Goal: Task Accomplishment & Management: Complete application form

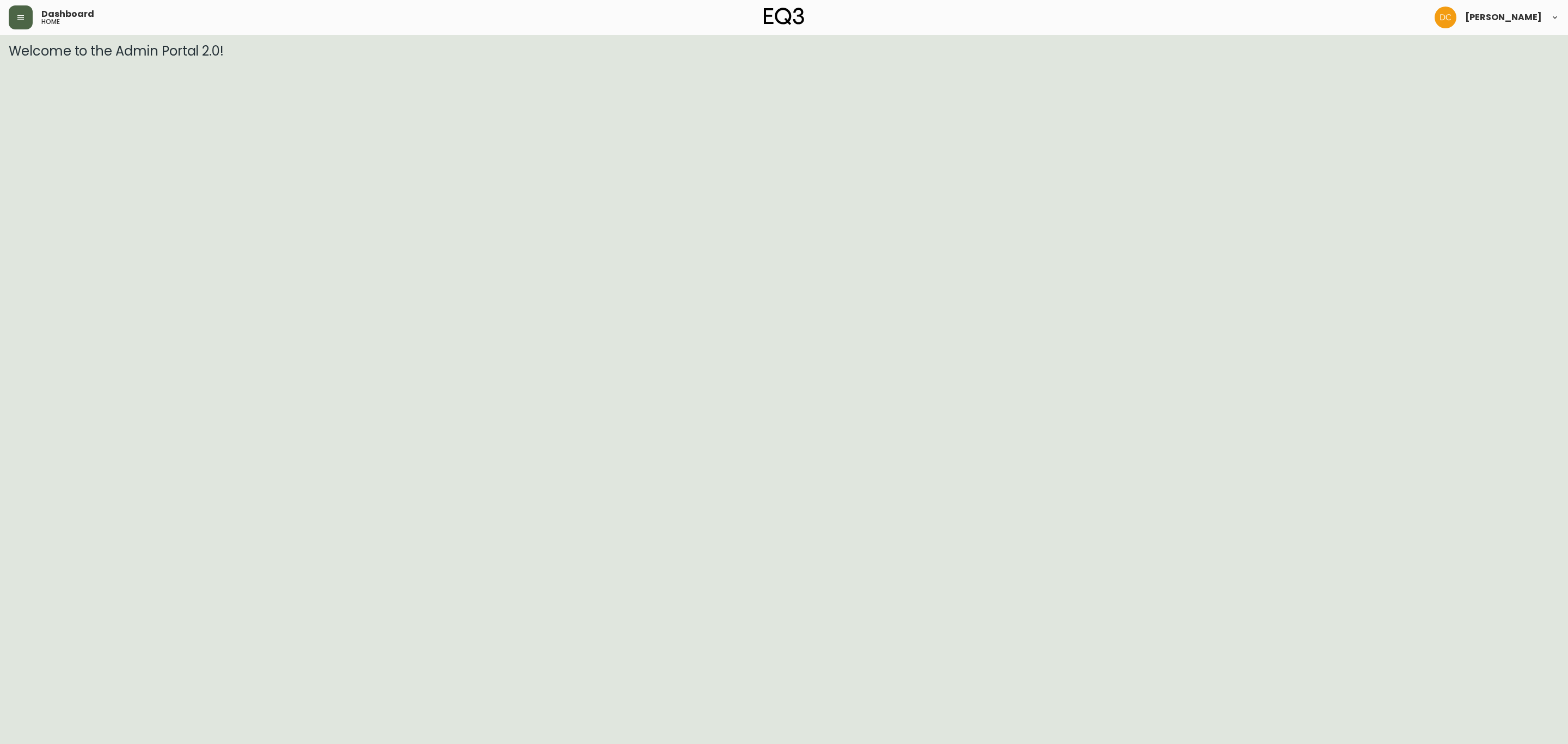
click at [11, 8] on div "Dashboard home" at bounding box center [267, 17] width 517 height 24
click at [11, 8] on button "button" at bounding box center [20, 17] width 24 height 24
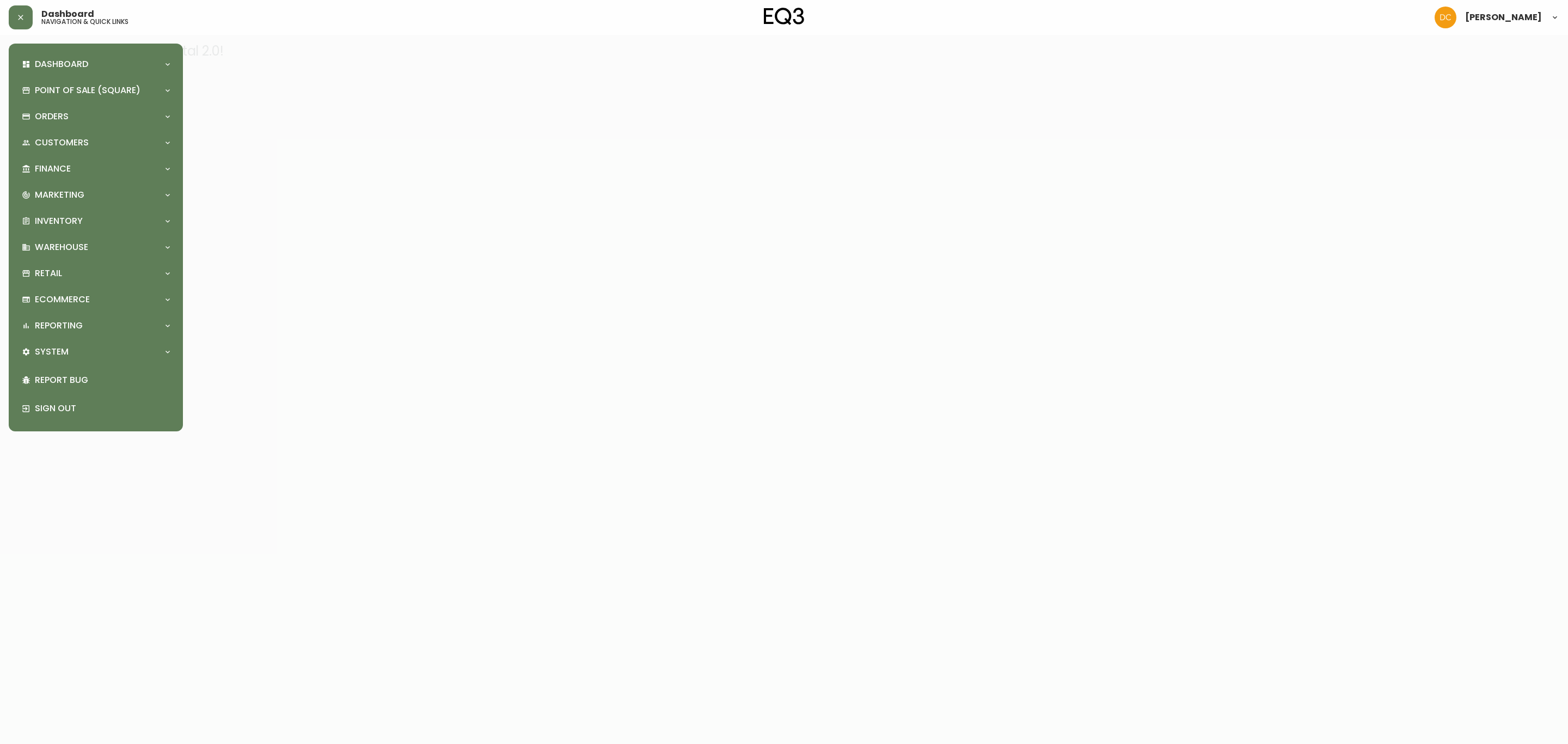
click at [70, 181] on div "Dashboard Quotes and Sales Orders New Quote Point of Sale (Square) Payments Vir…" at bounding box center [95, 237] width 157 height 370
click at [76, 195] on p "Marketing" at bounding box center [59, 195] width 49 height 12
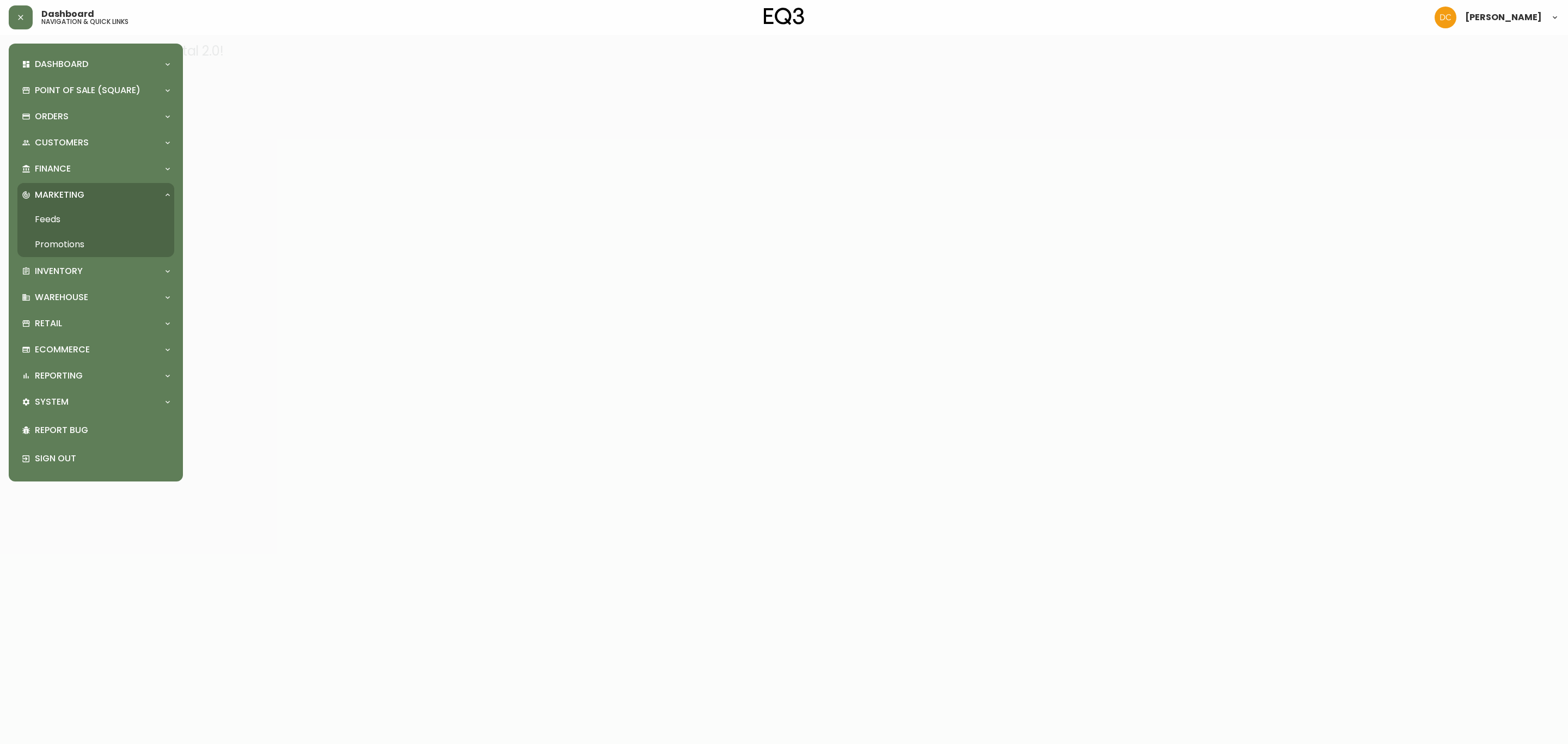
click at [90, 247] on link "Promotions" at bounding box center [95, 244] width 157 height 25
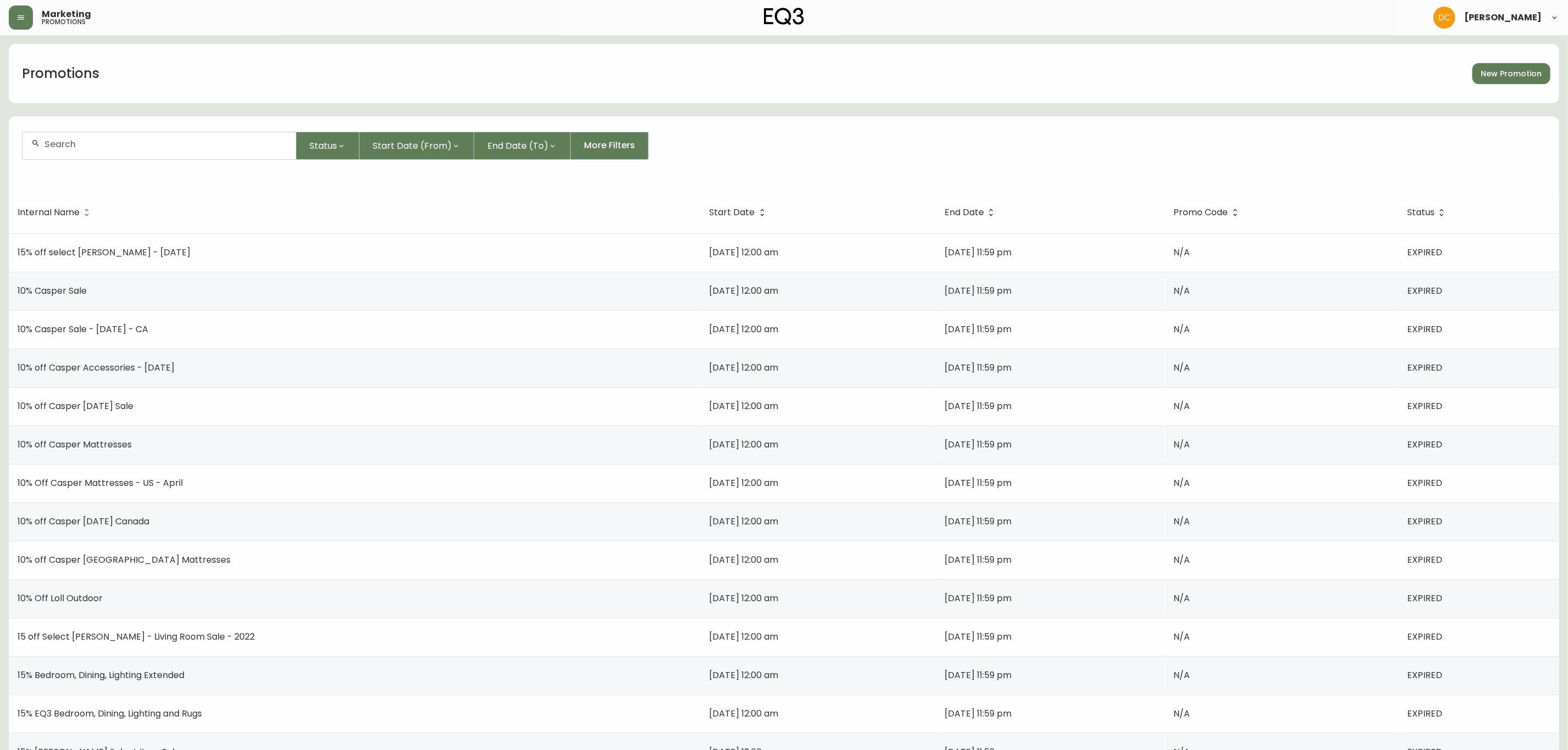
click at [251, 148] on input "text" at bounding box center [166, 144] width 243 height 11
click at [319, 150] on span "Status" at bounding box center [323, 146] width 27 height 14
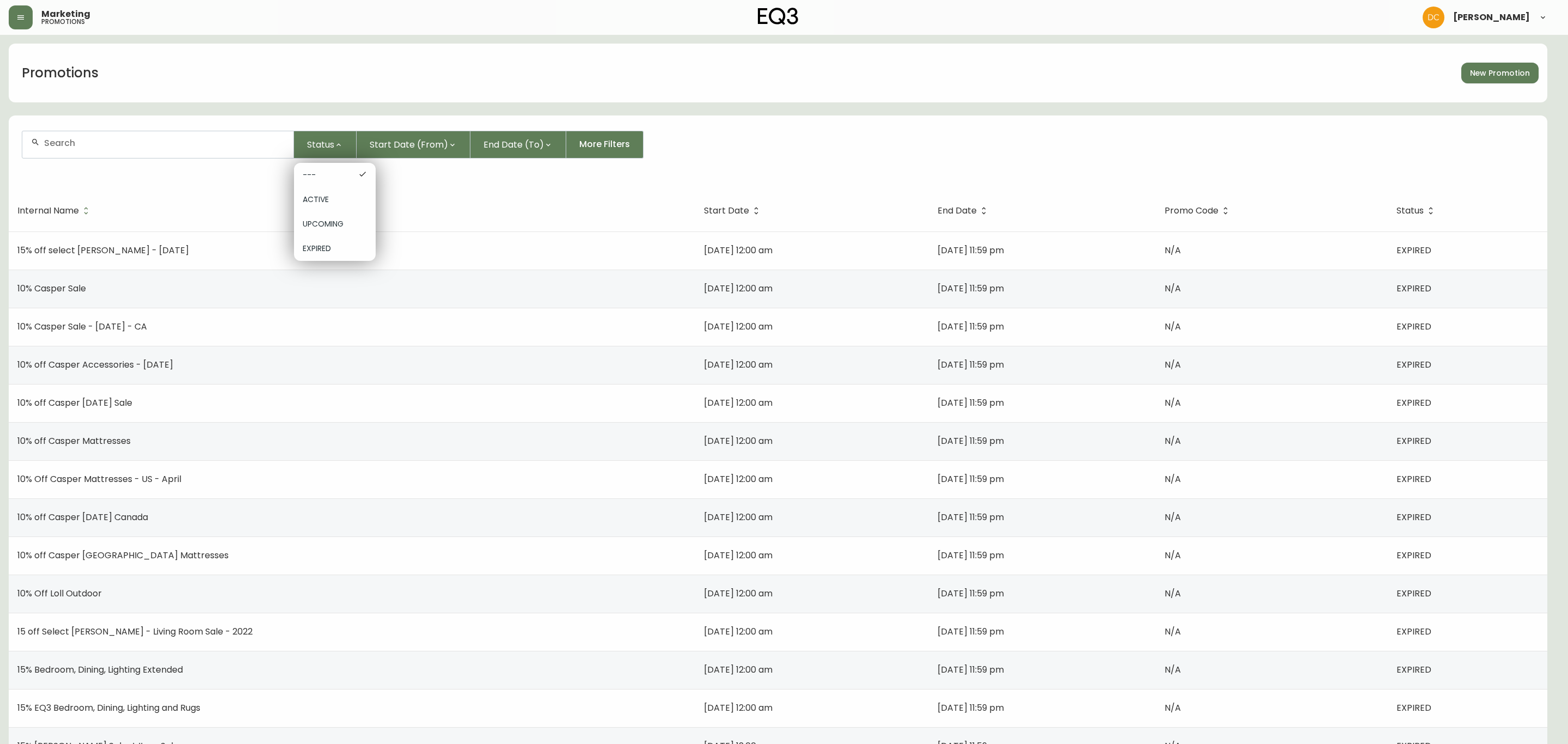
click at [338, 222] on span "UPCOMING" at bounding box center [335, 224] width 64 height 11
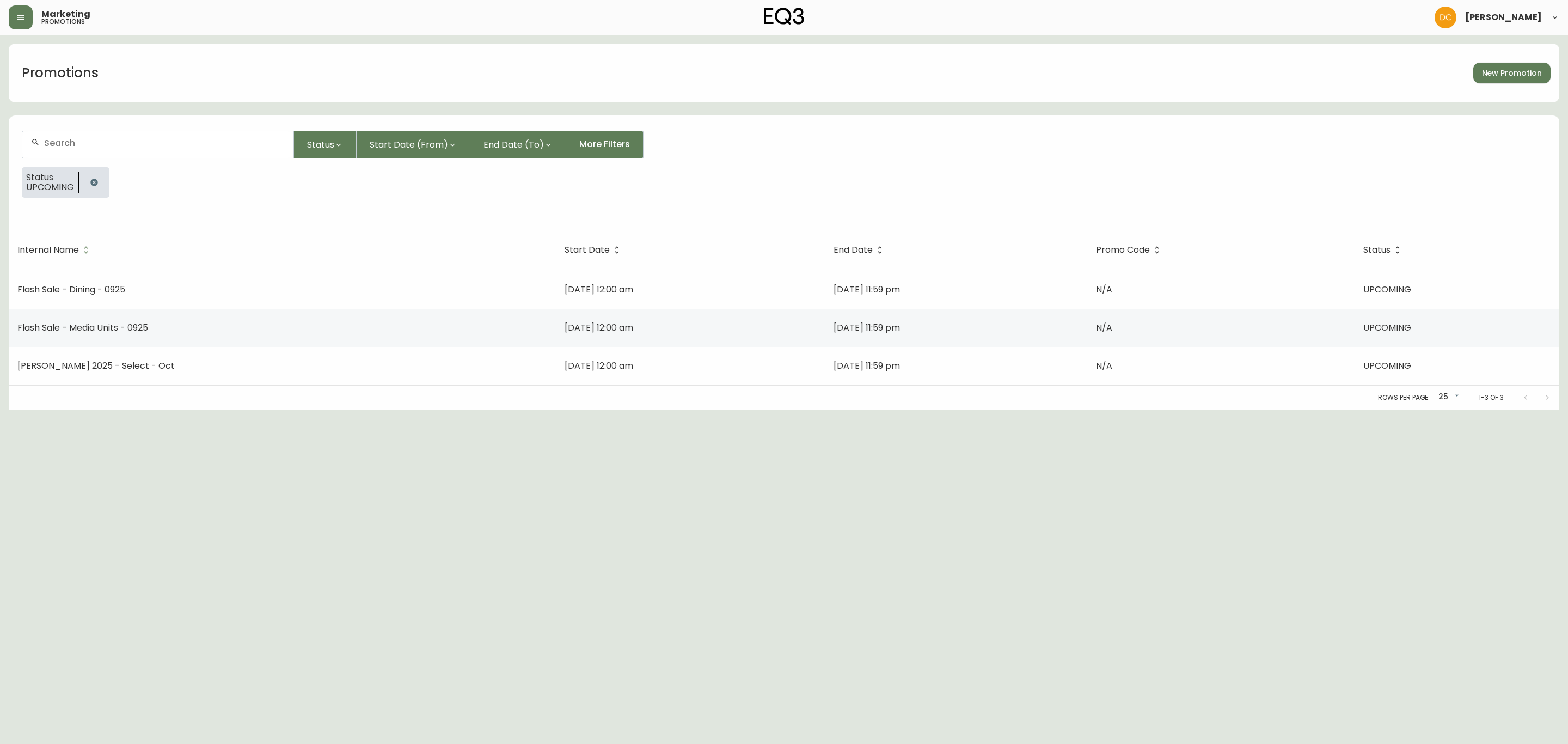
click at [256, 320] on td "Flash Sale - Media Units - 0925" at bounding box center [282, 327] width 547 height 38
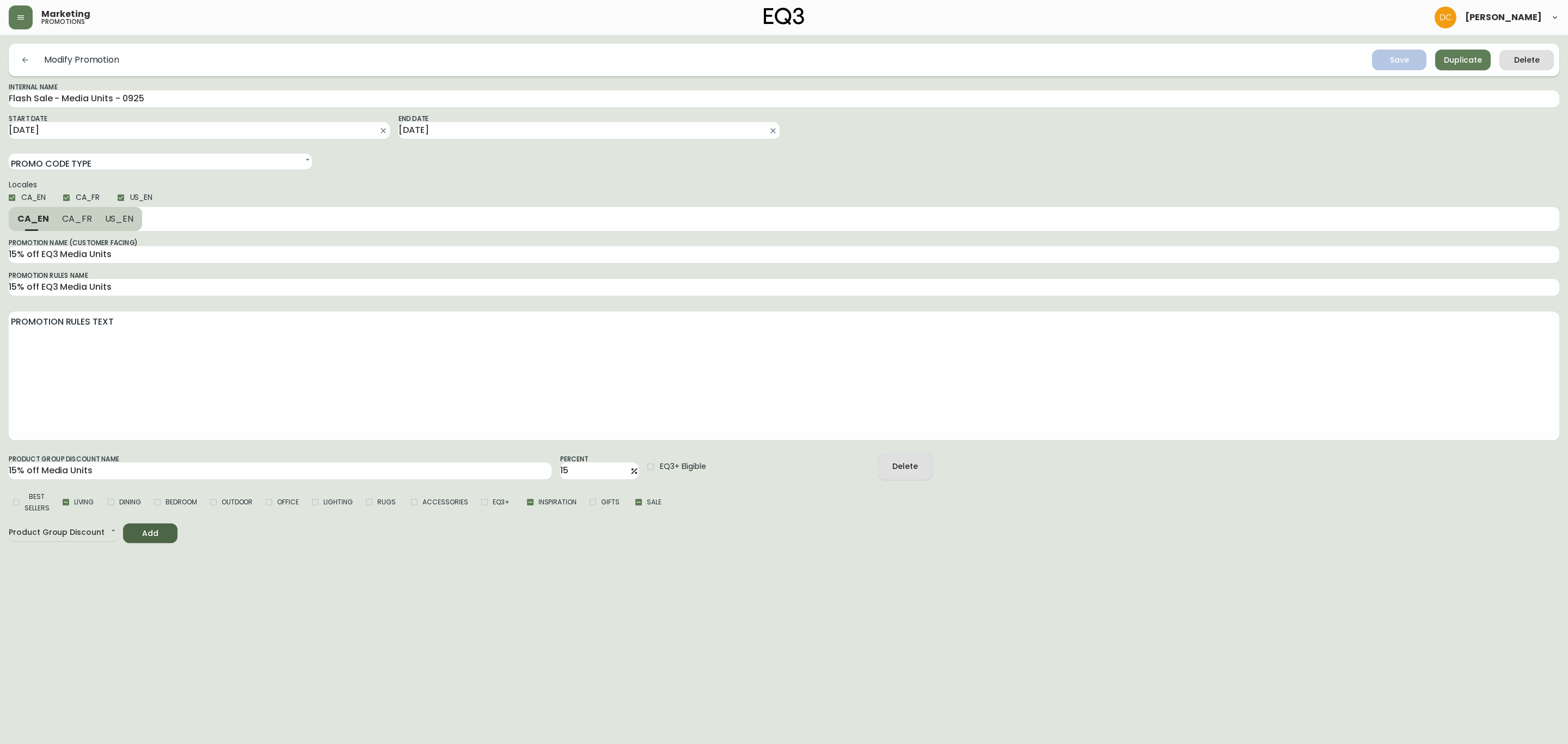
click at [1514, 59] on icon "button" at bounding box center [1520, 58] width 11 height 11
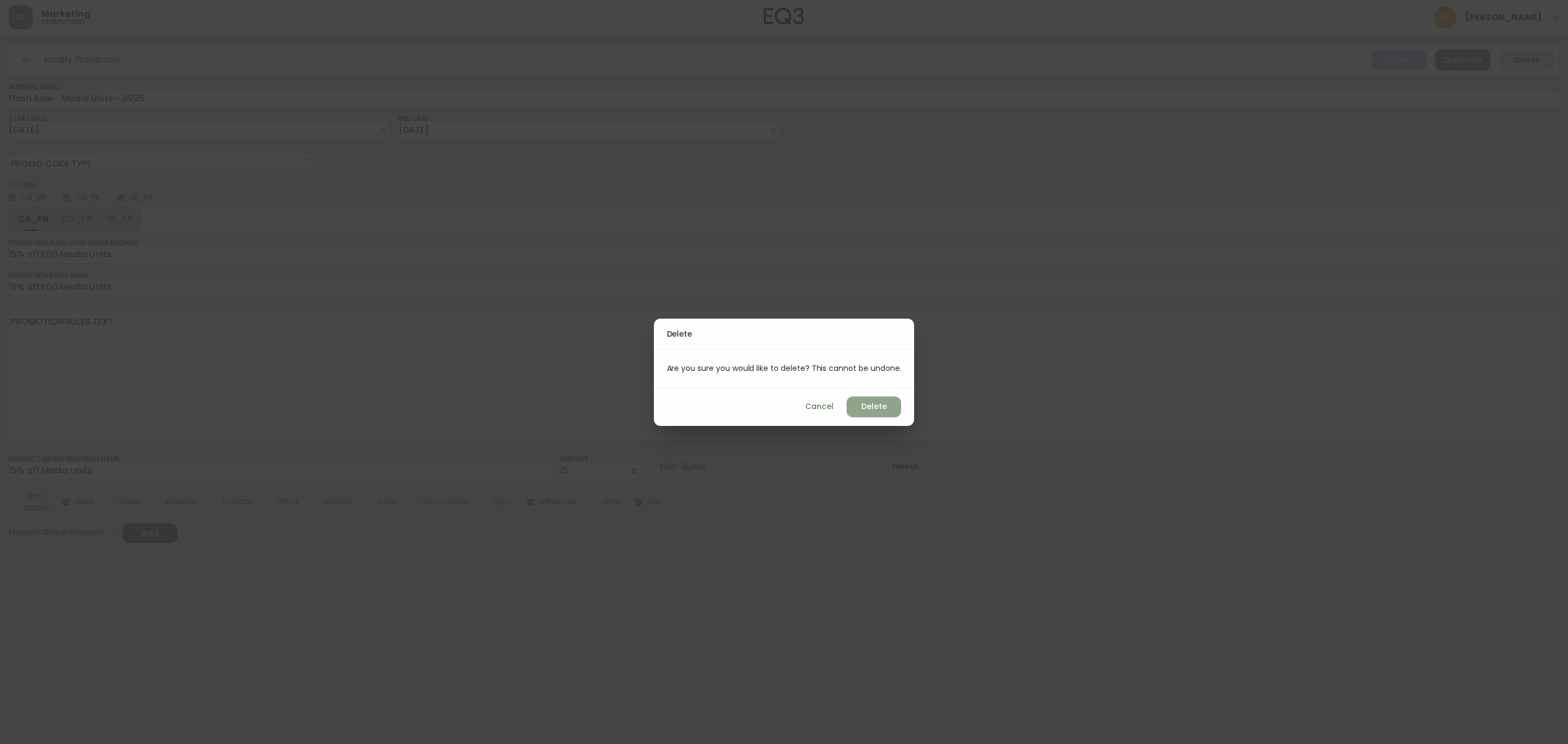
click at [876, 397] on button "Delete" at bounding box center [874, 406] width 55 height 20
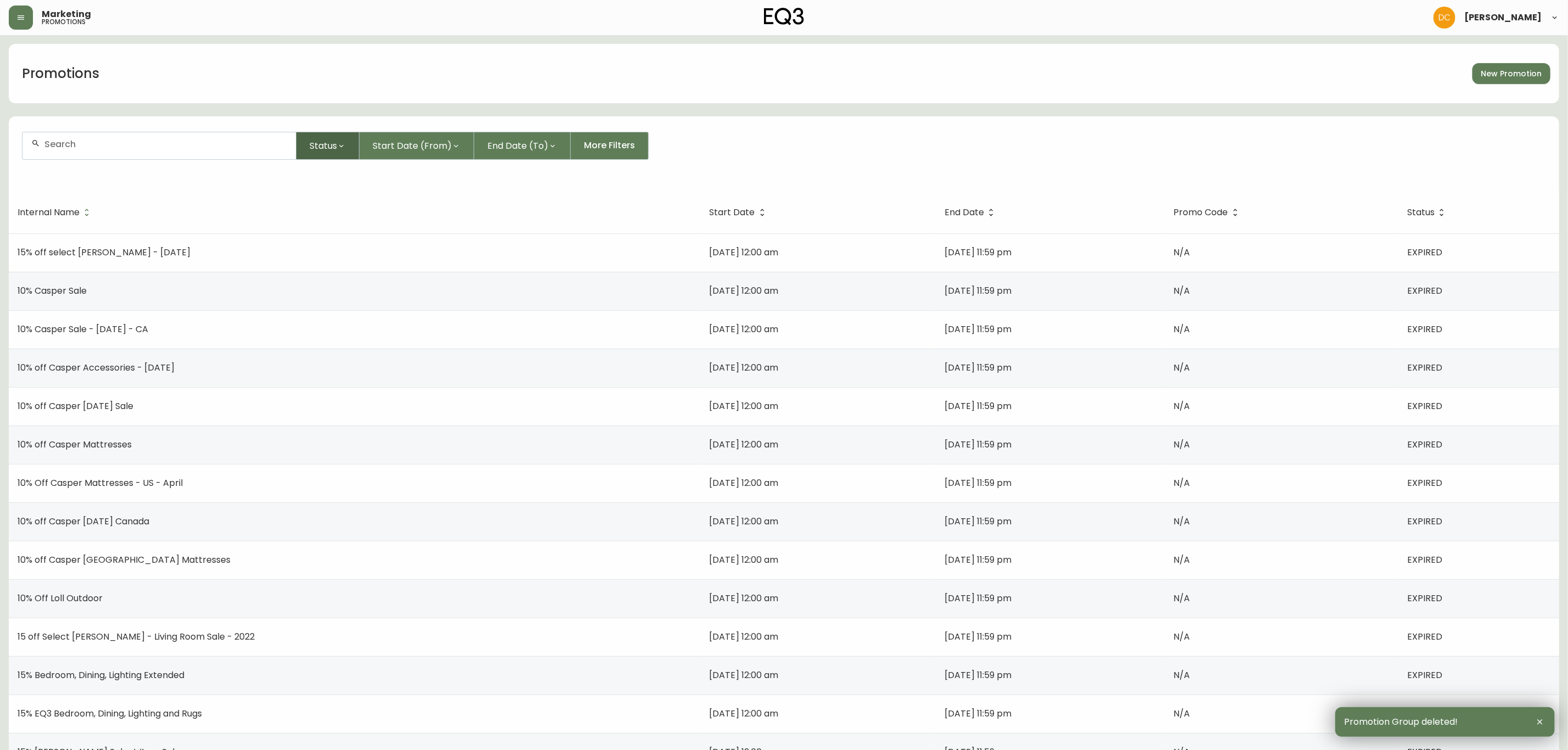
click at [349, 144] on button "Status" at bounding box center [328, 145] width 63 height 28
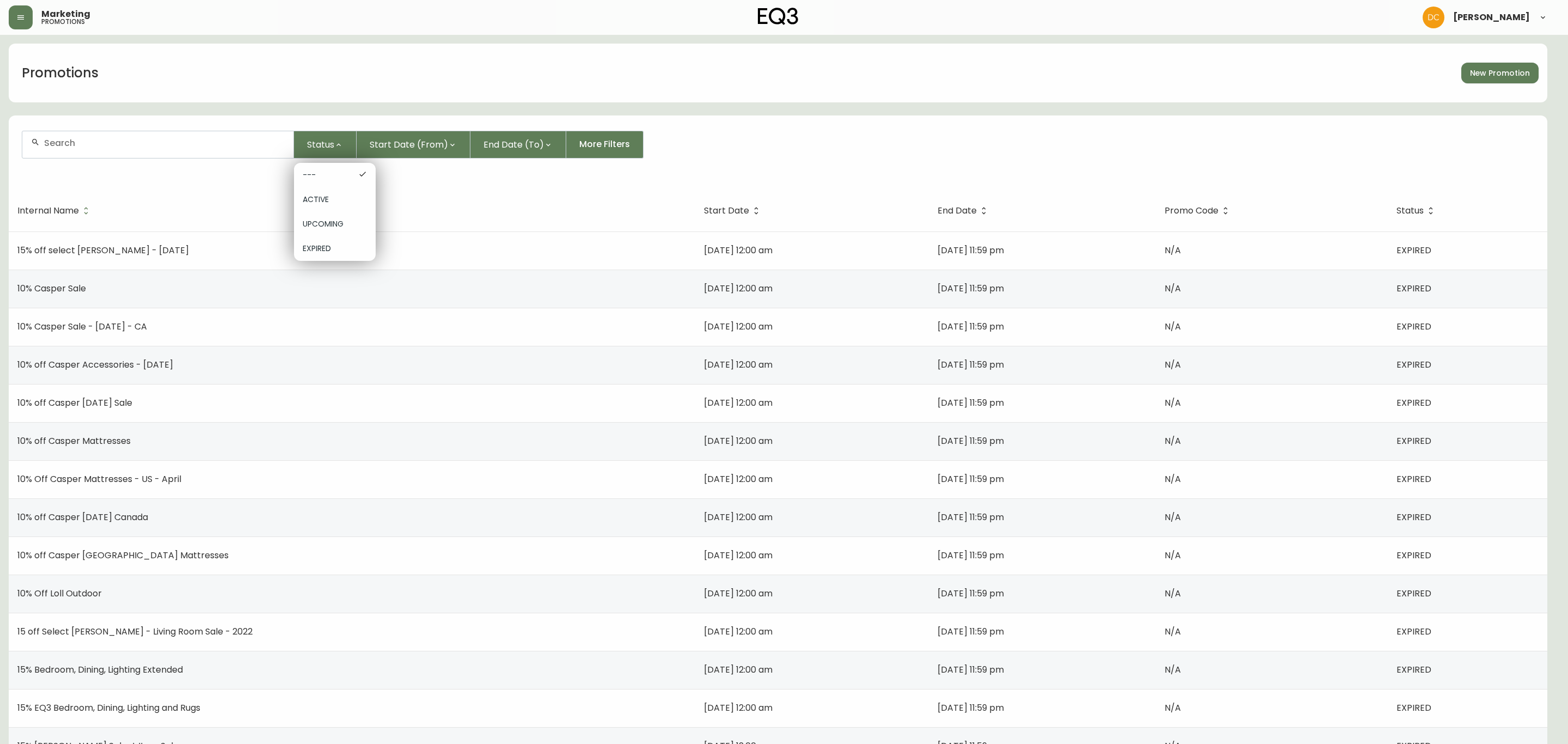
click at [317, 213] on div "UPCOMING" at bounding box center [335, 224] width 82 height 24
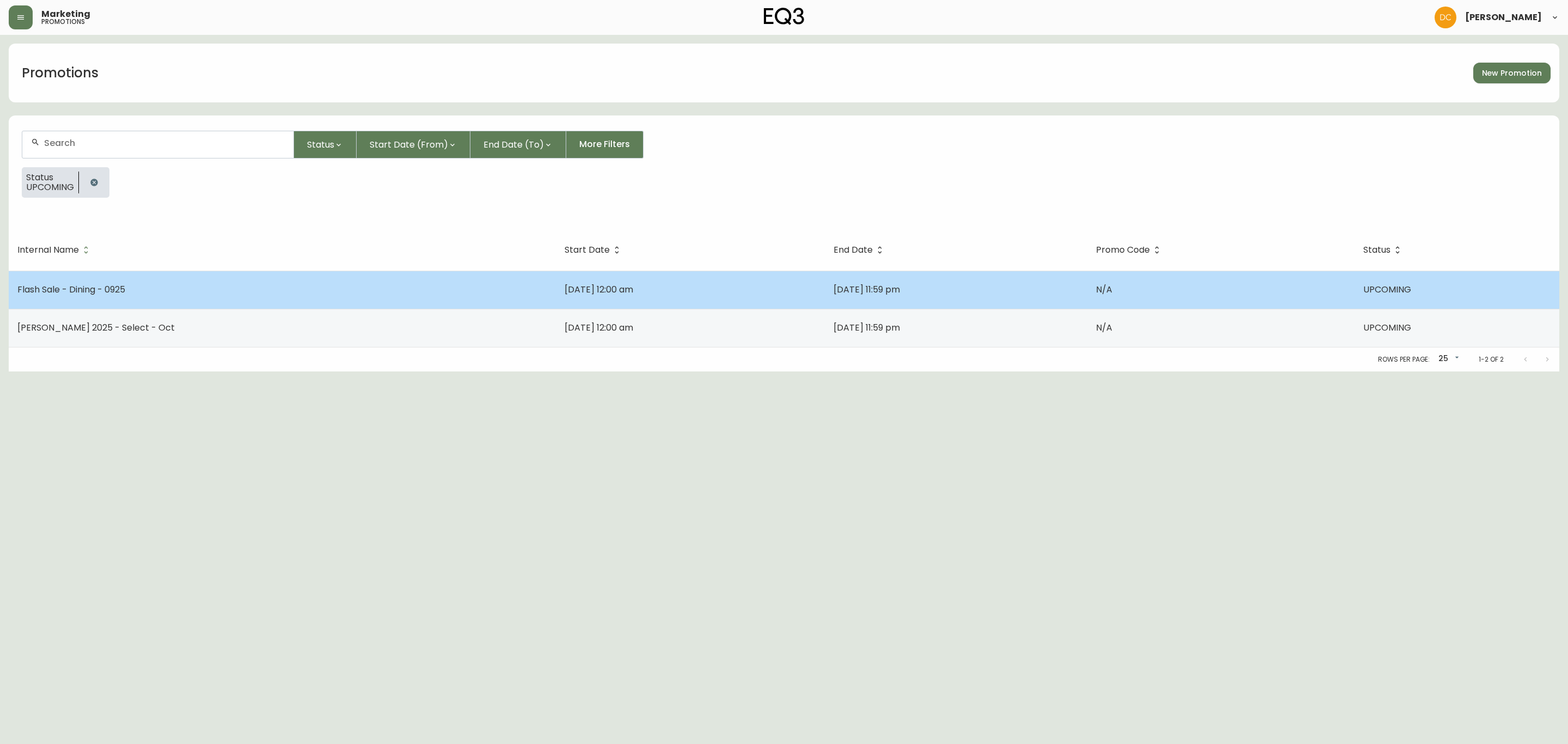
click at [165, 285] on td "Flash Sale - Dining - 0925" at bounding box center [282, 289] width 547 height 38
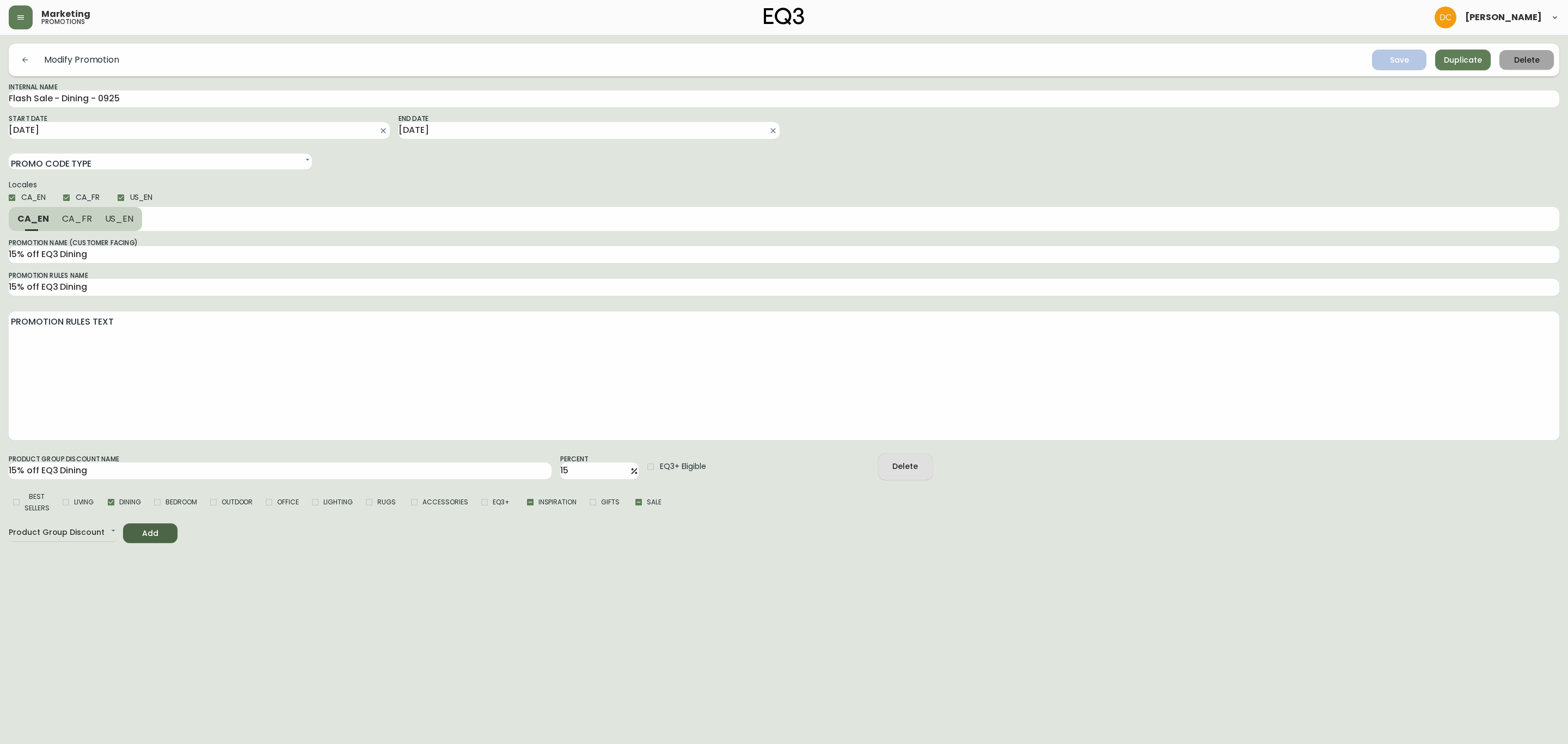
click at [1527, 67] on button "Delete" at bounding box center [1526, 60] width 55 height 20
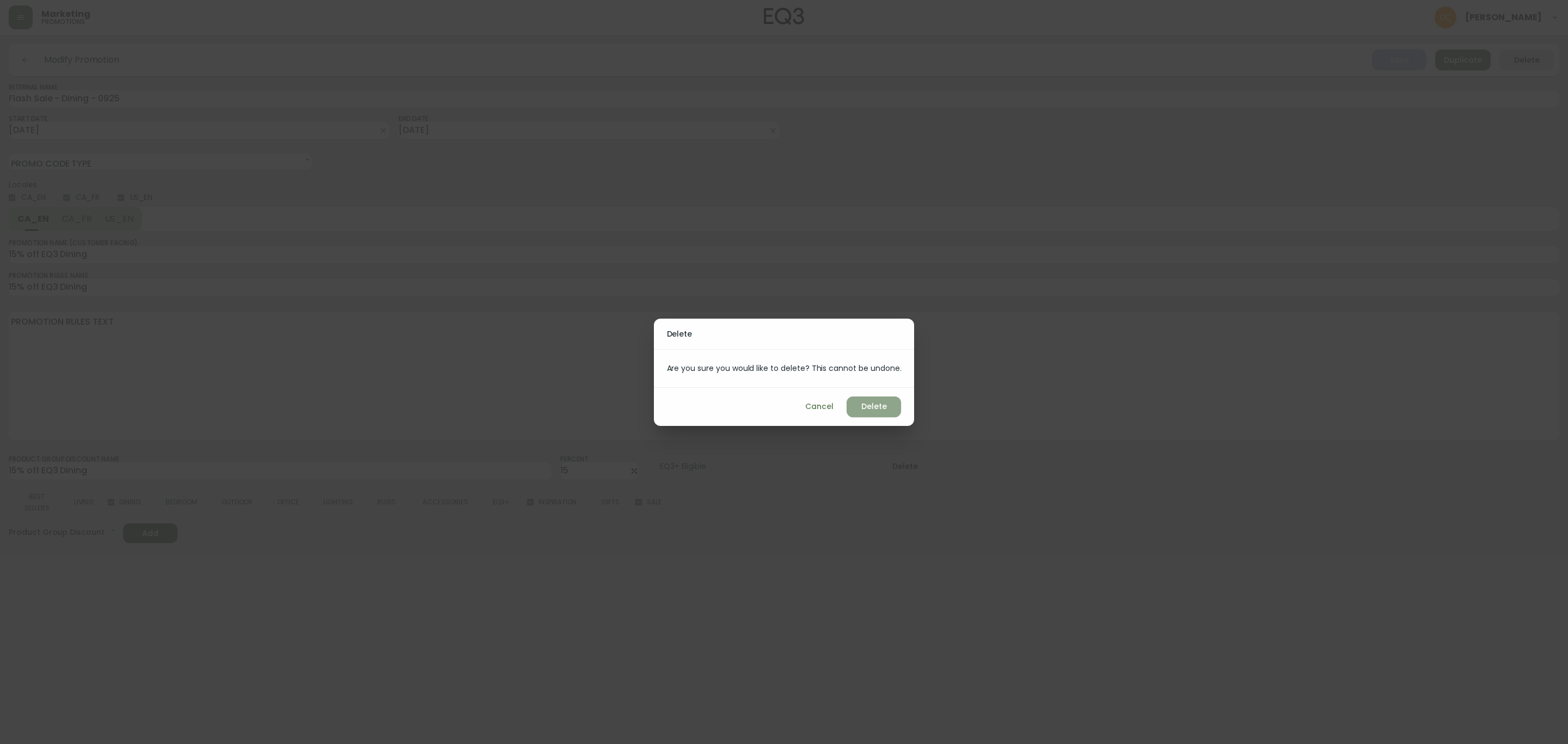
click at [855, 408] on span "Delete" at bounding box center [873, 406] width 37 height 14
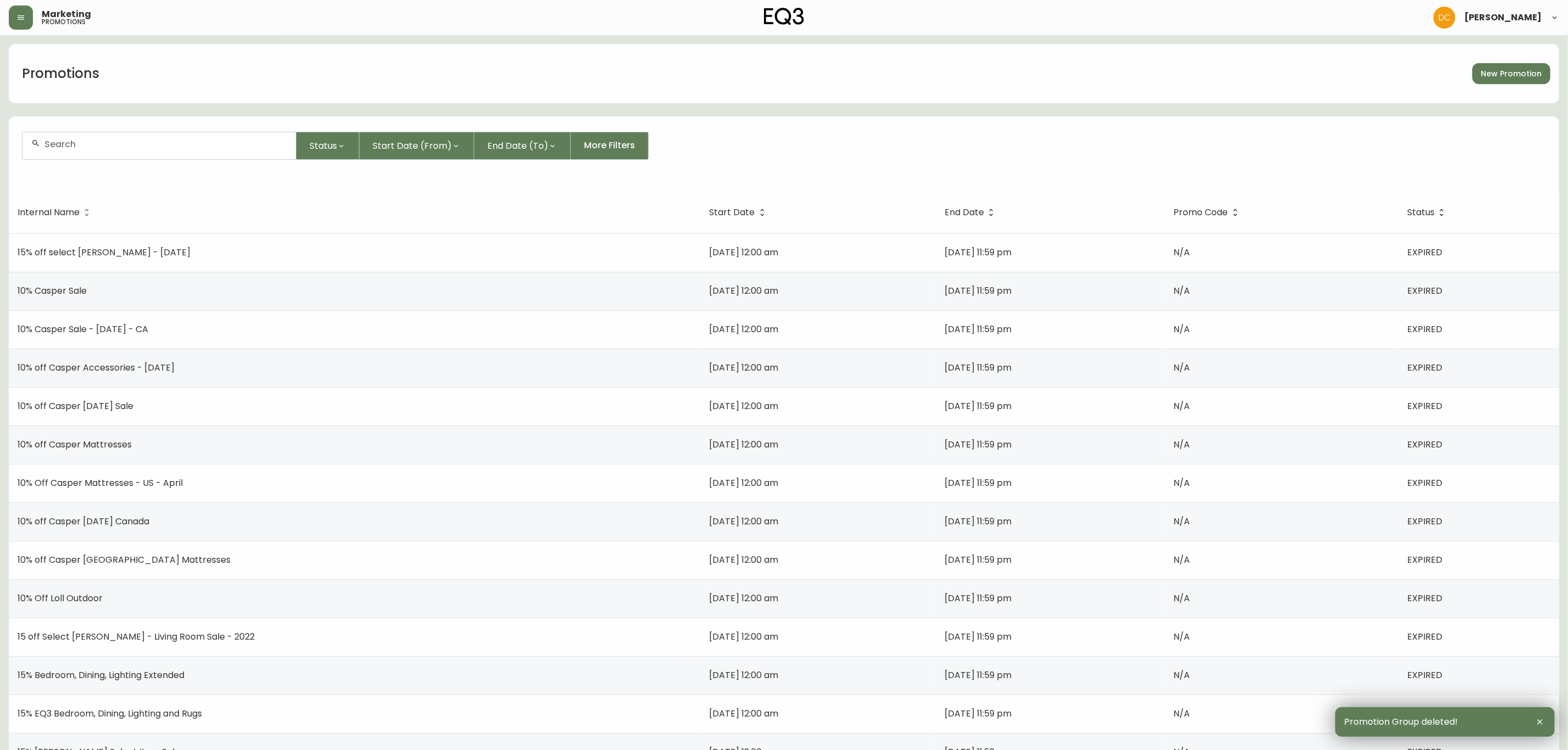
click at [1523, 67] on span "New Promotion" at bounding box center [1511, 74] width 60 height 14
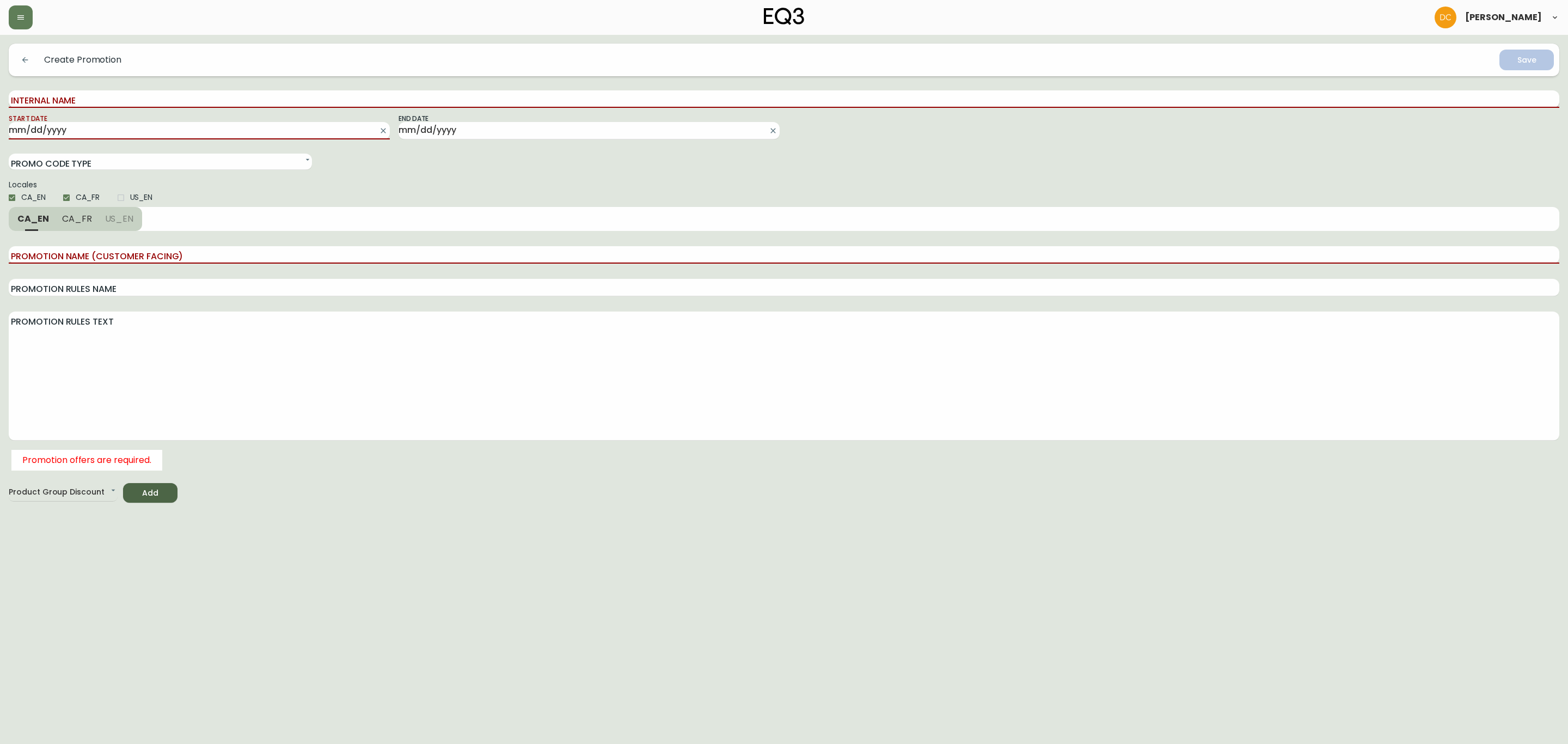
click at [154, 92] on input "Internal Name" at bounding box center [783, 98] width 1551 height 17
type input "Flash Sale - Dining Media Units - 0925"
click at [173, 133] on input "Start Date" at bounding box center [190, 130] width 364 height 17
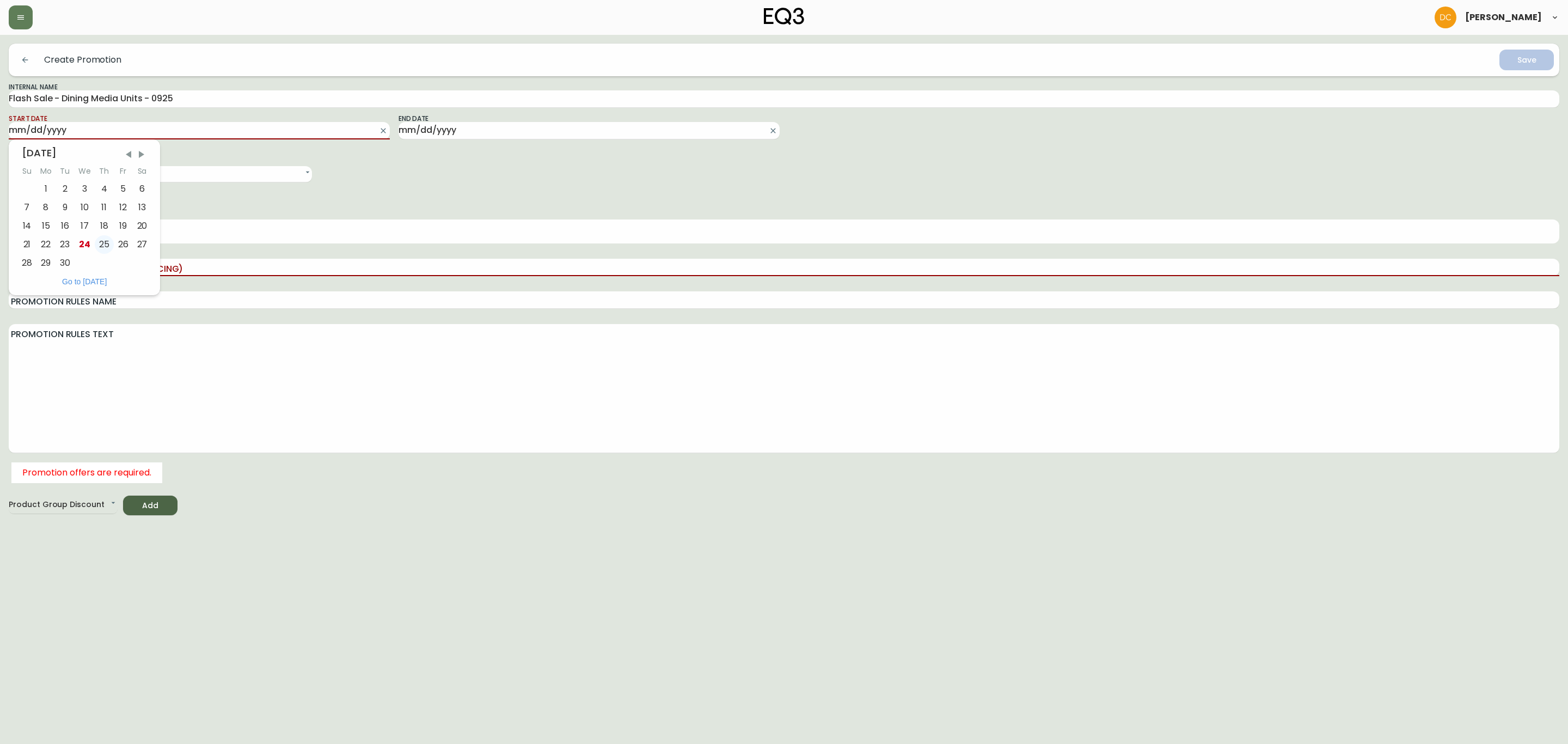
click at [103, 245] on div "25" at bounding box center [104, 244] width 19 height 18
type input "[DATE]"
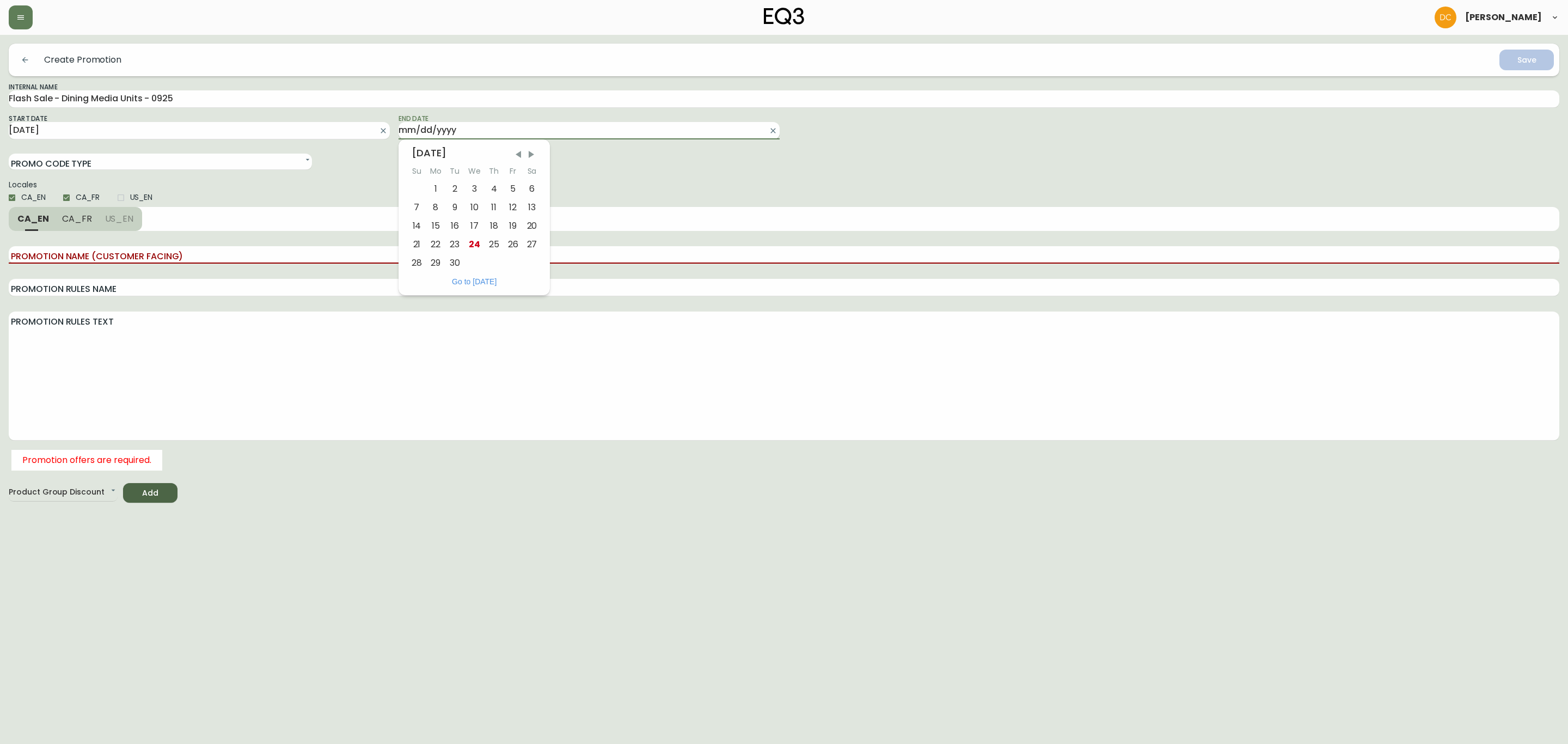
click at [446, 128] on input "End Date" at bounding box center [580, 130] width 364 height 17
click at [411, 262] on div "28" at bounding box center [417, 263] width 19 height 18
click at [512, 165] on div at bounding box center [472, 157] width 303 height 25
click at [477, 134] on input "[DATE]" at bounding box center [580, 130] width 364 height 17
click at [434, 264] on div "29" at bounding box center [436, 263] width 19 height 18
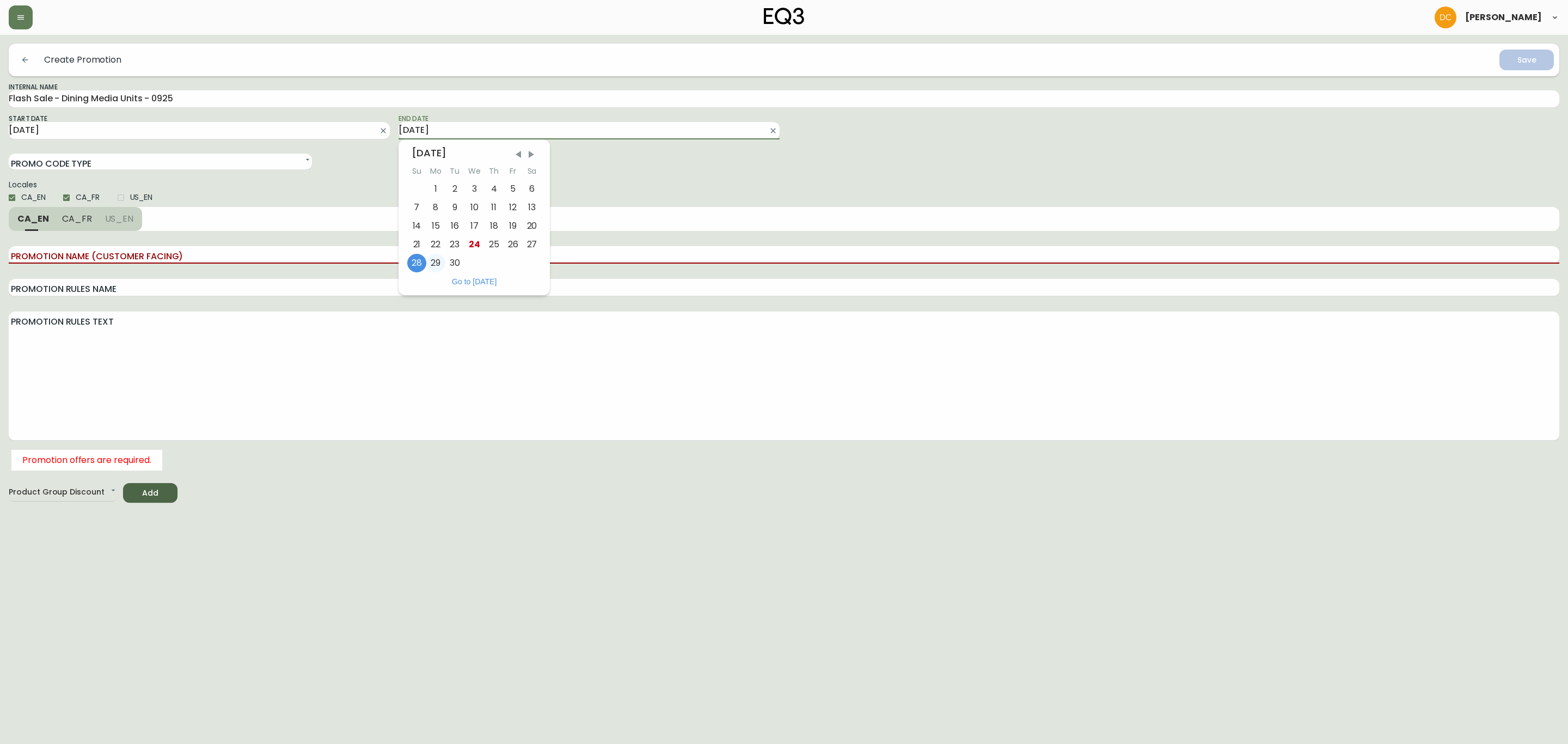
type input "[DATE]"
click at [130, 196] on input "US_EN" at bounding box center [120, 198] width 18 height 18
checkbox input "true"
click at [121, 252] on input "Promotion Name (Customer Facing)" at bounding box center [783, 255] width 1551 height 17
paste input "15% of EQ3 Dining and Media"
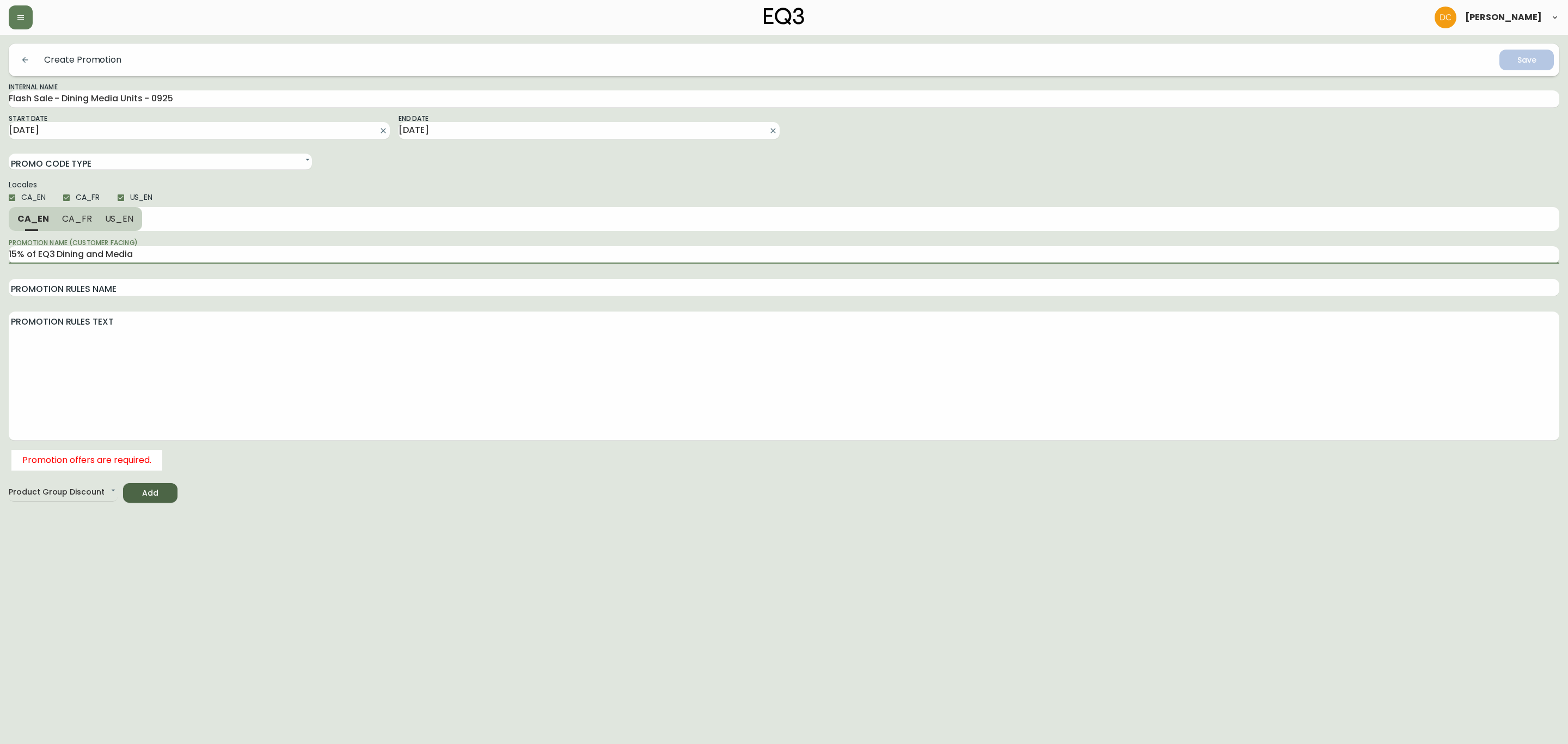
drag, startPoint x: 34, startPoint y: 255, endPoint x: 69, endPoint y: 257, distance: 35.1
click at [34, 255] on input "15% of EQ3 Dining and Media" at bounding box center [783, 255] width 1551 height 17
click at [161, 254] on input "15% off EQ3 Dining and Media" at bounding box center [783, 255] width 1551 height 17
type input "15% off EQ3 Dining and Media"
click at [134, 284] on input "Promotion Rules Name" at bounding box center [783, 287] width 1551 height 17
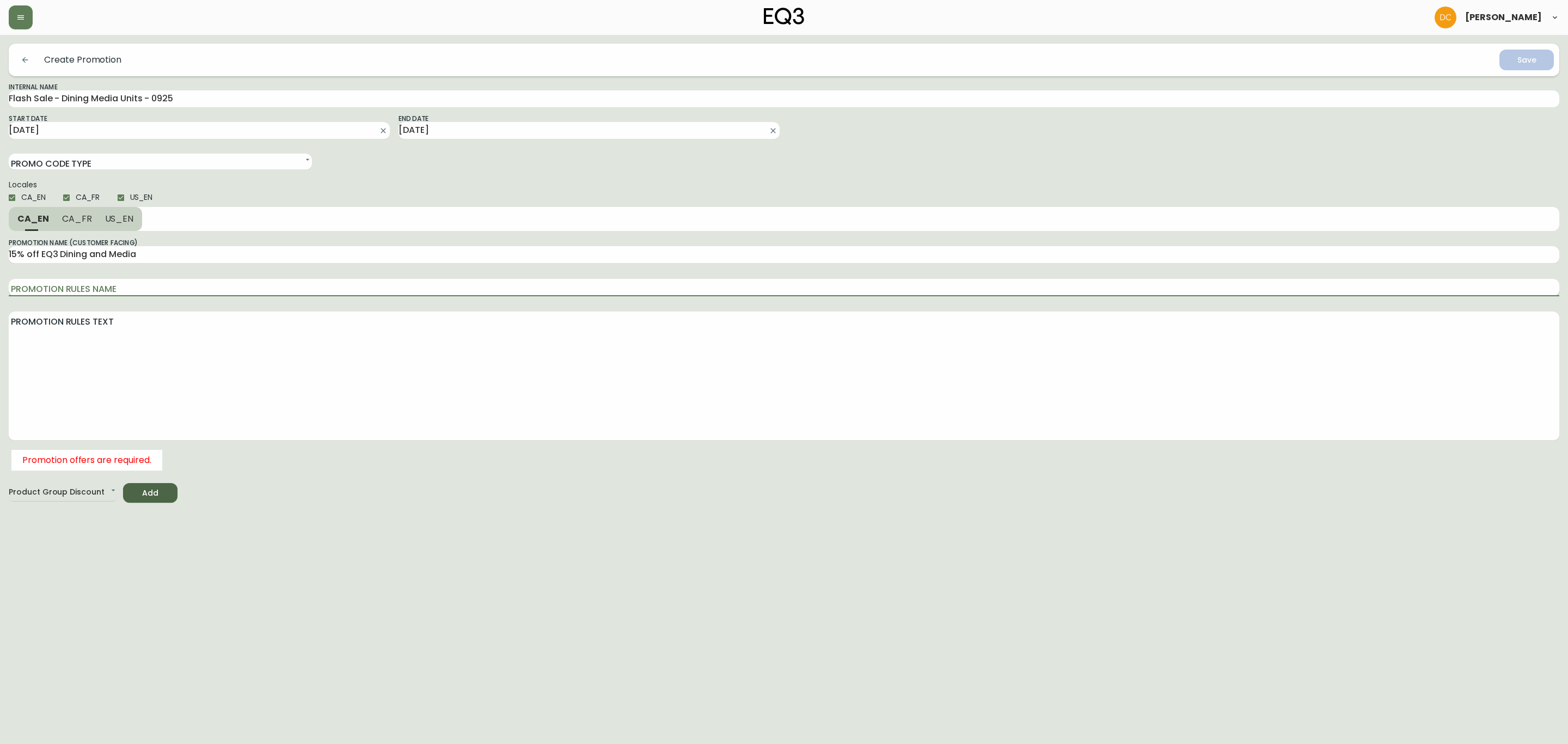
paste input "15% off EQ3 Dining and Media"
type input "15% off EQ3 Dining and Media"
click at [237, 389] on textarea "Promotion Rules Text" at bounding box center [783, 375] width 1551 height 122
paste textarea "Valid online only. Discounts valid until [DATE]. Subject to change without noti…"
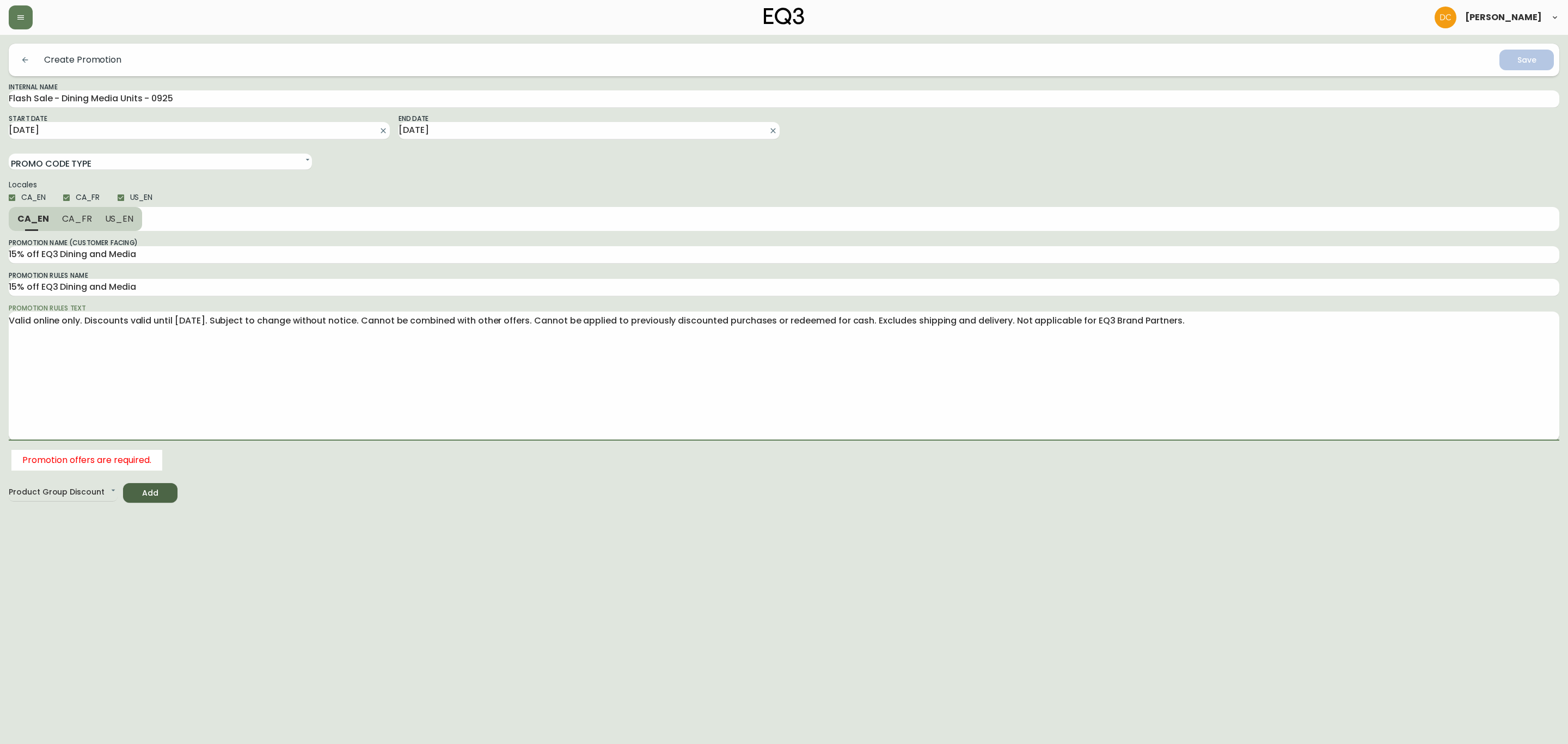
click at [287, 398] on textarea "Valid online only. Discounts valid until [DATE]. Subject to change without noti…" at bounding box center [783, 375] width 1551 height 122
type textarea "Valid online only. Discounts valid until [DATE]. Subject to change without noti…"
click at [130, 233] on div "Promotion Name (Customer Facing) 15% off EQ3 Dining and Media Promotion Rules N…" at bounding box center [783, 339] width 1551 height 216
click at [124, 227] on button "US_EN" at bounding box center [120, 219] width 44 height 24
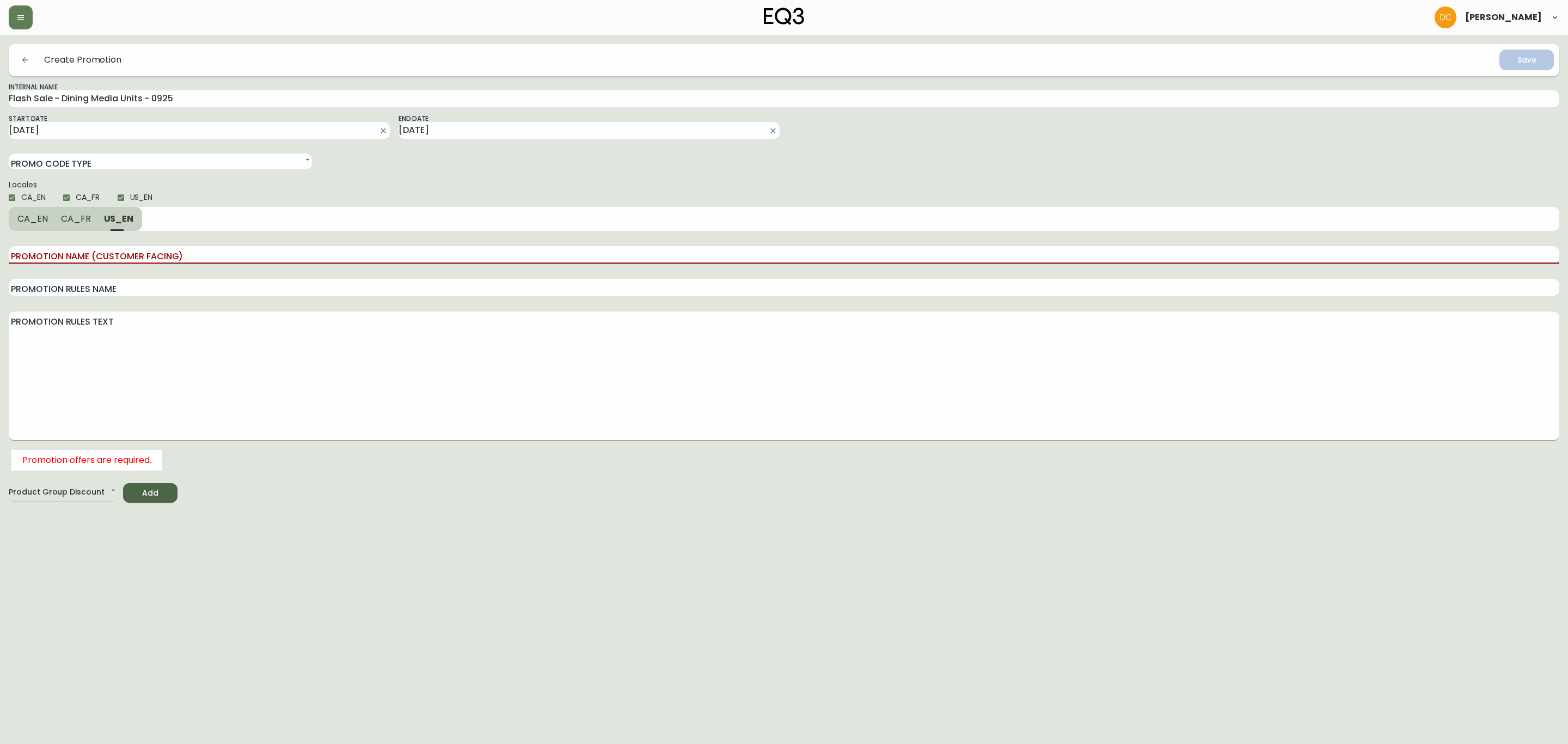
drag, startPoint x: 149, startPoint y: 373, endPoint x: 138, endPoint y: 342, distance: 32.9
click at [149, 373] on textarea "Promotion Rules Text" at bounding box center [783, 375] width 1551 height 122
paste textarea "Valid online only. Discounts valid until [DATE]. Subject to change without noti…"
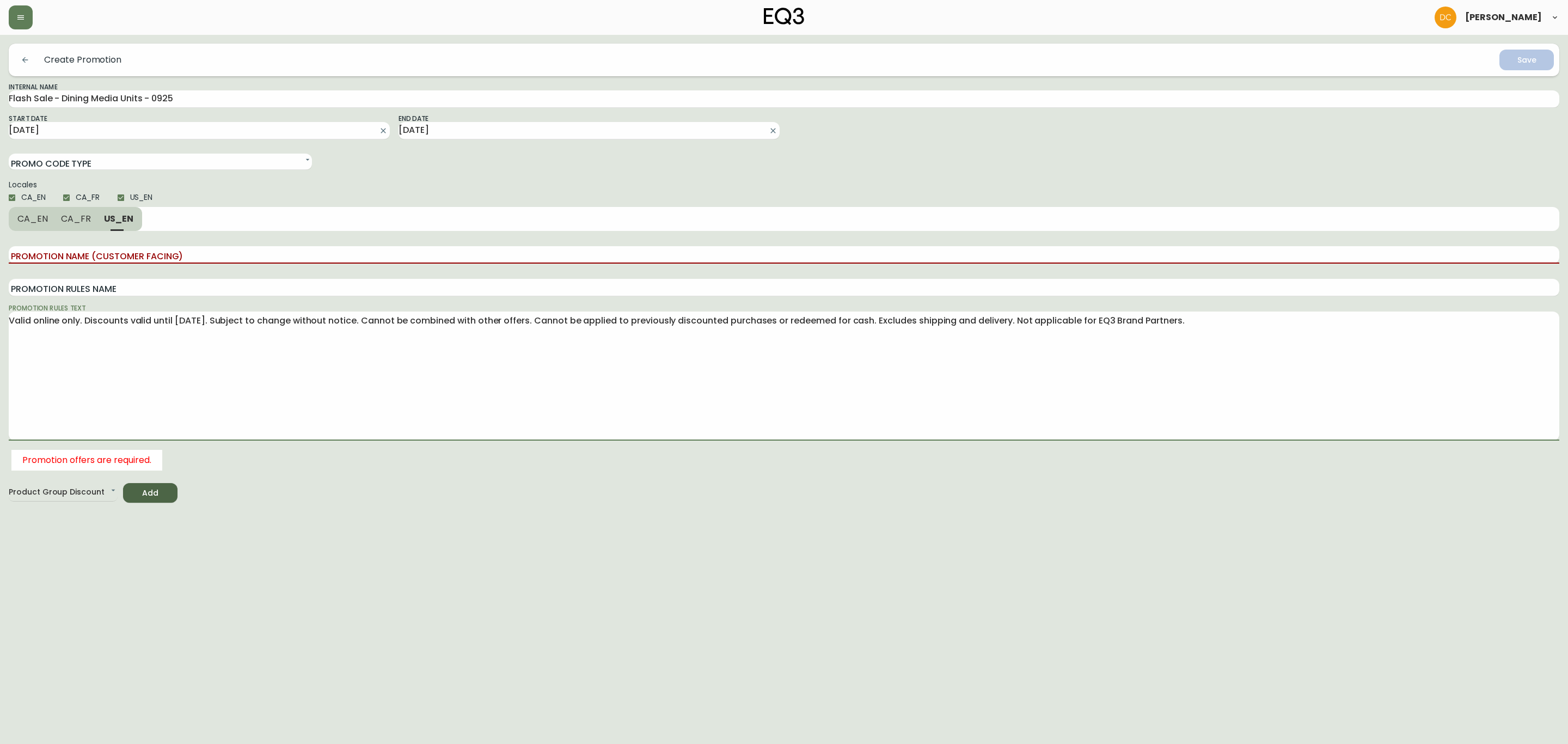
type textarea "Valid online only. Discounts valid until [DATE]. Subject to change without noti…"
click at [44, 216] on span "CA_EN" at bounding box center [33, 218] width 30 height 11
type input "15% off EQ3 Dining and Media"
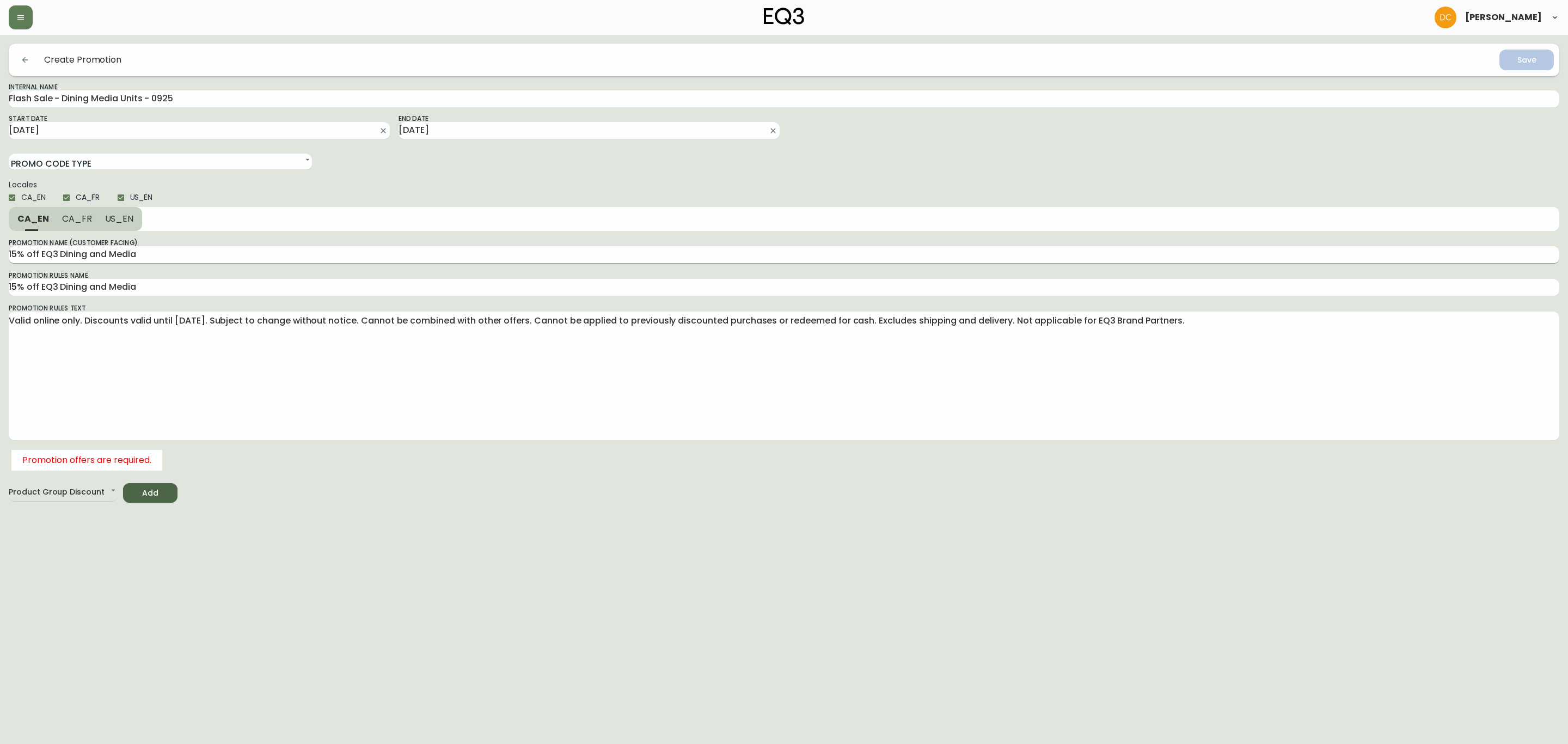
click at [80, 263] on div "Promotion Name (Customer Facing) 15% off EQ3 Dining and Media Promotion Rules N…" at bounding box center [783, 339] width 1551 height 216
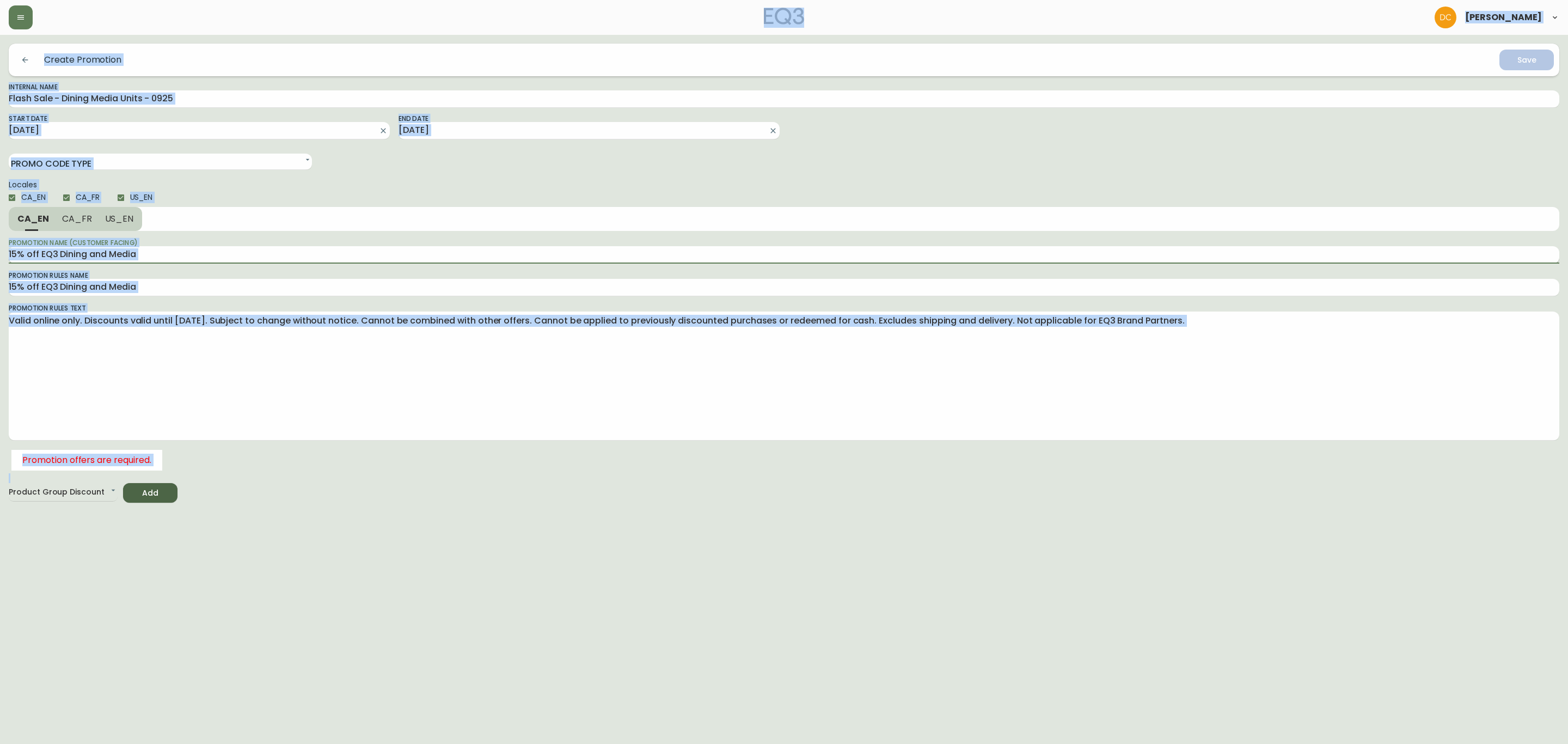
click at [118, 256] on input "15% off EQ3 Dining and Media" at bounding box center [783, 255] width 1551 height 17
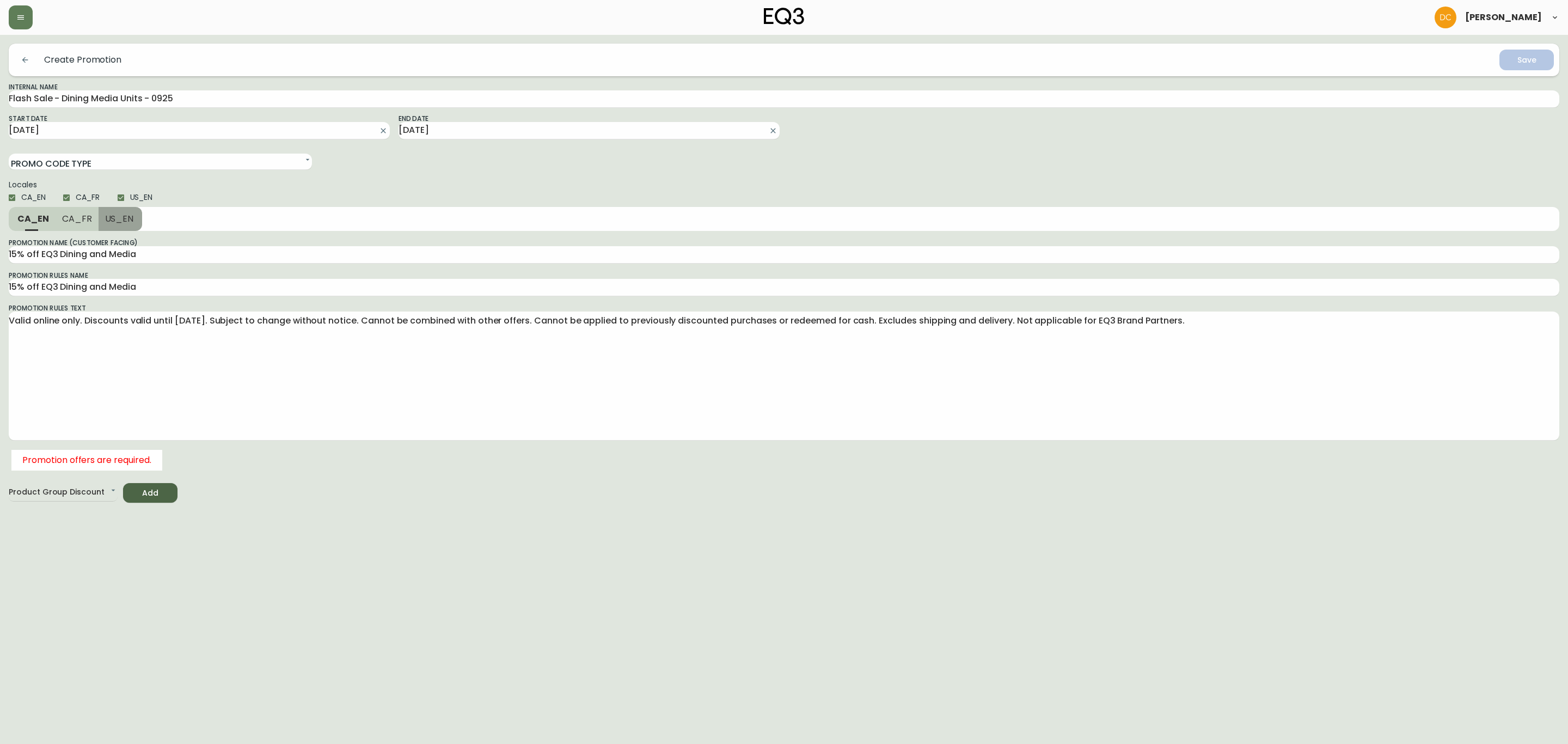
click at [117, 224] on button "US_EN" at bounding box center [120, 219] width 44 height 24
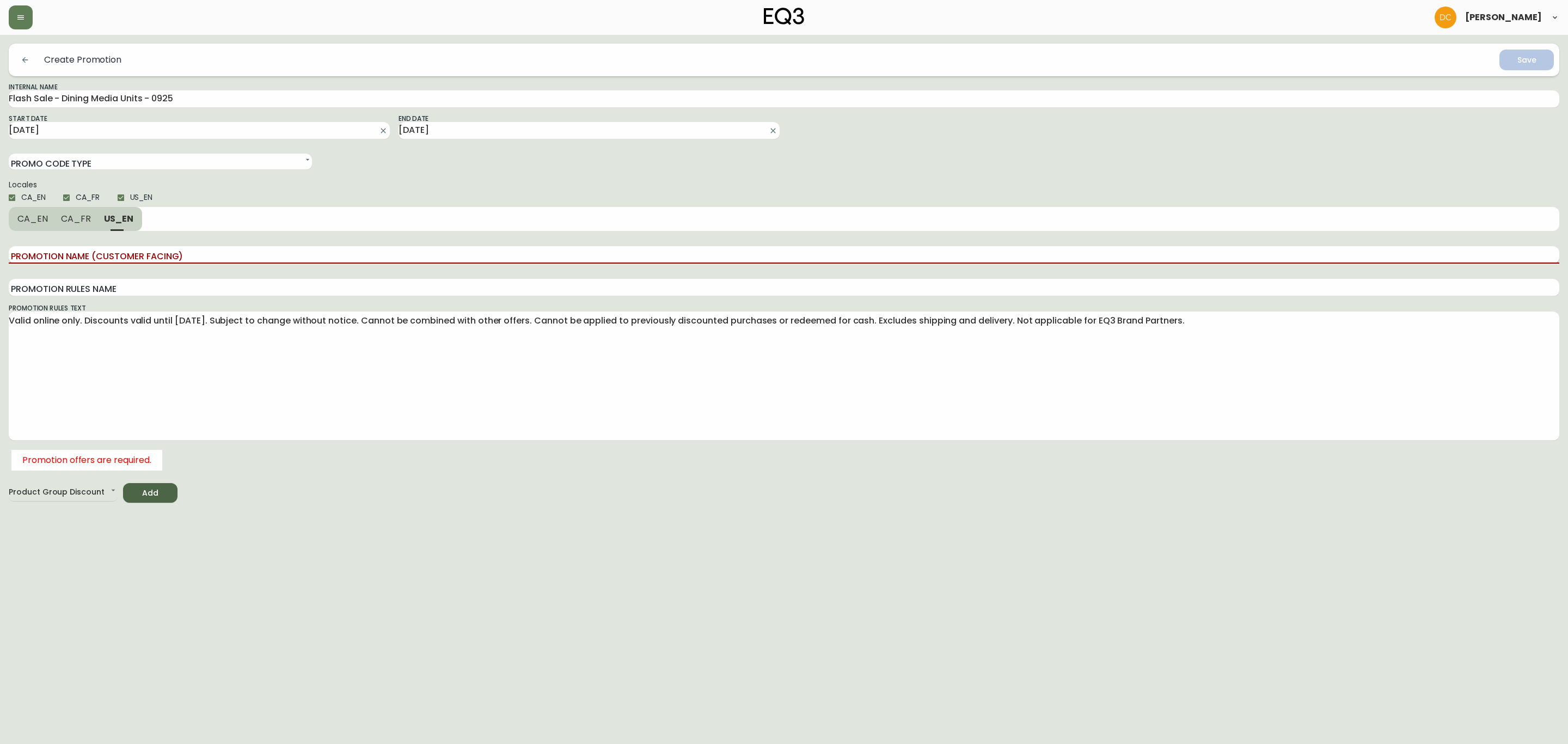
click at [131, 263] on input "Promotion Name (Customer Facing)" at bounding box center [783, 255] width 1551 height 17
paste input "15% off EQ3 Dining and Media"
type input "15% off EQ3 Dining and Media"
click at [120, 289] on input "Promotion Rules Name" at bounding box center [783, 287] width 1551 height 17
paste input "15% off EQ3 Dining and Media"
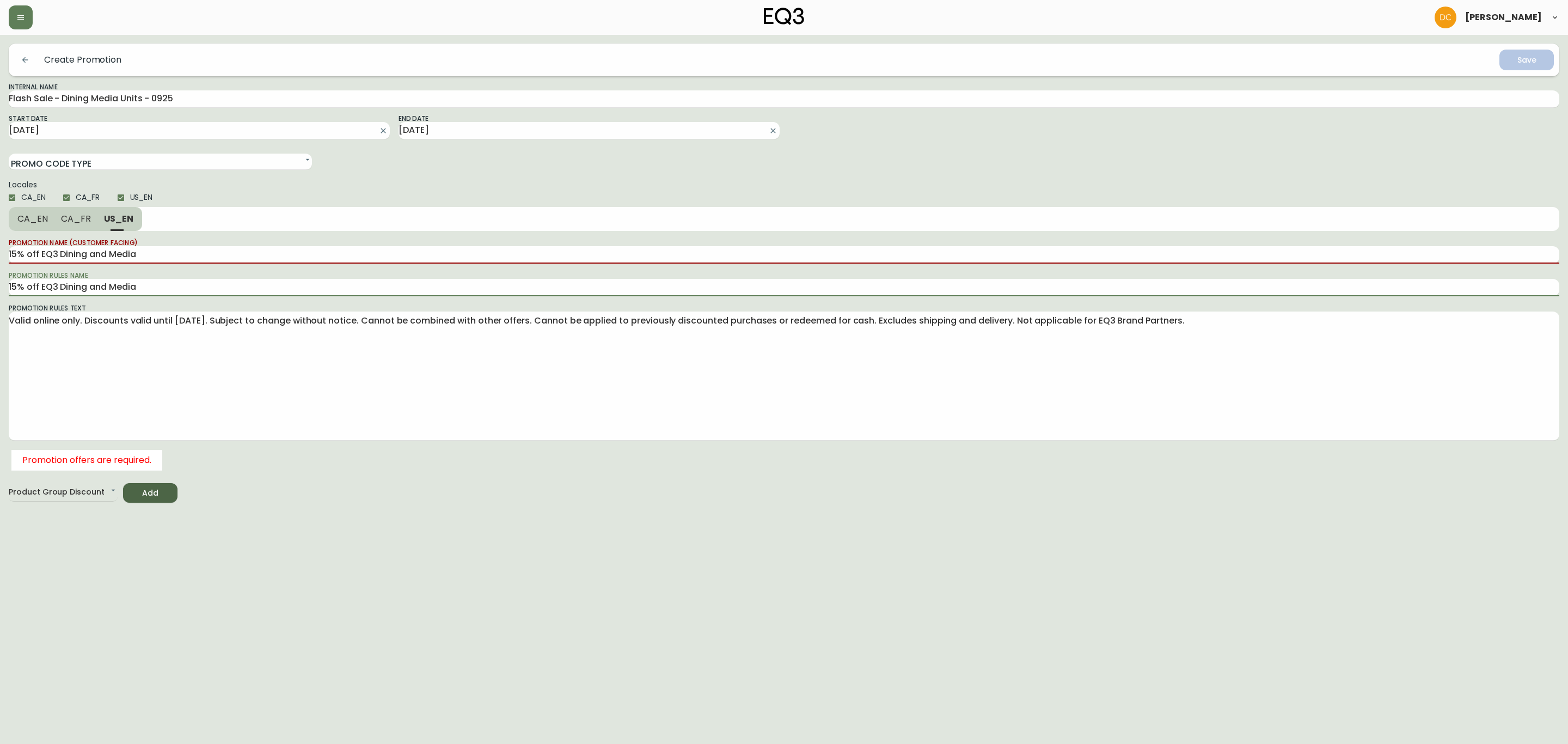
type input "15% off EQ3 Dining and Media"
click at [84, 217] on span "CA_FR" at bounding box center [76, 218] width 30 height 11
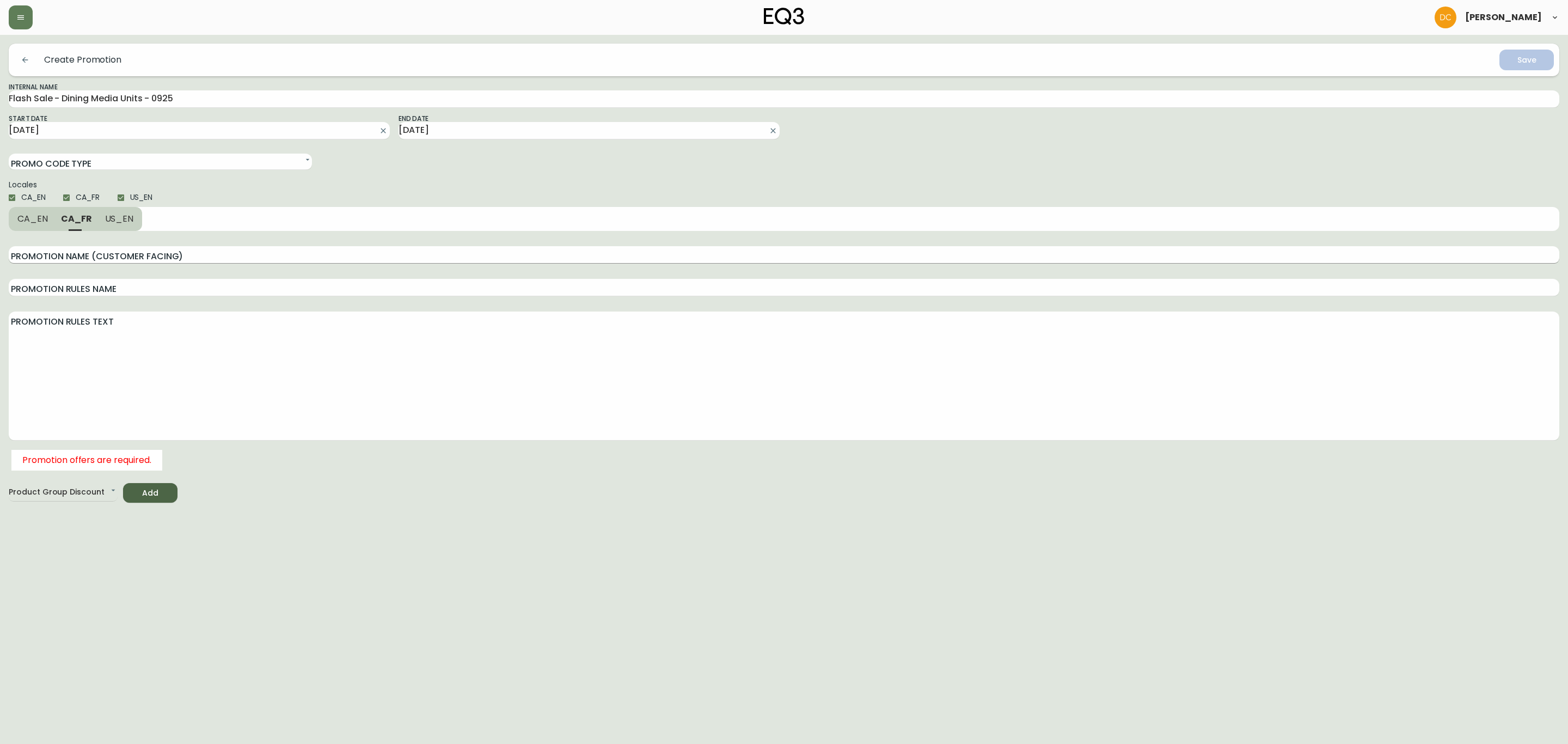
click at [104, 250] on input "Promotion Name (Customer Facing)" at bounding box center [783, 255] width 1551 height 17
click at [49, 247] on input "Promotion Name (Customer Facing)" at bounding box center [783, 255] width 1551 height 17
paste input "15 % de rabais sur la Salle à [GEOGRAPHIC_DATA] et les Meubles Multimédia EQ3"
drag, startPoint x: 97, startPoint y: 254, endPoint x: 89, endPoint y: 254, distance: 8.0
click at [89, 254] on input "15 % de rabais sur la Salle à [GEOGRAPHIC_DATA] et les Meubles Multimédia EQ3" at bounding box center [783, 255] width 1551 height 17
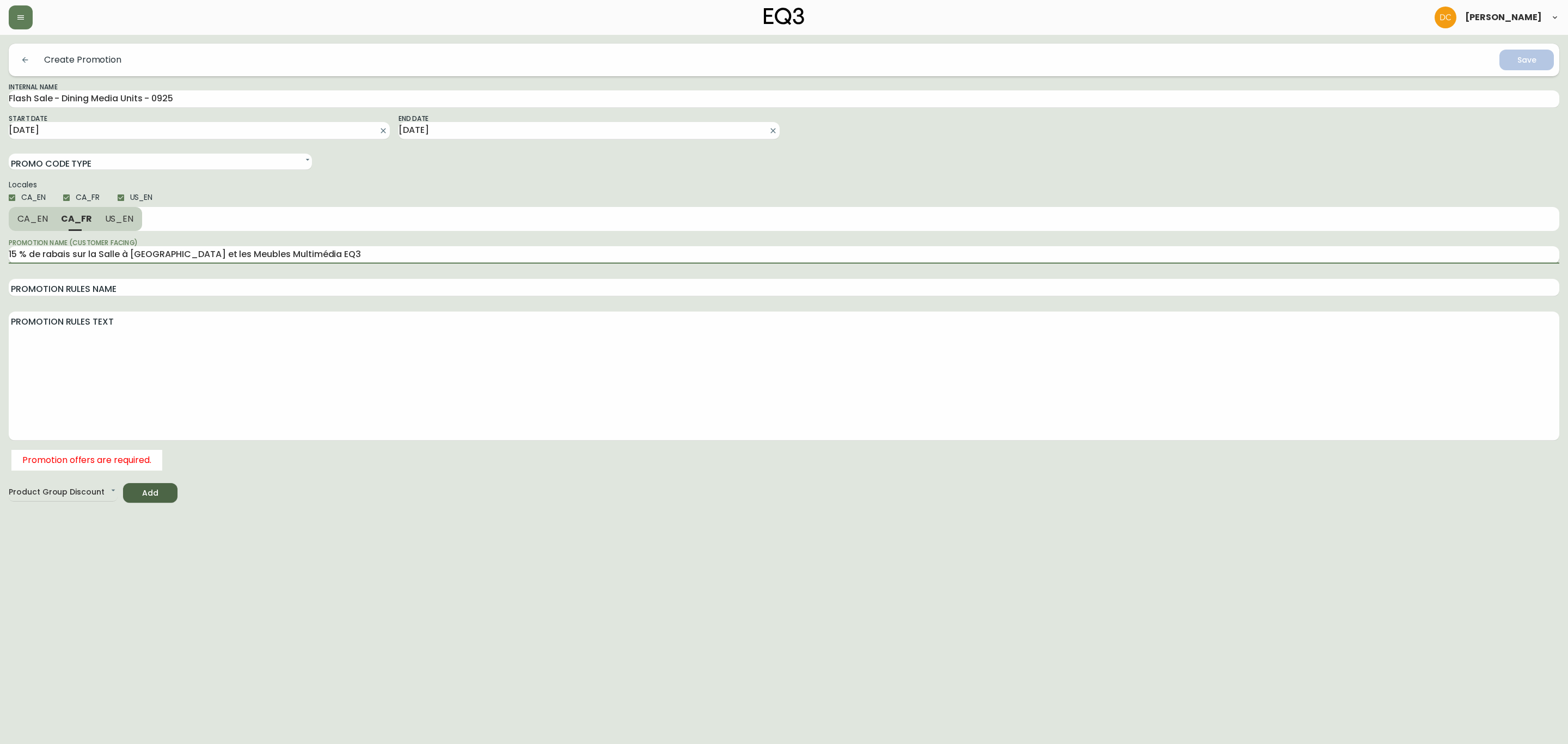
click at [332, 251] on input "15 % de rabais sur la Salle à [GEOGRAPHIC_DATA] et les Meubles Multimédia EQ3" at bounding box center [783, 255] width 1551 height 17
drag, startPoint x: 42, startPoint y: 249, endPoint x: 0, endPoint y: 251, distance: 42.0
click at [0, 251] on main "Create Promotion Save Internal Name Flash Sale - Dining Media Units - 0925 Star…" at bounding box center [784, 268] width 1568 height 467
click at [86, 258] on input "Rabais sur la Salle à [GEOGRAPHIC_DATA] et les Meubles Multimédia EQ3" at bounding box center [783, 255] width 1551 height 17
type input "15 % de rabais sur la Salle à [GEOGRAPHIC_DATA] et les Meubles Multimédia EQ3"
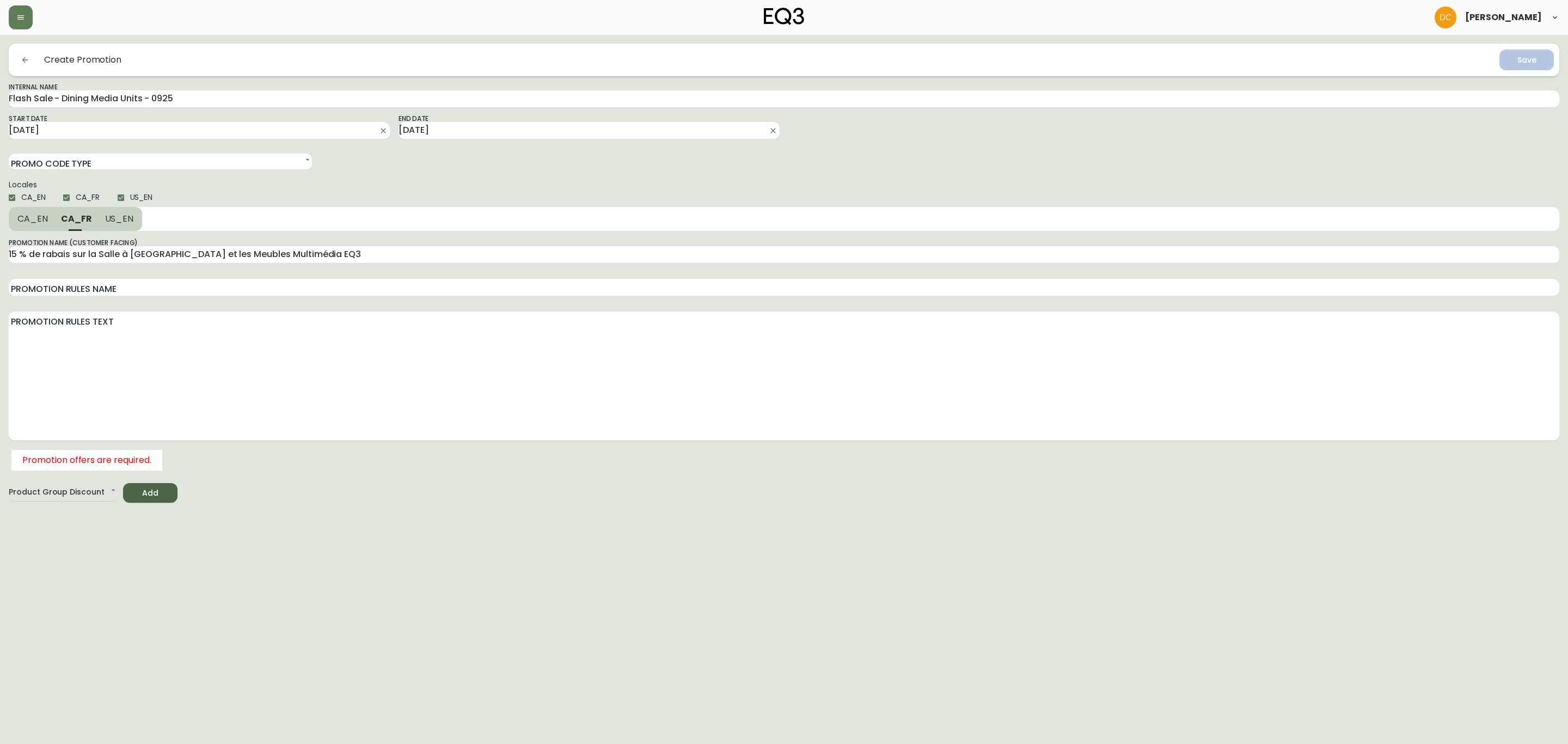
click at [100, 275] on div "Promotion Rules Name" at bounding box center [783, 283] width 1551 height 26
click at [119, 292] on input "Promotion Rules Name" at bounding box center [783, 287] width 1551 height 17
click at [182, 247] on input "15 % de rabais sur la Salle à [GEOGRAPHIC_DATA] et les Meubles Multimédia EQ3" at bounding box center [783, 255] width 1551 height 17
click at [167, 279] on input "Promotion Rules Name" at bounding box center [783, 287] width 1551 height 17
paste input "15 % de rabais sur la Salle à [GEOGRAPHIC_DATA] et les Meubles Multimédia EQ3"
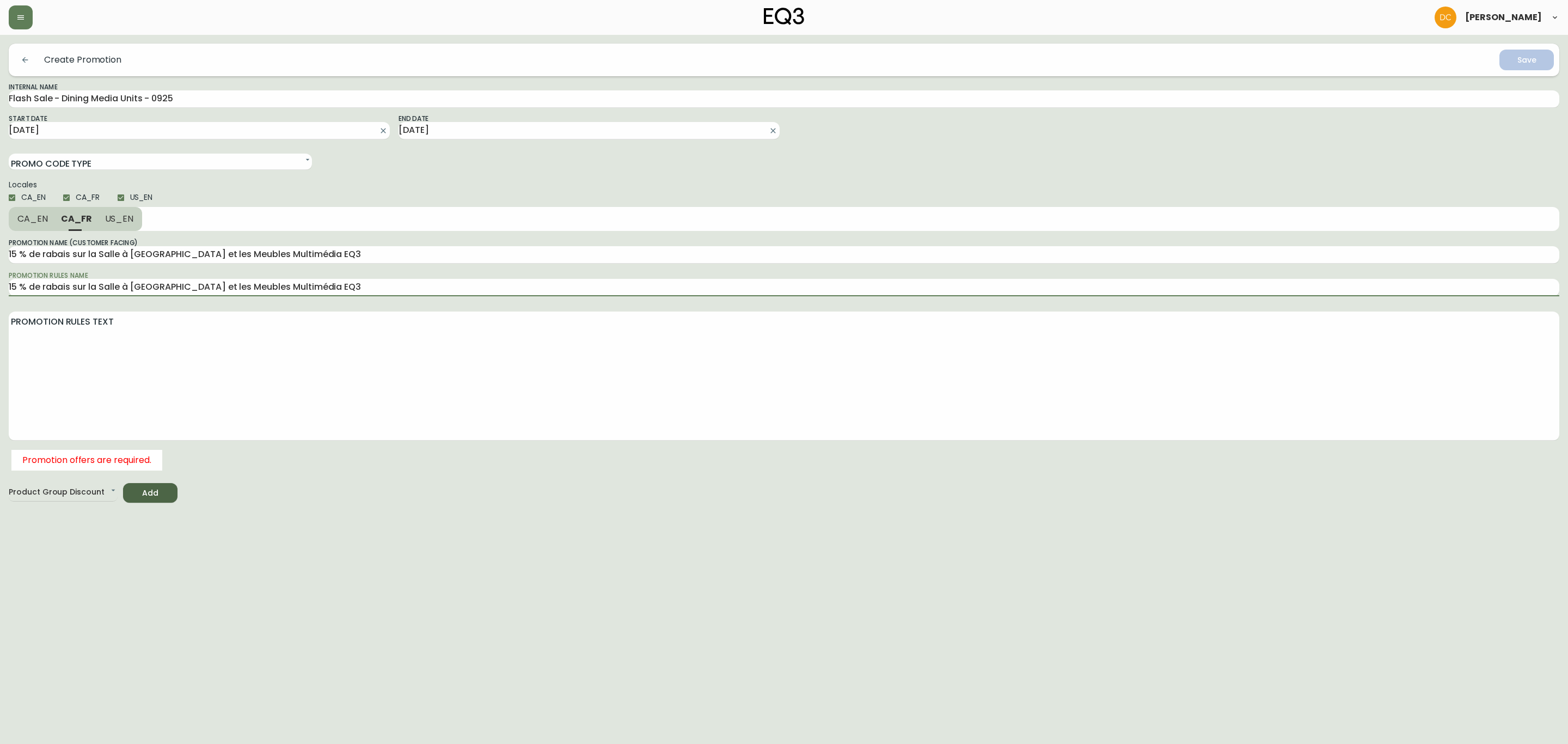
type input "15 % de rabais sur la Salle à [GEOGRAPHIC_DATA] et les Meubles Multimédia EQ3"
click at [211, 345] on textarea "Promotion Rules Text" at bounding box center [783, 375] width 1551 height 122
paste textarea "Valable en ligne uniquement. Rabais valables jusqu'au [DATE]. Sous réserve de m…"
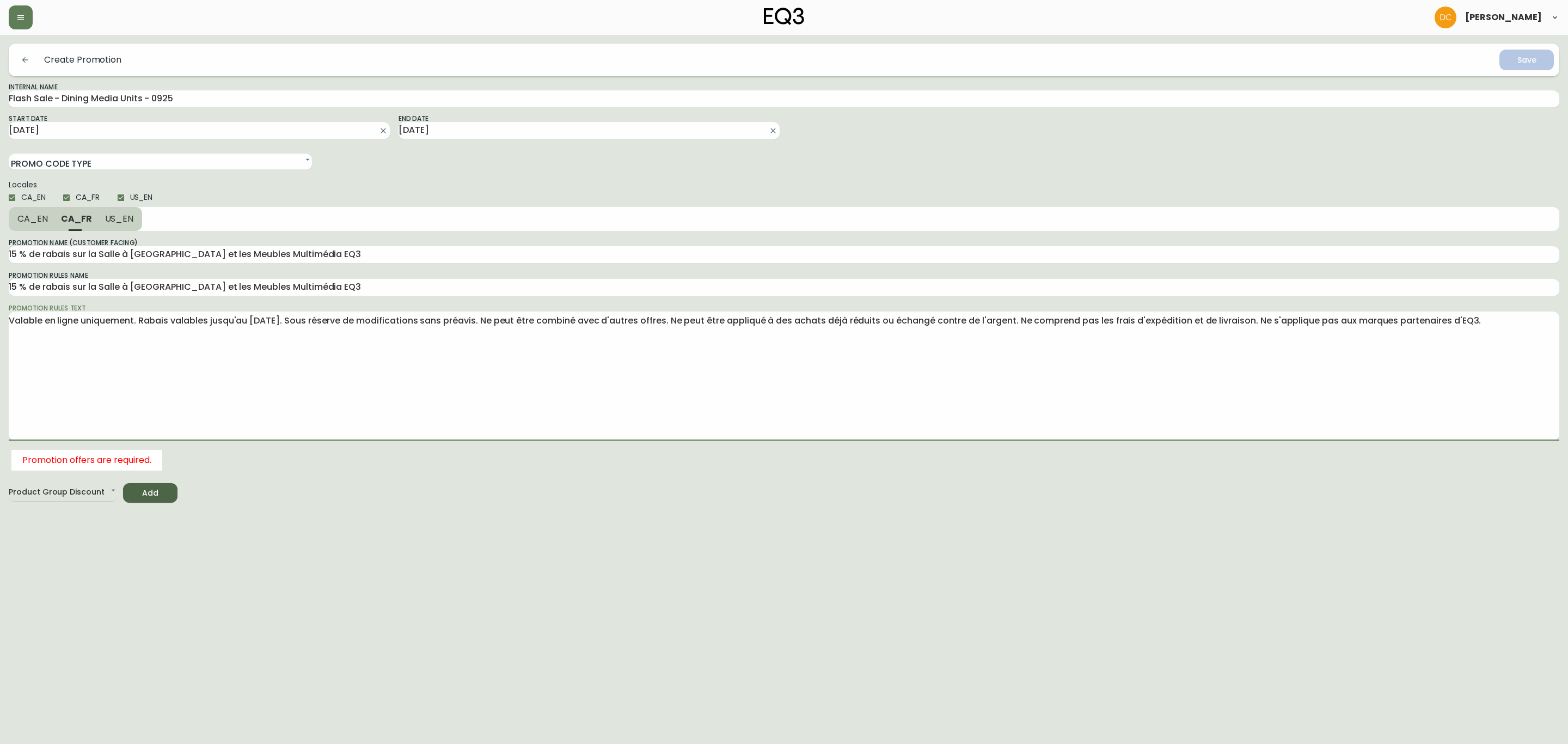
type textarea "Valable en ligne uniquement. Rabais valables jusqu'au [DATE]. Sous réserve de m…"
click at [130, 226] on button "US_EN" at bounding box center [120, 219] width 44 height 24
type input "15% off EQ3 Dining and Media"
type textarea "Valid online only. Discounts valid until [DATE]. Subject to change without noti…"
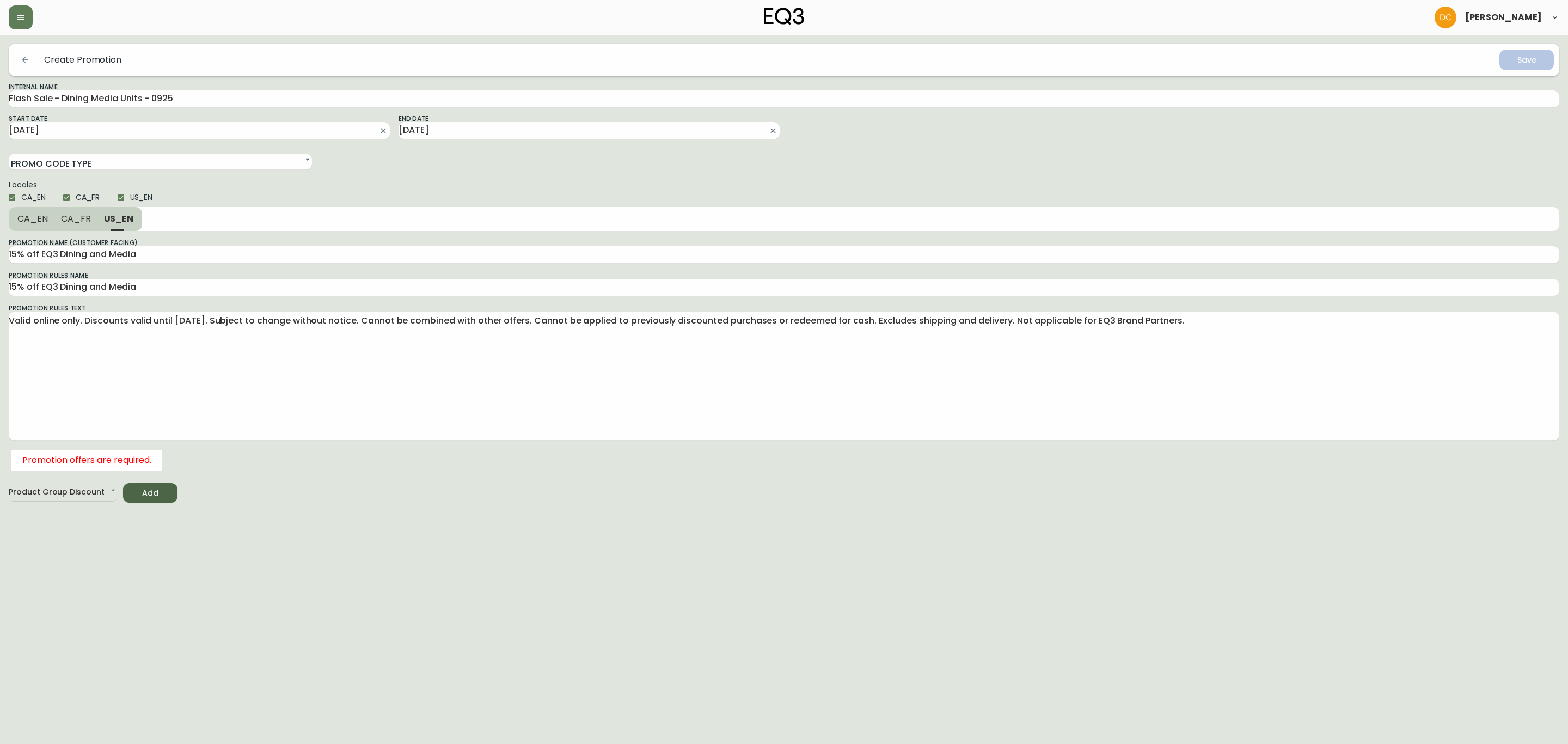
drag, startPoint x: 83, startPoint y: 226, endPoint x: 76, endPoint y: 227, distance: 7.1
click at [82, 226] on button "CA_FR" at bounding box center [76, 219] width 43 height 24
type input "15 % de rabais sur la Salle à [GEOGRAPHIC_DATA] et les Meubles Multimédia EQ3"
type textarea "Valable en ligne uniquement. Rabais valables jusqu'au [DATE]. Sous réserve de m…"
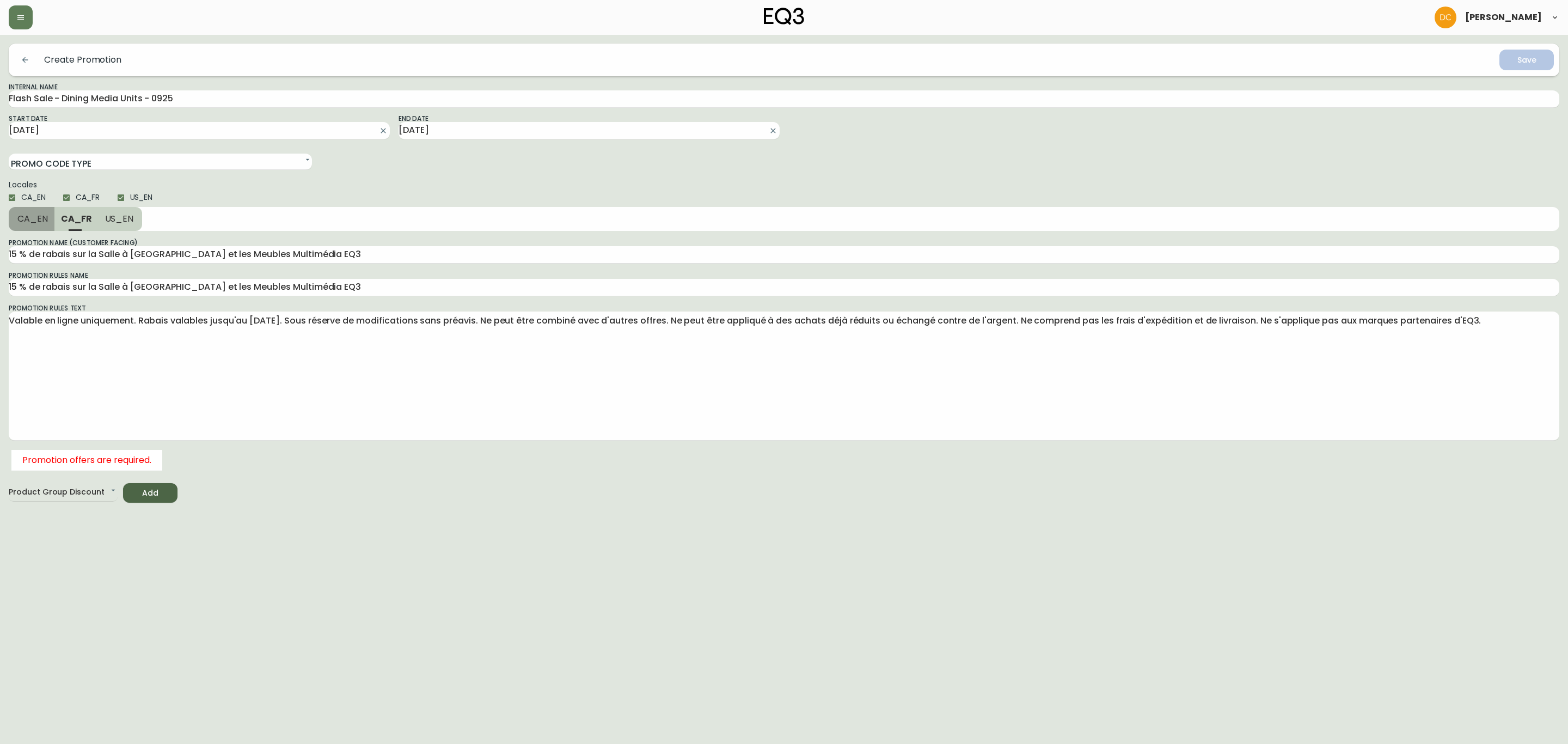
click at [45, 226] on button "CA_EN" at bounding box center [31, 219] width 45 height 24
type input "15% off EQ3 Dining and Media"
type textarea "Valid online only. Discounts valid until [DATE]. Subject to change without noti…"
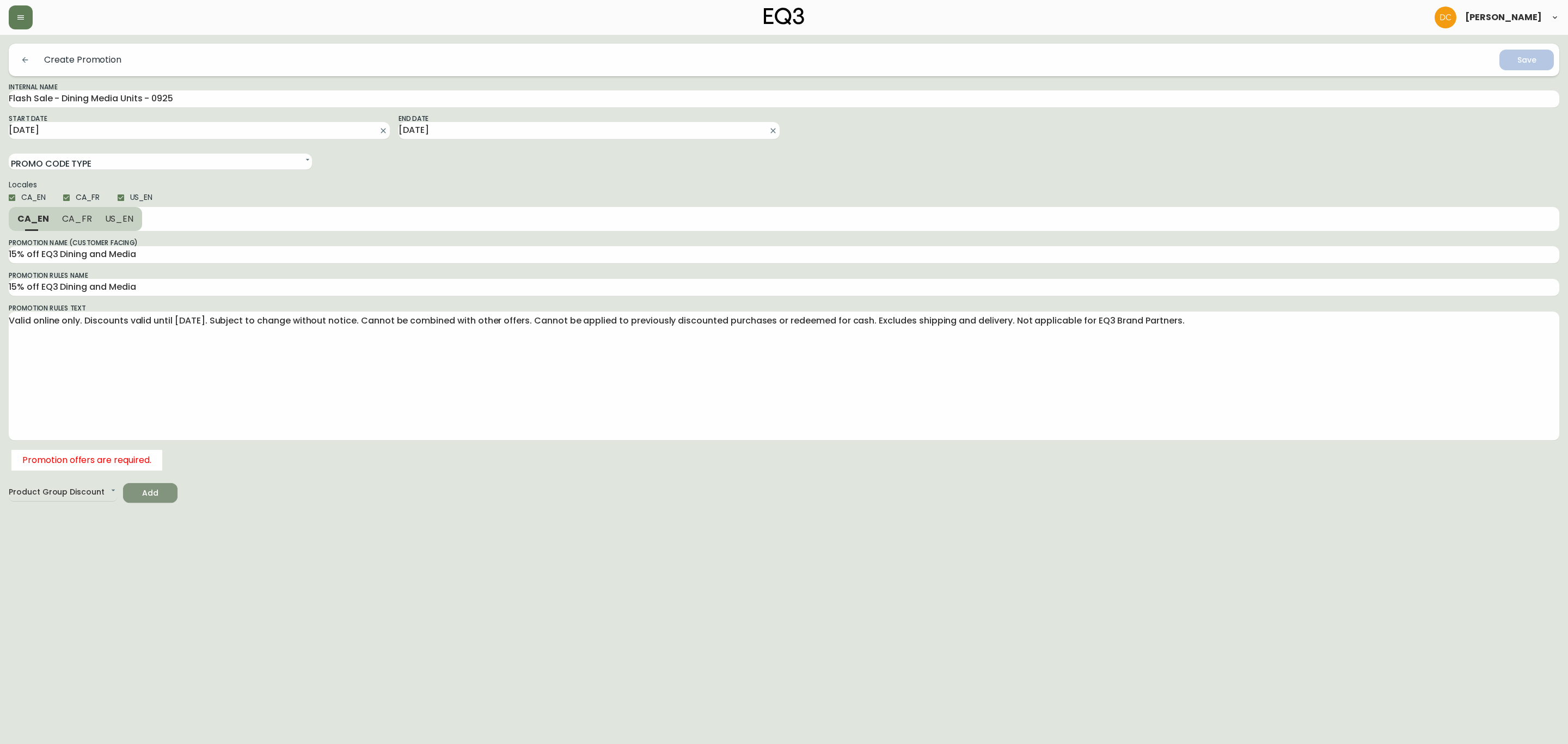
click at [135, 500] on button "Add" at bounding box center [150, 492] width 55 height 20
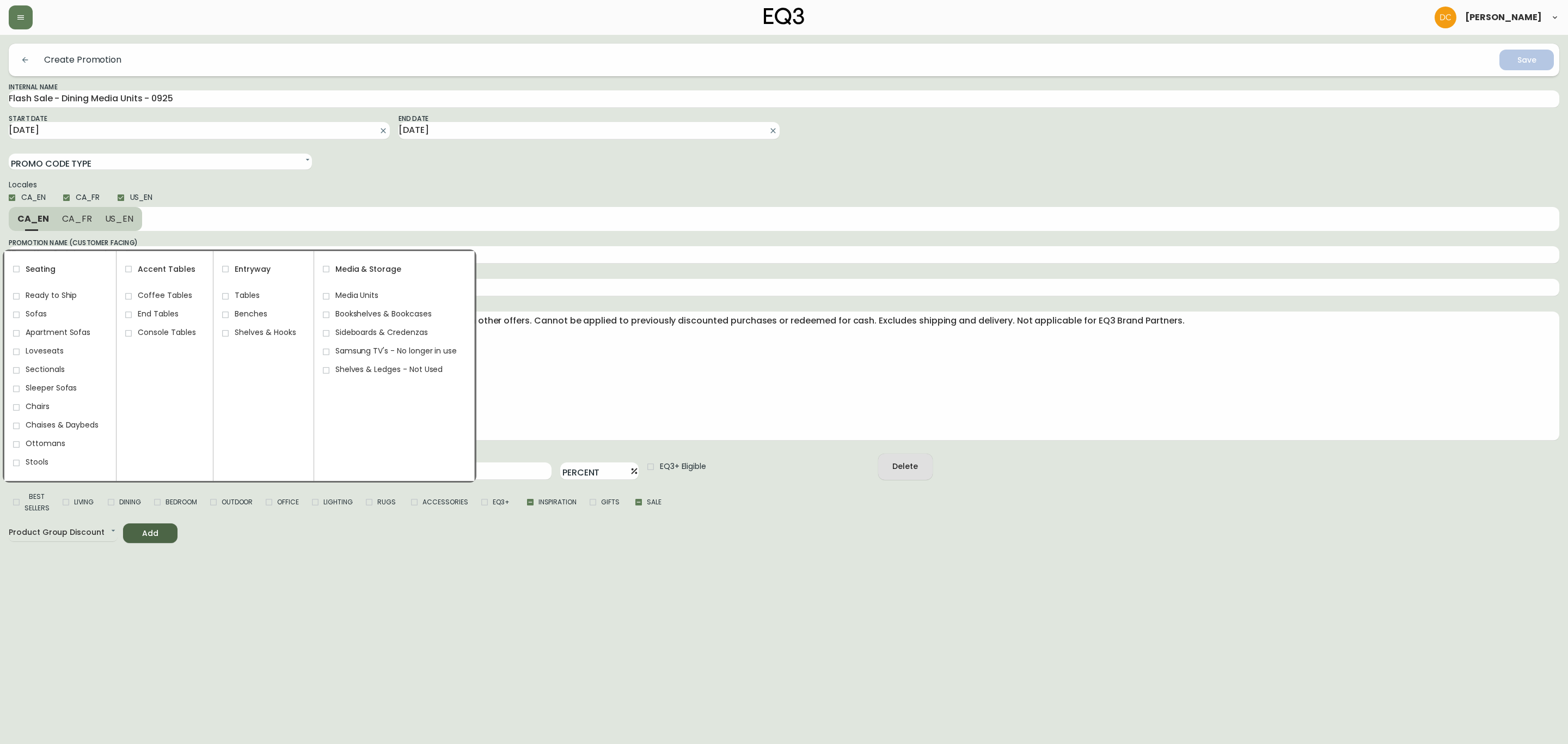
click at [327, 297] on input "Media Units" at bounding box center [326, 296] width 18 height 18
checkbox input "true"
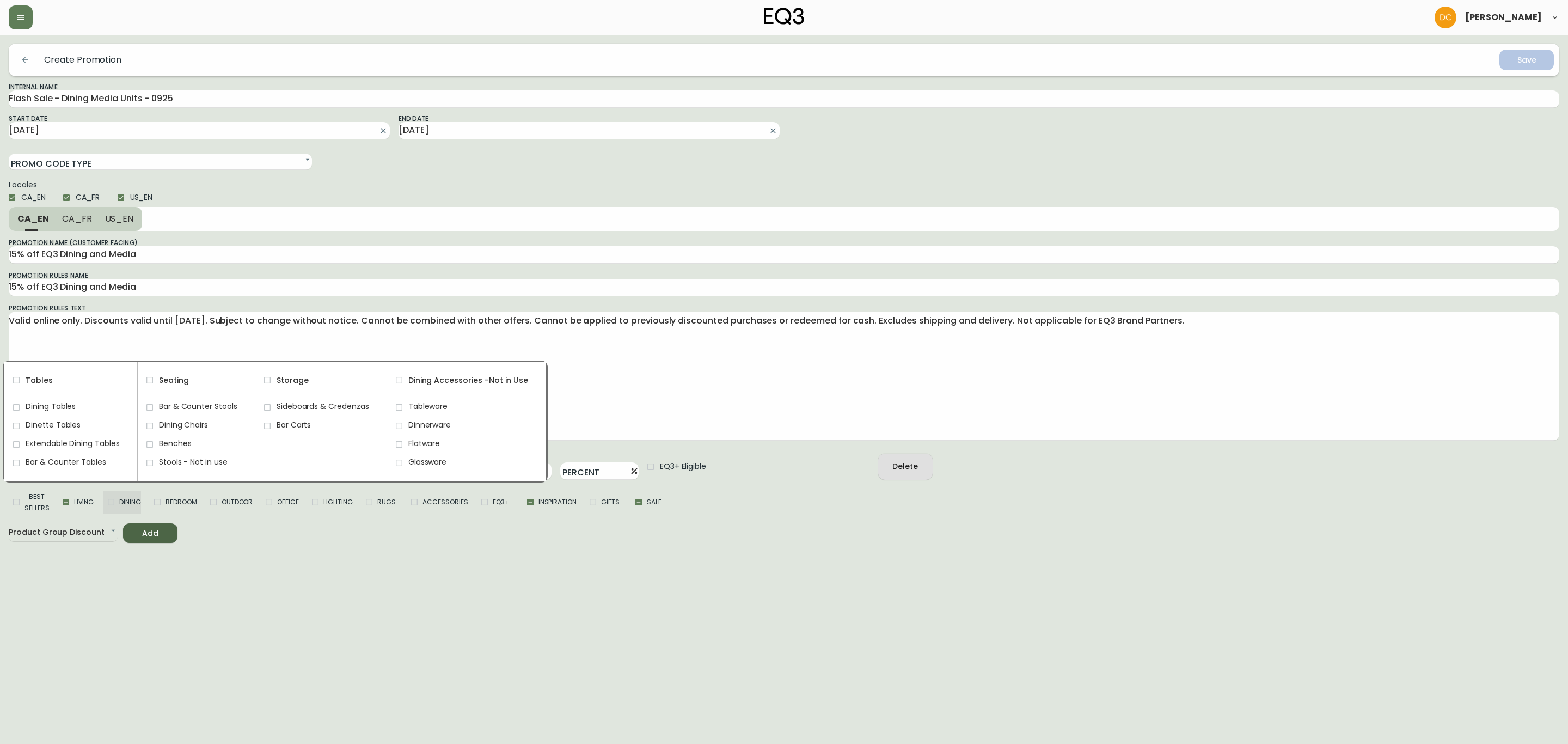
click at [116, 496] on input "Dining" at bounding box center [111, 502] width 17 height 17
checkbox input "true"
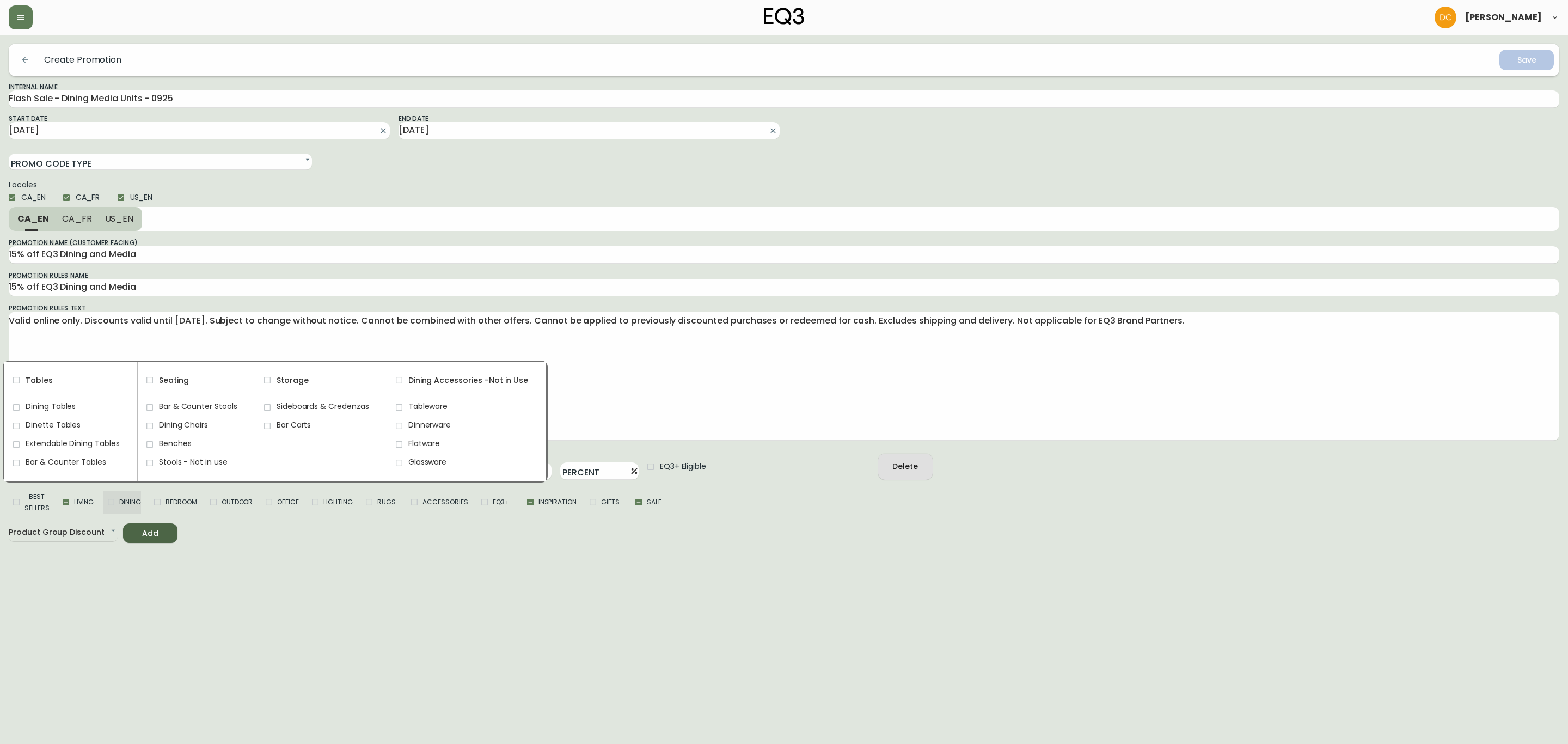
checkbox input "true"
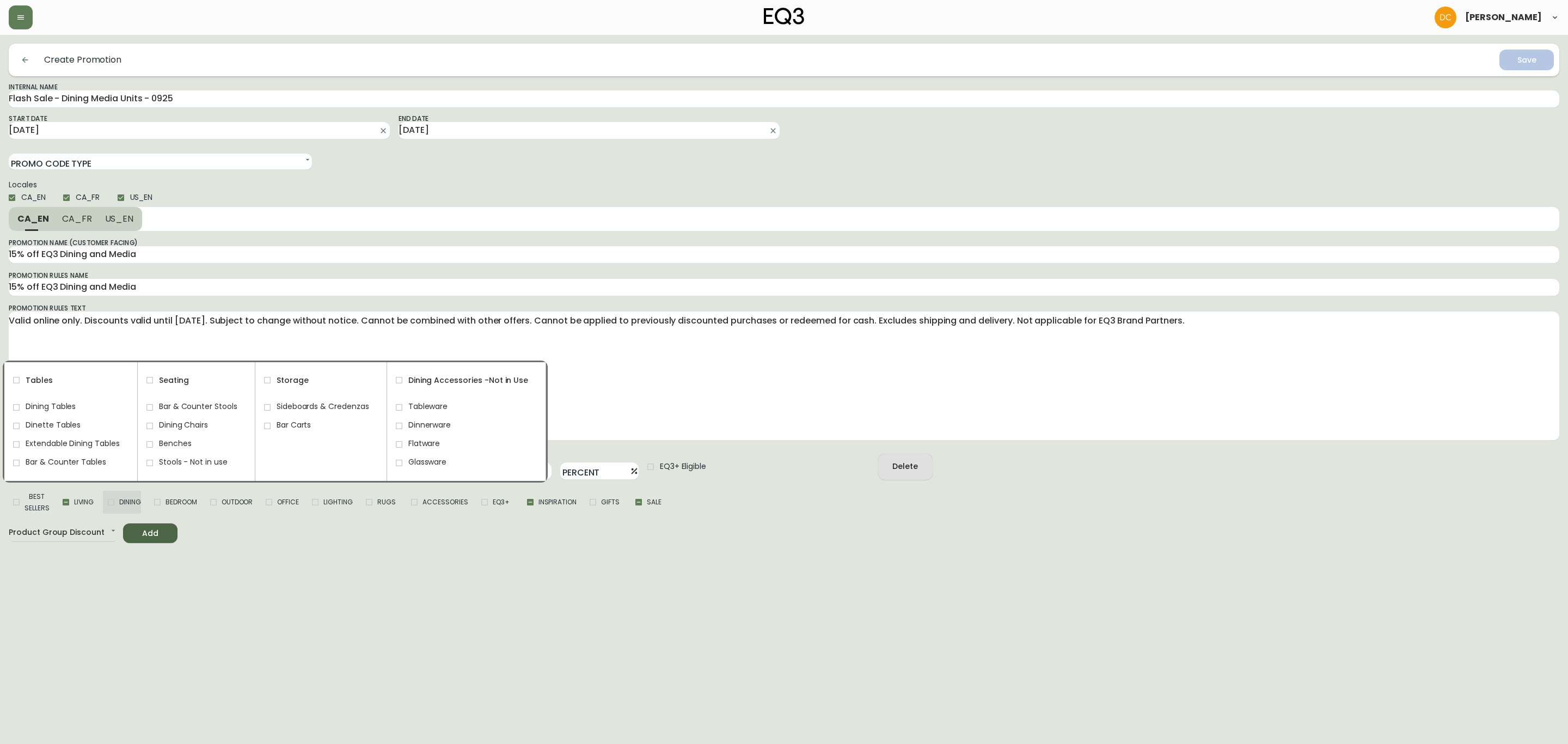
checkbox input "true"
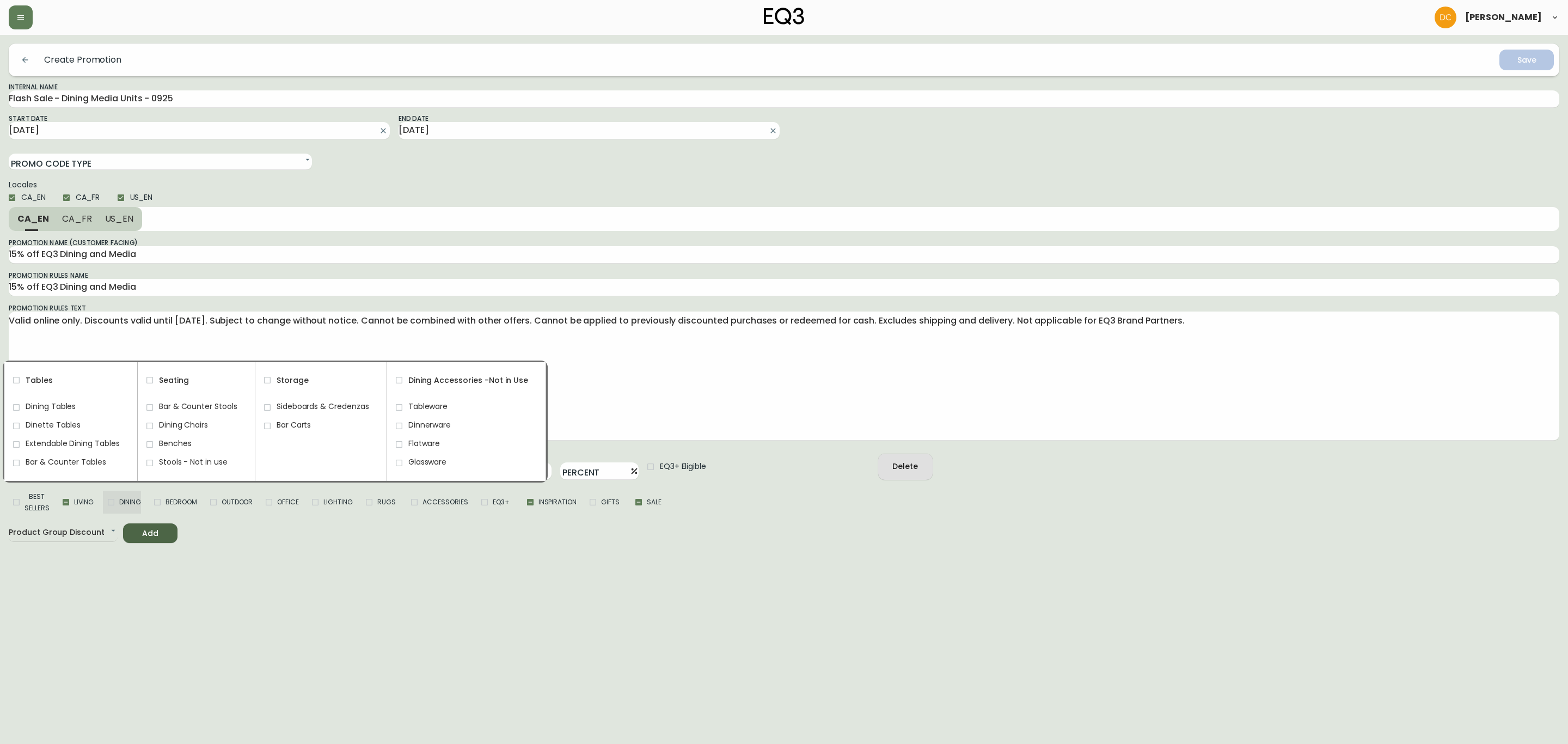
checkbox input "true"
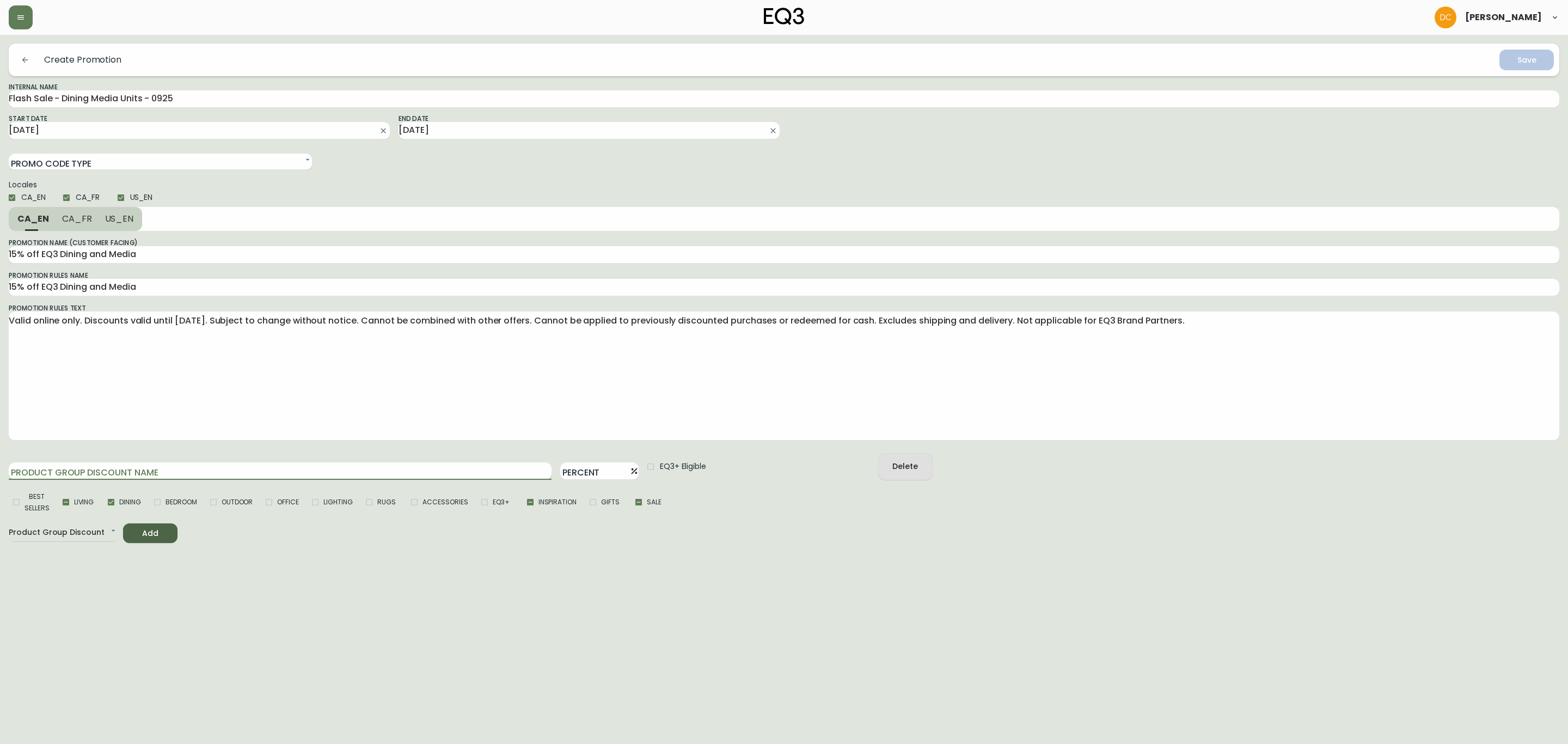
click at [33, 464] on input "Product Group Discount Name" at bounding box center [280, 470] width 543 height 17
type input "1"
type input "15"
type input "15%"
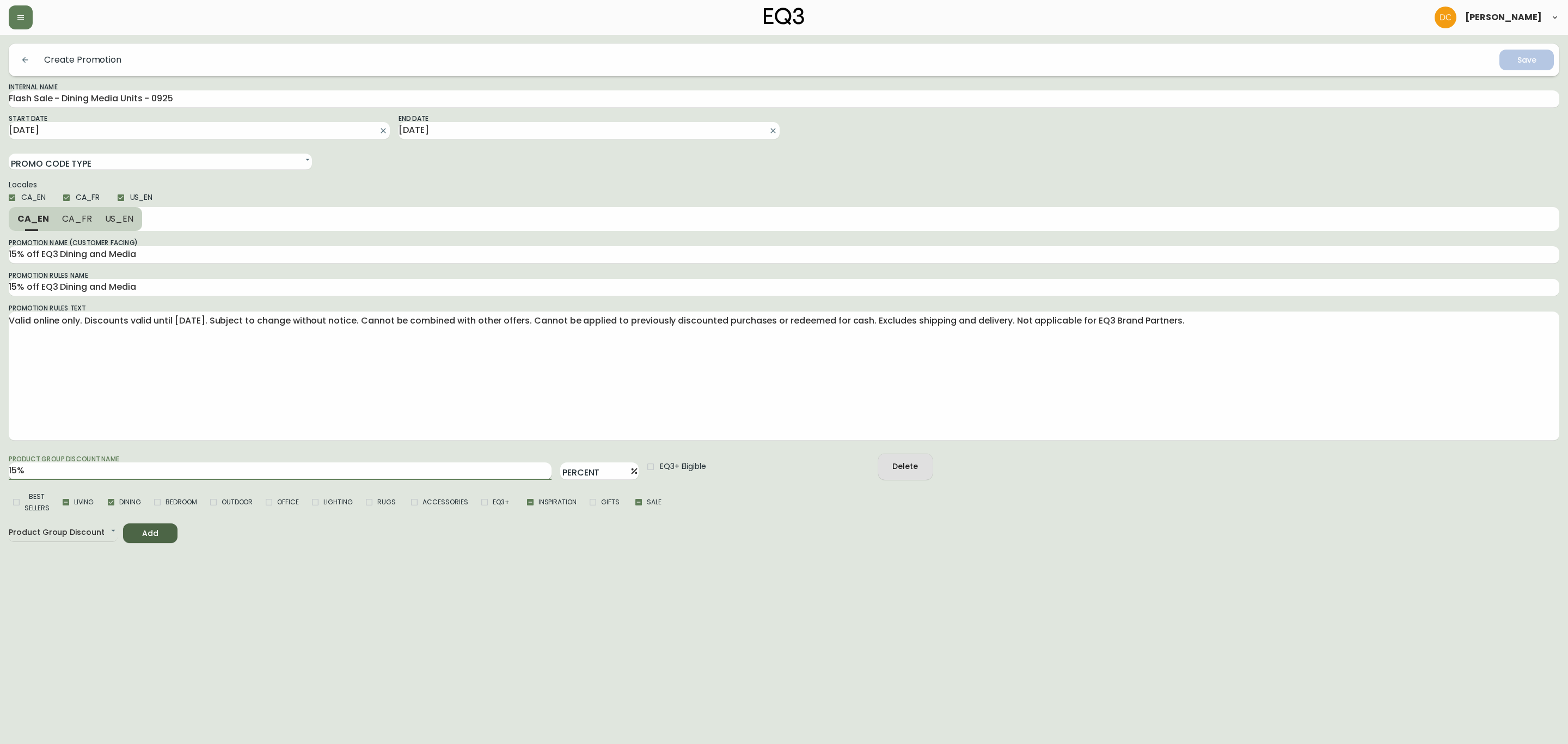
type input "15% o"
type input "15% of"
type input "15% off"
type input "15% off M"
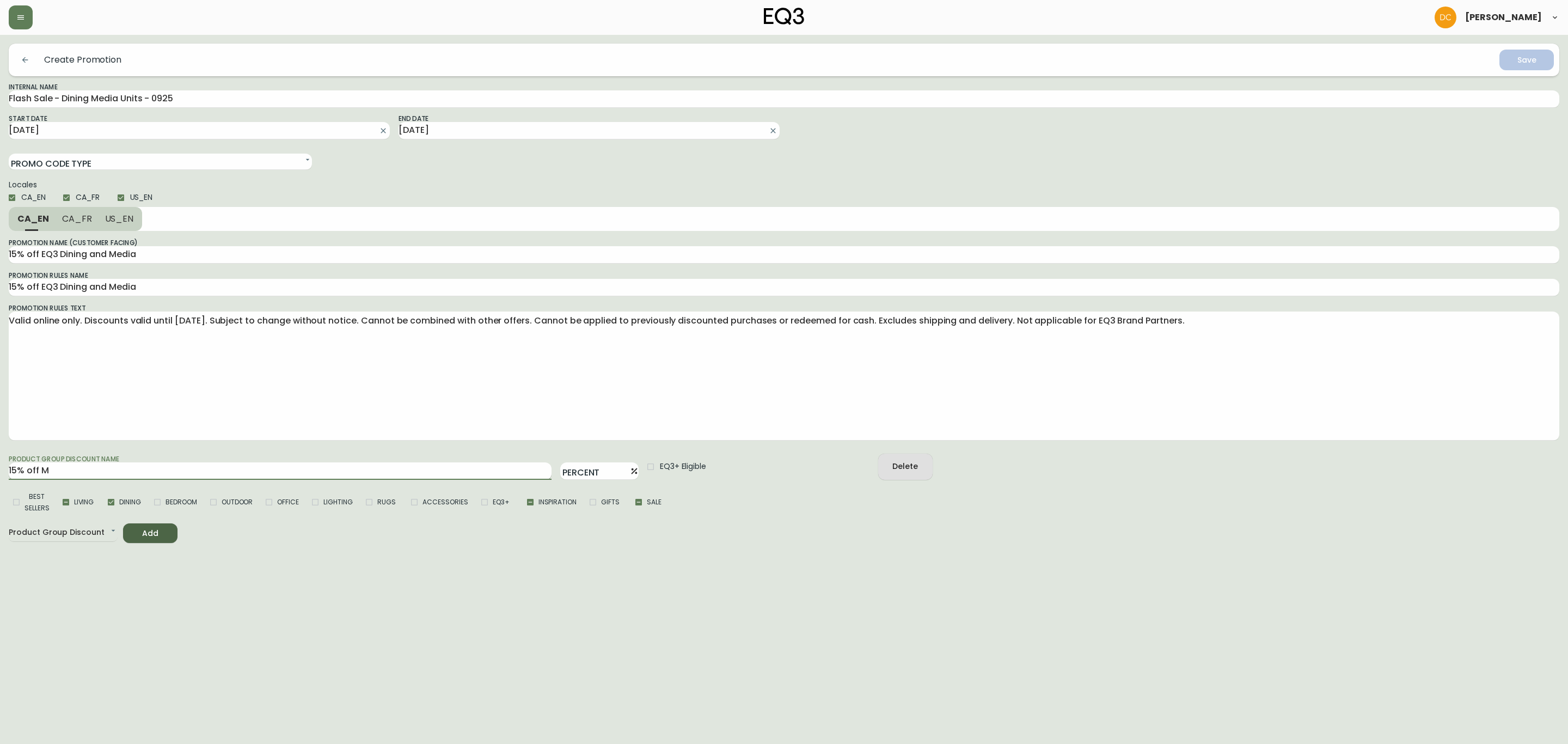
type input "15% off Me"
type input "15% off Med"
type input "15% off Medi"
type input "15% off Media"
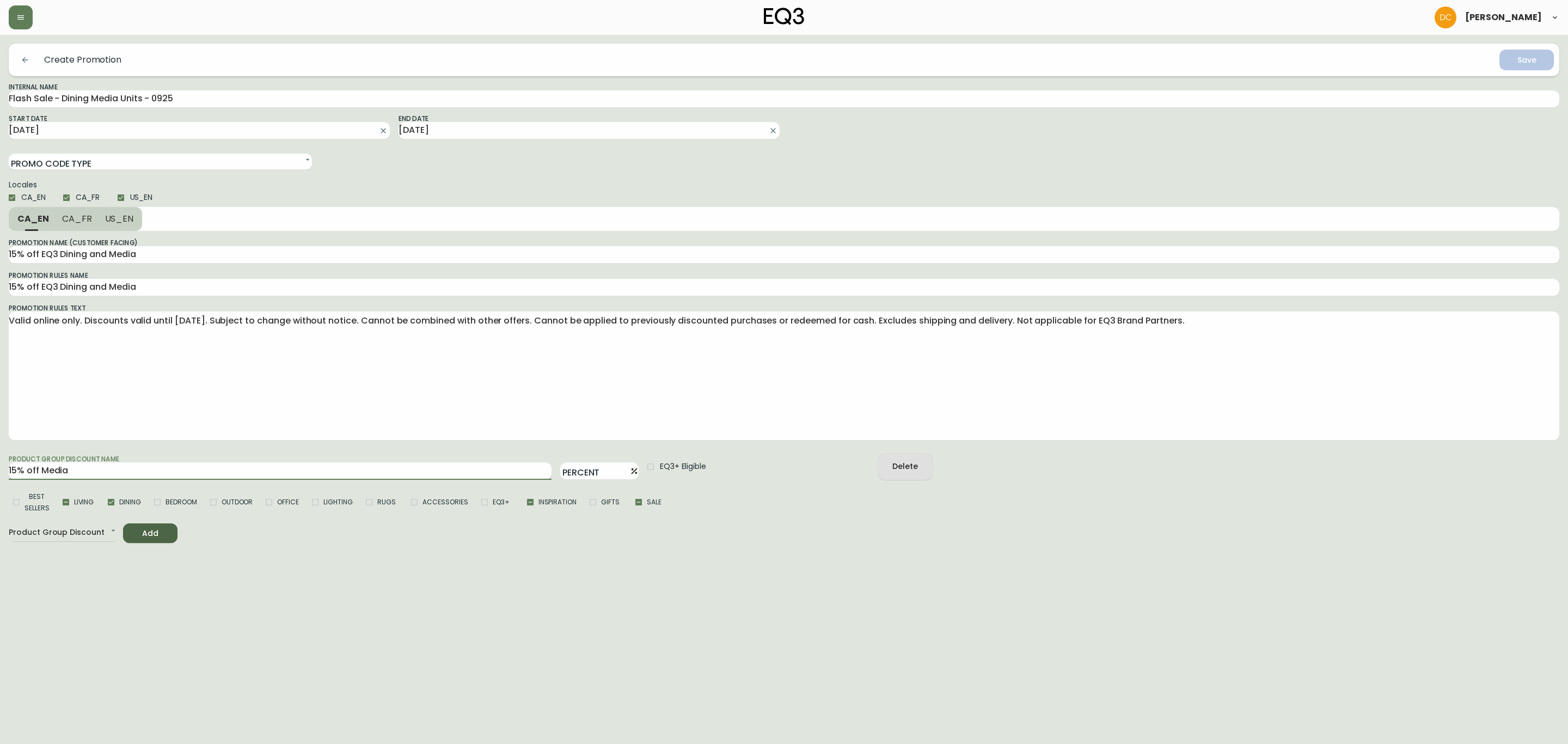
type input "15% off Media U"
type input "15% off Media Un"
type input "15% off Media Uni"
type input "15% off Media Unit"
type input "15% off Media Units"
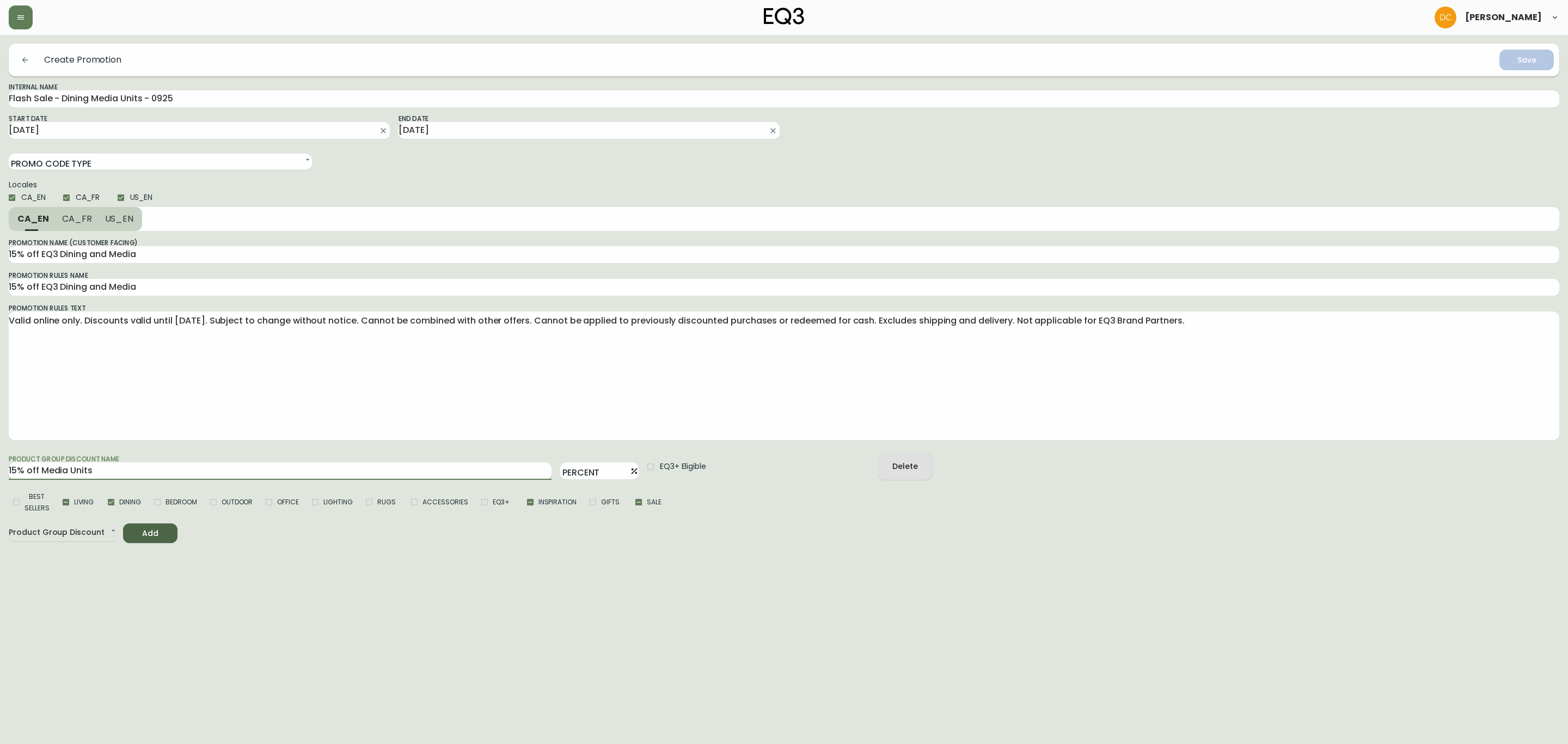
type input "15% off Media Units"
type input "15% off Media Units a"
type input "15% off Media Units an"
type input "15% off Media Units and"
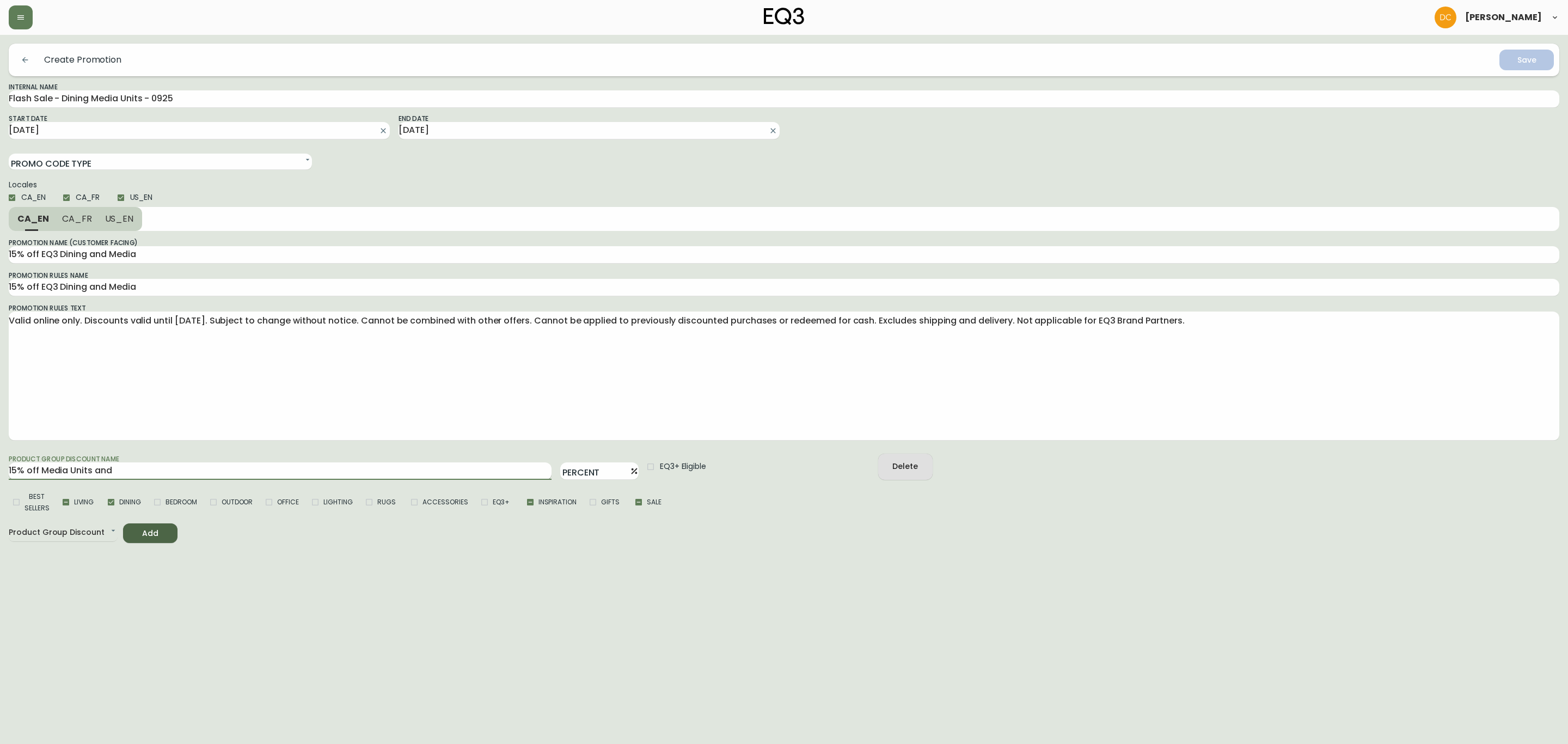
type input "15% off Media Units and D"
type input "15% off Media Units and Di"
type input "15% off Media Units and Din"
type input "15% off Media Units and Dini"
type input "15% off Media Units and Dinin"
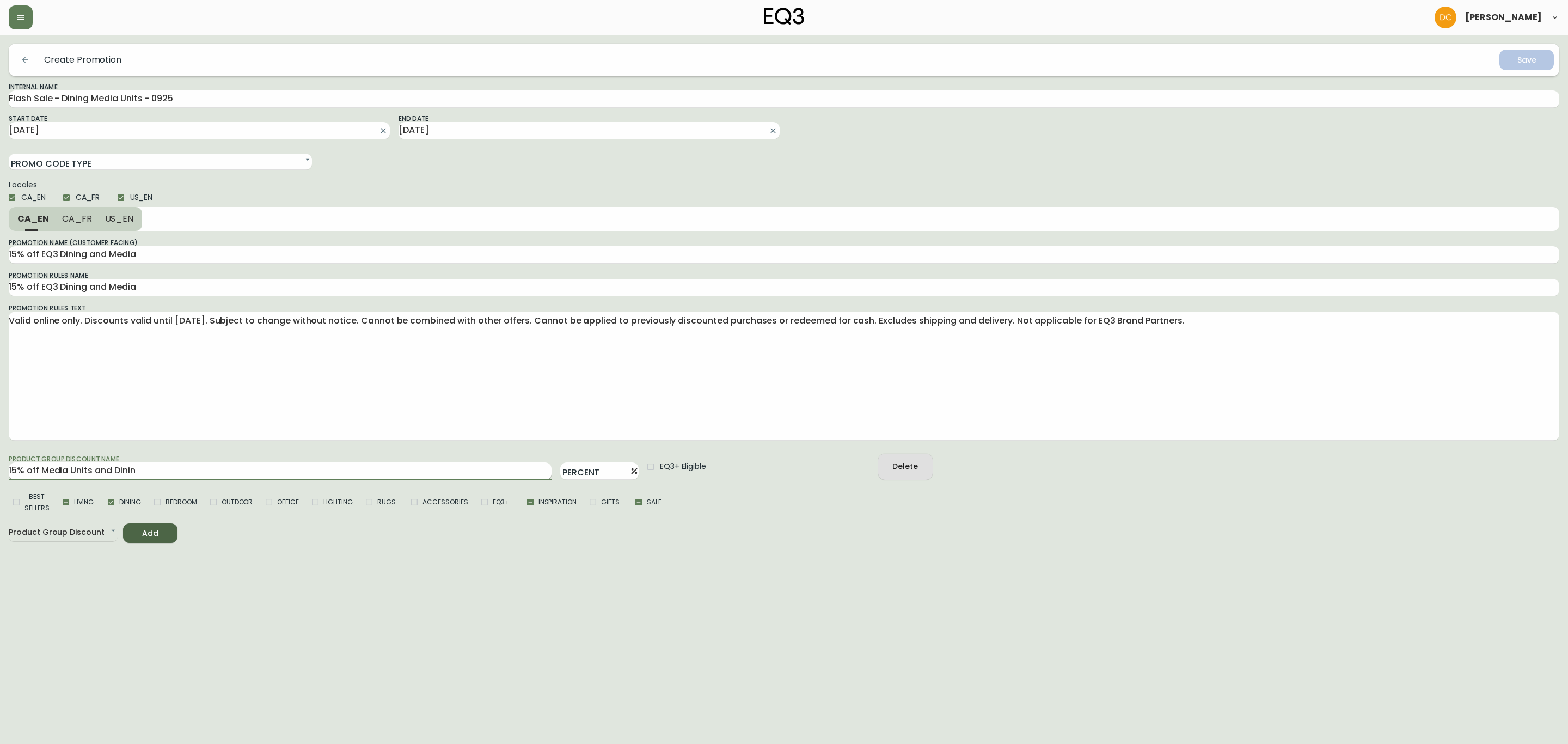
type input "15% off Media Units and Dining"
click at [589, 477] on input "Percent" at bounding box center [593, 470] width 65 height 17
type input "15"
click at [586, 543] on html "[PERSON_NAME] Create Promotion Save Internal Name Flash Sale - Dining Media Uni…" at bounding box center [784, 271] width 1568 height 543
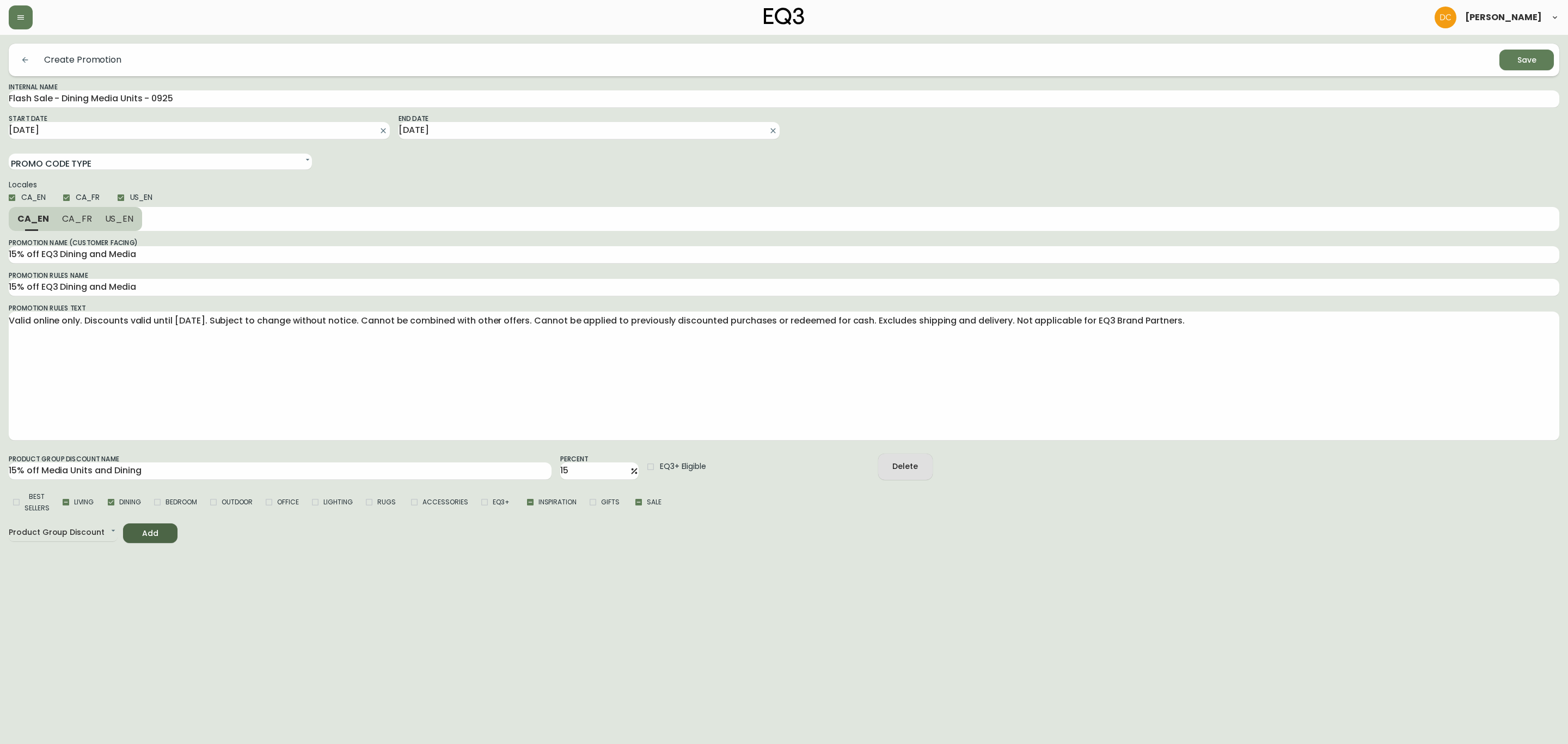
click at [86, 220] on span "CA_FR" at bounding box center [77, 218] width 30 height 11
type input "15 % de rabais sur la Salle à [GEOGRAPHIC_DATA] et les Meubles Multimédia EQ3"
type textarea "Valable en ligne uniquement. Rabais valables jusqu'au [DATE]. Sous réserve de m…"
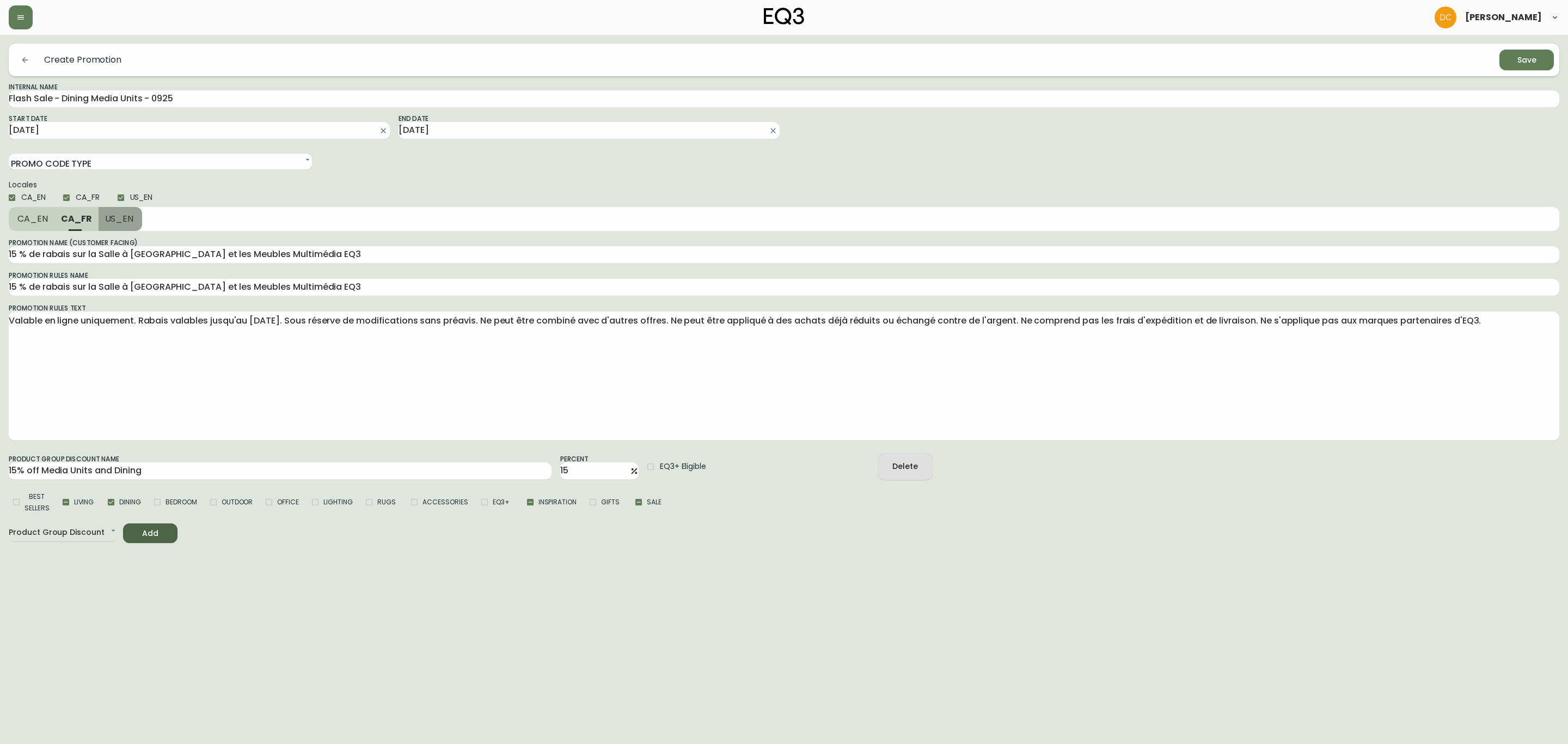
click at [109, 224] on span "US_EN" at bounding box center [120, 218] width 29 height 11
type input "15% off EQ3 Dining and Media"
type textarea "Valid online only. Discounts valid until [DATE]. Subject to change without noti…"
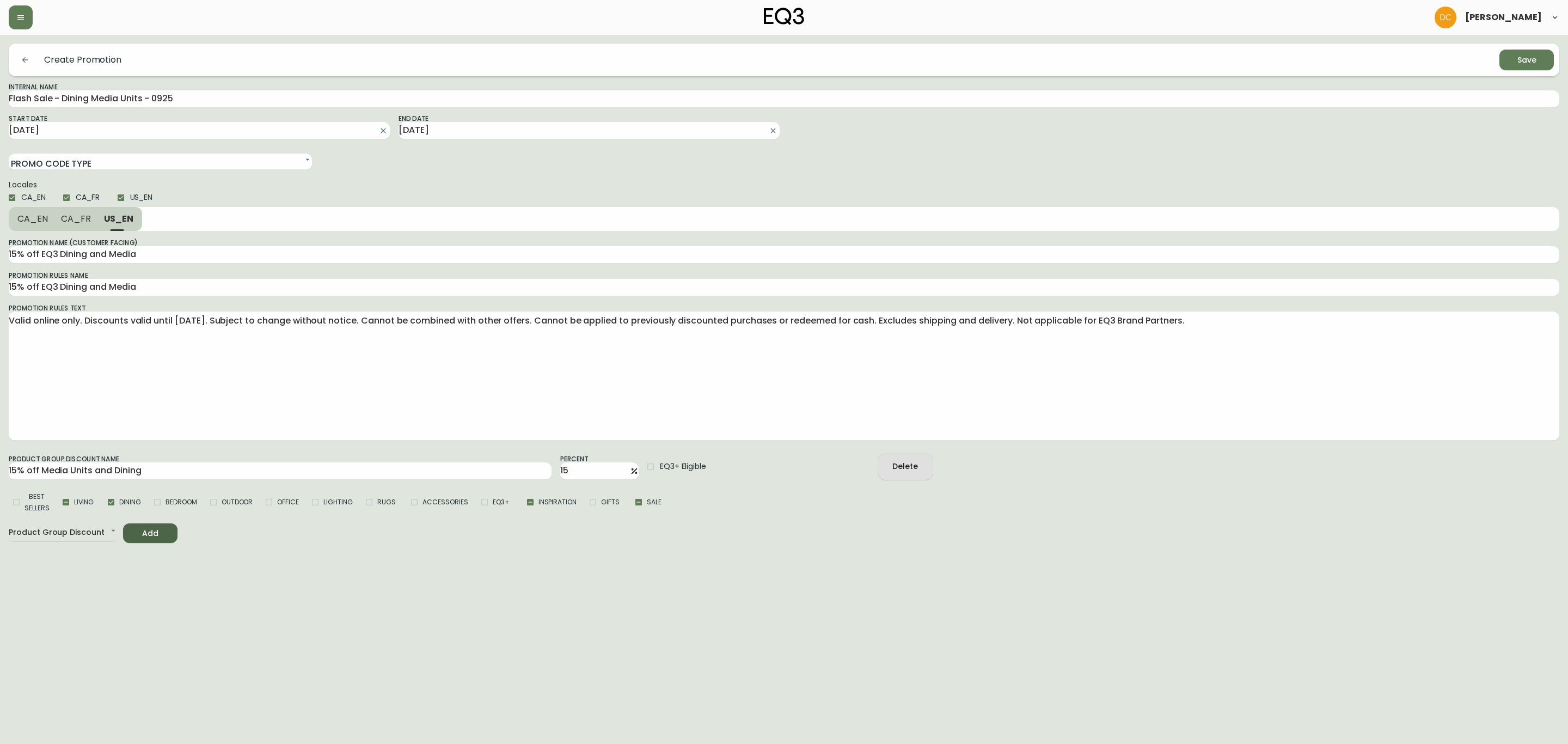
click at [75, 223] on span "CA_FR" at bounding box center [76, 218] width 30 height 11
type input "15 % de rabais sur la Salle à [GEOGRAPHIC_DATA] et les Meubles Multimédia EQ3"
type textarea "Valable en ligne uniquement. Rabais valables jusqu'au [DATE]. Sous réserve de m…"
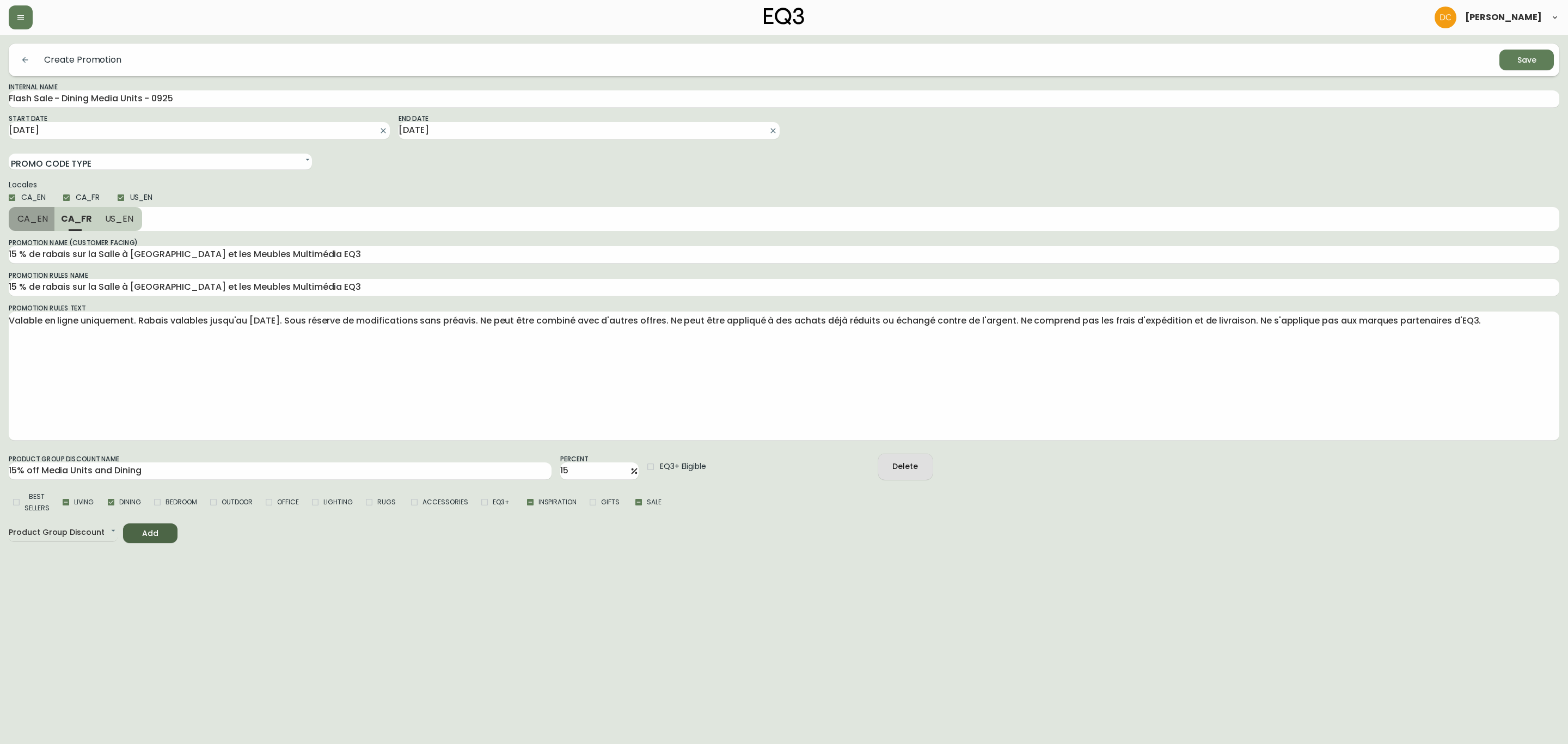
click at [36, 223] on span "CA_EN" at bounding box center [33, 218] width 30 height 11
type input "15% off EQ3 Dining and Media"
type textarea "Valid online only. Discounts valid until [DATE]. Subject to change without noti…"
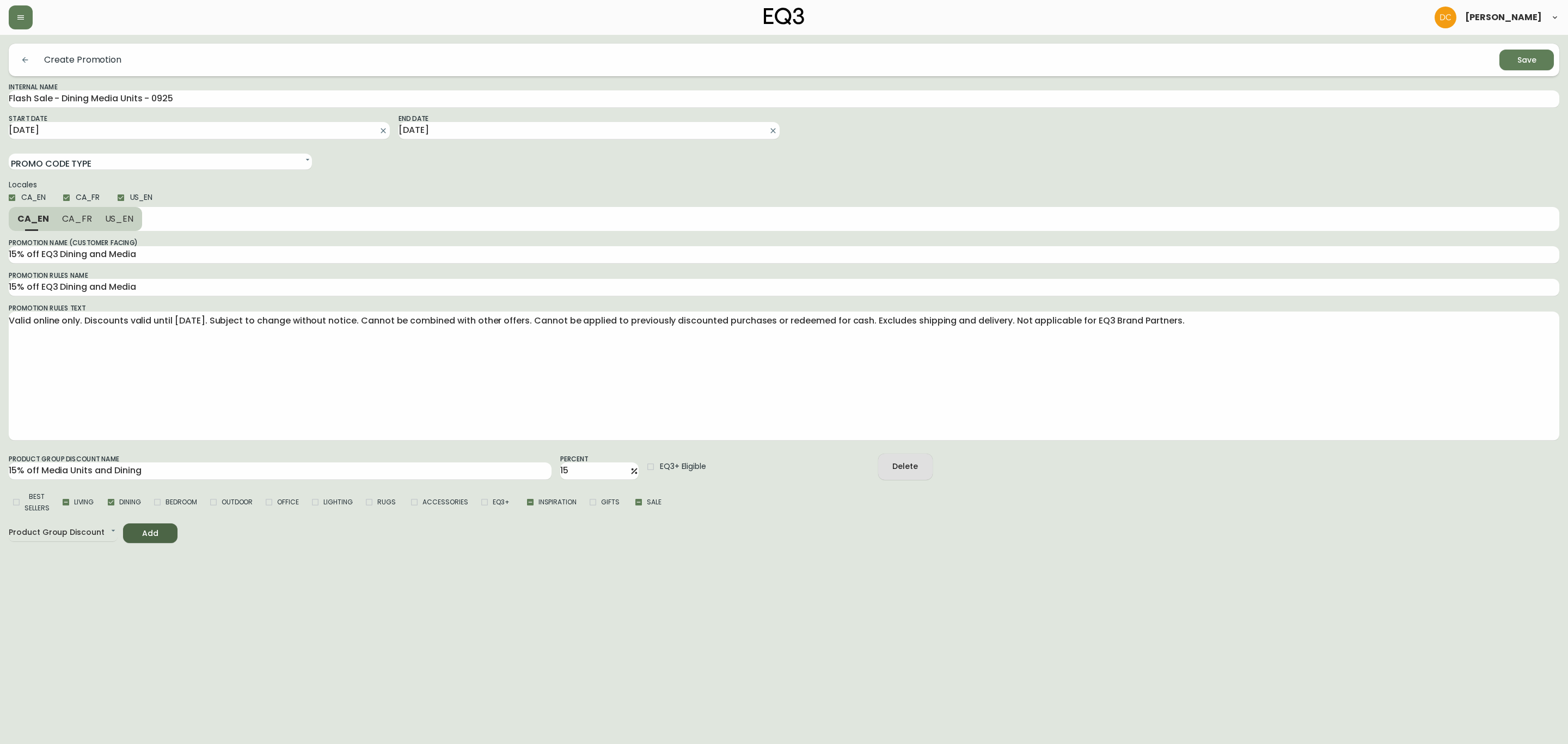
click at [1524, 58] on icon "submit" at bounding box center [1523, 58] width 11 height 11
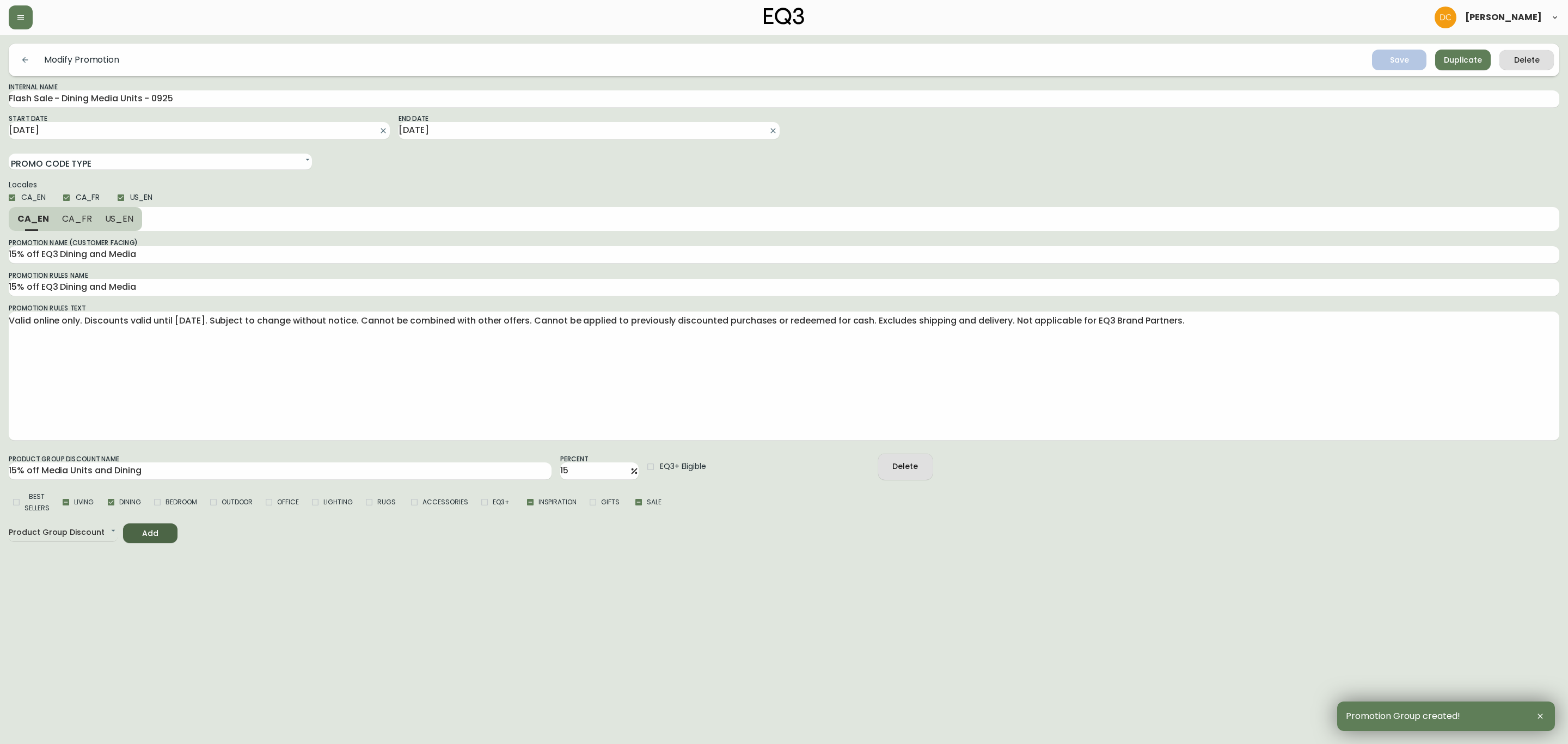
click at [934, 181] on div "Locales CA_EN [GEOGRAPHIC_DATA] US_EN" at bounding box center [783, 194] width 1551 height 26
click at [23, 24] on button "button" at bounding box center [20, 17] width 24 height 24
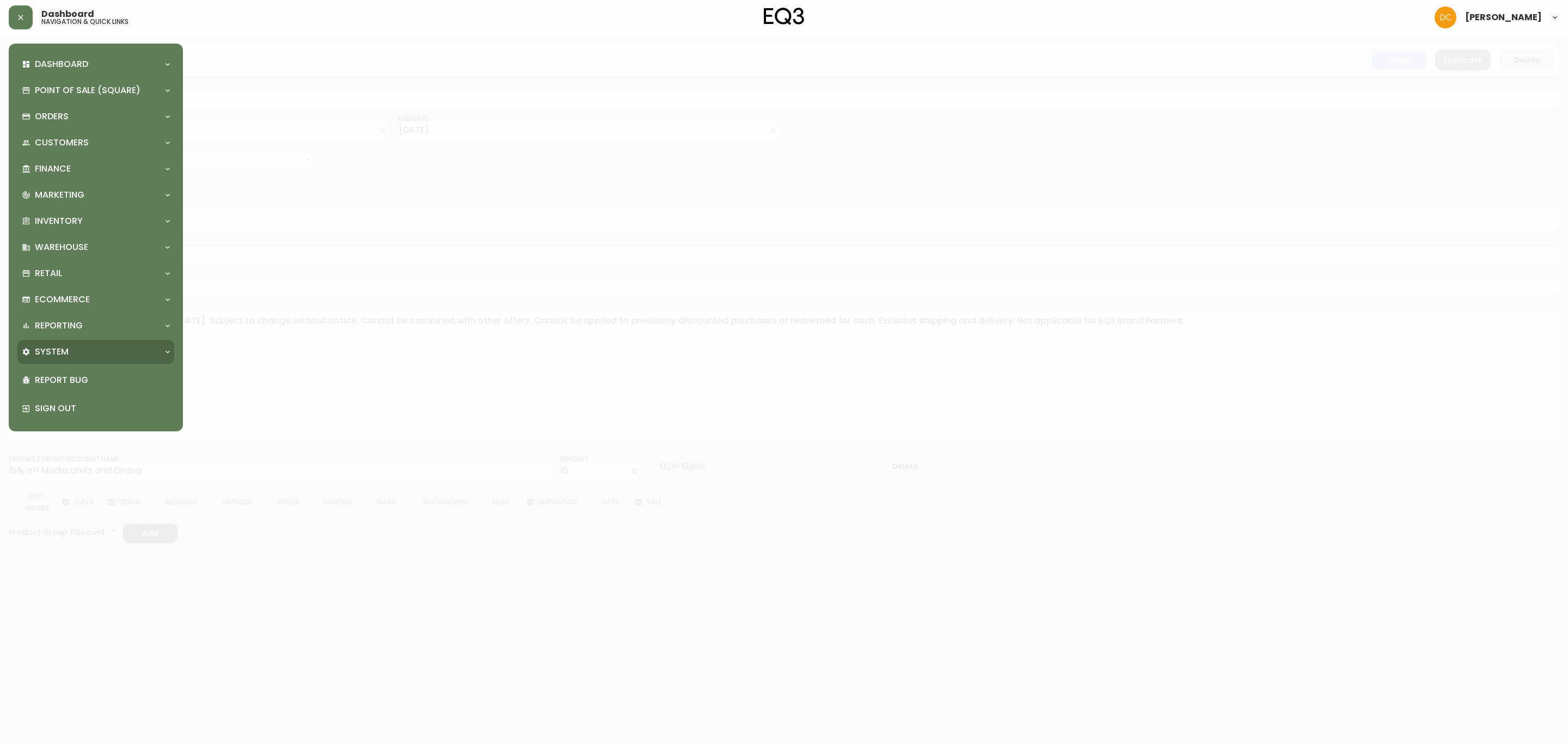
click at [74, 352] on div "System" at bounding box center [90, 352] width 137 height 12
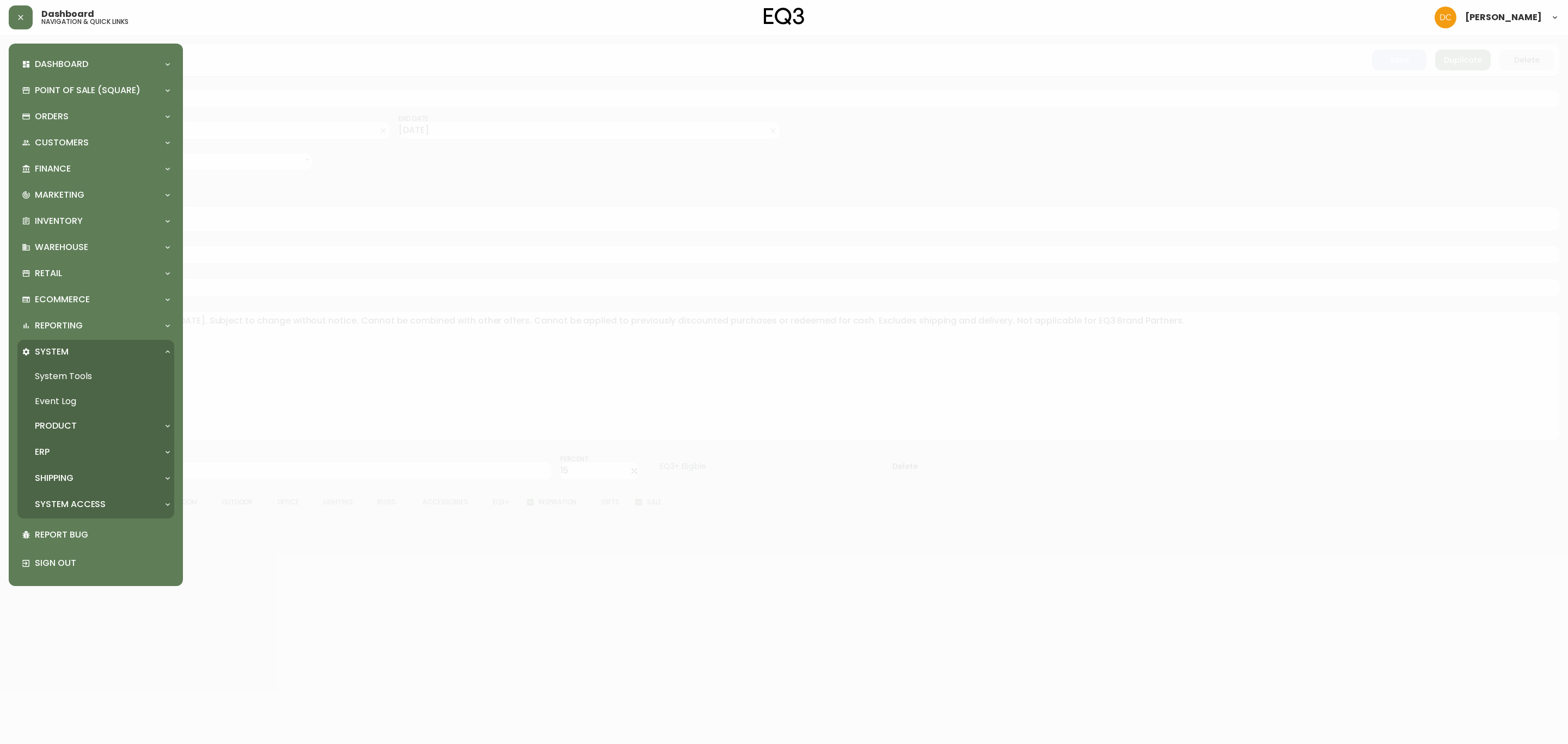
click at [77, 312] on div "Dashboard Quotes and Sales Orders New Quote Point of Sale (Square) Payments Vir…" at bounding box center [95, 314] width 157 height 525
click at [85, 303] on p "Ecommerce" at bounding box center [62, 299] width 55 height 12
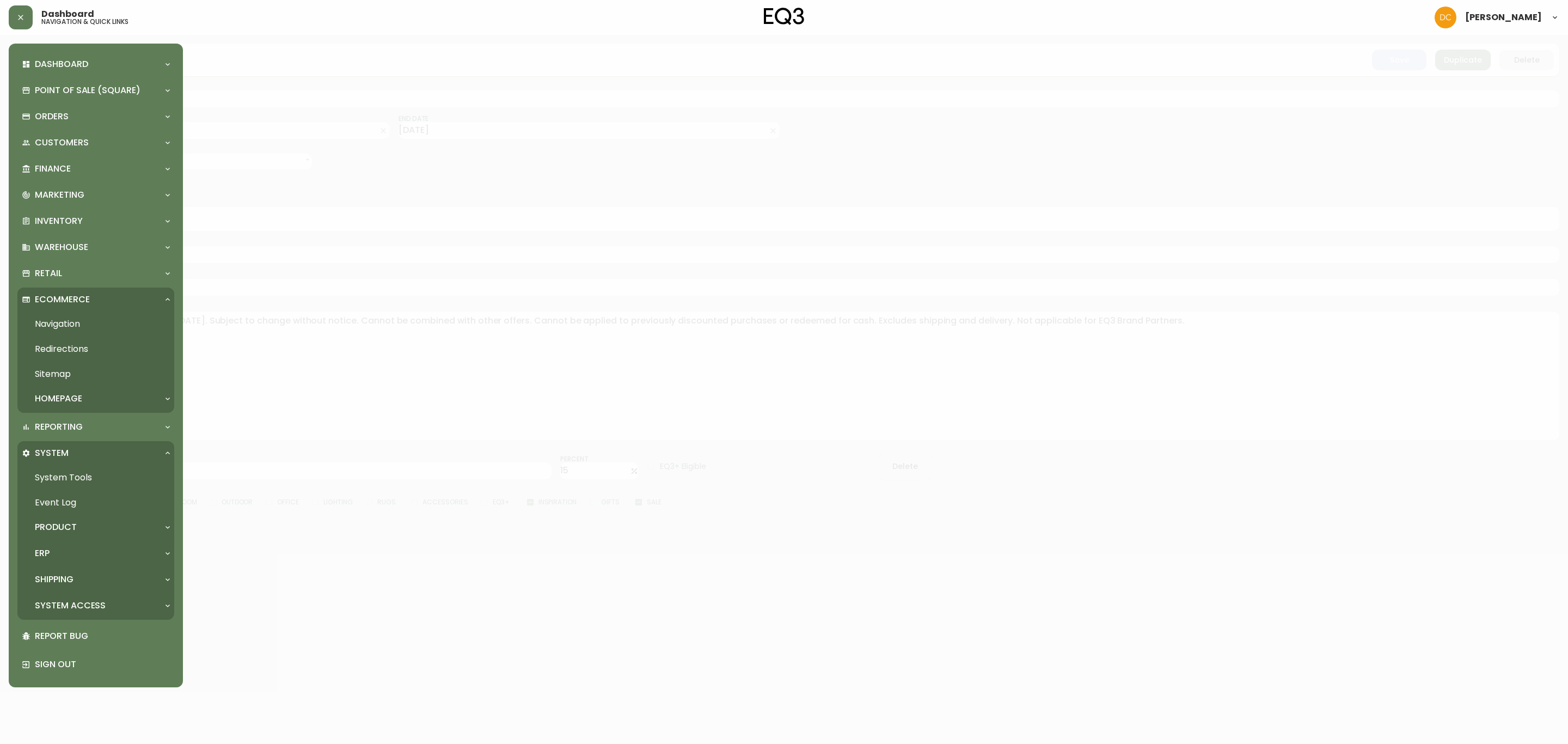
click at [72, 401] on p "Homepage" at bounding box center [58, 399] width 48 height 12
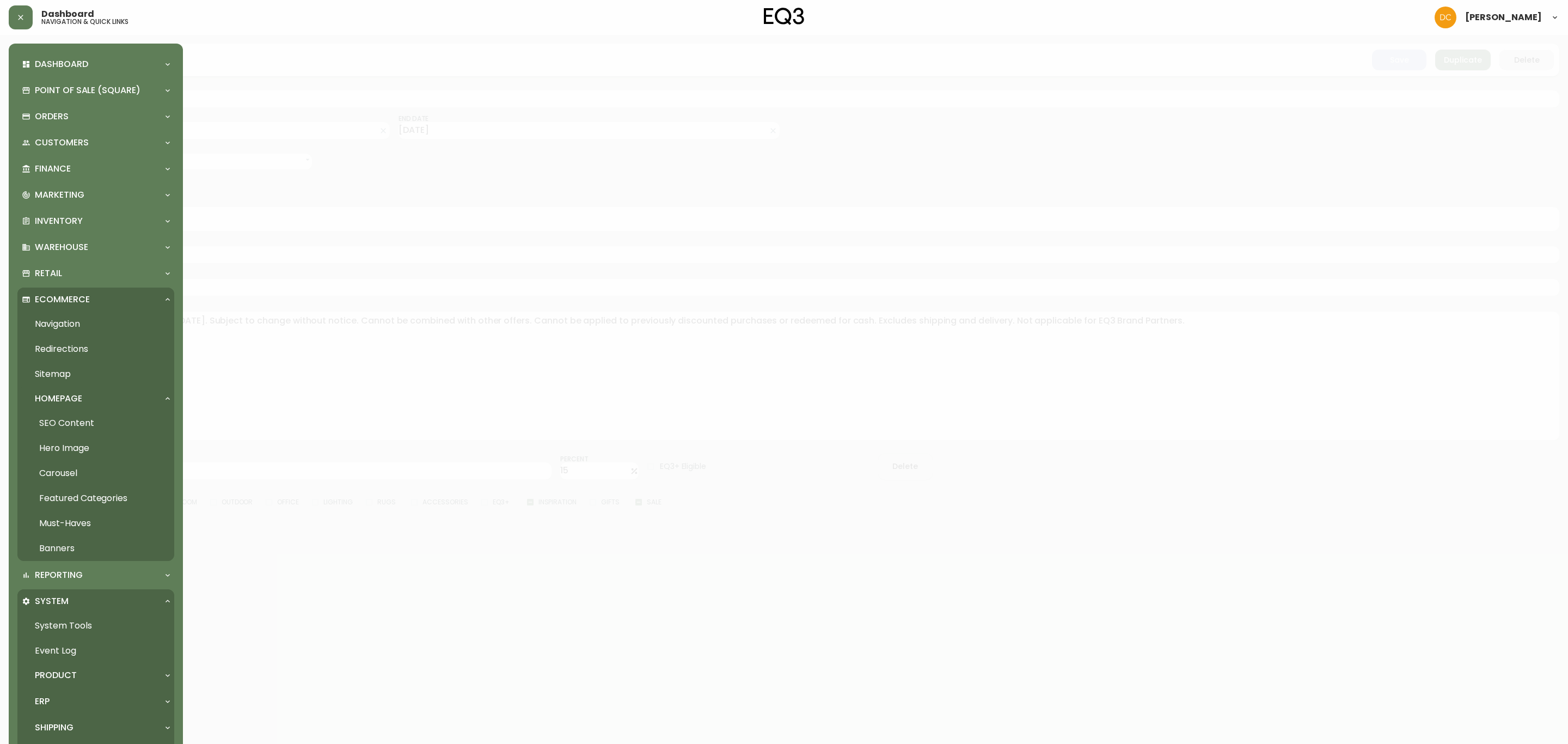
click at [82, 443] on link "Hero Image" at bounding box center [95, 448] width 157 height 25
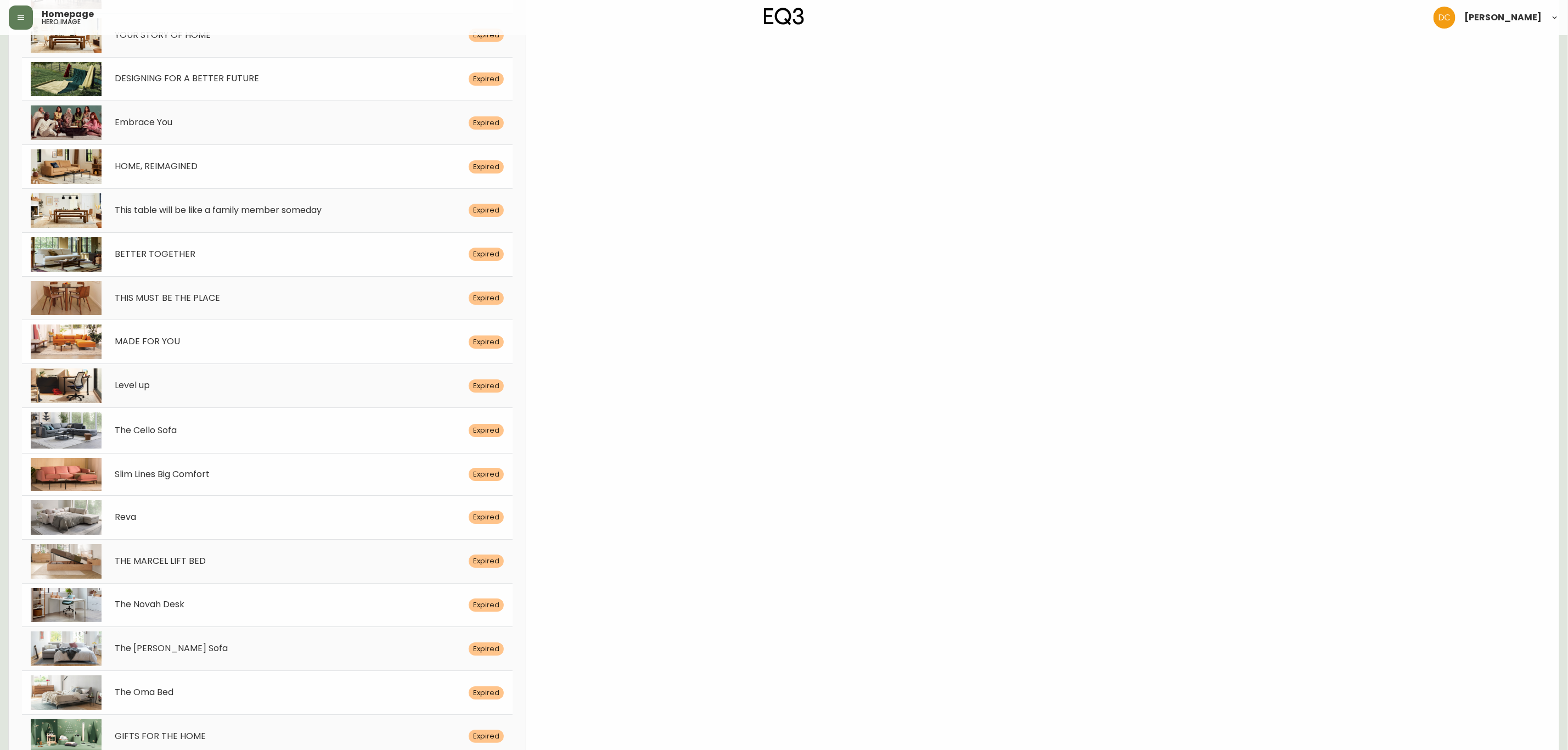
scroll to position [2911, 0]
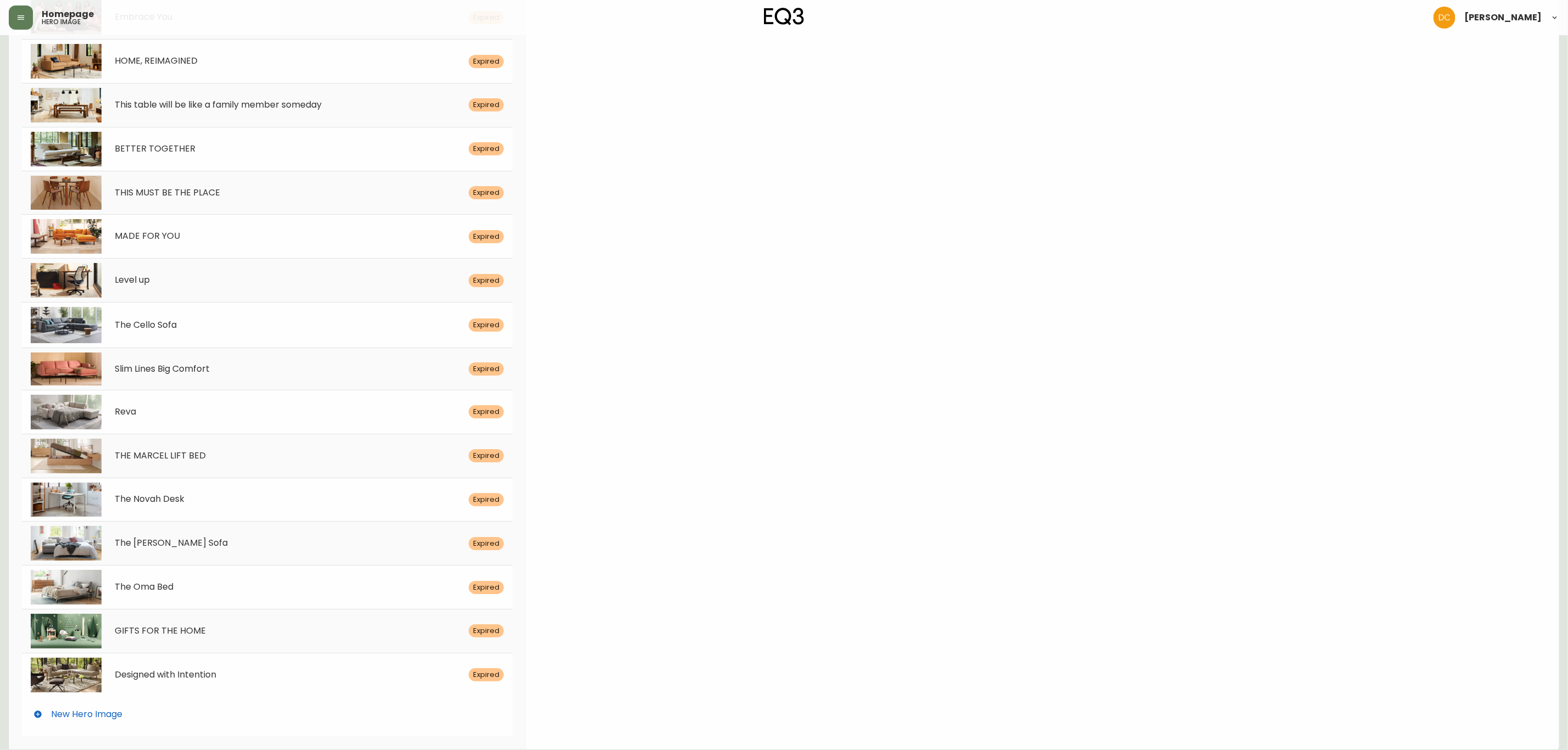
click at [158, 717] on div "New Hero Image" at bounding box center [267, 714] width 490 height 35
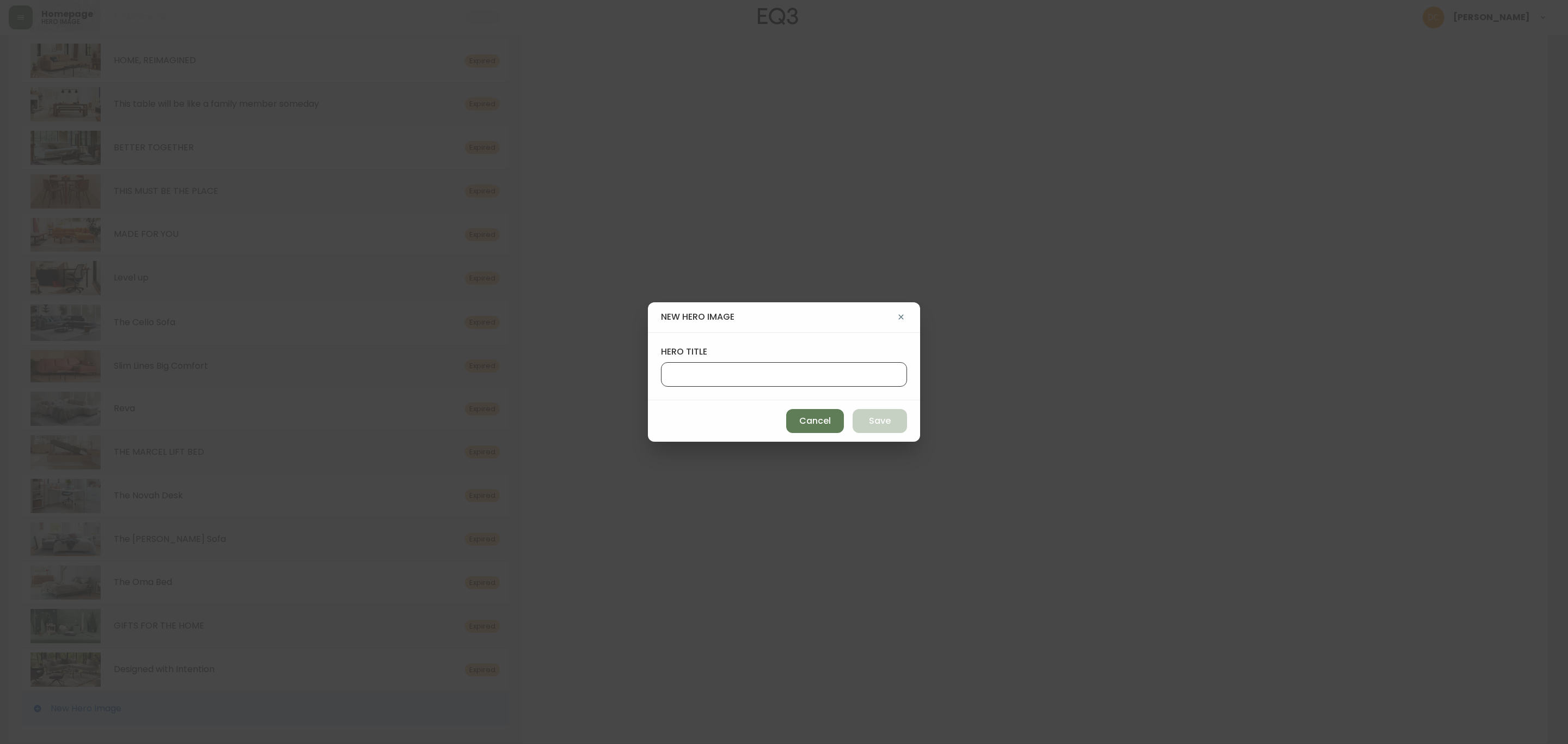
click at [804, 371] on input "hero title" at bounding box center [784, 374] width 227 height 11
paste input "ENJOY 15% OFF EQ3 DINING AND MEDIA"
type input "ENJOY 15% OFF EQ3 DINING AND MEDIA"
click at [874, 423] on span "Save" at bounding box center [879, 421] width 22 height 12
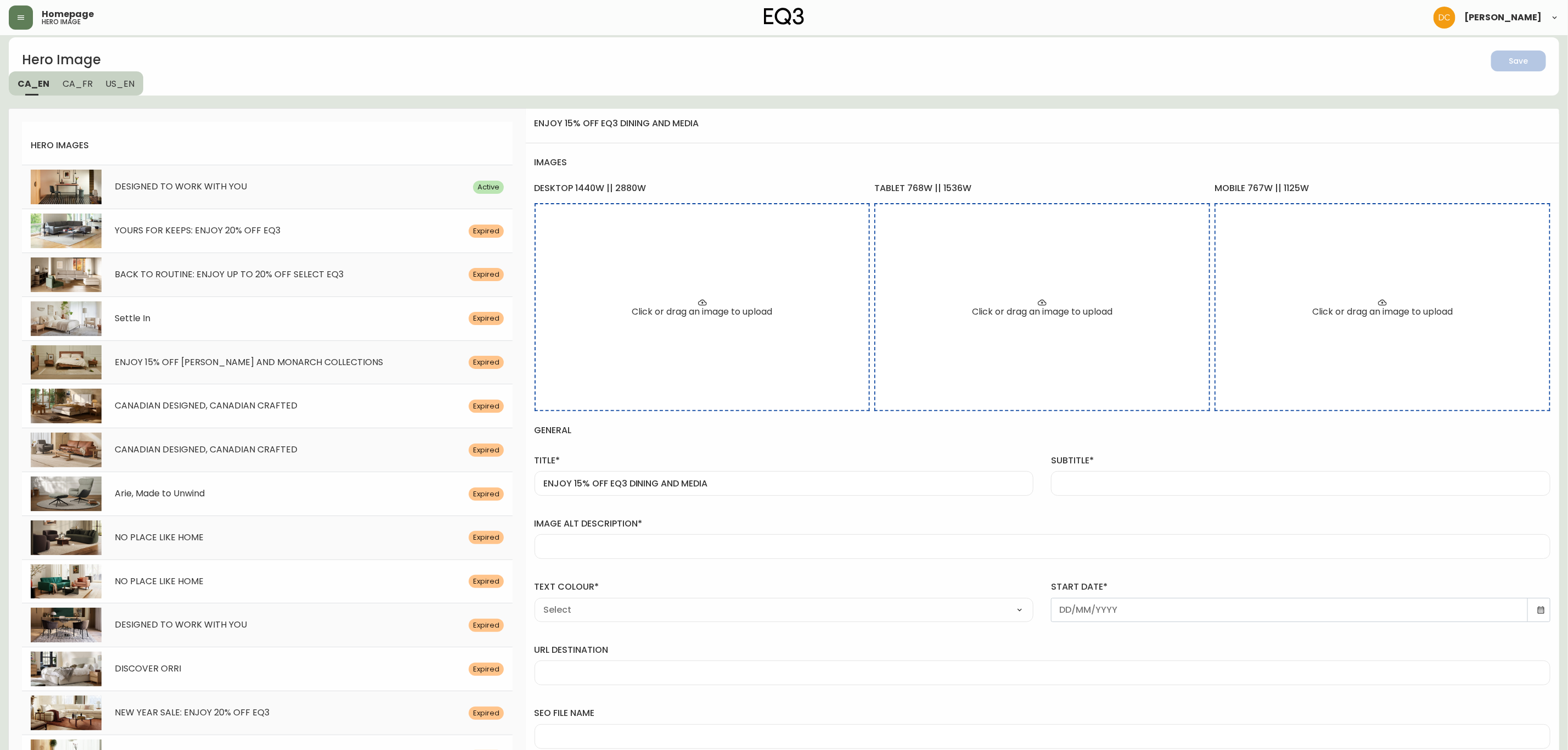
scroll to position [0, 0]
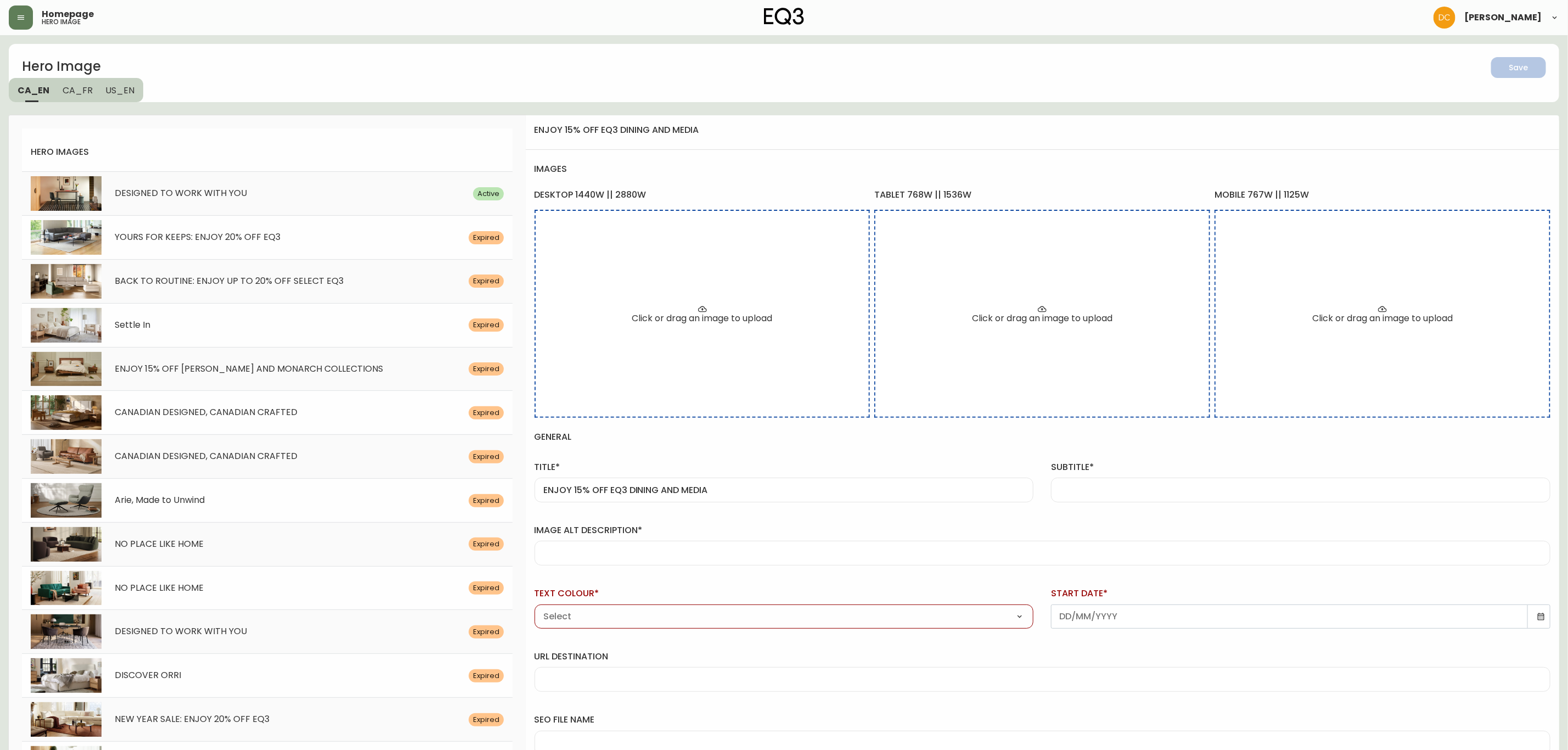
click at [1139, 488] on div at bounding box center [1301, 490] width 499 height 24
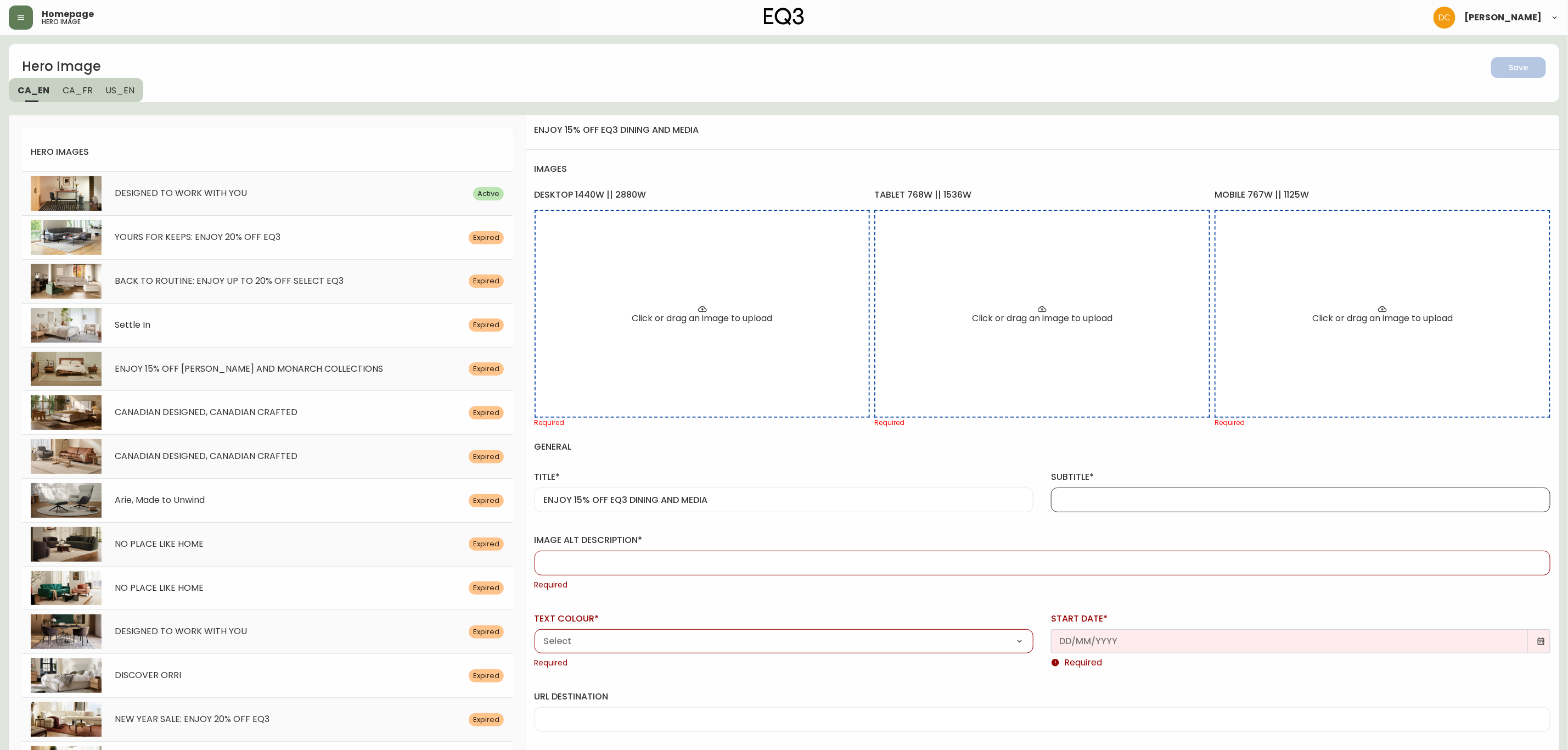
paste input "Exclusively online, save on our bestselling Dining and Media collections."
type input "Exclusively online, save on our bestselling Dining and Media collections."
click at [690, 574] on div at bounding box center [1043, 563] width 1016 height 24
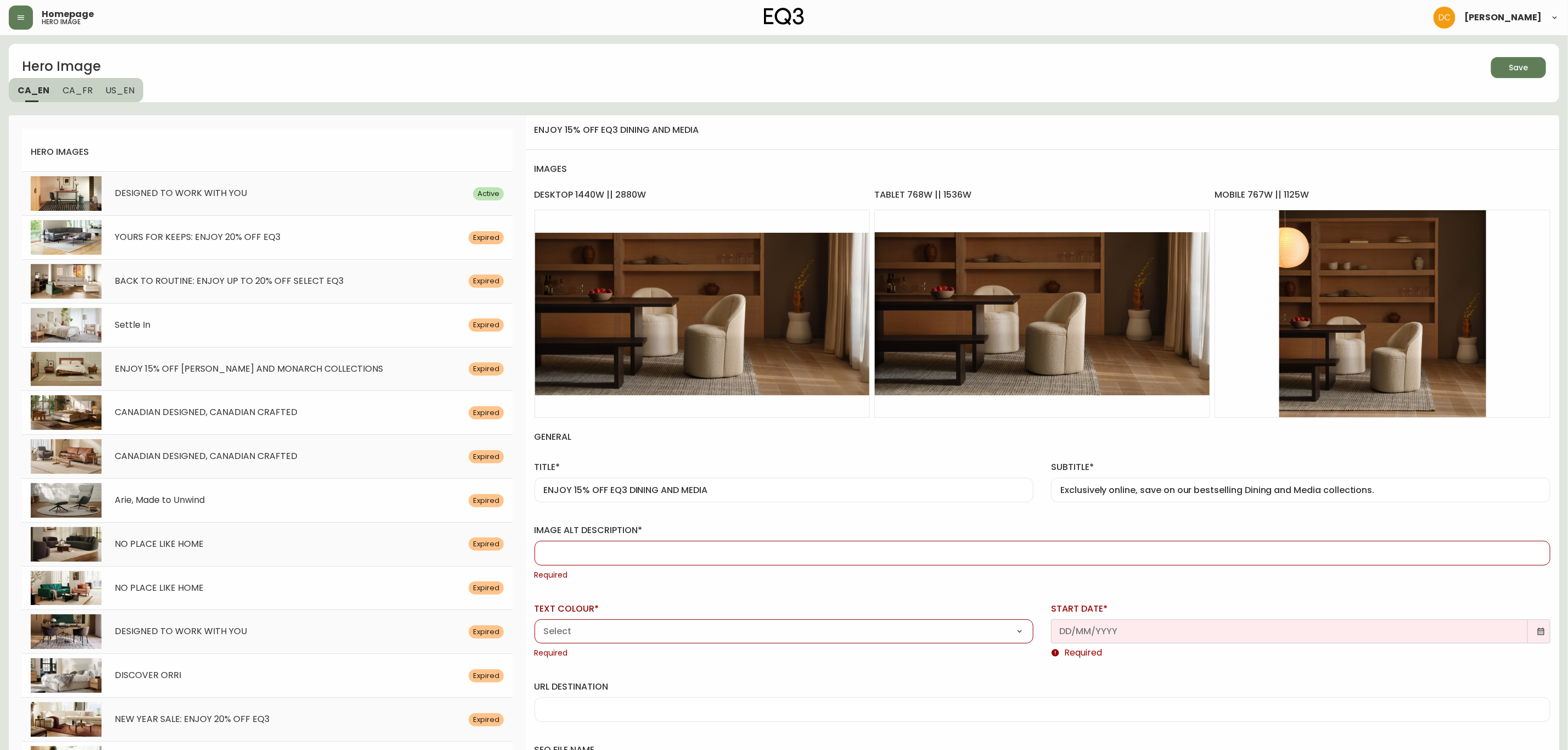
click at [752, 562] on div at bounding box center [1043, 553] width 1016 height 24
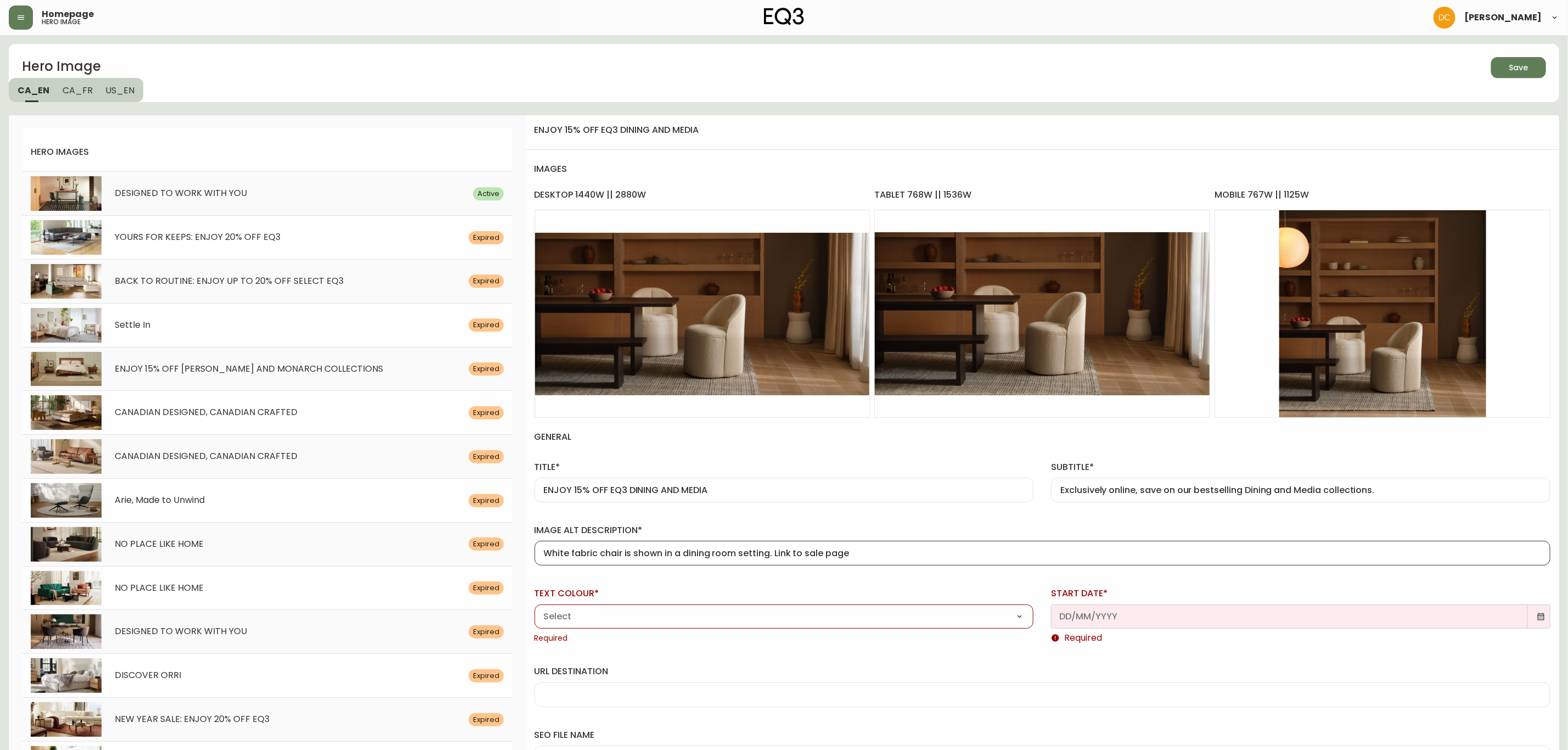
type input "White fabric chair is shown in a dining room setting. Link to sale page"
click at [644, 617] on select "Black White" at bounding box center [784, 616] width 499 height 17
select select "white"
click at [535, 609] on select "Black White" at bounding box center [784, 616] width 499 height 17
type input "White"
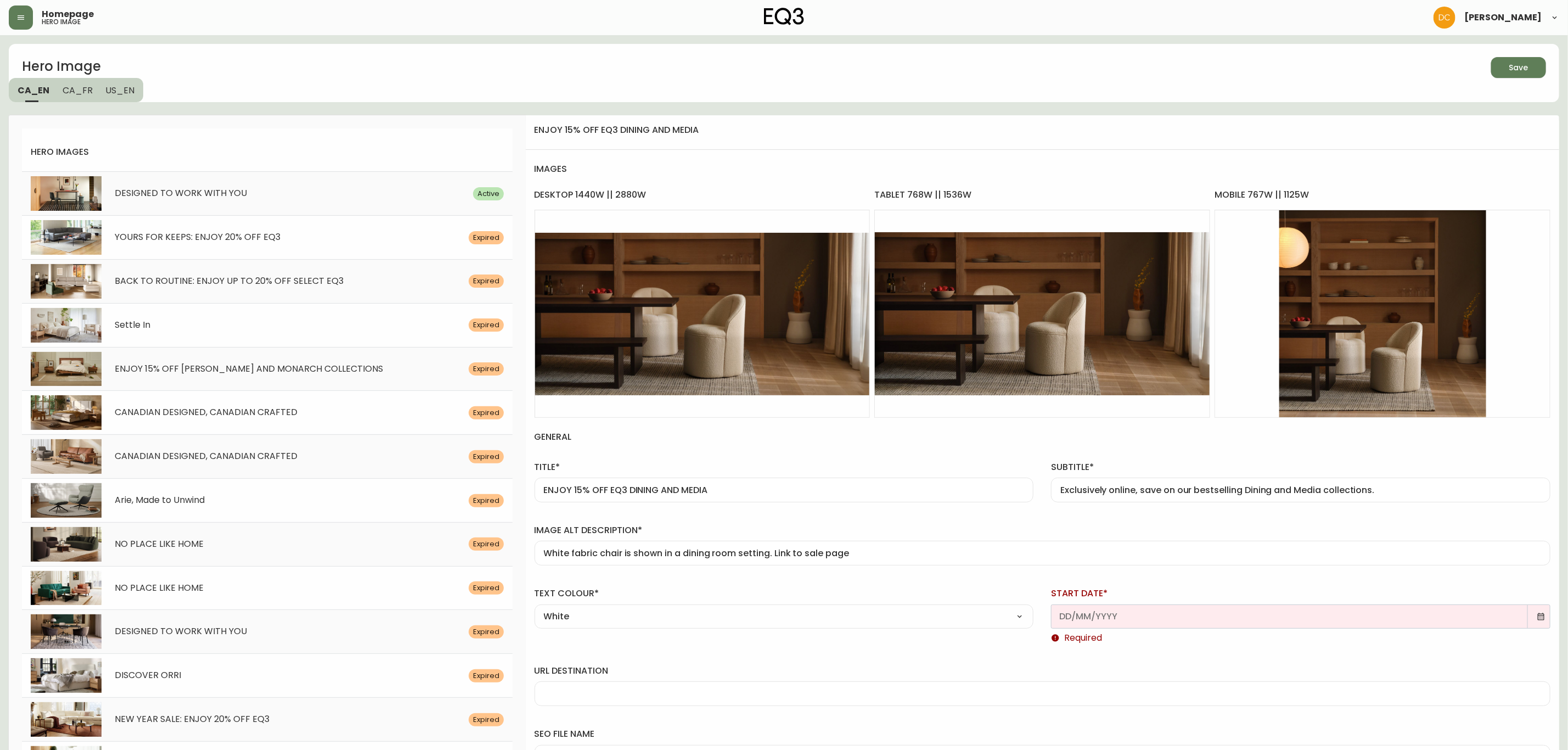
click at [1537, 619] on icon at bounding box center [1541, 616] width 8 height 8
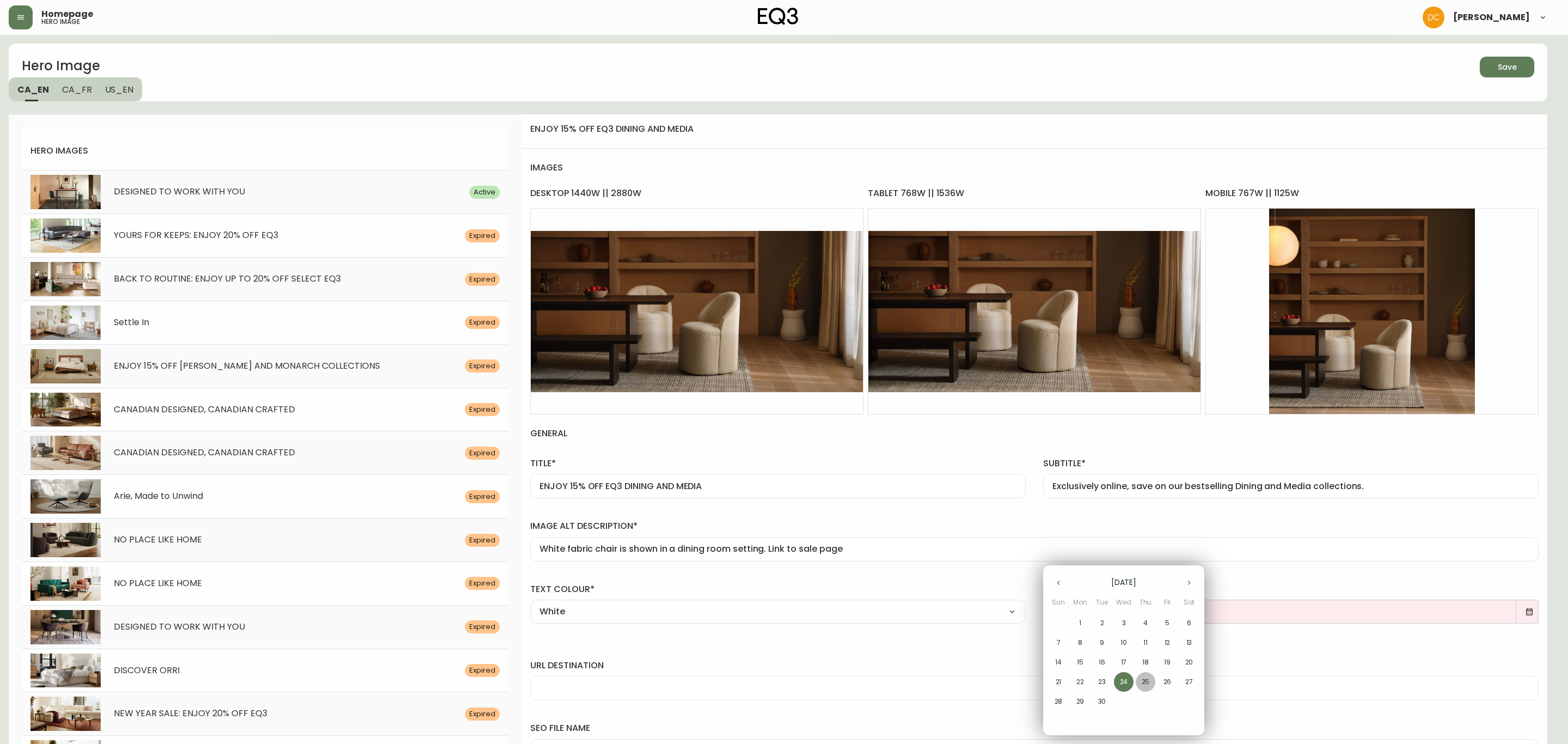
click at [1144, 678] on p "25" at bounding box center [1145, 681] width 8 height 10
type input "[DATE]"
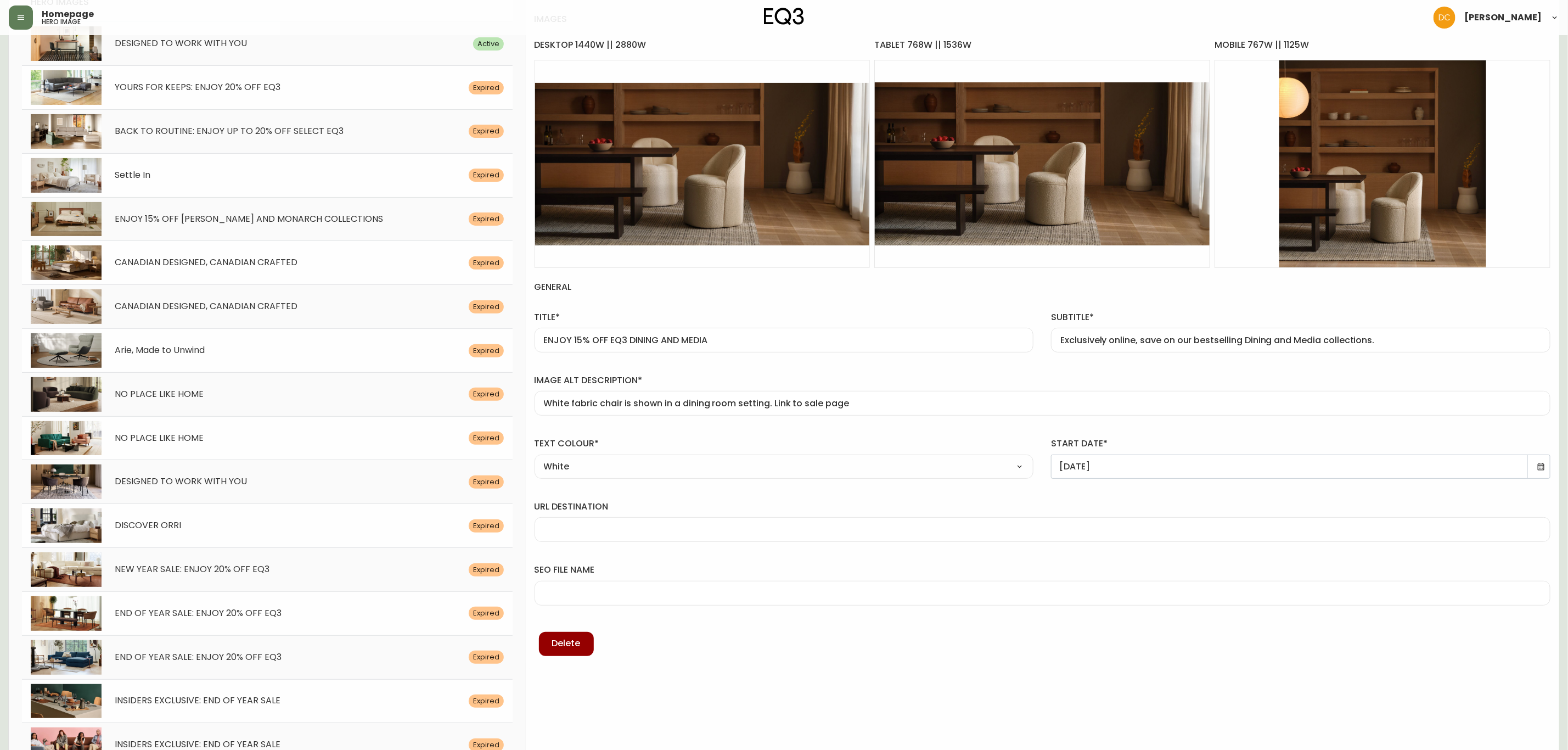
scroll to position [165, 0]
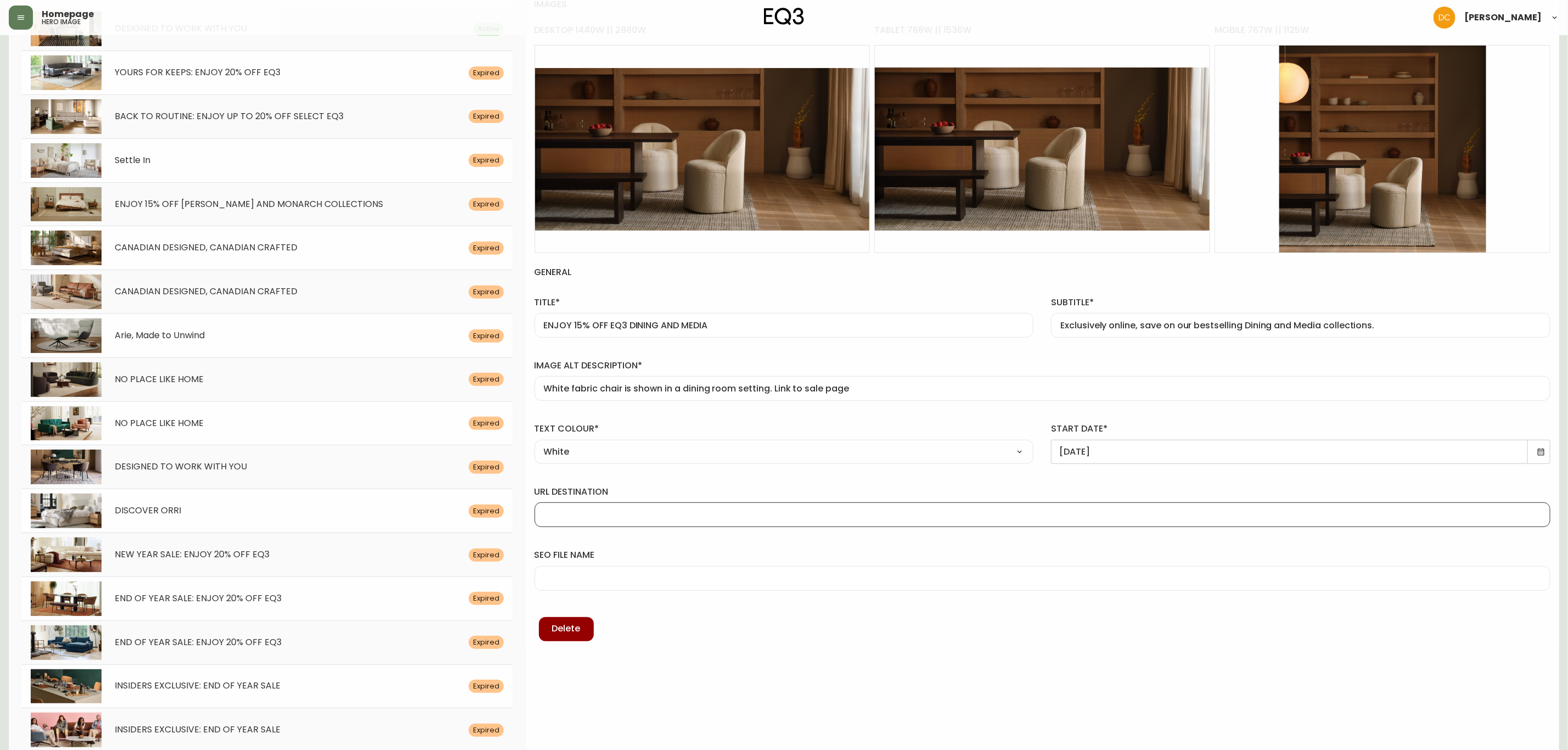
click at [627, 511] on input "url destination" at bounding box center [1043, 515] width 997 height 11
click at [730, 516] on input "/category/sale/promotions/cmbjl2e1120j301427lacj4wj" at bounding box center [1043, 515] width 997 height 11
paste input "fy0zh03aul80198jv0va3h9"
type input "/category/sale/promotions/cmfy0zh03aul80198jv0va3h9"
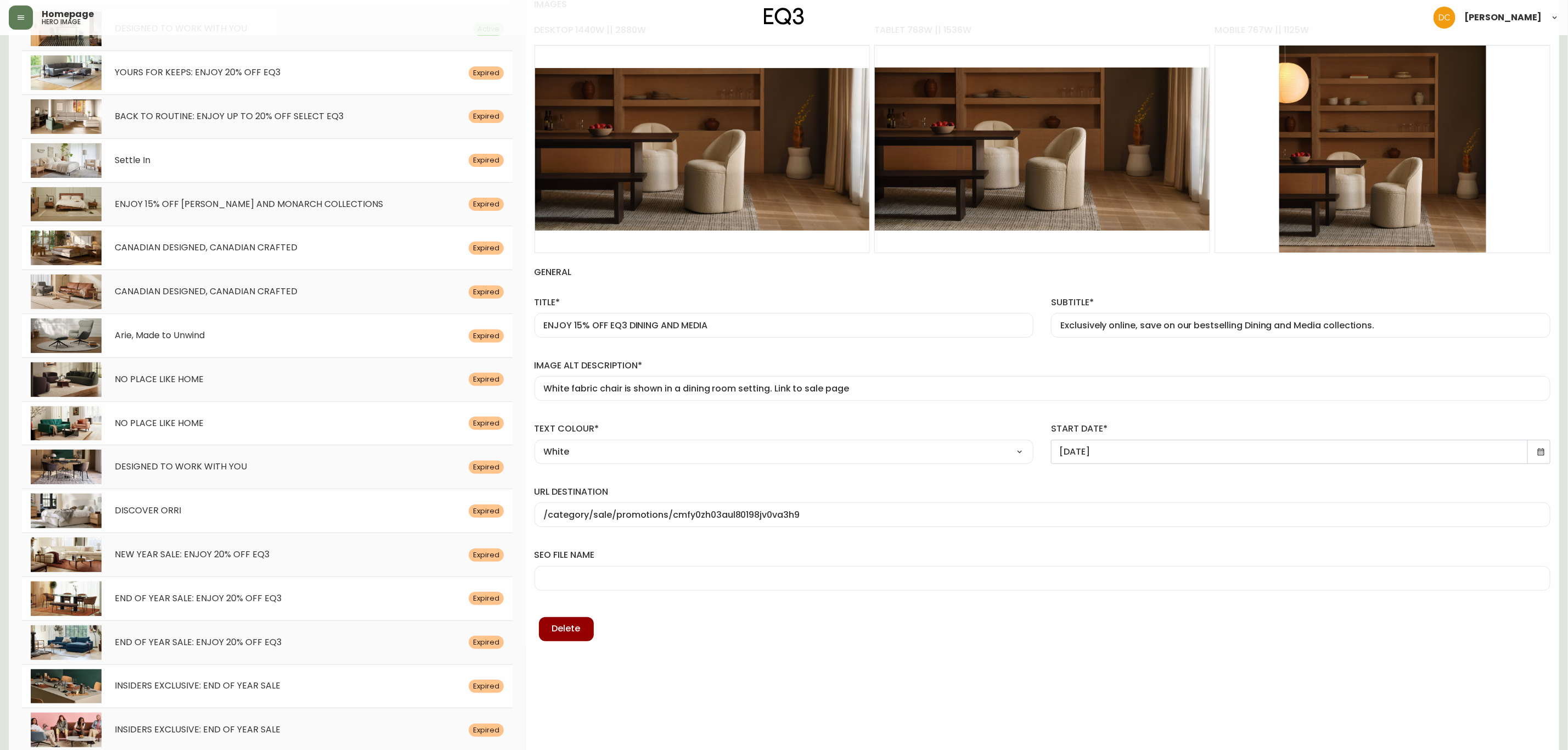
click at [668, 573] on div at bounding box center [1043, 578] width 1016 height 24
type input "cade-fabric-dining-chair"
click at [671, 617] on div "Delete" at bounding box center [1043, 618] width 1016 height 55
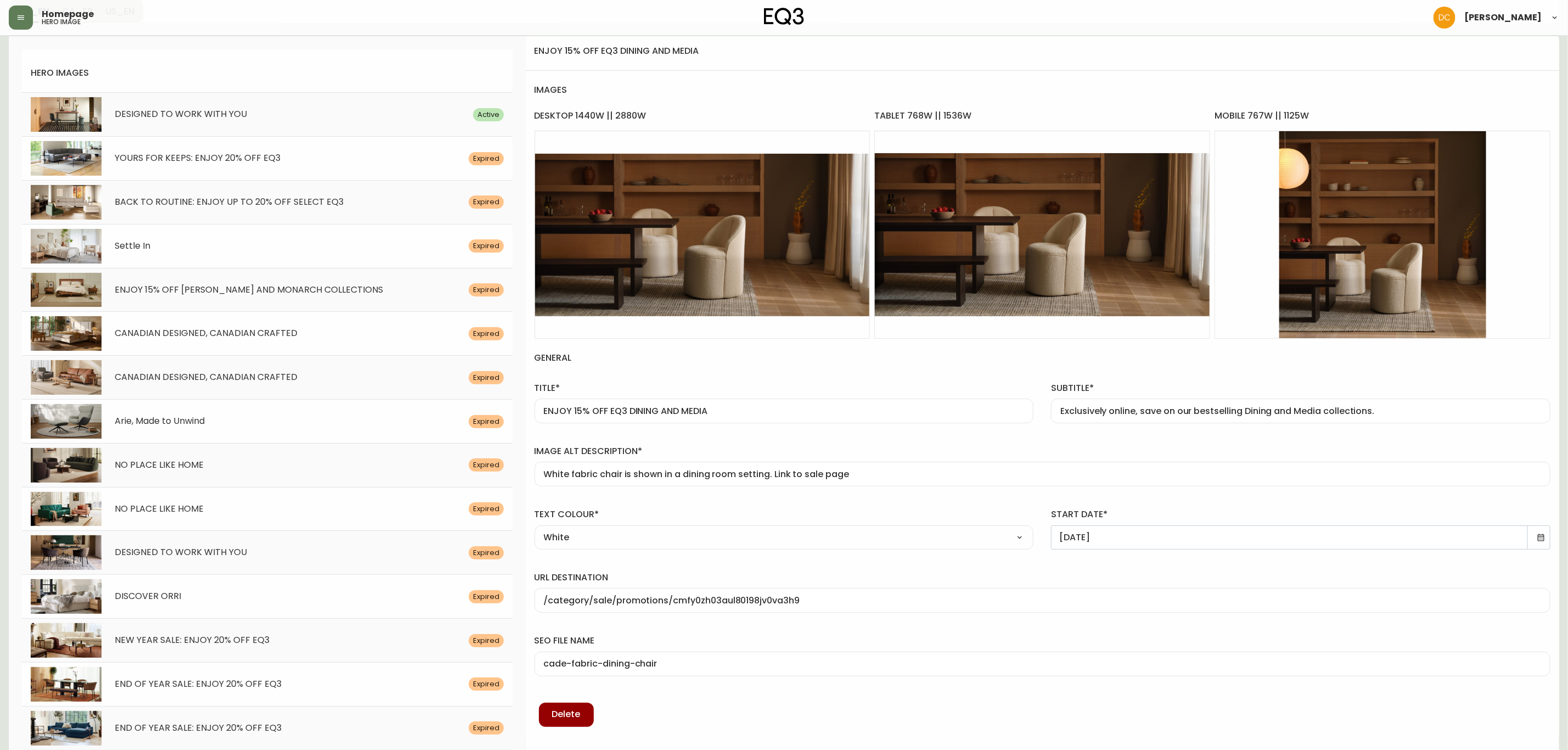
scroll to position [0, 0]
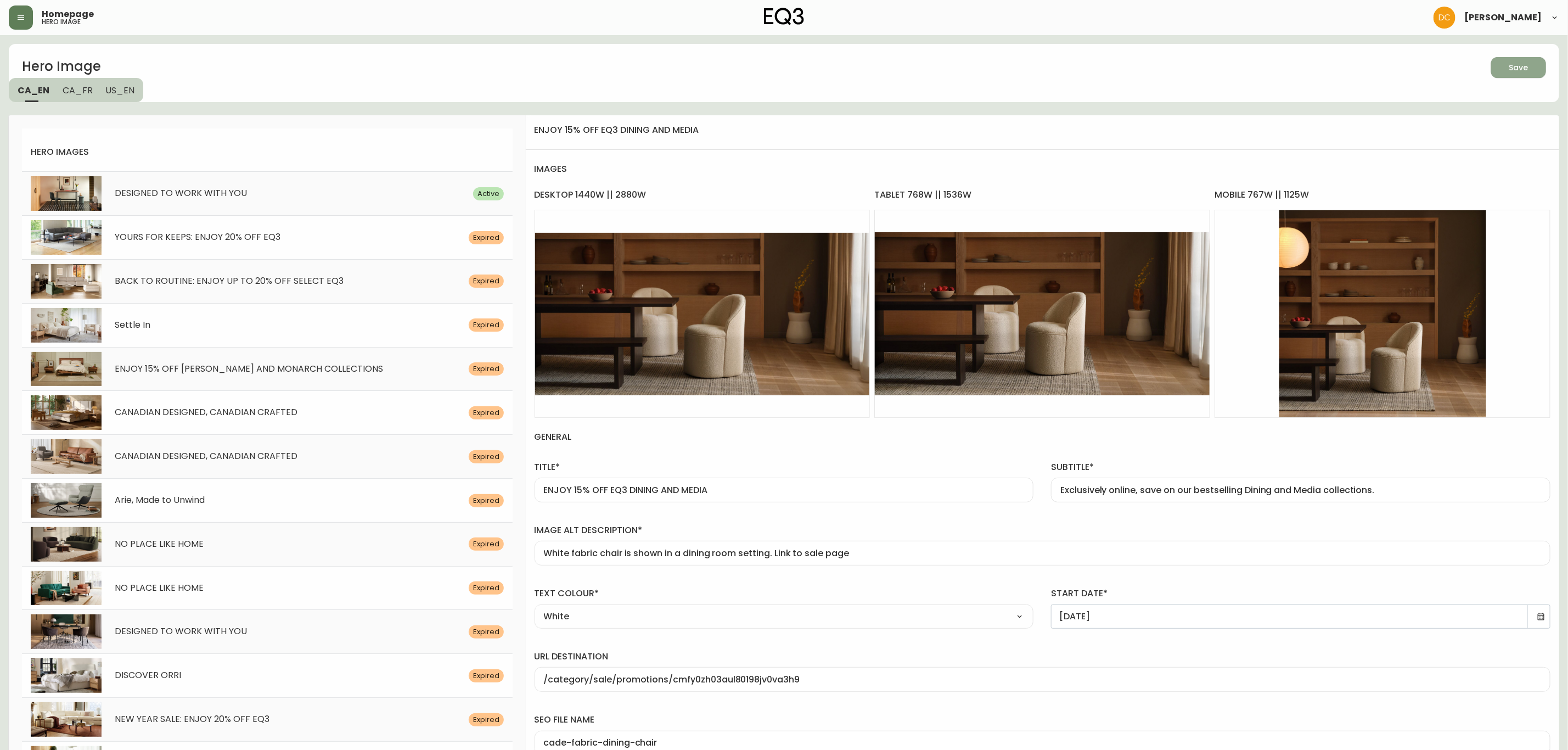
click at [1507, 70] on span "Save" at bounding box center [1518, 68] width 37 height 14
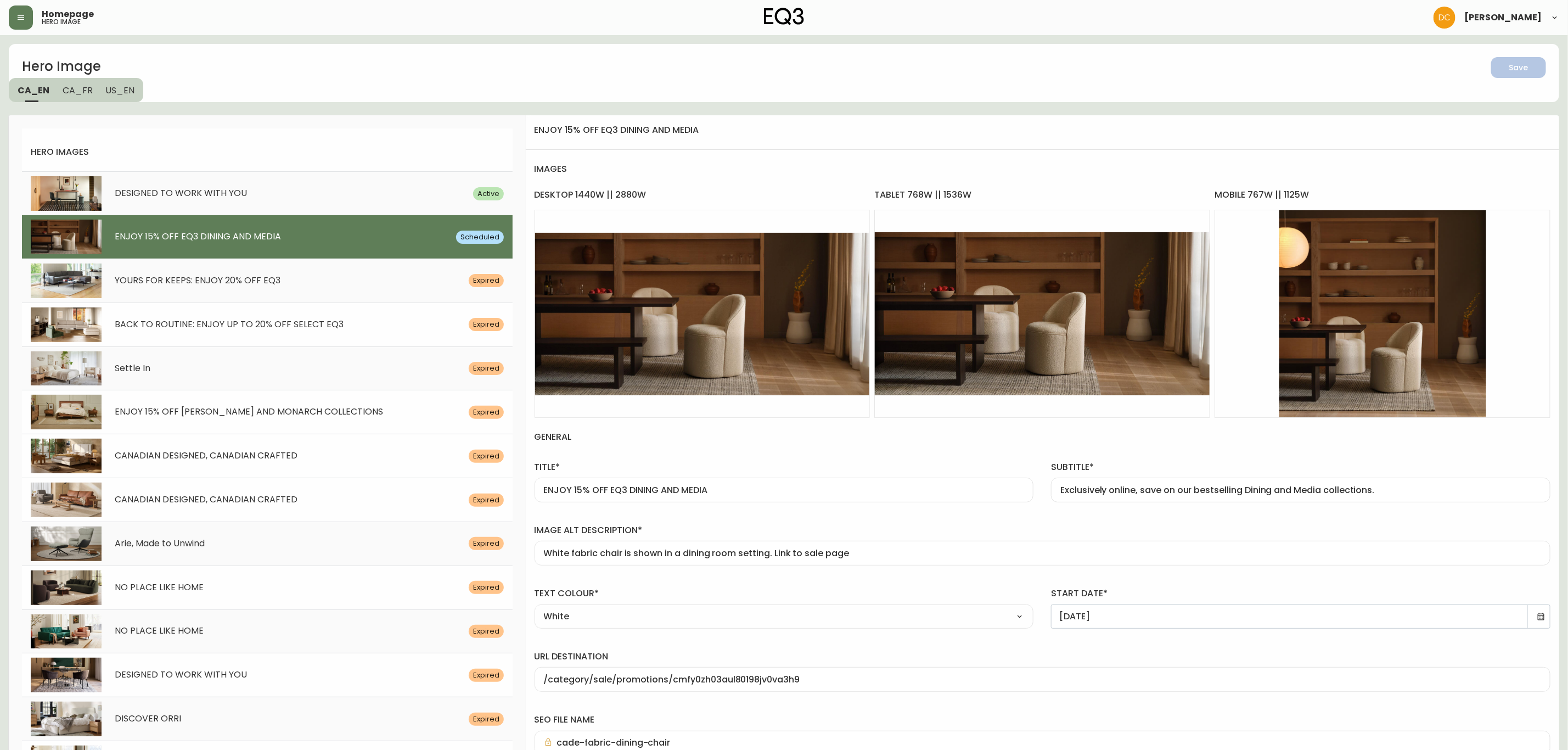
click at [278, 467] on div "CANADIAN DESIGNED, CANADIAN CRAFTED Expired" at bounding box center [267, 455] width 490 height 44
type input "CANADIAN DESIGNED, CANADIAN CRAFTED"
type input "Enjoy 20% off Canadian-made upholstery. Extended until [DATE]."
type input "An EQ3 beige coloured fabric bed is displayed in a modern bedroom. Link to cana…"
type input "[DATE]"
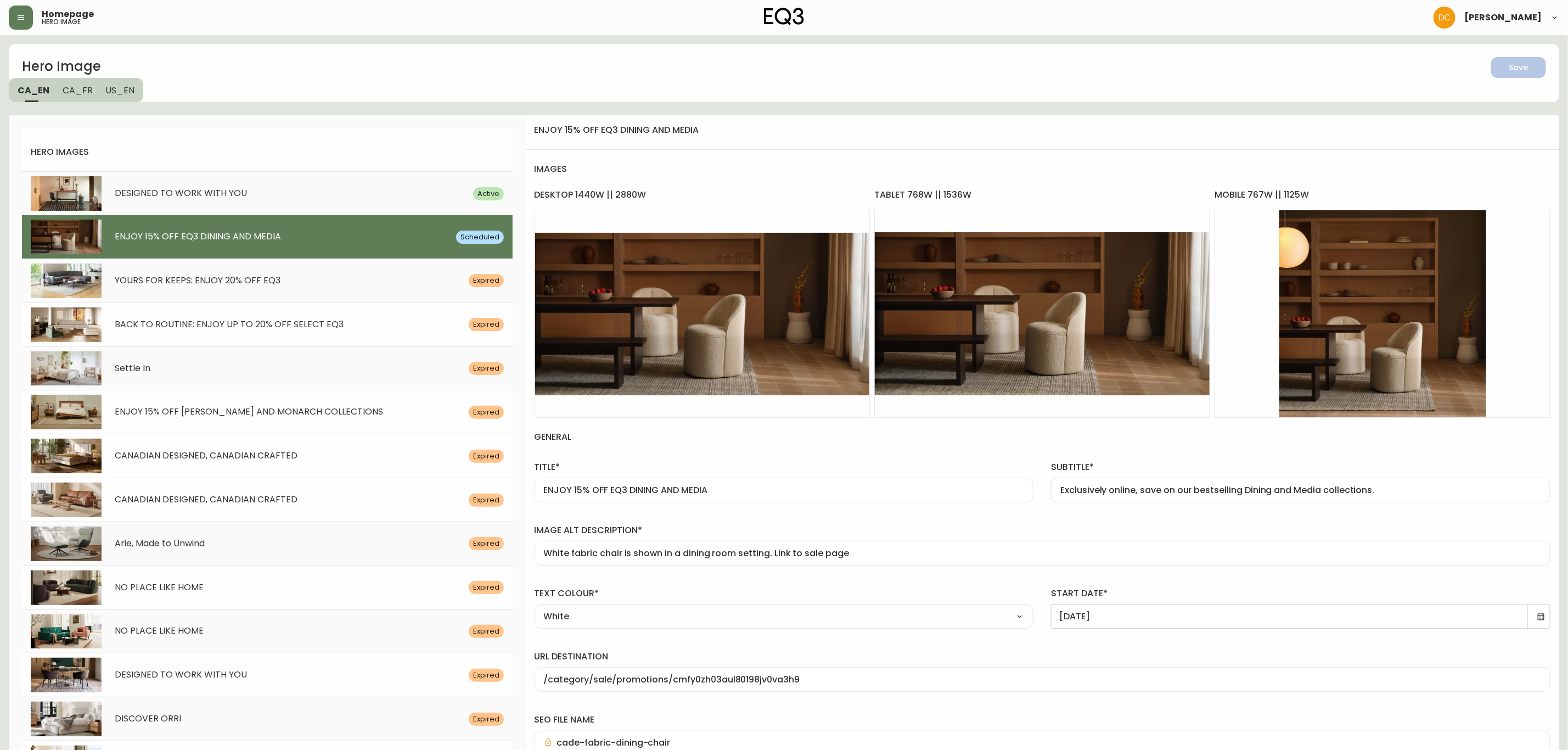
type input "/category/inspiration/canadian-made/canadian-beds"
type input "nara-2025-eq3-bed"
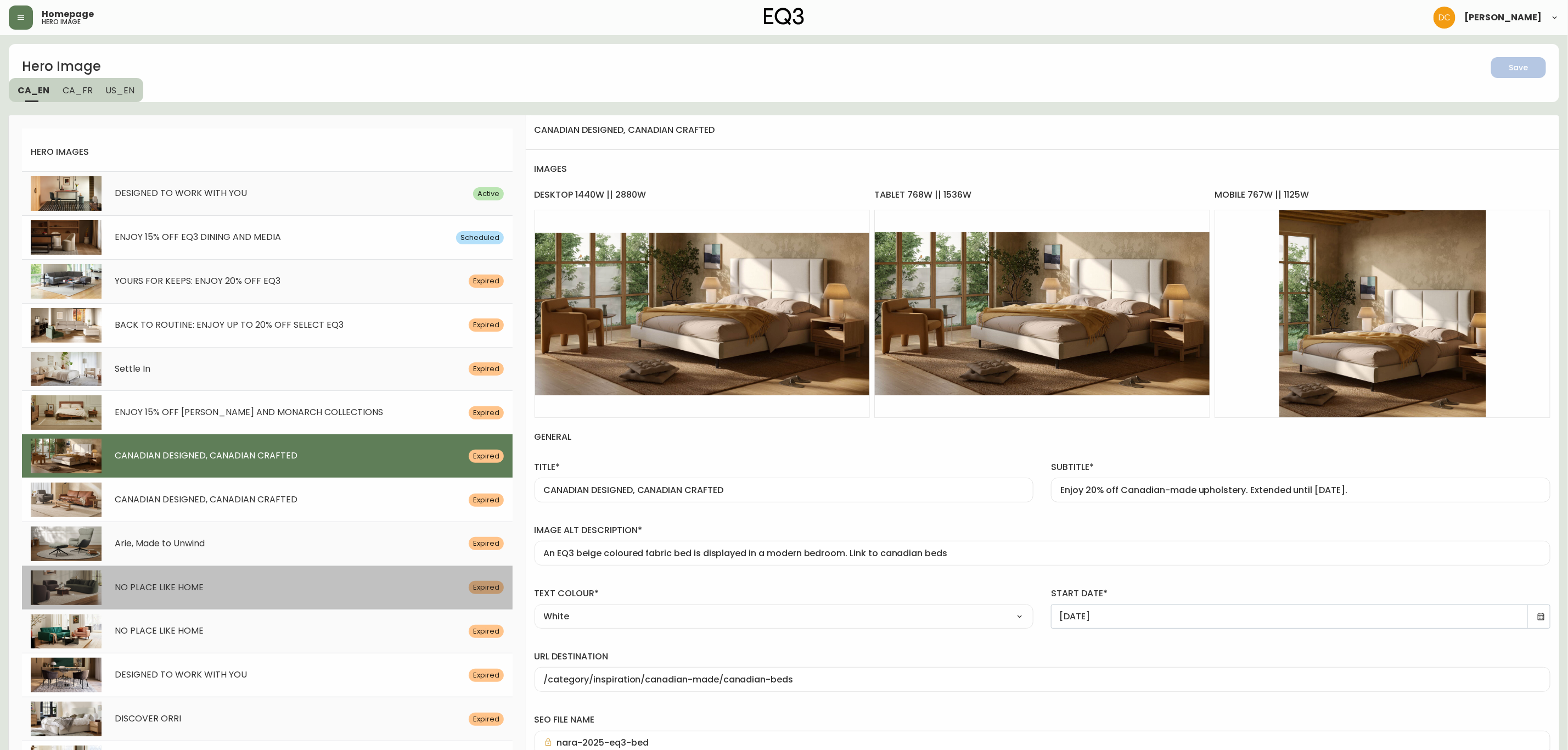
click at [229, 587] on div "NO PLACE LIKE HOME" at bounding box center [285, 588] width 367 height 11
type input "NO PLACE LIKE HOME"
type input "Enjoy 20% off EQ3, or 25% off when you spend $6000 or more."
type input "Two chairs and large sofa are displayed in a modern living room setting. Link t…"
type input "[DATE]"
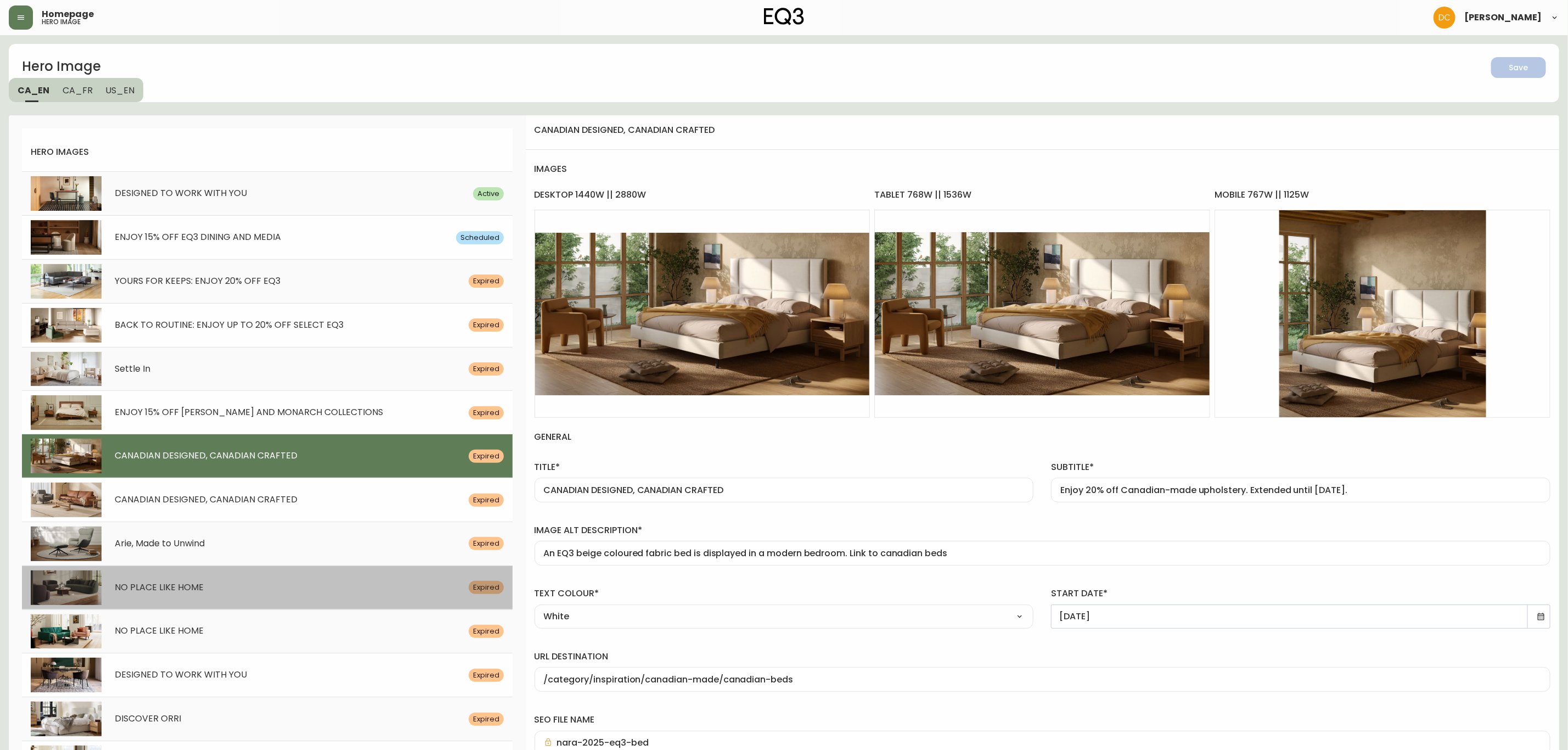
type input "/category/living/seating"
type input "softform-sofa-lifestyle-2025"
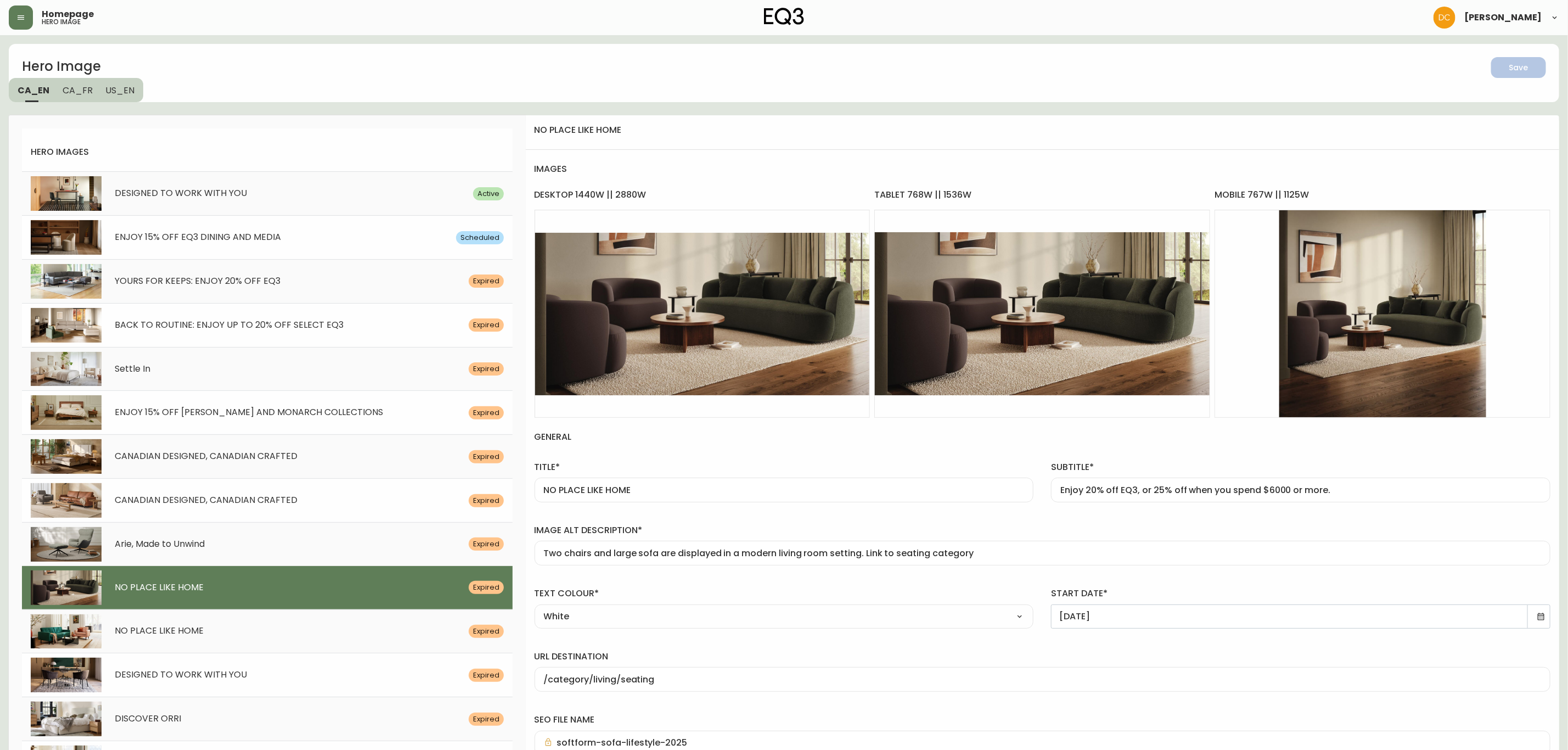
click at [267, 674] on div "DESIGNED TO WORK WITH YOU" at bounding box center [285, 675] width 367 height 11
type input "DESIGNED TO WORK WITH YOU"
type input "Craft an at-home workspace that inspires big ideas"
type input "black top desk and two chairs are displayed in a large office setting. Link to …"
type input "[DATE]"
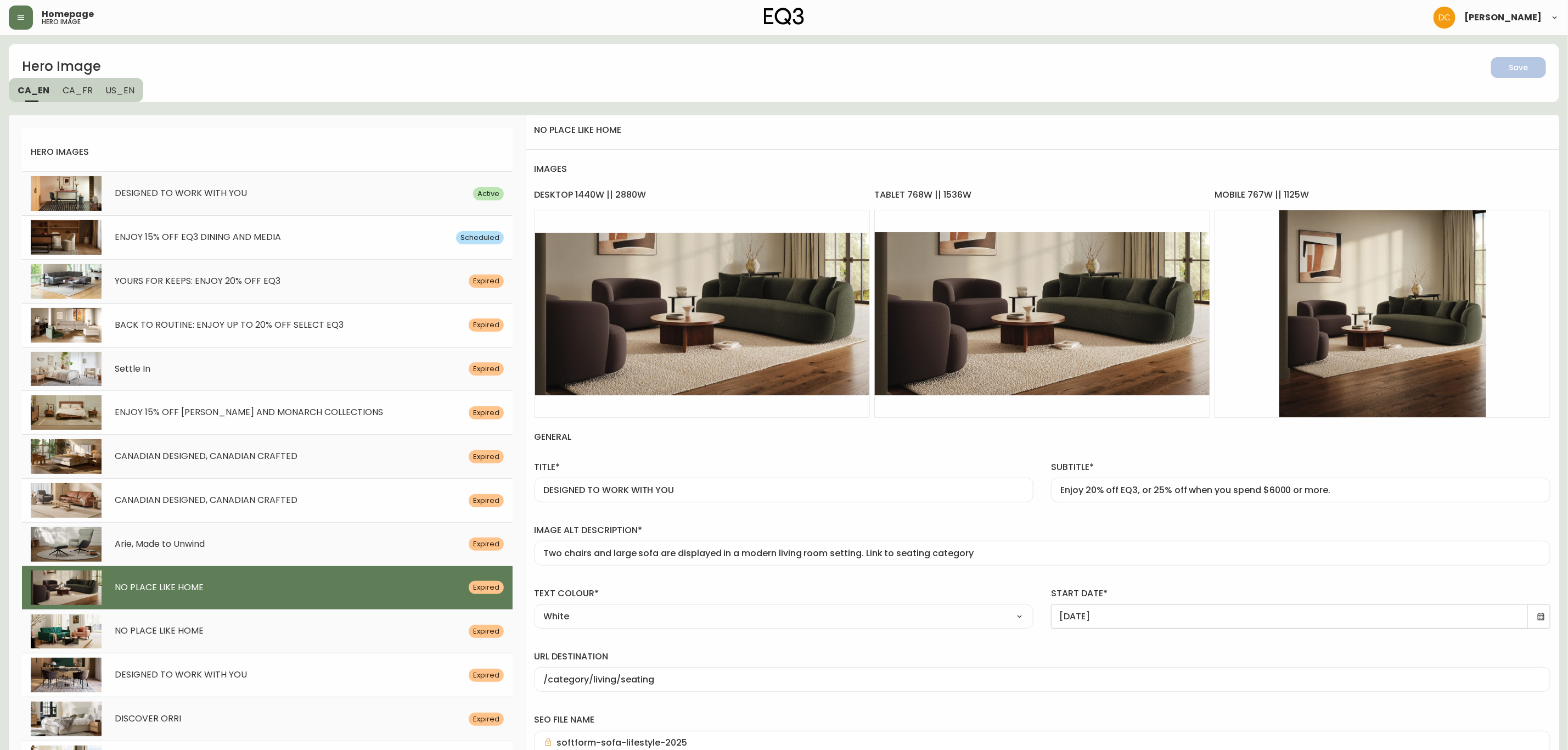
type input "/category/office"
type input "novah-black-office-desk-hero"
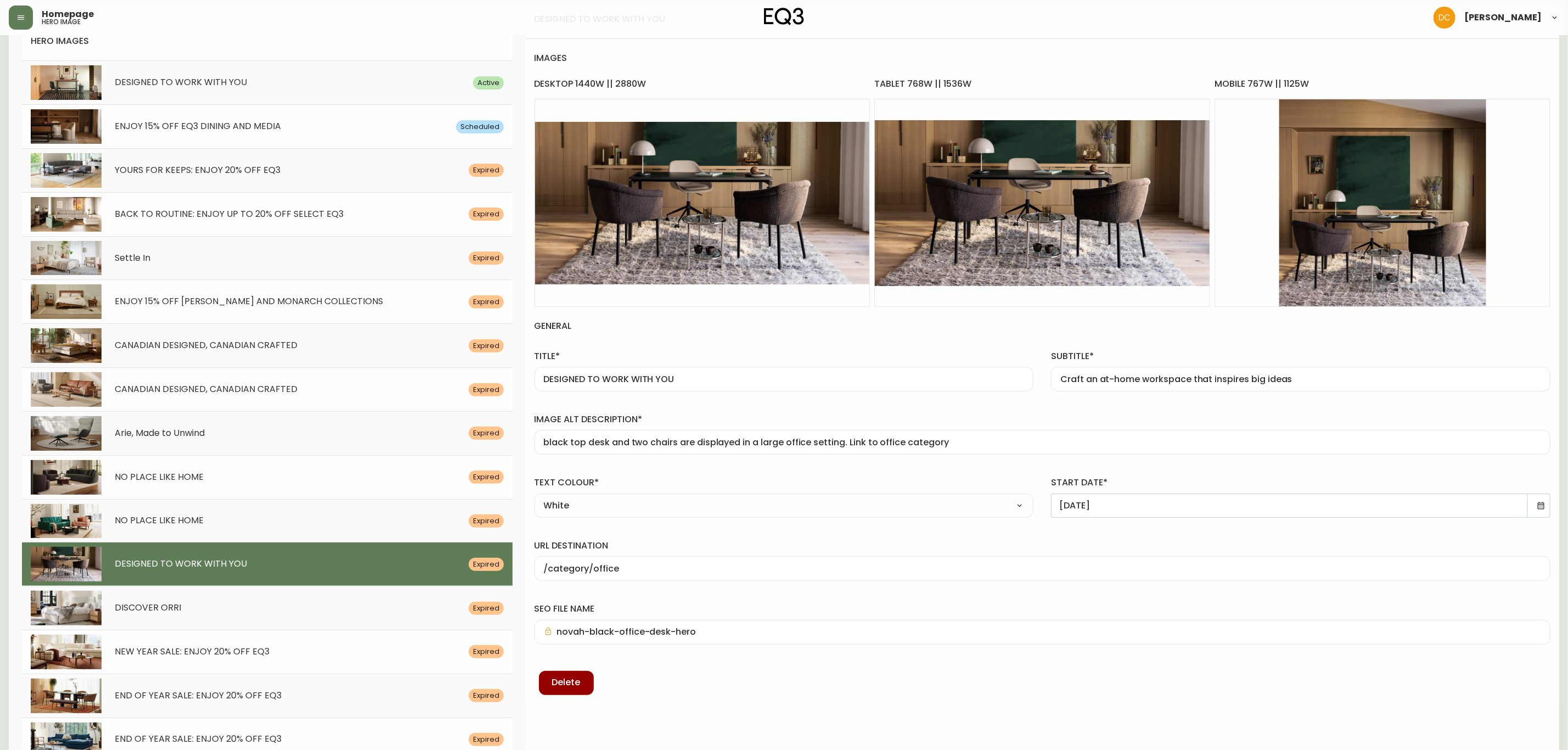
scroll to position [82, 0]
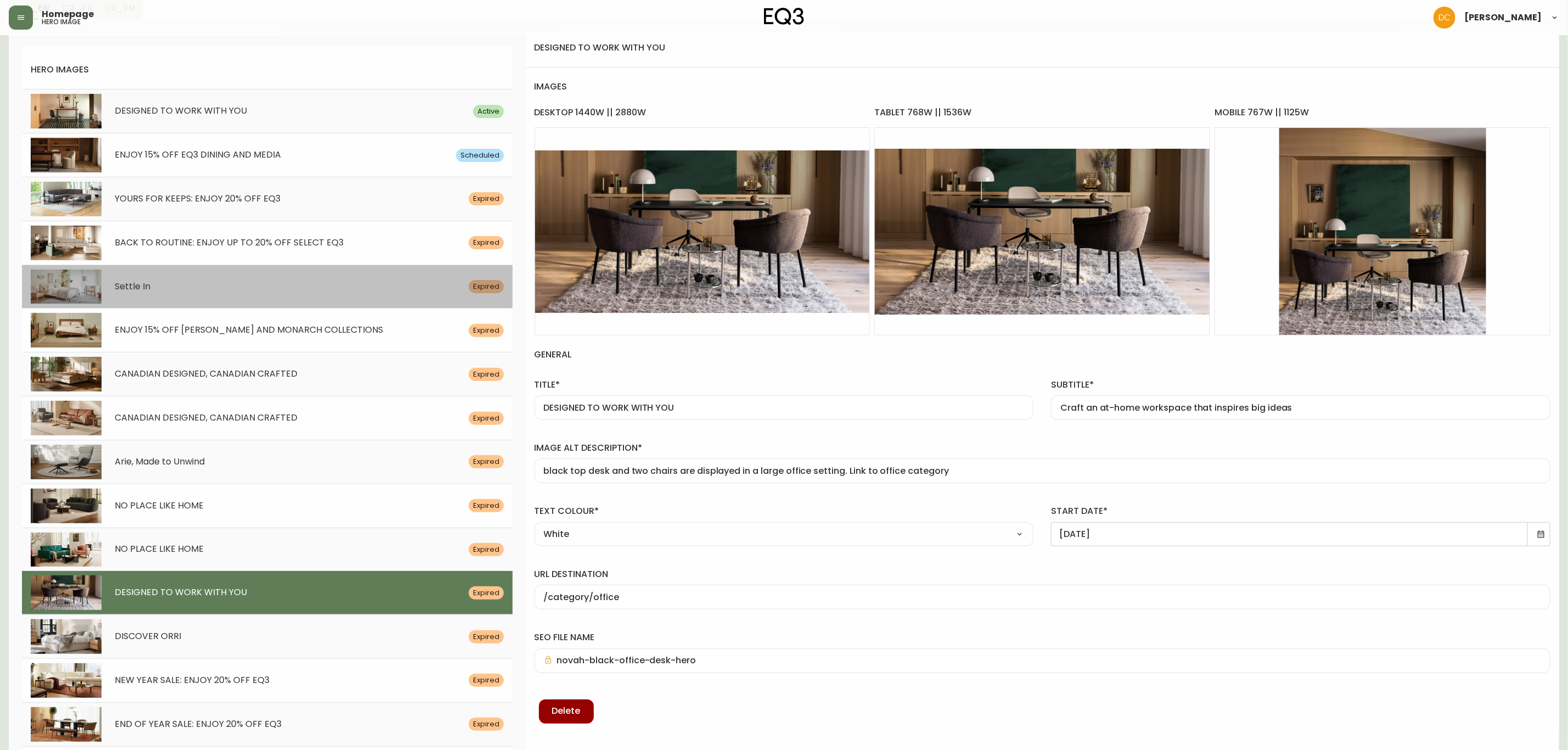
click at [239, 292] on div "Settle In" at bounding box center [285, 287] width 367 height 11
type input "Settle In"
type input "Embrace the urge to nest with thoughtful designs and cozy textures"
type input "Fabric bed with light color bedding is shown in a bedroom setting"
type input "[DATE]"
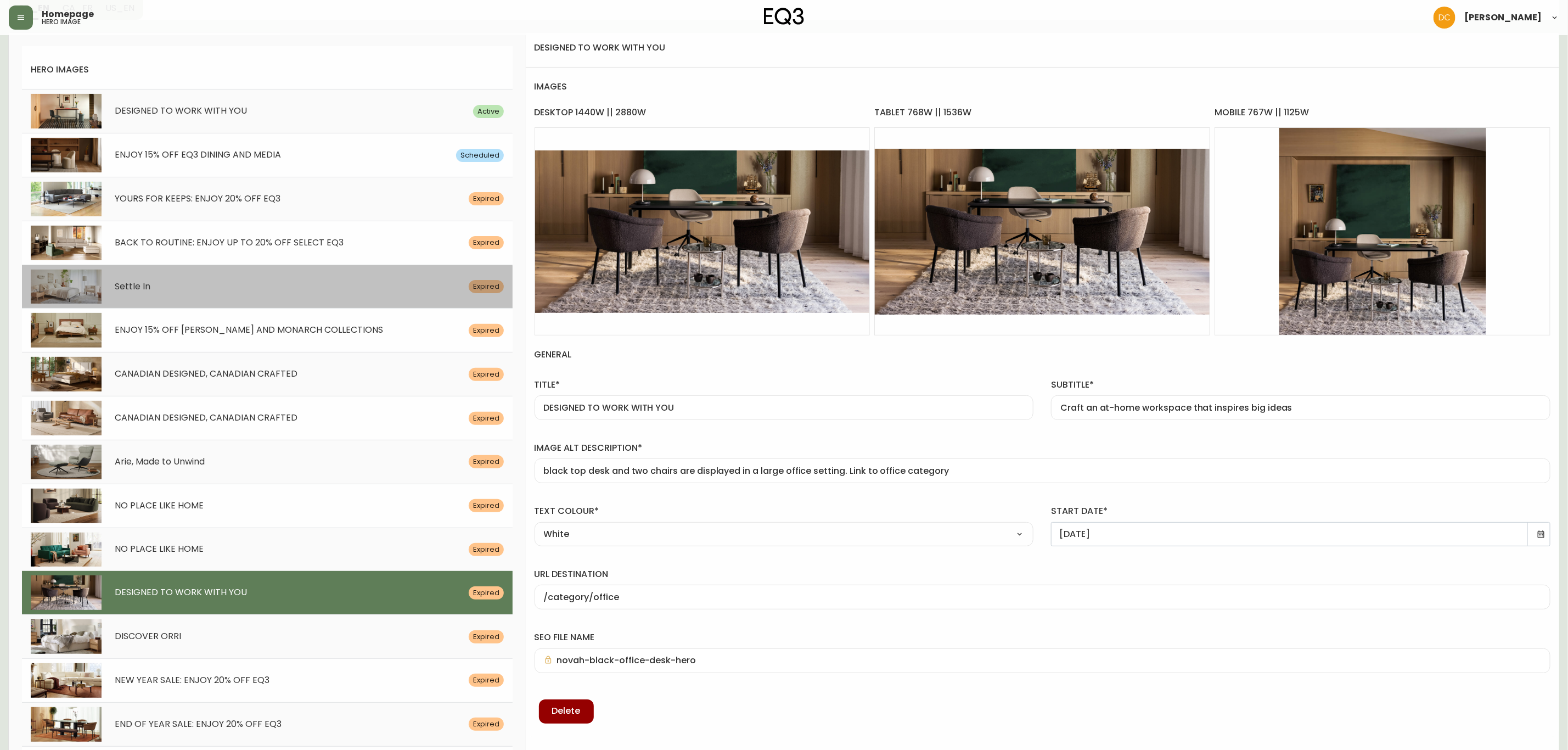
type input "/category/bedroom"
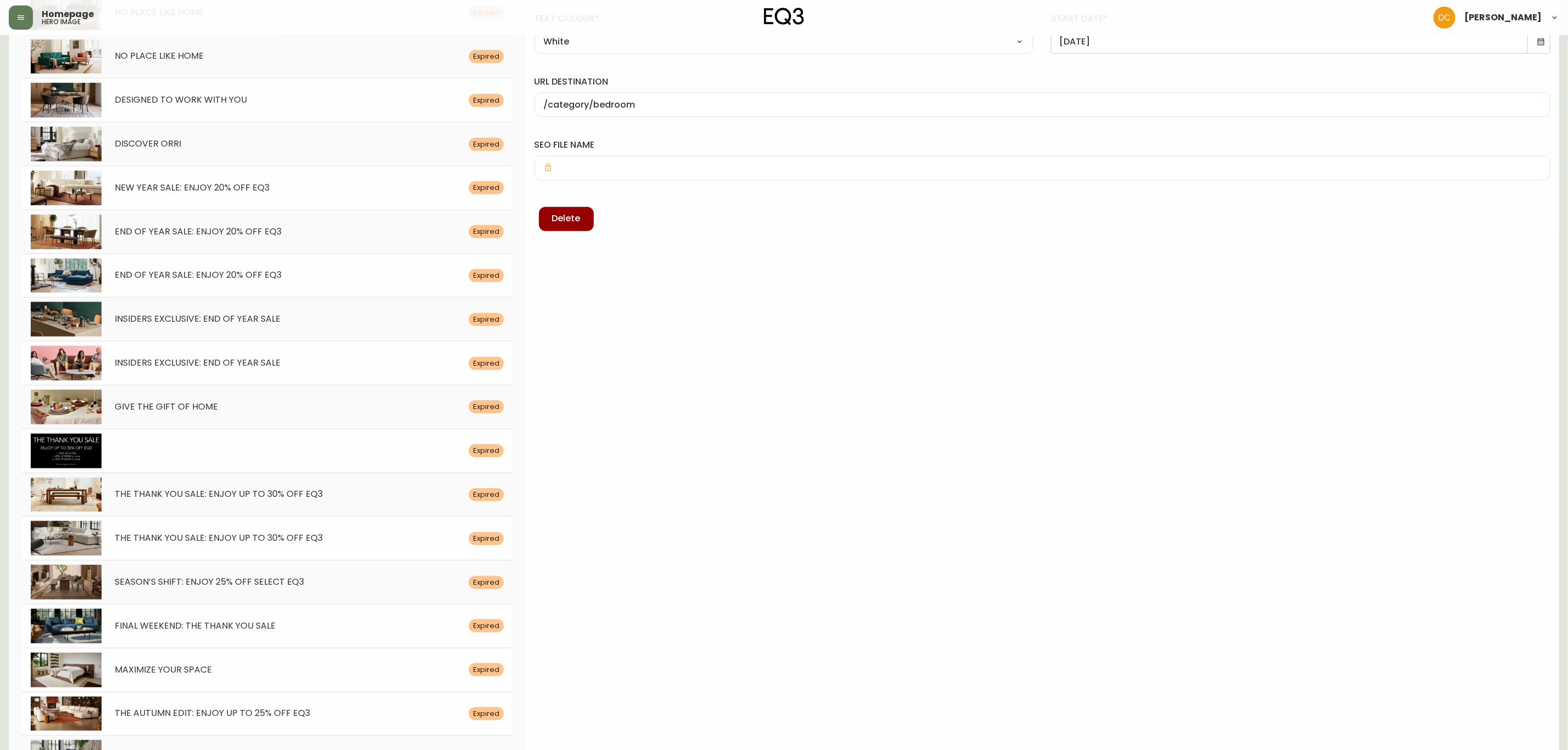
scroll to position [577, 0]
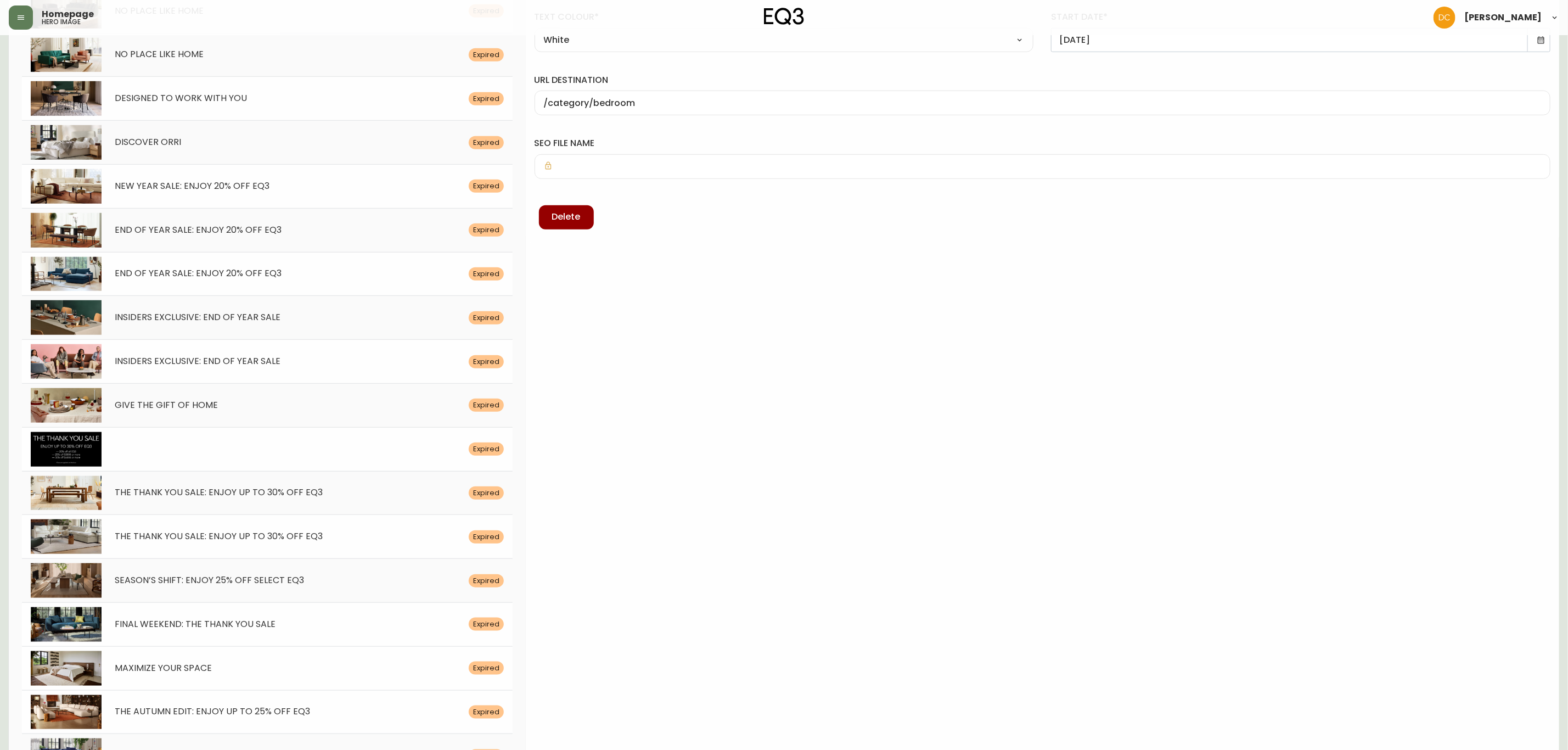
click at [273, 671] on div "MAXIMIZE YOUR SPACE" at bounding box center [285, 668] width 367 height 11
type input "MAXIMIZE YOUR SPACE"
type input "Make every square inch count with Boom’s generous storage components"
type input "queen size walnut bed is shown in a bedroom with matching nightstands. Link to …"
type input "[DATE]"
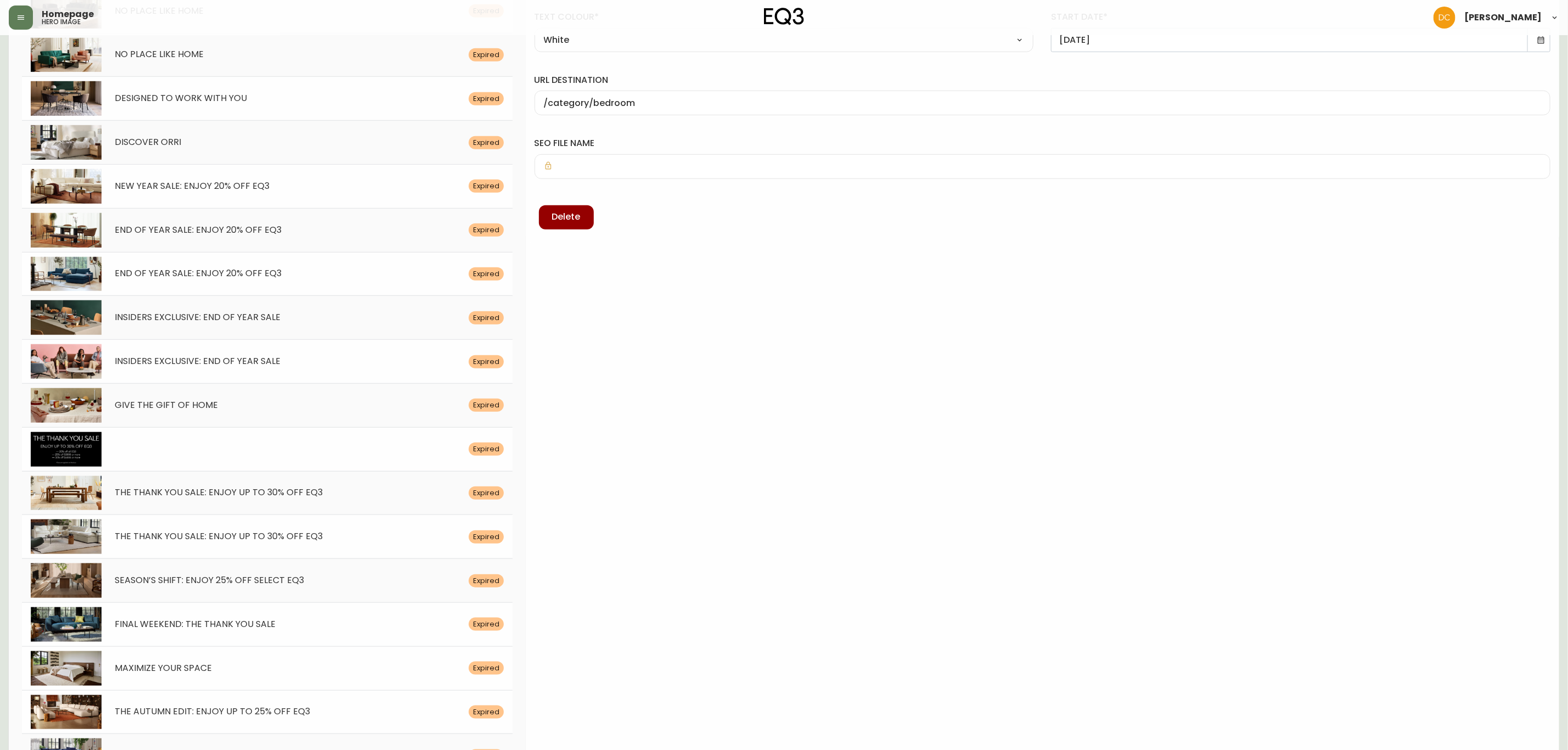
type input "/search/Boom"
type input "cape-outdoor-lounge-chairs"
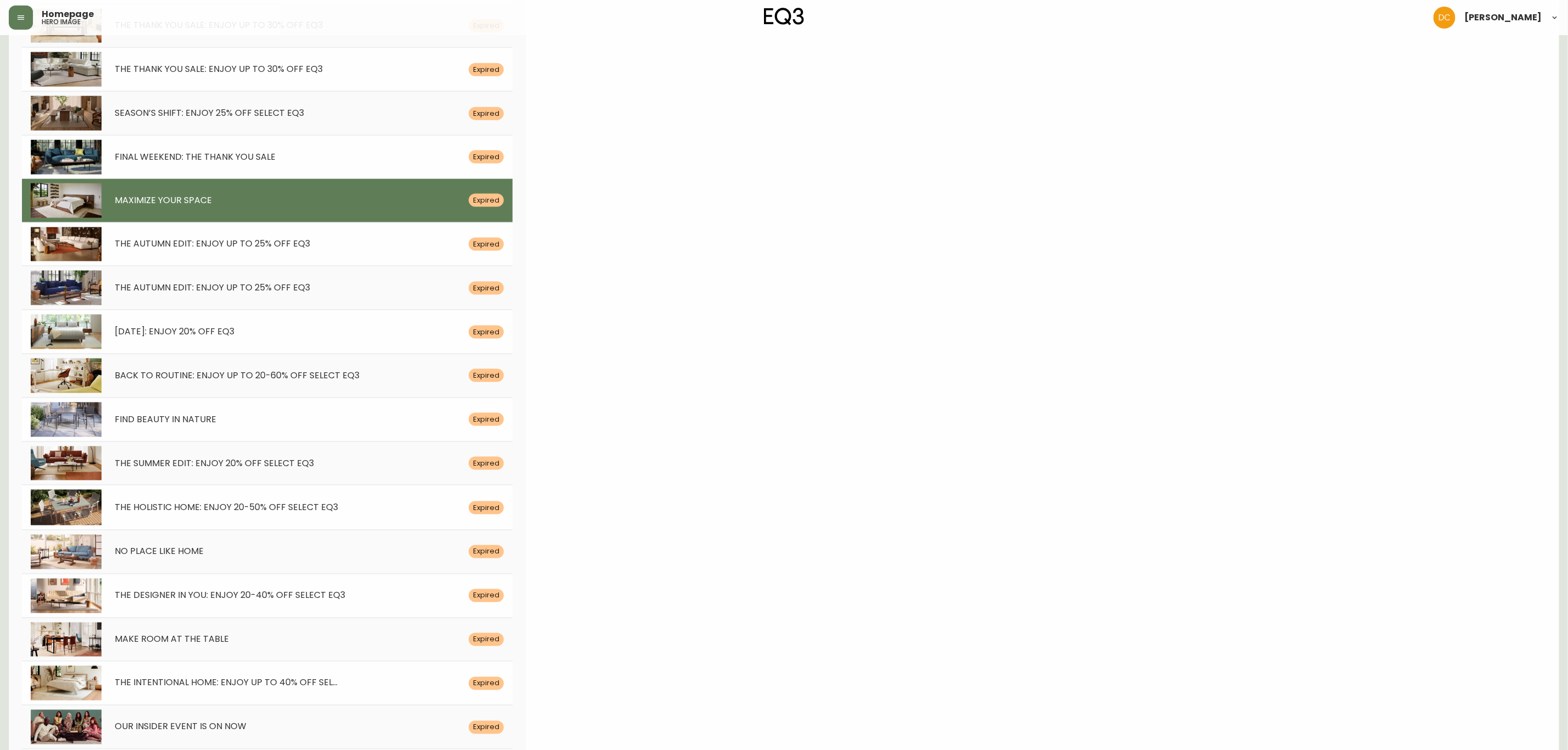
scroll to position [1153, 0]
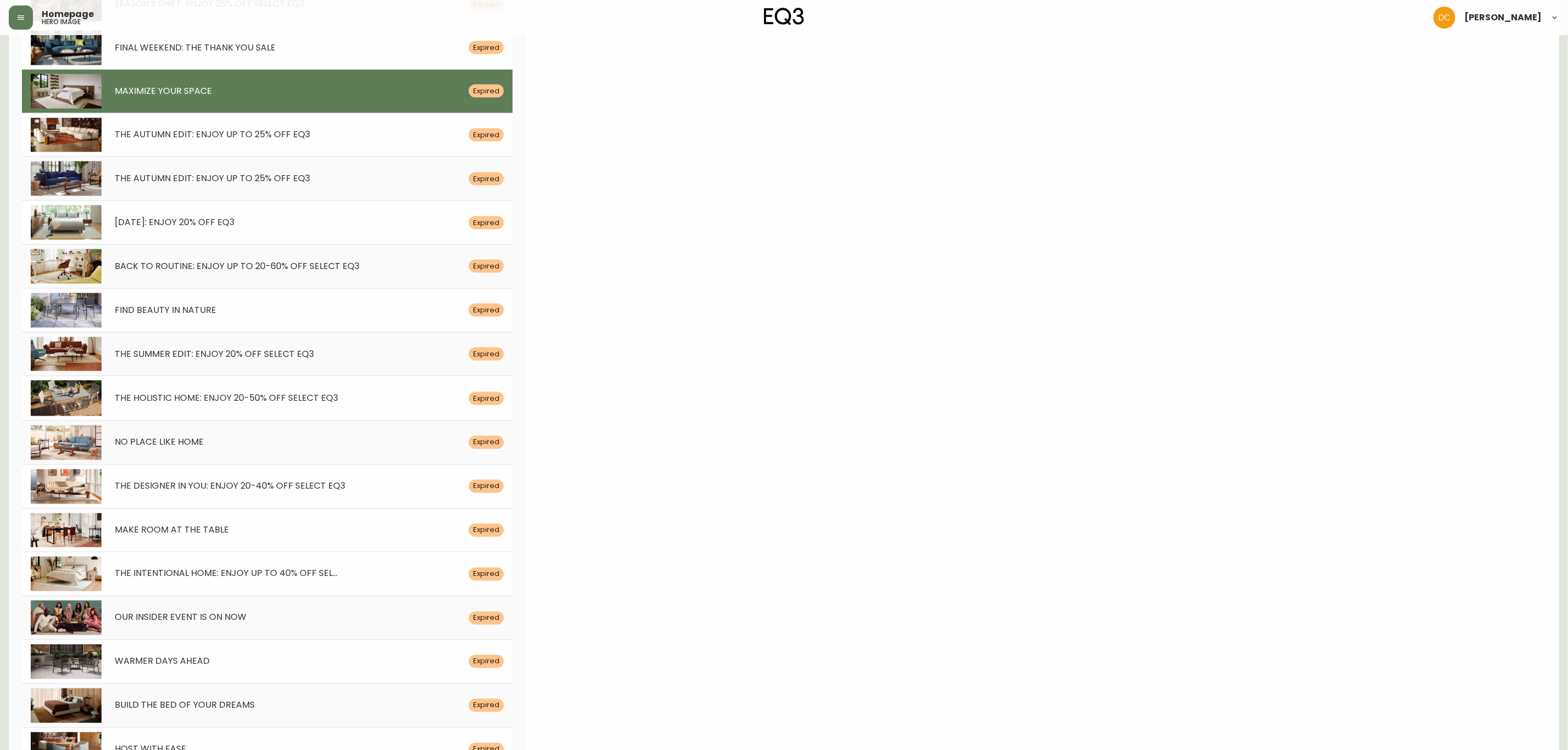
click at [267, 552] on div "MAKE ROOM AT THE TABLE Expired" at bounding box center [267, 529] width 490 height 44
type input "MAKE ROOM AT THE TABLE"
type input "Expanding to seat up to 8 people, Hatch encourages gatherings with those who ma…"
type input "Black rectangular dining table is shown in a dining room area. Link to hatch ta…"
type input "[DATE]"
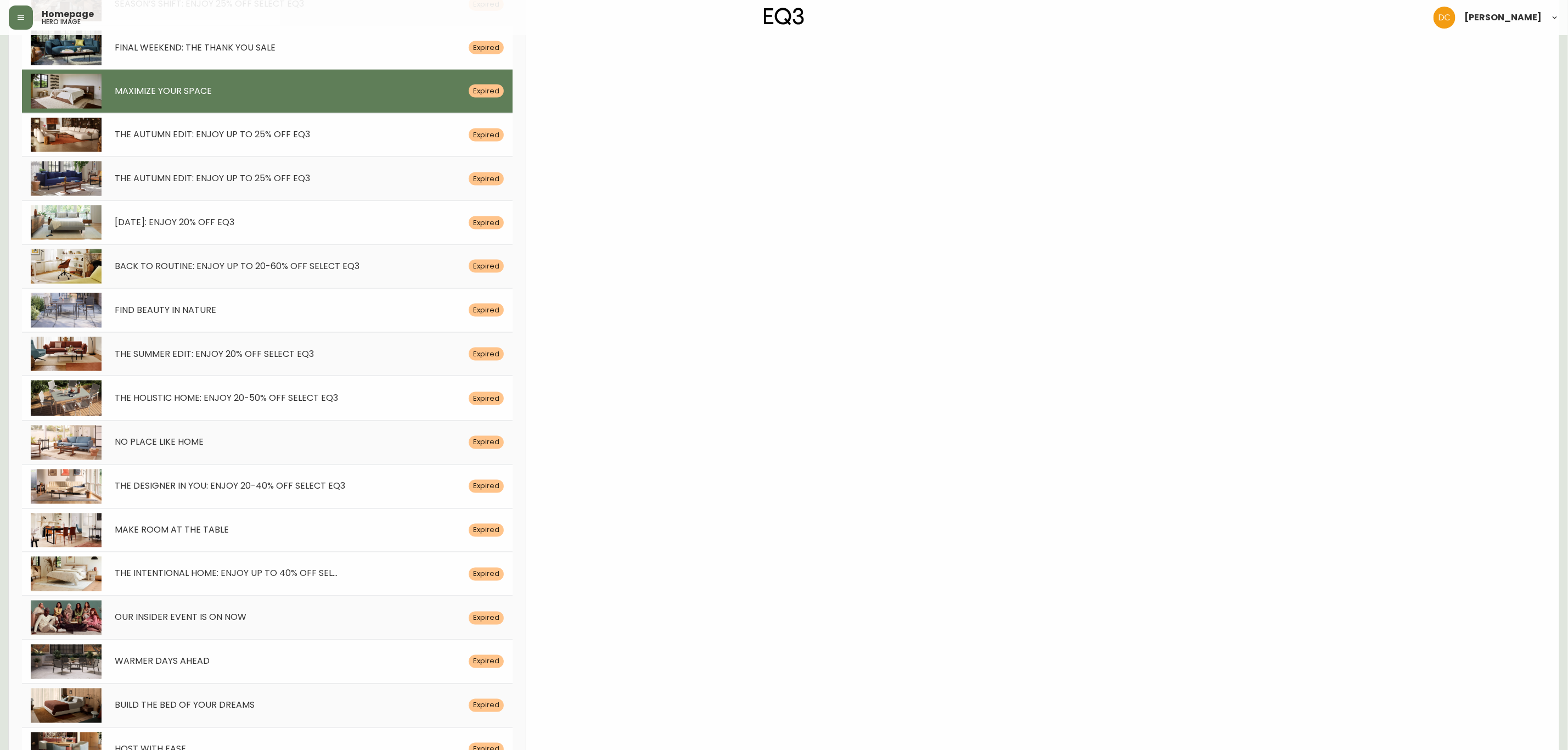
type input "/product/ckc10jscz00063b5oa0yptcn5"
type input "hatch-black-dining-table"
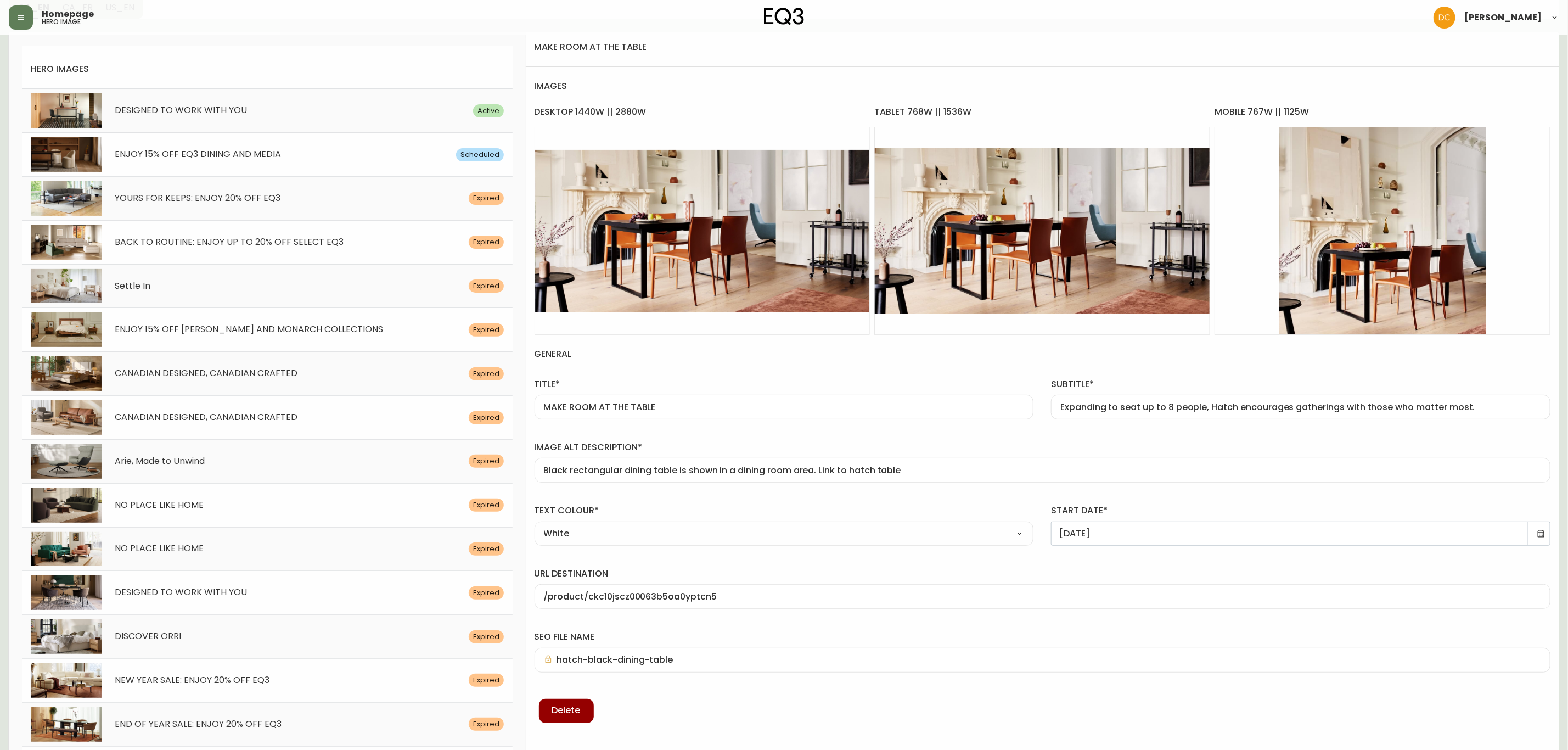
scroll to position [165, 0]
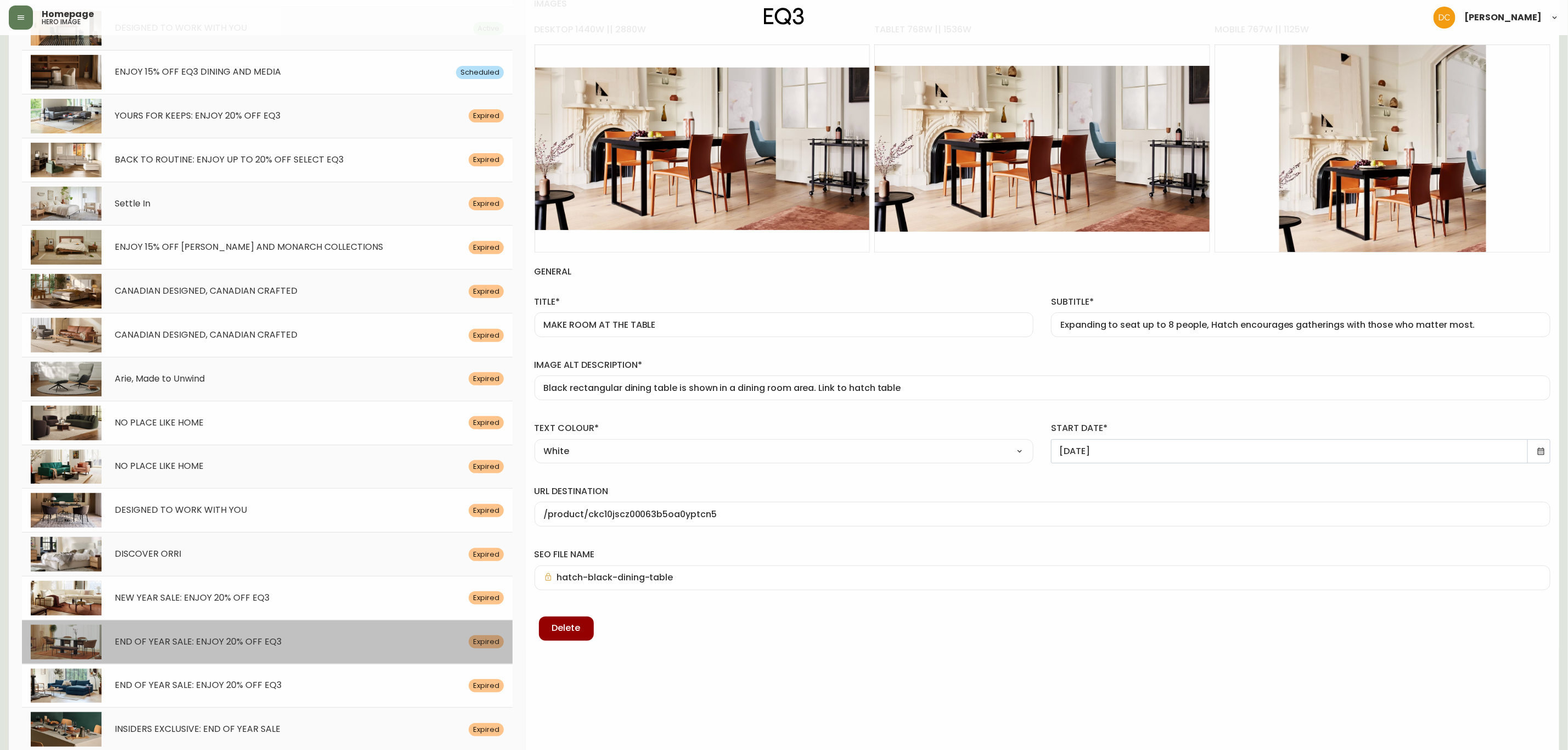
click at [247, 652] on div "END OF YEAR SALE: ENJOY 20% OFF EQ3 Expired" at bounding box center [267, 641] width 490 height 44
type input "END OF YEAR SALE: ENJOY 20% OFF EQ3"
type input "Enjoy one last gift, from our HQ to your home, this holiday season. Save until …"
type input "Blue sectional sofa is shown in a living room. Link to arc collection search pa…"
type input "[DATE]"
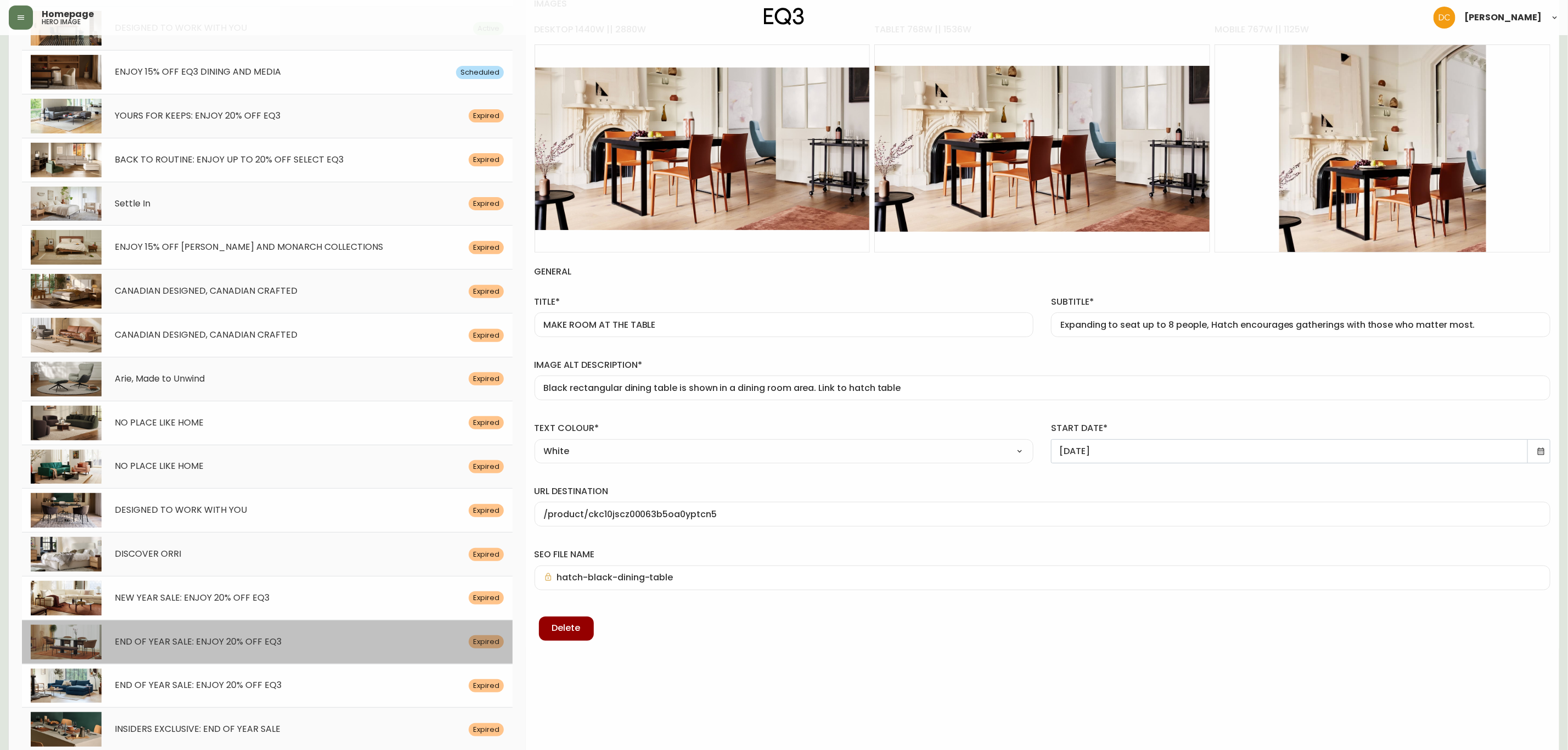
type input "/search/Arc%20Table"
type input "eq3-arc-large-dining-table-summer23"
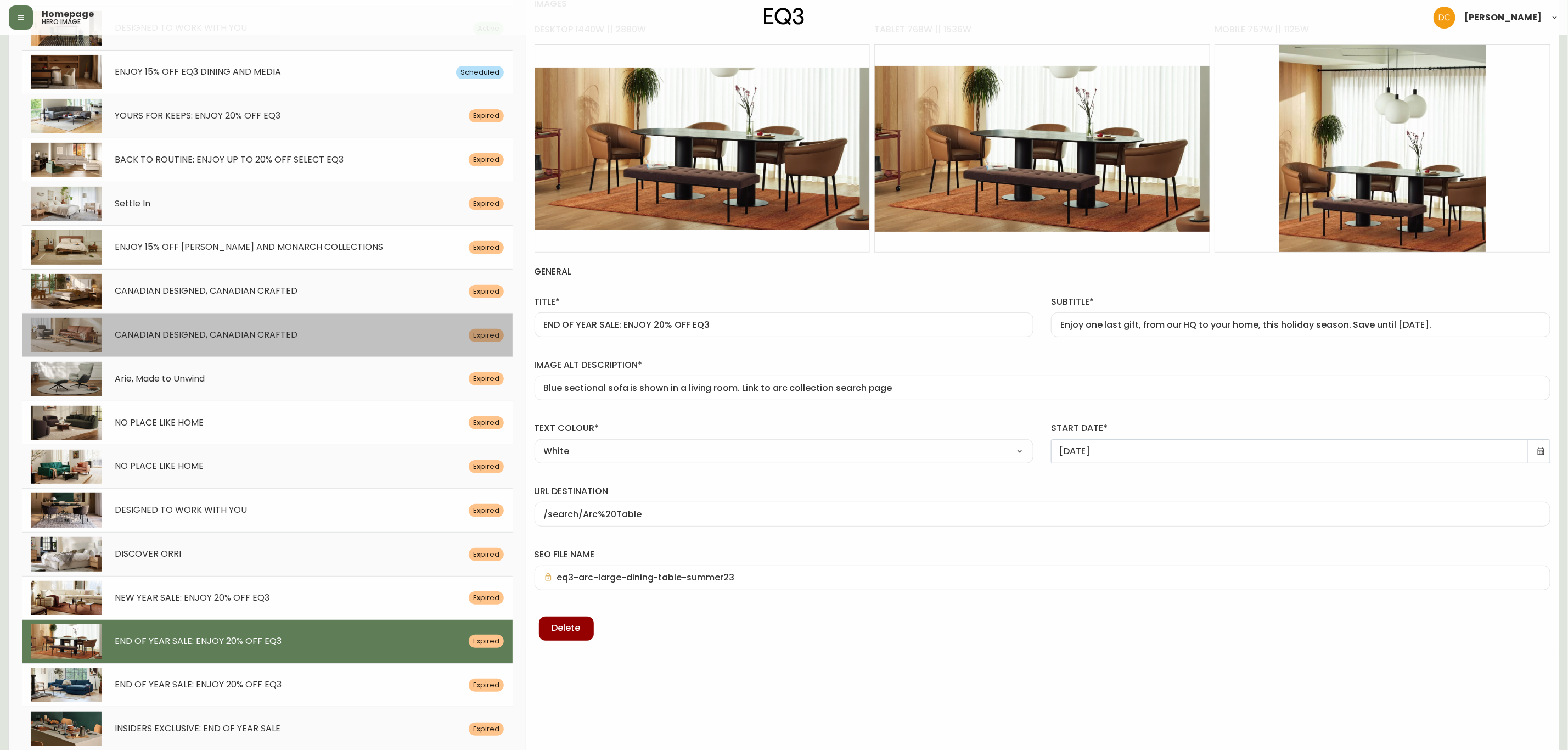
click at [329, 348] on div "CANADIAN DESIGNED, CANADIAN CRAFTED Expired" at bounding box center [267, 335] width 490 height 44
type input "CANADIAN DESIGNED, CANADIAN CRAFTED"
type input "This [DATE], settle into something made here—enjoy 20% off upholstery for a lim…"
type input "Brown leather sofa and chair are displayed in a living room setting. Link to Ca…"
type input "[DATE]"
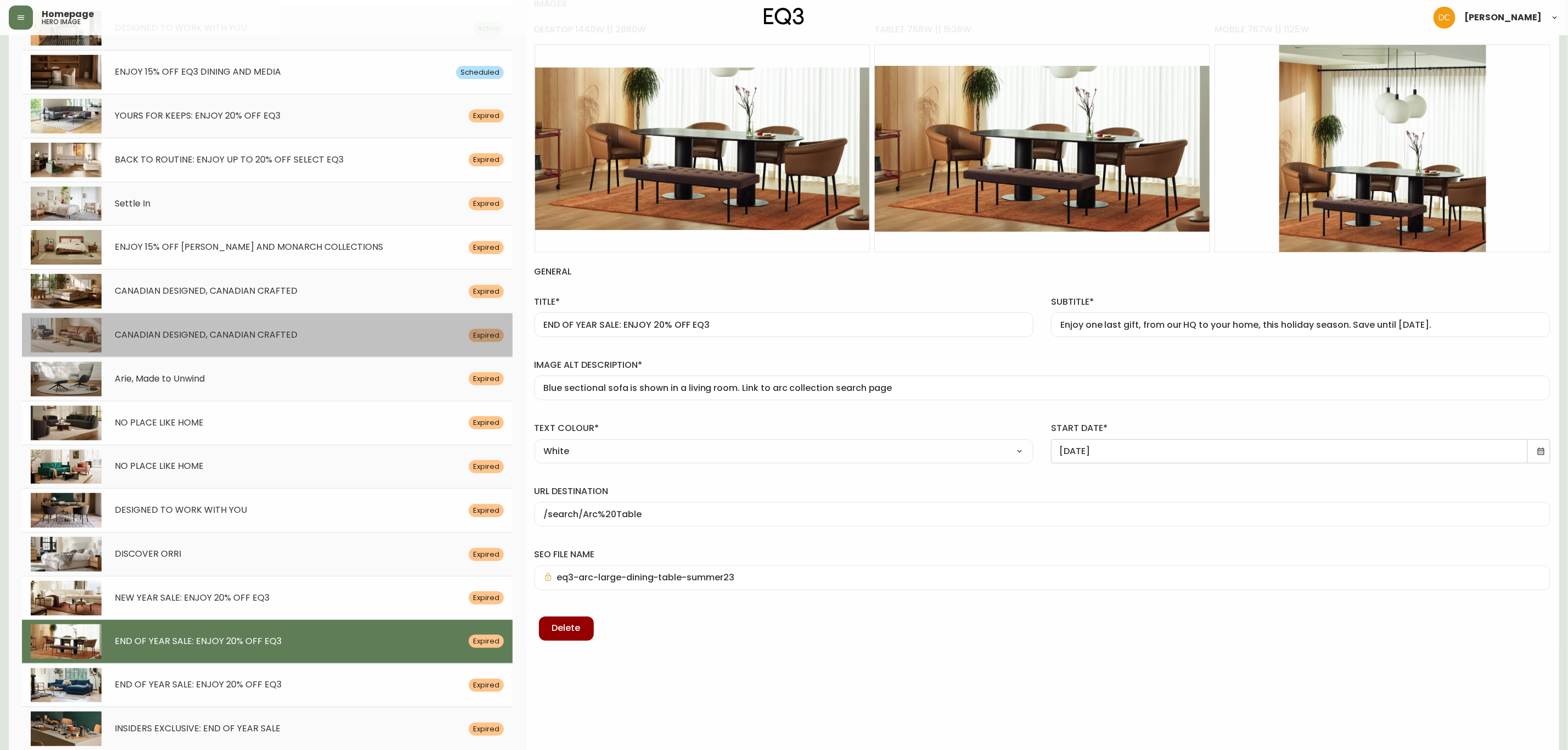
type input "/category/inspiration/canadian-made"
type input "[PERSON_NAME]-sofa-living"
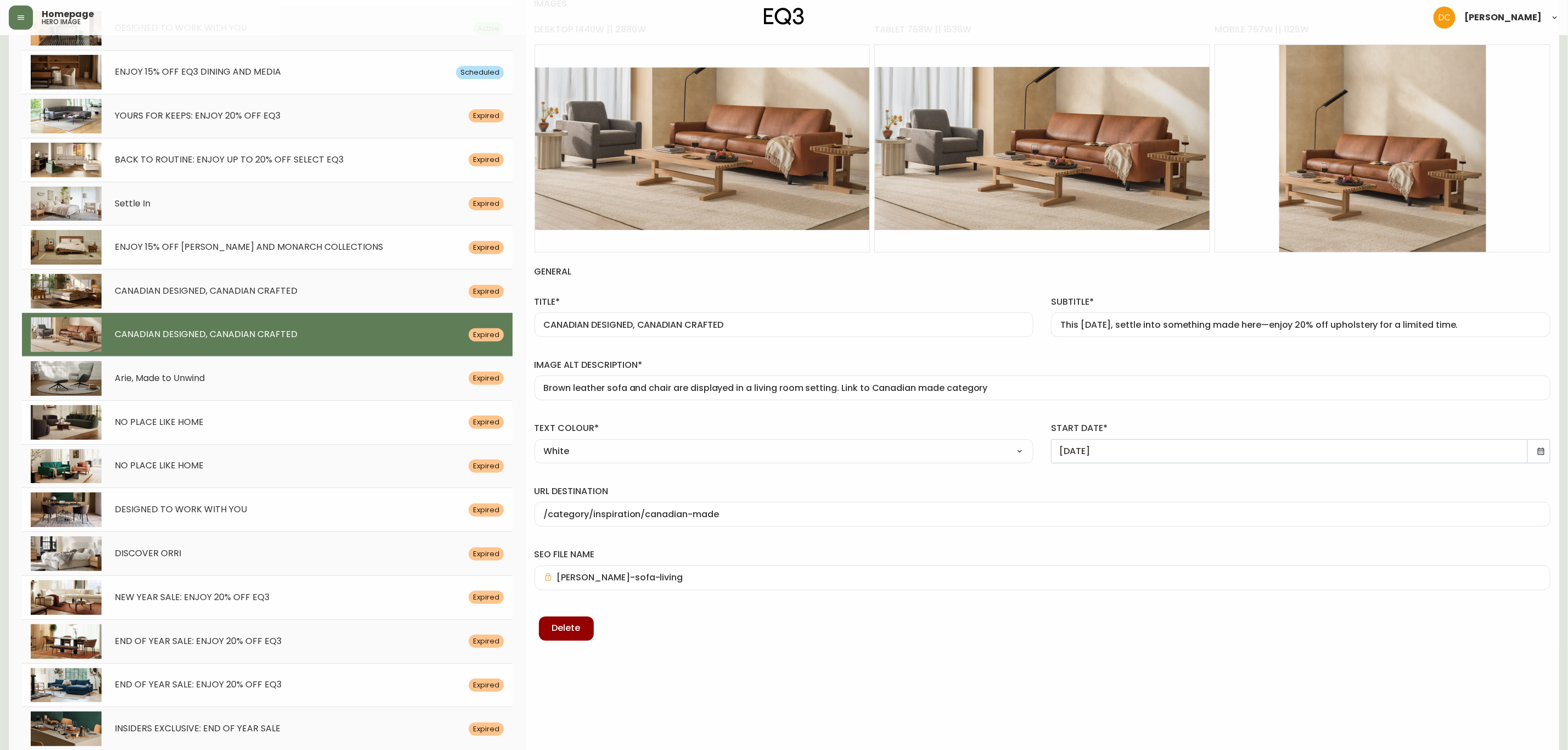
scroll to position [83, 0]
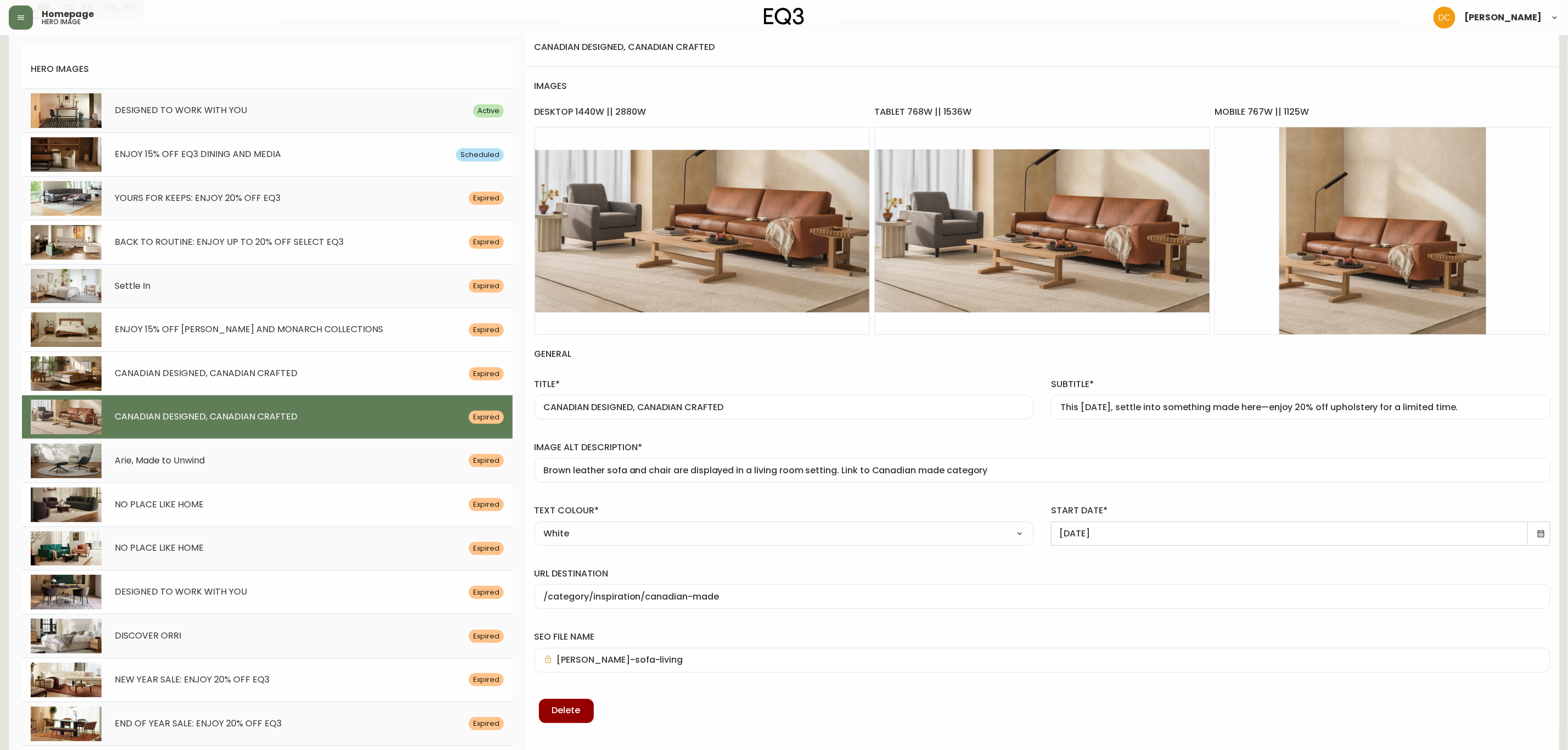
click at [310, 366] on div "CANADIAN DESIGNED, CANADIAN CRAFTED Expired" at bounding box center [267, 373] width 490 height 44
type input "Enjoy 20% off Canadian-made upholstery. Extended until [DATE]."
type input "An EQ3 beige coloured fabric bed is displayed in a modern bedroom. Link to cana…"
type input "[DATE]"
type input "/category/inspiration/canadian-made/canadian-beds"
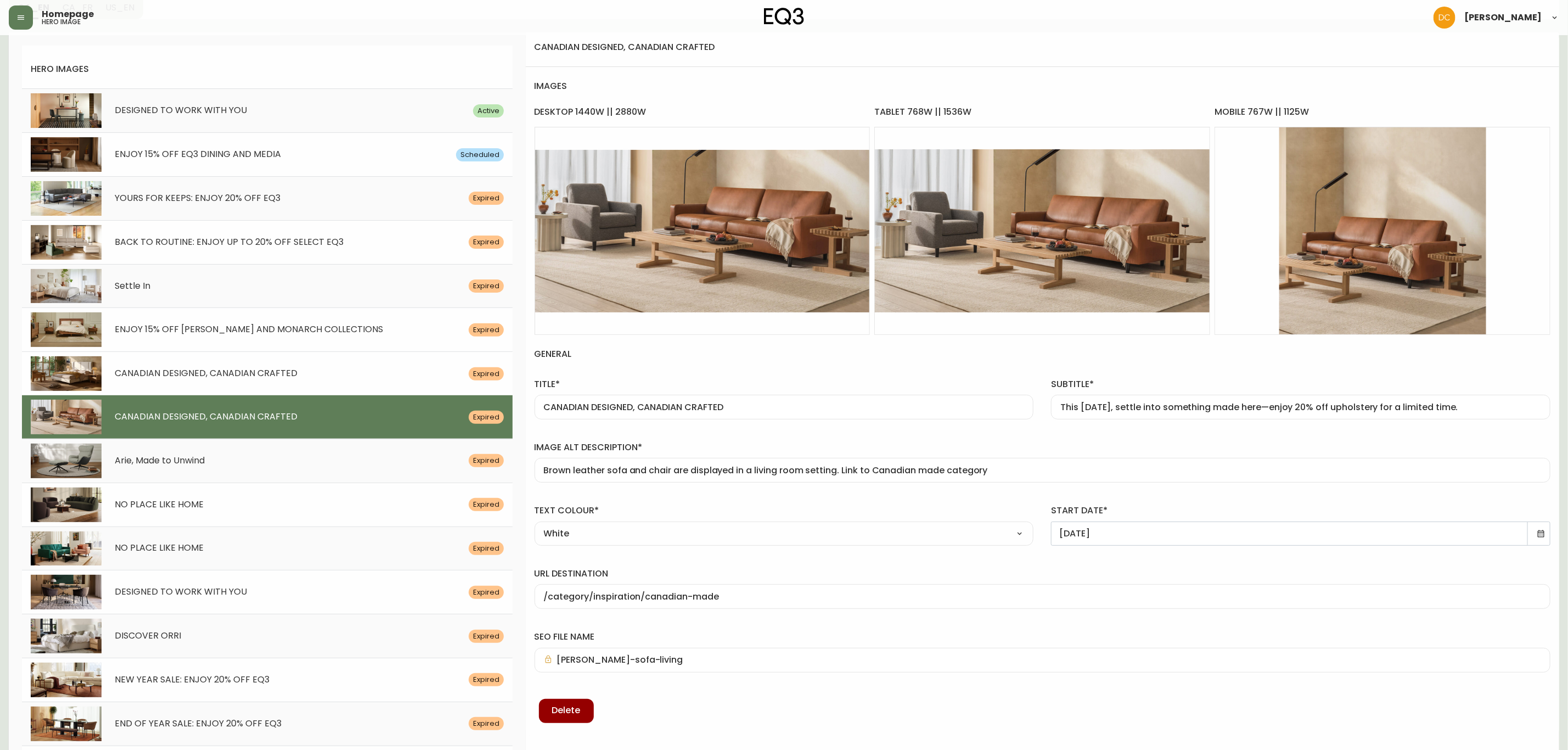
type input "nara-2025-eq3-bed"
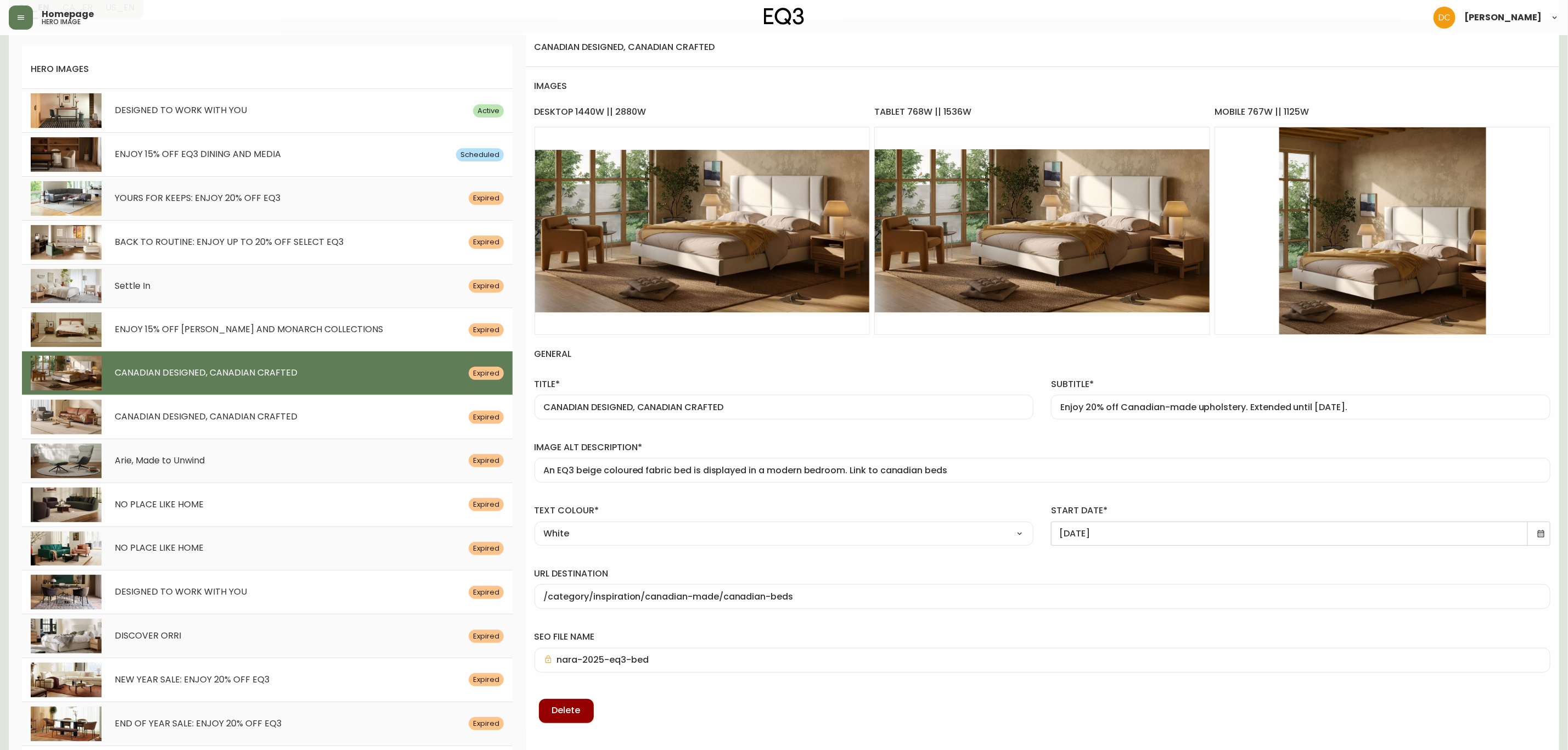
click at [293, 110] on div "DESIGNED TO WORK WITH YOU" at bounding box center [287, 111] width 372 height 11
type input "DESIGNED TO WORK WITH YOU"
type input "Craft an at-home workspace that inspires big ideas"
type input "Walnut desk and black oak chair is shown in a home office setting. Link to offi…"
type input "[DATE]"
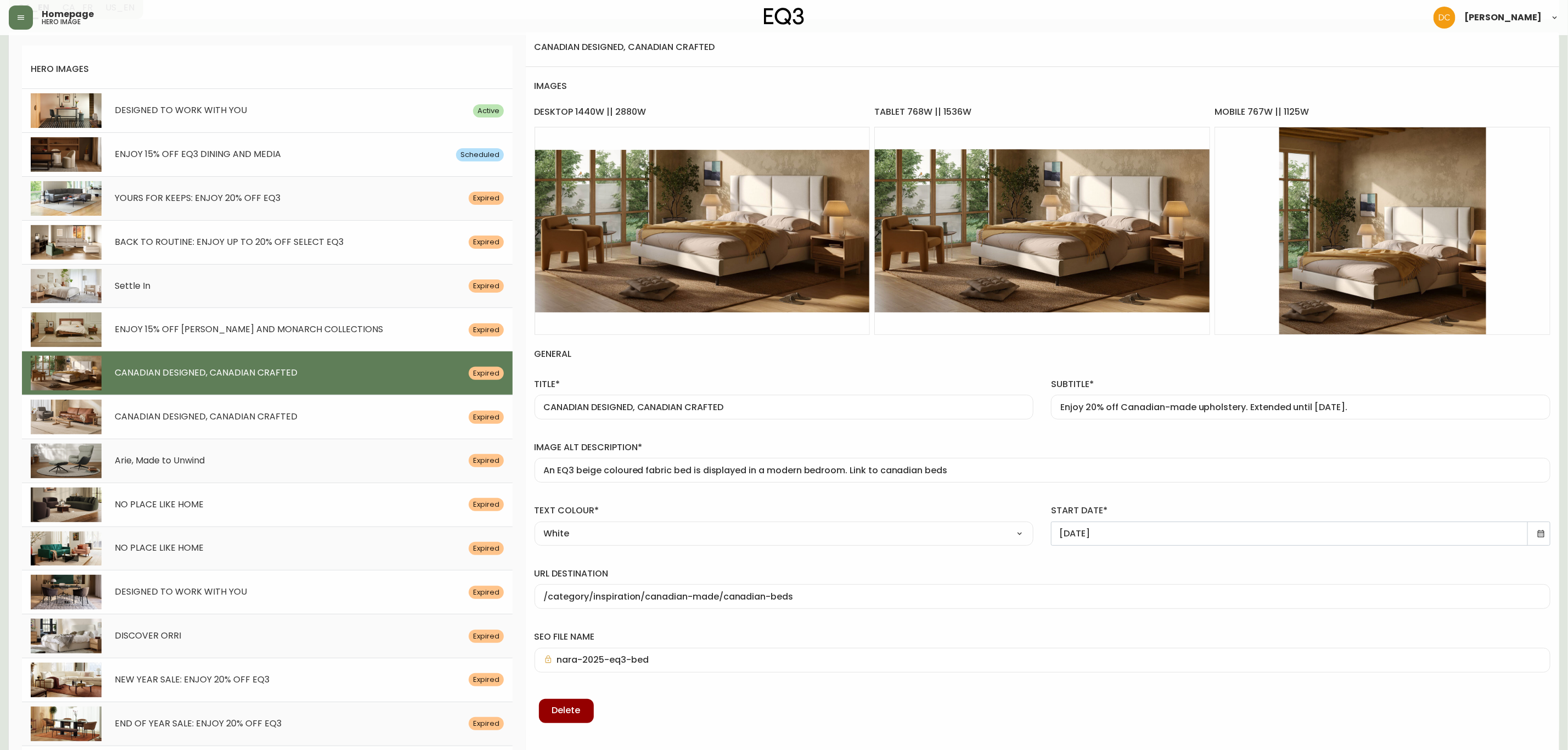
type input "/category/office"
type input "eq3-hallway-[PERSON_NAME]-walnut-office-desk"
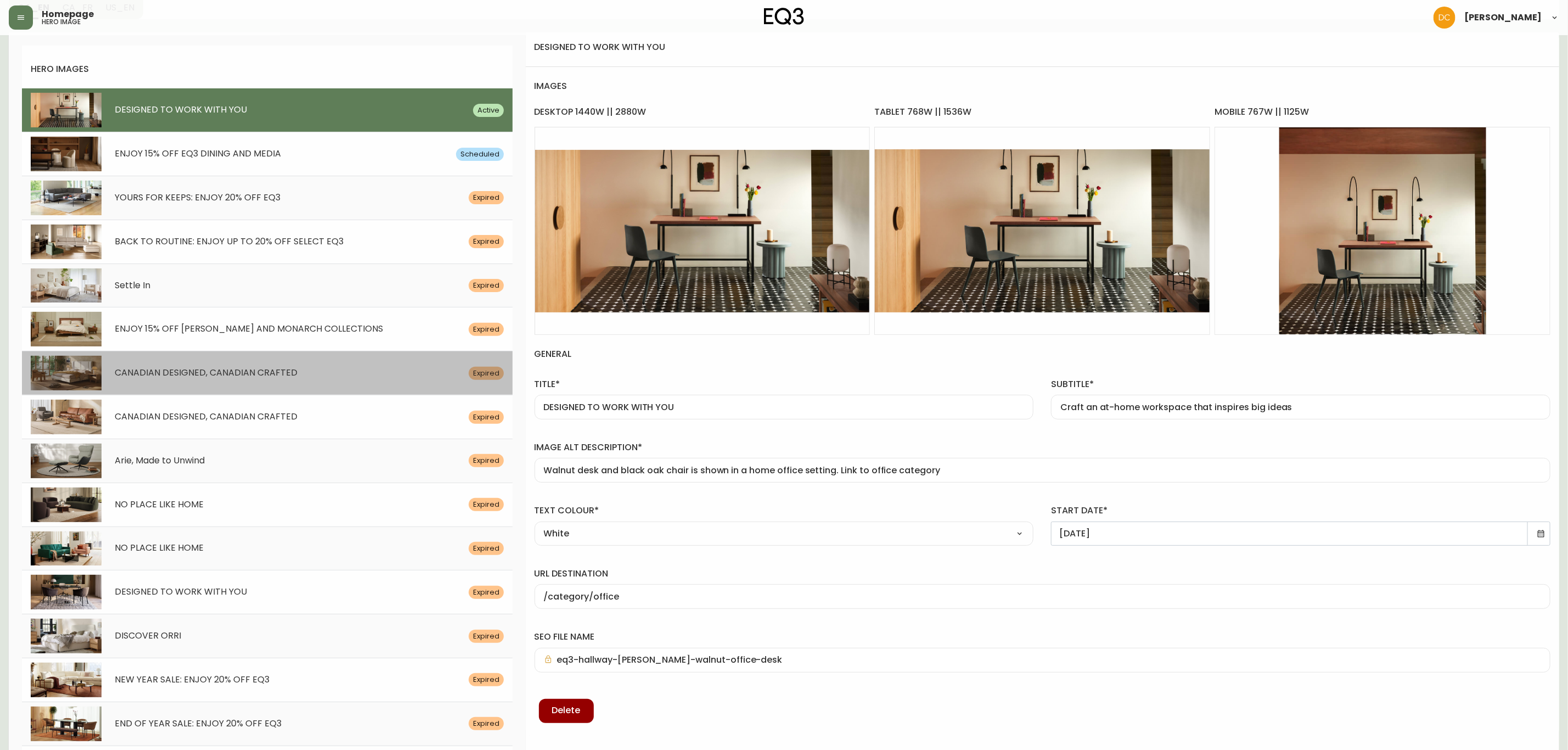
click at [293, 374] on span "CANADIAN DESIGNED, CANADIAN CRAFTED" at bounding box center [205, 372] width 183 height 13
type input "CANADIAN DESIGNED, CANADIAN CRAFTED"
type input "Enjoy 20% off Canadian-made upholstery. Extended until [DATE]."
type input "An EQ3 beige coloured fabric bed is displayed in a modern bedroom. Link to cana…"
type input "[DATE]"
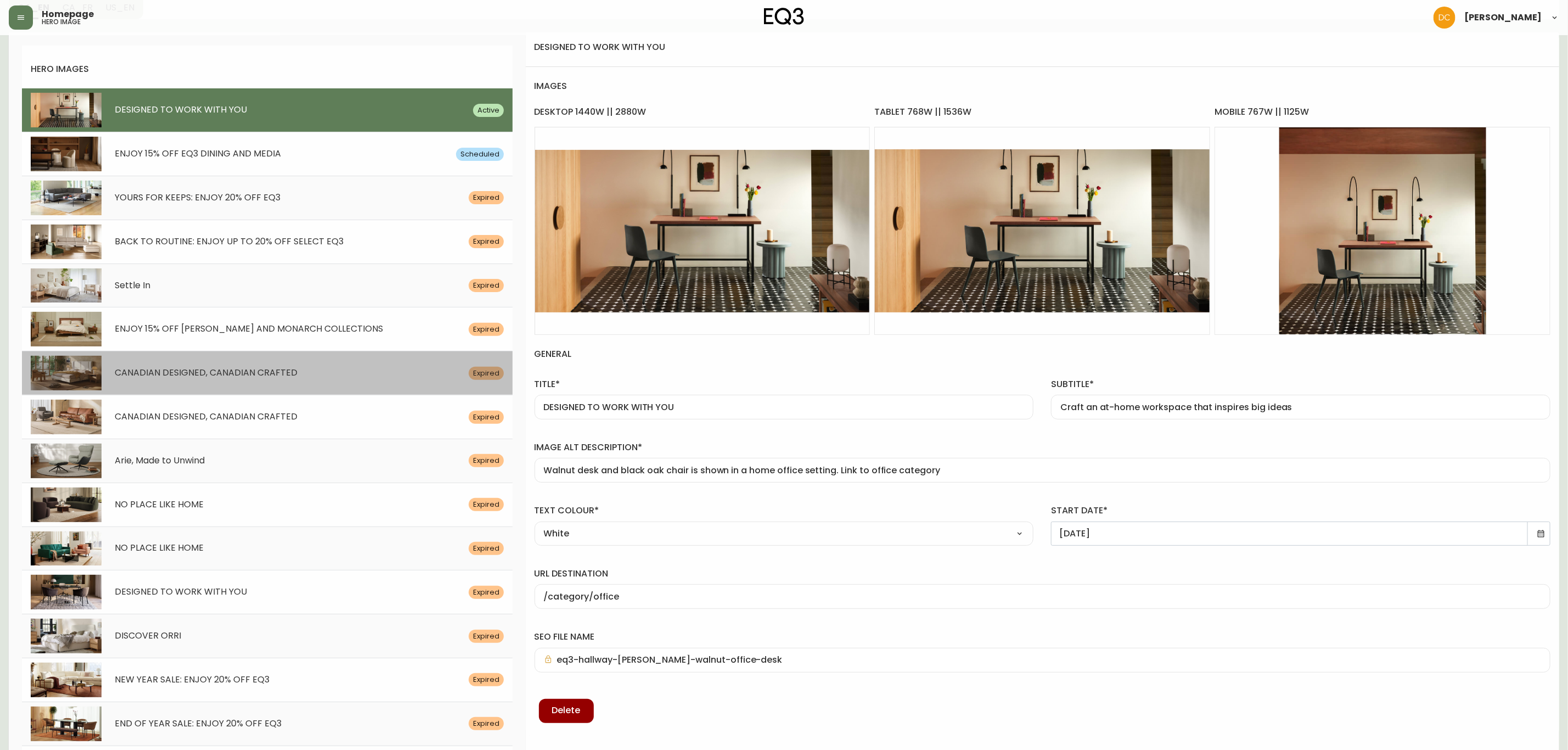
type input "/category/inspiration/canadian-made/canadian-beds"
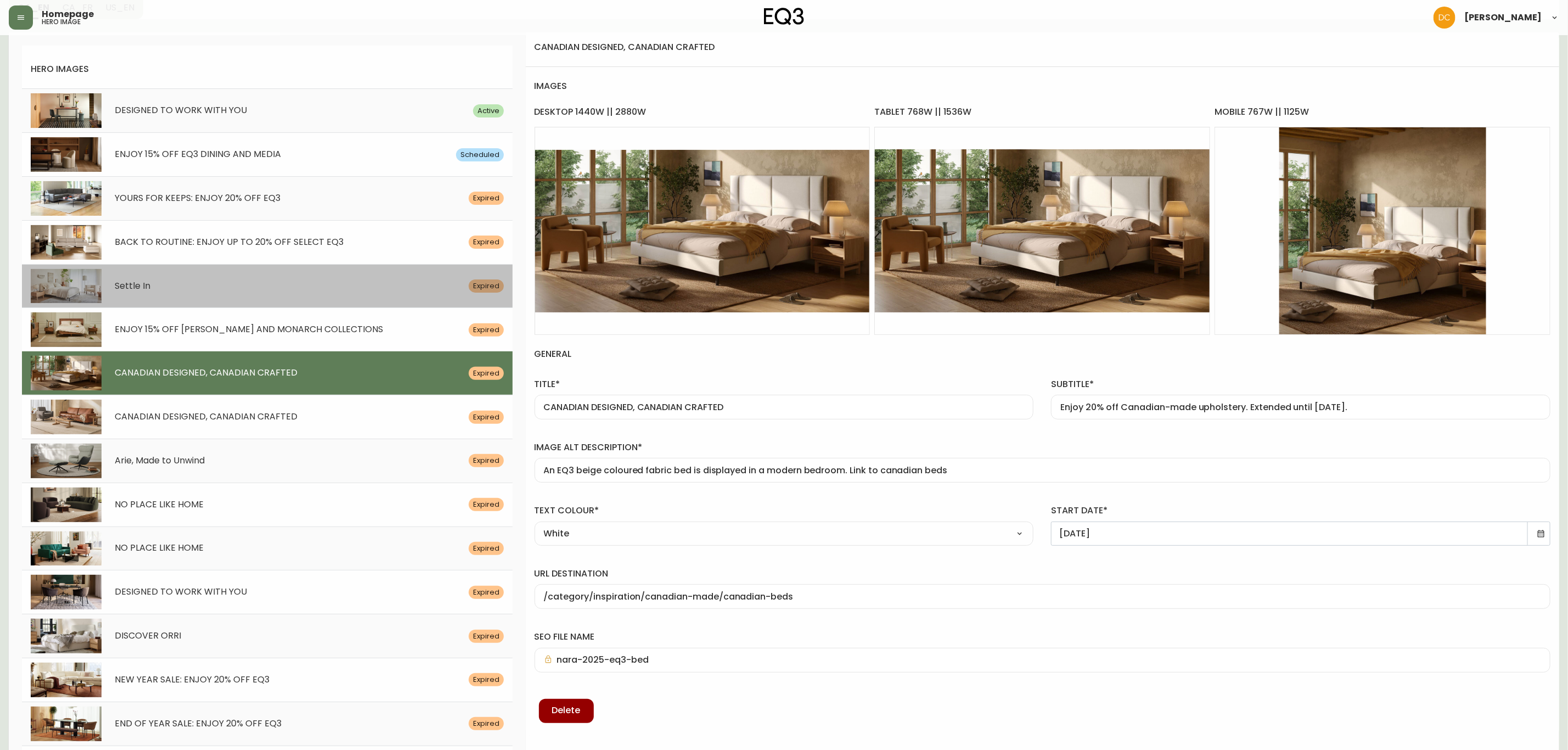
click at [289, 296] on div "Settle In Expired" at bounding box center [267, 286] width 490 height 44
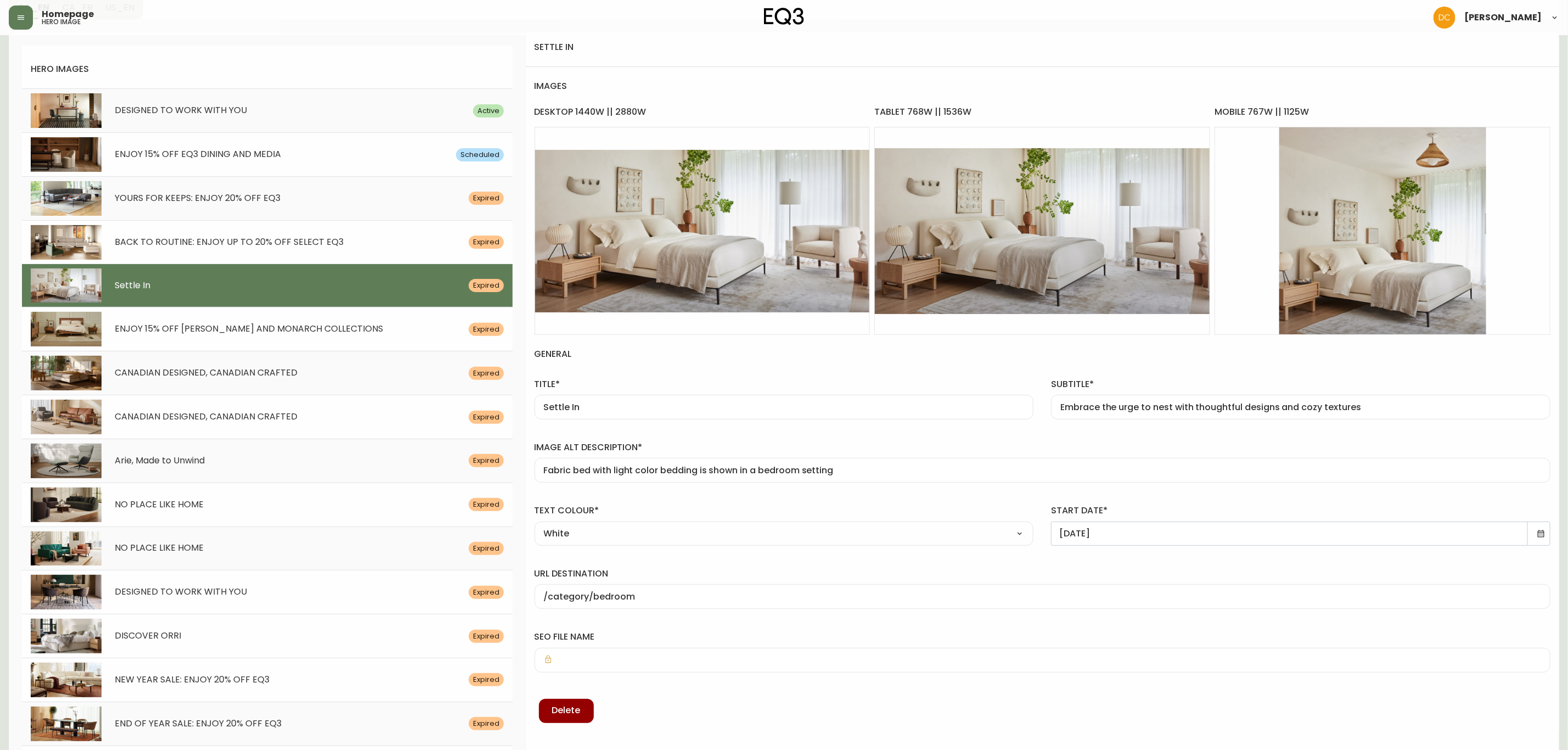
click at [249, 649] on div "DISCOVER [PERSON_NAME] Expired" at bounding box center [267, 635] width 490 height 44
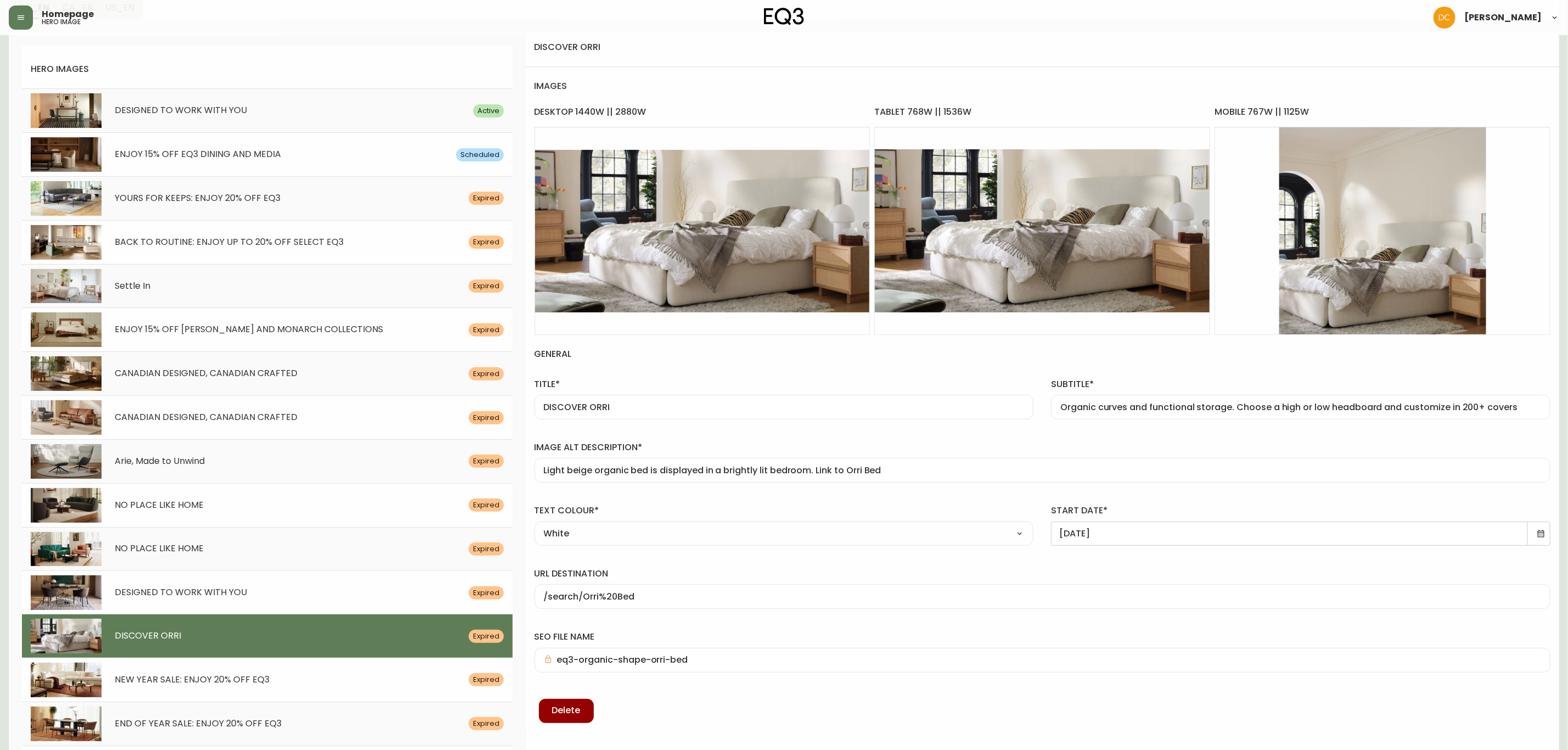
scroll to position [165, 0]
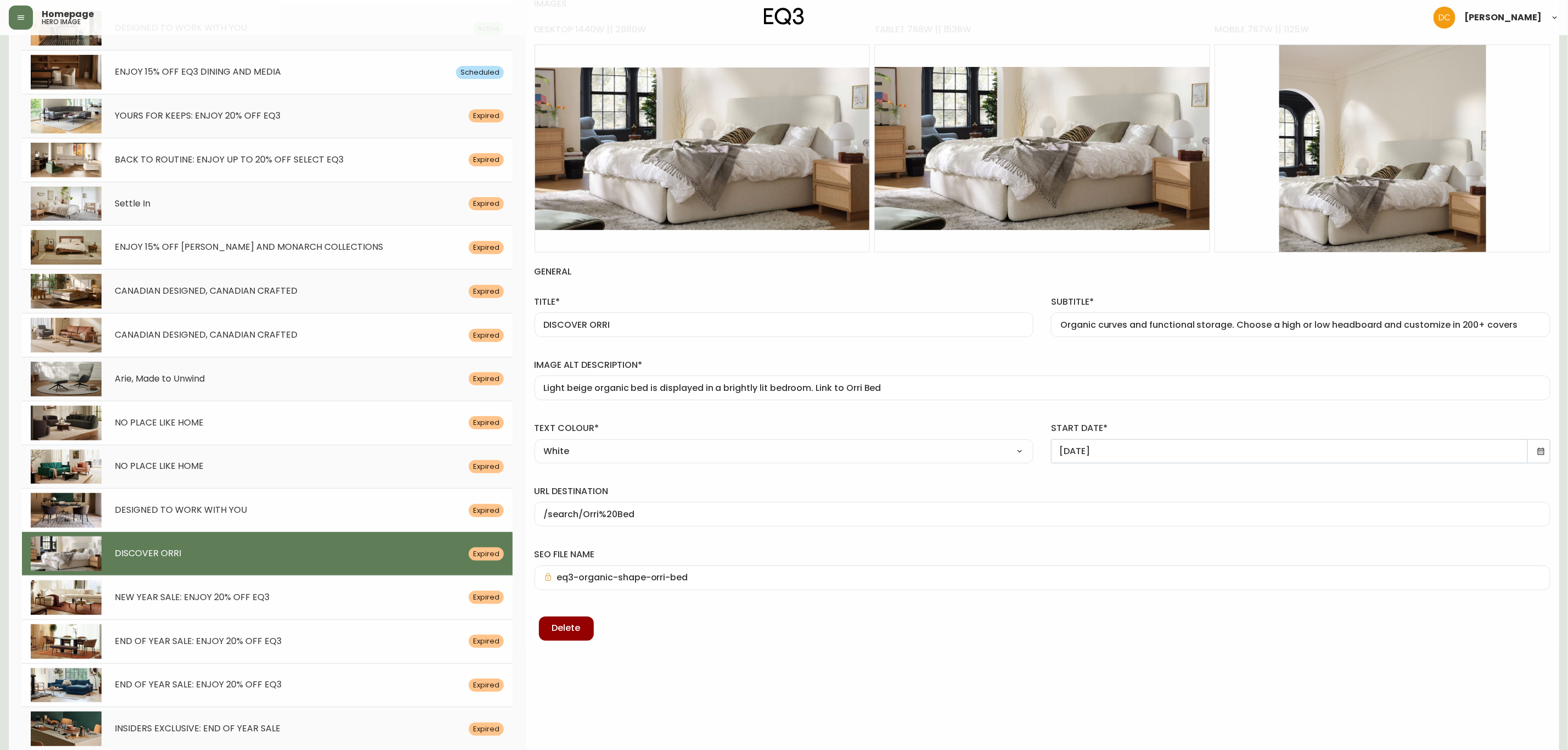
click at [260, 639] on span "END OF YEAR SALE: ENJOY 20% OFF EQ3" at bounding box center [198, 641] width 166 height 13
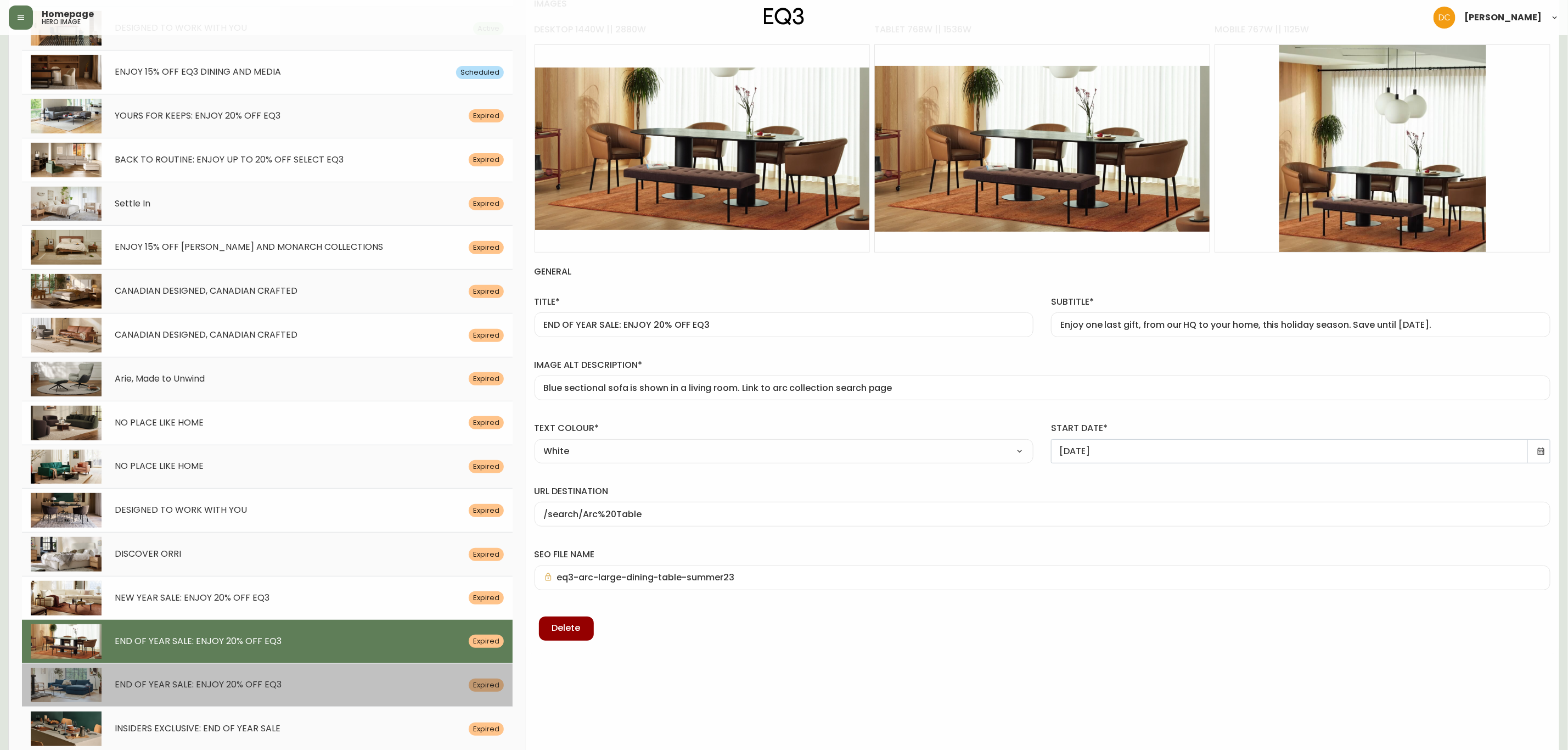
click at [263, 684] on span "END OF YEAR SALE: ENJOY 20% OFF EQ3" at bounding box center [198, 684] width 166 height 13
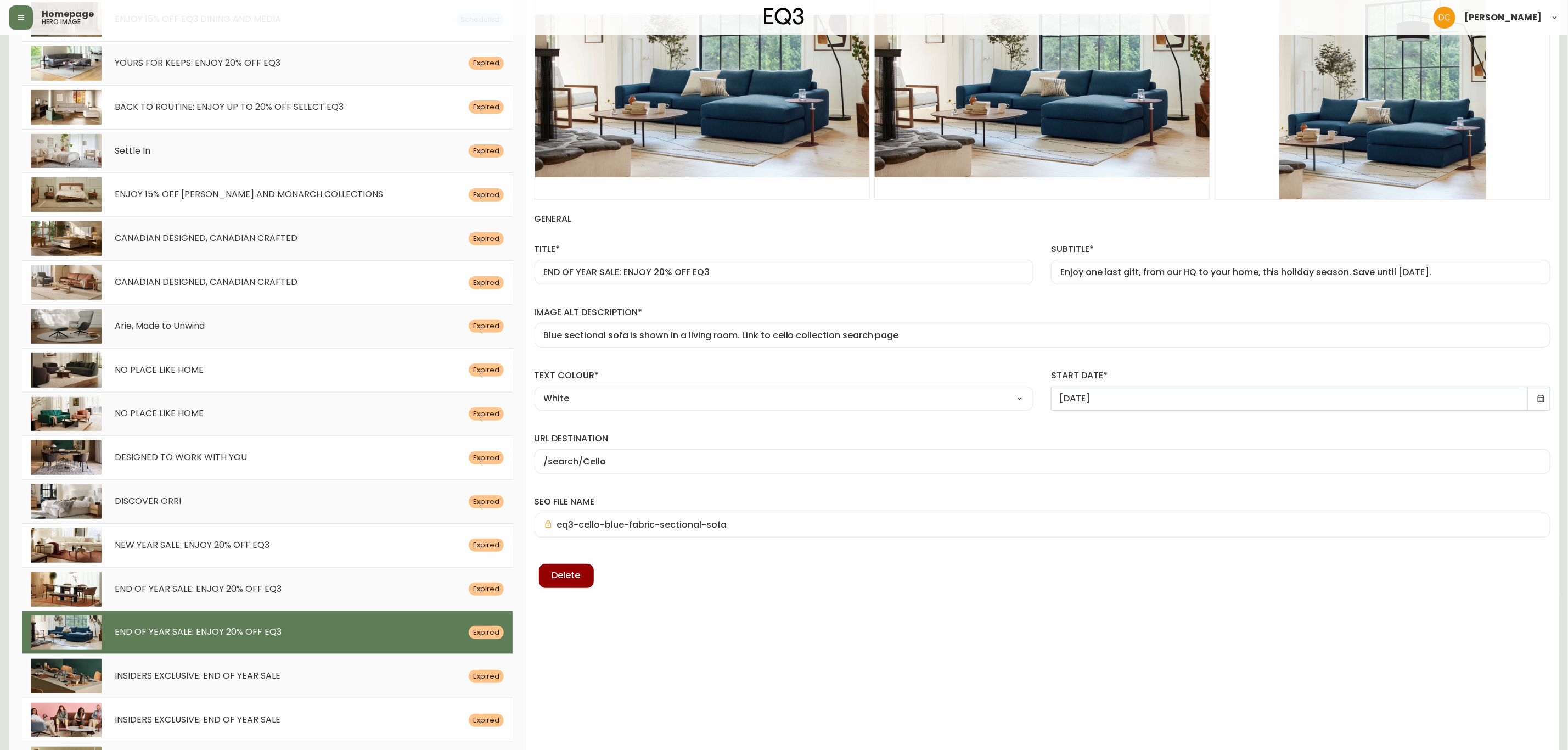
scroll to position [247, 0]
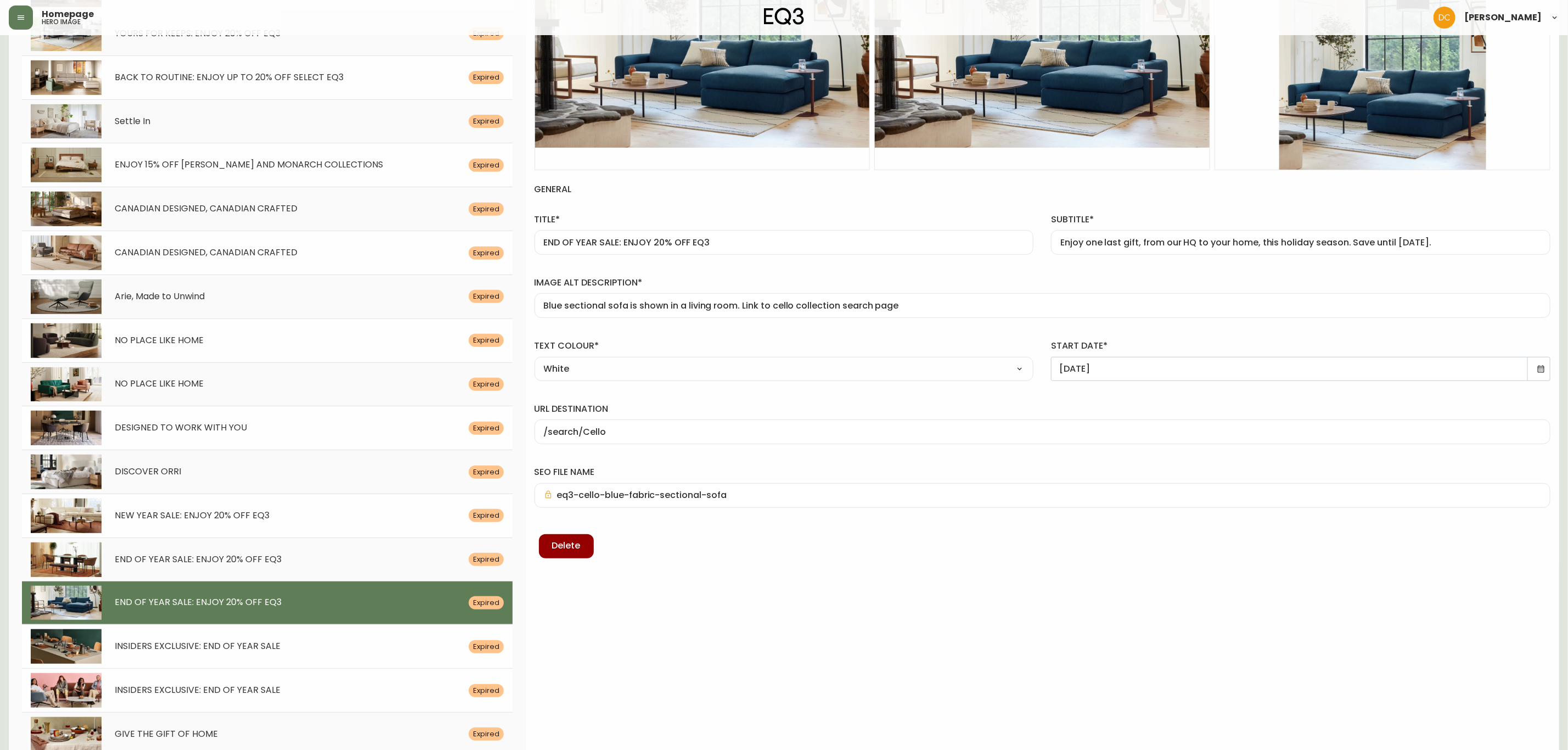
click at [270, 656] on div "INSIDERS EXCLUSIVE: END OF YEAR SALE Expired" at bounding box center [267, 645] width 490 height 44
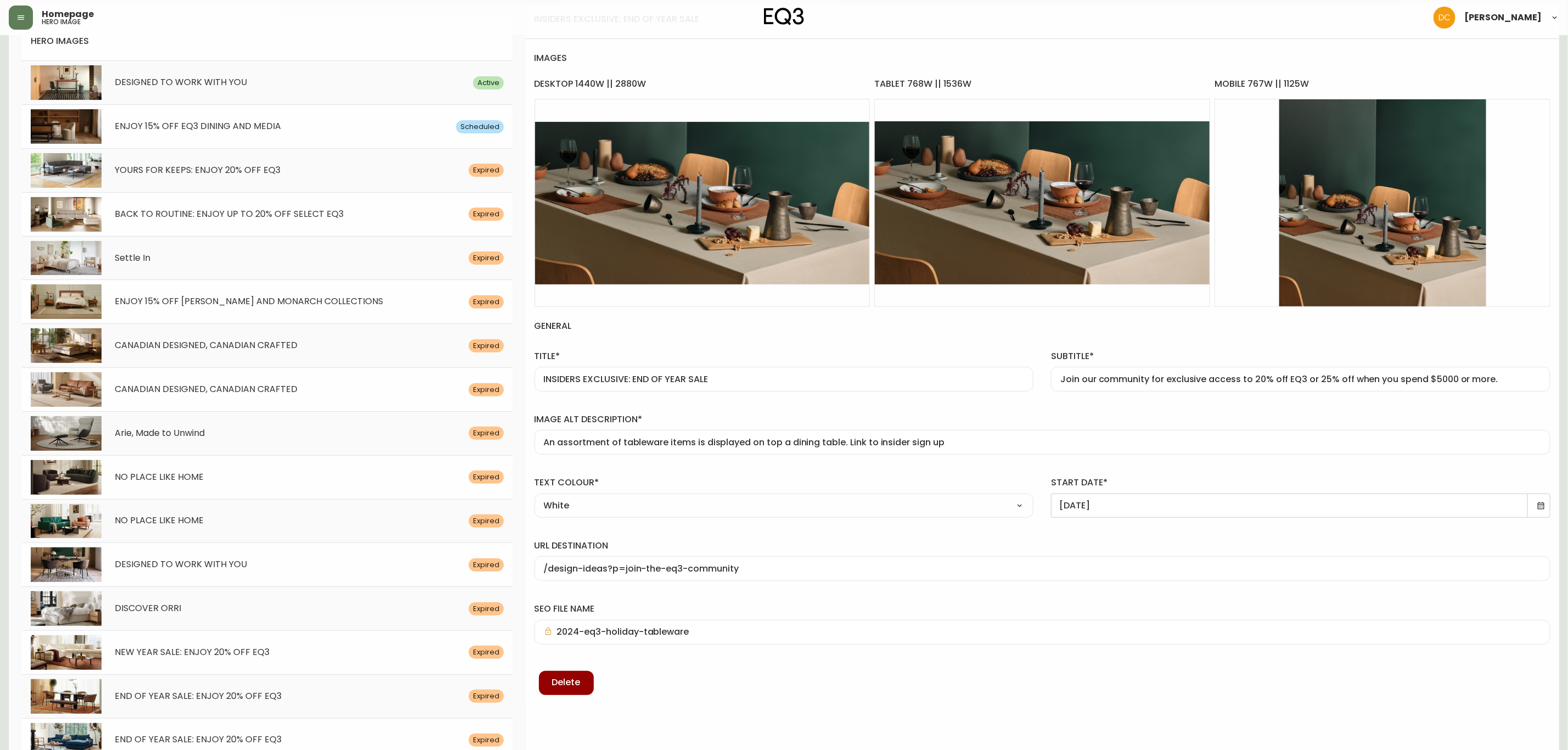
scroll to position [83, 0]
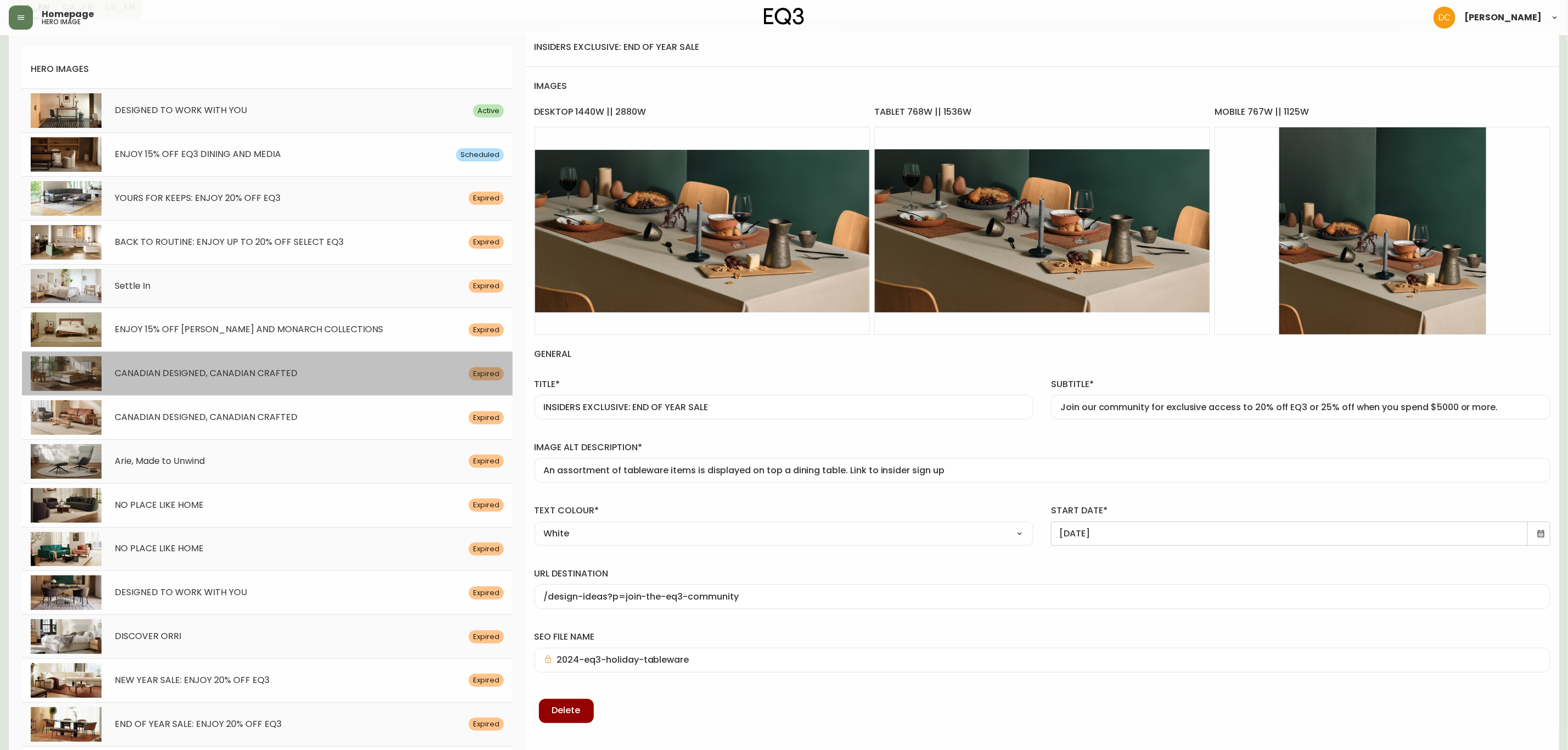
click at [276, 376] on span "CANADIAN DESIGNED, CANADIAN CRAFTED" at bounding box center [205, 373] width 183 height 13
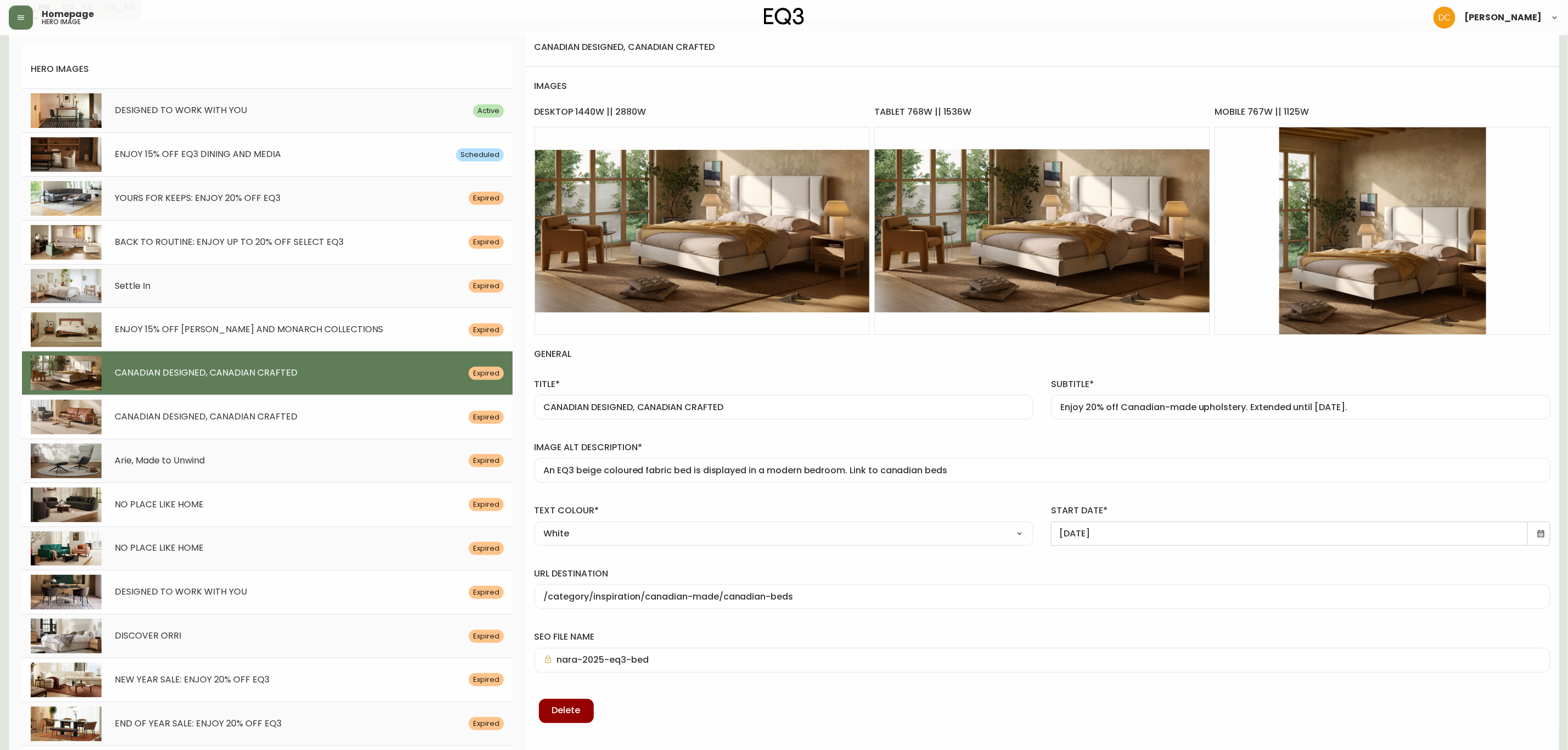
click at [1206, 410] on input "Enjoy 20% off Canadian-made upholstery. Extended until [DATE]." at bounding box center [1301, 407] width 481 height 11
paste input "xplore our iconic upholstery collections, designed and crafted in [GEOGRAPHIC_D…"
click at [1191, 373] on div "subtitle* Explore our iconic upholstery collections, designed and crafted in [G…" at bounding box center [1301, 396] width 517 height 63
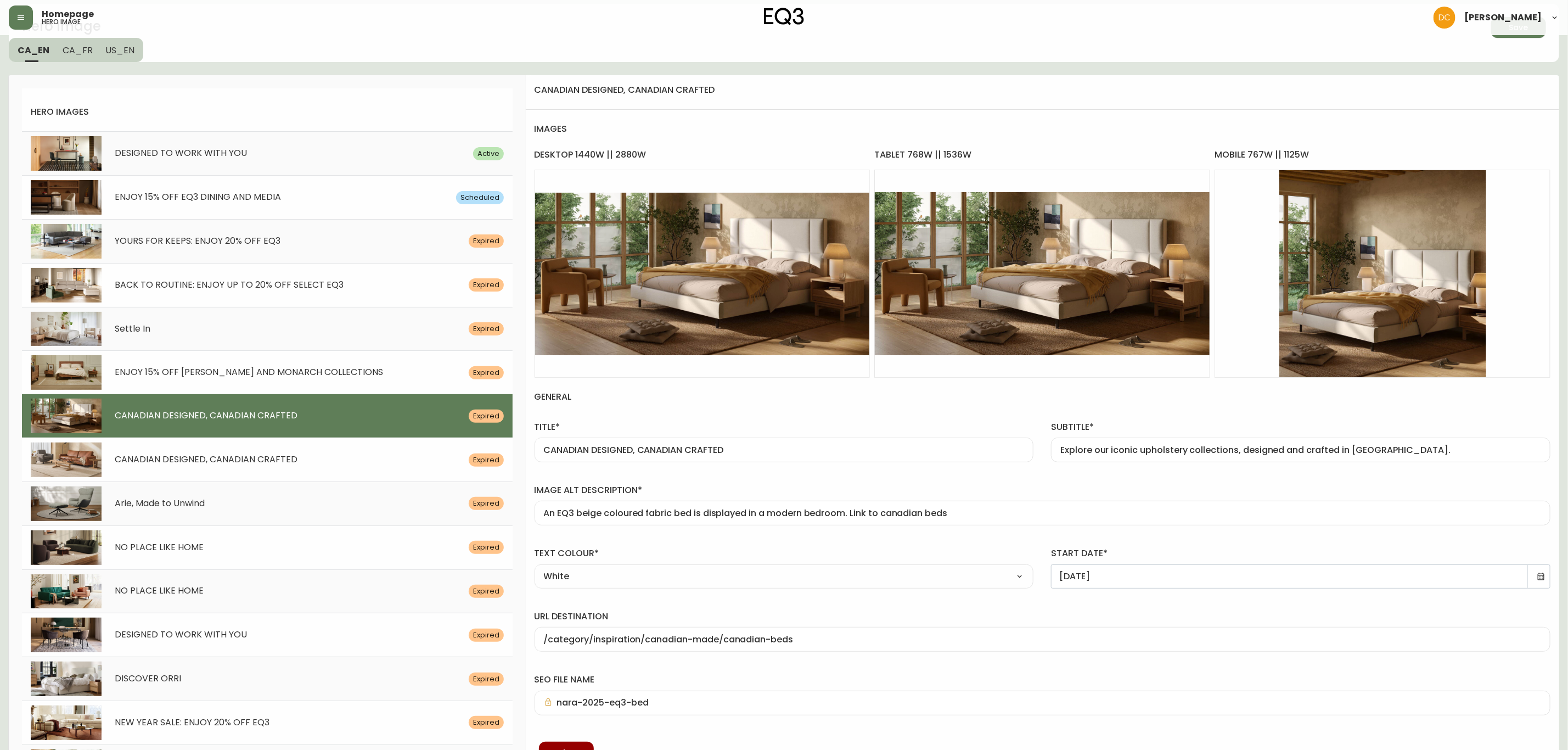
scroll to position [0, 0]
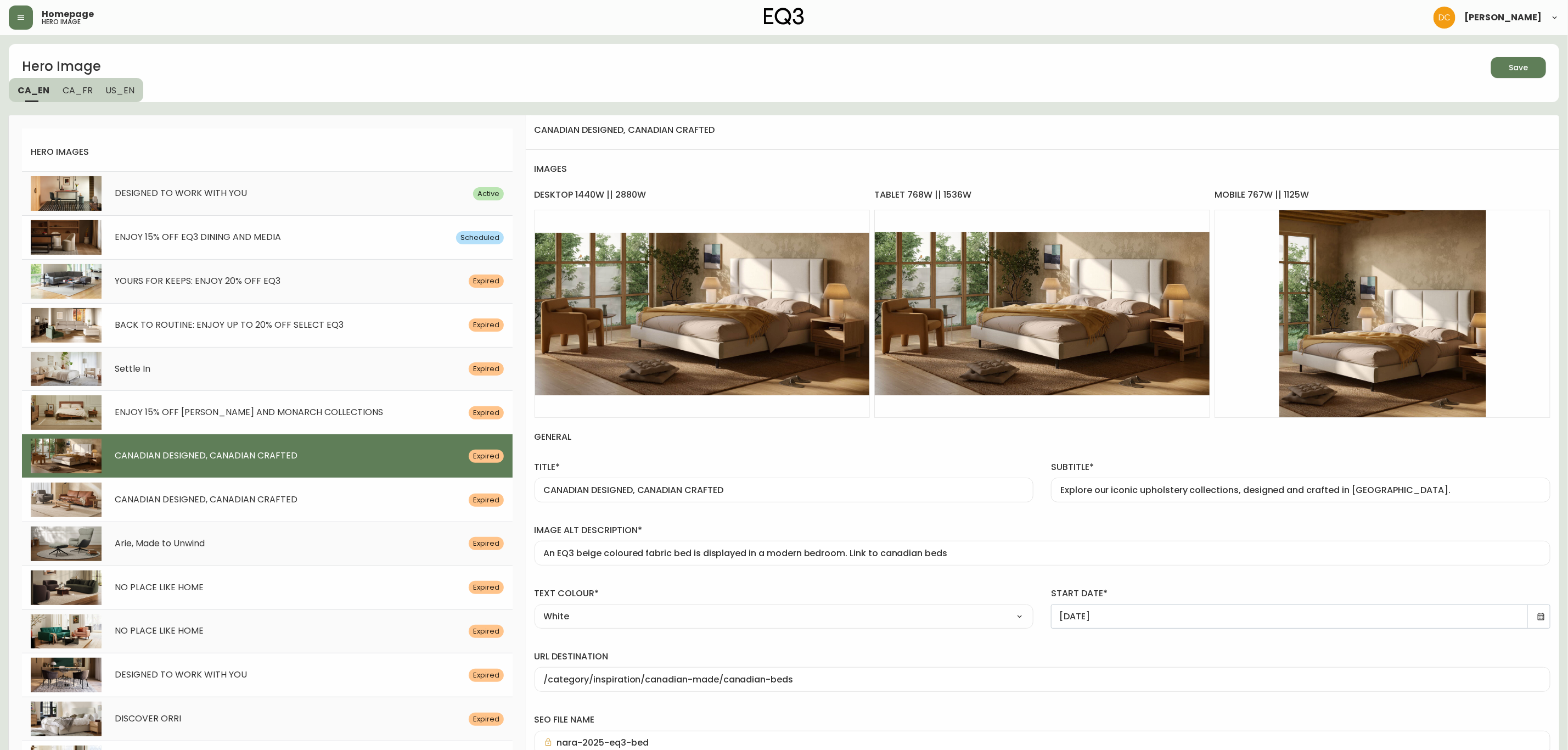
click at [1544, 619] on icon at bounding box center [1541, 616] width 7 height 7
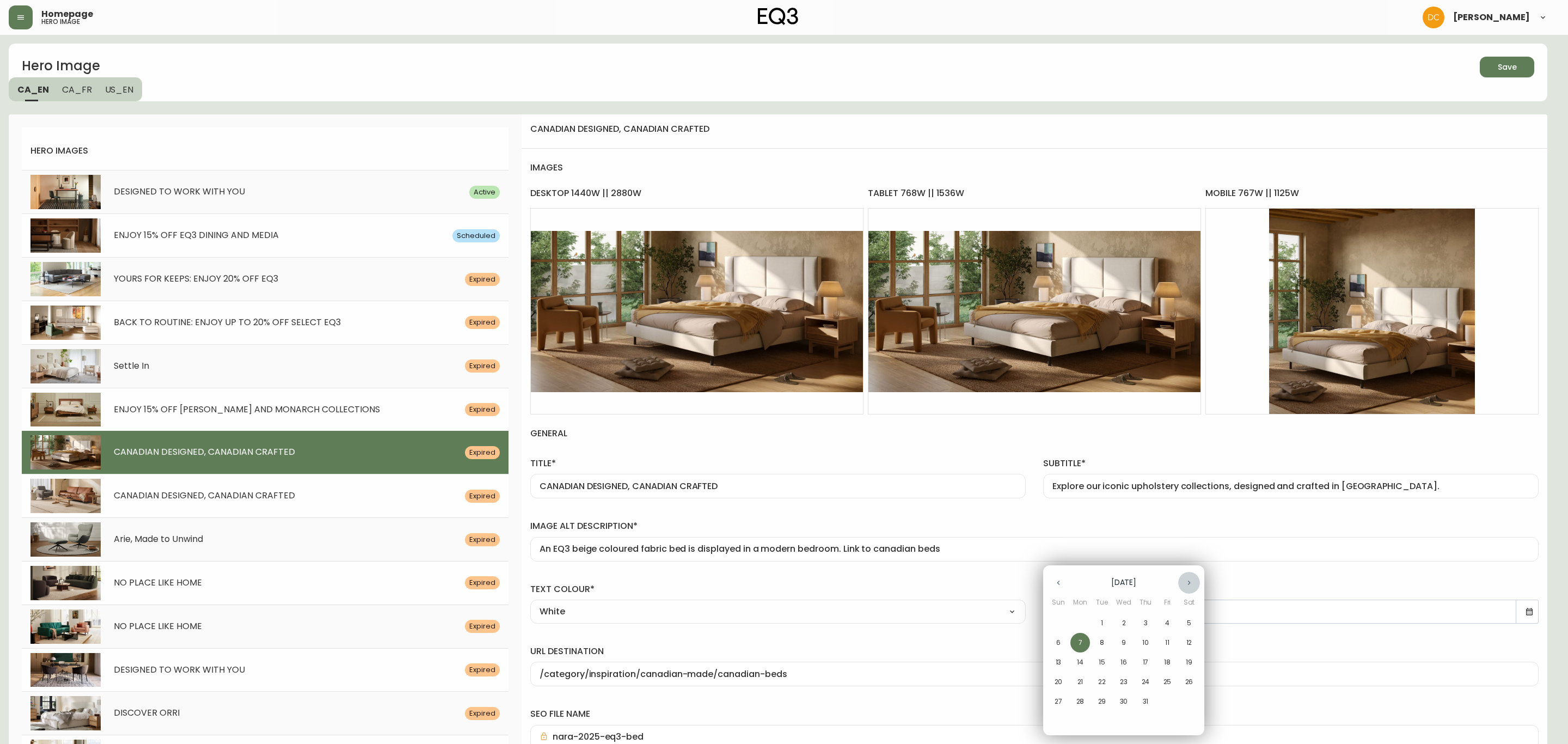
click at [1184, 586] on button "button" at bounding box center [1188, 583] width 22 height 22
click at [1185, 586] on icon "button" at bounding box center [1188, 582] width 8 height 8
click at [1057, 589] on button "button" at bounding box center [1058, 583] width 22 height 22
click at [1098, 703] on p "30" at bounding box center [1102, 701] width 8 height 10
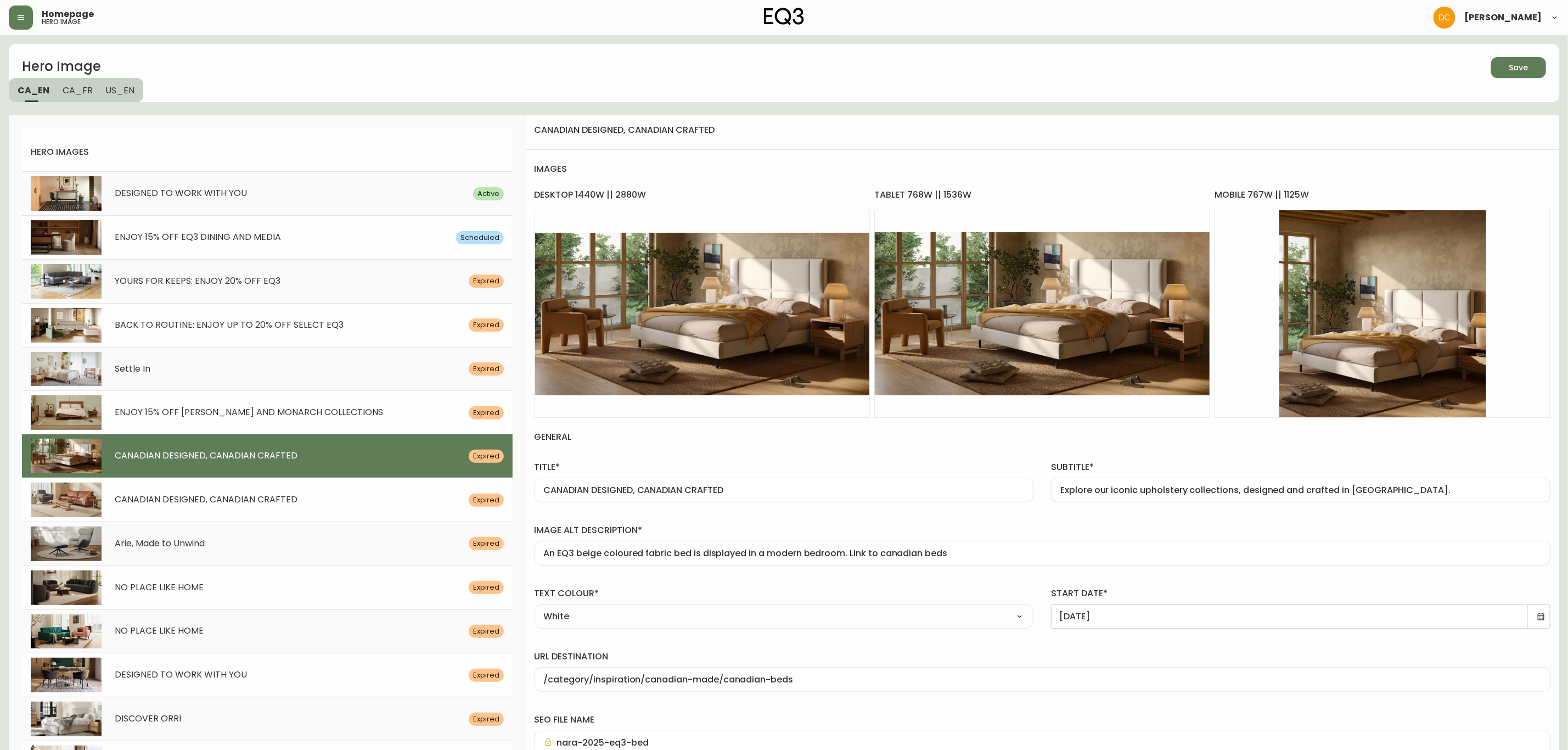
click at [1535, 70] on span "Save" at bounding box center [1518, 68] width 37 height 14
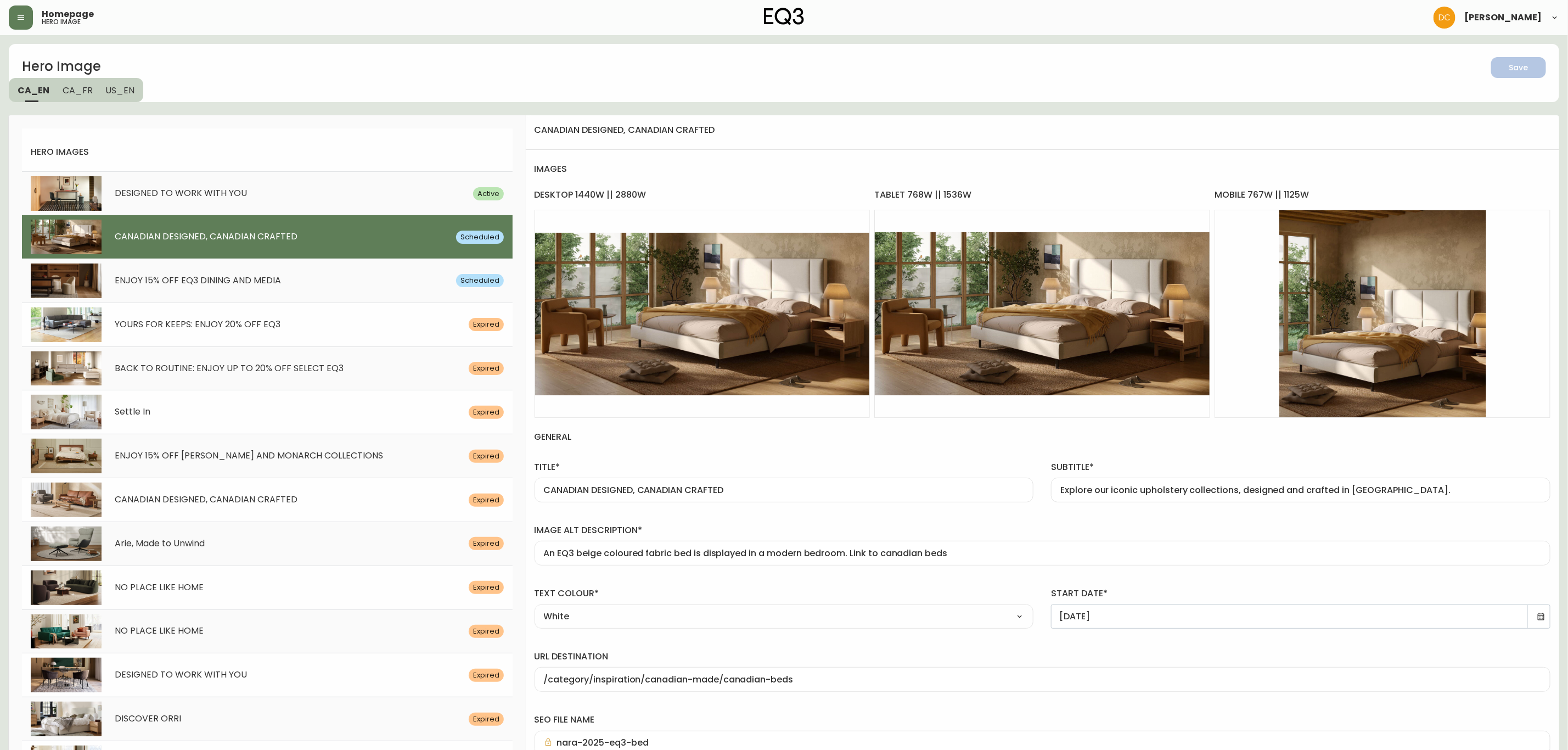
click at [87, 98] on button "CA_FR" at bounding box center [77, 90] width 44 height 24
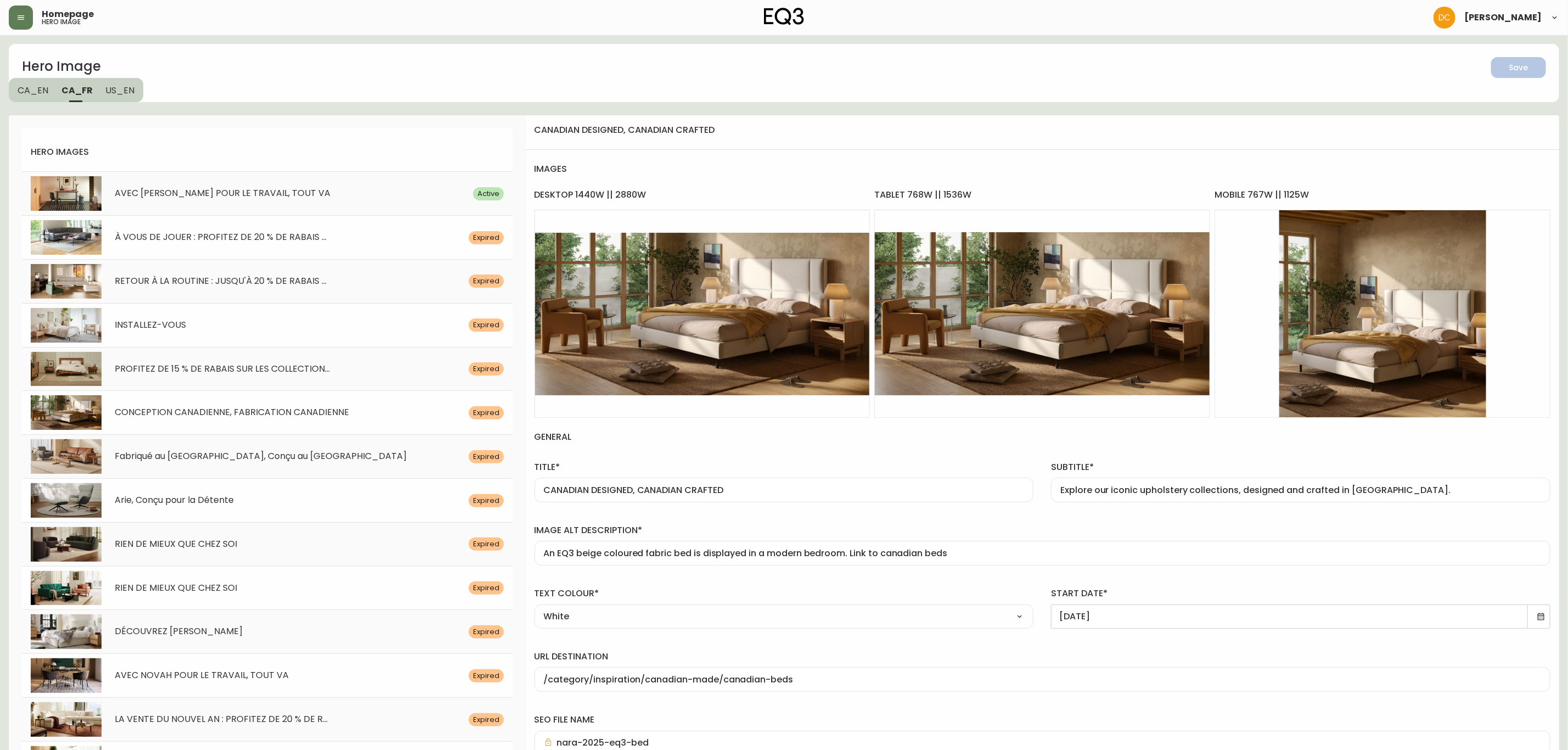
click at [31, 92] on span "CA_EN" at bounding box center [33, 90] width 31 height 11
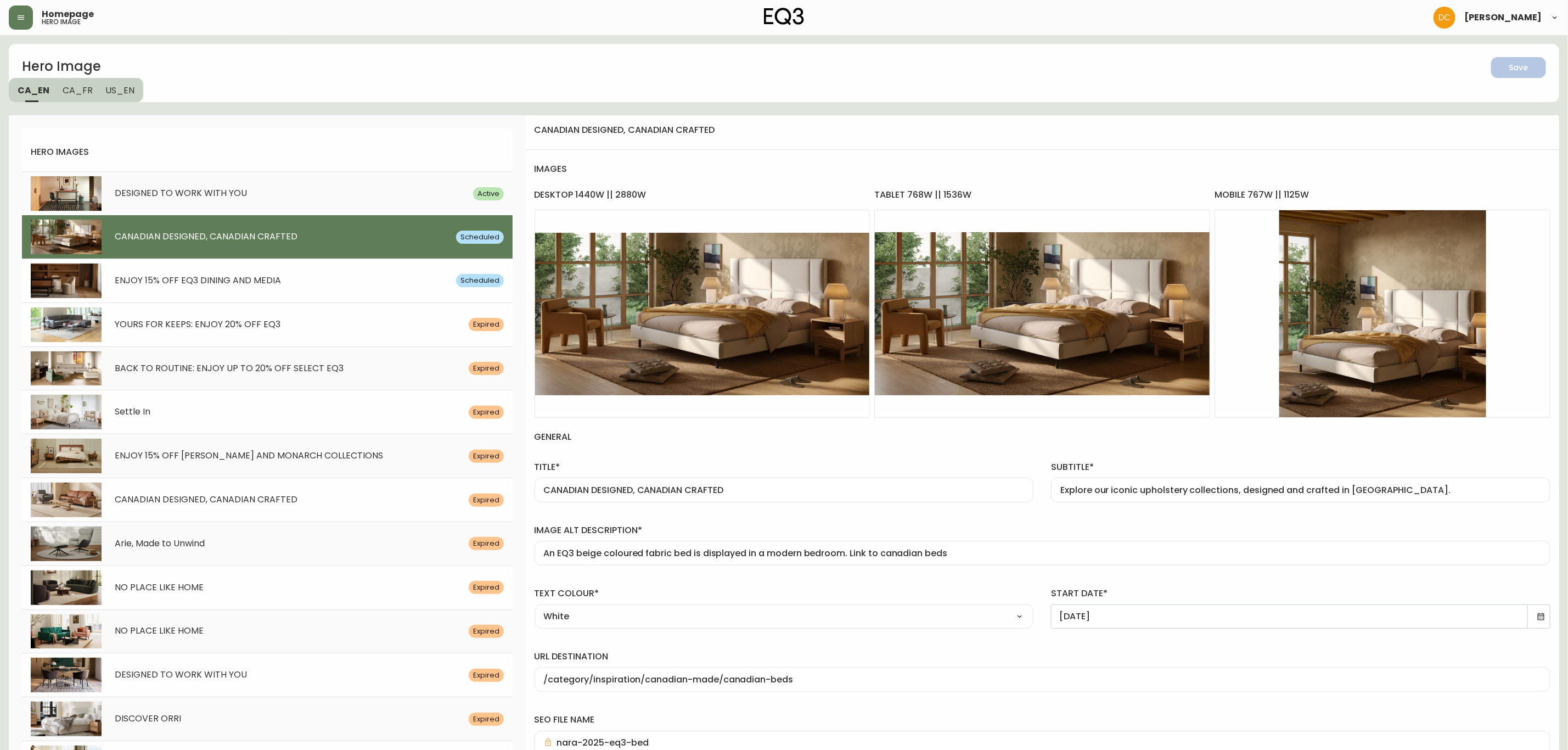
click at [268, 276] on span "ENJOY 15% OFF EQ3 DINING AND MEDIA" at bounding box center [198, 280] width 166 height 13
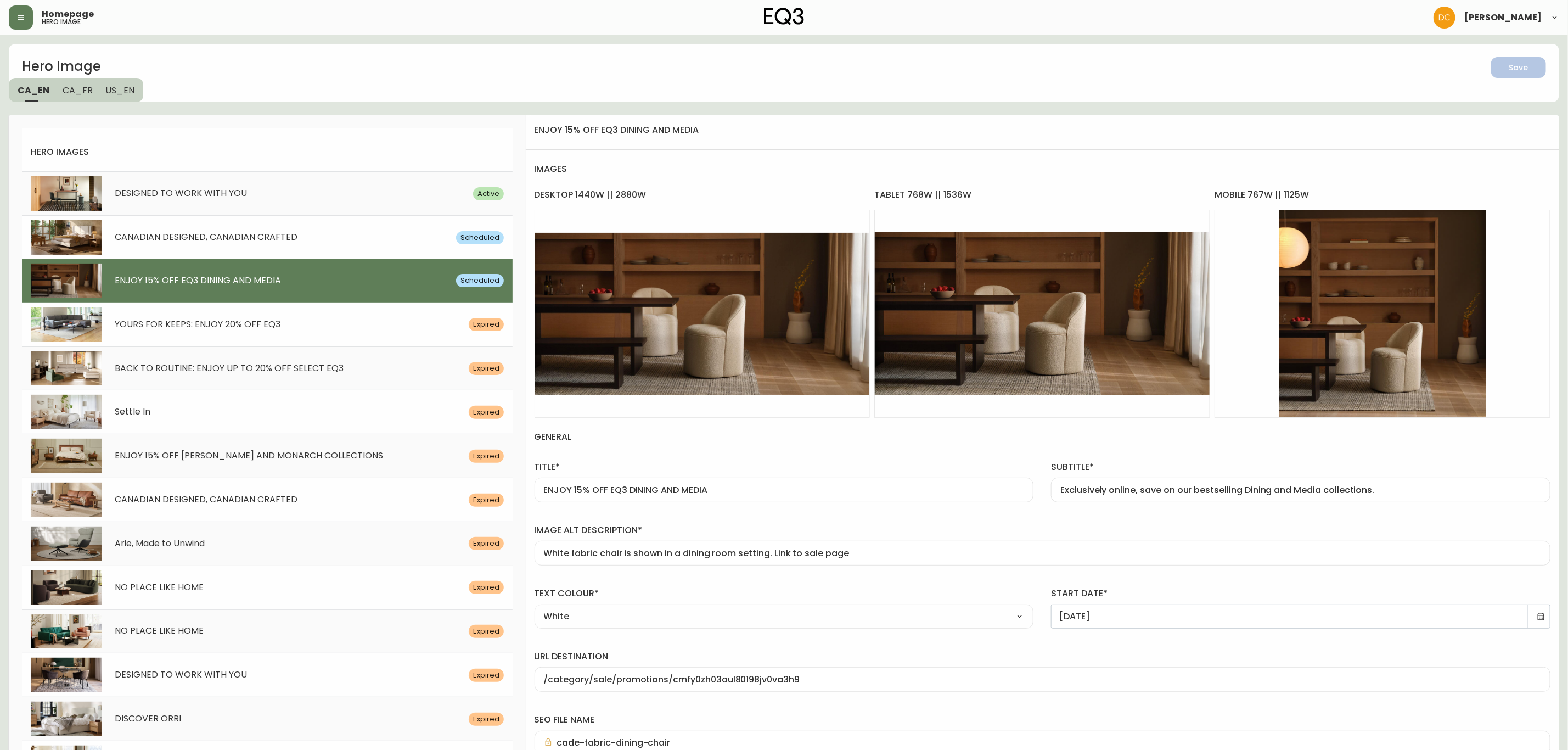
click at [900, 571] on div "image alt description* White fabric chair is shown in a dining room setting. Li…" at bounding box center [1042, 542] width 1033 height 63
click at [900, 560] on div "White fabric chair is shown in a dining room setting. Link to sale page" at bounding box center [1043, 553] width 1016 height 24
click at [840, 688] on div "/category/sale/promotions/cmfy0zh03aul80198jv0va3h9" at bounding box center [1043, 679] width 1016 height 24
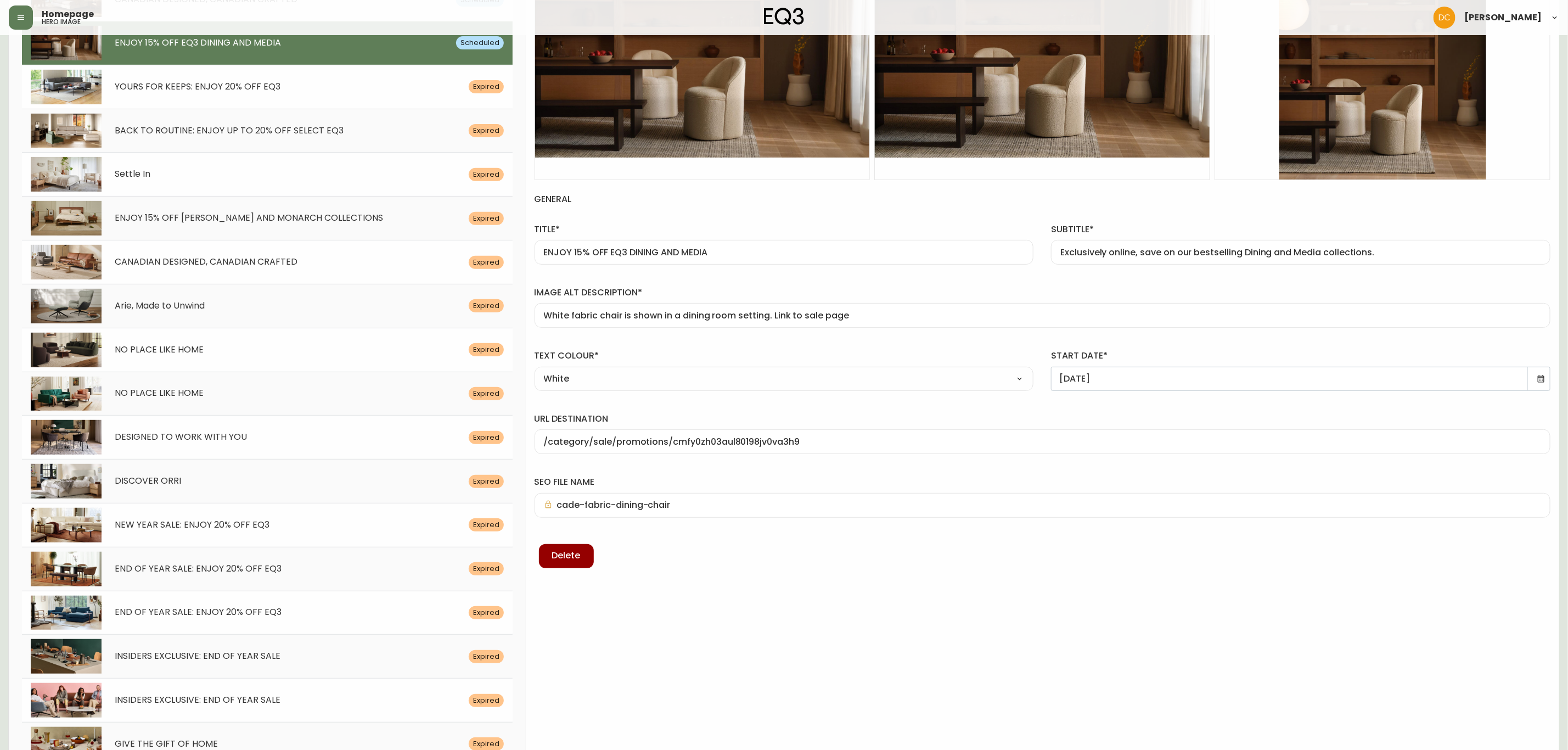
scroll to position [247, 0]
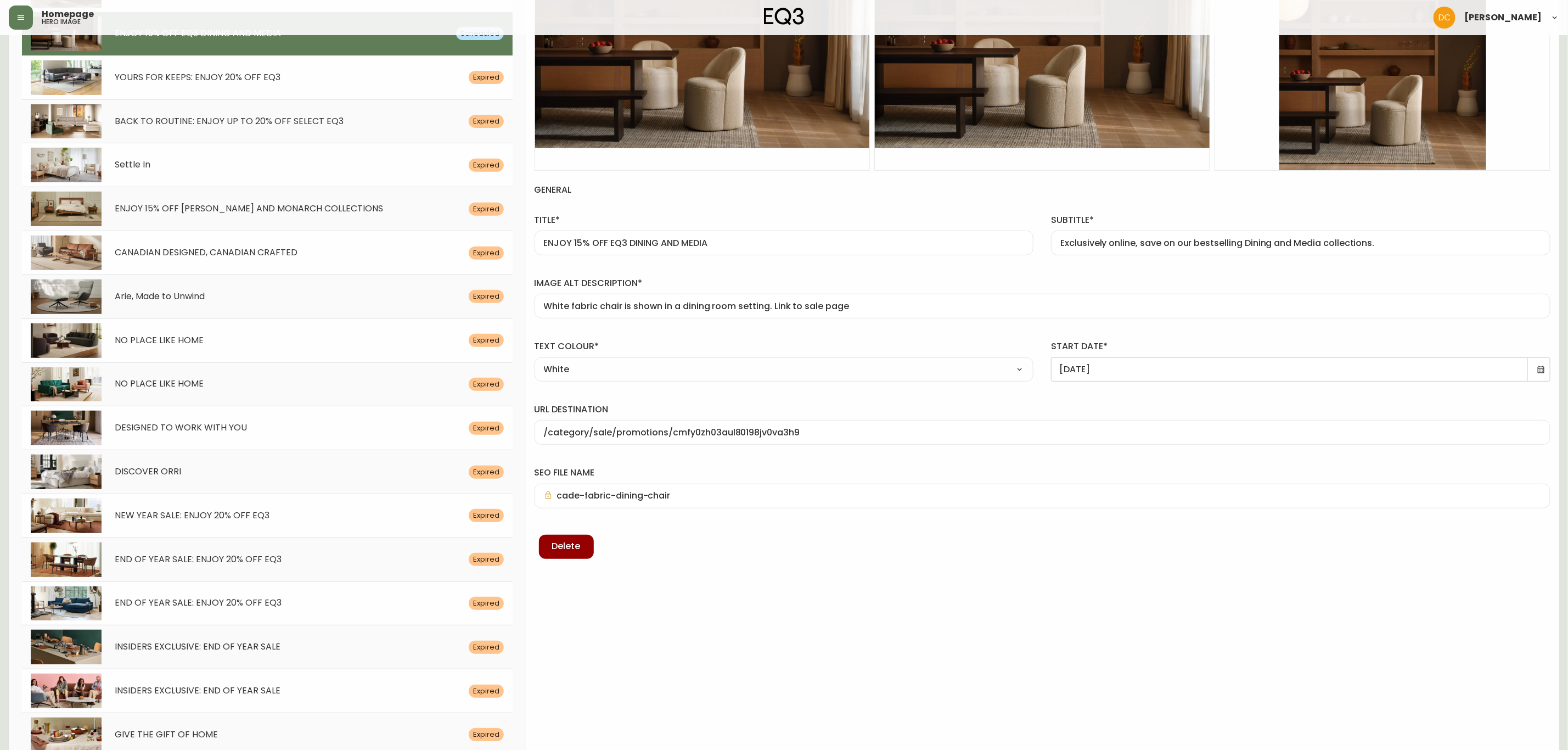
click at [684, 504] on div "cade-fabric-dining-chair" at bounding box center [1043, 496] width 1016 height 24
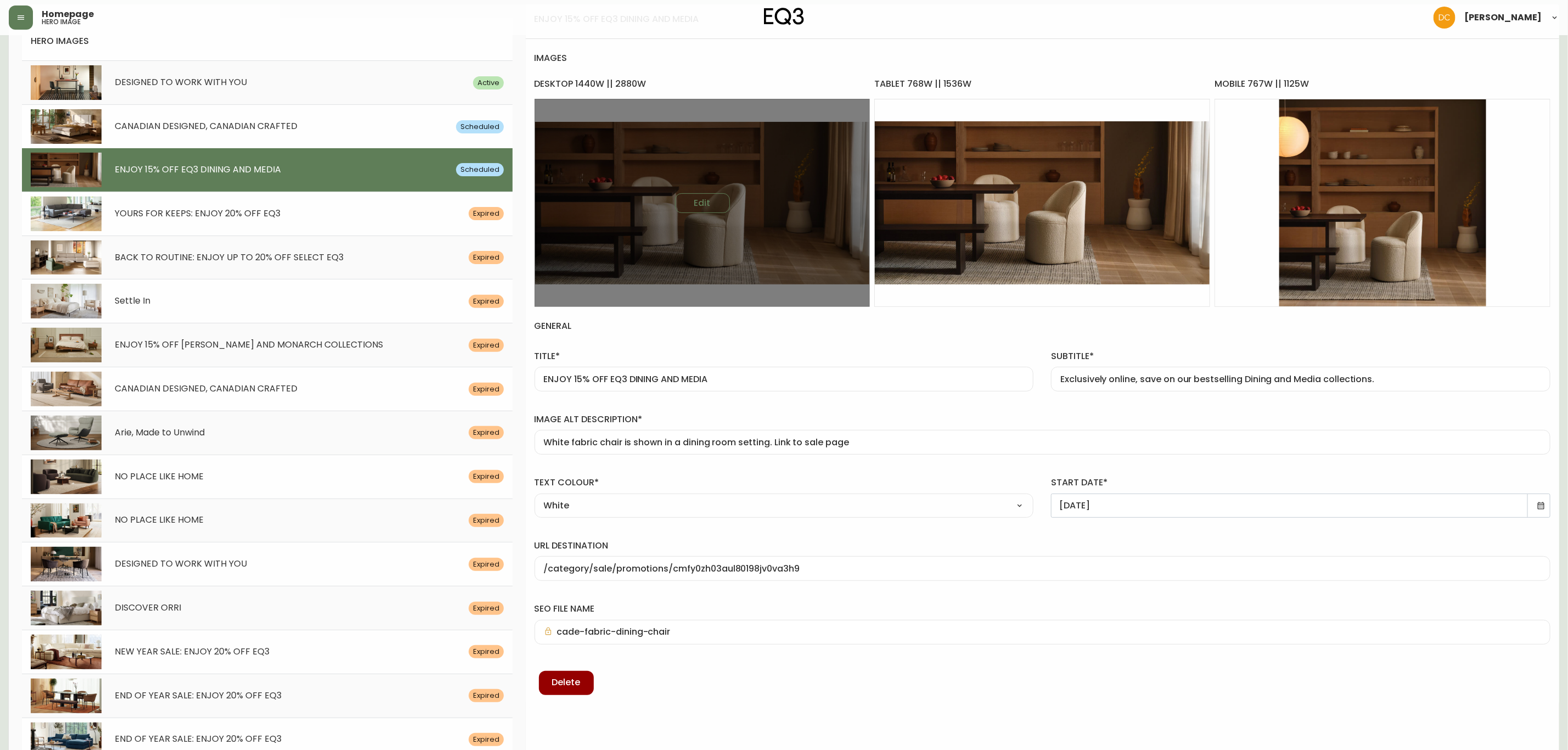
scroll to position [0, 0]
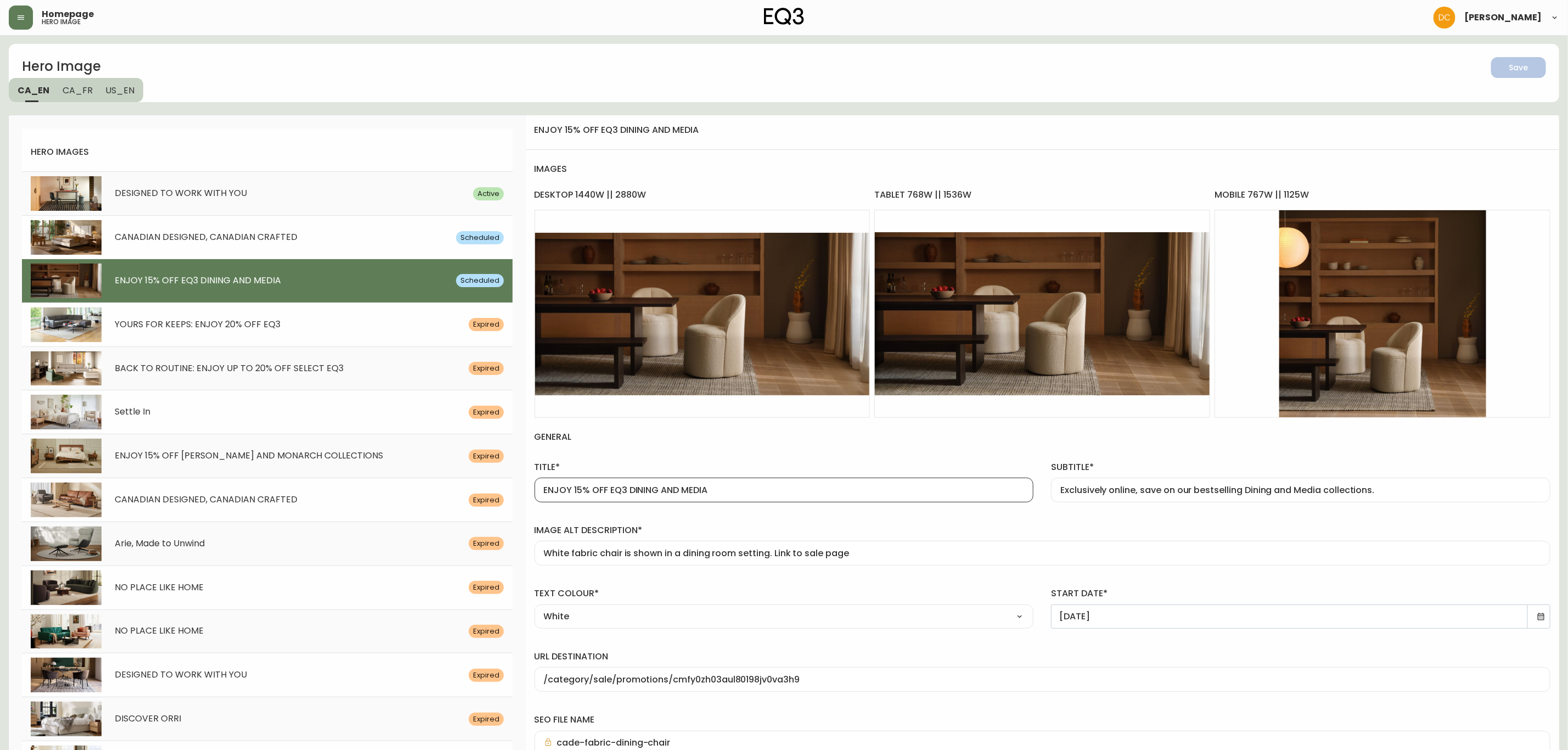
click at [709, 495] on input "ENJOY 15% OFF EQ3 DINING AND MEDIA" at bounding box center [784, 490] width 481 height 11
click at [1148, 477] on div "subtitle* Exclusively online, save on our bestselling Dining and Media collecti…" at bounding box center [1301, 482] width 499 height 41
click at [1151, 490] on input "Exclusively online, save on our bestselling Dining and Media collections." at bounding box center [1301, 490] width 481 height 11
click at [241, 239] on span "CANADIAN DESIGNED, CANADIAN CRAFTED" at bounding box center [205, 237] width 183 height 13
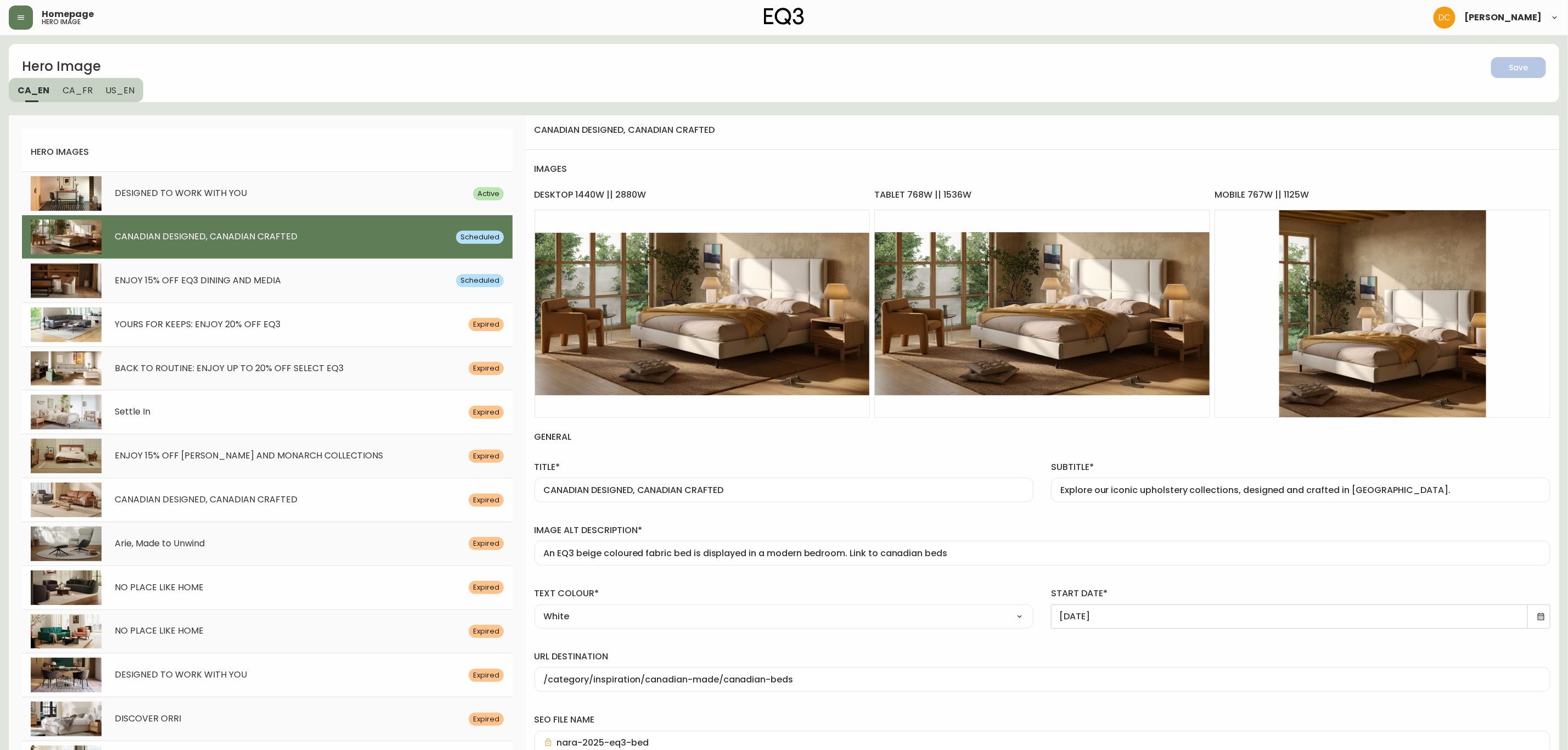
click at [1217, 496] on div "Explore our iconic upholstery collections, designed and crafted in [GEOGRAPHIC_…" at bounding box center [1301, 490] width 499 height 24
click at [114, 95] on span "US_EN" at bounding box center [121, 90] width 29 height 11
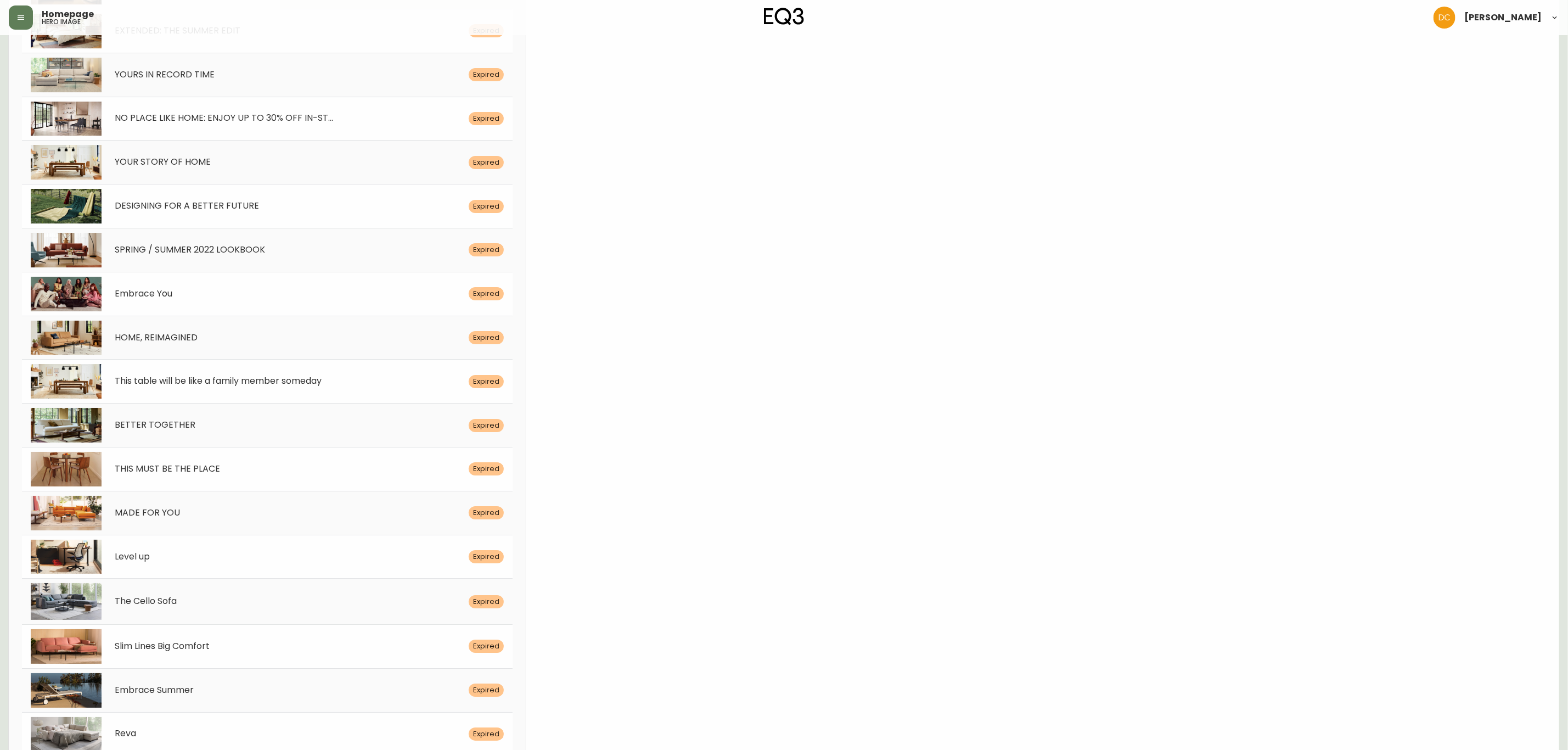
scroll to position [3177, 0]
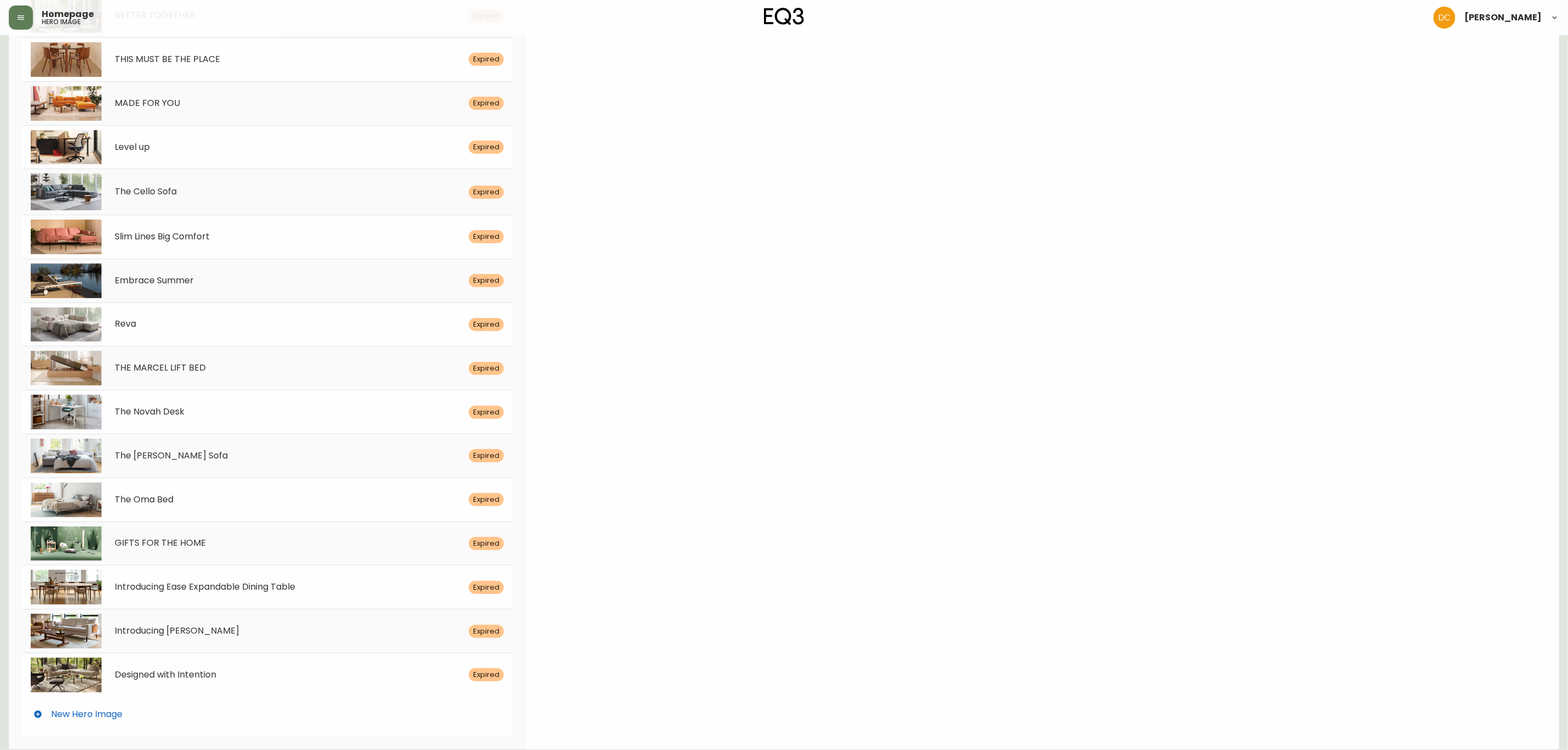
click at [204, 722] on div "New Hero Image" at bounding box center [267, 714] width 490 height 35
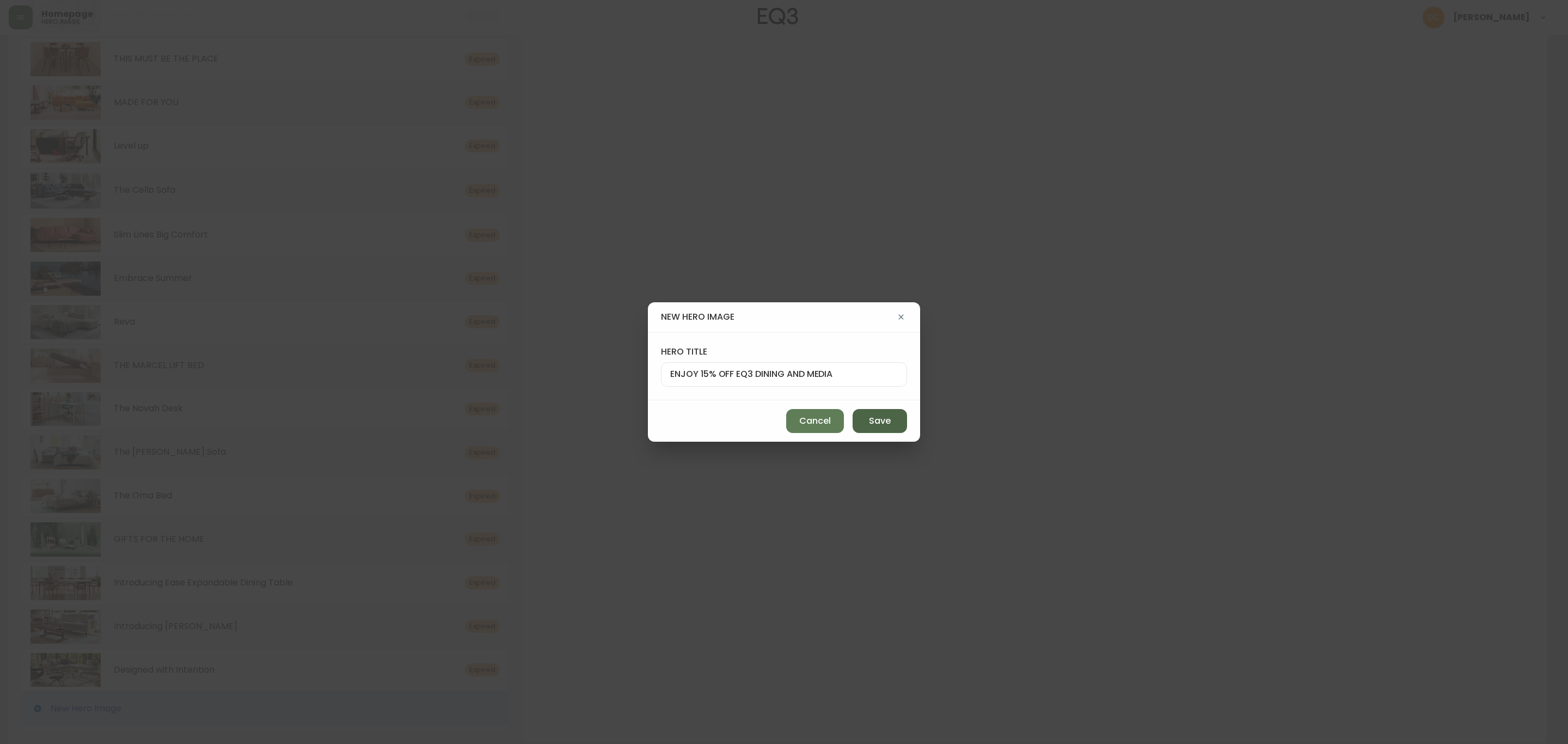
click at [895, 420] on button "Save" at bounding box center [879, 421] width 55 height 24
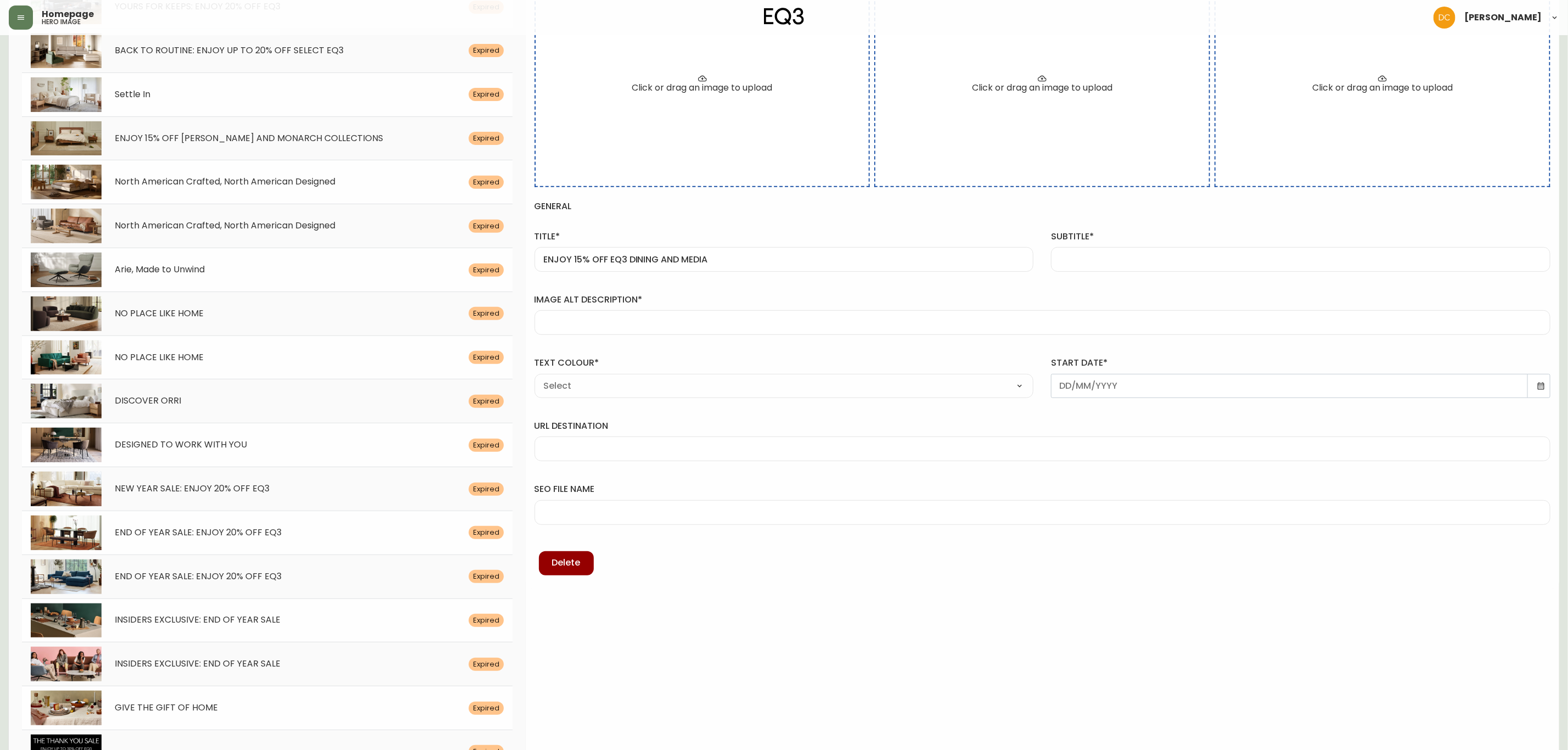
scroll to position [0, 0]
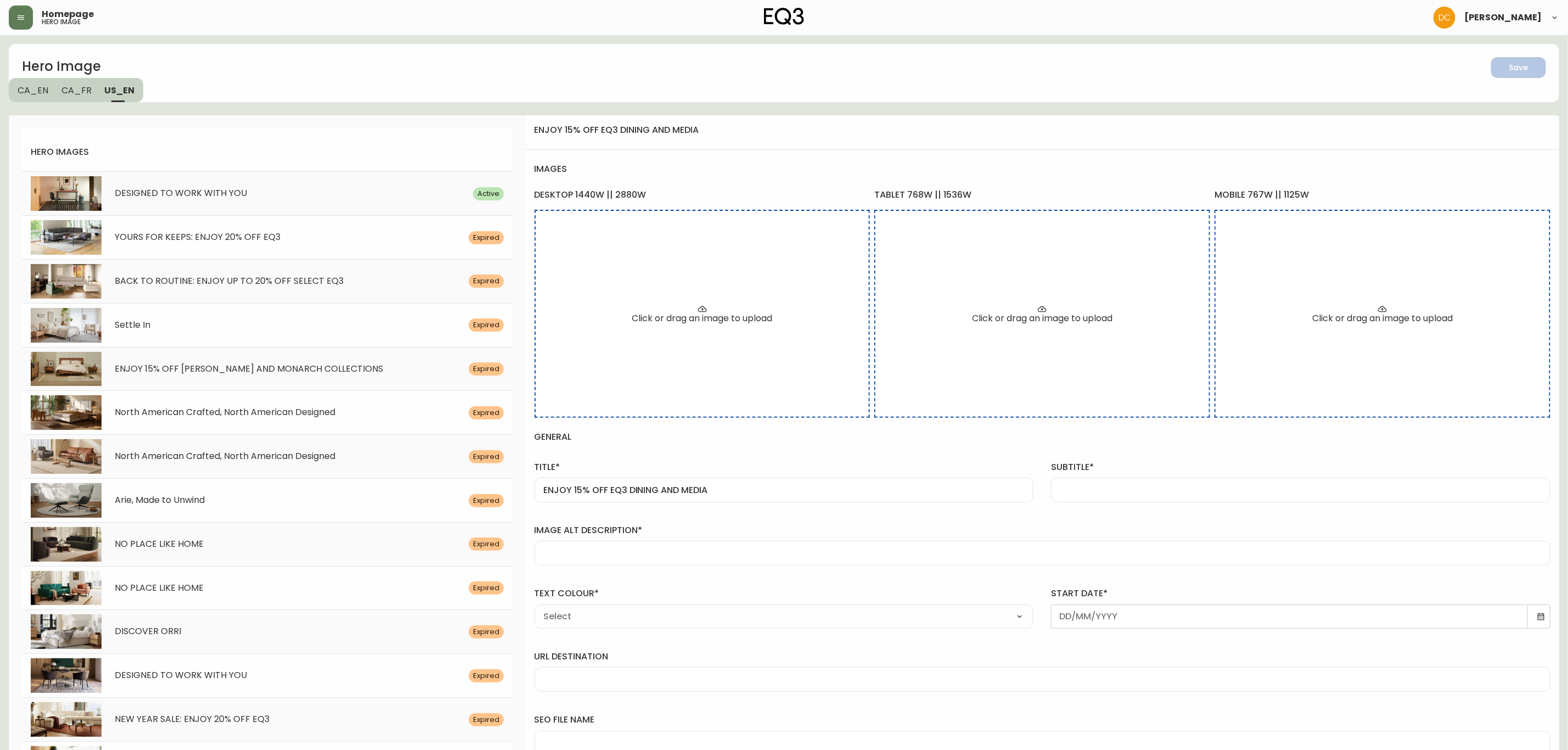
click at [1168, 481] on div at bounding box center [1301, 490] width 499 height 24
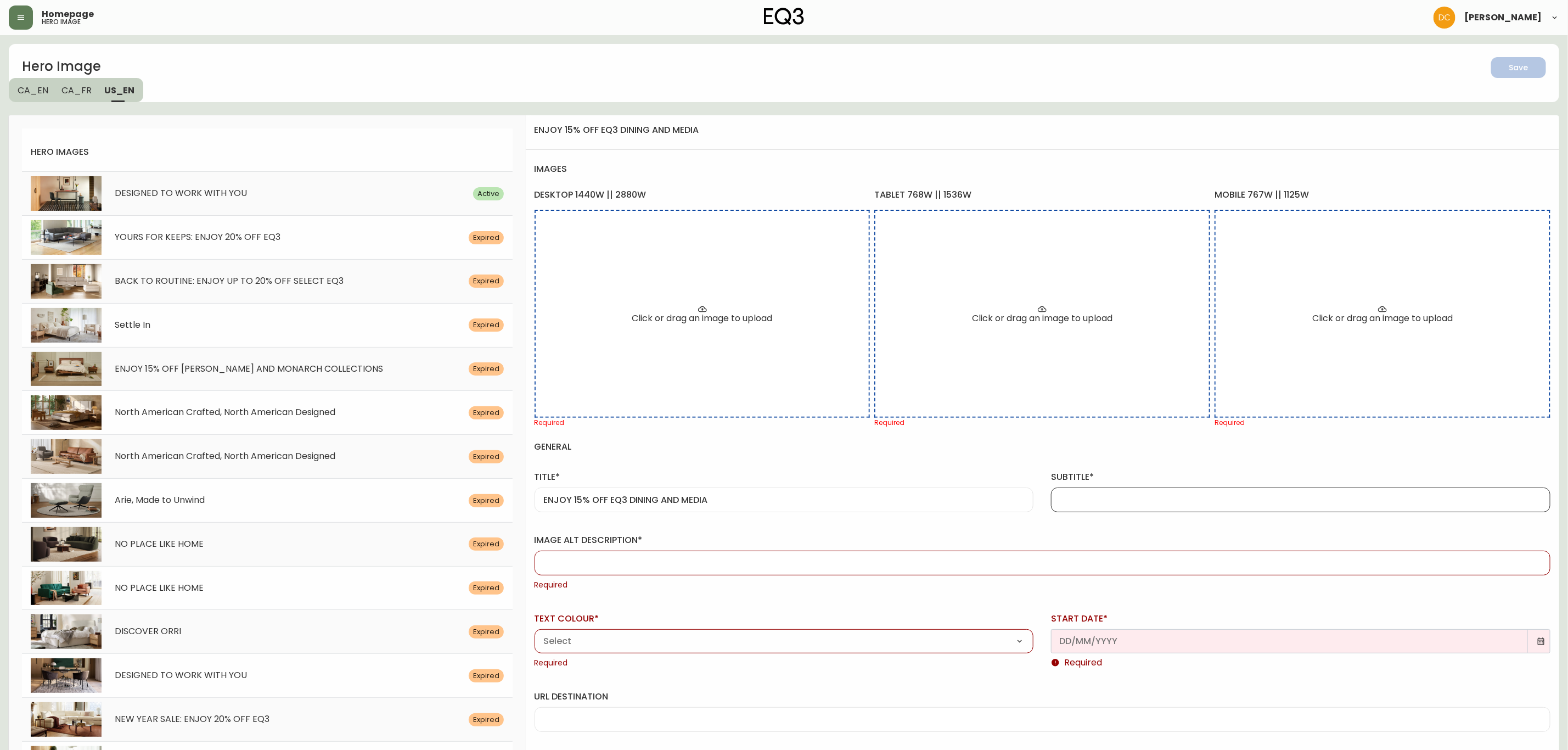
paste input "Exclusively online, save on our bestselling Dining and Media collections."
click at [677, 570] on div at bounding box center [1043, 563] width 1016 height 24
paste input "White fabric chair is shown in a dining room setting. Link to sale page"
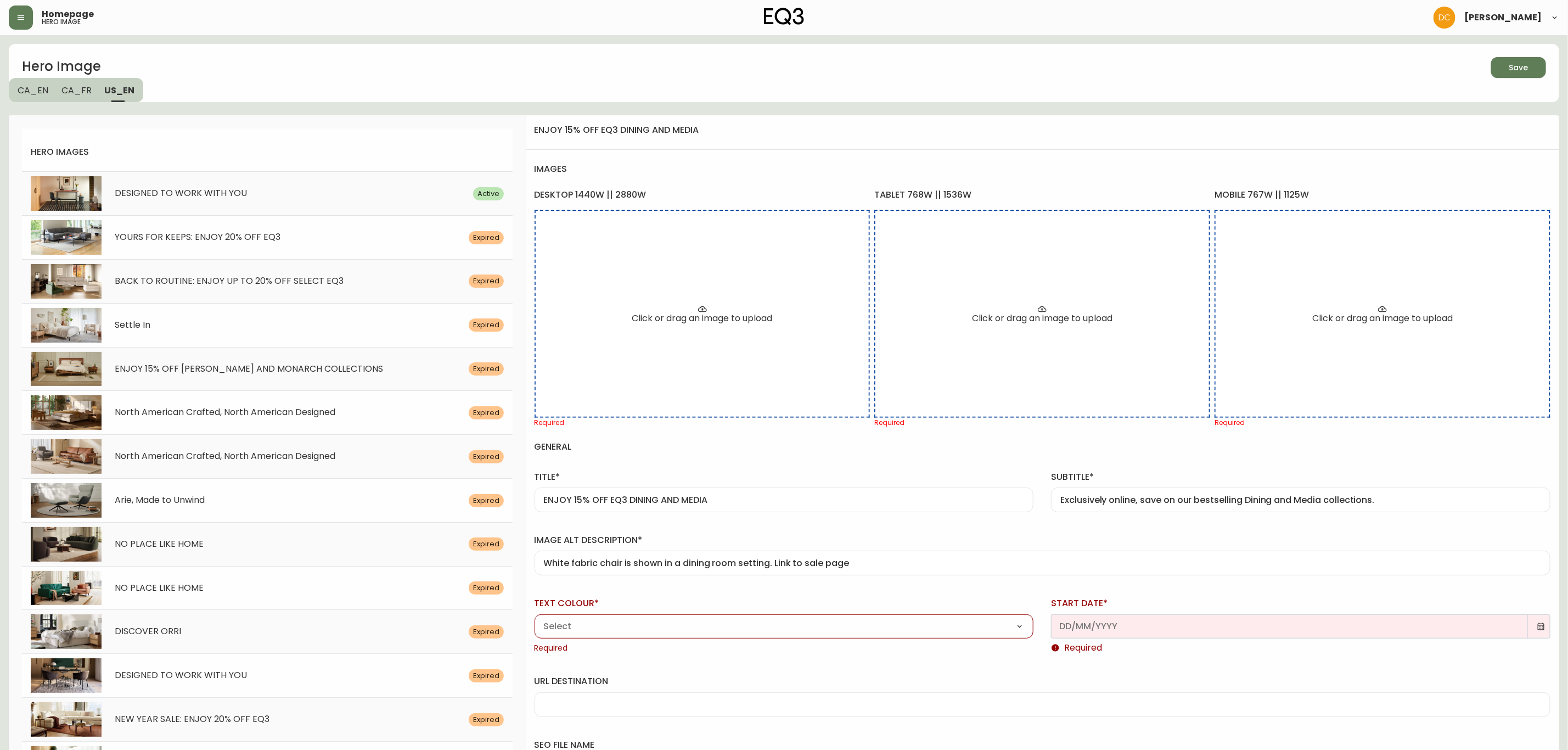
drag, startPoint x: 612, startPoint y: 690, endPoint x: 612, endPoint y: 700, distance: 10.0
click at [612, 690] on div "url destination" at bounding box center [1043, 696] width 1016 height 41
click at [612, 700] on div at bounding box center [1043, 704] width 1016 height 24
paste input "/category/sale/promotions/cmfy0zh03aul80198jv0va3h9"
drag, startPoint x: 710, startPoint y: 622, endPoint x: 708, endPoint y: 629, distance: 7.3
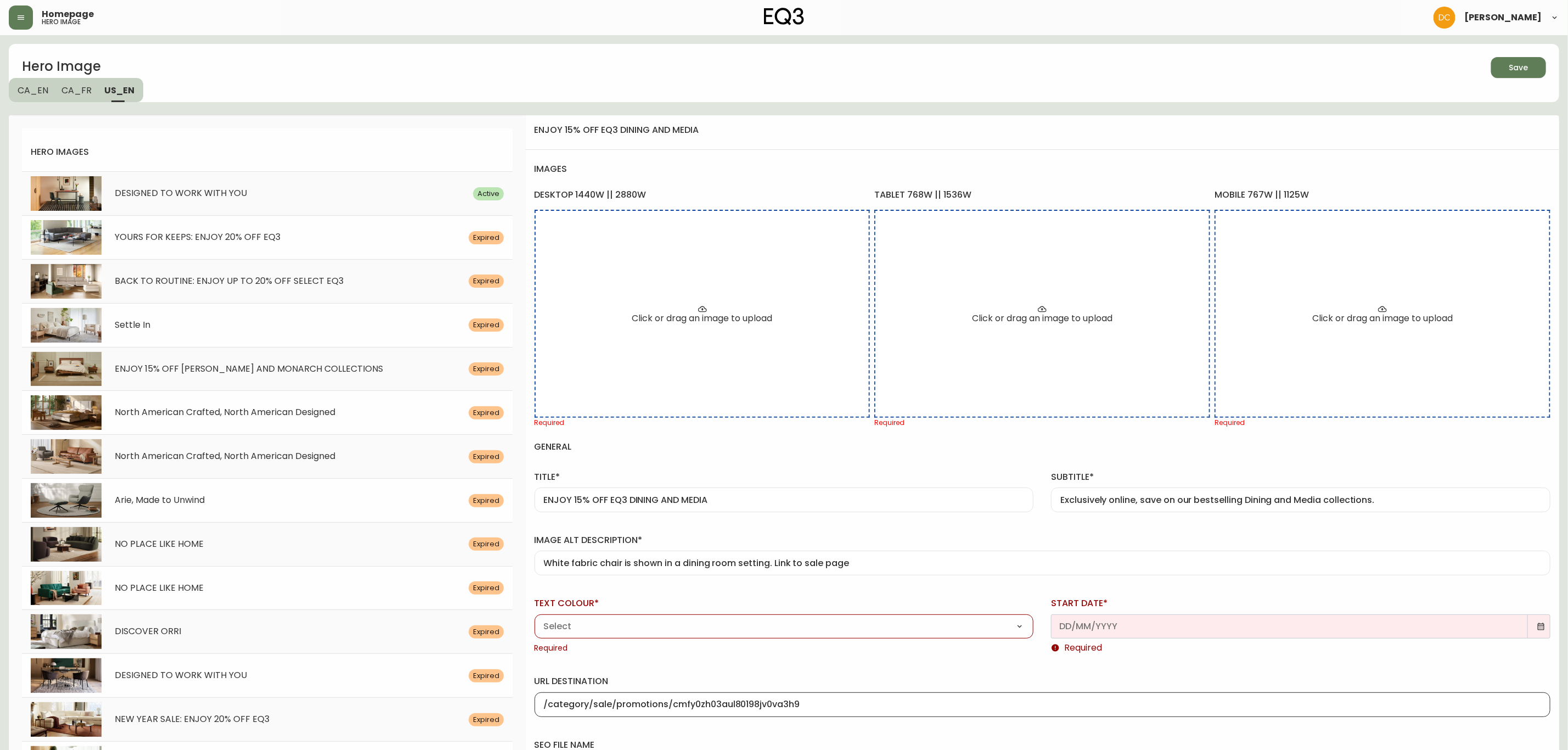
click at [710, 622] on select "Black White" at bounding box center [784, 626] width 499 height 17
click at [535, 619] on select "Black White" at bounding box center [784, 626] width 499 height 17
click at [1537, 628] on icon at bounding box center [1541, 626] width 8 height 8
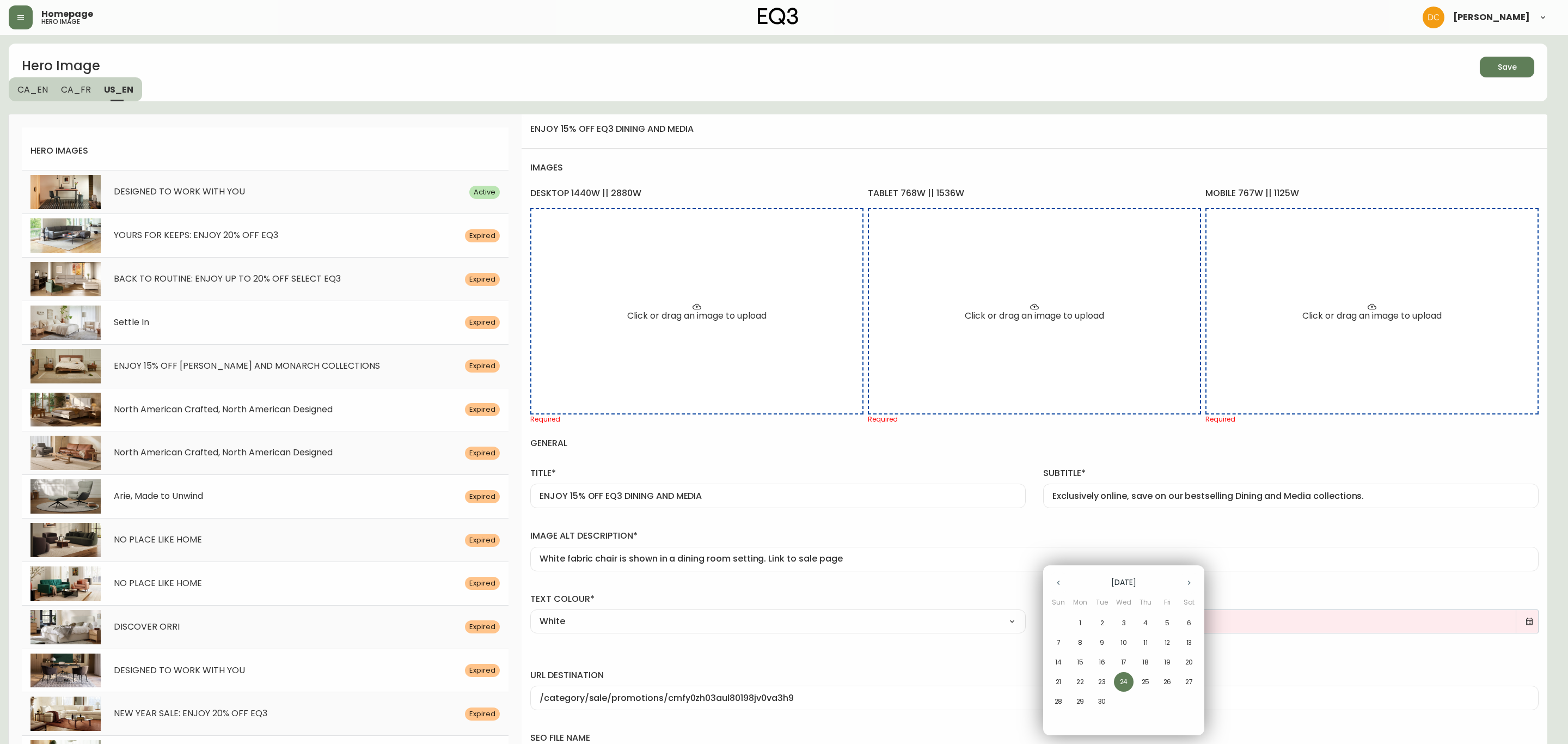
click at [1145, 677] on p "25" at bounding box center [1145, 681] width 8 height 10
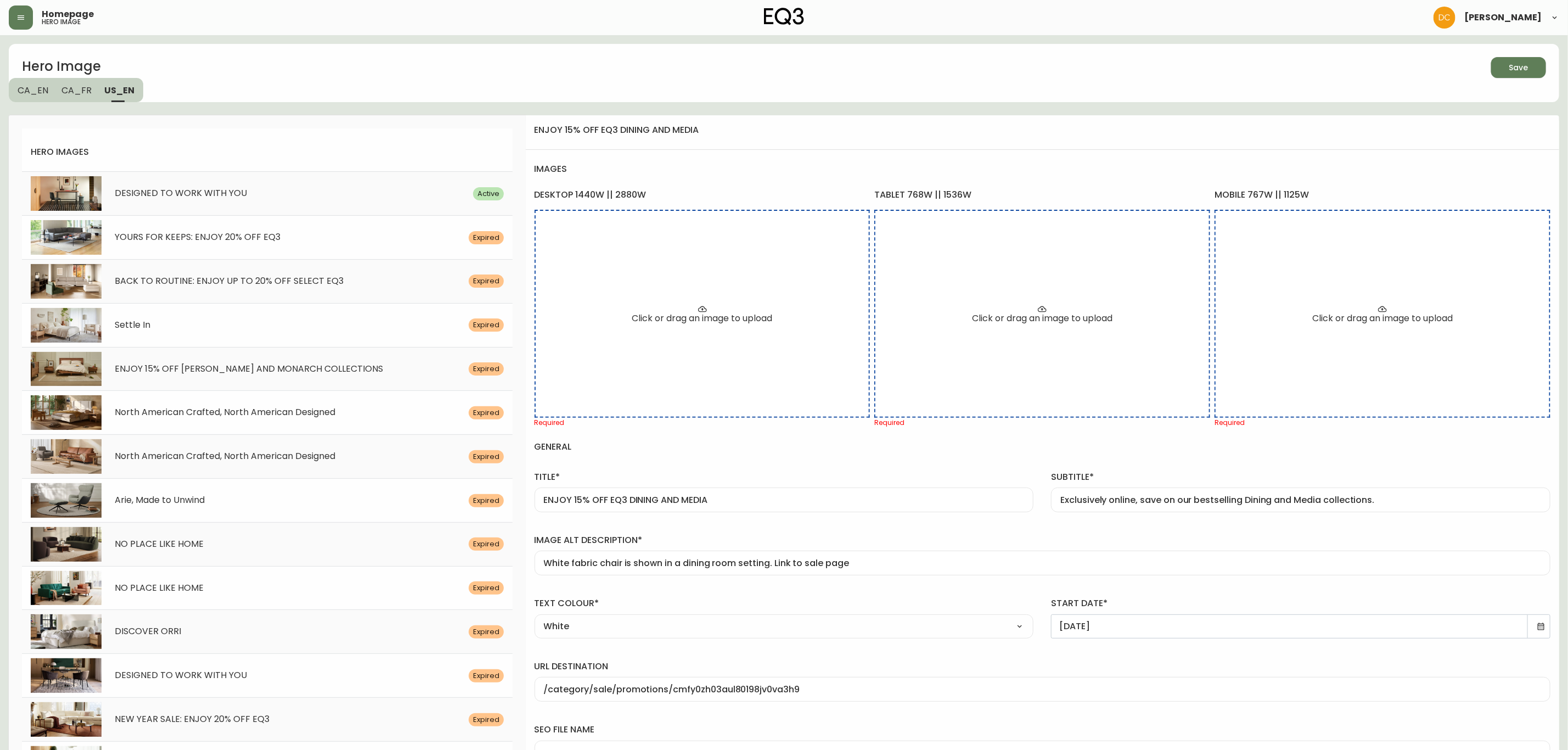
scroll to position [412, 0]
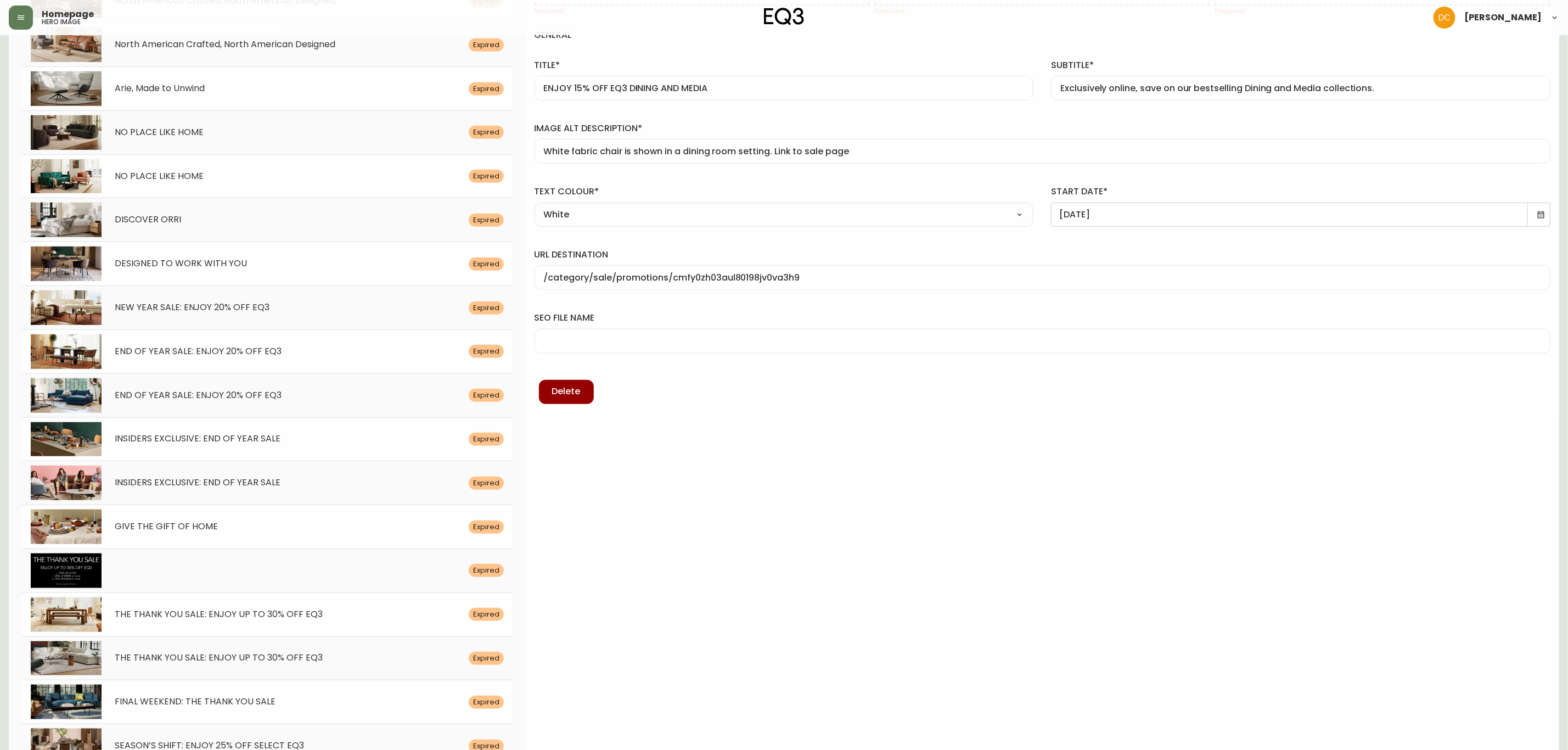
click at [629, 349] on div at bounding box center [1043, 341] width 1016 height 24
paste input "cade-fabric-dining-chair"
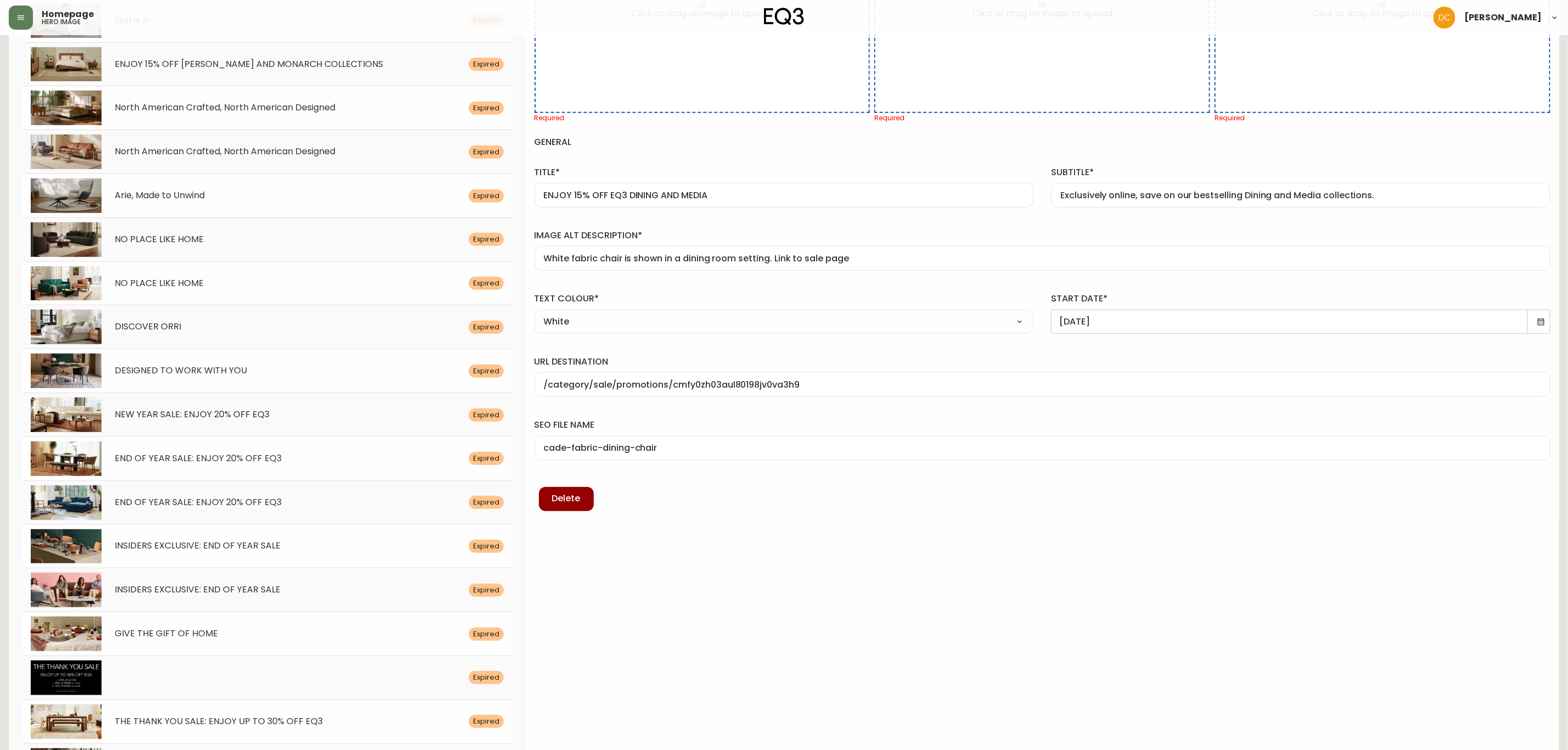
scroll to position [82, 0]
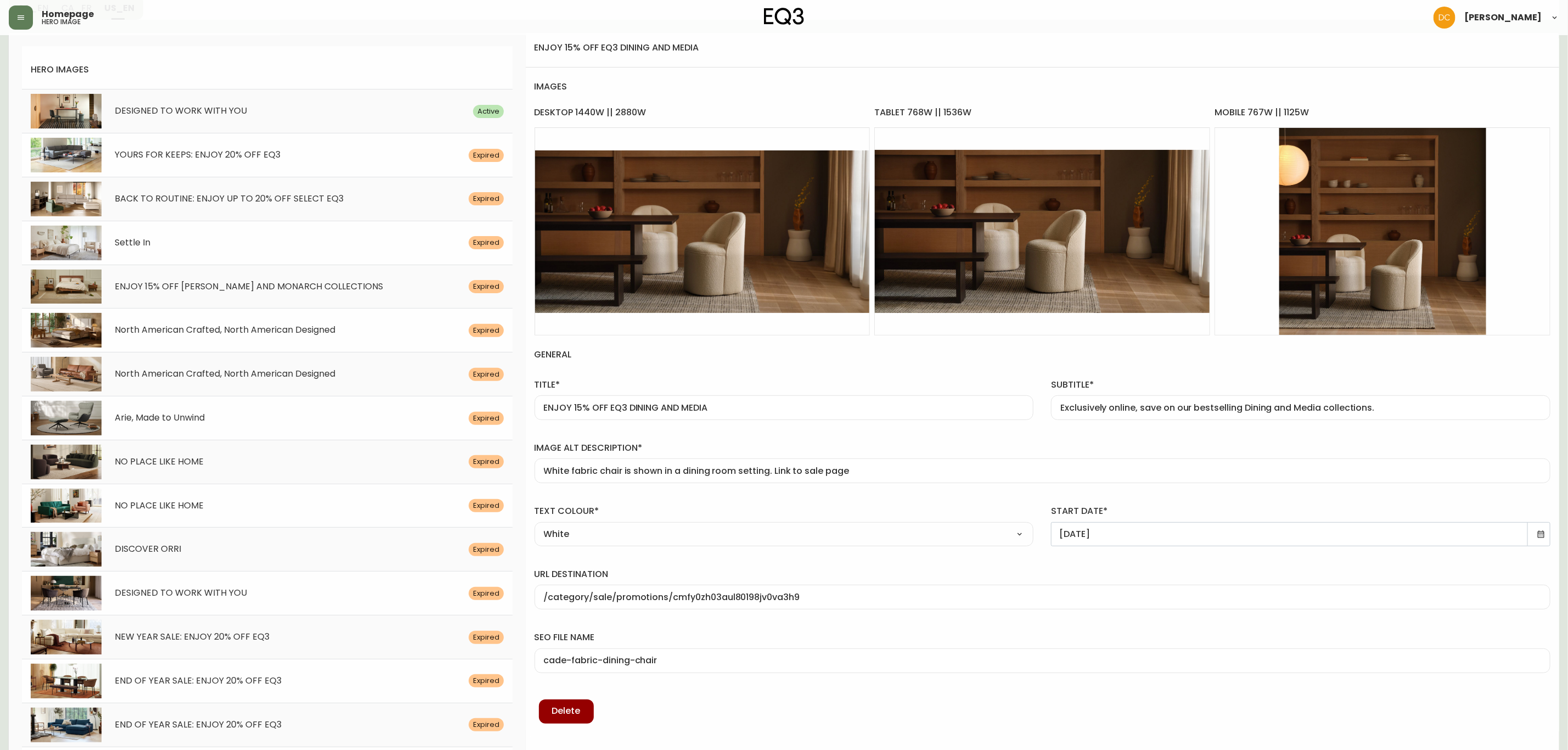
click at [839, 626] on div "seo file name cade-fabric-dining-chair" at bounding box center [1042, 649] width 1033 height 63
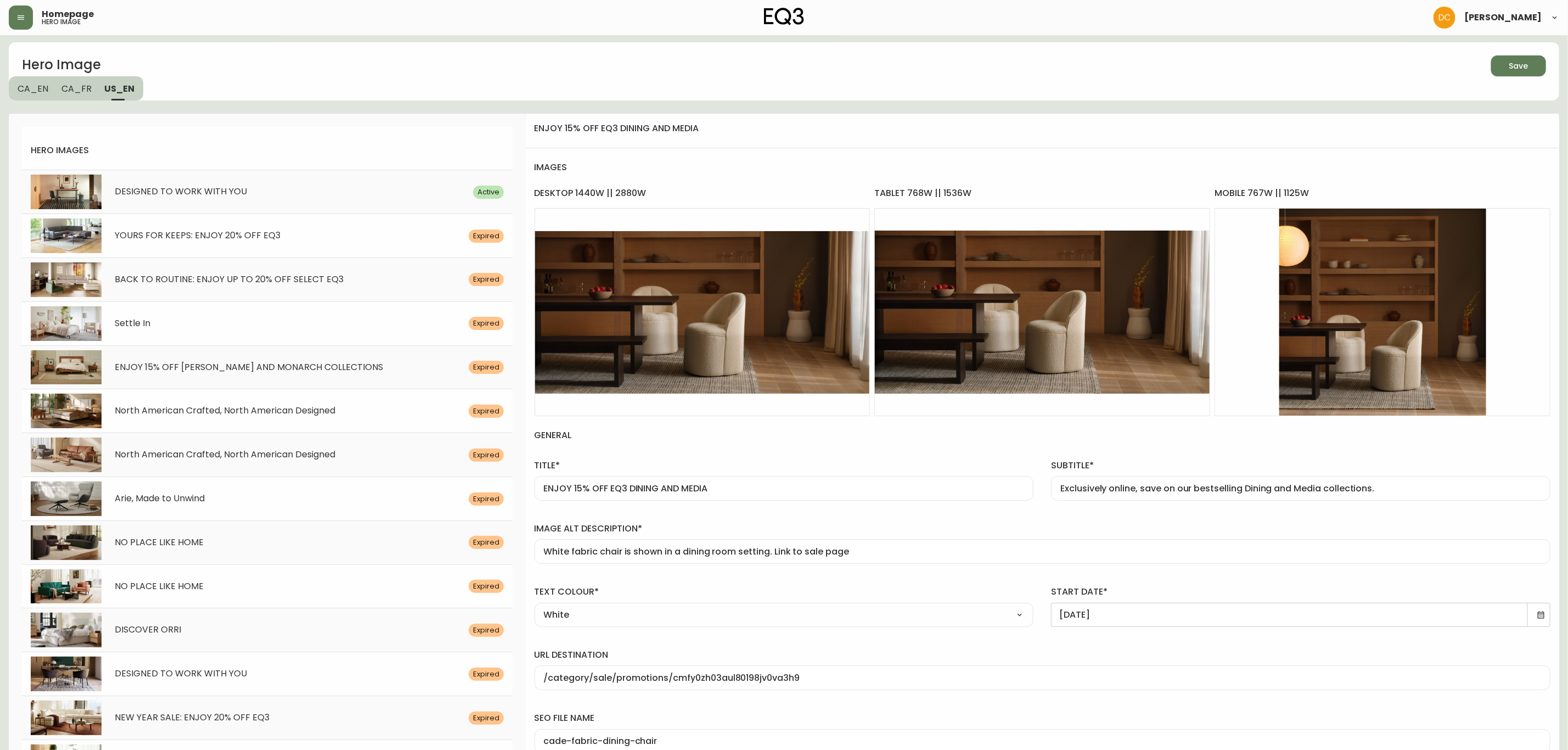
scroll to position [0, 0]
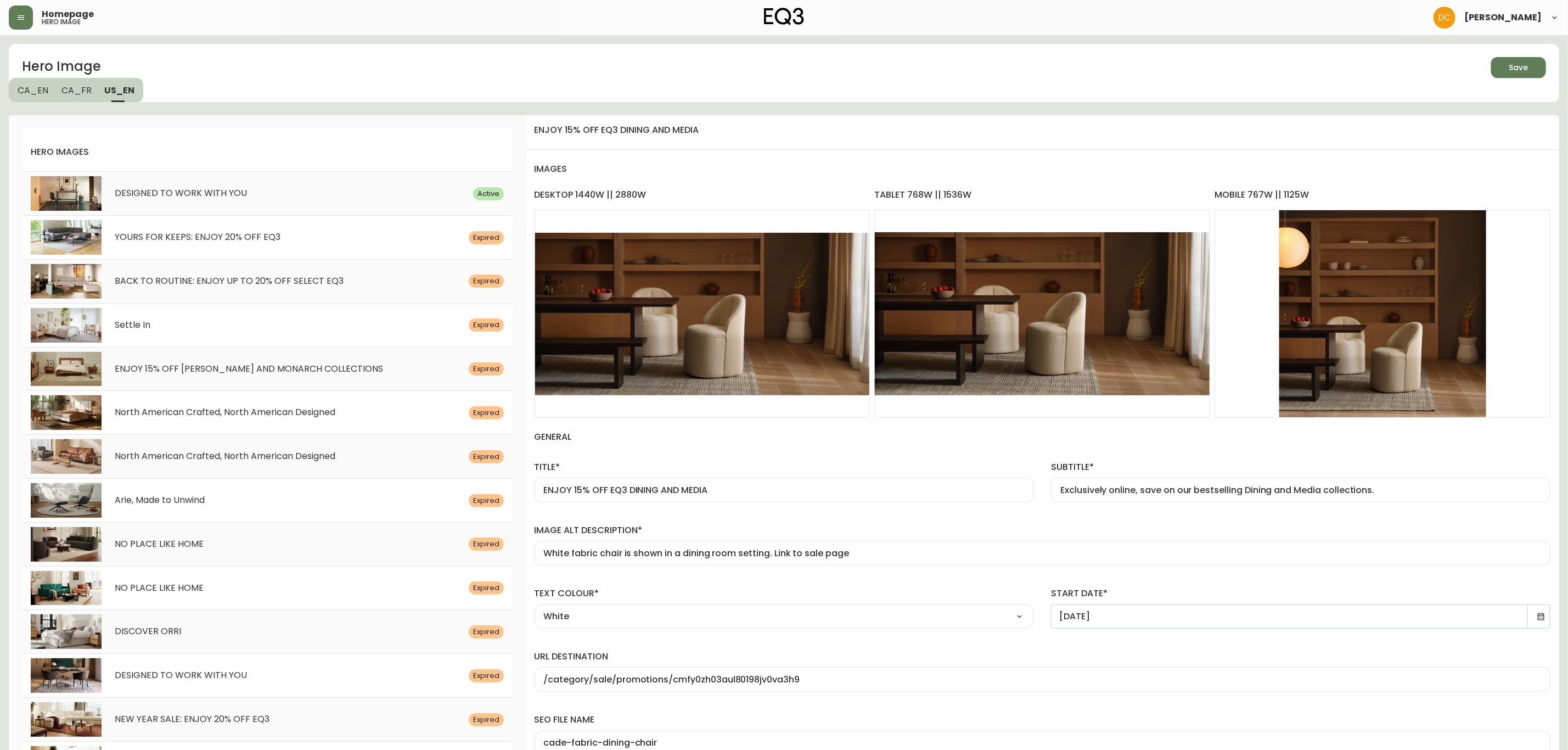
click at [1520, 67] on icon "button" at bounding box center [1515, 66] width 13 height 13
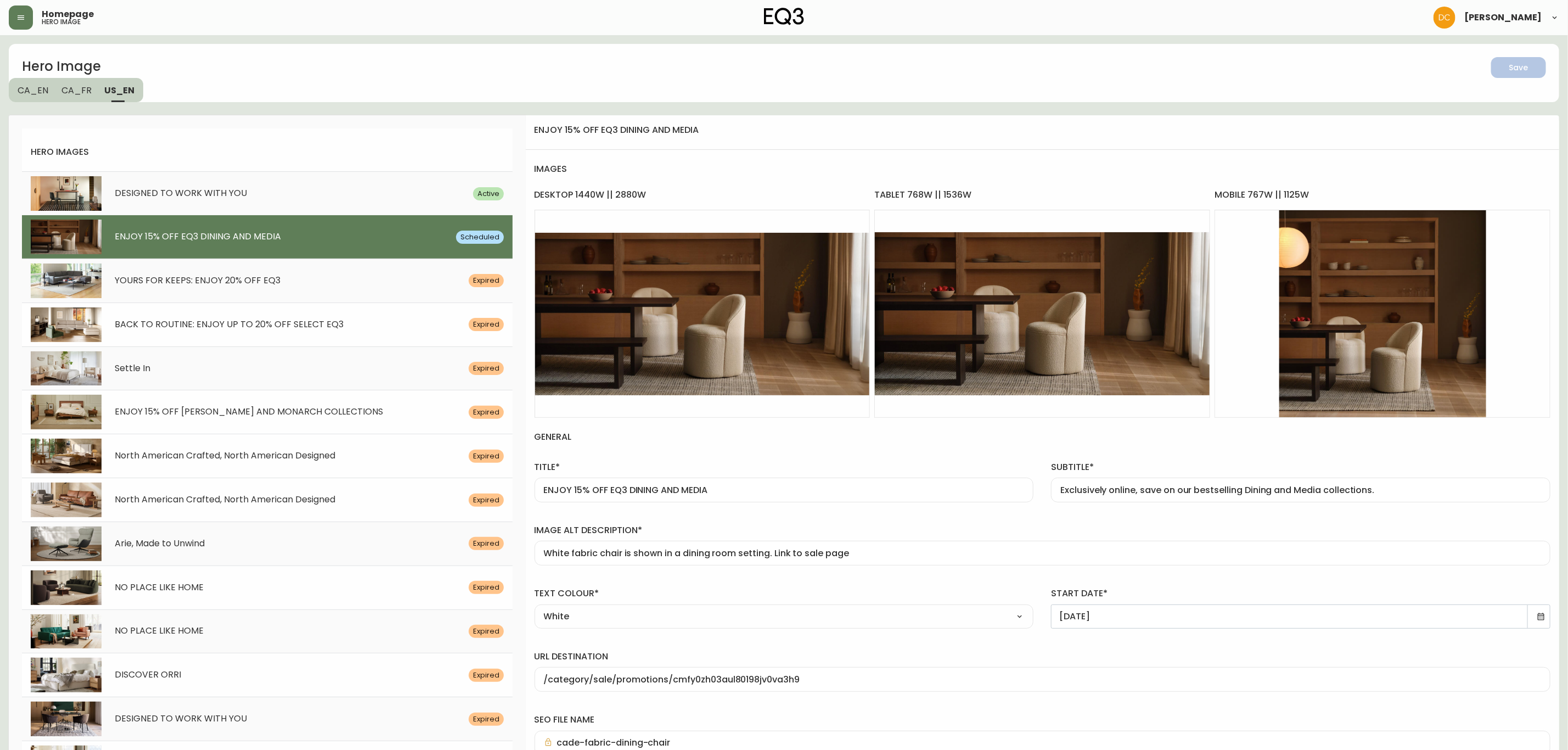
click at [280, 473] on div "North American Crafted, North American Designed Expired" at bounding box center [267, 455] width 490 height 44
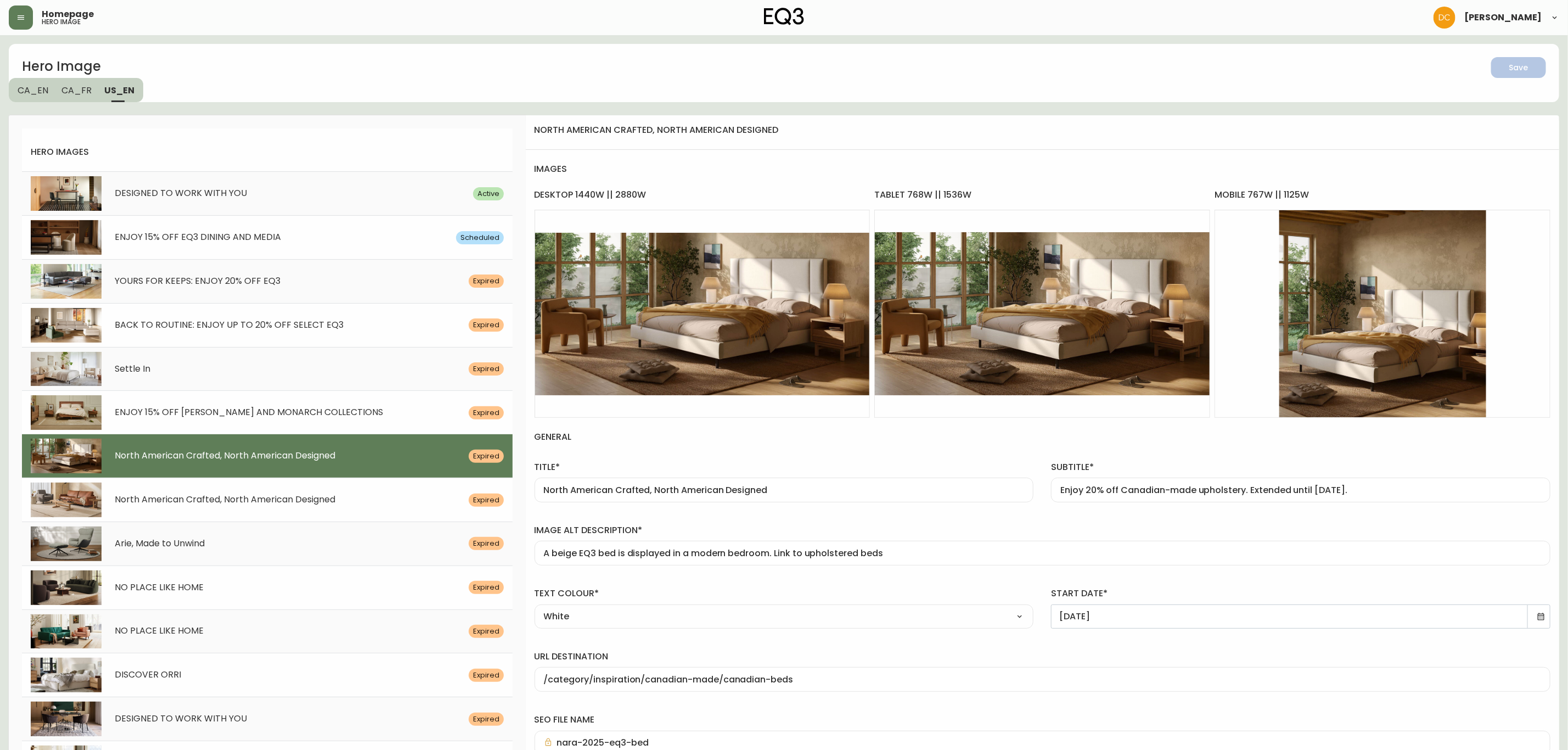
drag, startPoint x: 1171, startPoint y: 493, endPoint x: 1225, endPoint y: 464, distance: 61.3
click at [1171, 493] on input "Enjoy 20% off Canadian-made upholstery. Extended until [DATE]." at bounding box center [1301, 490] width 481 height 11
paste input "xplore our iconic upholstery collections, designed and crafted in [GEOGRAPHIC_D…"
click at [1228, 446] on h4 "general" at bounding box center [1043, 437] width 1016 height 38
click at [1541, 619] on icon at bounding box center [1541, 616] width 7 height 7
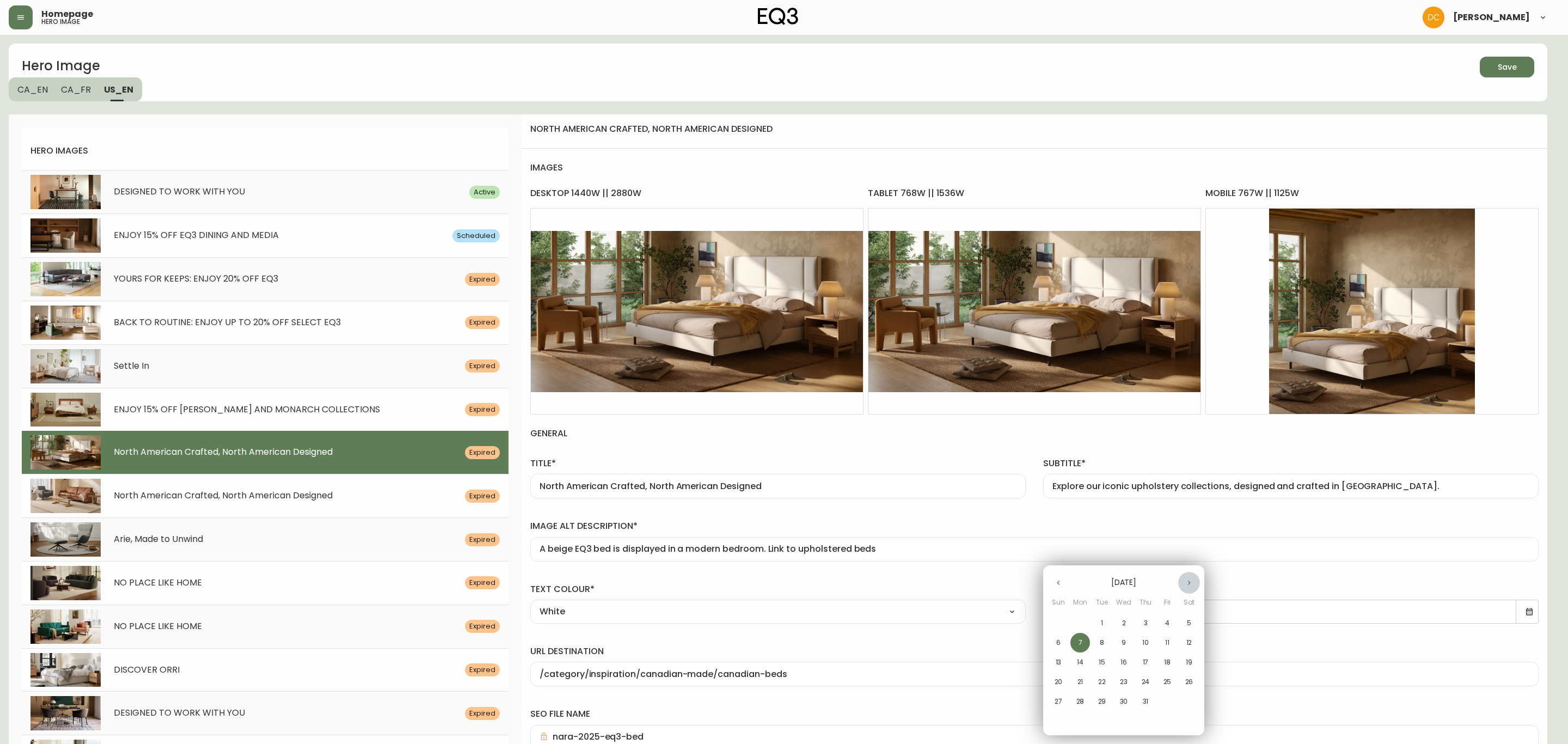
click at [1189, 590] on button "button" at bounding box center [1188, 583] width 22 height 22
click at [1189, 589] on button "button" at bounding box center [1188, 583] width 22 height 22
click at [1096, 698] on span "30" at bounding box center [1102, 701] width 20 height 10
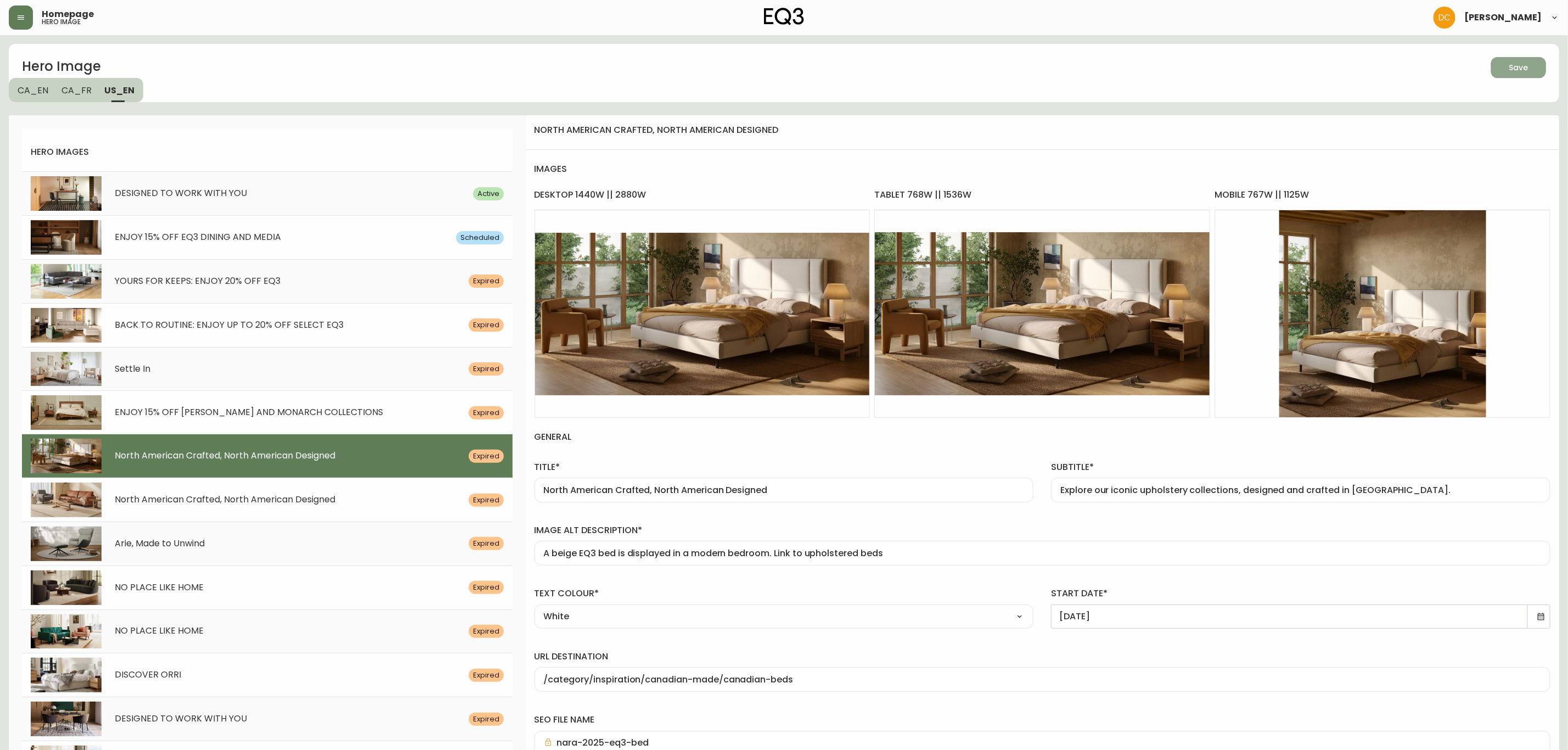
click at [1517, 73] on div "Save" at bounding box center [1518, 68] width 19 height 14
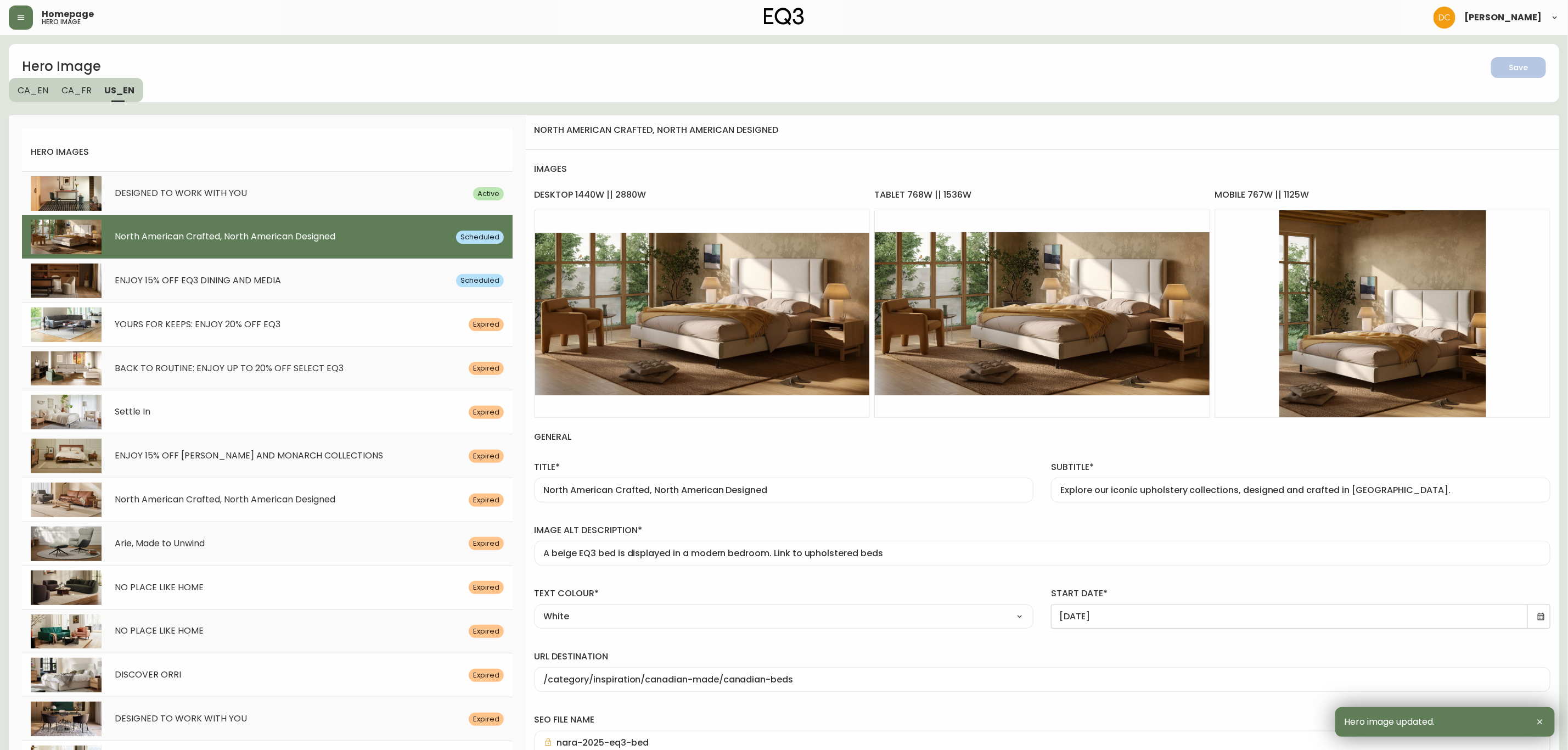
click at [313, 20] on div "Homepage hero image" at bounding box center [267, 18] width 517 height 24
click at [70, 85] on span "CA_FR" at bounding box center [76, 90] width 31 height 11
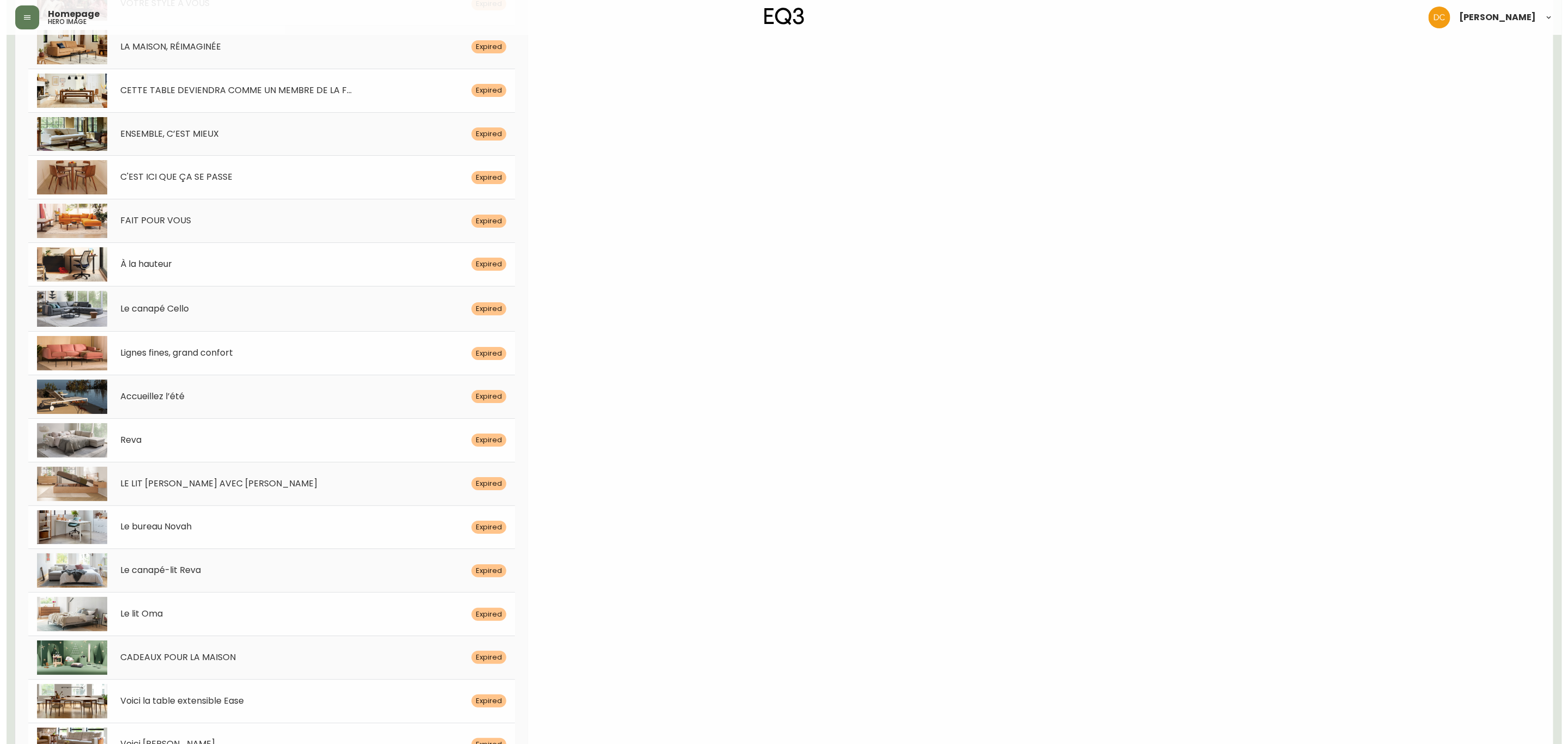
scroll to position [3065, 0]
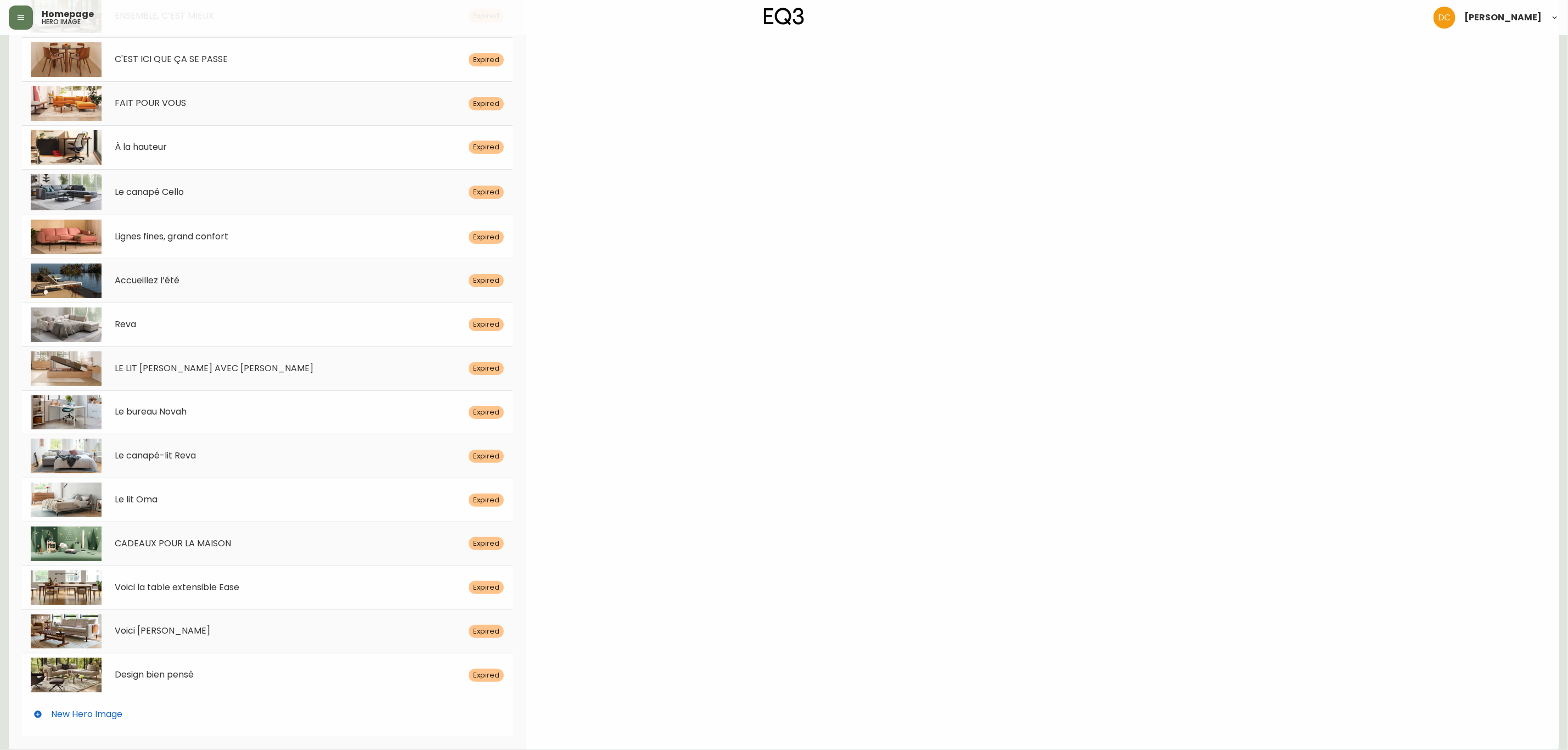
click at [292, 715] on div "New Hero Image" at bounding box center [267, 714] width 490 height 35
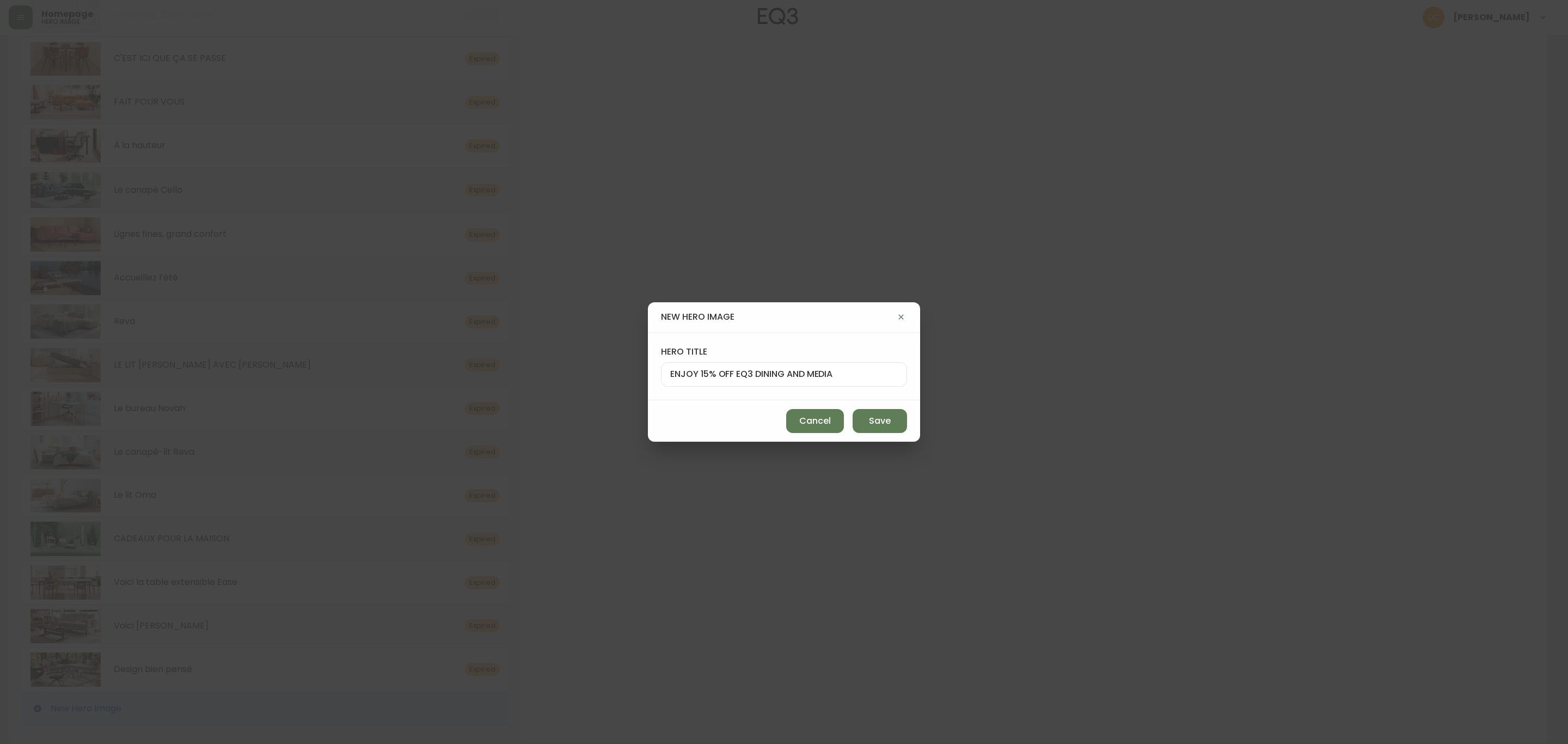
click at [767, 376] on input "ENJOY 15% OFF EQ3 DINING AND MEDIA" at bounding box center [784, 374] width 227 height 11
paste input "PROFITEZ DE 15 % DE RABAIS SUR LES MEUBLES DE SALLE À MANGER ET MULTIMÉDIA EQ3"
click at [876, 420] on span "Save" at bounding box center [879, 421] width 22 height 12
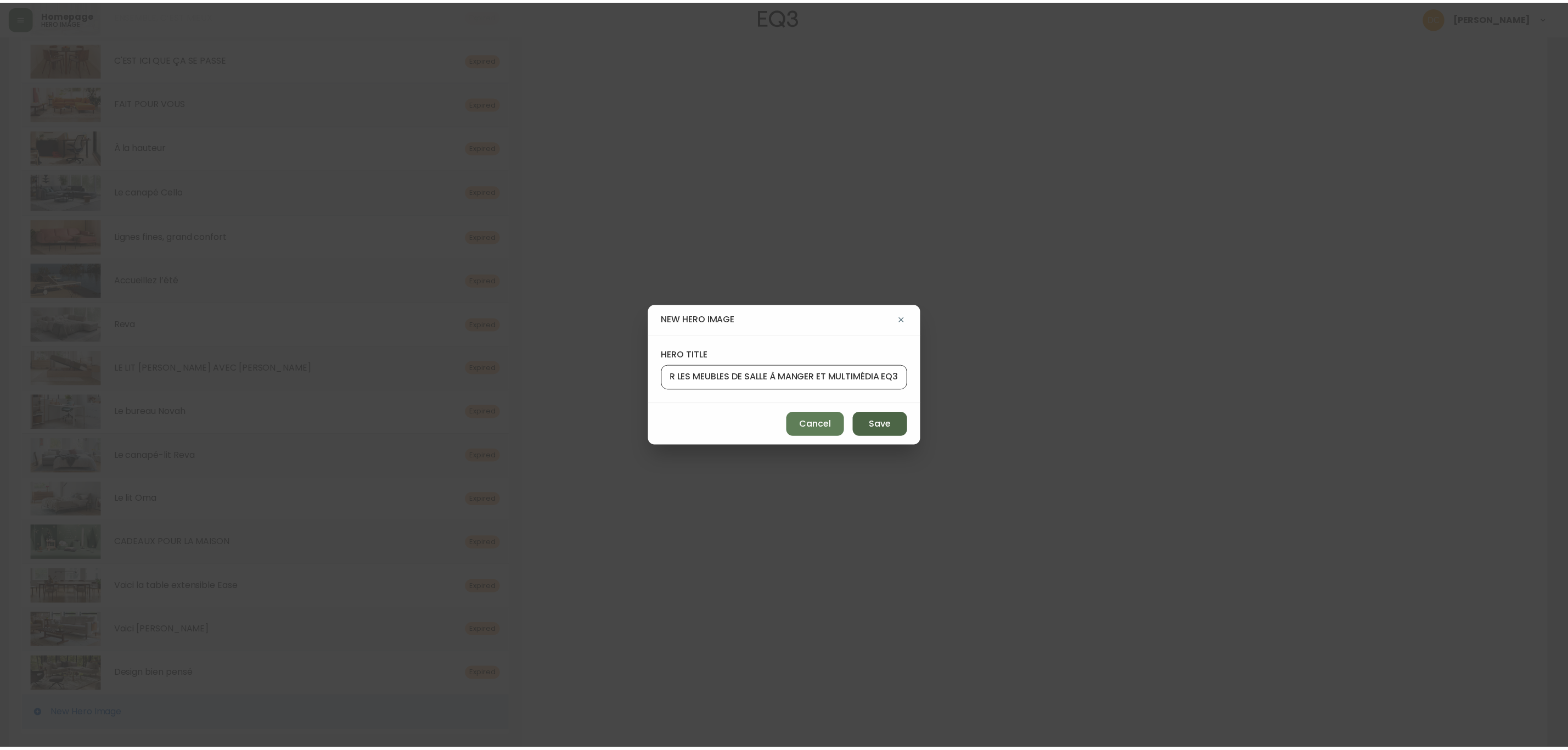
scroll to position [0, 0]
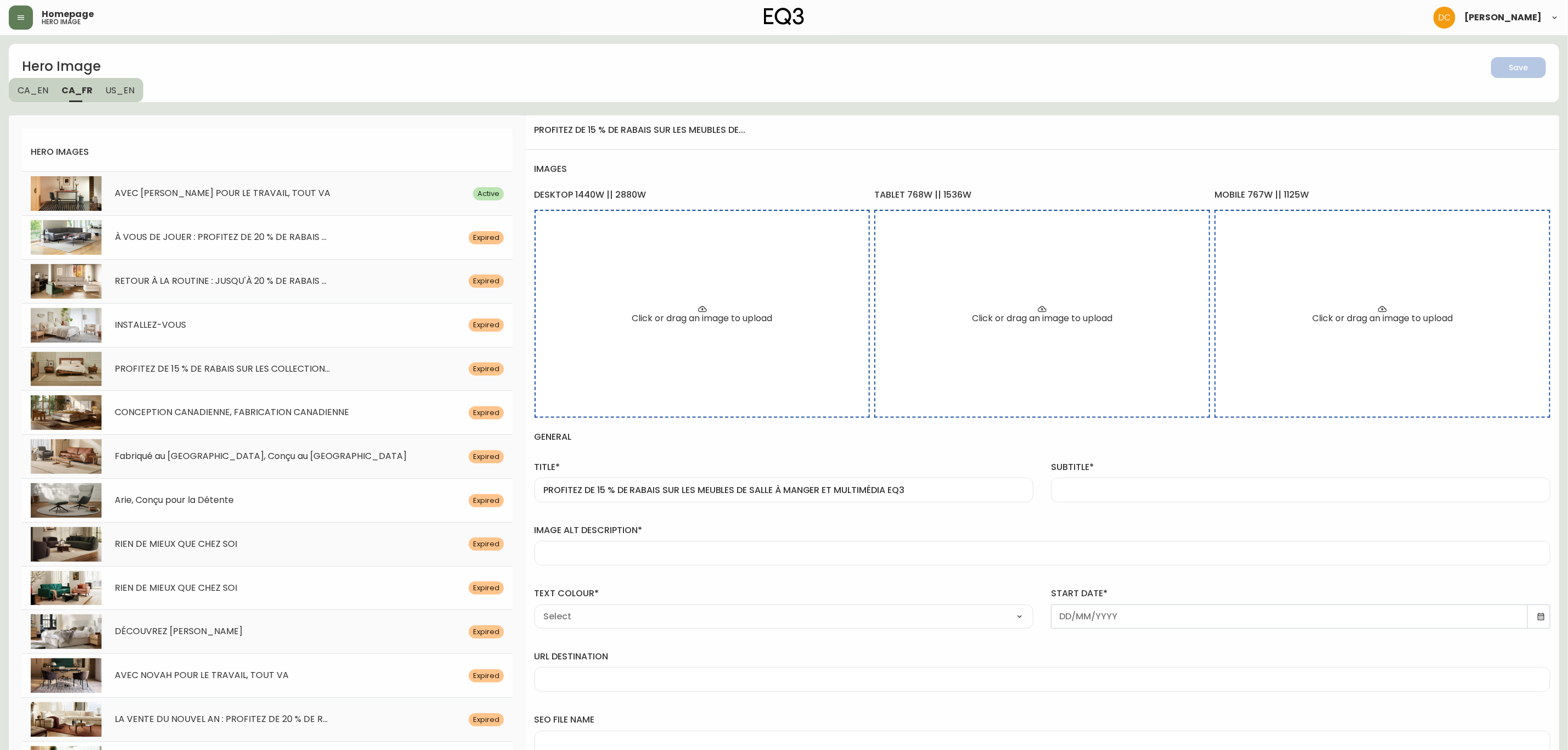
click at [1087, 489] on div at bounding box center [1301, 490] width 499 height 24
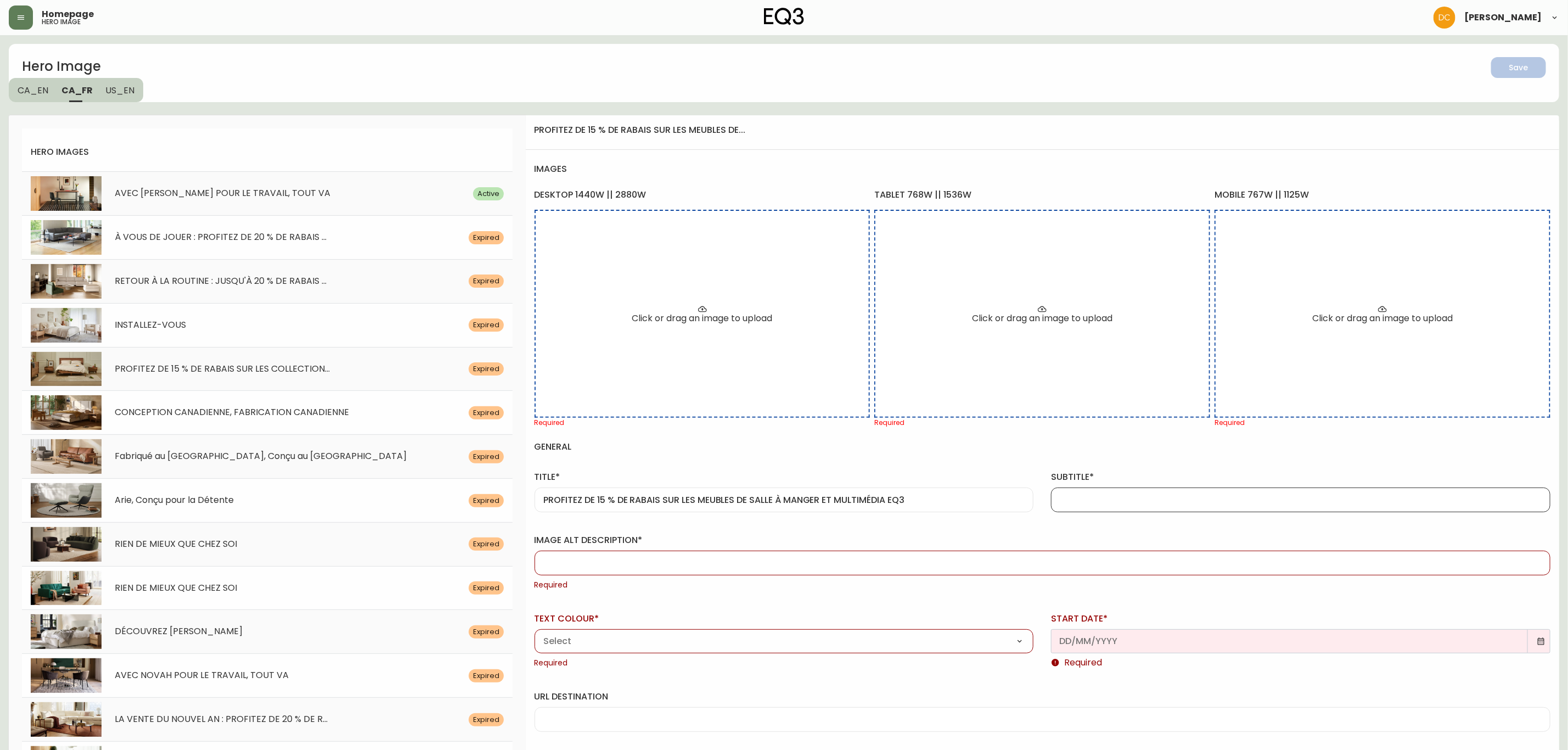
paste input "Exclusivement en ligne, économisez sur nos collections de salle à manger et méd…"
click at [1071, 552] on div at bounding box center [1043, 563] width 1016 height 24
paste input "Chaise en tissu blanc présentée dans une salle à manger. Lien vers la page des …"
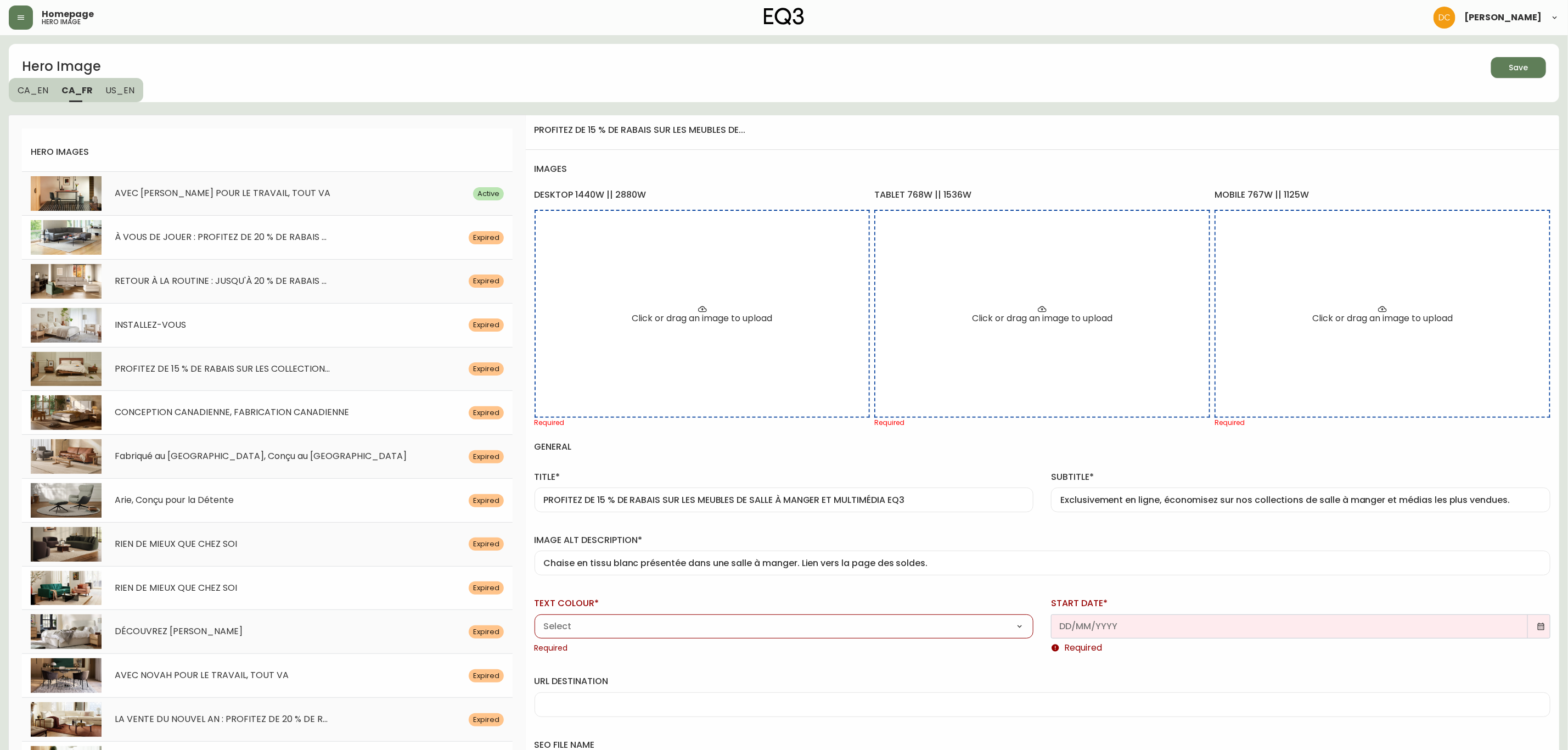
click at [766, 593] on div "text colour* Black White Required" at bounding box center [784, 623] width 517 height 78
drag, startPoint x: 684, startPoint y: 621, endPoint x: 675, endPoint y: 635, distance: 16.6
click at [684, 621] on select "Black White" at bounding box center [784, 626] width 499 height 17
click at [535, 619] on select "Black White" at bounding box center [784, 626] width 499 height 17
click at [1541, 629] on icon at bounding box center [1541, 626] width 7 height 7
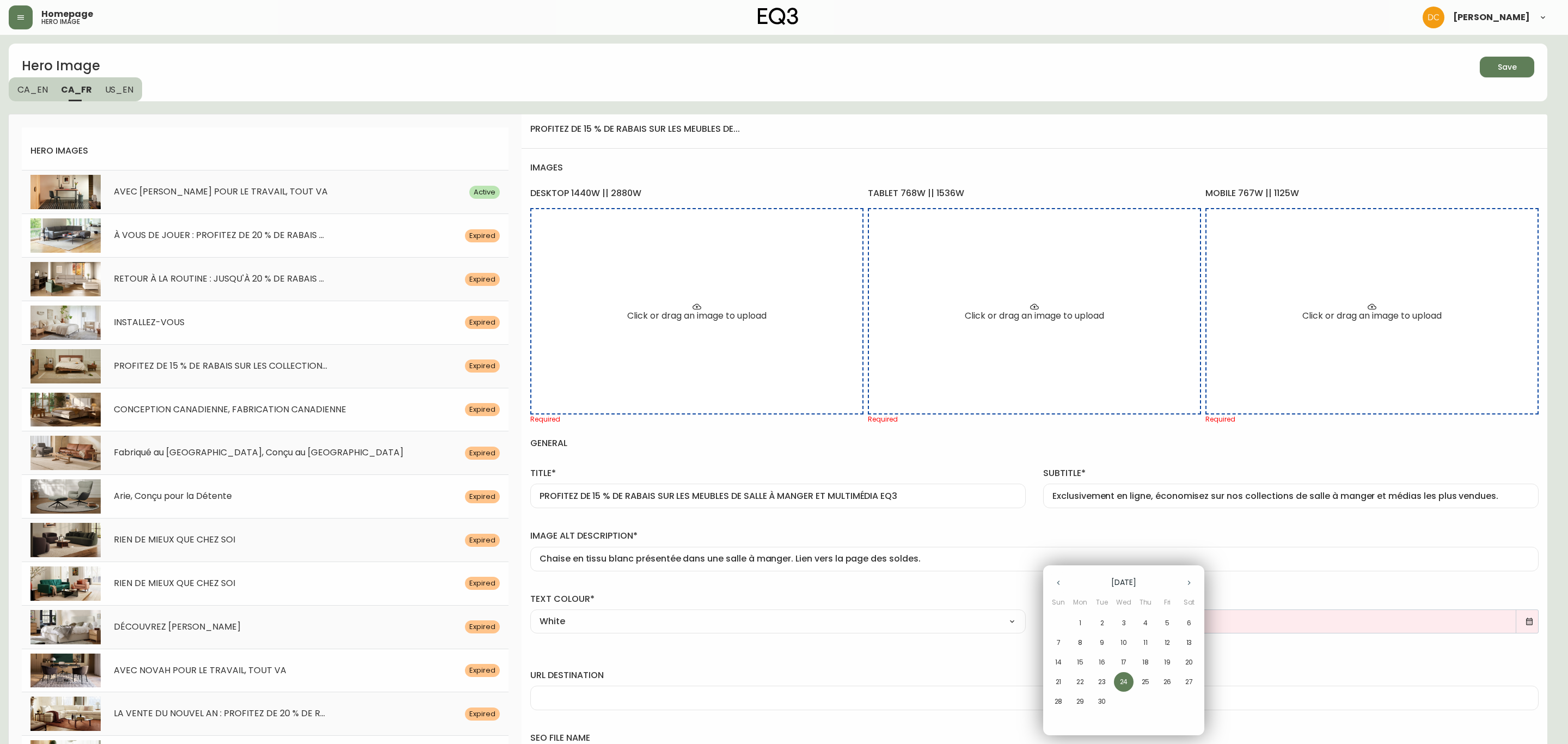
click at [1142, 686] on p "25" at bounding box center [1145, 681] width 8 height 10
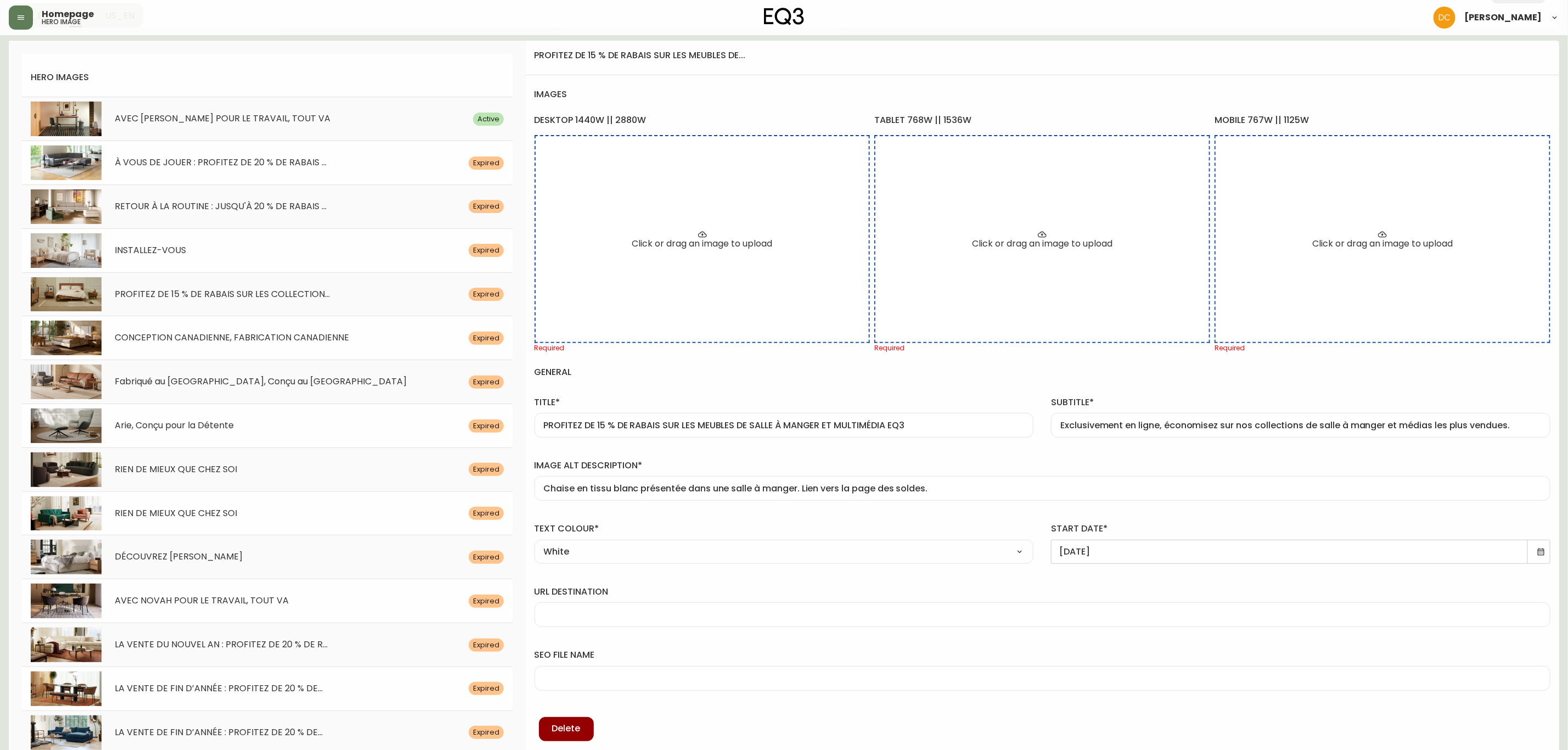
scroll to position [165, 0]
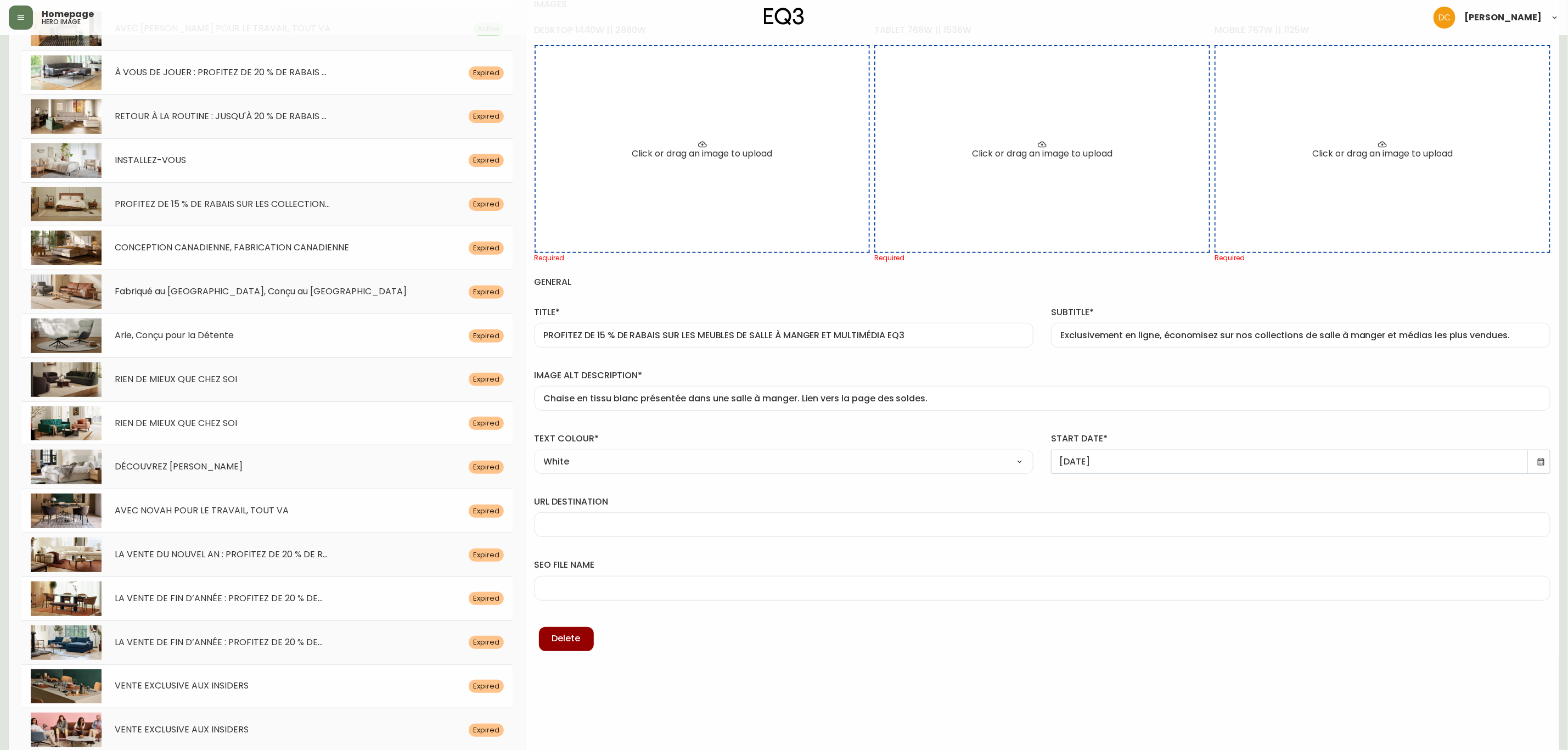
click at [662, 514] on div at bounding box center [1043, 525] width 1016 height 24
click at [735, 530] on input "/category/en-solde/vente/cmbjl2e1120j301427lacj4wj" at bounding box center [1043, 525] width 997 height 11
paste input "fy0zh03aul80198jv0va3h9"
click at [687, 551] on div "seo file name" at bounding box center [1042, 577] width 1033 height 63
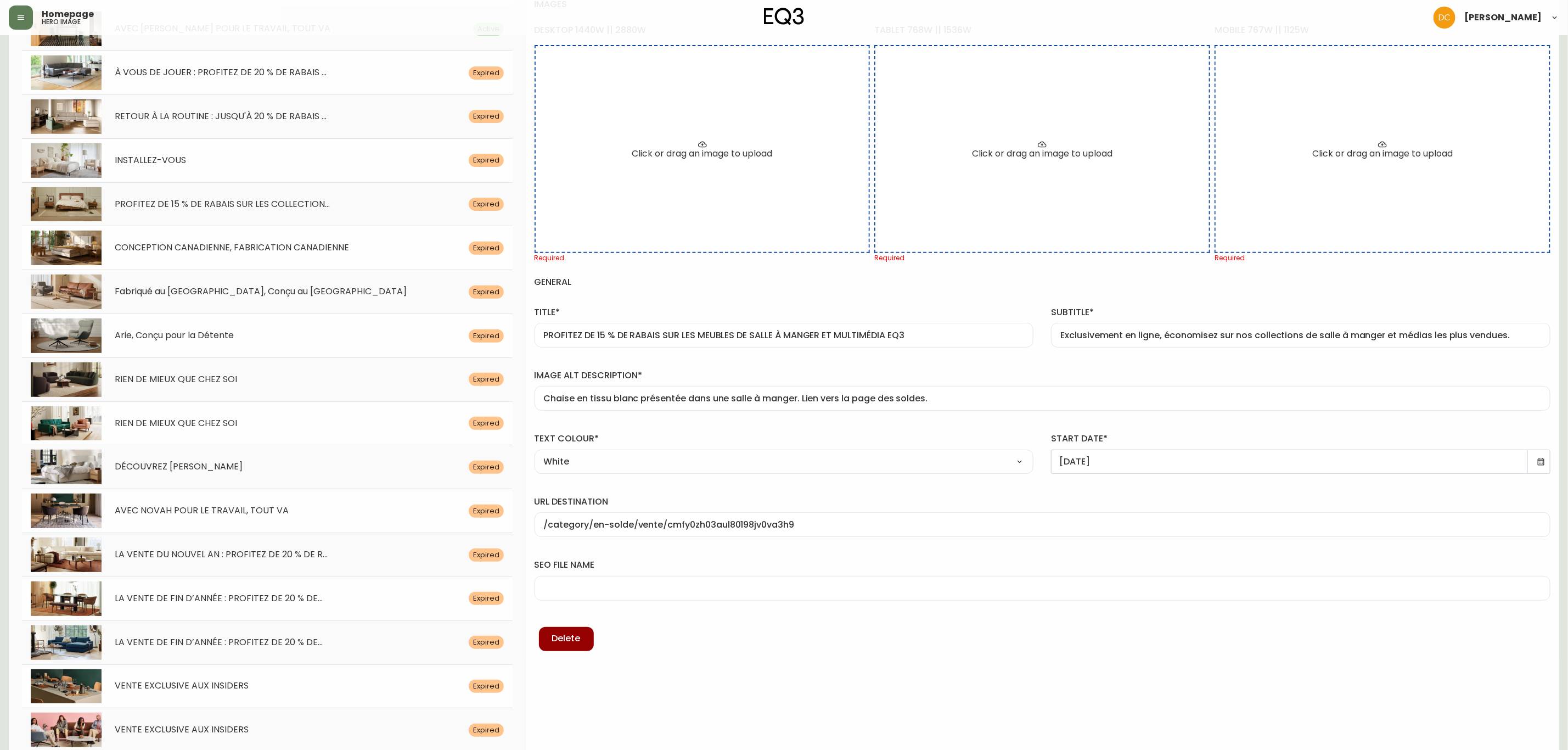
click at [631, 584] on div at bounding box center [1043, 588] width 1016 height 24
paste input "chaise-de-salle---manger-en-tissu-cade"
click at [626, 590] on input "chaise-de-salle---manger-en-tissu-cade" at bounding box center [1043, 588] width 997 height 11
click at [780, 628] on div "Delete" at bounding box center [1043, 628] width 1016 height 55
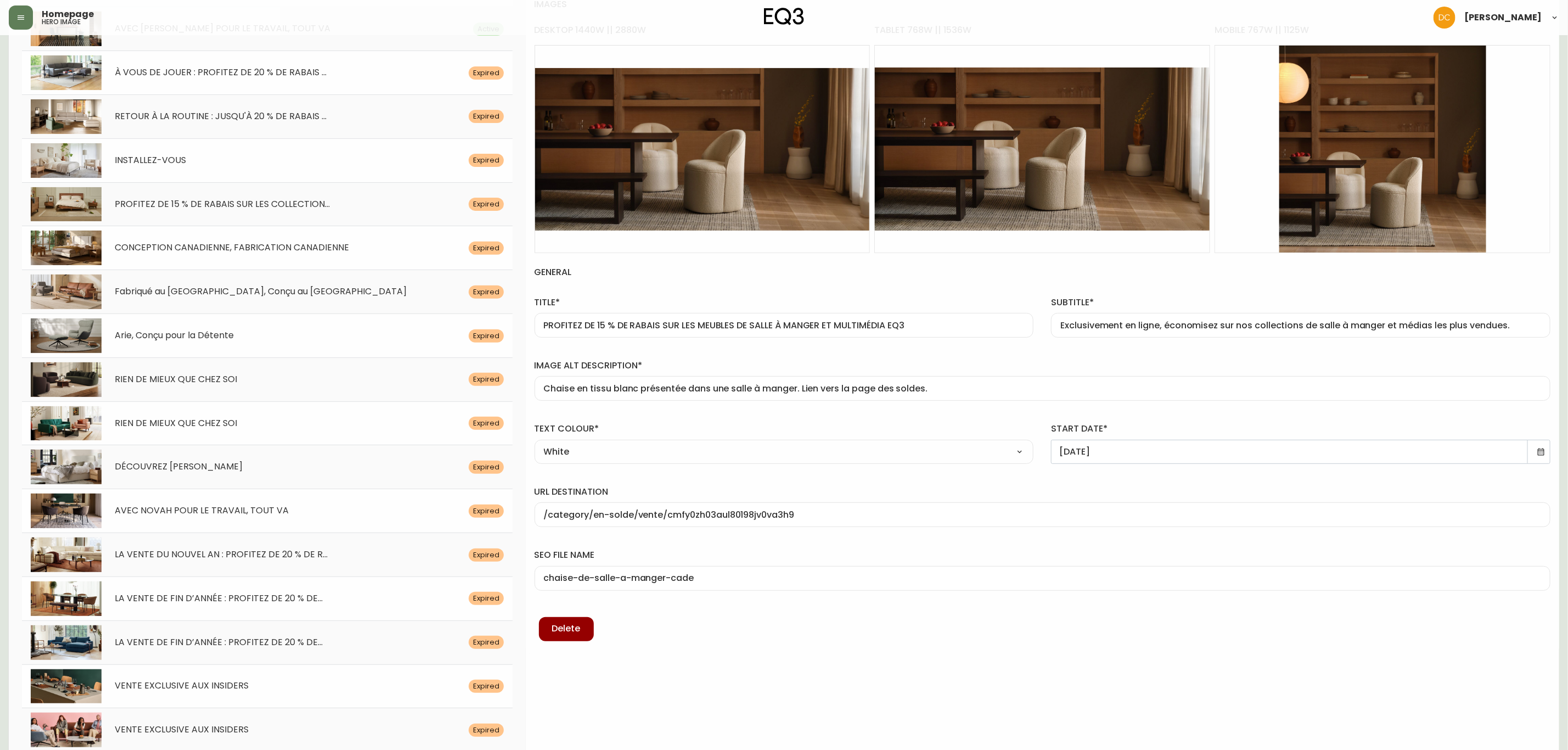
click at [1237, 288] on div "subtitle* Exclusivement en ligne, économisez sur nos collections de salle à man…" at bounding box center [1301, 315] width 517 height 63
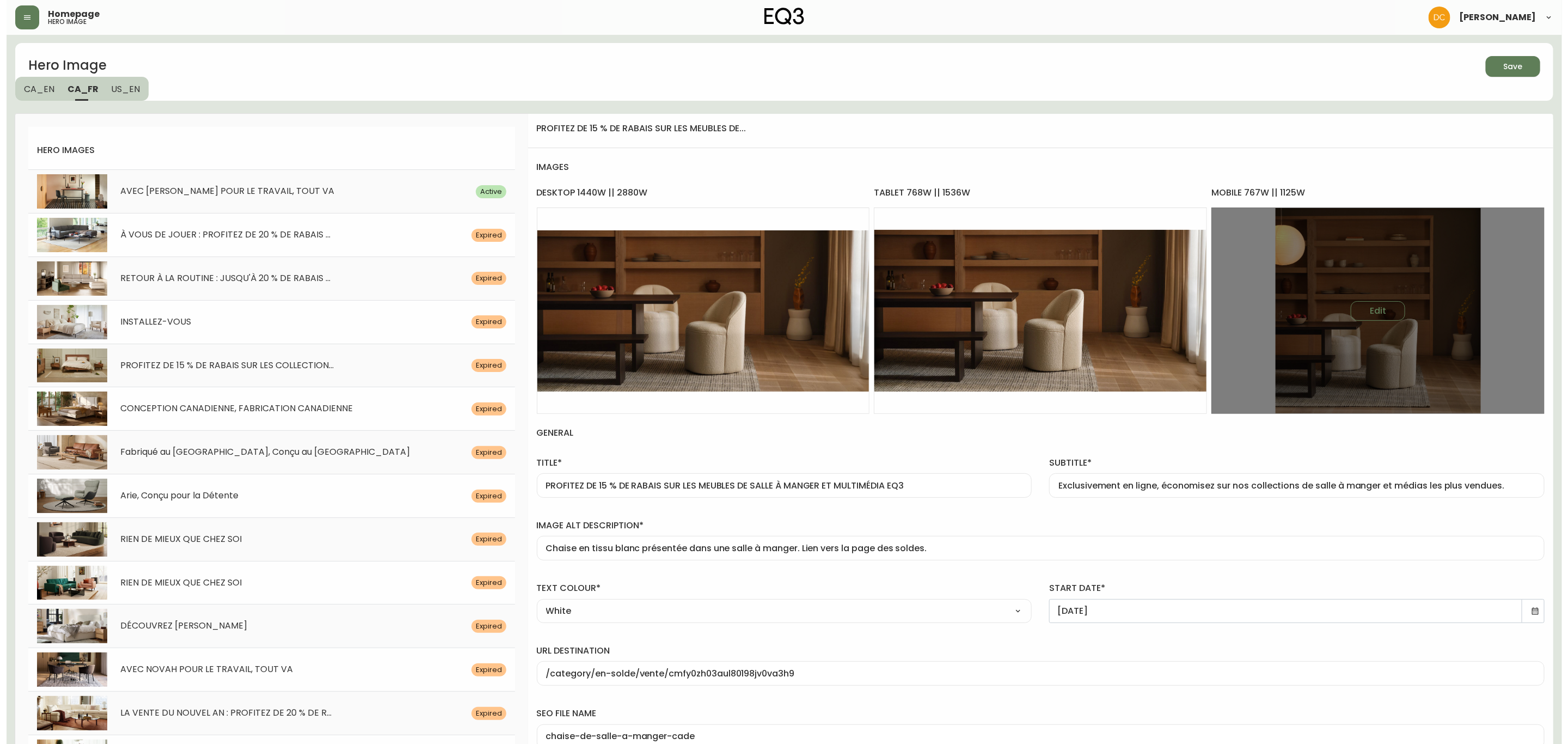
scroll to position [0, 0]
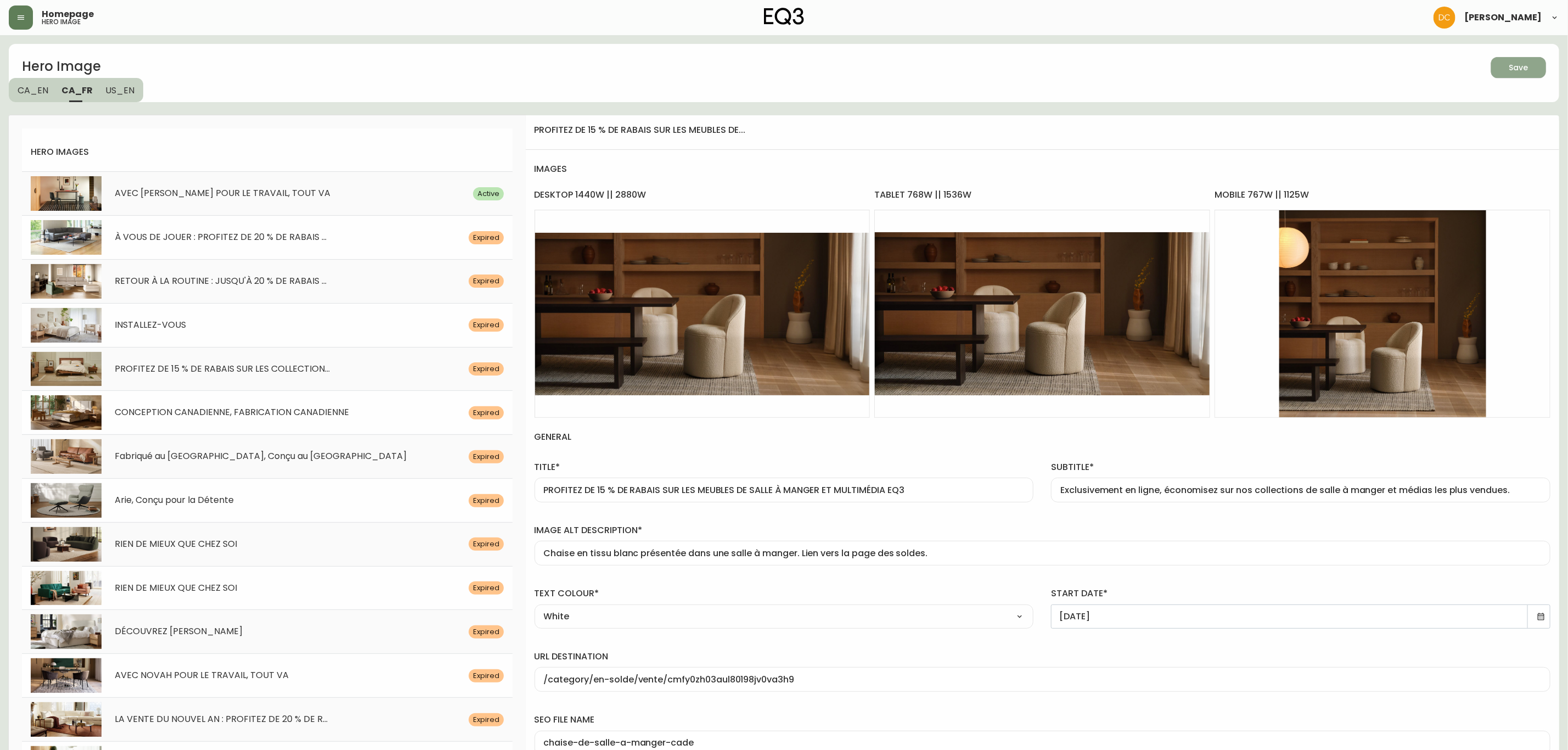
click at [1517, 76] on button "Save" at bounding box center [1519, 67] width 55 height 21
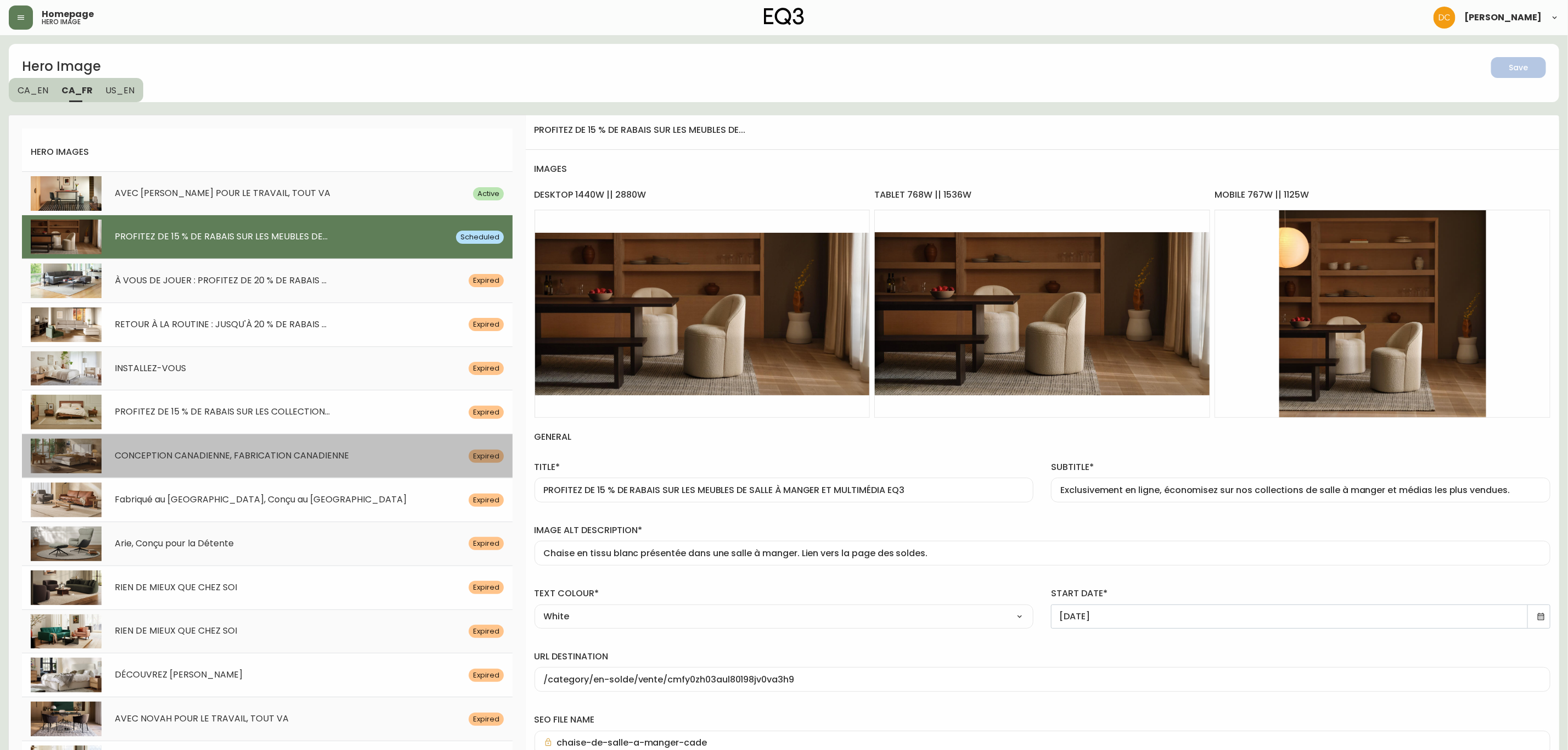
click at [247, 468] on div "CONCEPTION CANADIENNE, FABRICATION CANADIENNE Expired" at bounding box center [267, 455] width 490 height 44
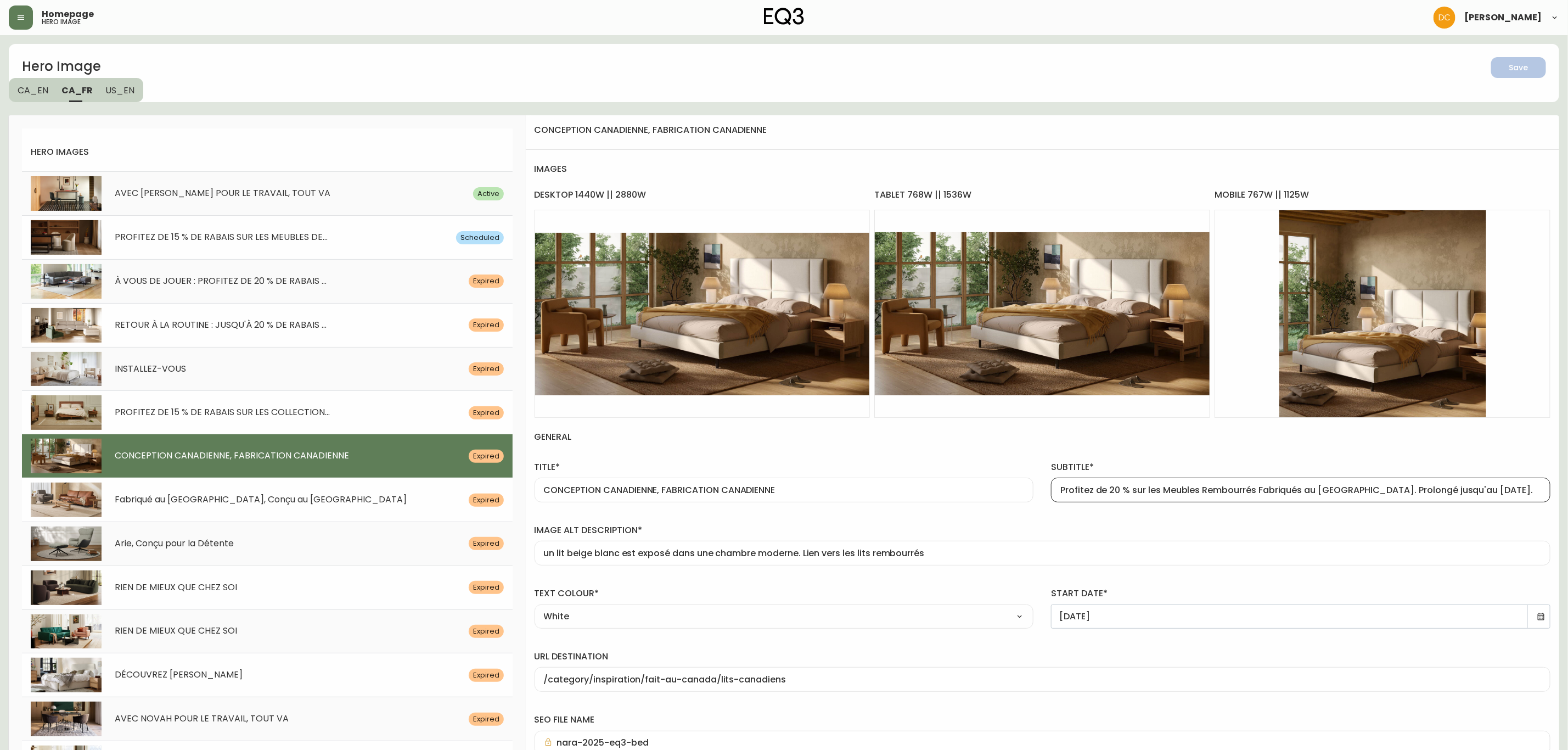
click at [1159, 495] on input "Profitez de 20 % sur les Meubles Rembourrés Fabriqués au [GEOGRAPHIC_DATA]. Pro…" at bounding box center [1301, 490] width 481 height 11
paste input "Découvrez nos collections de tissus d’ameublement emblématiques, conçues et fab…"
click at [1140, 494] on input "Découvrez nos collections de tissus d’ameublement emblématiques, conçues et fab…" at bounding box center [1301, 490] width 481 height 11
paste input "Explorez nos collections emblématiques de meubles rembourré"
click at [1139, 447] on h4 "general" at bounding box center [1043, 437] width 1016 height 38
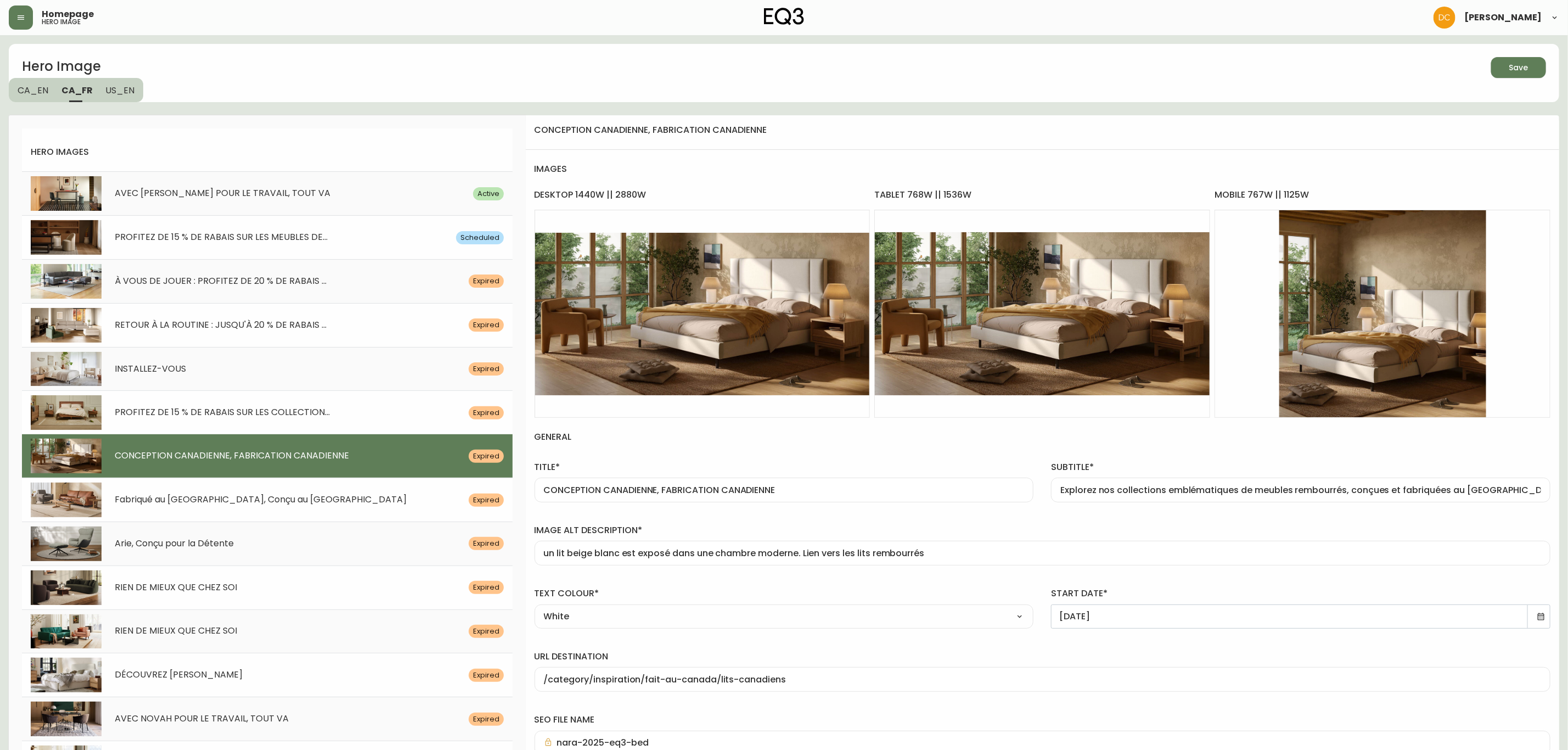
click at [1522, 495] on input "Explorez nos collections emblématiques de meubles rembourrés, conçues et fabriq…" at bounding box center [1301, 490] width 481 height 11
click at [1215, 517] on div "image alt description* un lit beige blanc est exposé dans une chambre moderne. …" at bounding box center [1042, 542] width 1033 height 63
click at [1544, 616] on icon at bounding box center [1541, 616] width 7 height 7
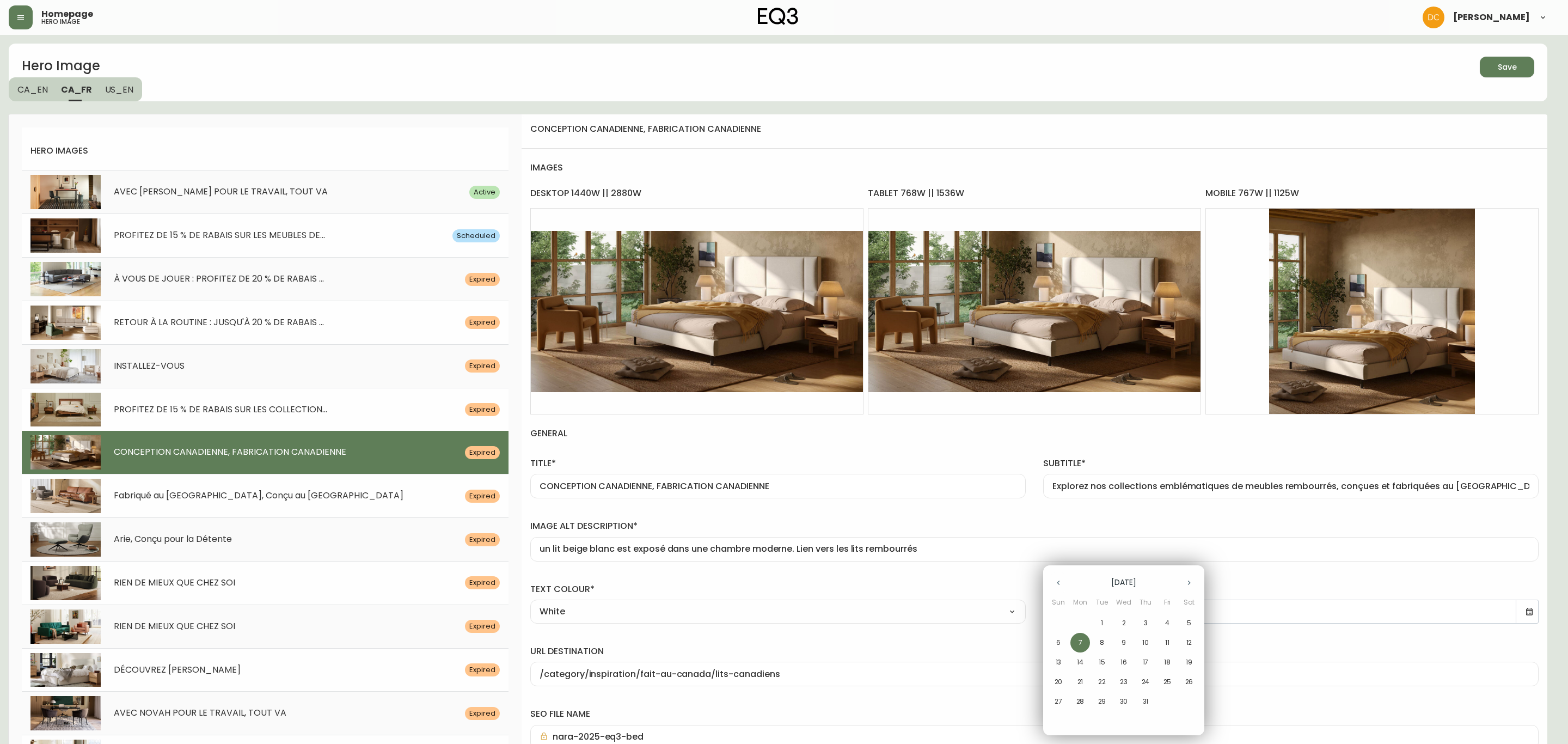
click at [1192, 583] on icon "button" at bounding box center [1188, 582] width 8 height 8
click at [1051, 583] on button "button" at bounding box center [1058, 583] width 22 height 22
click at [1101, 698] on p "30" at bounding box center [1102, 701] width 8 height 10
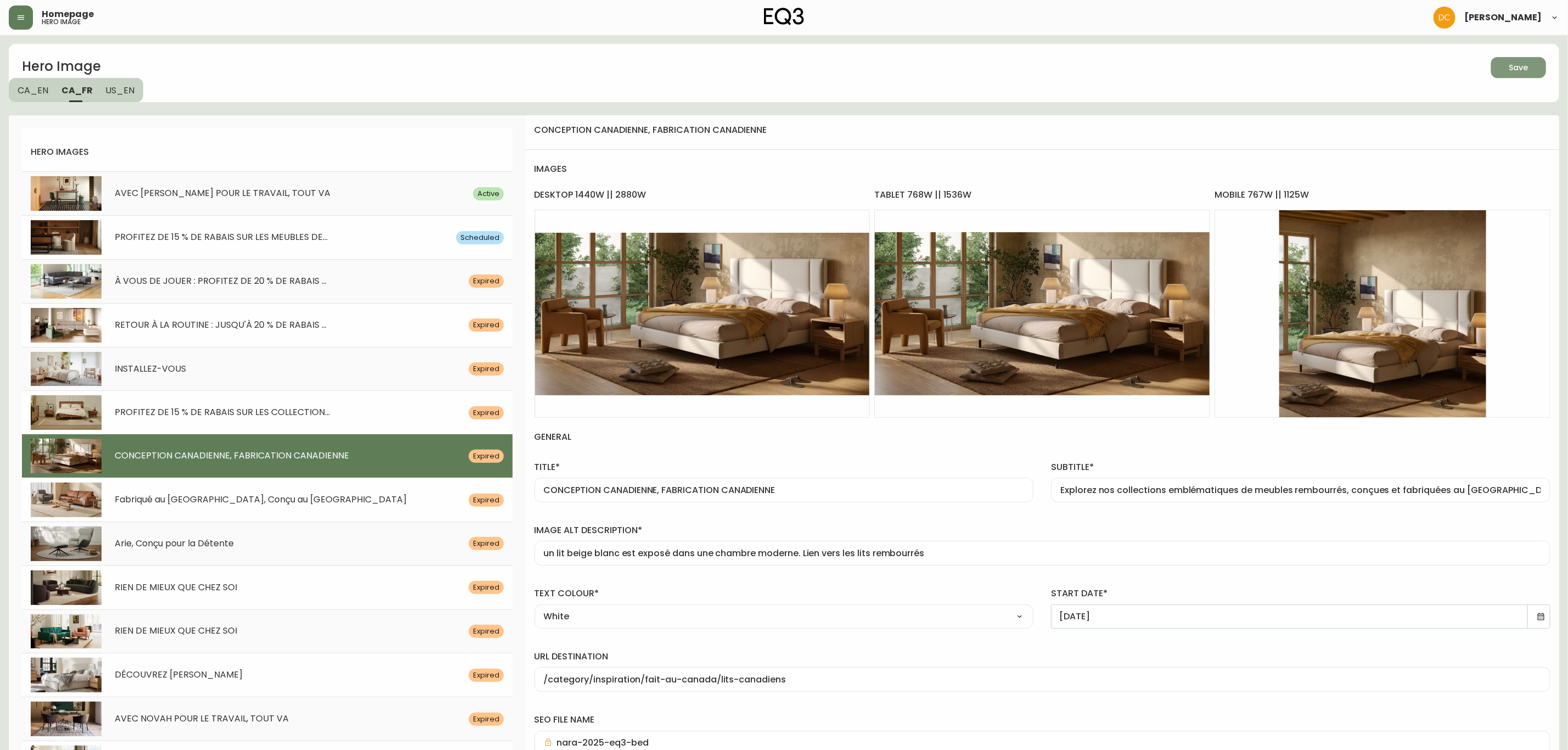
click at [1520, 71] on div "Save" at bounding box center [1518, 68] width 19 height 14
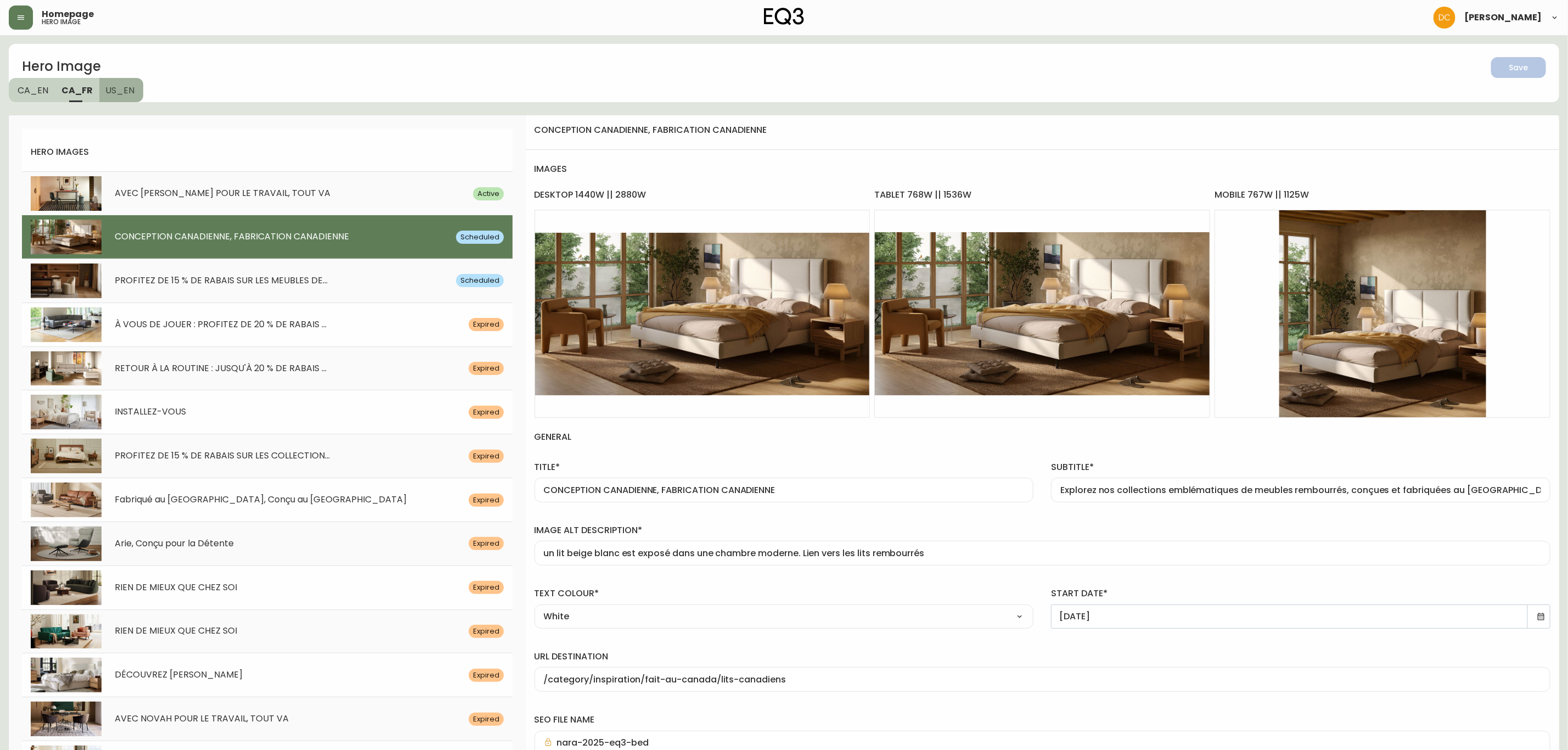
click at [120, 92] on span "US_EN" at bounding box center [121, 90] width 29 height 11
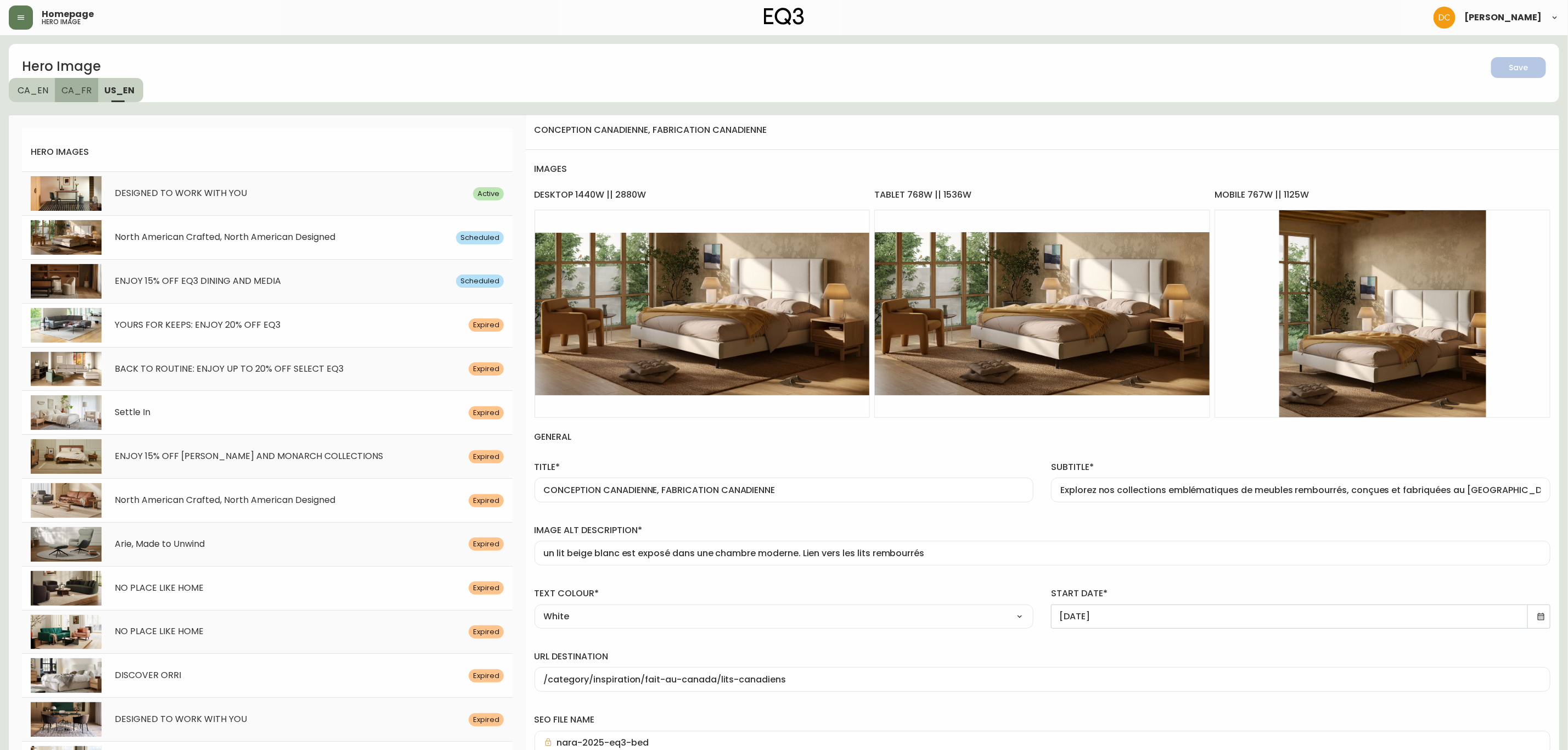
click at [81, 95] on span "CA_FR" at bounding box center [76, 90] width 31 height 11
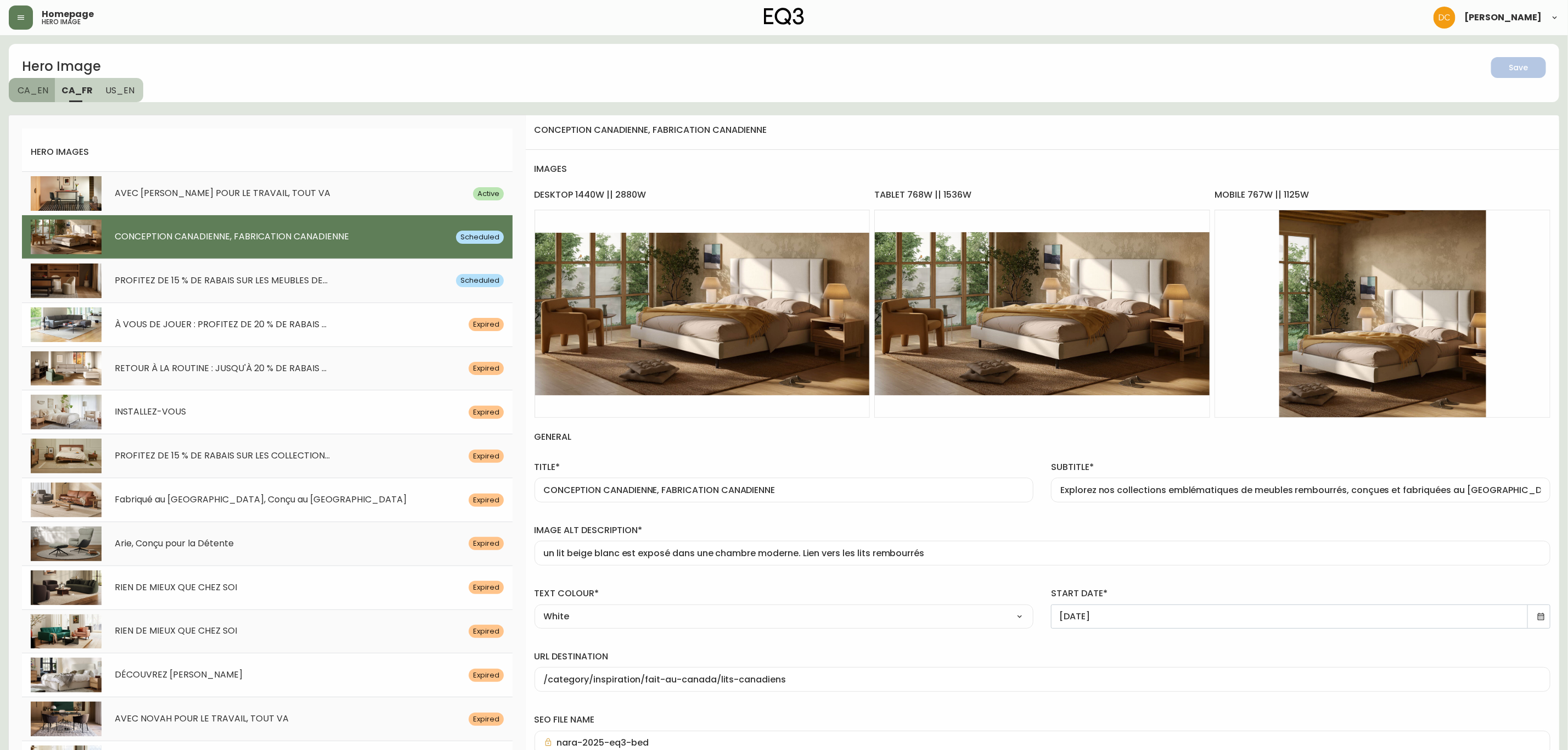
click at [31, 95] on span "CA_EN" at bounding box center [33, 90] width 31 height 11
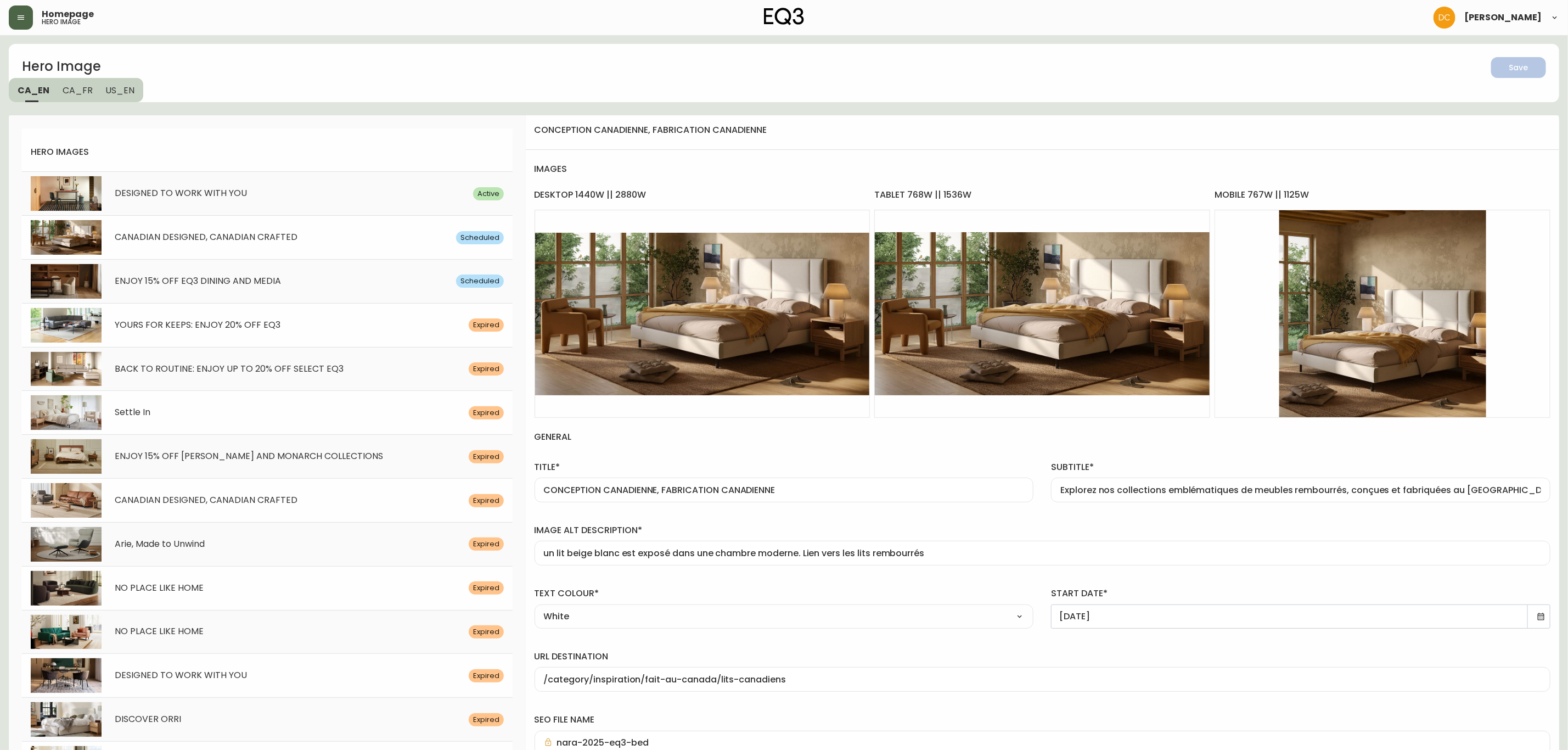
click at [17, 17] on icon "button" at bounding box center [21, 17] width 8 height 8
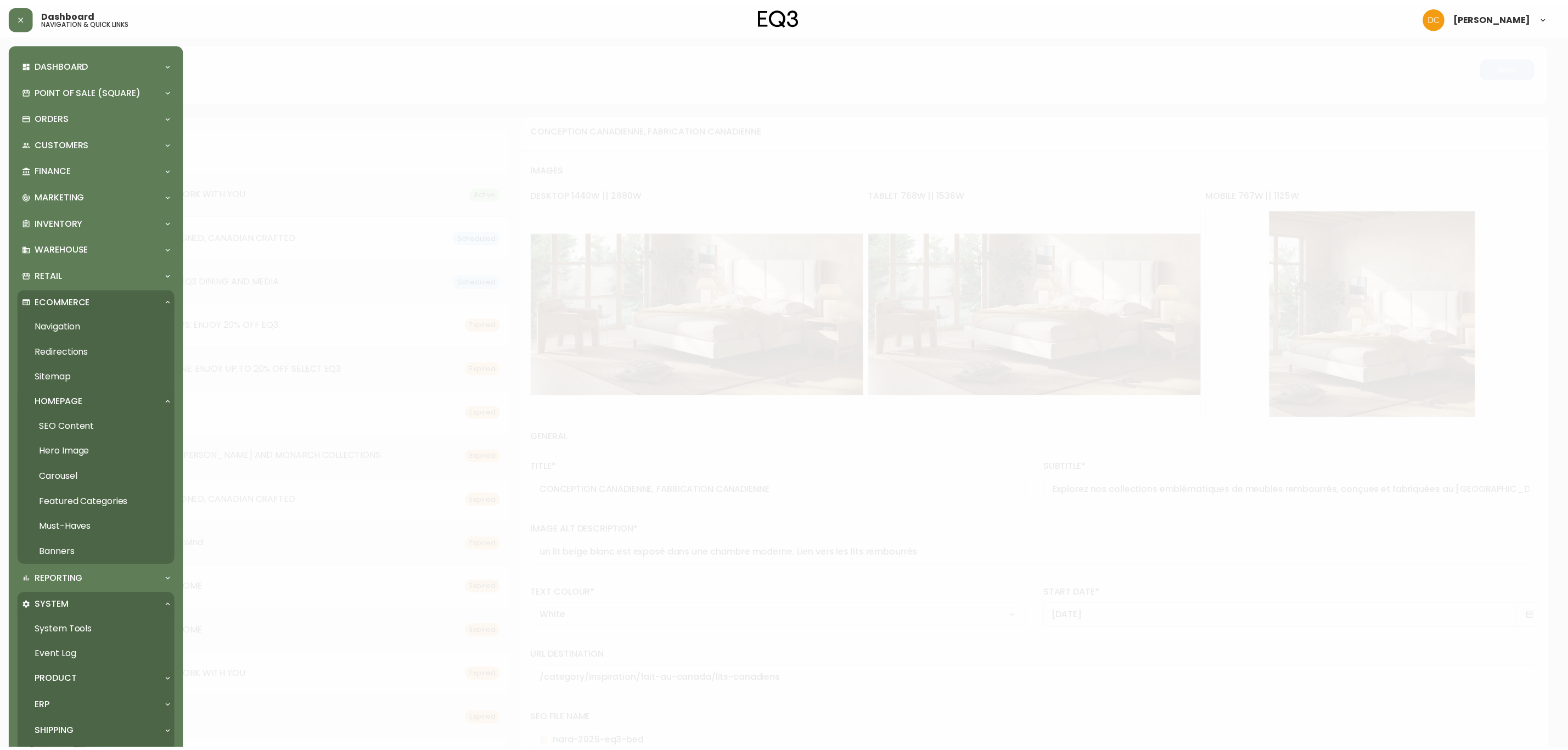
scroll to position [101, 0]
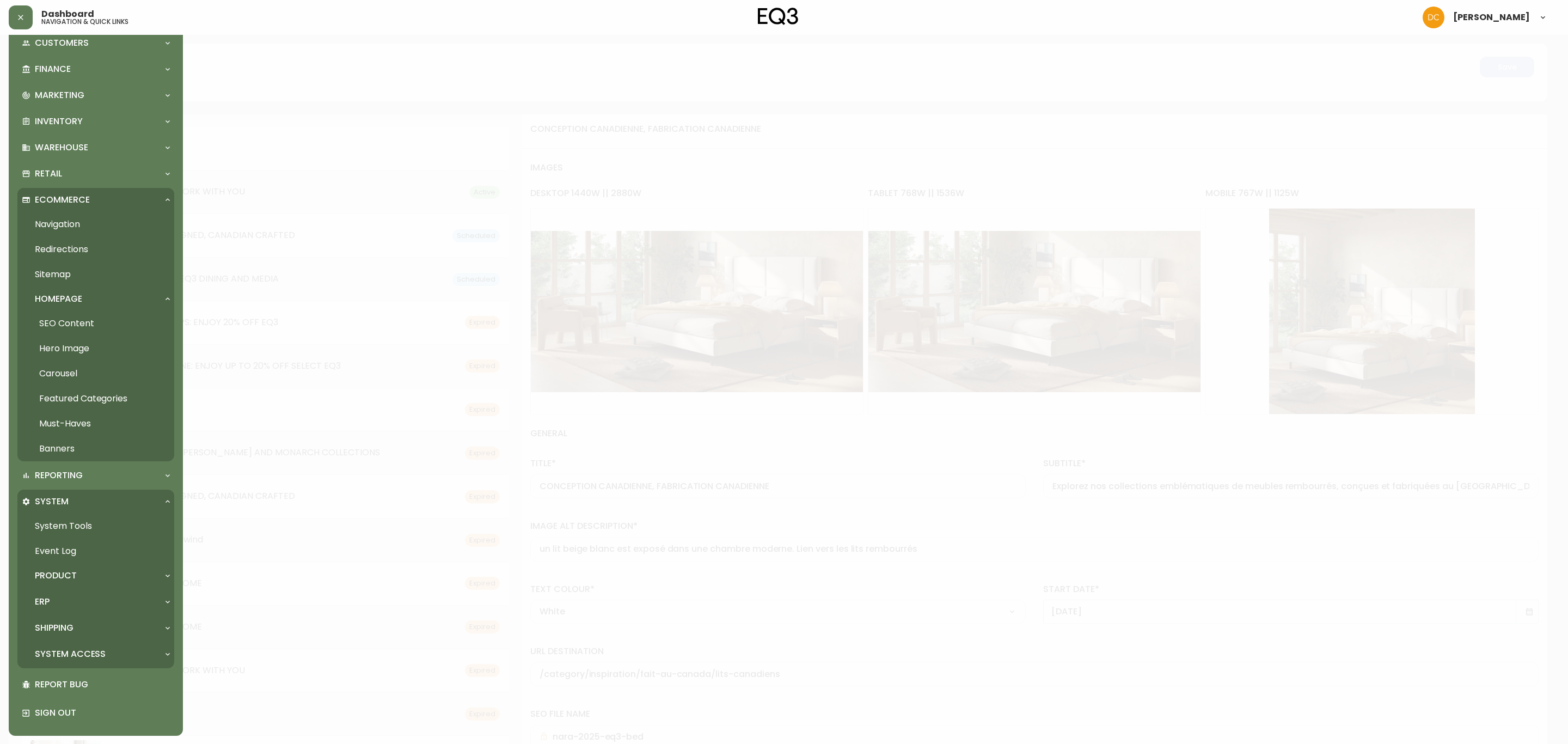
click at [57, 371] on link "Carousel" at bounding box center [95, 373] width 157 height 25
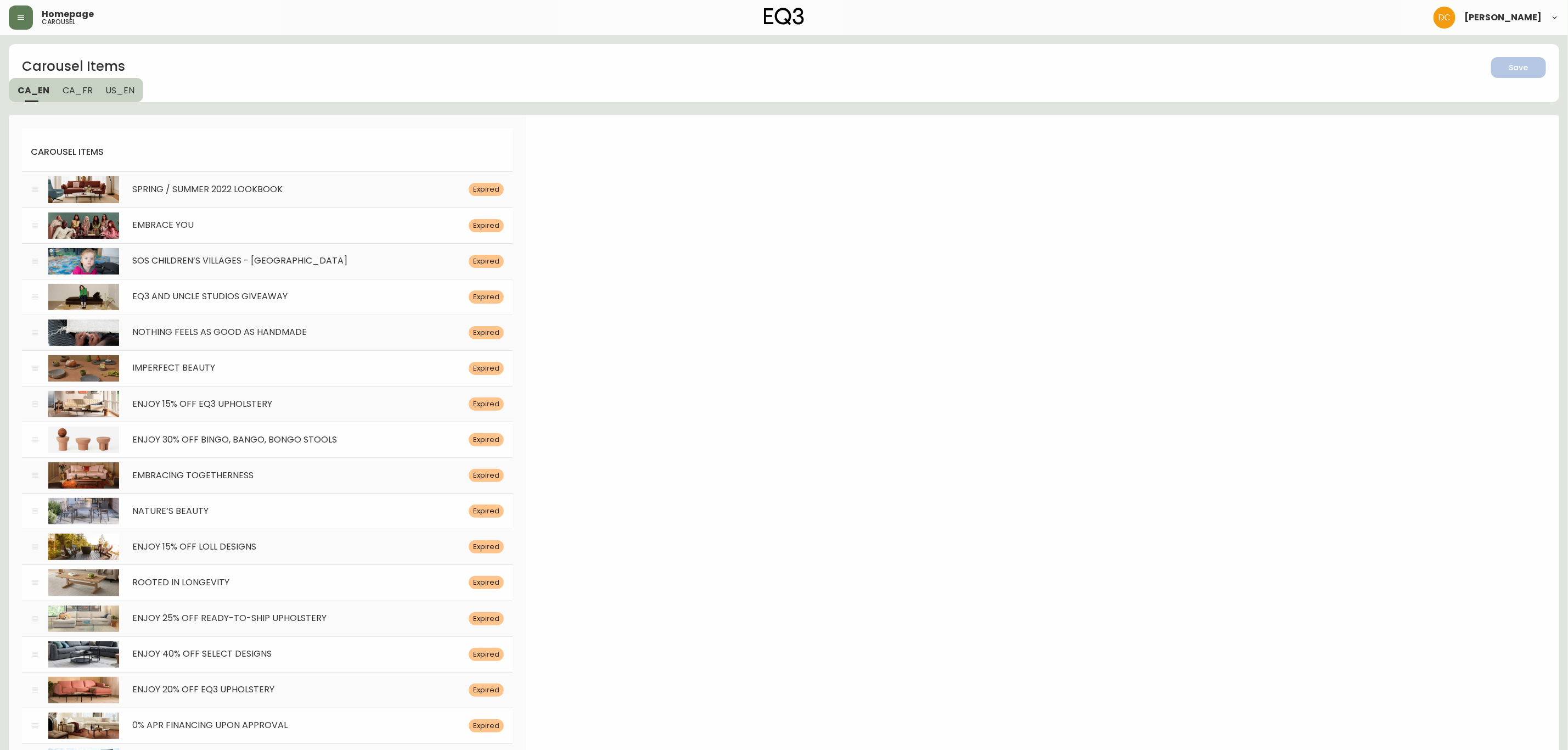
click at [343, 78] on div "Carousel Items Save CA_EN [GEOGRAPHIC_DATA] US_EN" at bounding box center [784, 73] width 1550 height 58
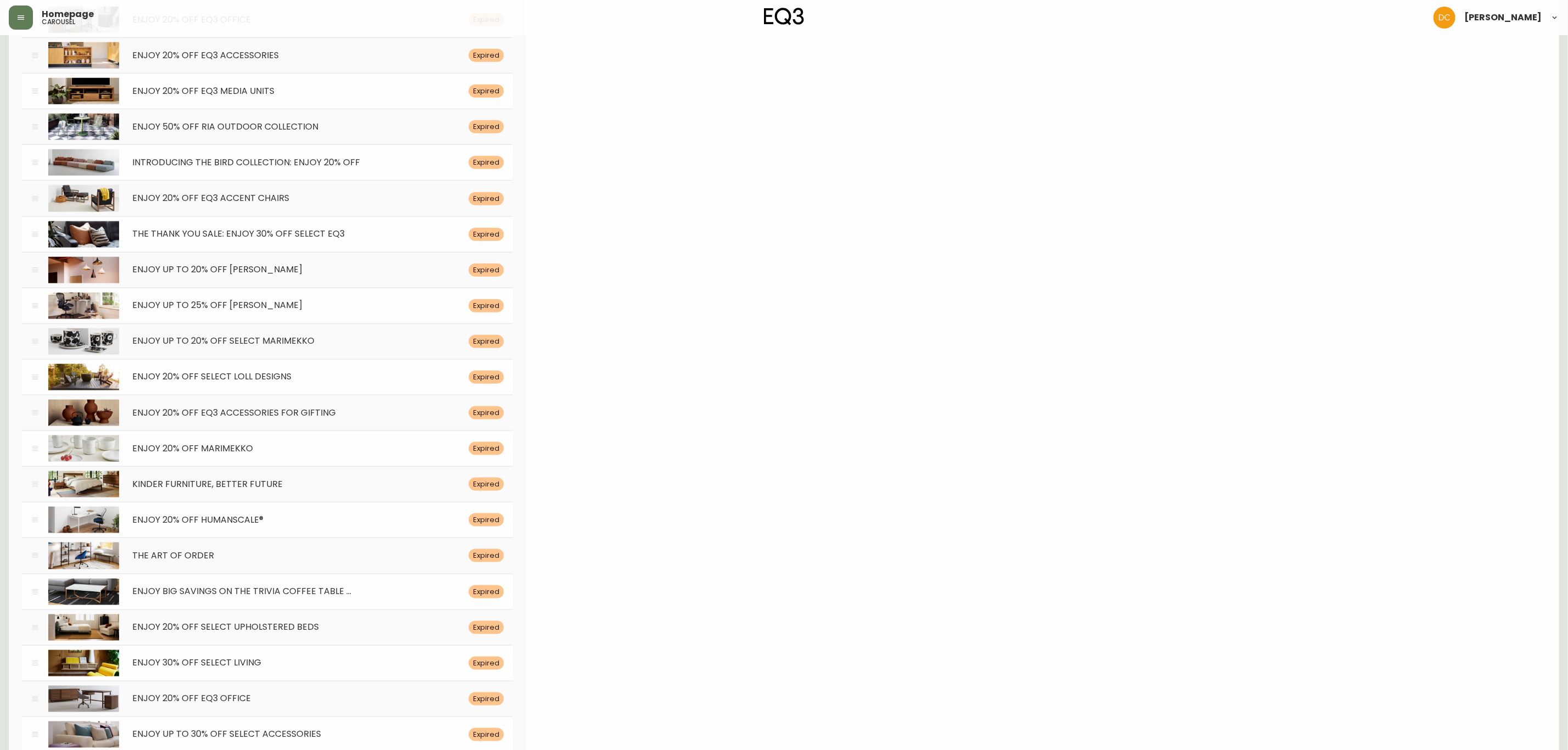
drag, startPoint x: 584, startPoint y: 144, endPoint x: 544, endPoint y: 447, distance: 305.6
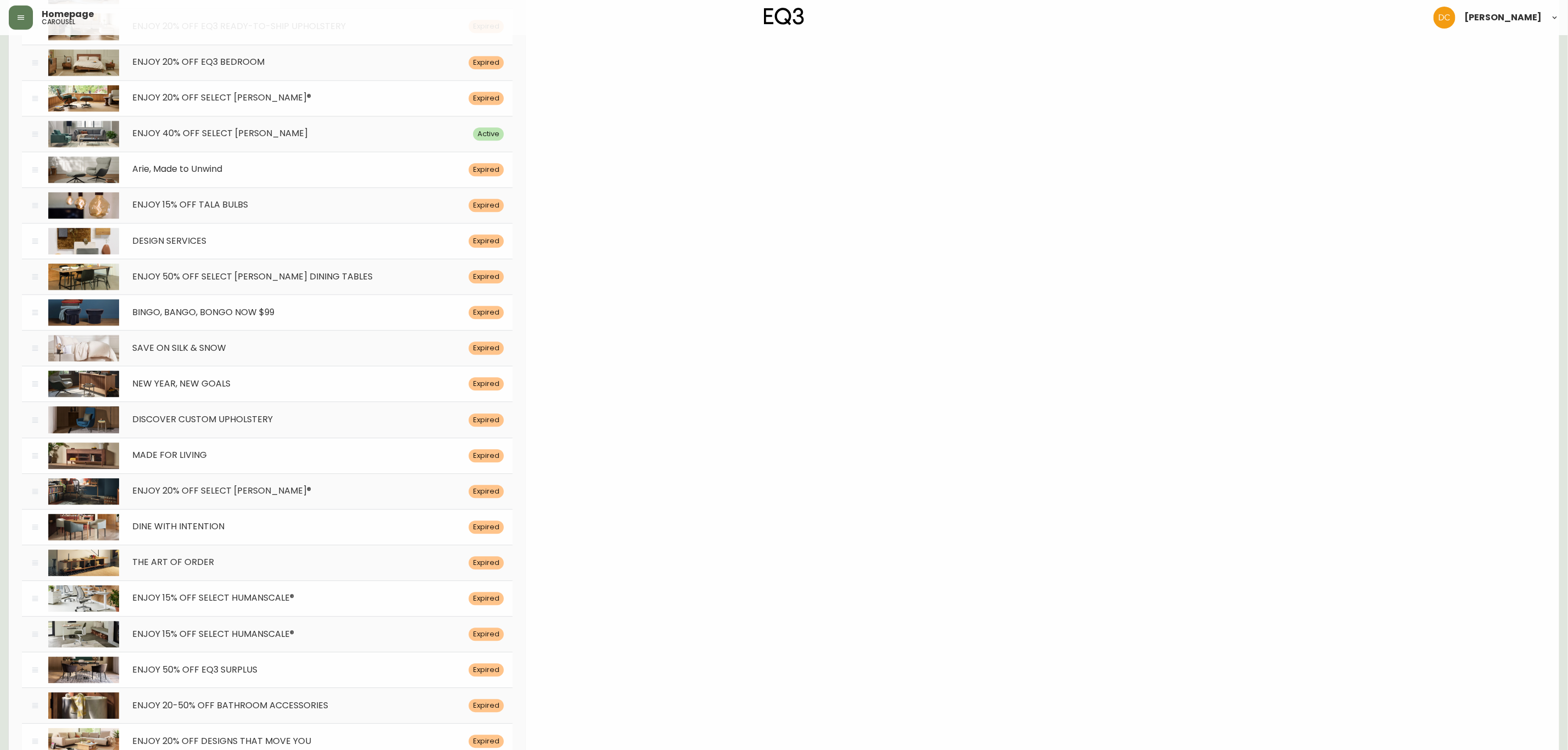
scroll to position [5423, 0]
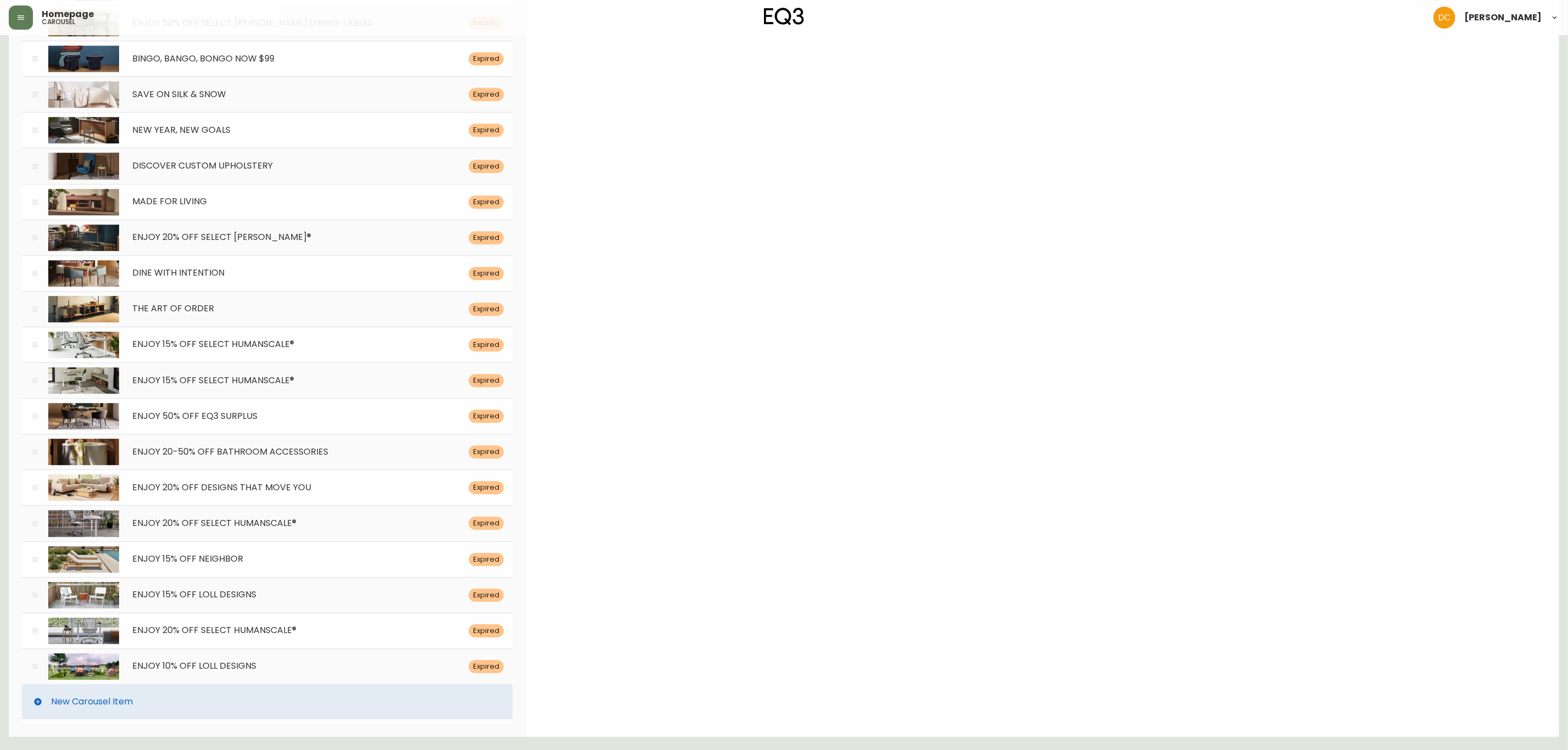
drag, startPoint x: 647, startPoint y: 289, endPoint x: 656, endPoint y: 504, distance: 215.2
drag, startPoint x: 581, startPoint y: 115, endPoint x: 618, endPoint y: 468, distance: 354.9
click at [229, 699] on div "New Carousel Item" at bounding box center [267, 701] width 490 height 35
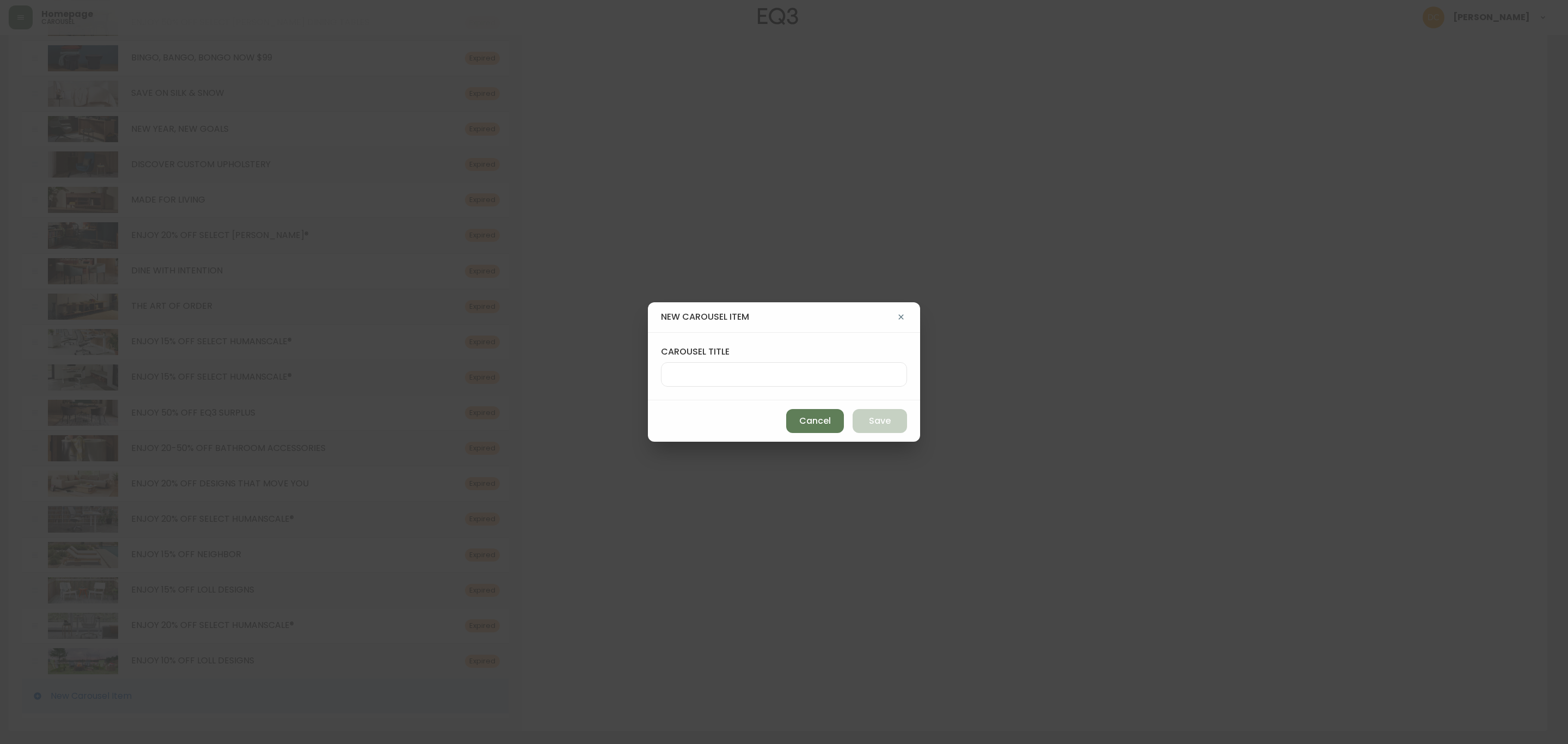
click at [771, 374] on input "carousel title" at bounding box center [784, 374] width 227 height 11
paste input "ENJOY 15% OFF EQ3 DINING AND MEDIA"
click at [868, 422] on button "Save" at bounding box center [879, 421] width 55 height 24
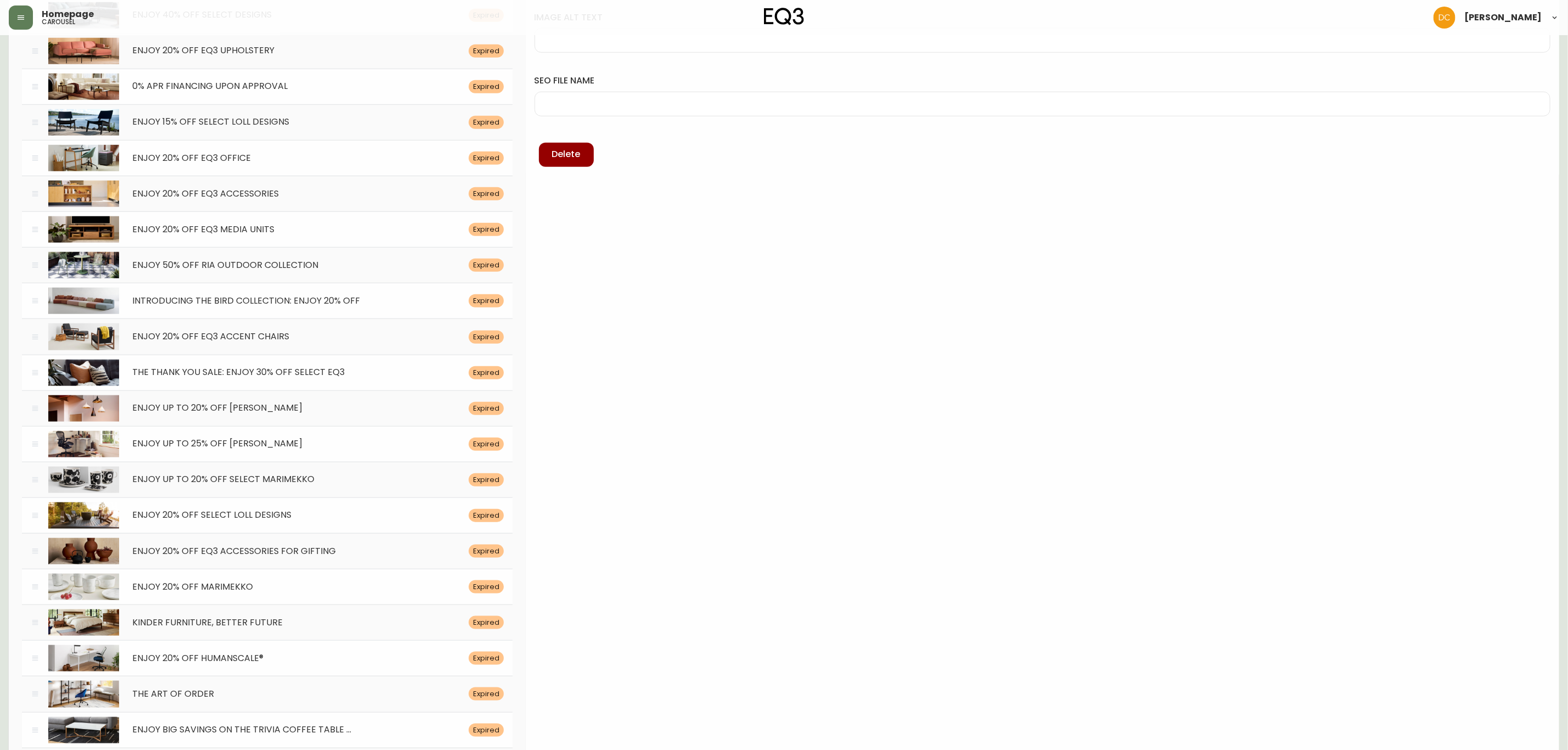
scroll to position [0, 0]
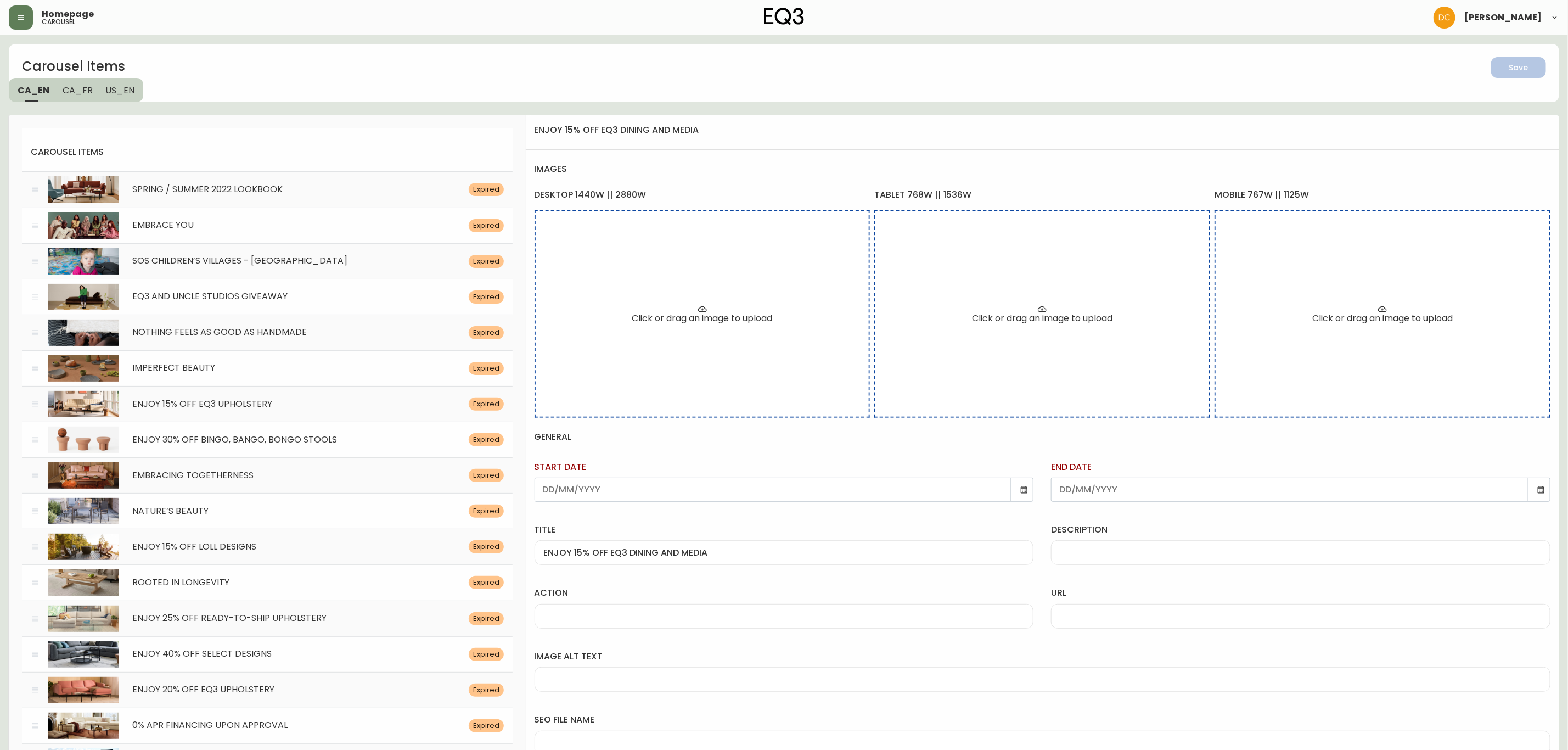
click at [1104, 554] on div "description" at bounding box center [1301, 545] width 499 height 41
paste input "For a limited time, save on dining tables, chairs, and media units, online only."
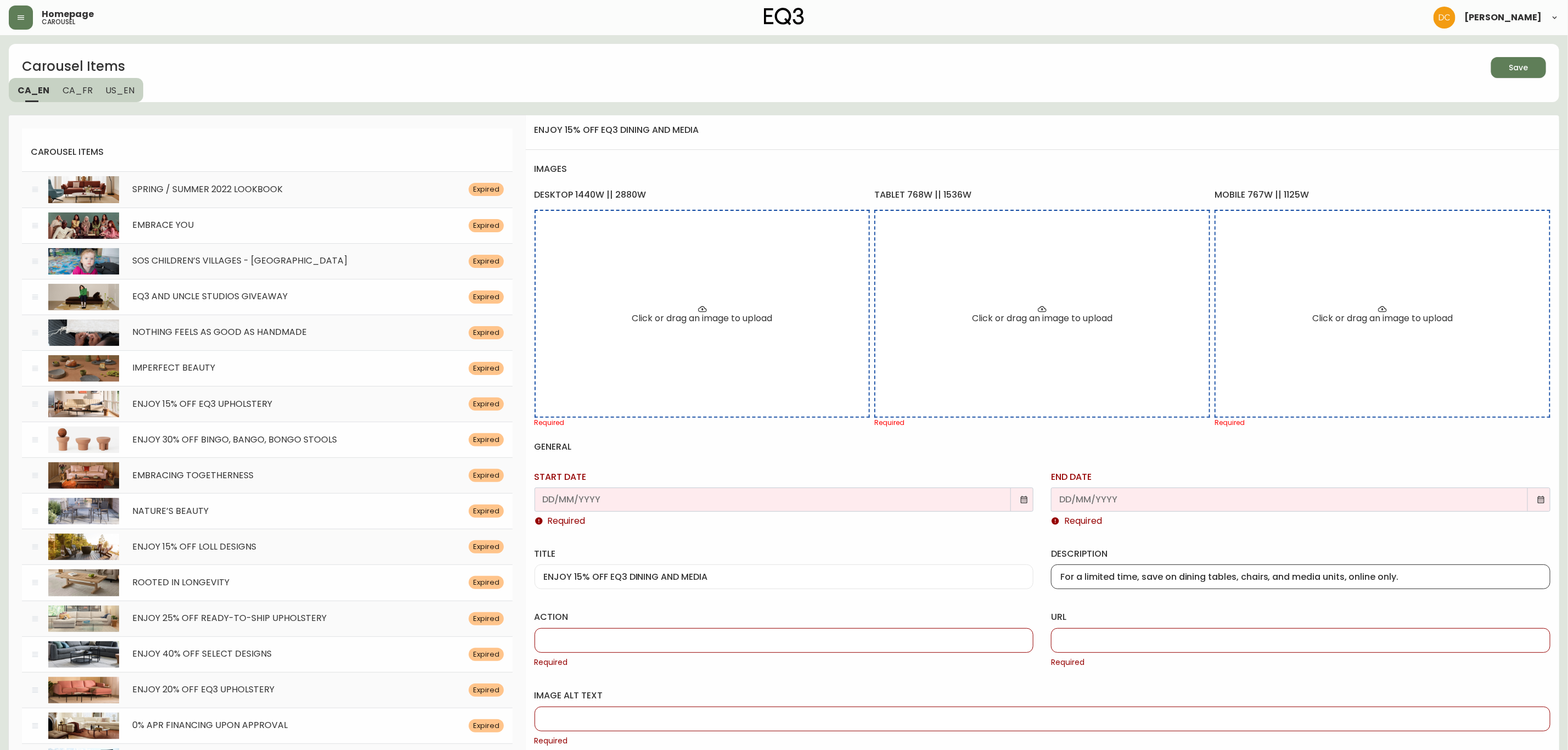
click at [1021, 506] on div at bounding box center [784, 499] width 499 height 24
click at [1023, 499] on icon at bounding box center [1023, 499] width 8 height 8
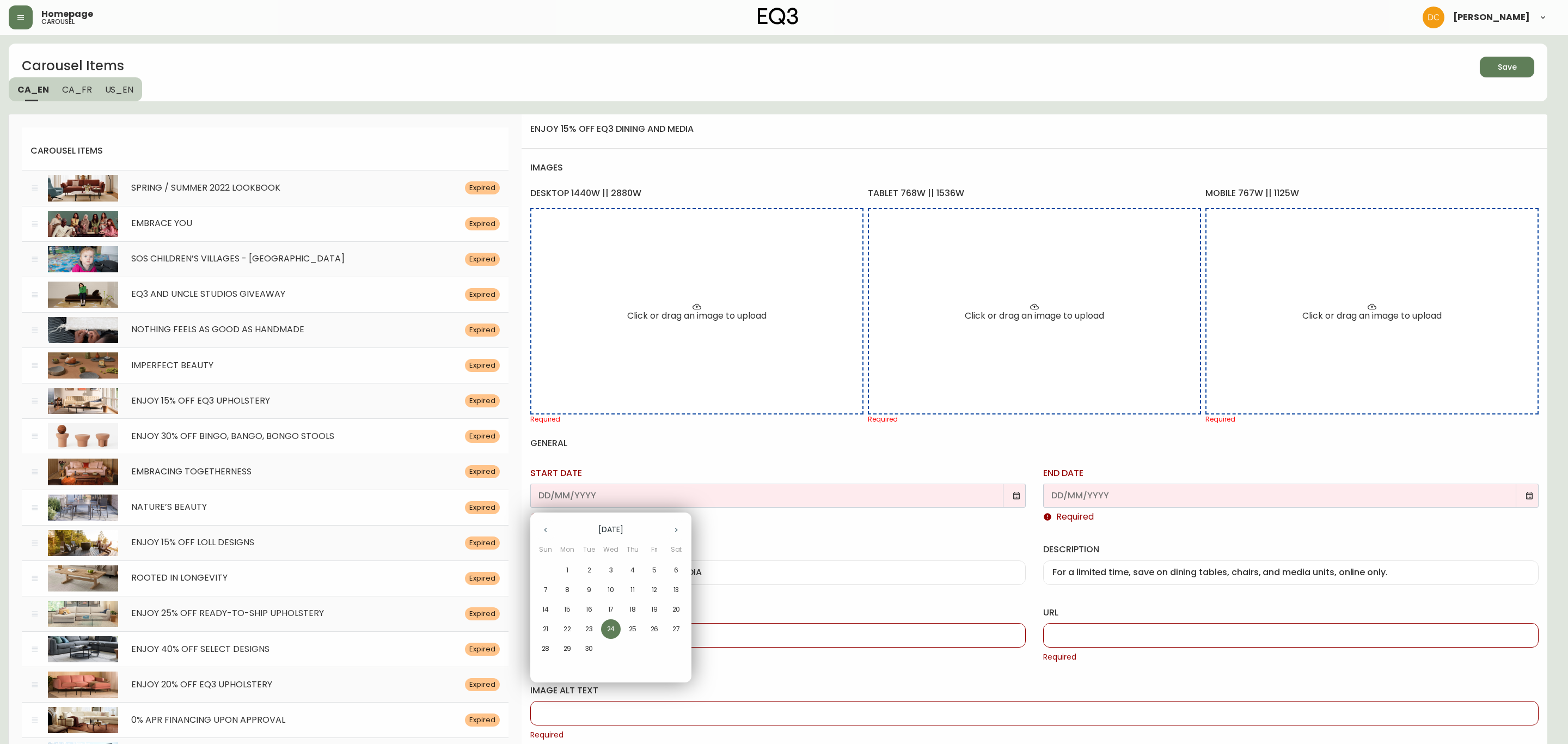
click at [637, 629] on span "25" at bounding box center [633, 629] width 20 height 10
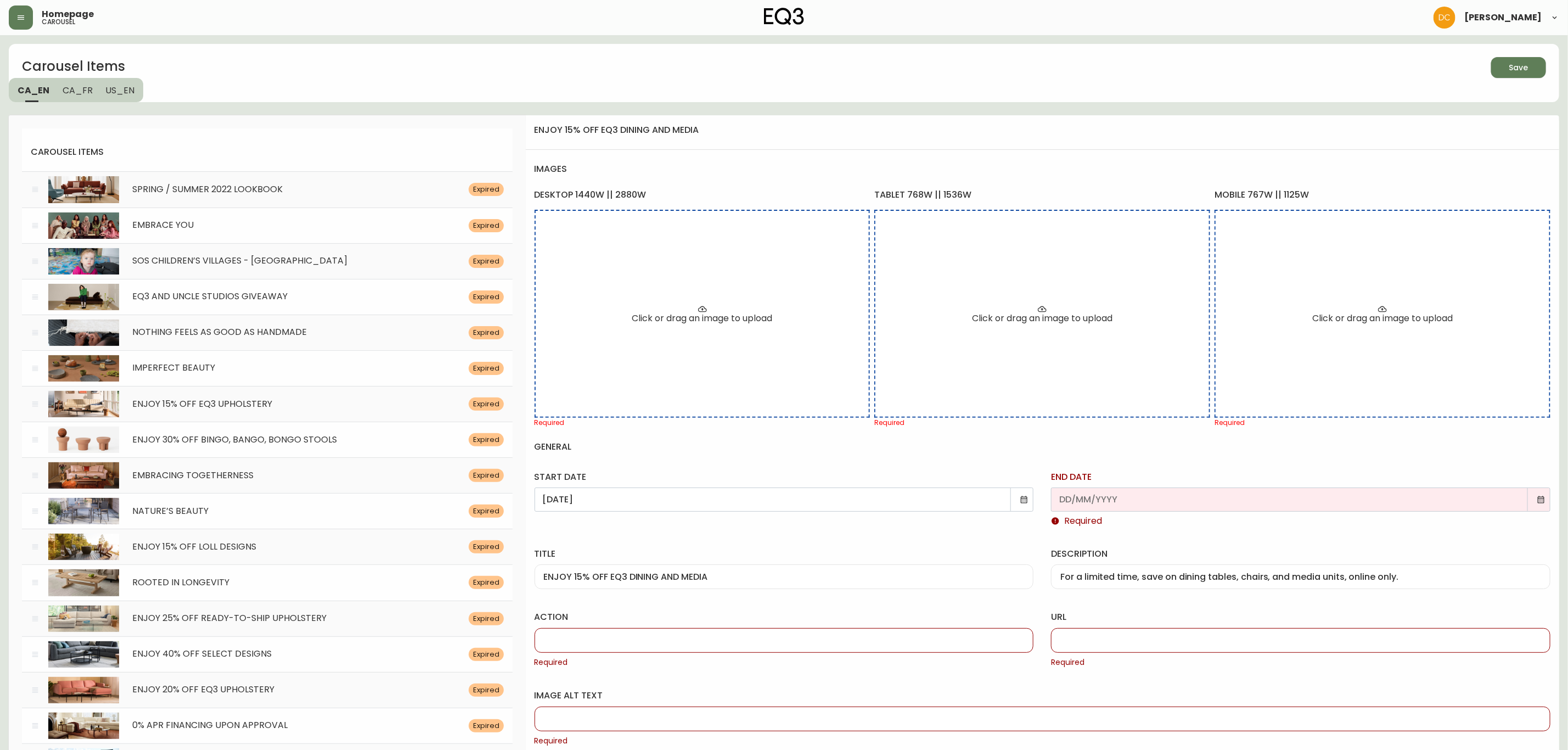
click at [1537, 503] on icon at bounding box center [1541, 499] width 8 height 8
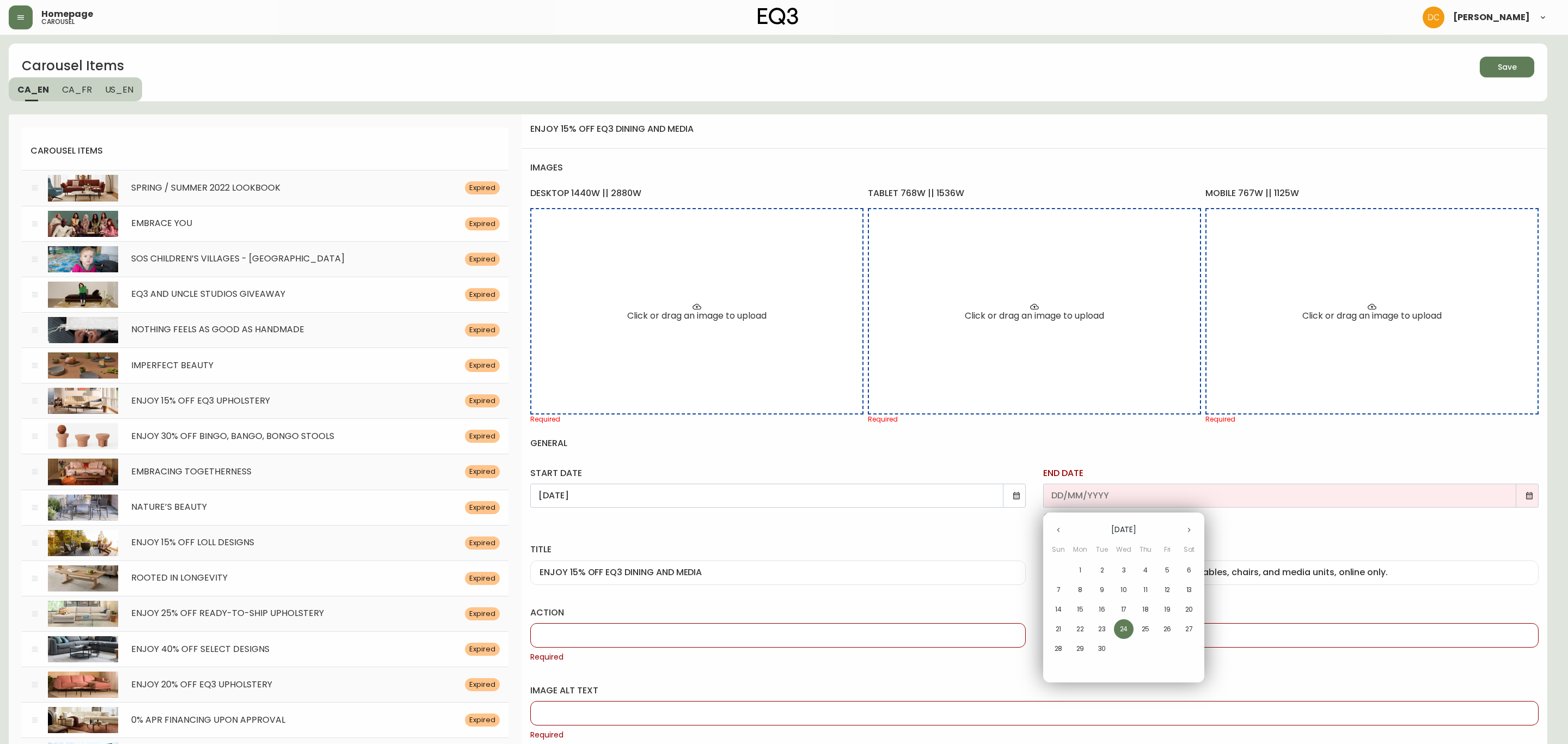
click at [1079, 647] on p "29" at bounding box center [1080, 648] width 8 height 10
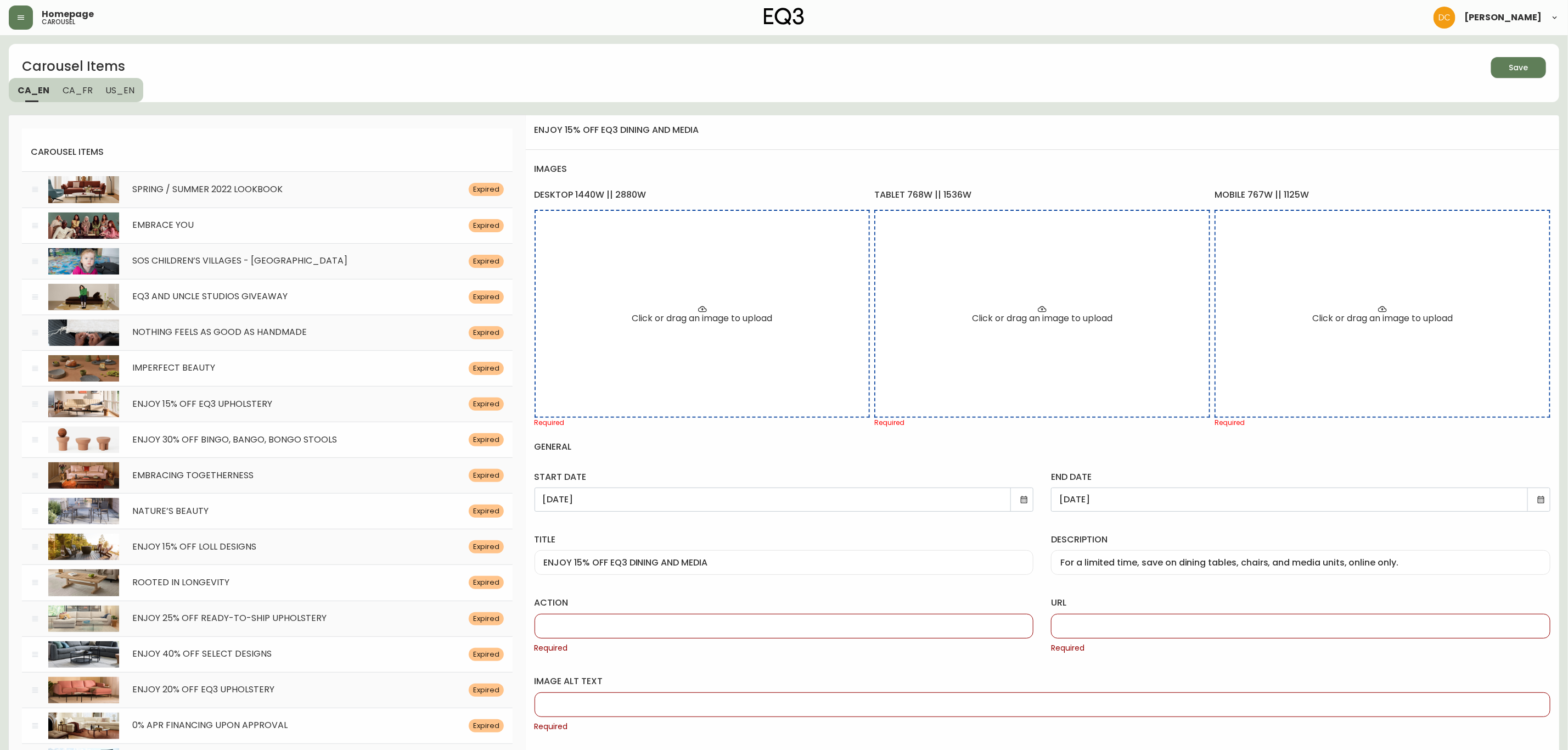
click at [918, 631] on input "action" at bounding box center [784, 626] width 481 height 11
click at [1087, 615] on div at bounding box center [1301, 626] width 499 height 24
click at [1104, 629] on input "url" at bounding box center [1301, 626] width 481 height 11
click at [1091, 623] on input "url" at bounding box center [1301, 626] width 481 height 11
click at [1243, 626] on input "/category/sale/promotions/cm6tnvql01yu701428p0g0d0l" at bounding box center [1301, 626] width 481 height 11
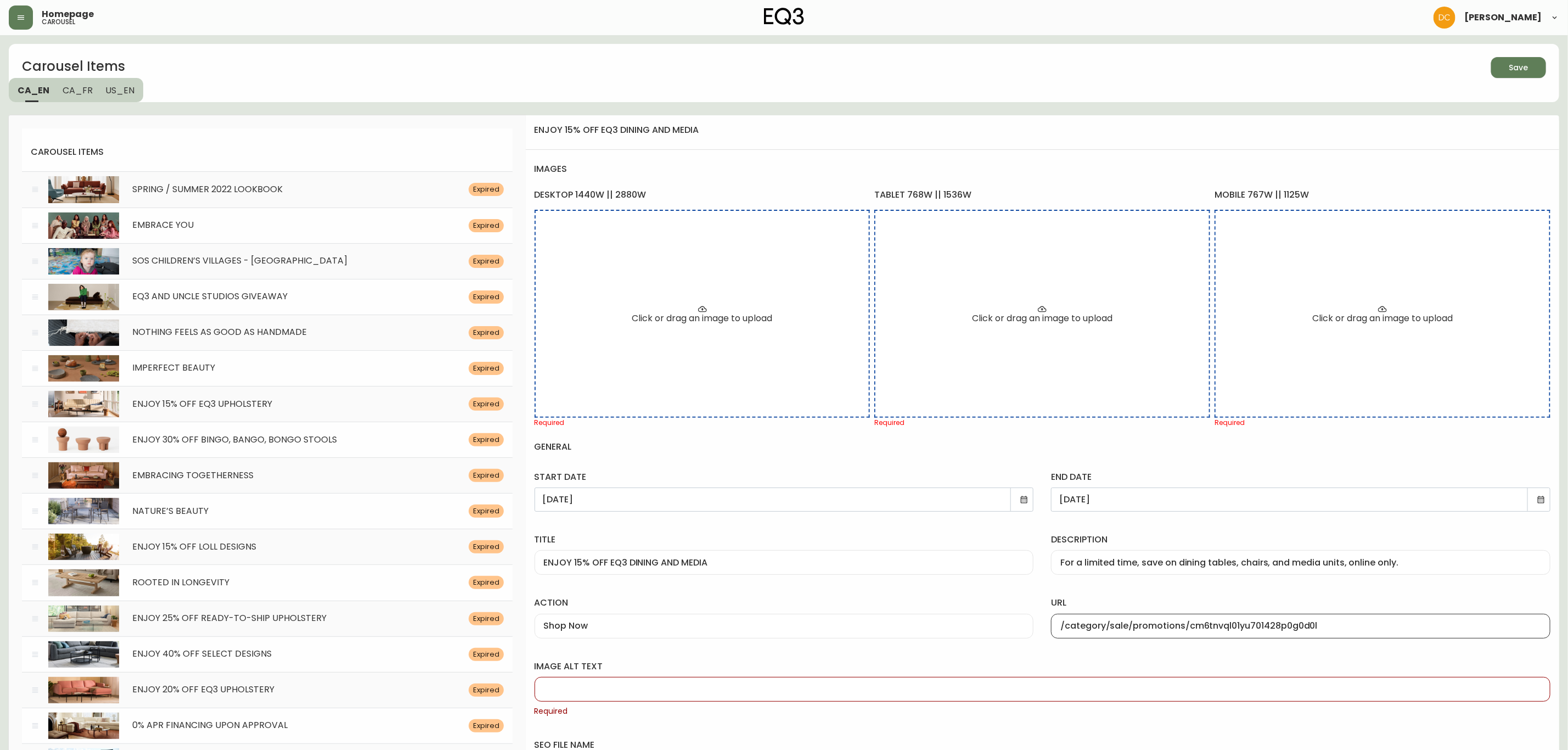
click at [1243, 626] on input "/category/sale/promotions/cm6tnvql01yu701428p0g0d0l" at bounding box center [1301, 626] width 481 height 11
paste input "fy0zh03aul80198jv0va3h9"
click at [1155, 651] on div "image alt text Required" at bounding box center [1042, 686] width 1033 height 79
click at [621, 690] on input "image alt text" at bounding box center [1043, 689] width 997 height 11
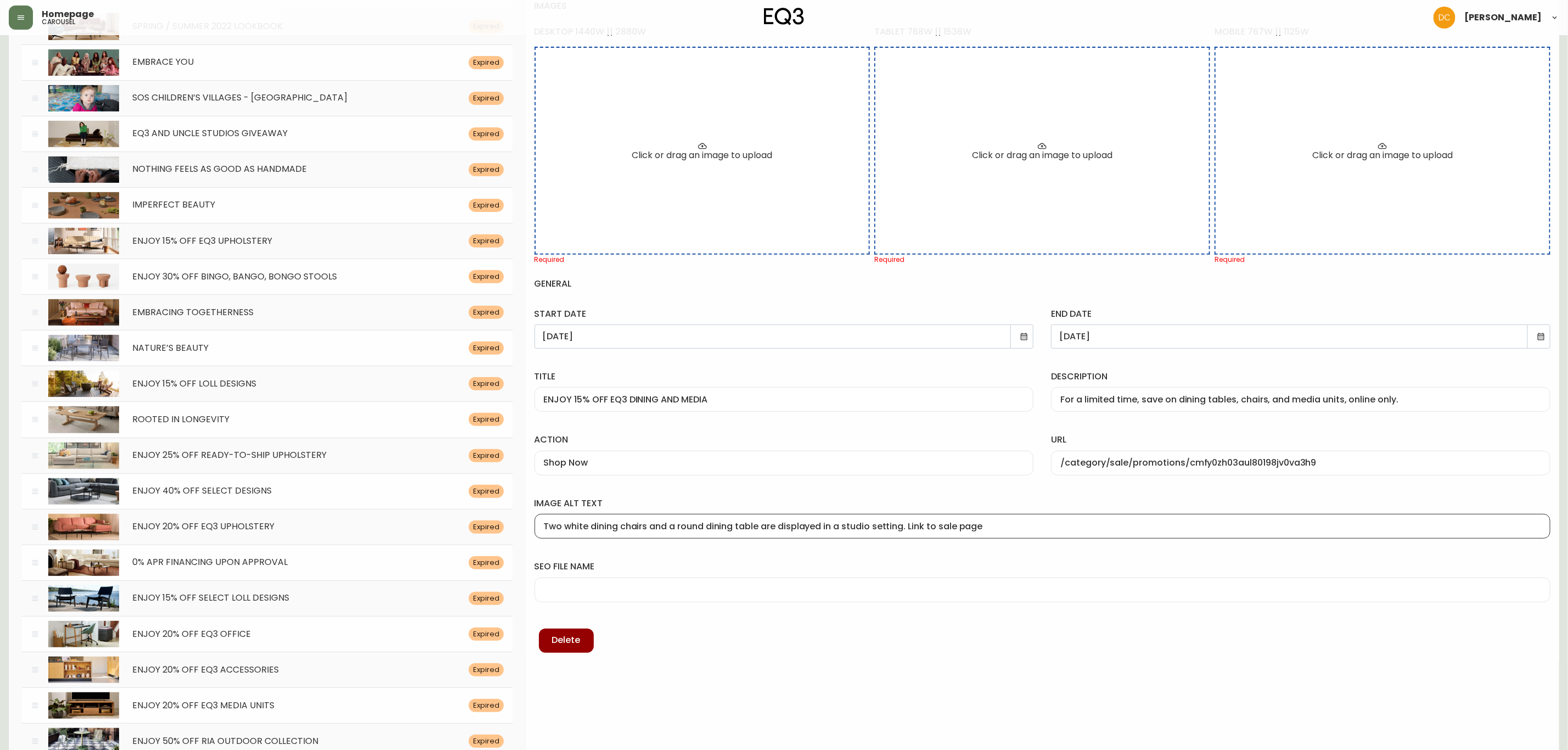
scroll to position [165, 0]
click at [594, 588] on input "seo file name" at bounding box center [1043, 588] width 997 height 11
click at [655, 584] on input "seo file name" at bounding box center [1043, 588] width 997 height 11
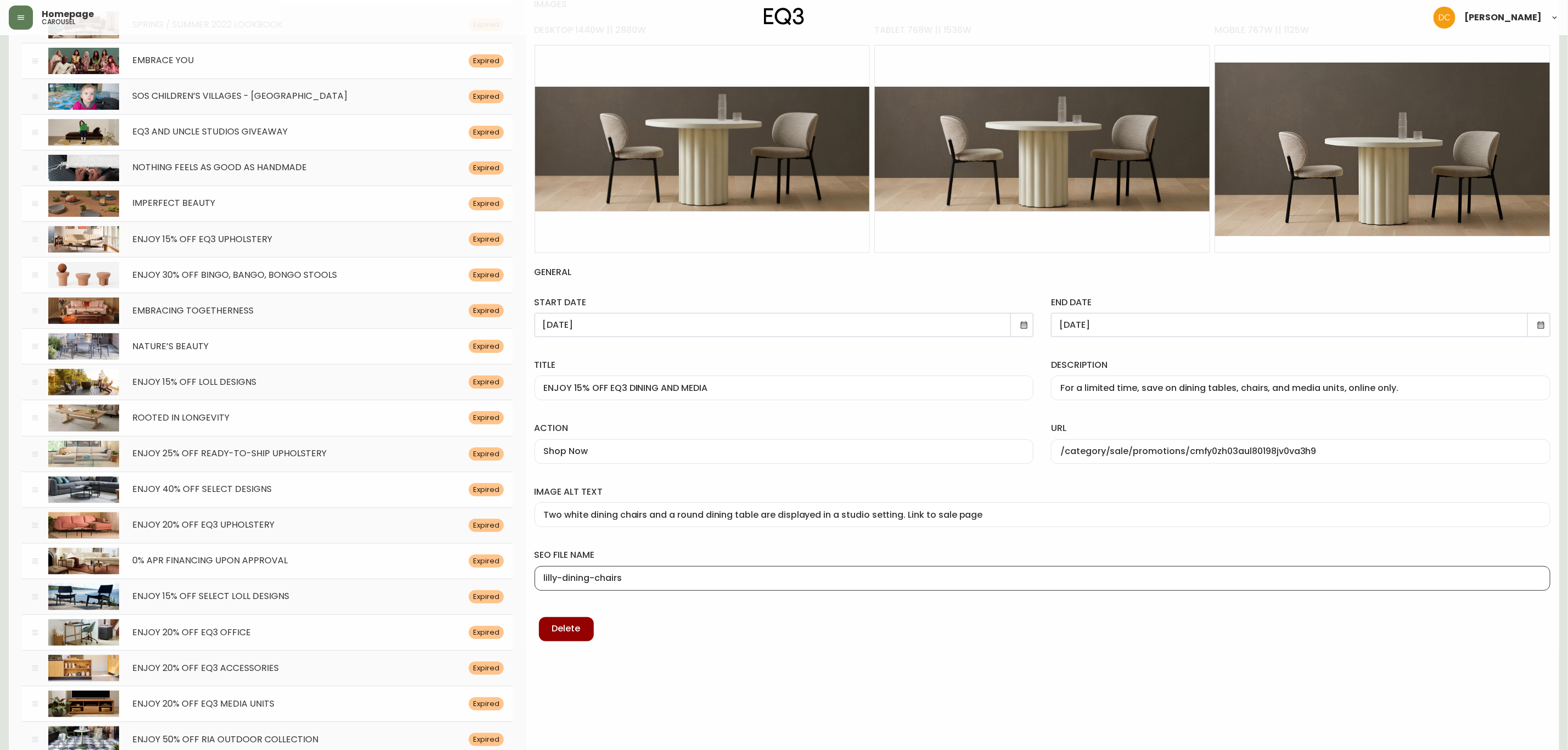
click at [742, 652] on div "enjoy 15% off eq3 dining and media images desktop 1440w || 2880w Edit tablet 76…" at bounding box center [1042, 302] width 1033 height 703
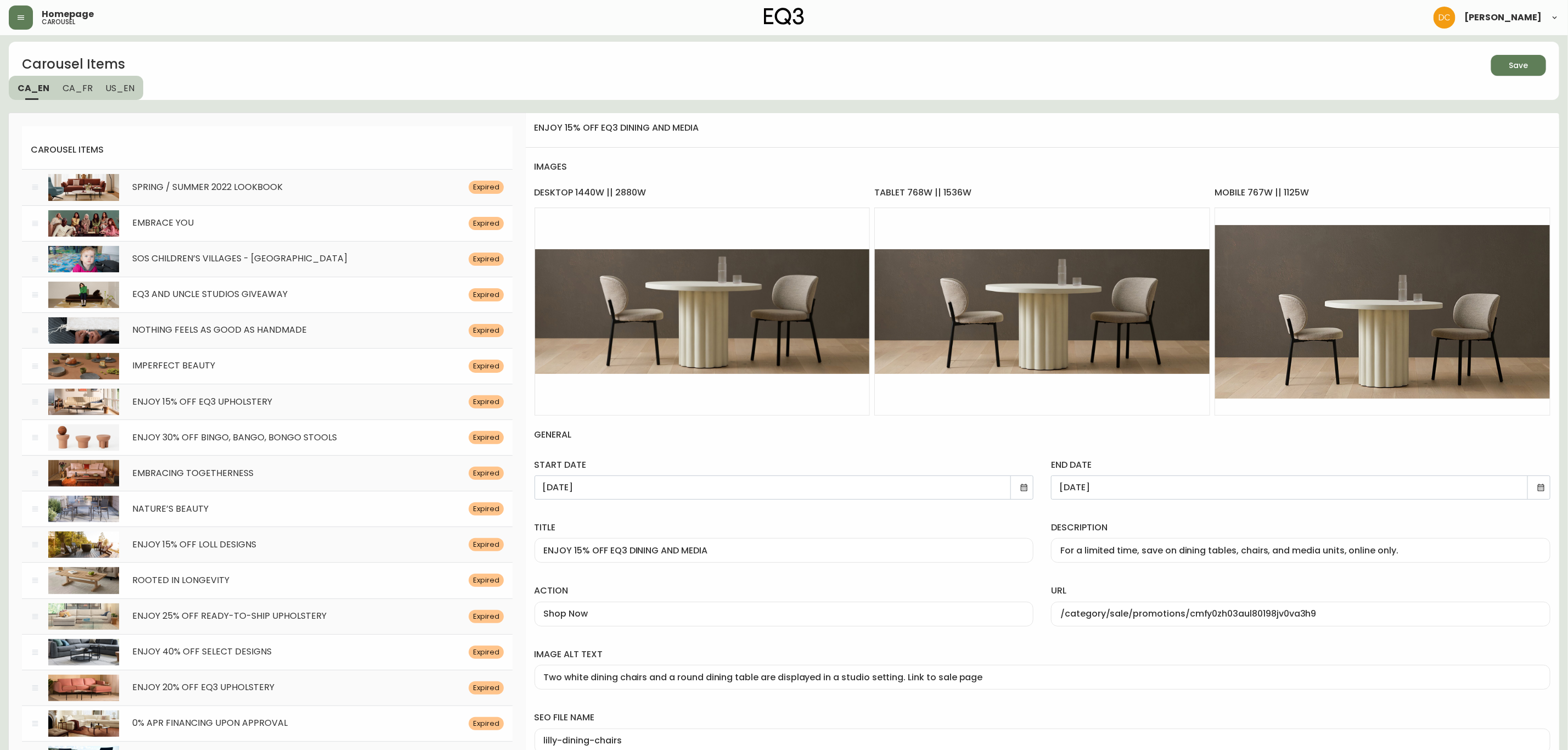
scroll to position [0, 0]
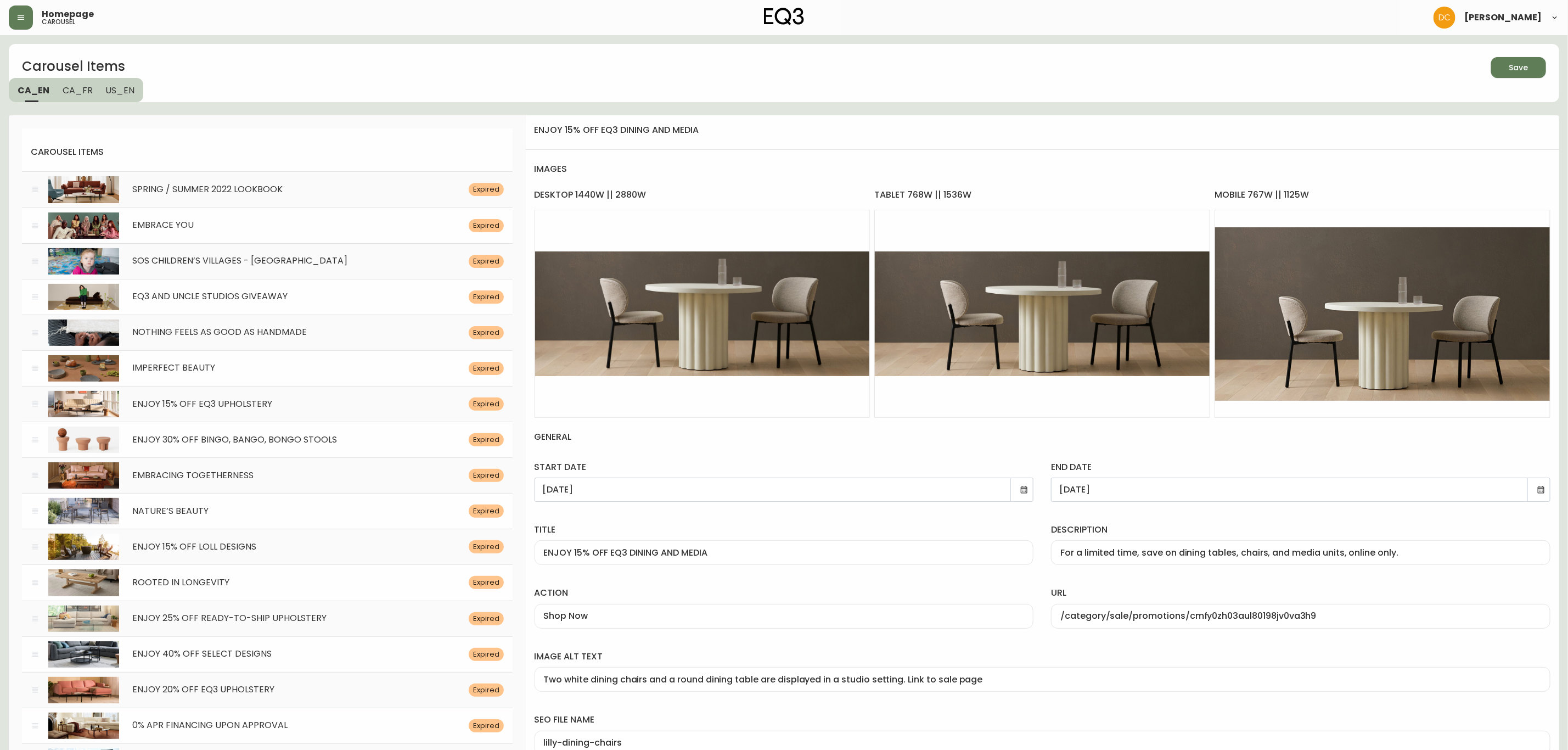
click at [1508, 73] on span "Save" at bounding box center [1518, 68] width 37 height 14
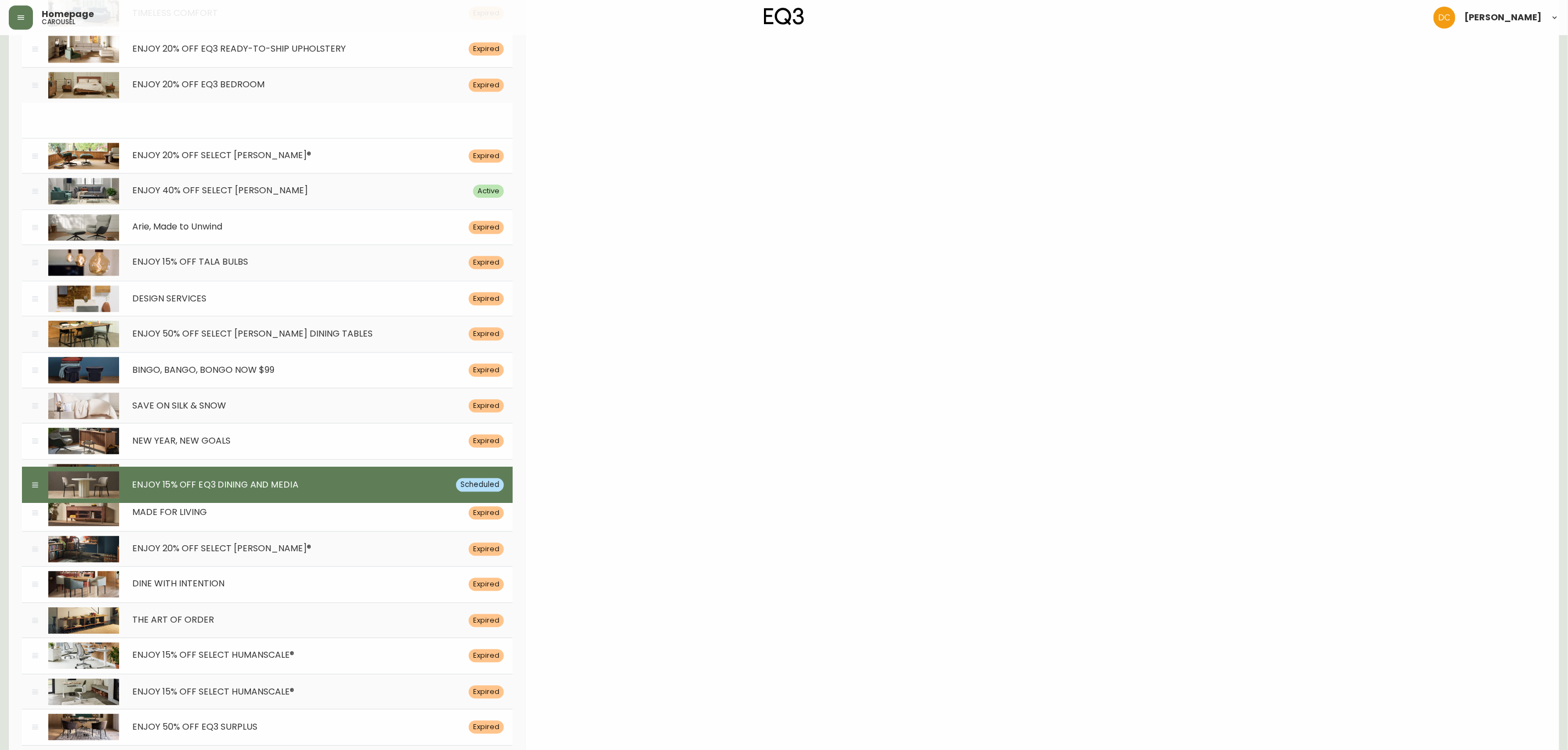
scroll to position [5100, 0]
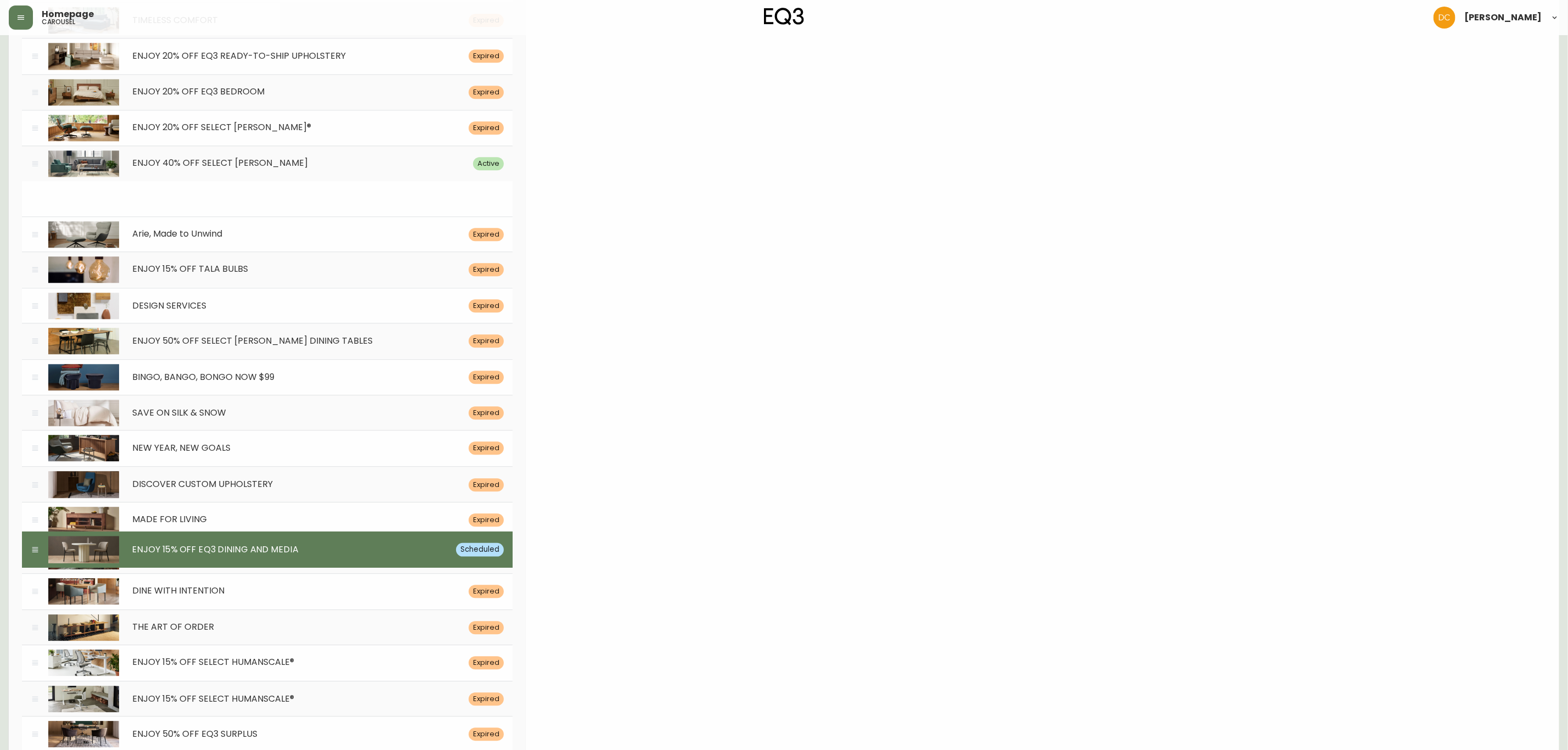
drag, startPoint x: 37, startPoint y: 666, endPoint x: 141, endPoint y: 231, distance: 447.3
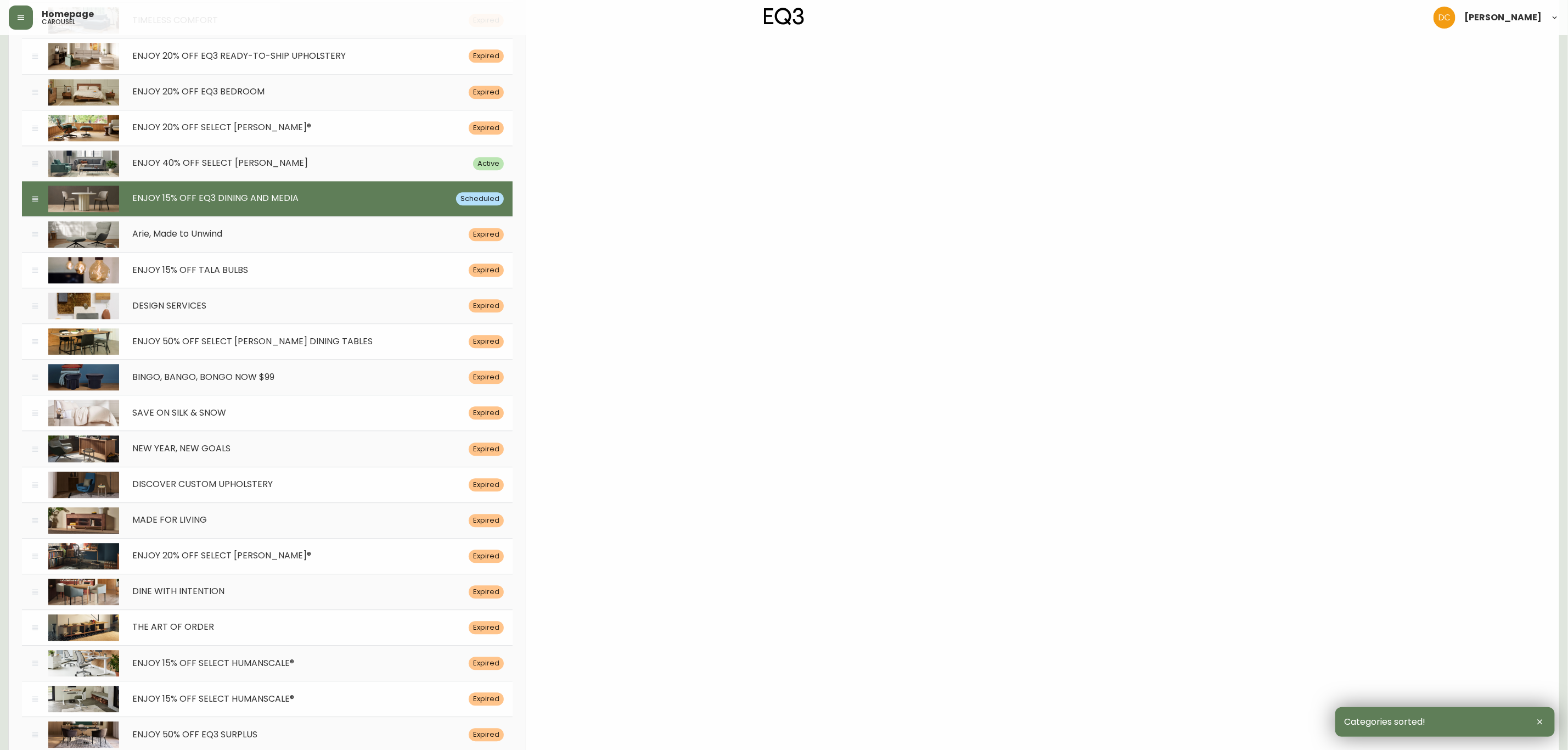
drag, startPoint x: 661, startPoint y: 545, endPoint x: 700, endPoint y: 370, distance: 179.3
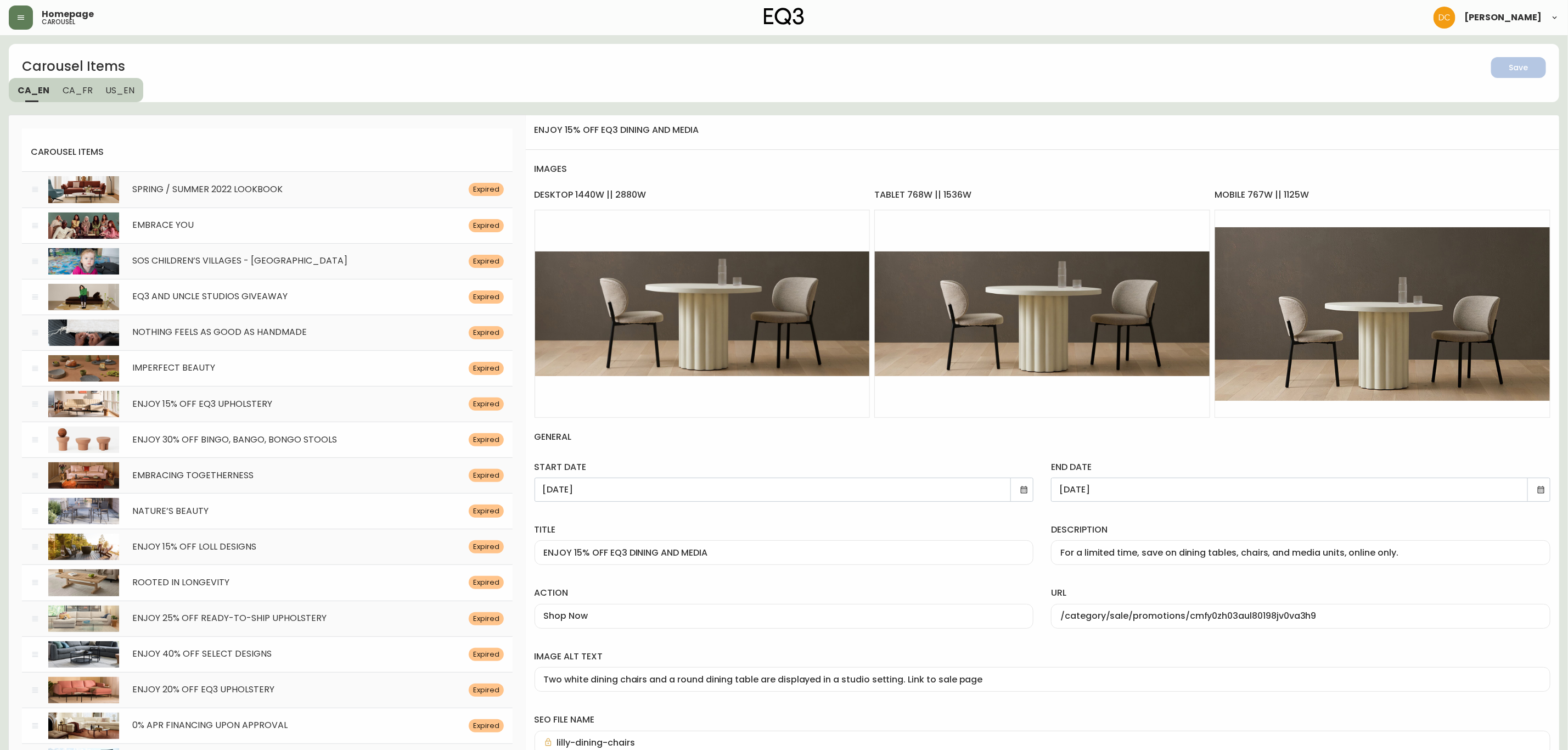
click at [713, 551] on input "ENJOY 15% OFF EQ3 DINING AND MEDIA" at bounding box center [784, 553] width 481 height 11
drag, startPoint x: 1150, startPoint y: 538, endPoint x: 1140, endPoint y: 552, distance: 17.2
click at [1149, 538] on div "description For a limited time, save on dining tables, chairs, and media units,…" at bounding box center [1301, 545] width 499 height 41
click at [1140, 549] on input "For a limited time, save on dining tables, chairs, and media units, online only." at bounding box center [1301, 553] width 481 height 11
click at [1174, 609] on div "/category/sale/promotions/cmfy0zh03aul80198jv0va3h9" at bounding box center [1301, 616] width 499 height 24
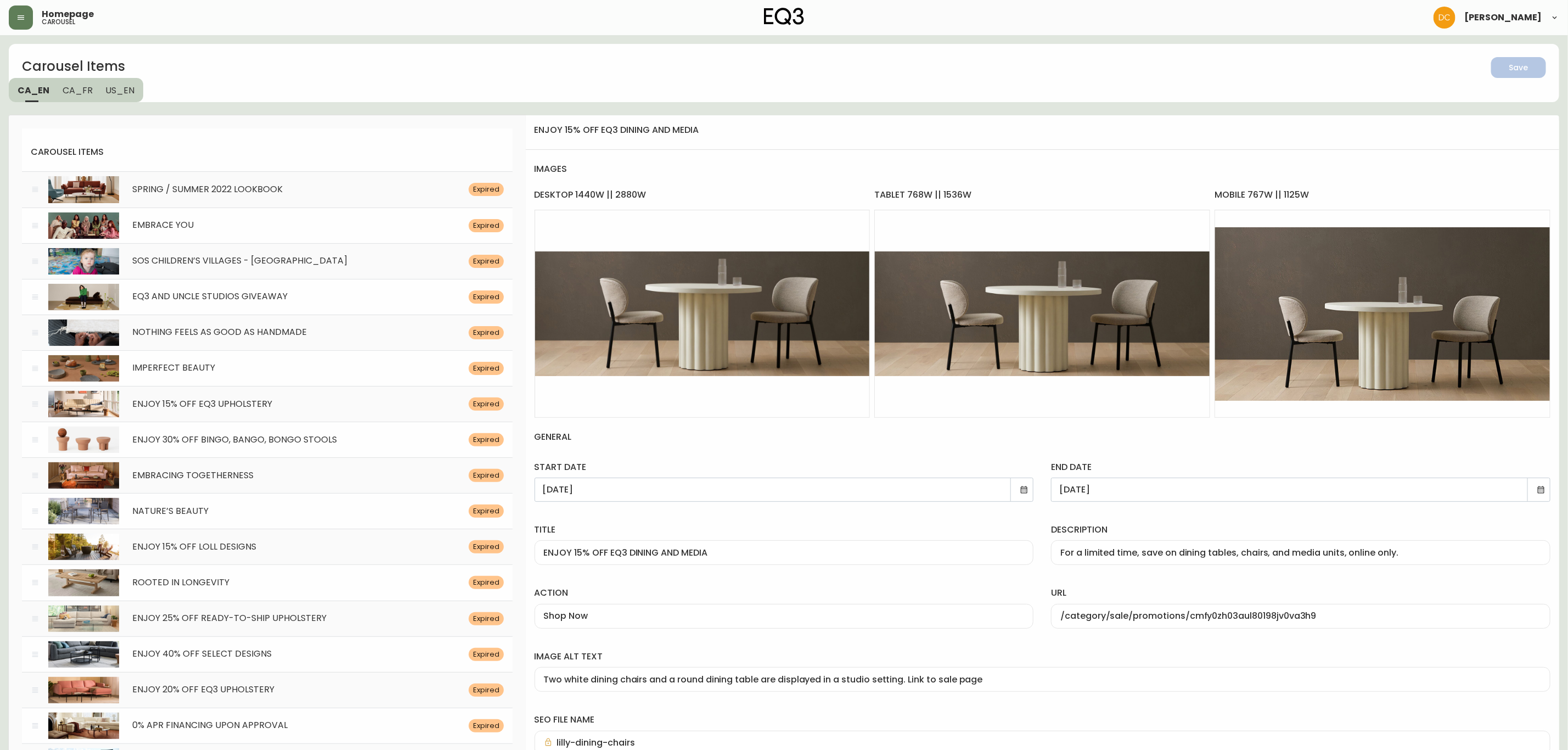
click at [723, 699] on div "image alt text Two white dining chairs and a round dining table are displayed i…" at bounding box center [1042, 668] width 1033 height 63
click at [727, 682] on input "Two white dining chairs and a round dining table are displayed in a studio sett…" at bounding box center [1043, 680] width 997 height 11
click at [639, 623] on div "Shop Now" at bounding box center [784, 616] width 499 height 24
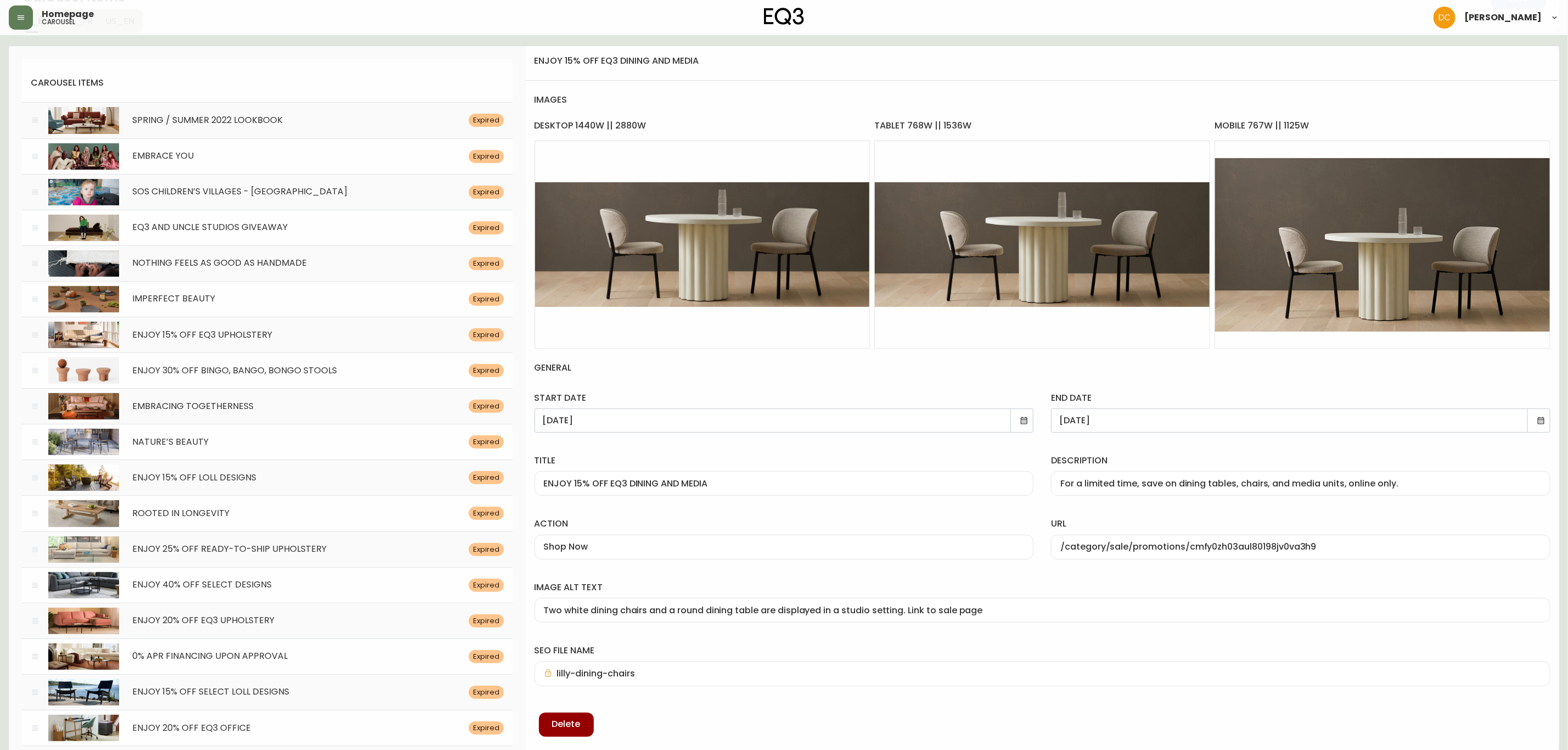
scroll to position [165, 0]
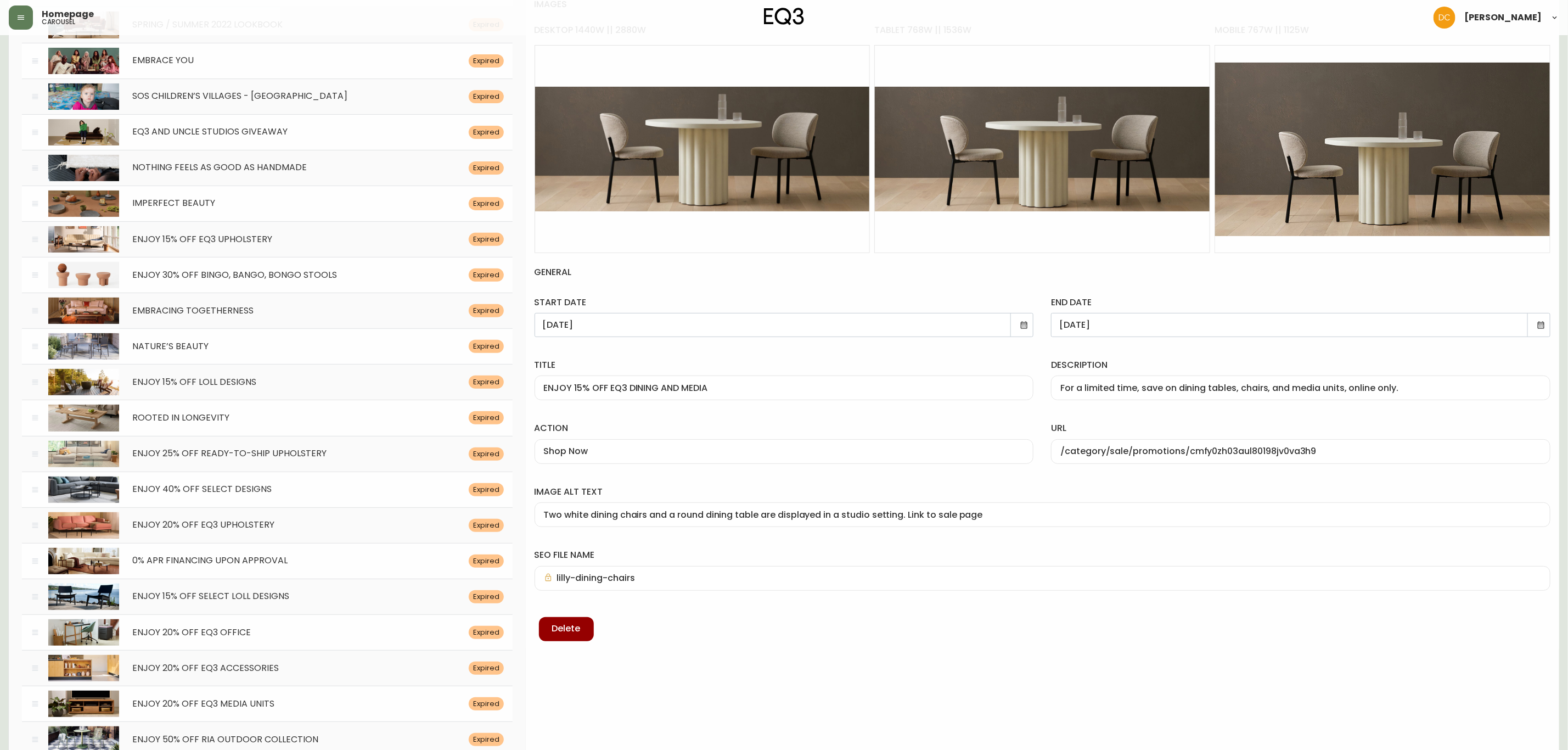
click at [656, 590] on div "lilly-dining-chairs" at bounding box center [1043, 578] width 1016 height 24
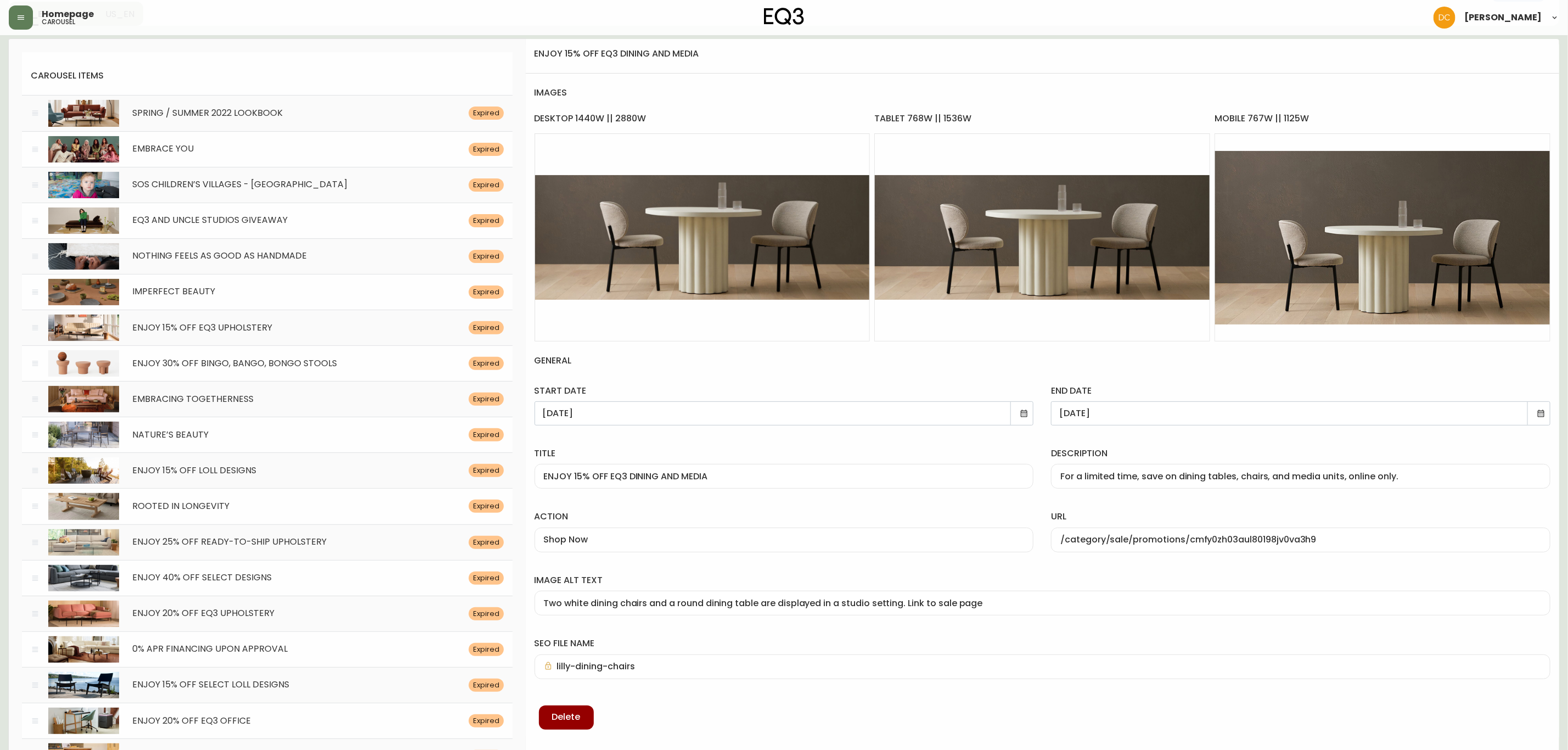
scroll to position [0, 0]
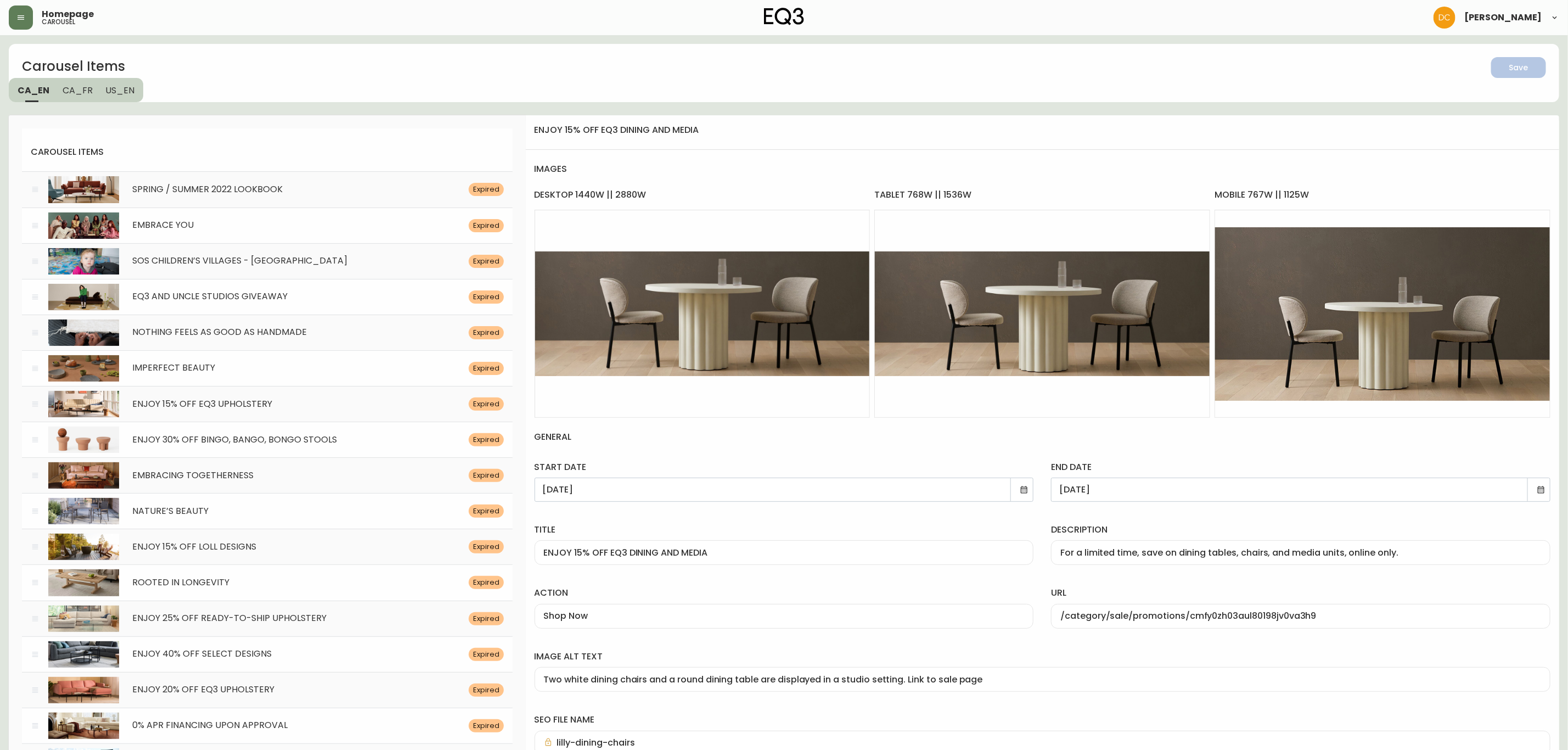
click at [129, 101] on button "US_EN" at bounding box center [121, 90] width 44 height 24
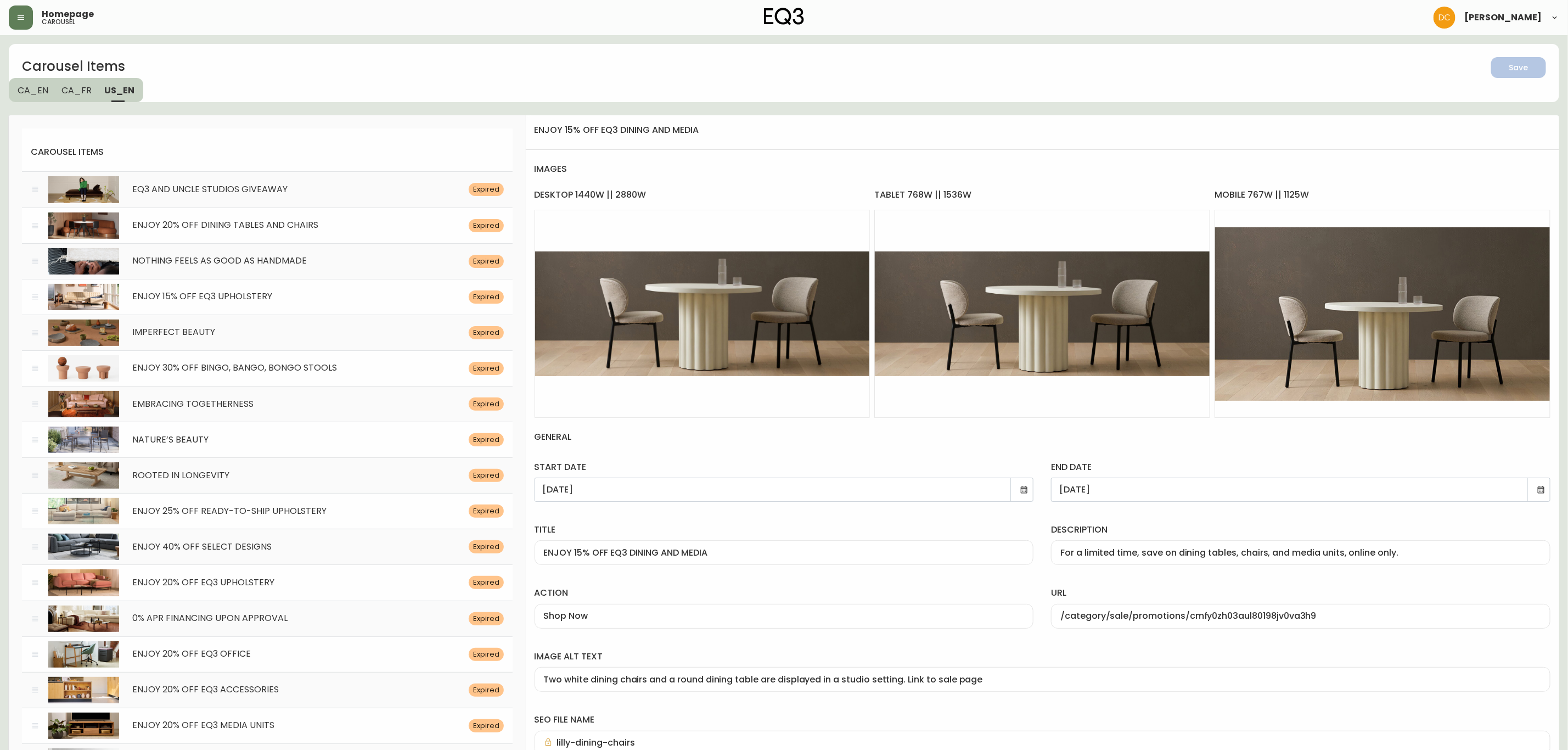
drag, startPoint x: 544, startPoint y: 65, endPoint x: 530, endPoint y: 425, distance: 360.3
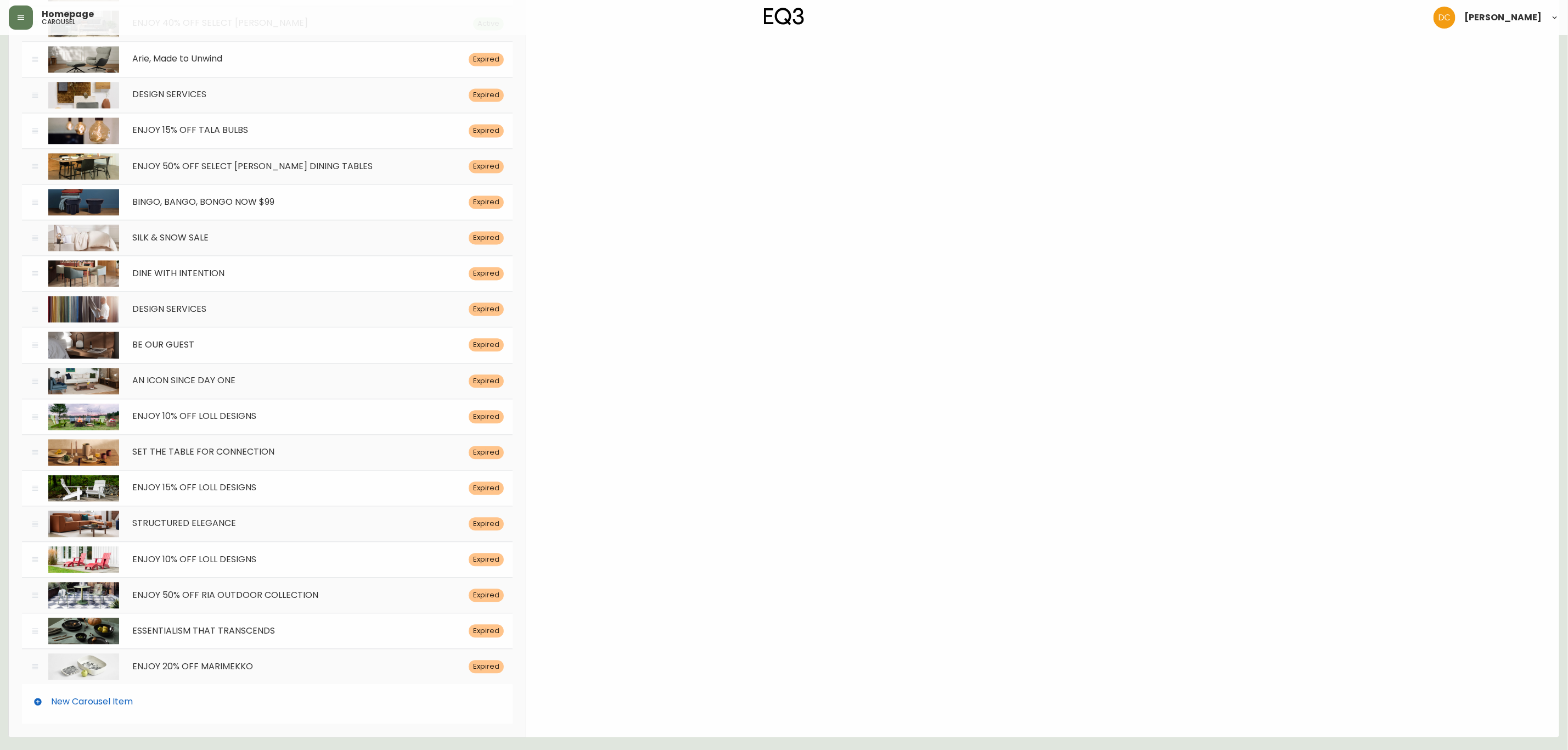
click at [364, 715] on div "New Carousel Item" at bounding box center [267, 701] width 490 height 35
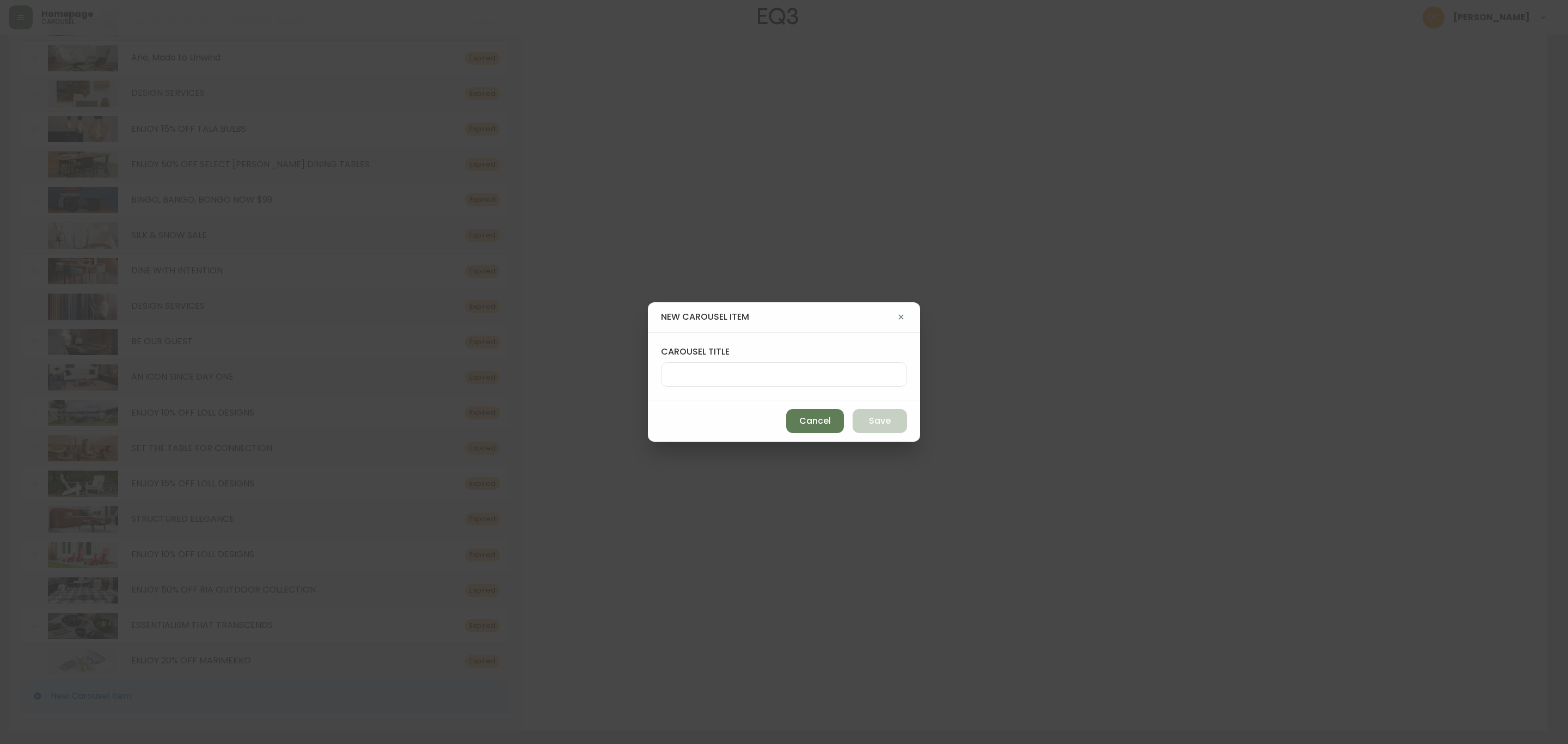
drag, startPoint x: 763, startPoint y: 381, endPoint x: 776, endPoint y: 389, distance: 15.3
click at [763, 381] on div at bounding box center [783, 374] width 246 height 24
paste input "ENJOY 15% OFF EQ3 DINING AND MEDIA"
click at [864, 425] on button "Save" at bounding box center [879, 421] width 55 height 24
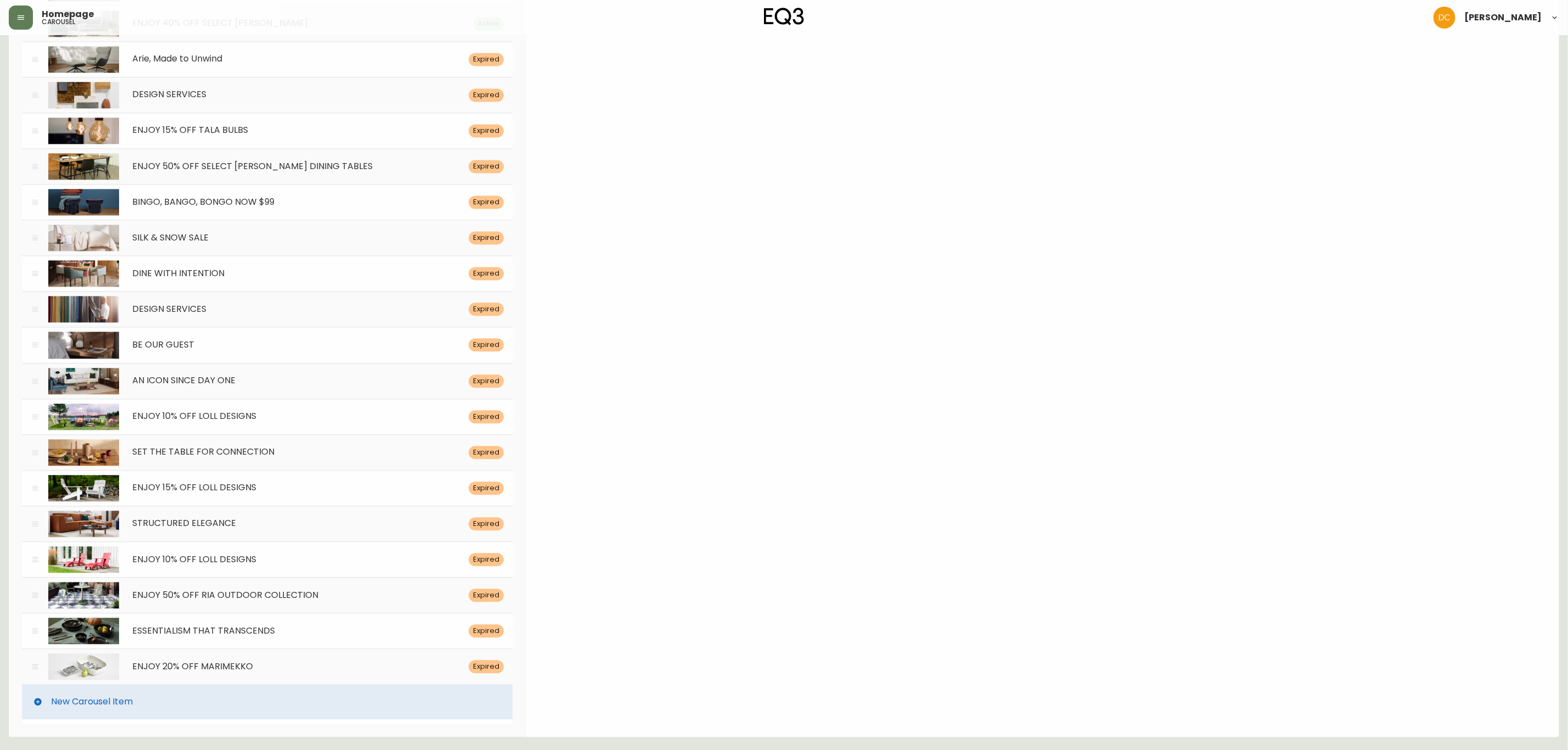
scroll to position [0, 0]
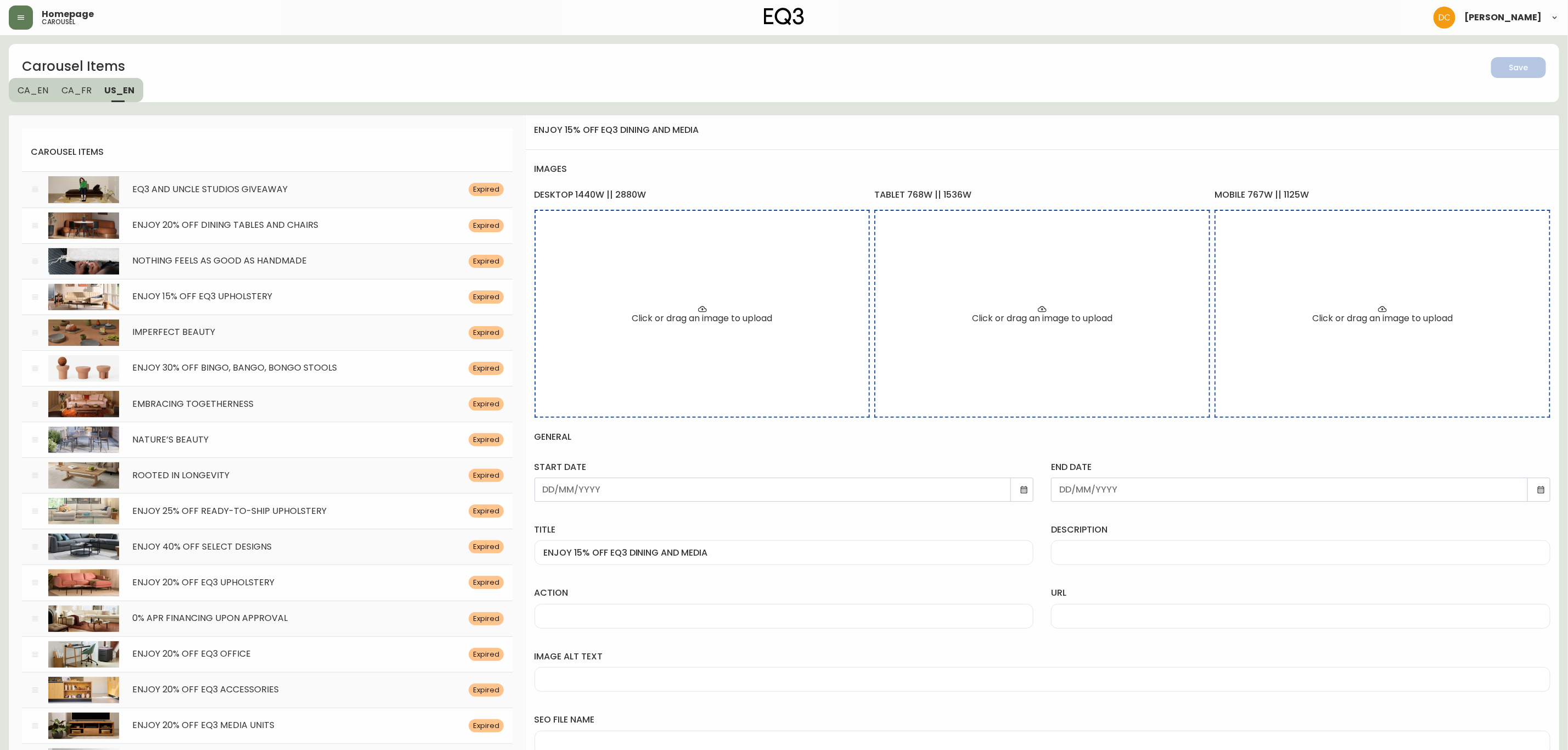
click at [1104, 555] on div "description" at bounding box center [1301, 545] width 499 height 41
paste input "For a limited time, save on dining tables, chairs, and media units, online only."
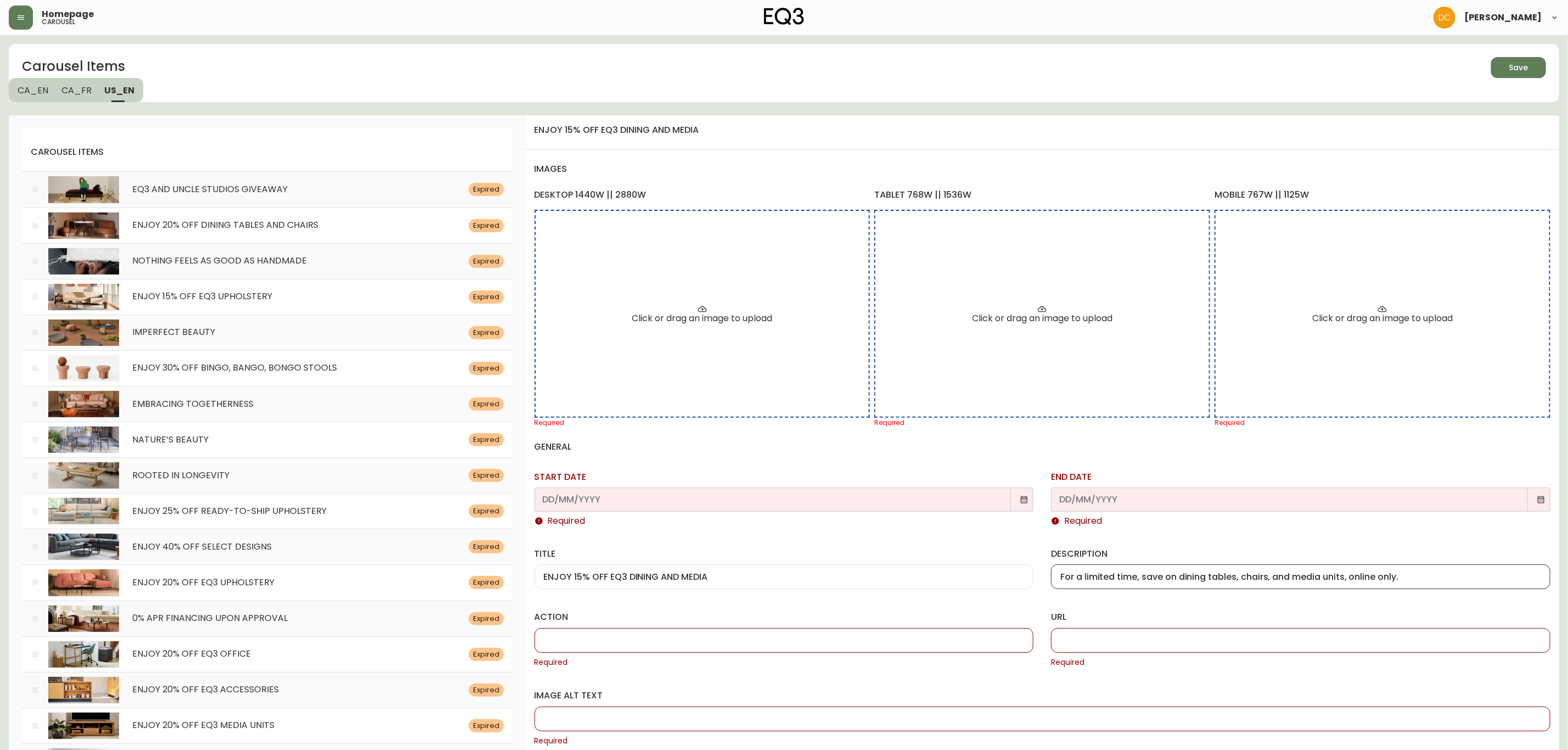
click at [1021, 504] on icon at bounding box center [1023, 499] width 8 height 8
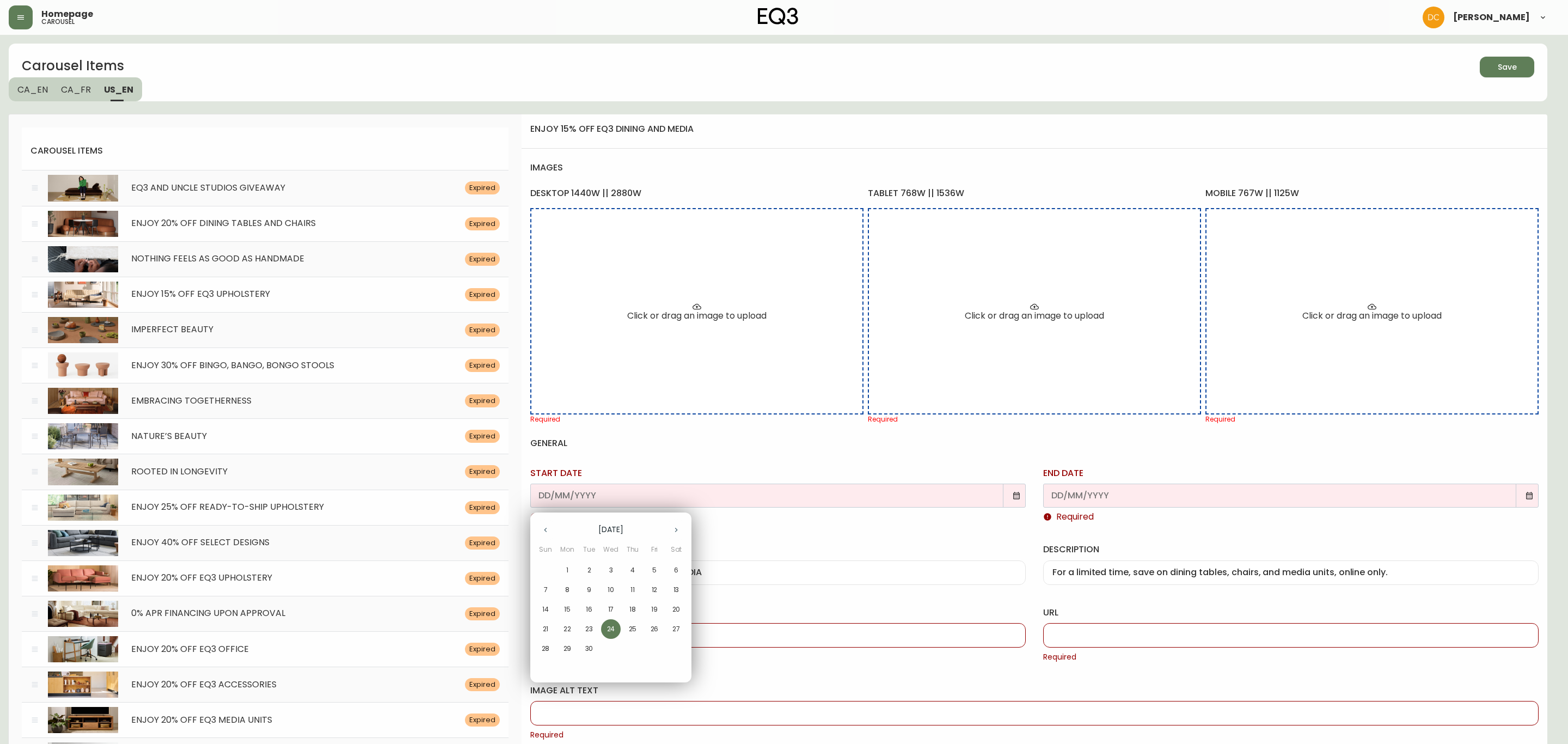
click at [642, 627] on span "25" at bounding box center [633, 629] width 20 height 10
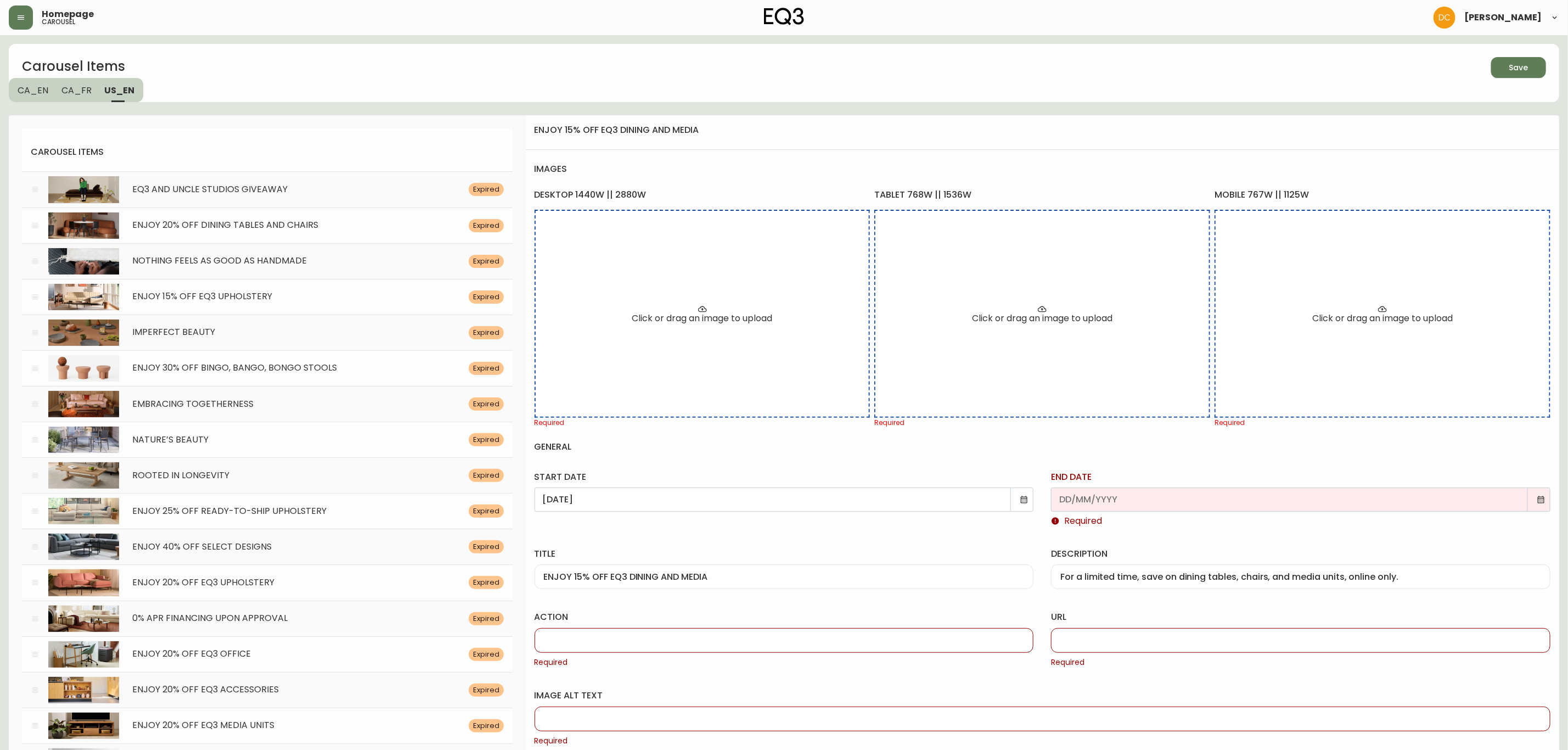
click at [1540, 499] on icon at bounding box center [1541, 499] width 8 height 8
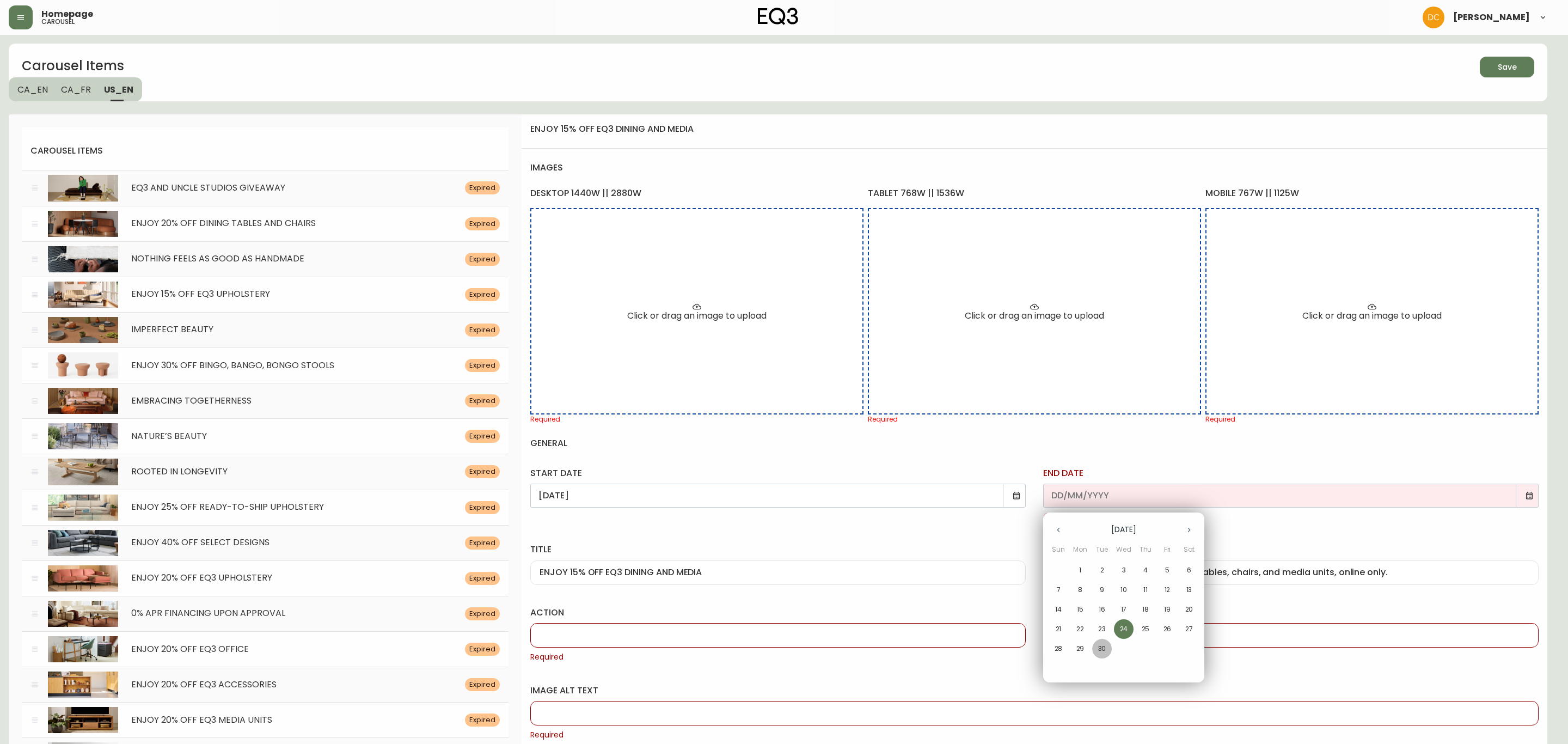
click at [1100, 652] on p "30" at bounding box center [1102, 648] width 8 height 10
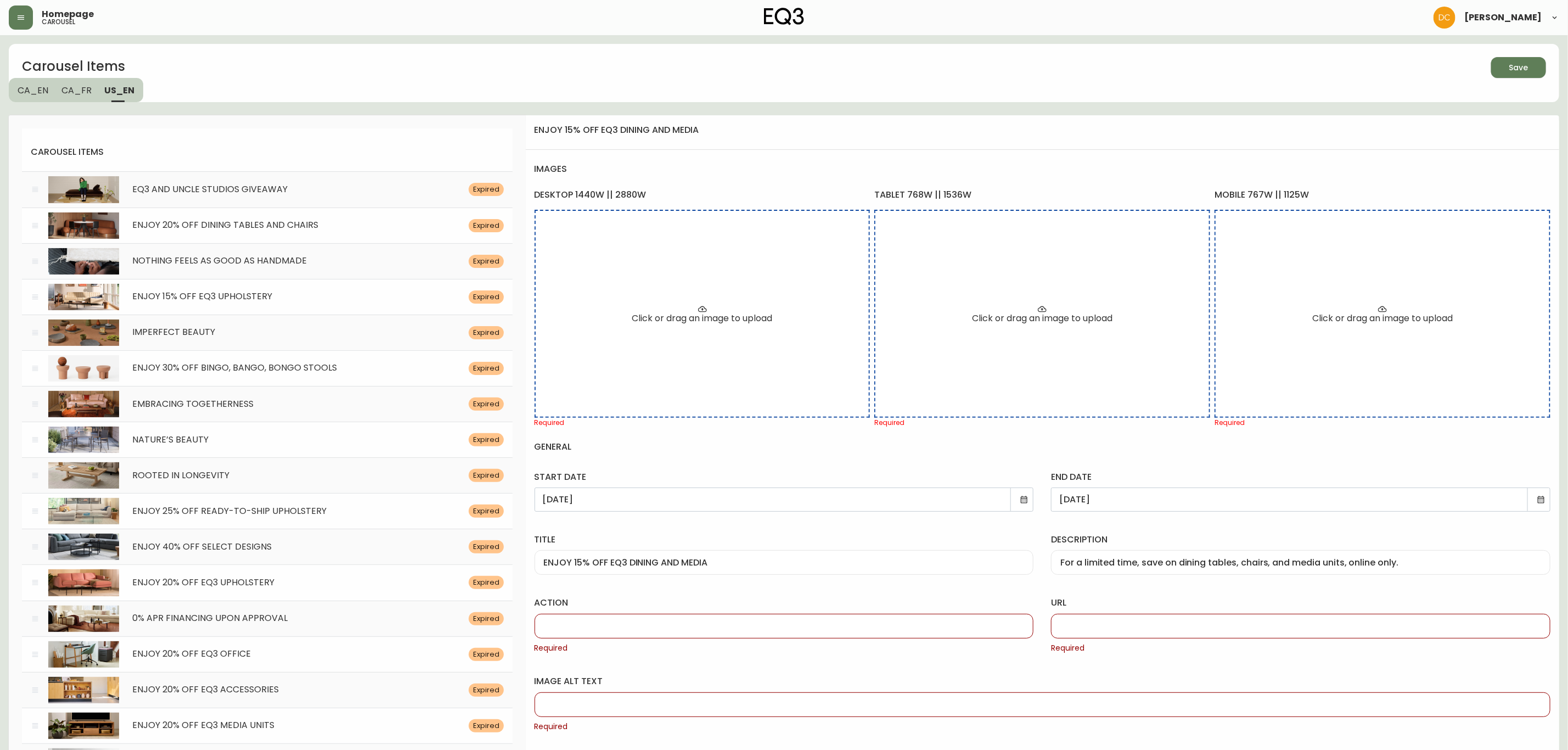
click at [655, 636] on div at bounding box center [784, 626] width 499 height 24
paste input "Shop Now"
click at [1123, 626] on input "url" at bounding box center [1301, 626] width 481 height 11
paste input "/category/sale/promotions/cmfy0zh03aul80198jv0va3h9"
click at [638, 701] on div at bounding box center [1043, 689] width 1016 height 24
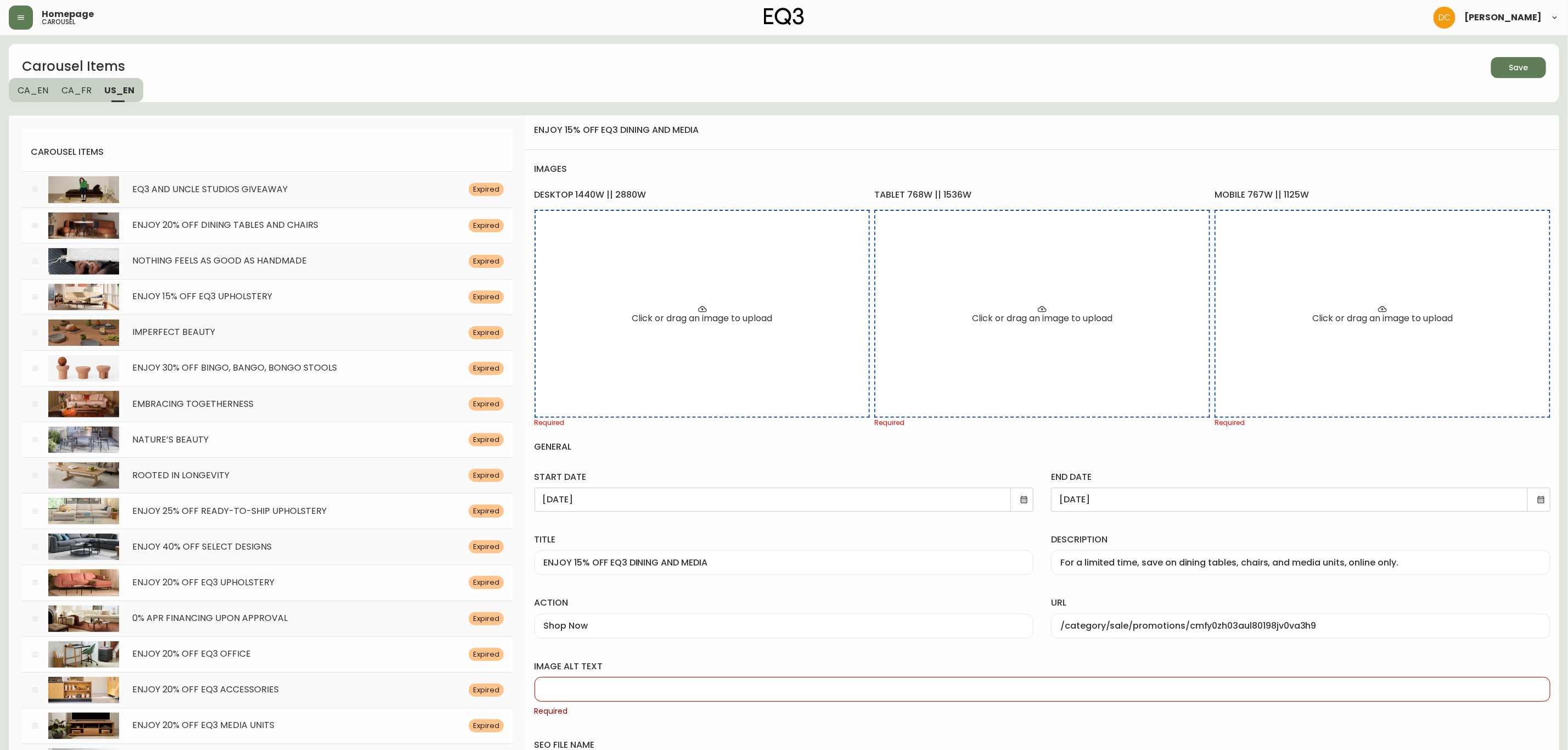
paste input "Two white dining chairs and a round dining table are displayed in a studio sett…"
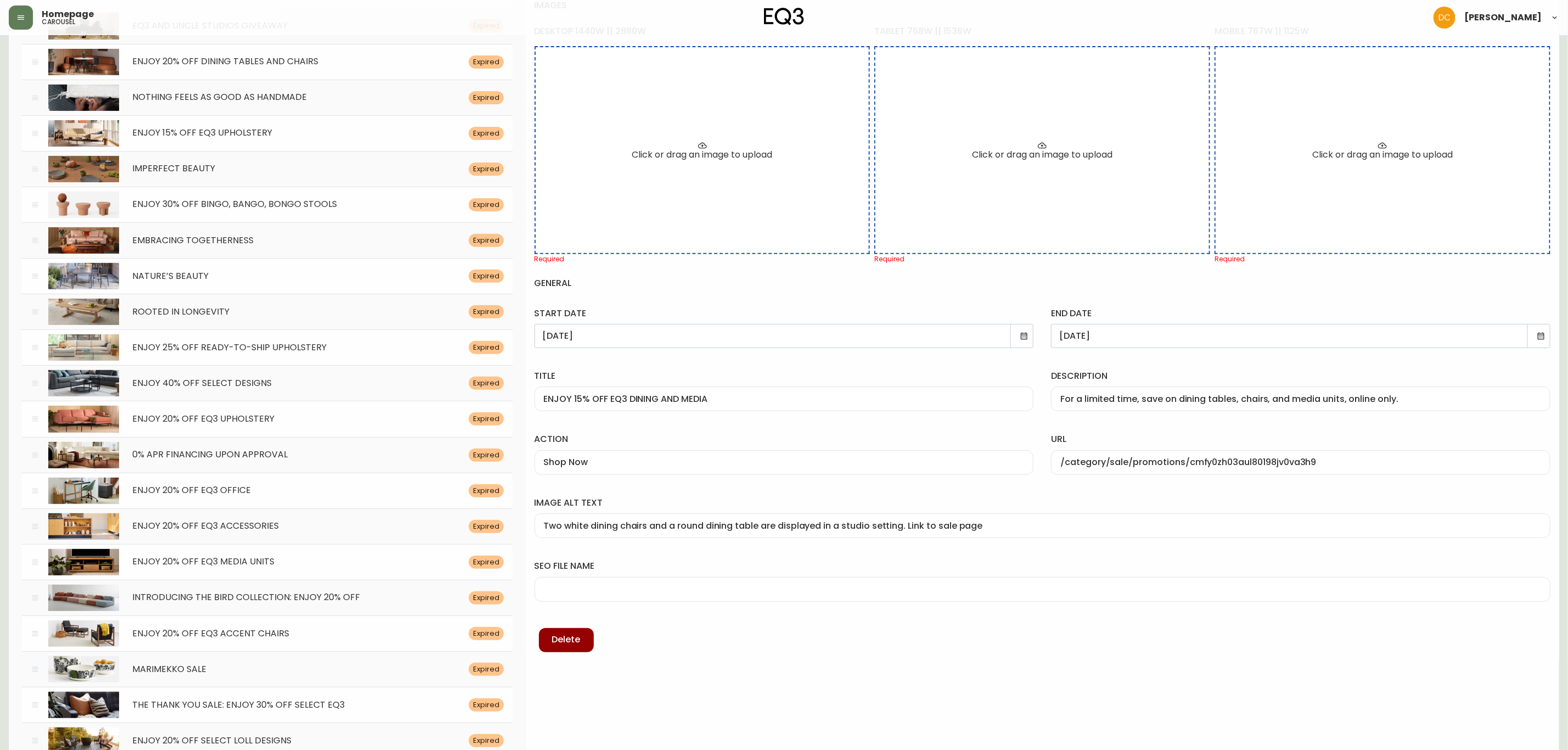
scroll to position [165, 0]
click at [655, 593] on input "seo file name" at bounding box center [1043, 588] width 997 height 11
paste input "lilly-dining-chairs"
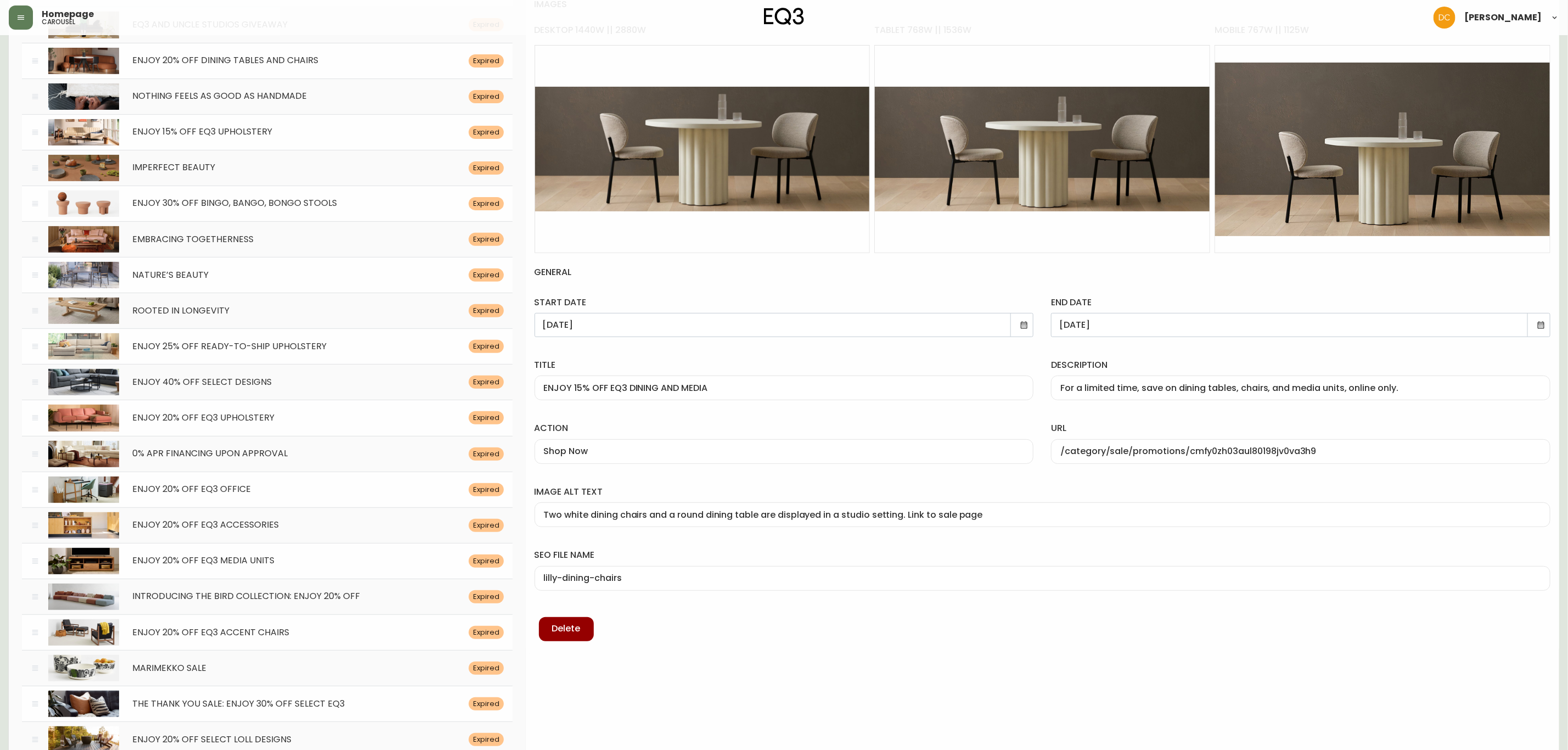
click at [1259, 649] on div "enjoy 15% off eq3 dining and media images desktop 1440w || 2880w Edit tablet 76…" at bounding box center [1042, 302] width 1033 height 703
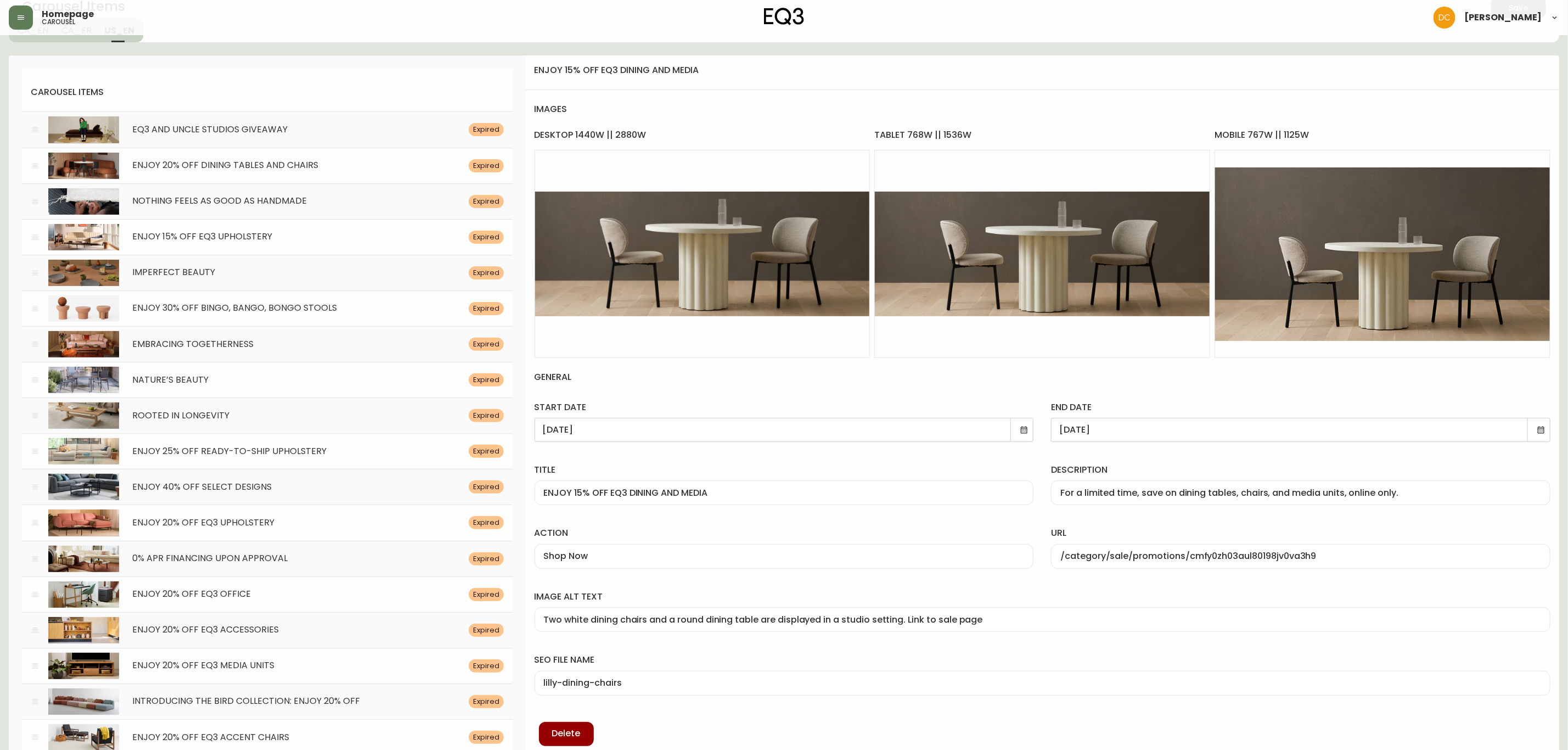
scroll to position [0, 0]
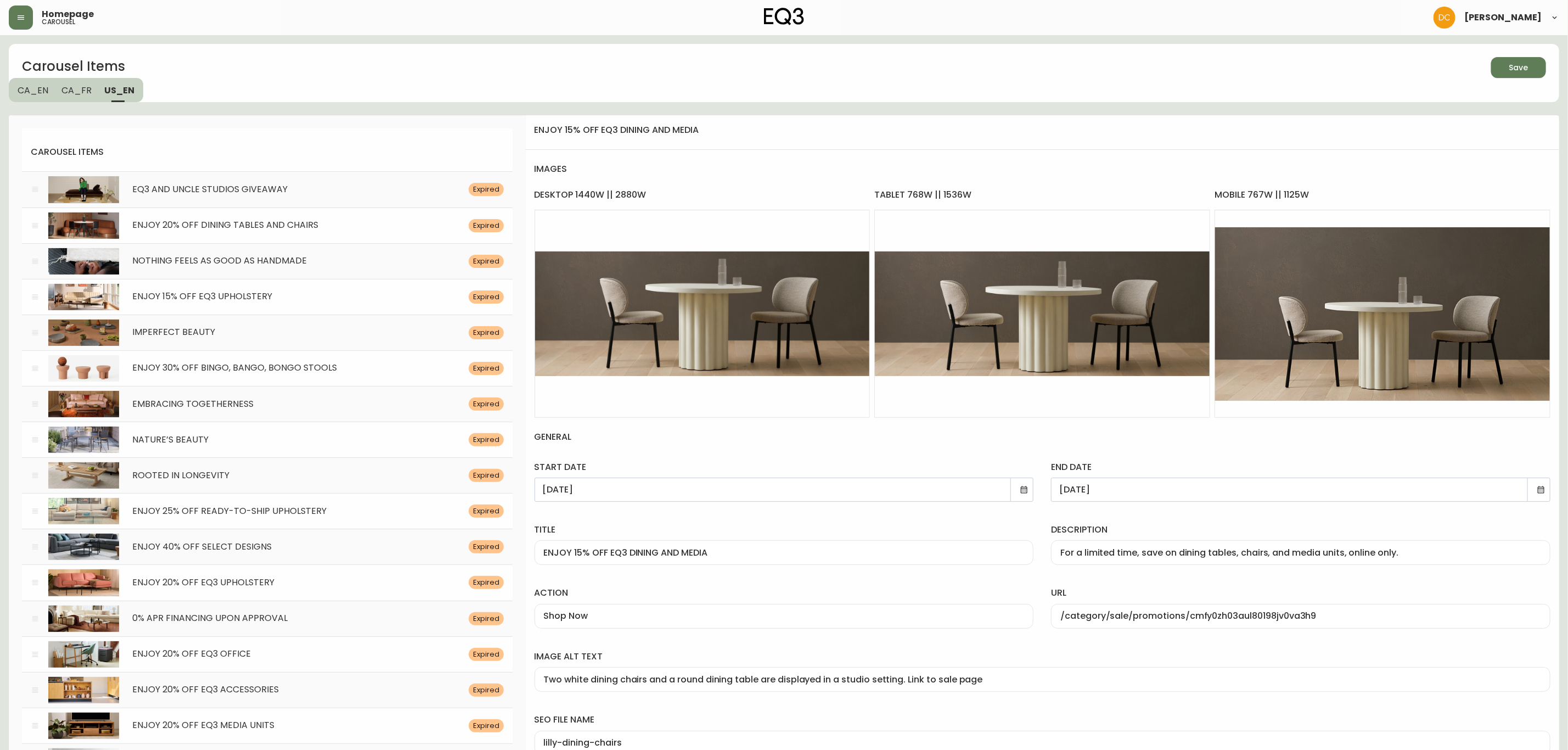
click at [1537, 489] on icon at bounding box center [1541, 489] width 8 height 8
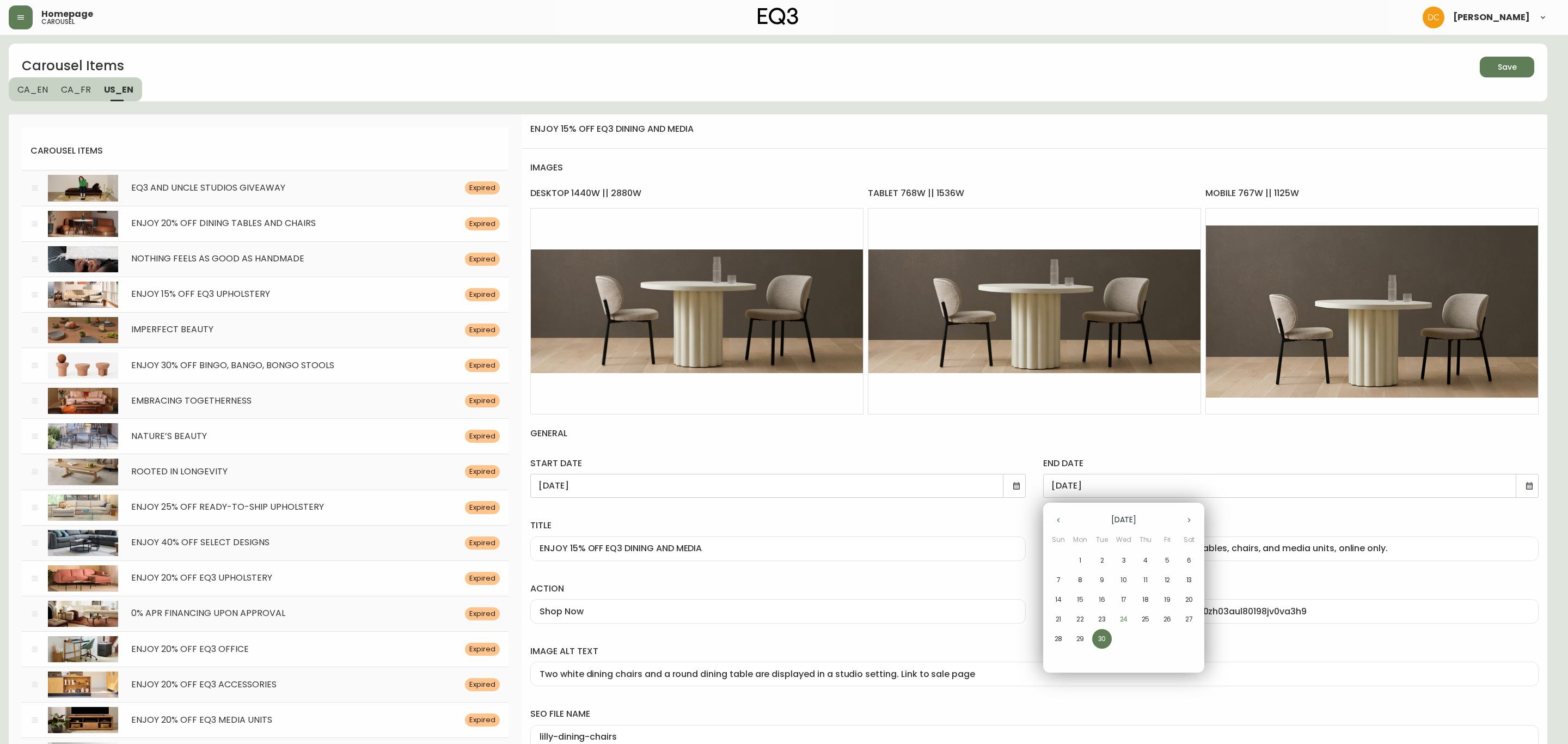
click at [1077, 634] on p "29" at bounding box center [1080, 639] width 8 height 10
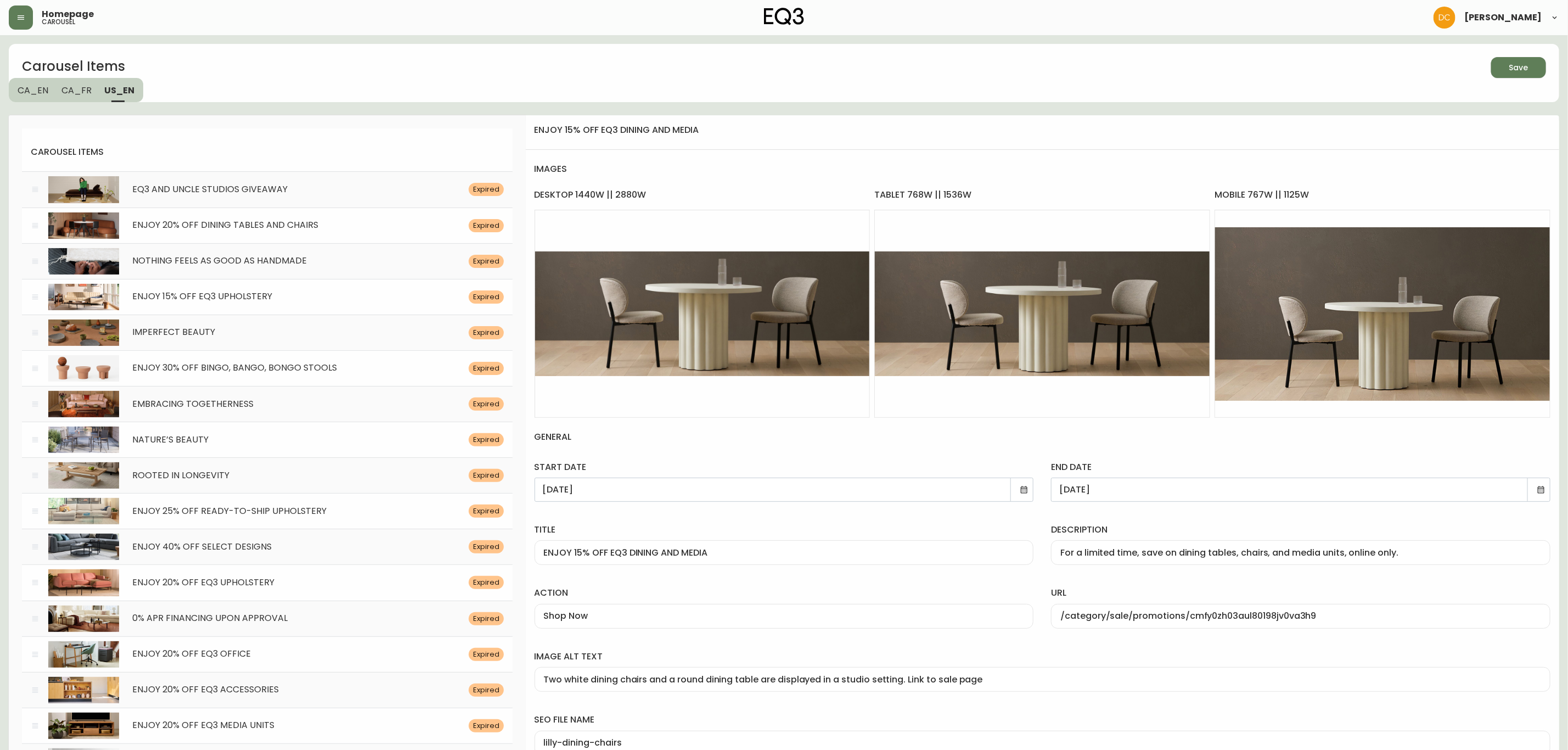
click at [1503, 68] on span "Save" at bounding box center [1518, 68] width 37 height 14
click at [955, 115] on div "enjoy 15% off eq3 dining and media images desktop 1440w || 2880w Edit tablet 76…" at bounding box center [1042, 467] width 1033 height 703
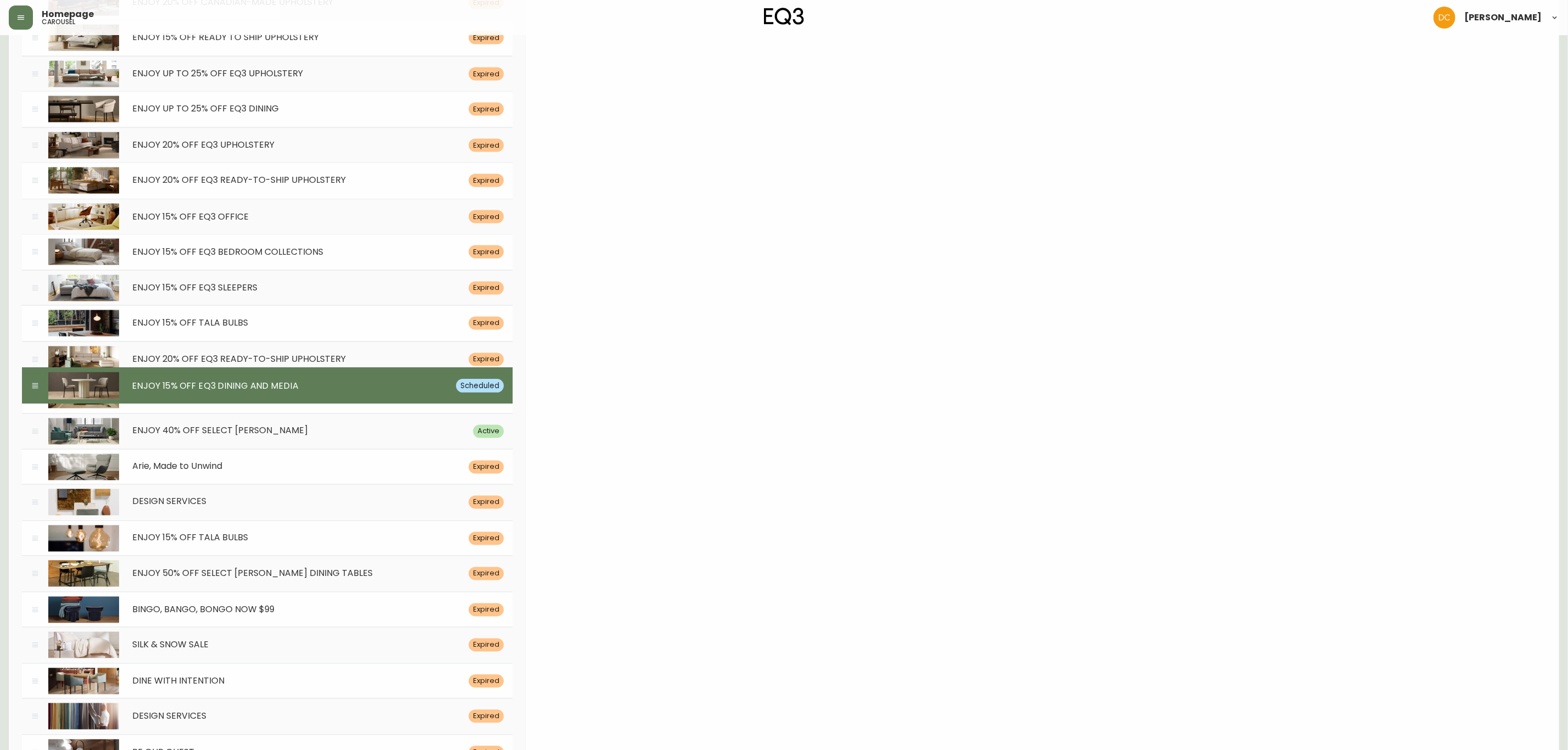
scroll to position [4420, 0]
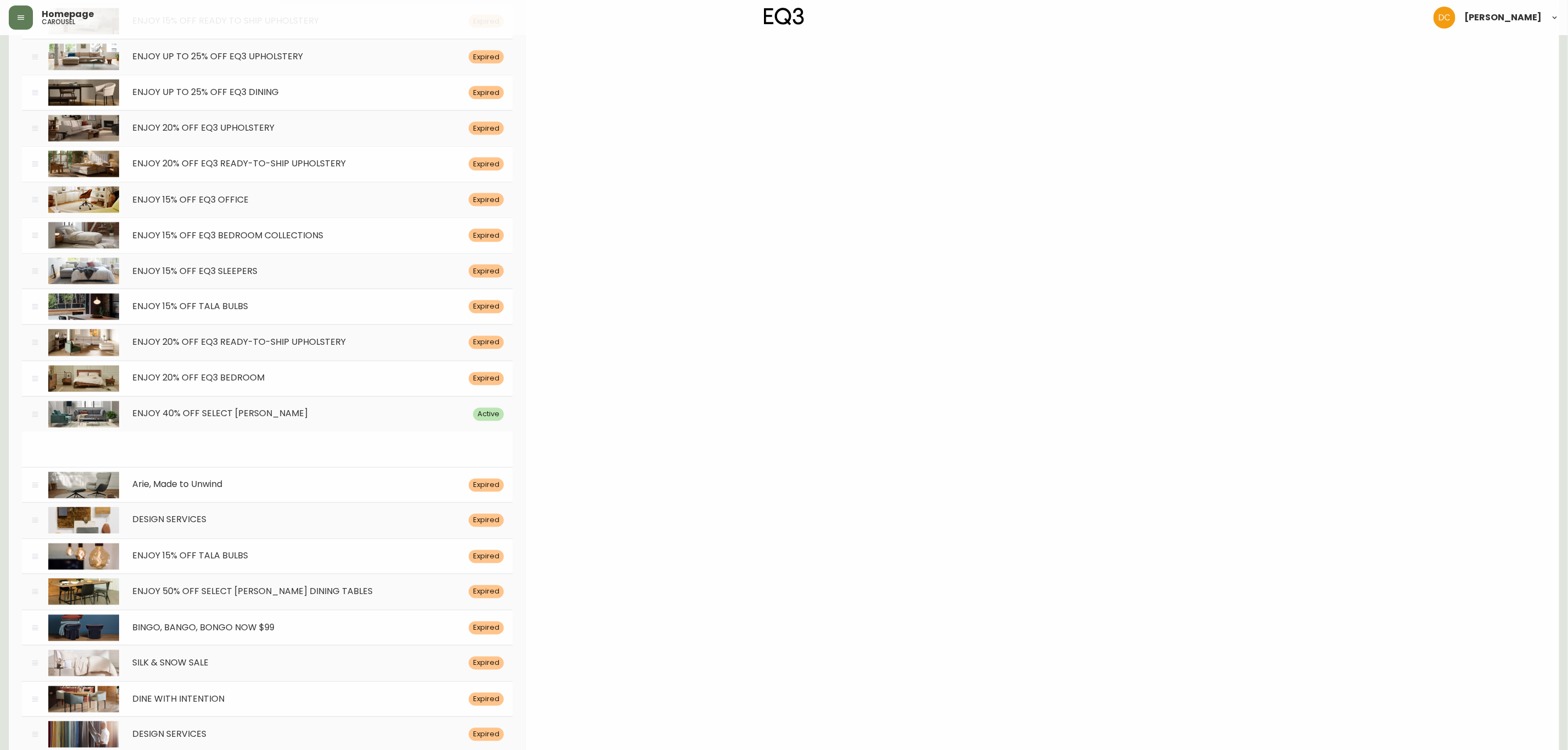
drag, startPoint x: 31, startPoint y: 666, endPoint x: 247, endPoint y: 477, distance: 287.0
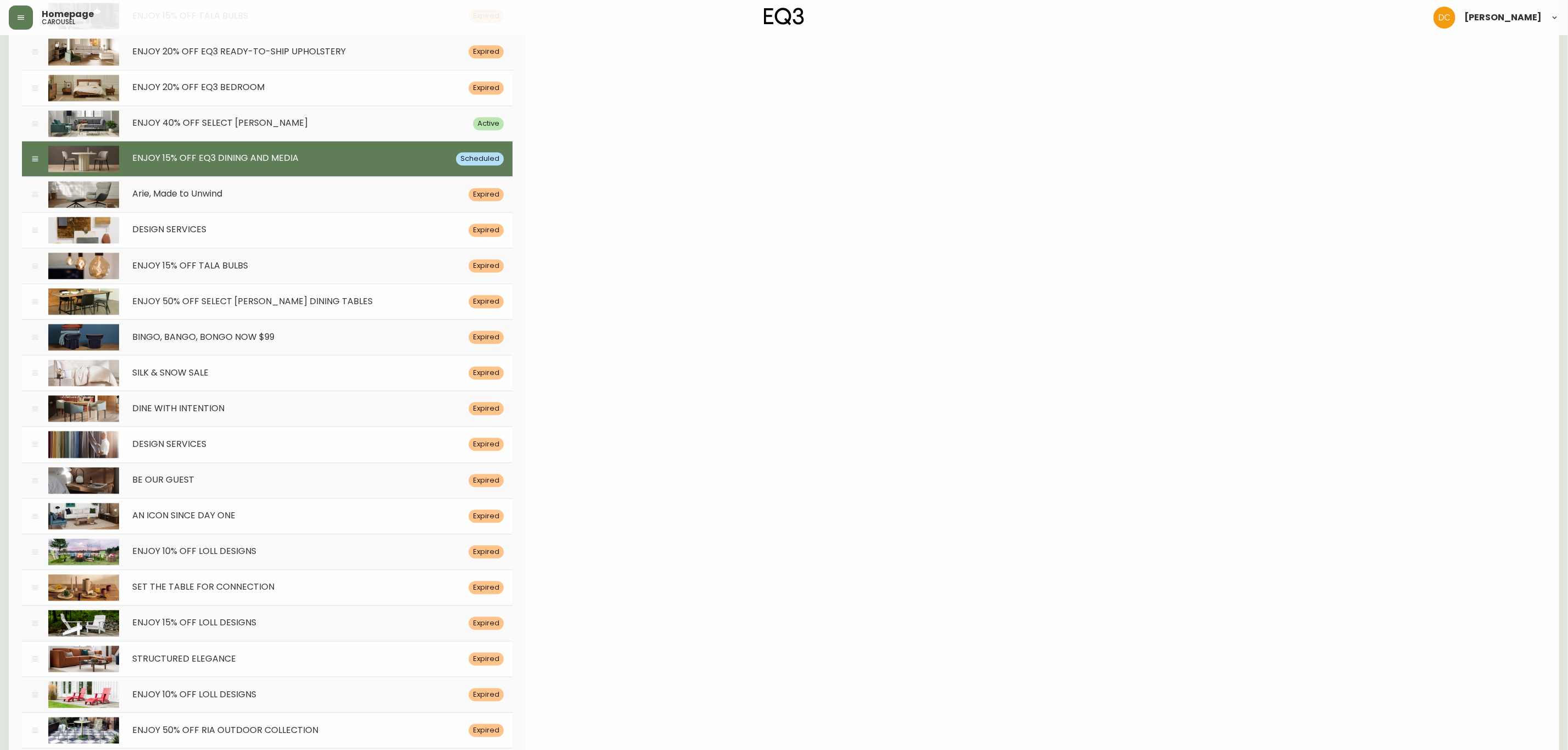
scroll to position [752, 0]
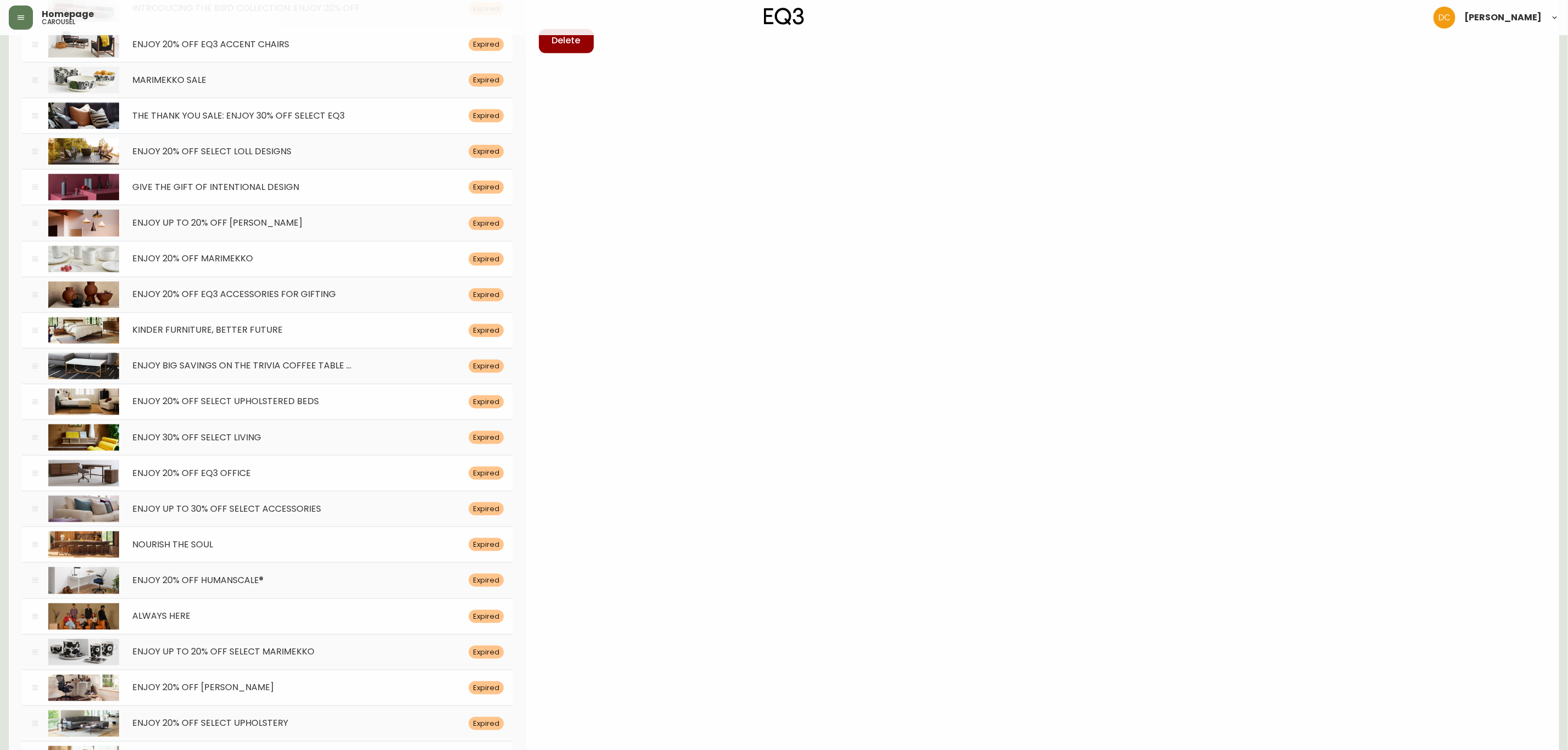
drag, startPoint x: 577, startPoint y: 571, endPoint x: 581, endPoint y: 343, distance: 228.0
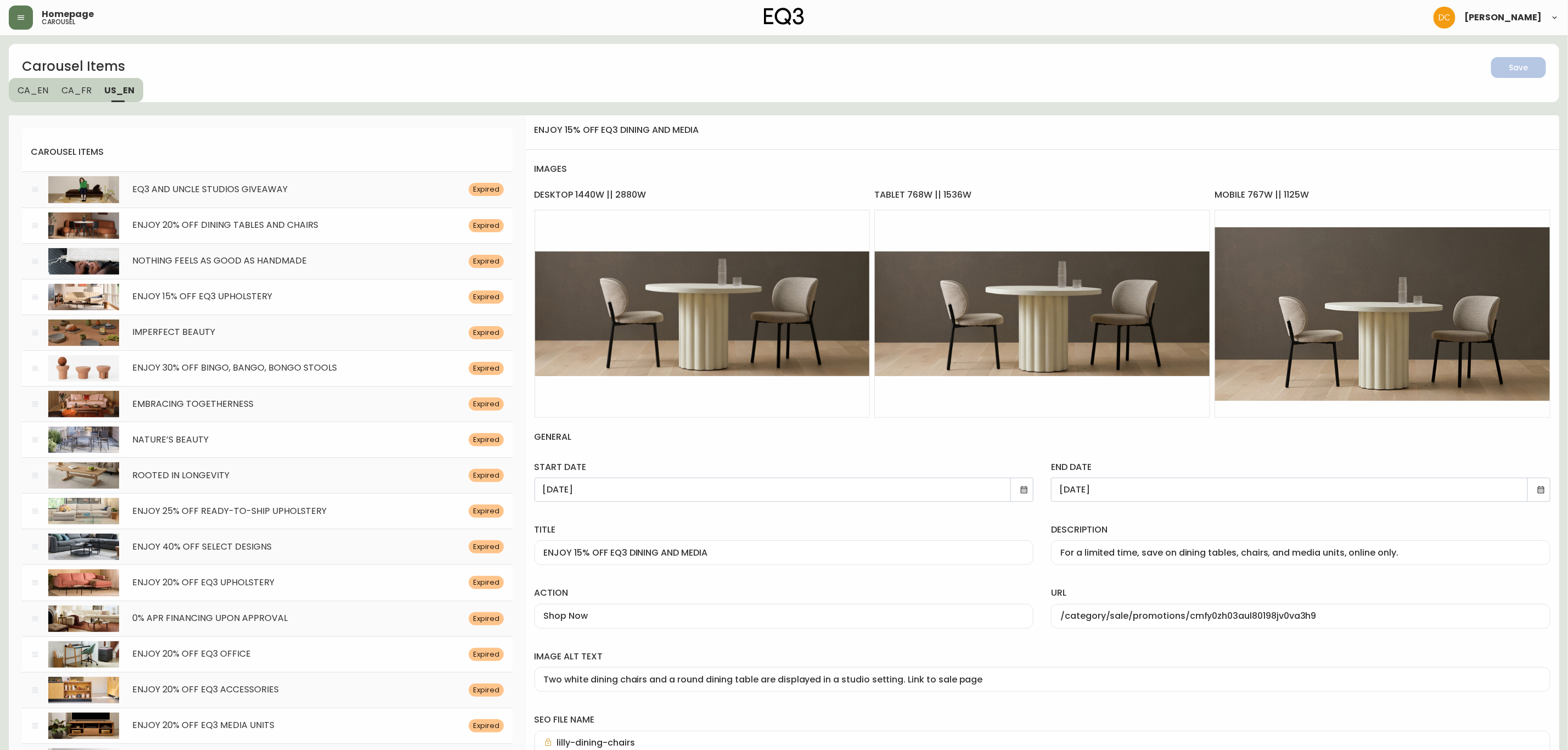
click at [61, 85] on span "CA_FR" at bounding box center [76, 90] width 31 height 11
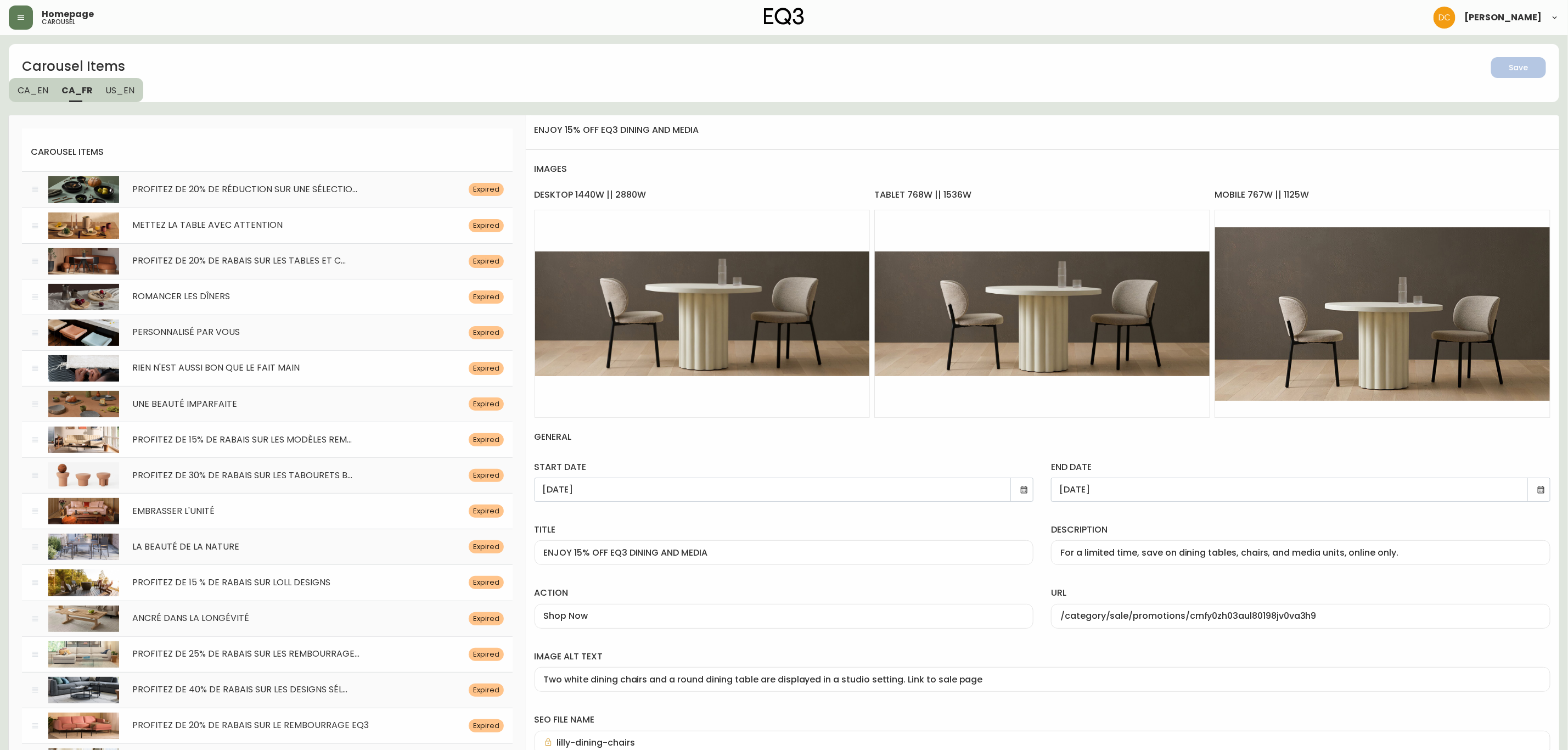
scroll to position [221, 0]
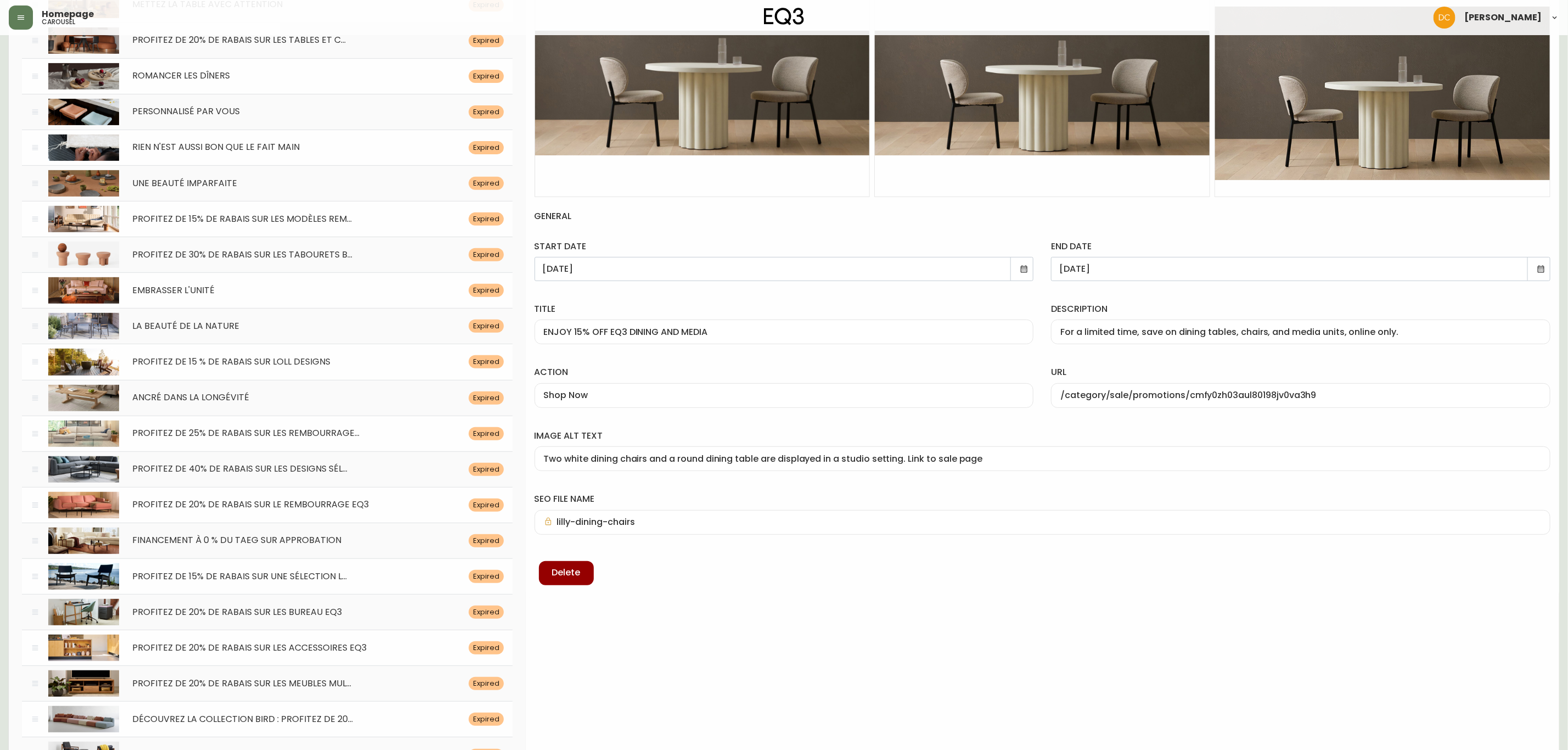
drag, startPoint x: 565, startPoint y: 104, endPoint x: 528, endPoint y: 507, distance: 404.7
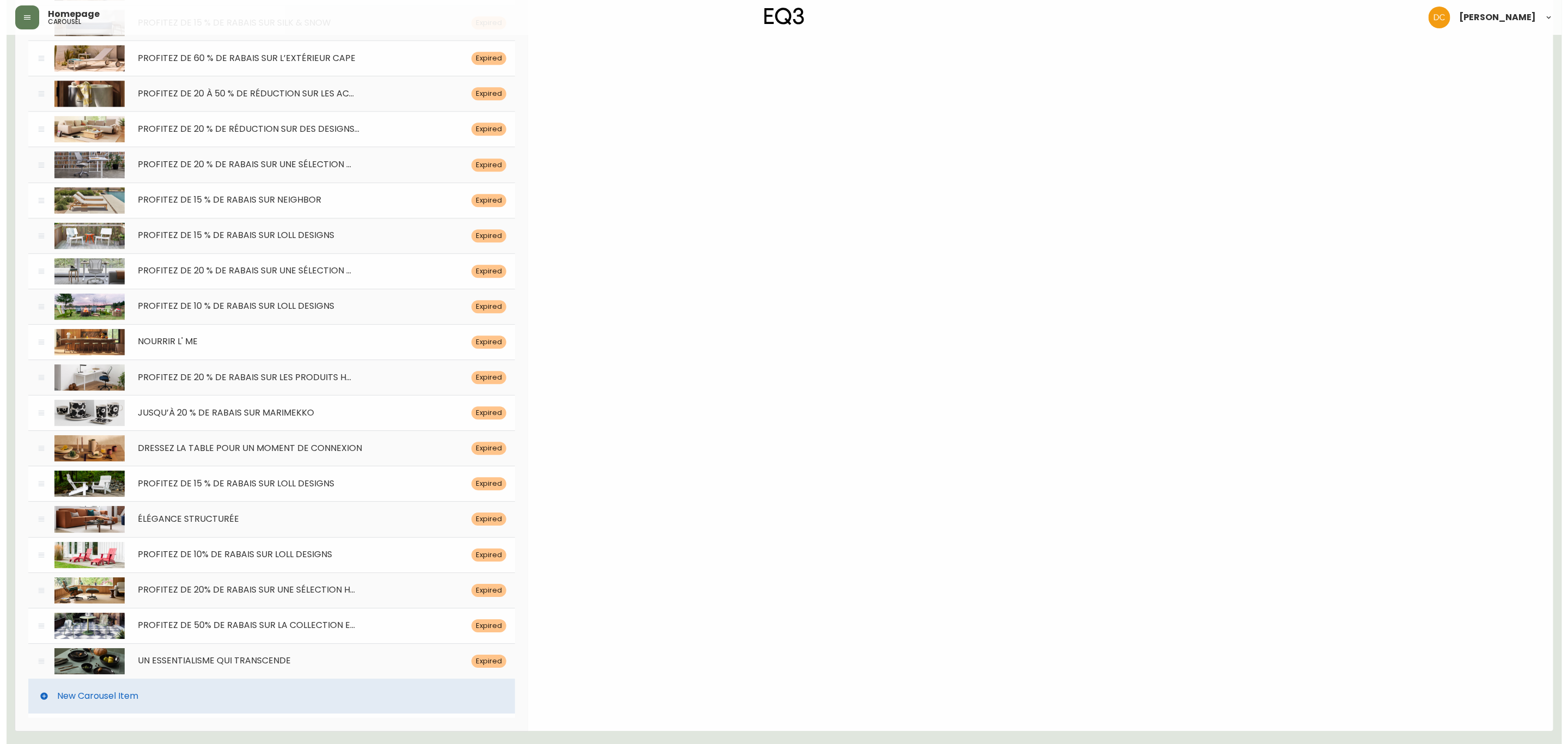
scroll to position [5379, 0]
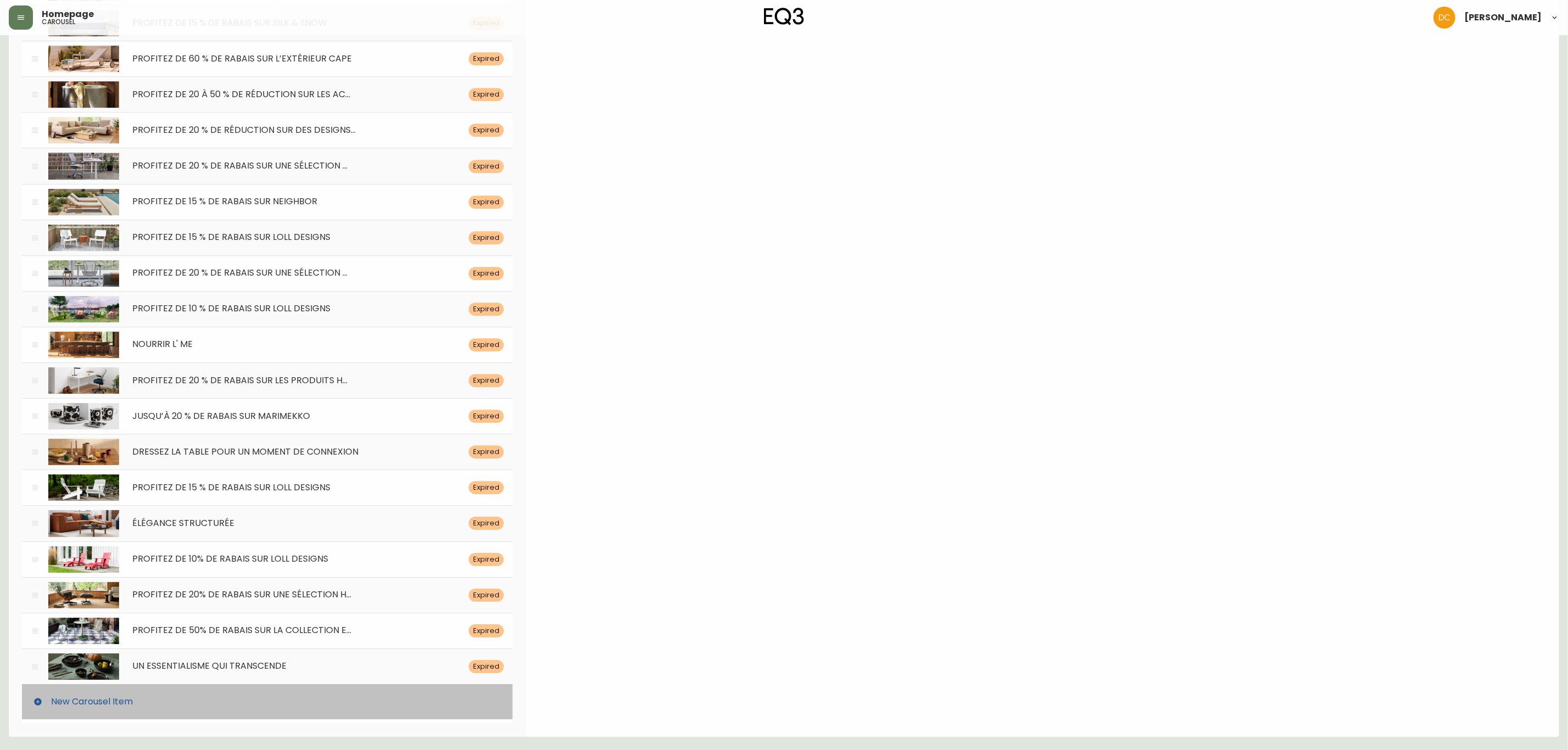
click at [305, 700] on div "New Carousel Item" at bounding box center [267, 701] width 490 height 35
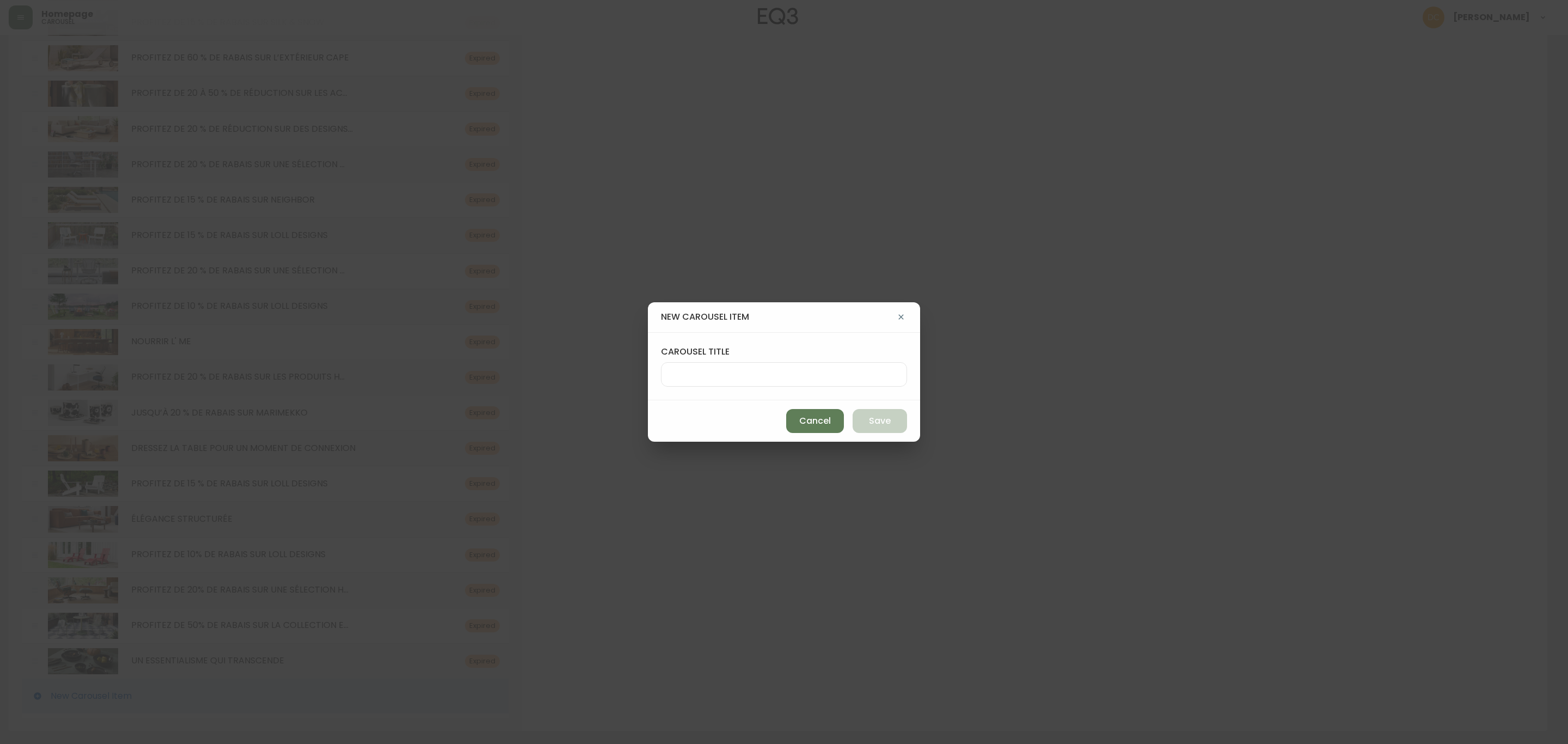
click at [776, 374] on input "carousel title" at bounding box center [784, 374] width 227 height 11
paste input "PROFITEZ DE 15 % DE RABAIS SUR LES MEUBLES DE SALLE À MANGER ET MULTIMÉDIA EQ3"
click at [884, 417] on span "Save" at bounding box center [879, 421] width 22 height 12
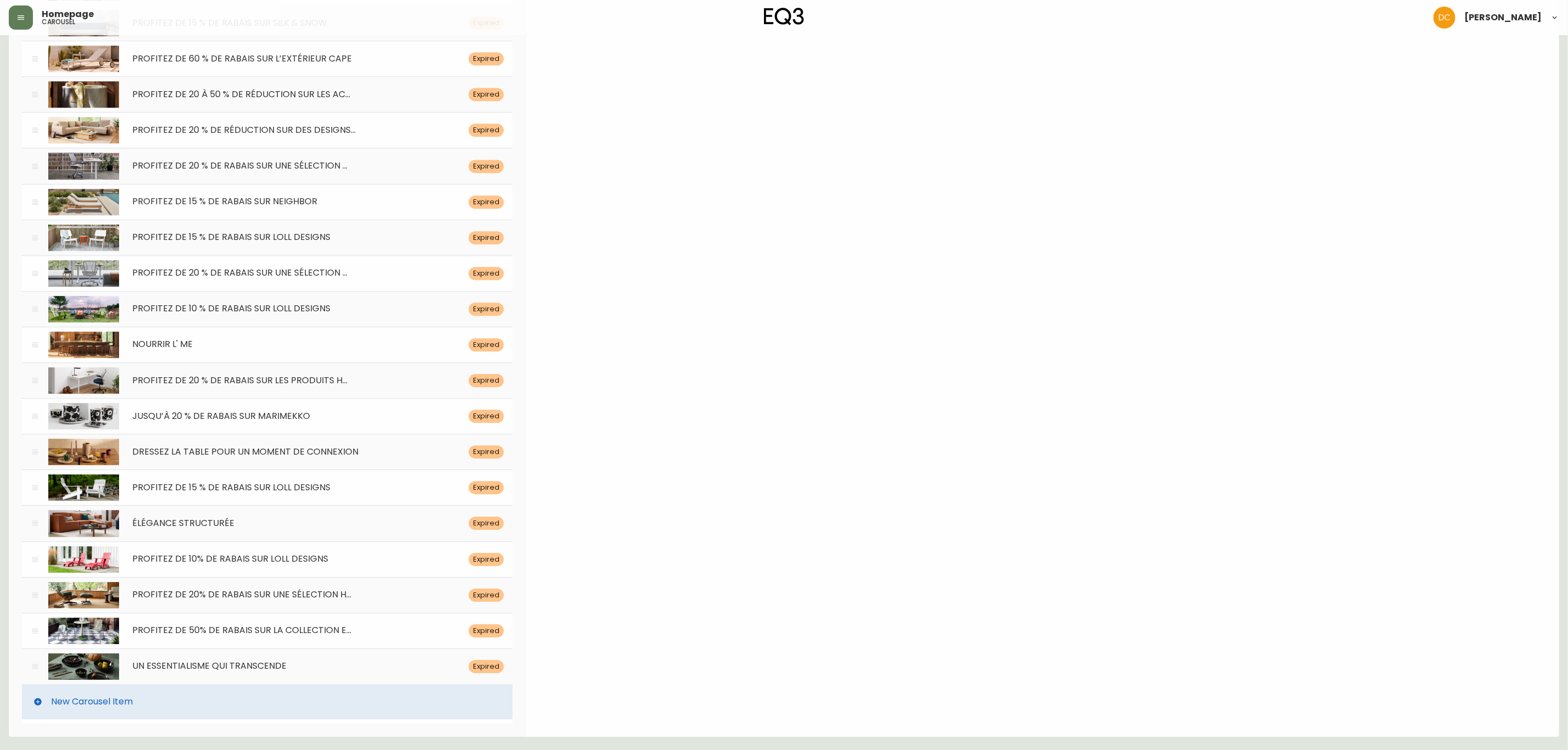
scroll to position [0, 0]
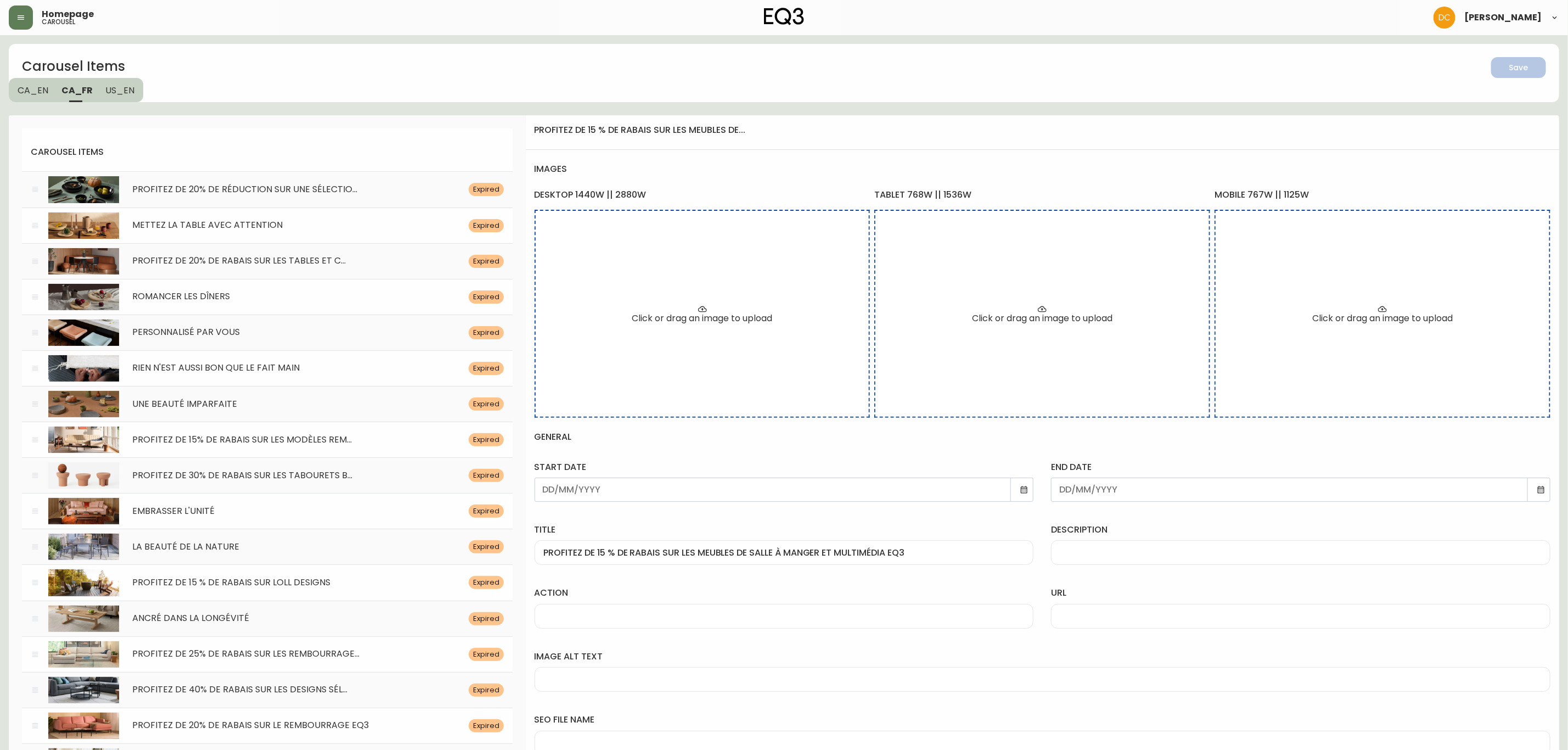
click at [1125, 539] on div "description" at bounding box center [1301, 545] width 499 height 41
click at [1117, 554] on div "description" at bounding box center [1301, 545] width 499 height 41
paste input "Pour une durée limitée, économisez sur les tables à manger, les chaises et les …"
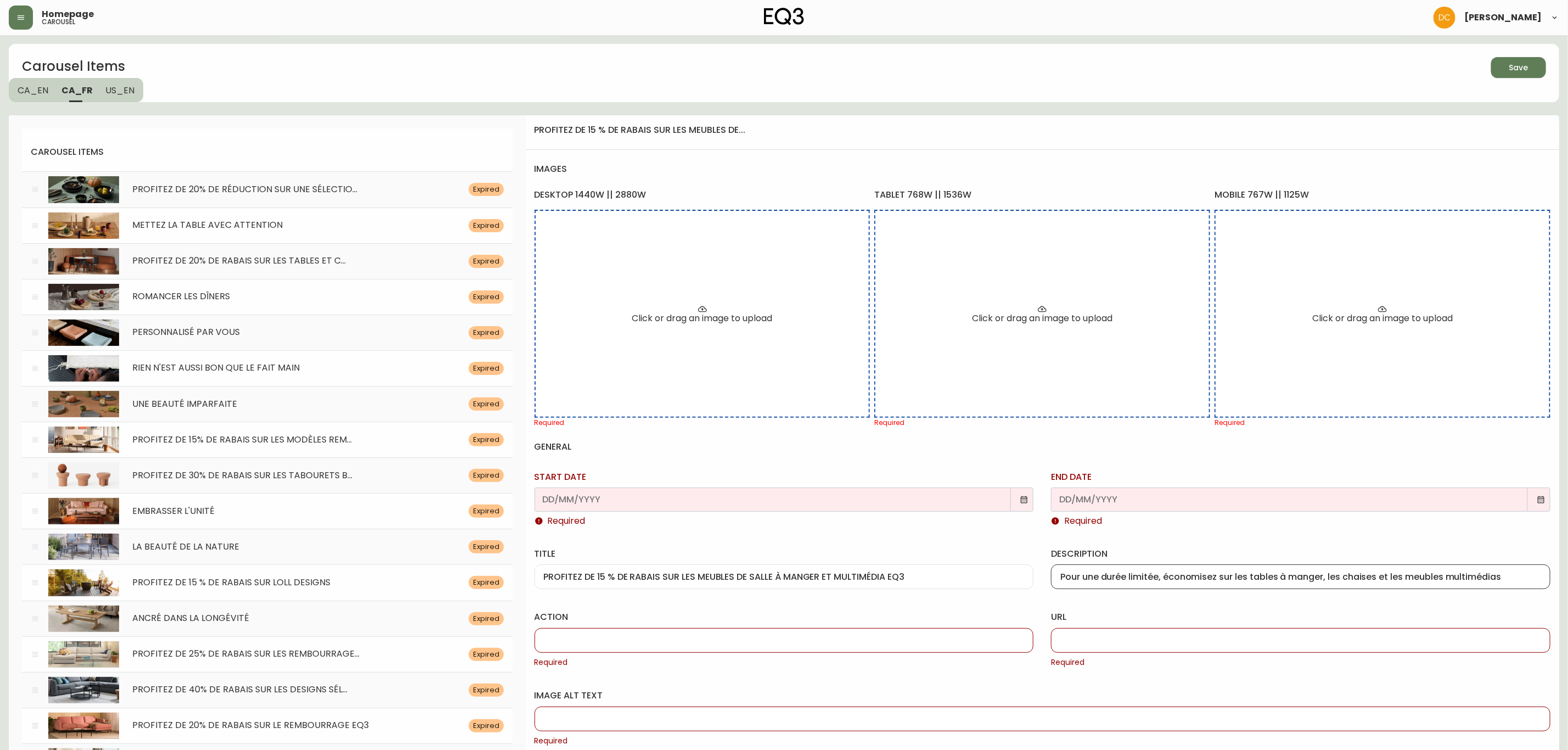
click at [1020, 504] on div at bounding box center [784, 499] width 499 height 24
click at [1021, 499] on icon at bounding box center [1023, 499] width 8 height 8
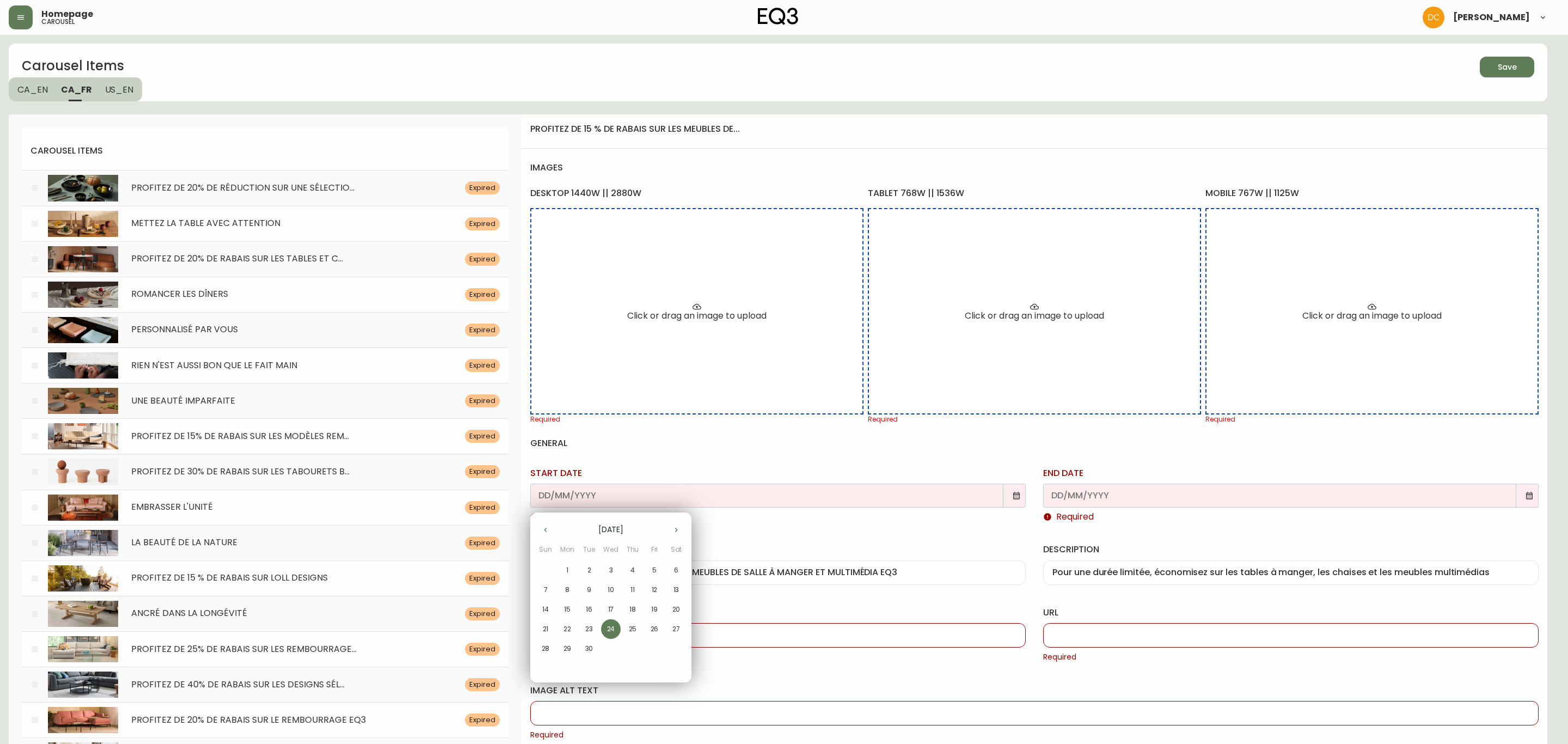
click at [626, 633] on button "25" at bounding box center [633, 629] width 20 height 20
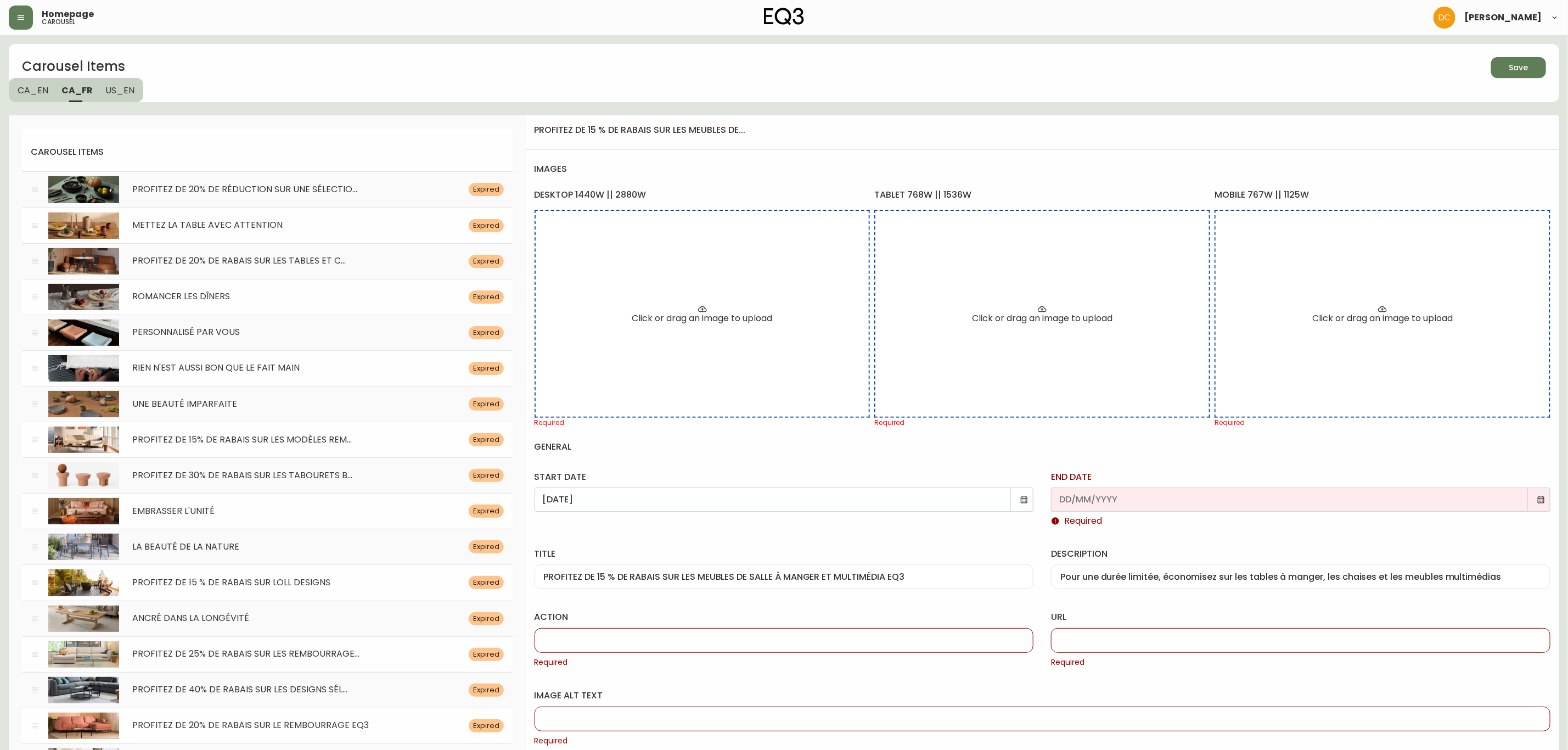
click at [1544, 499] on icon at bounding box center [1541, 499] width 7 height 7
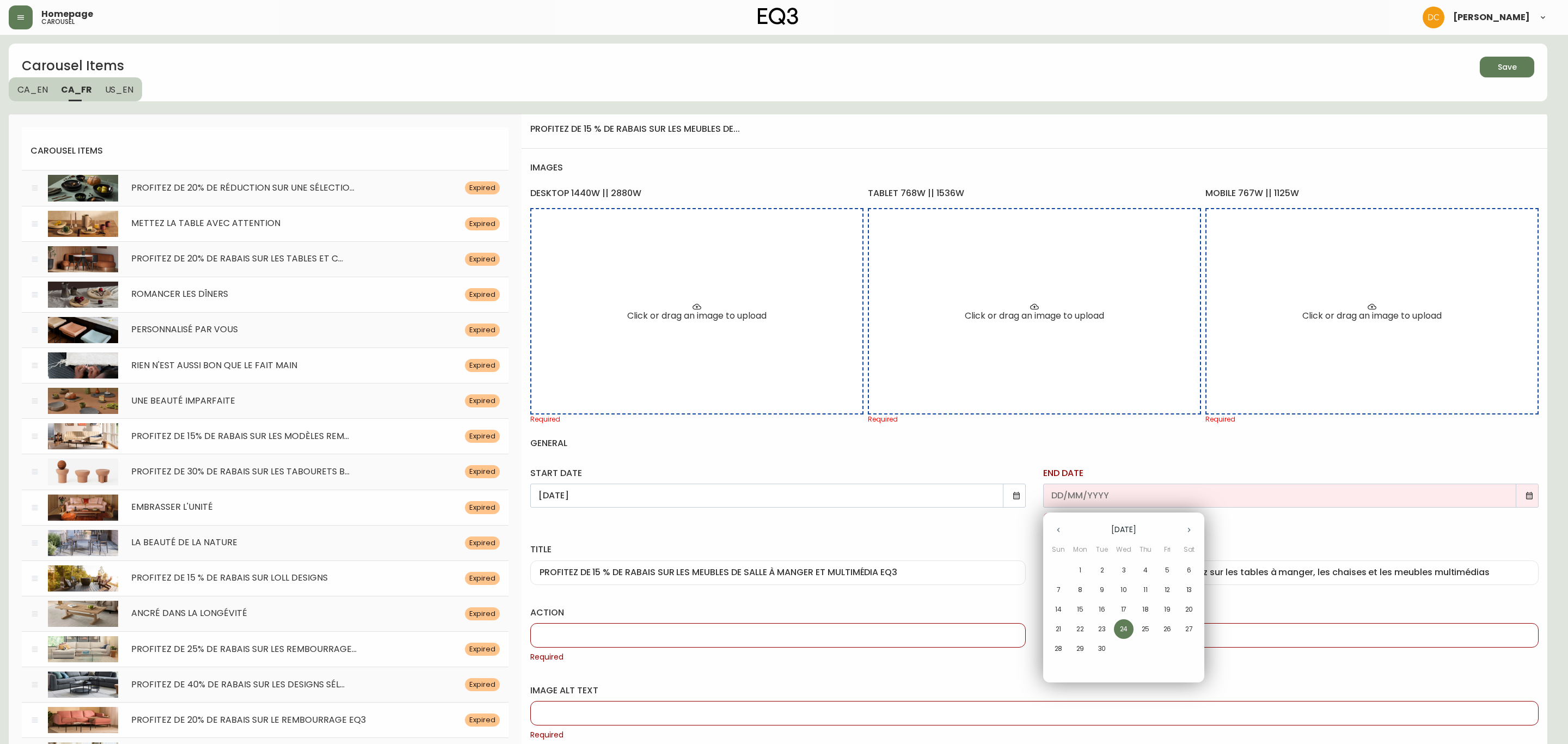
click at [1075, 641] on button "29" at bounding box center [1080, 649] width 20 height 20
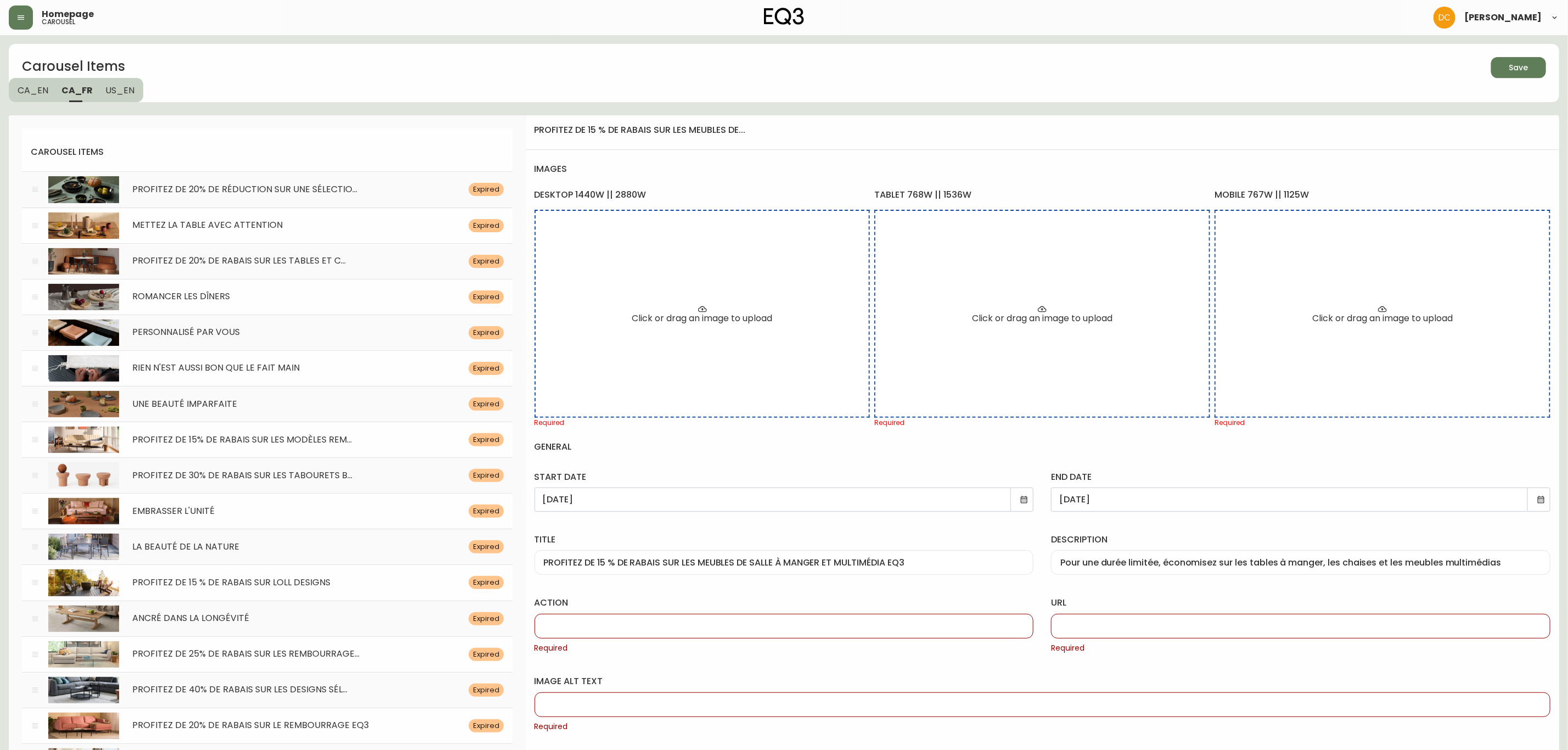
click at [753, 631] on input "action" at bounding box center [784, 626] width 481 height 11
click at [1051, 647] on span "Required" at bounding box center [1301, 648] width 499 height 11
click at [1155, 622] on input "url" at bounding box center [1301, 626] width 481 height 11
click at [1230, 634] on div "/category/en-solde/vente/cmbjl2e1120j301427lacj4wj" at bounding box center [1301, 626] width 499 height 24
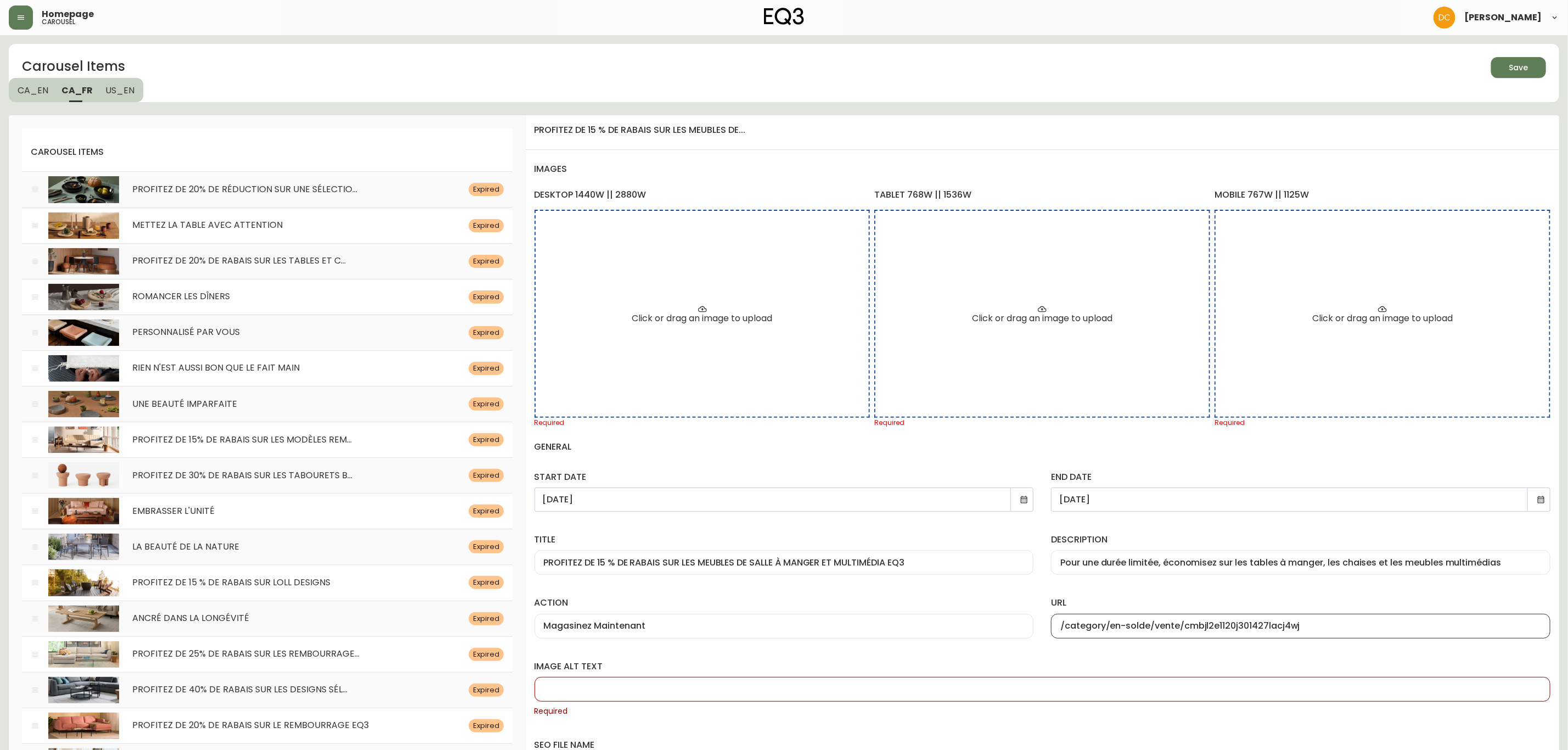
click at [1240, 626] on input "/category/en-solde/vente/cmbjl2e1120j301427lacj4wj" at bounding box center [1301, 626] width 481 height 11
click at [1240, 626] on input "/category/en-solde/vente/cmbjl2e1120j301427lacj4wj" at bounding box center [1301, 626] width 481 height 11
paste input "fy0zh03aul80198jv0va3h9"
click at [1193, 655] on div "image alt text Required" at bounding box center [1042, 686] width 1033 height 79
click at [771, 688] on input "image alt text" at bounding box center [1043, 689] width 997 height 11
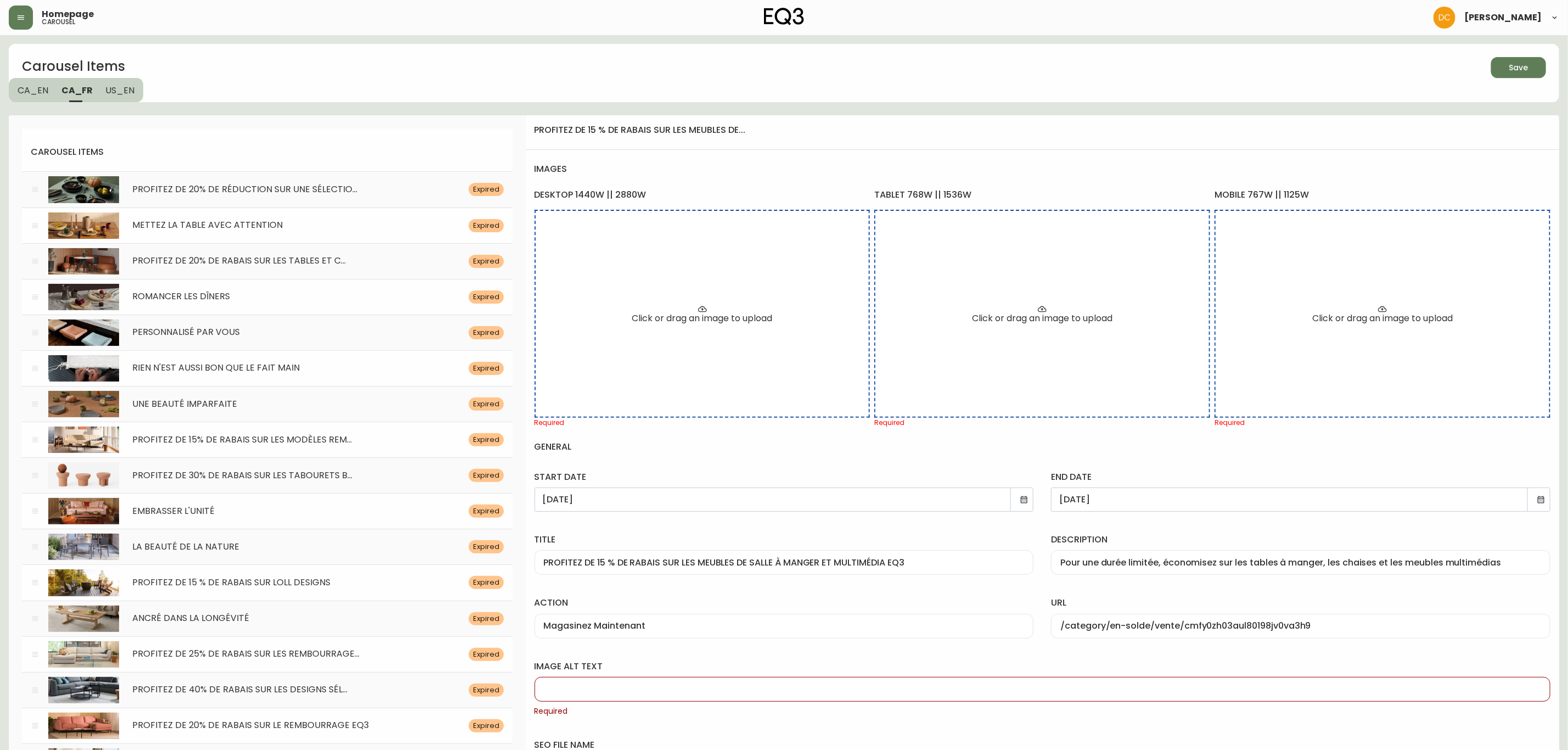
click at [932, 693] on input "image alt text" at bounding box center [1043, 689] width 997 height 11
paste input "Deux chaises blanches et une table ronde sont exposées dans un studio. Lien ver…"
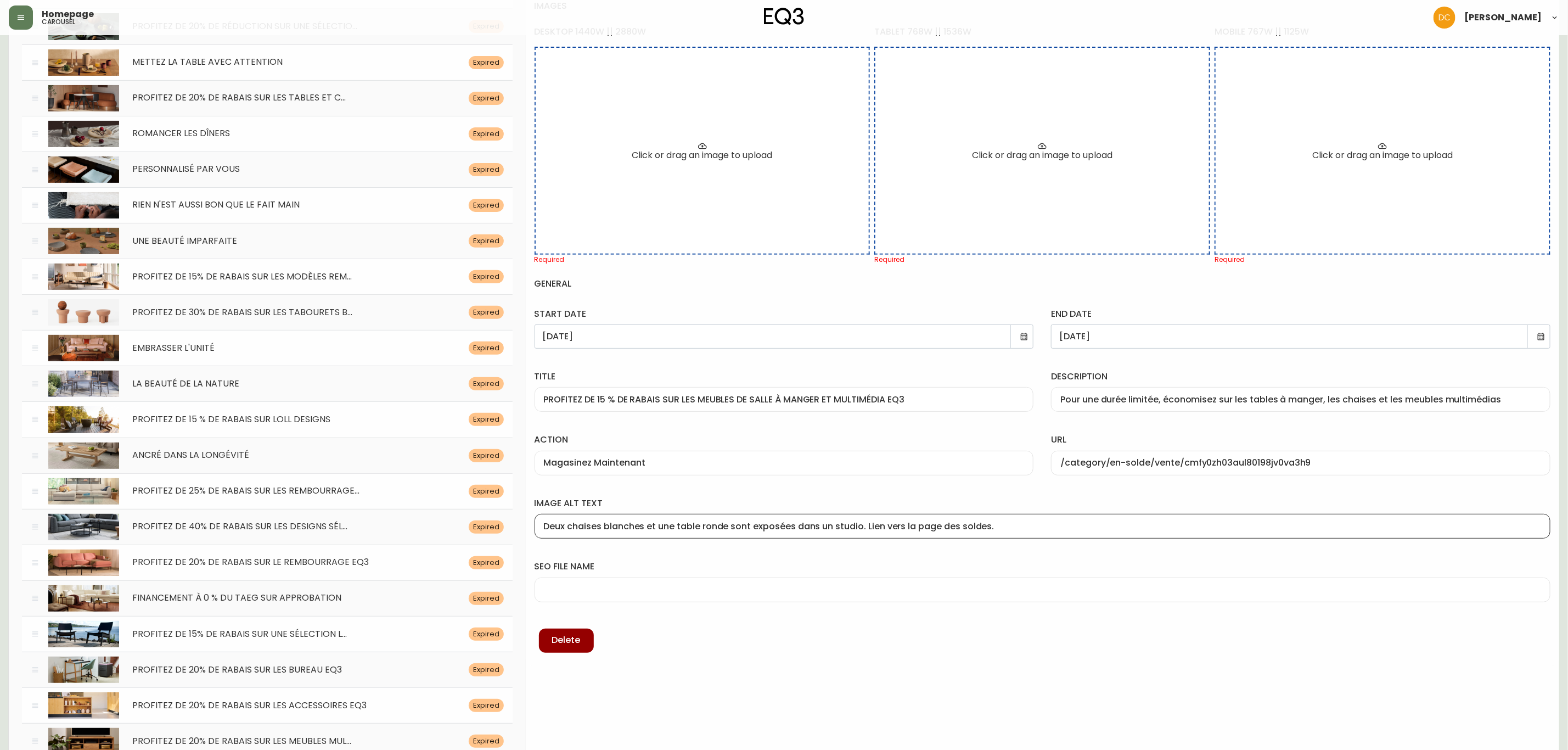
scroll to position [165, 0]
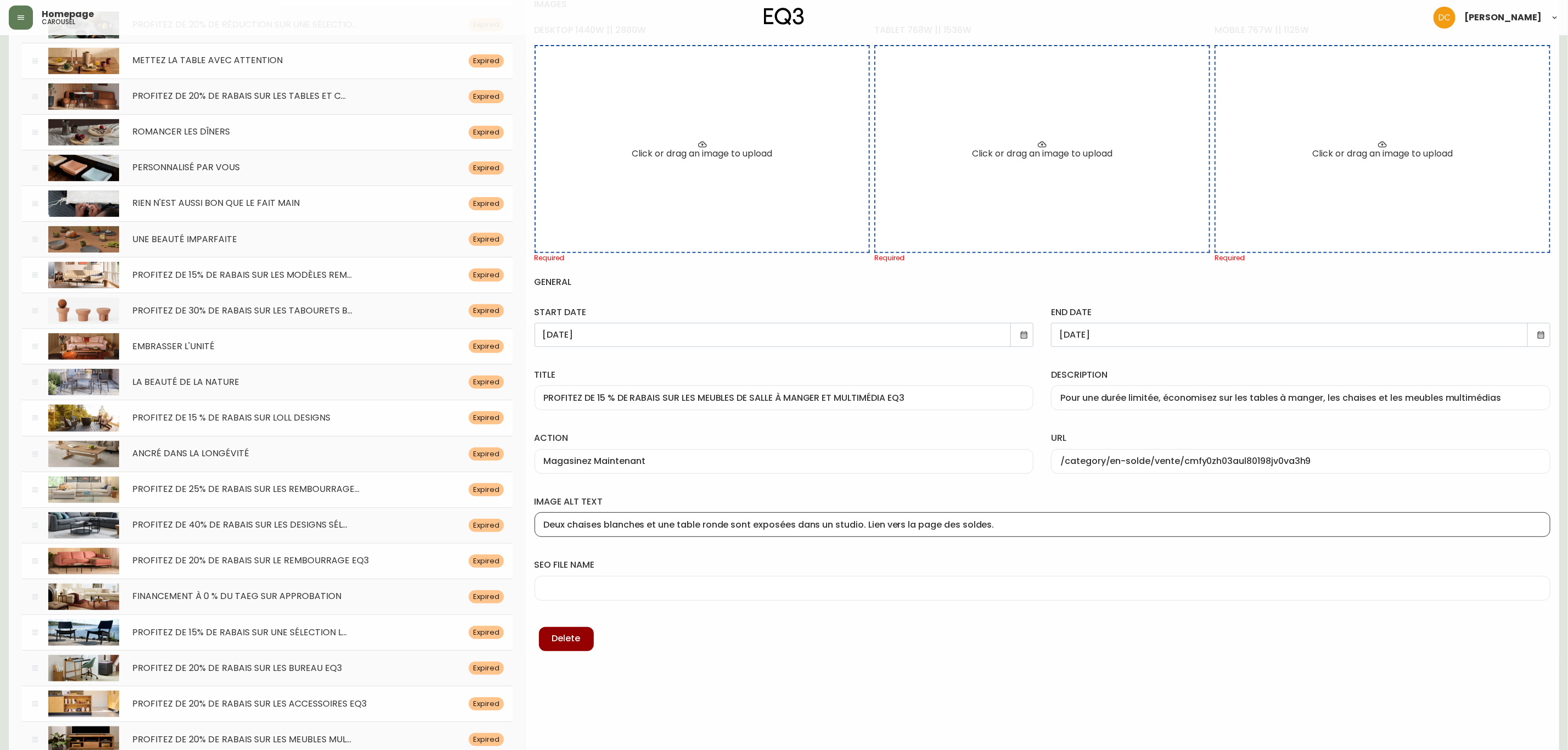
click at [639, 582] on div at bounding box center [1043, 588] width 1016 height 24
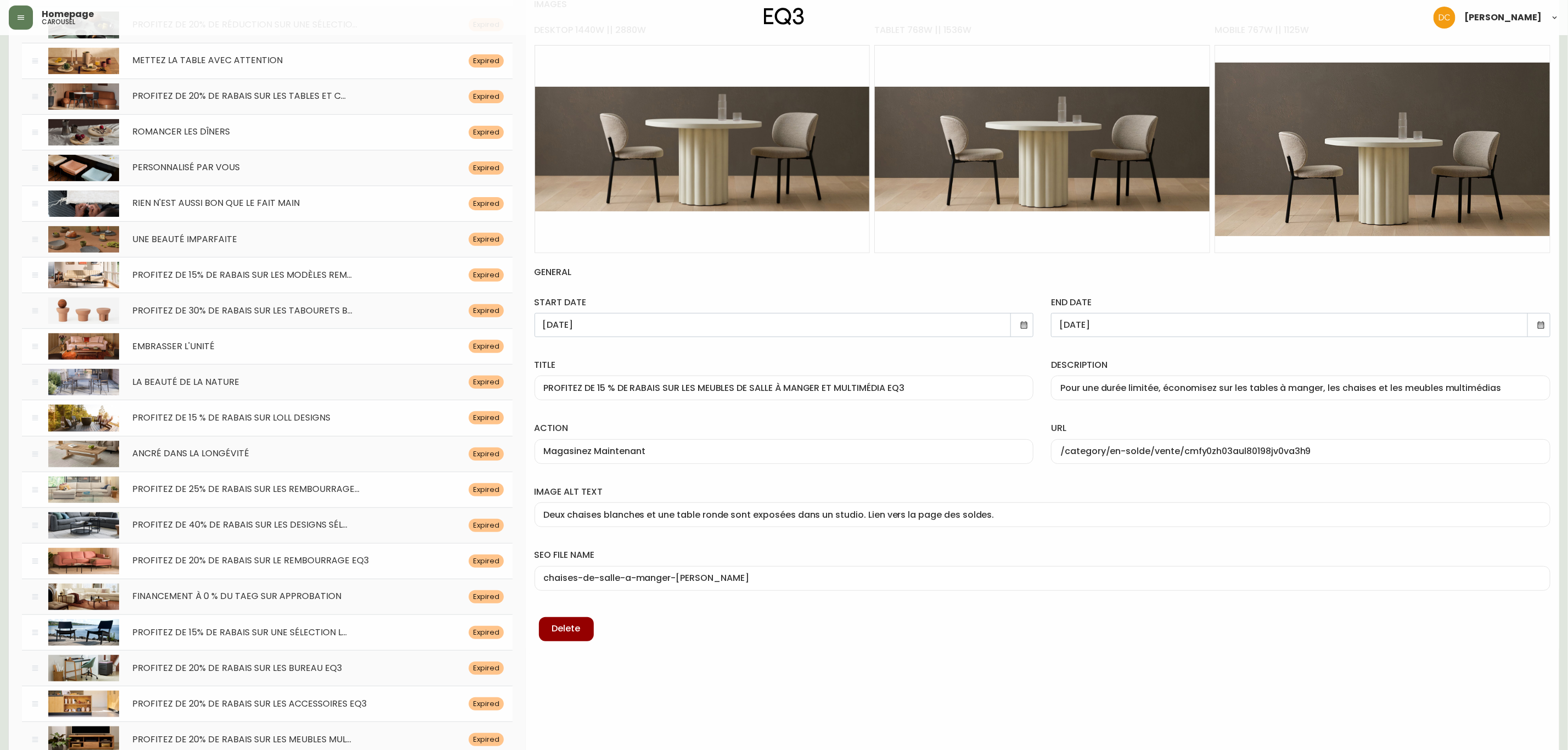
click at [990, 269] on h4 "general" at bounding box center [1043, 272] width 1016 height 38
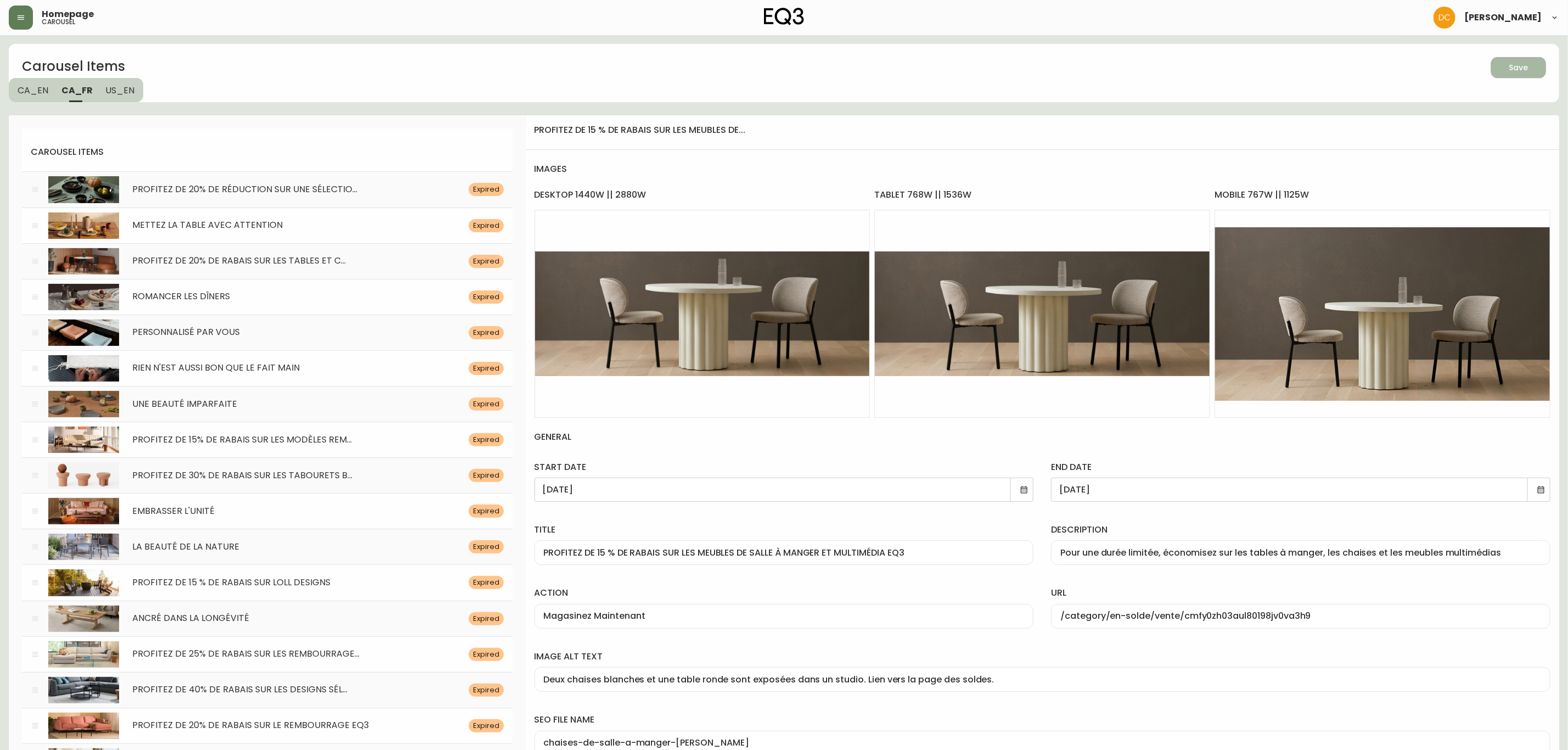
click at [1514, 73] on div "Save" at bounding box center [1518, 68] width 19 height 14
click at [370, 135] on li "carousel items" at bounding box center [267, 152] width 490 height 38
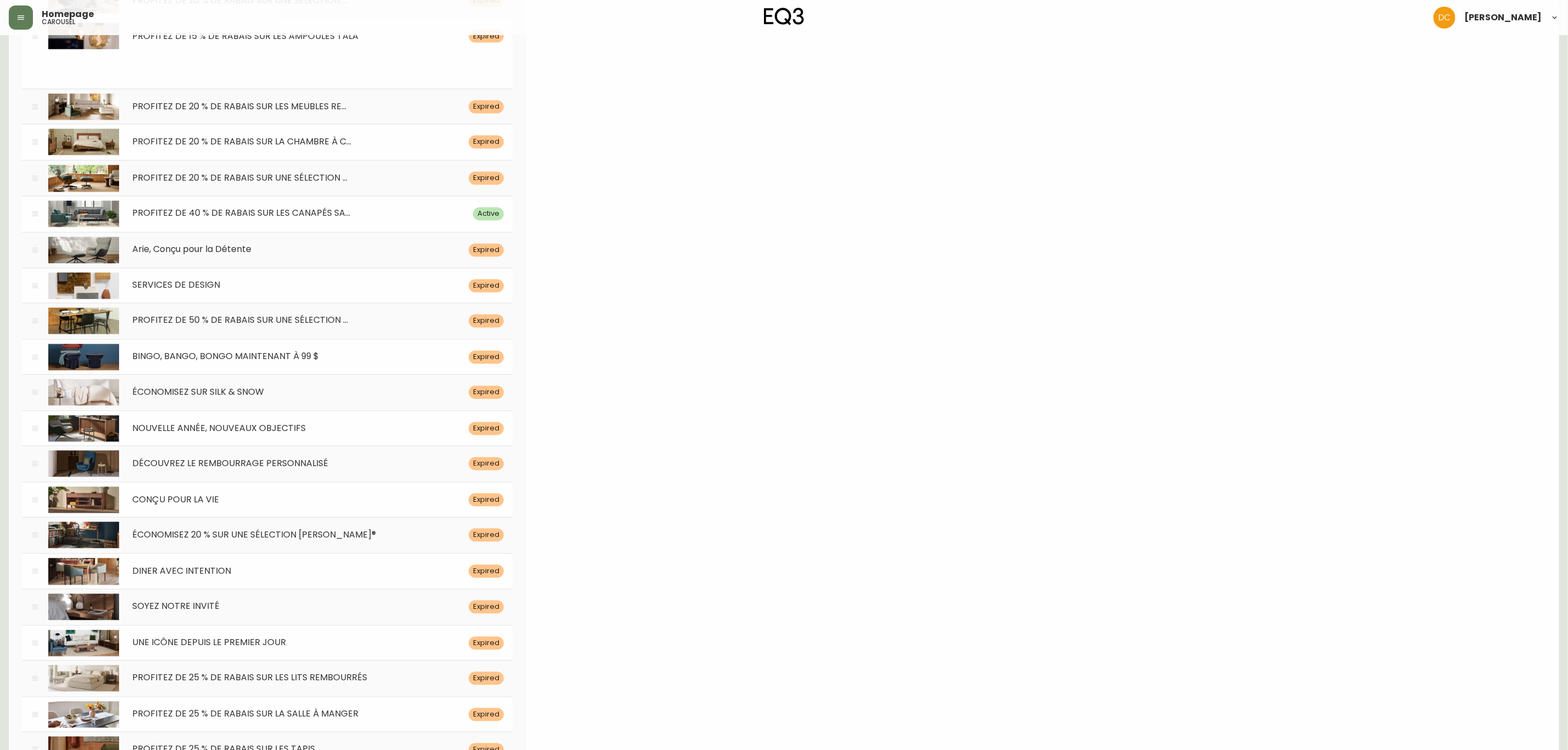
scroll to position [4612, 0]
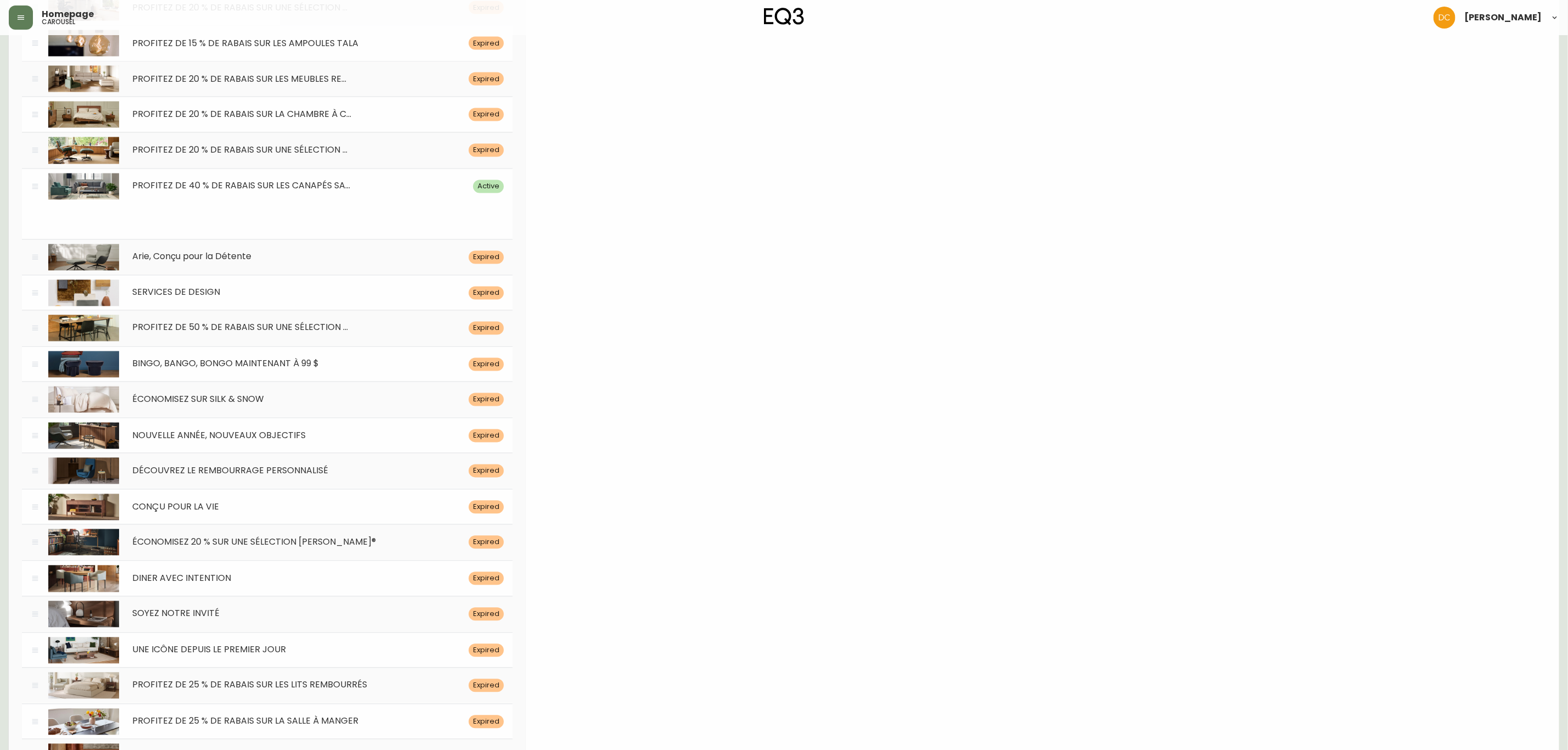
drag, startPoint x: 34, startPoint y: 668, endPoint x: 134, endPoint y: 249, distance: 430.8
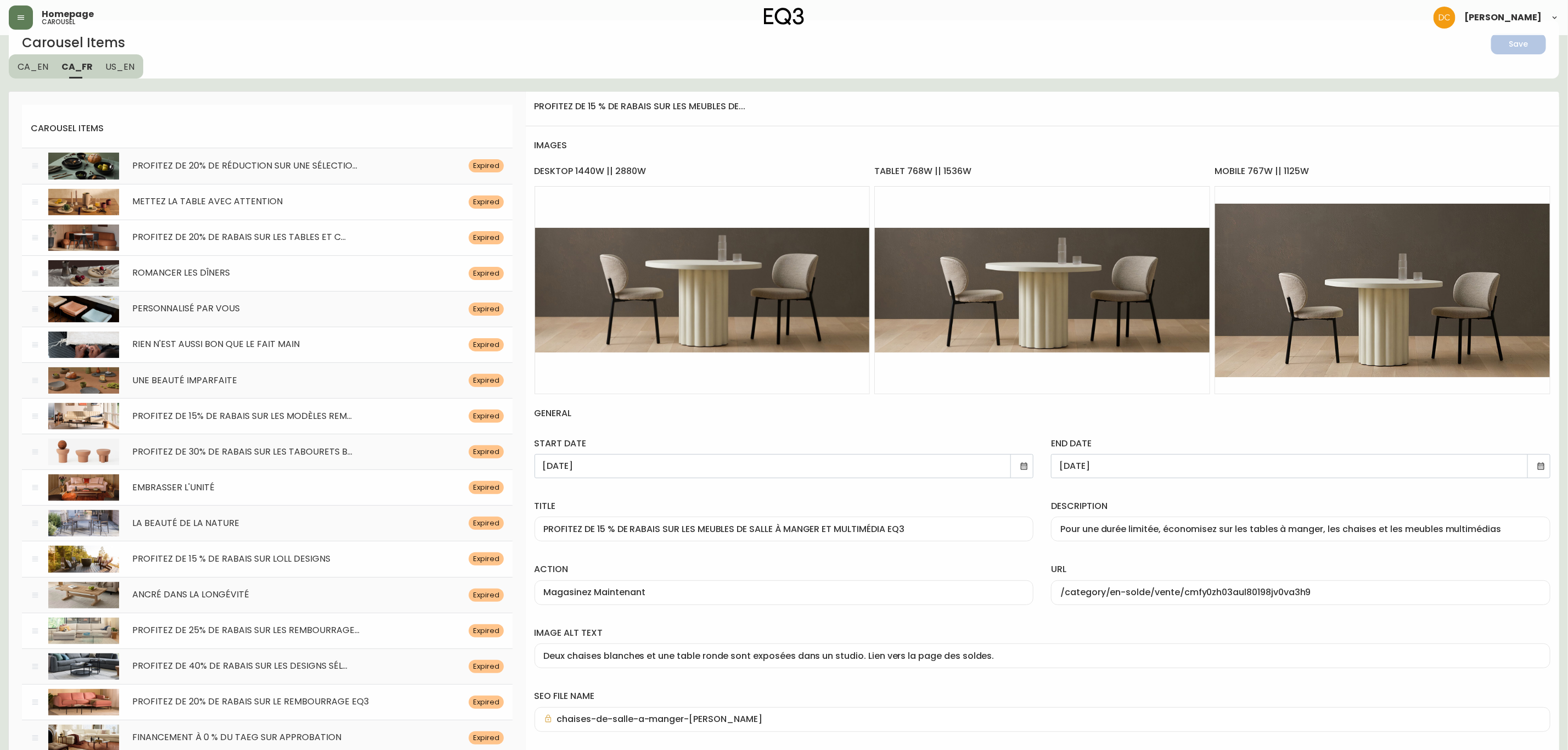
scroll to position [0, 0]
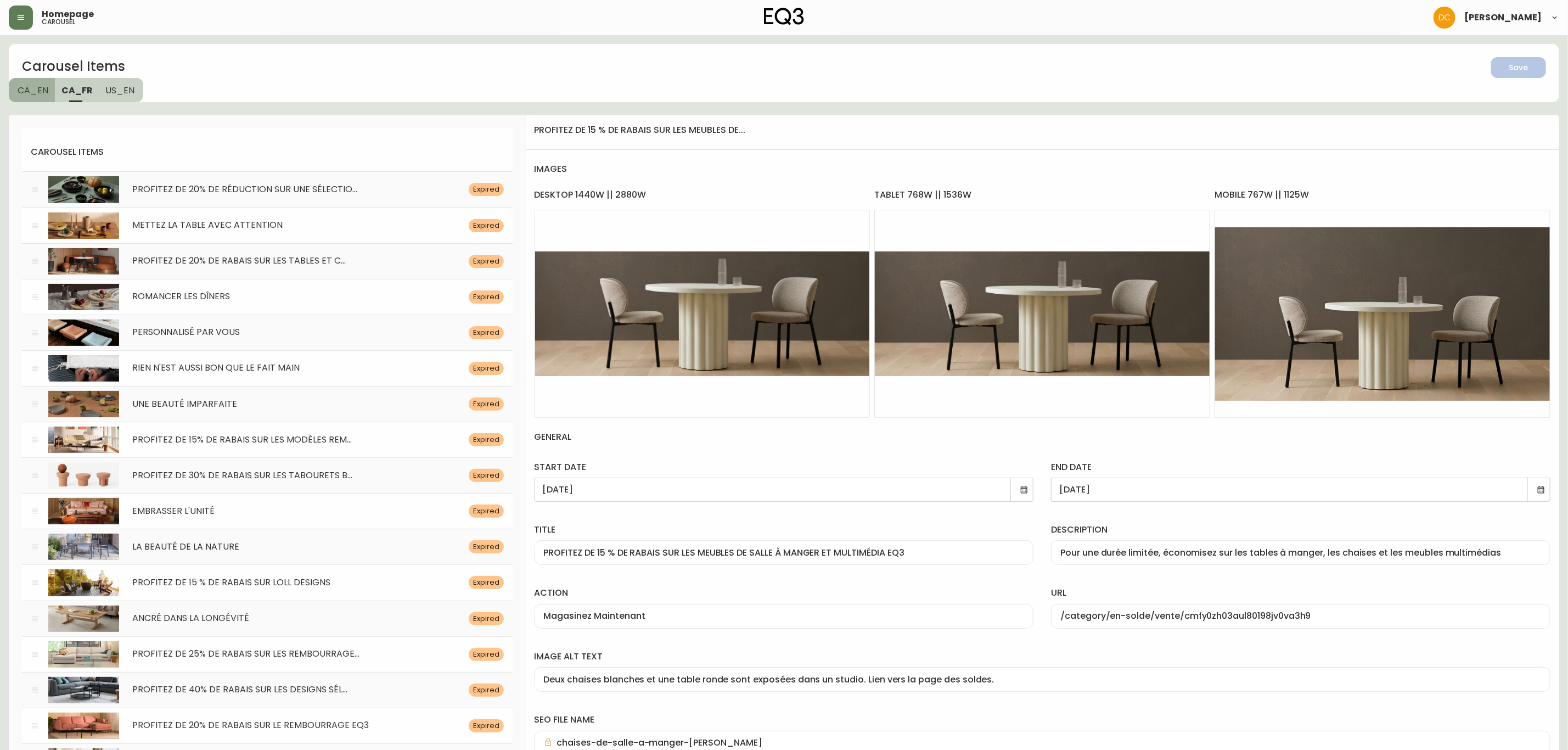
click at [22, 86] on span "CA_EN" at bounding box center [33, 90] width 31 height 11
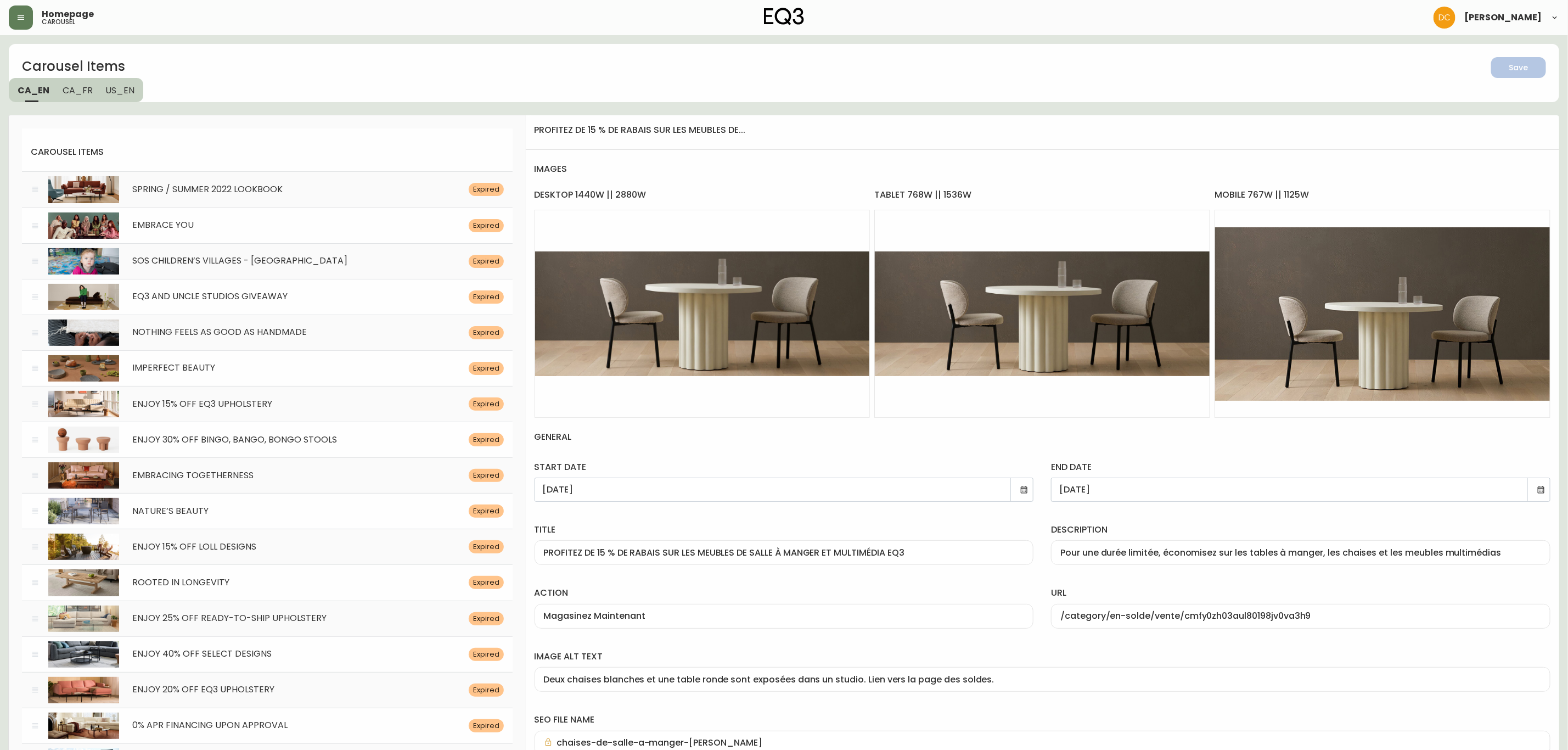
click at [166, 99] on div "Carousel Items Save CA_EN [GEOGRAPHIC_DATA] US_EN" at bounding box center [784, 73] width 1550 height 58
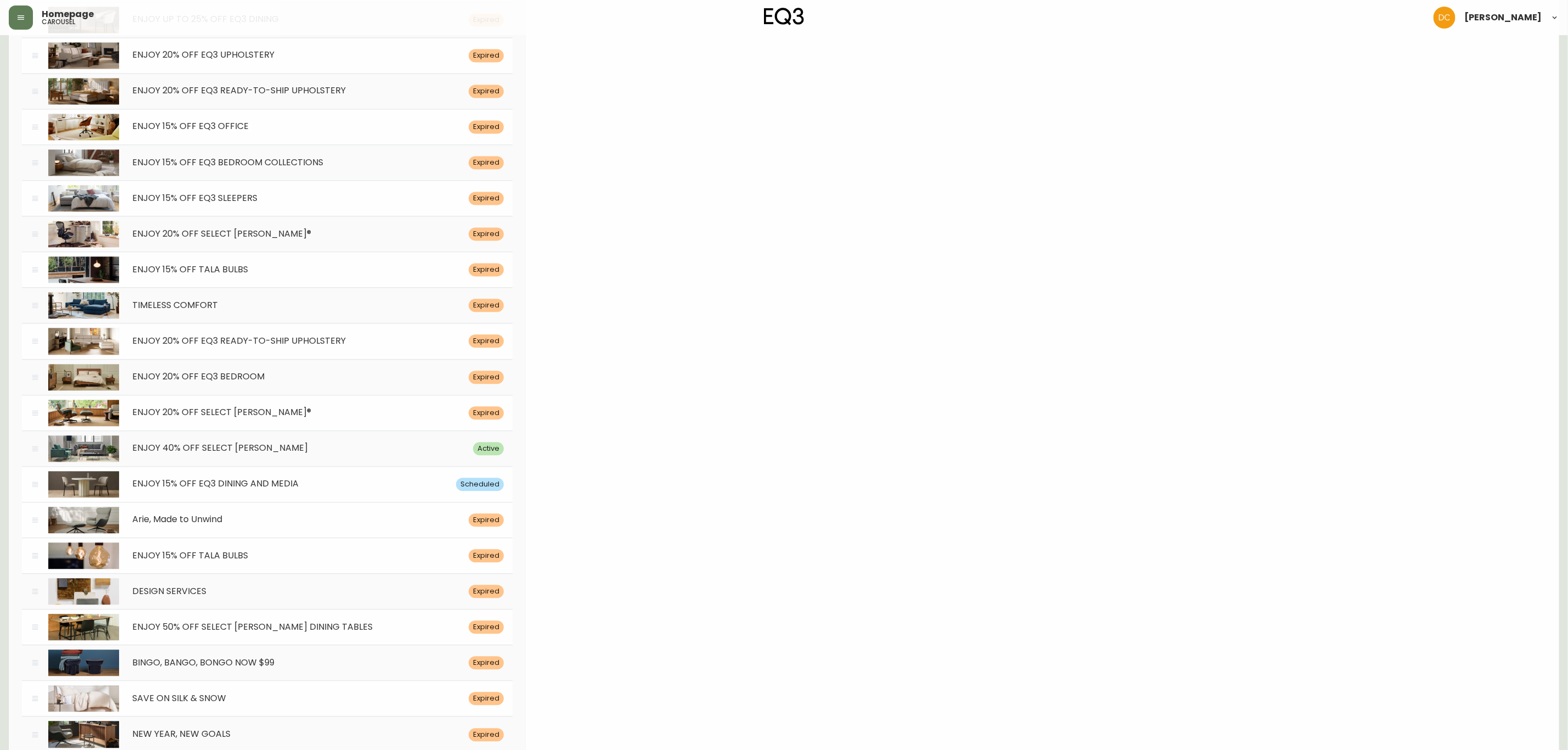
scroll to position [4870, 0]
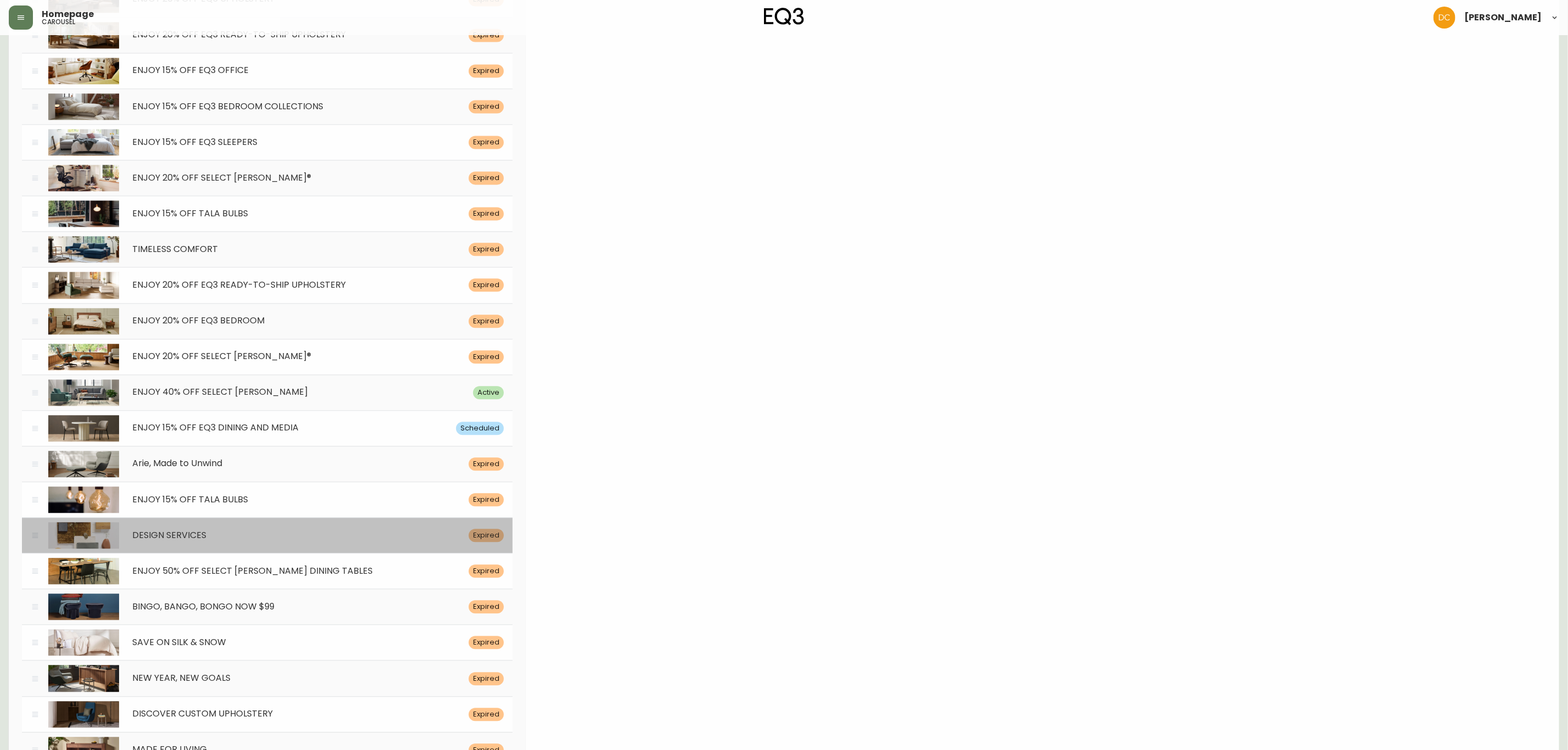
click at [225, 541] on div "DESIGN SERVICES" at bounding box center [294, 535] width 350 height 11
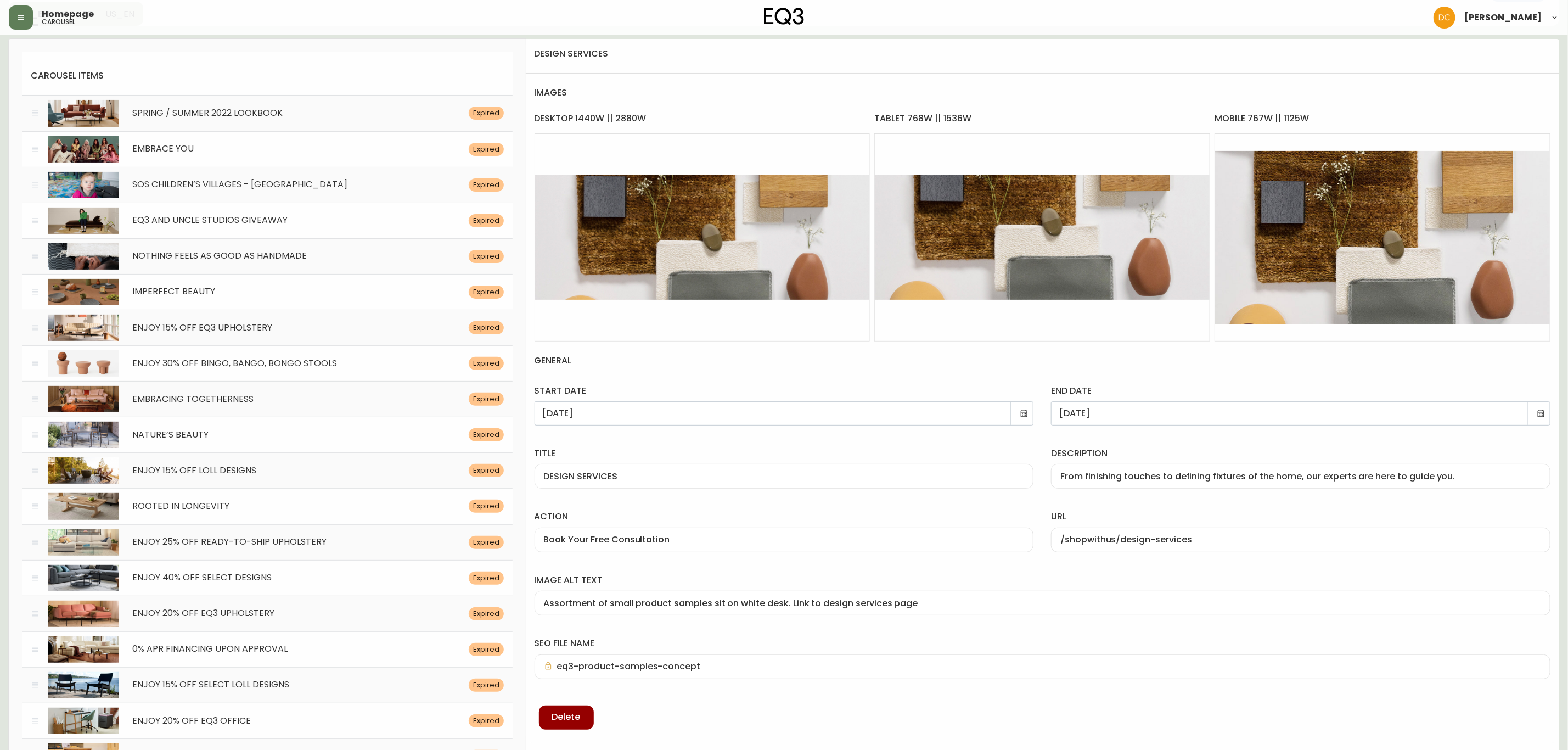
scroll to position [247, 0]
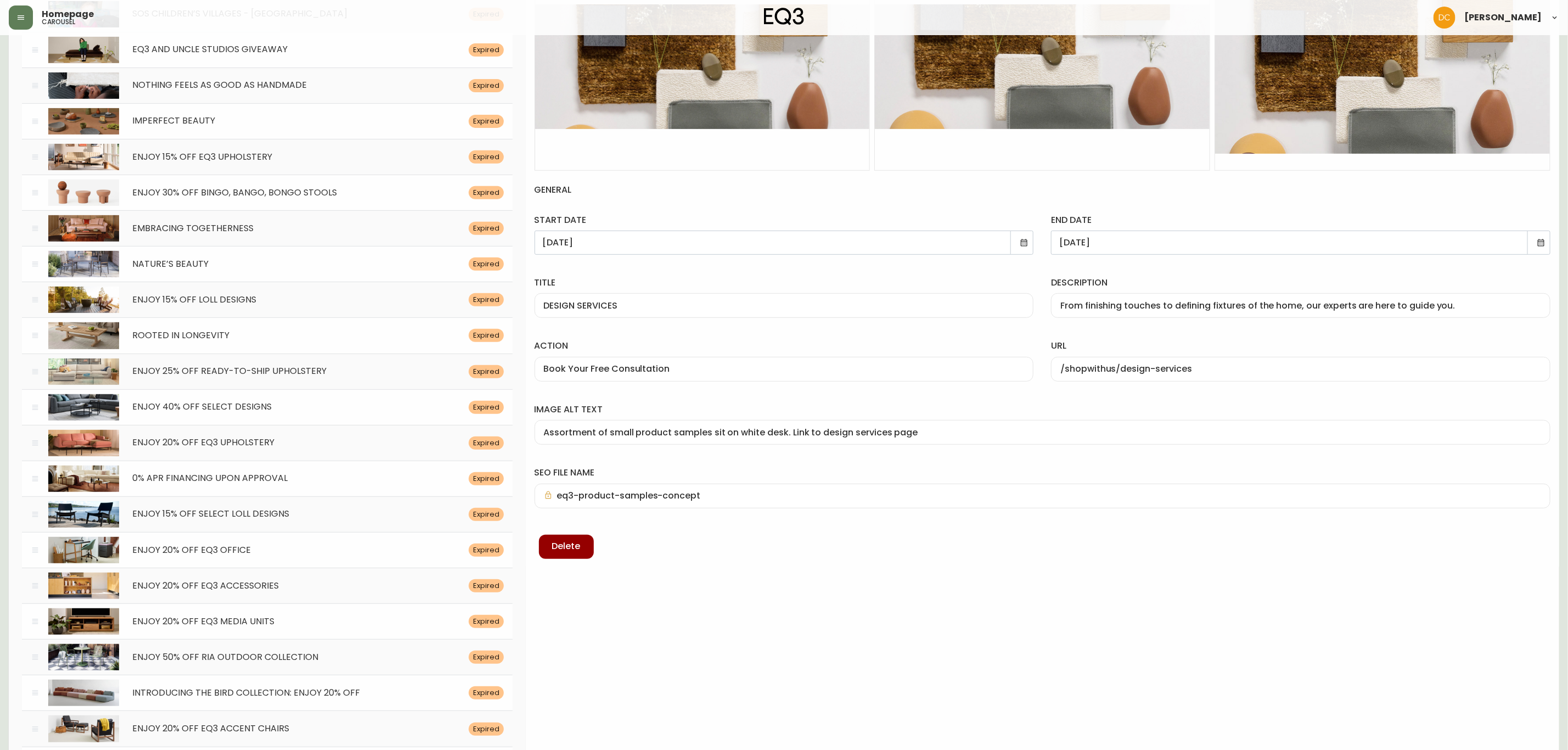
click at [1544, 244] on icon at bounding box center [1541, 242] width 8 height 8
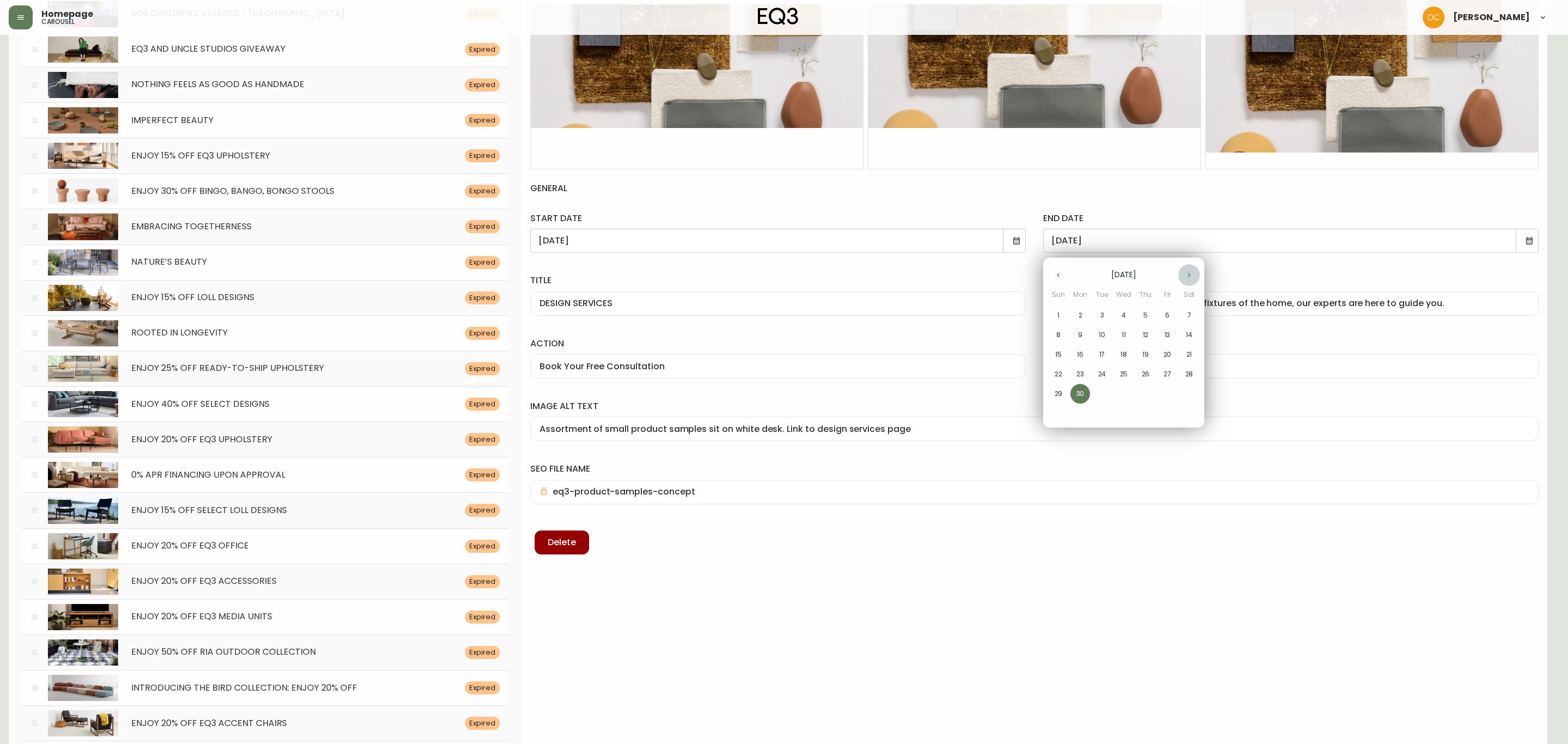
click at [1189, 281] on button "button" at bounding box center [1188, 275] width 22 height 22
click at [1189, 280] on button "button" at bounding box center [1188, 275] width 22 height 22
click at [1168, 394] on p "31" at bounding box center [1167, 393] width 6 height 10
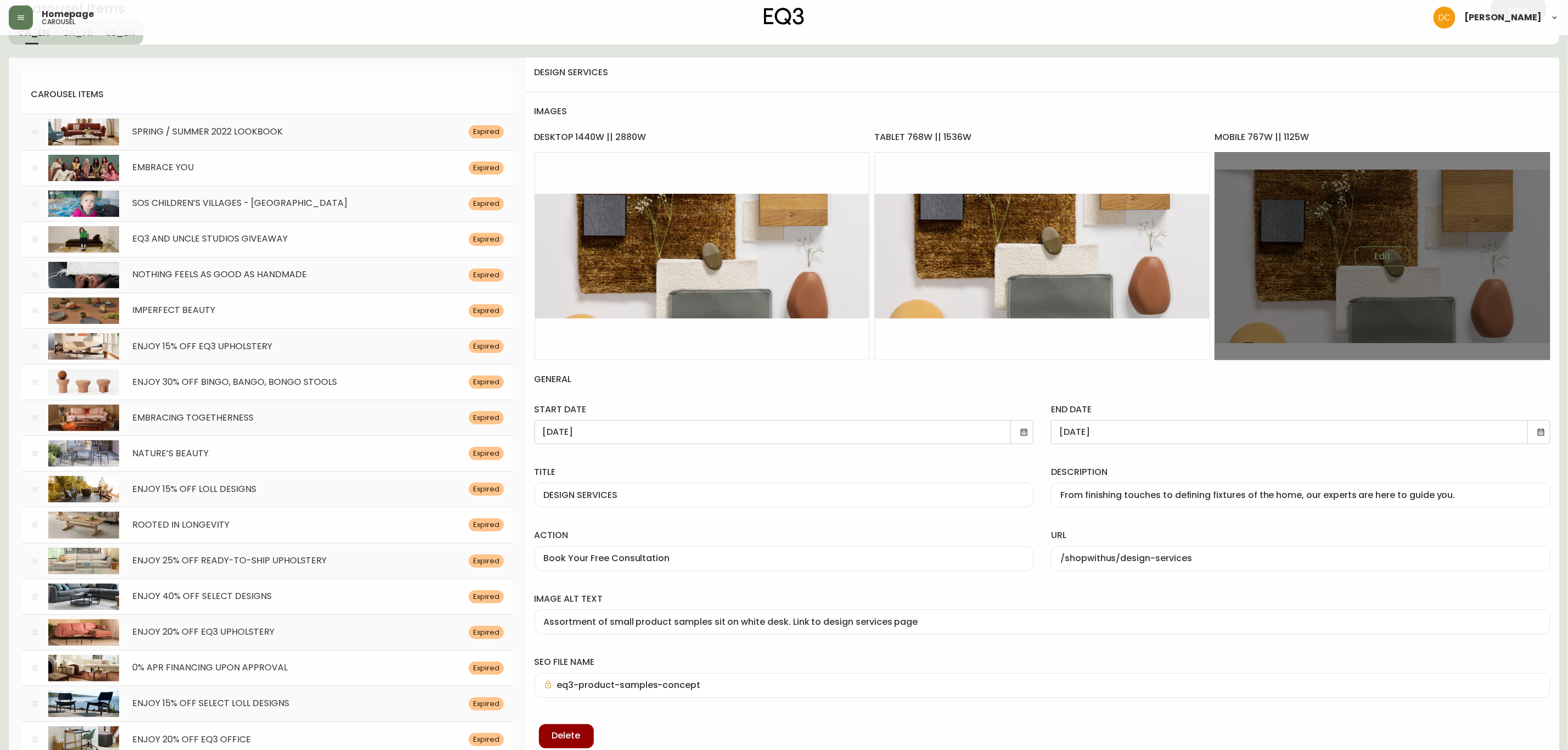
scroll to position [0, 0]
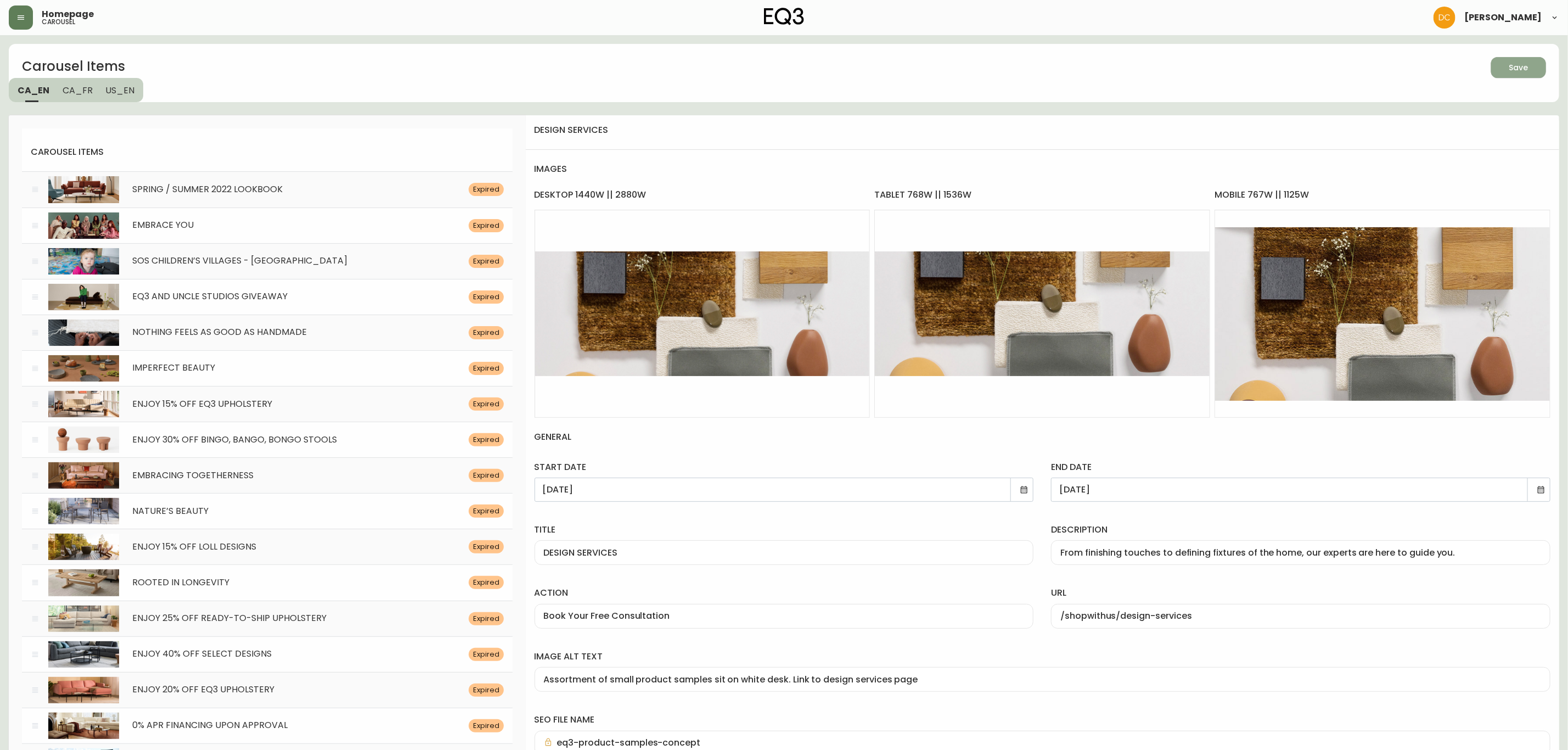
click at [1520, 60] on button "Save" at bounding box center [1519, 67] width 55 height 21
click at [1271, 99] on div "Carousel Items Save CA_EN [GEOGRAPHIC_DATA] US_EN" at bounding box center [784, 73] width 1550 height 58
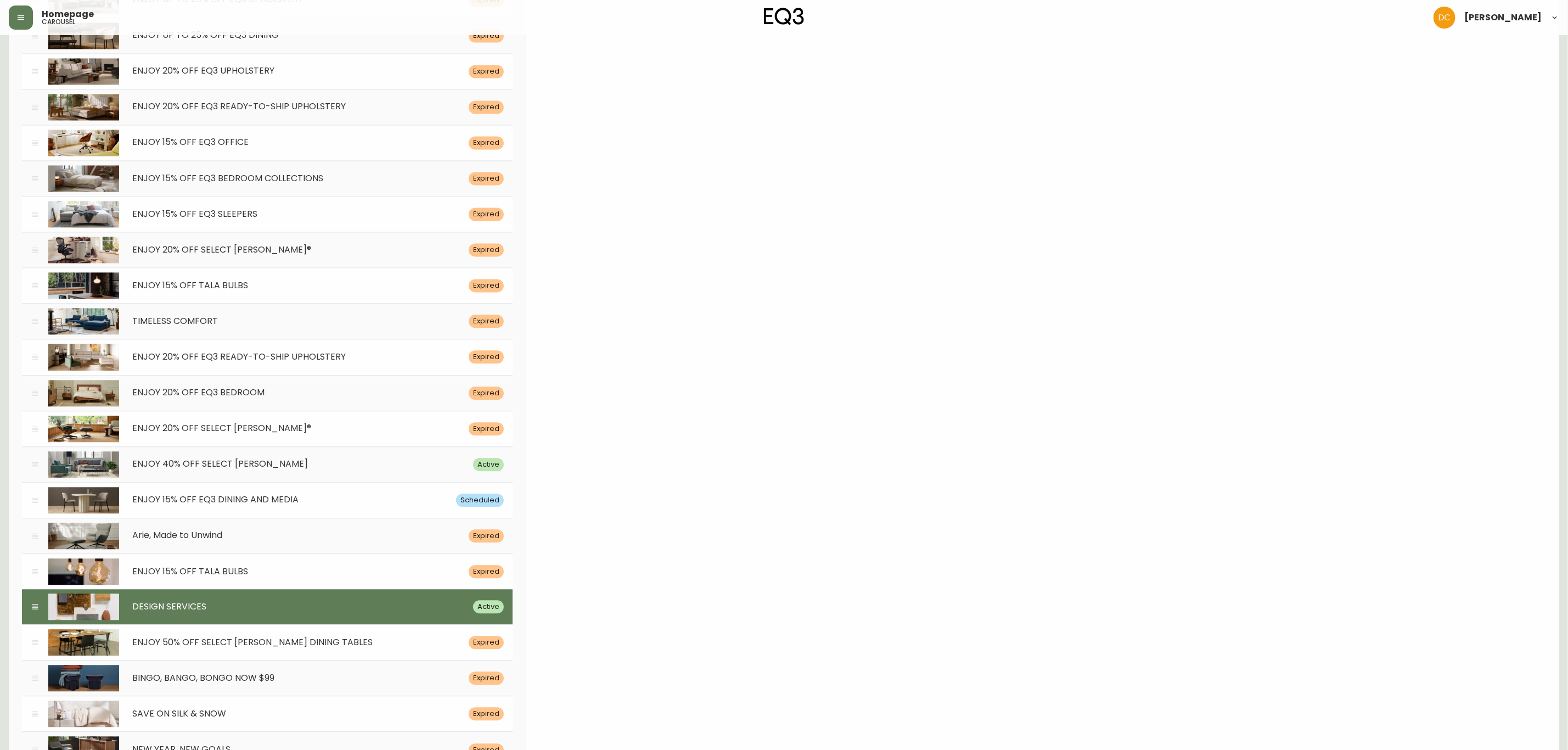
scroll to position [4813, 0]
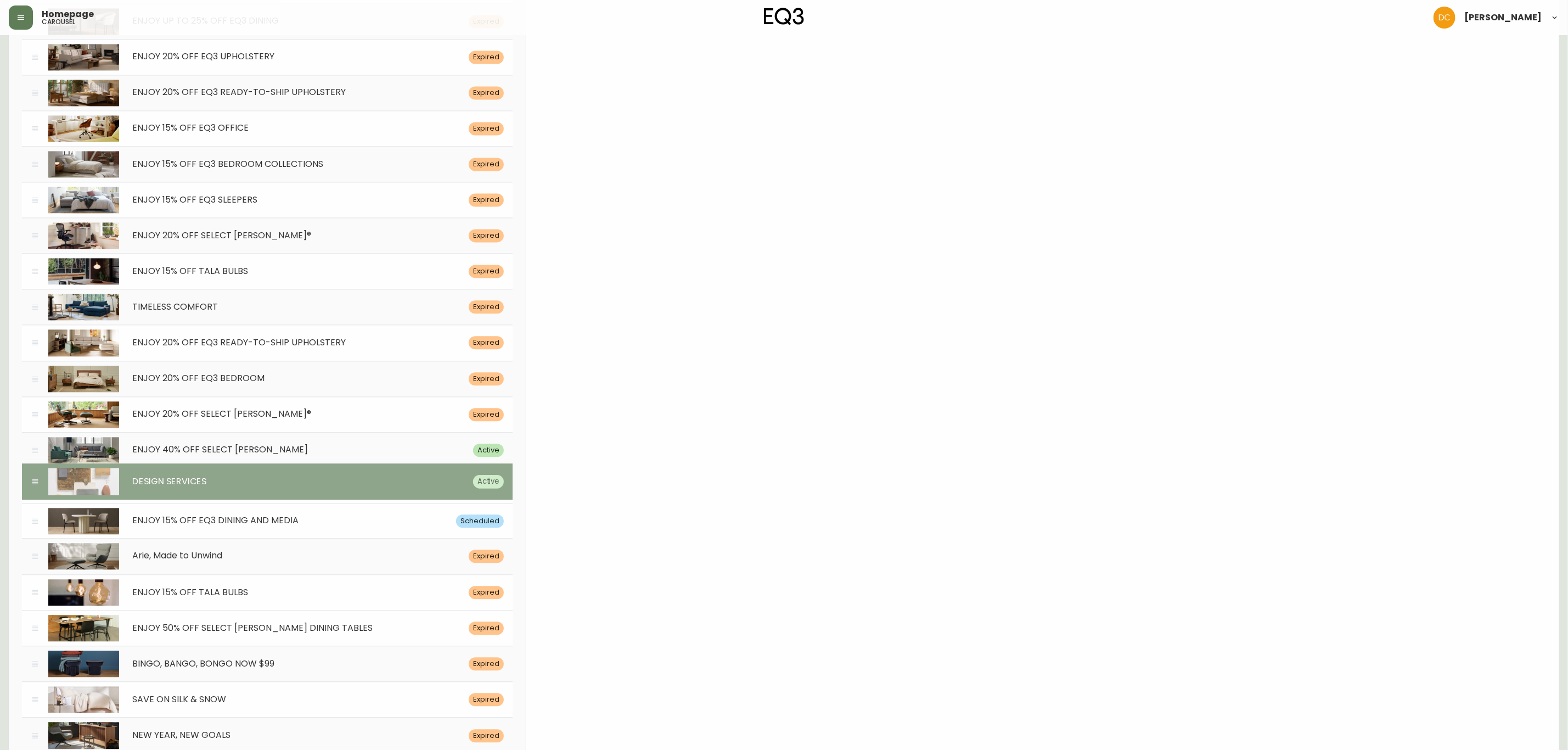
drag, startPoint x: 36, startPoint y: 643, endPoint x: 37, endPoint y: 532, distance: 111.0
click at [37, 499] on div "DESIGN SERVICES Active" at bounding box center [267, 481] width 490 height 36
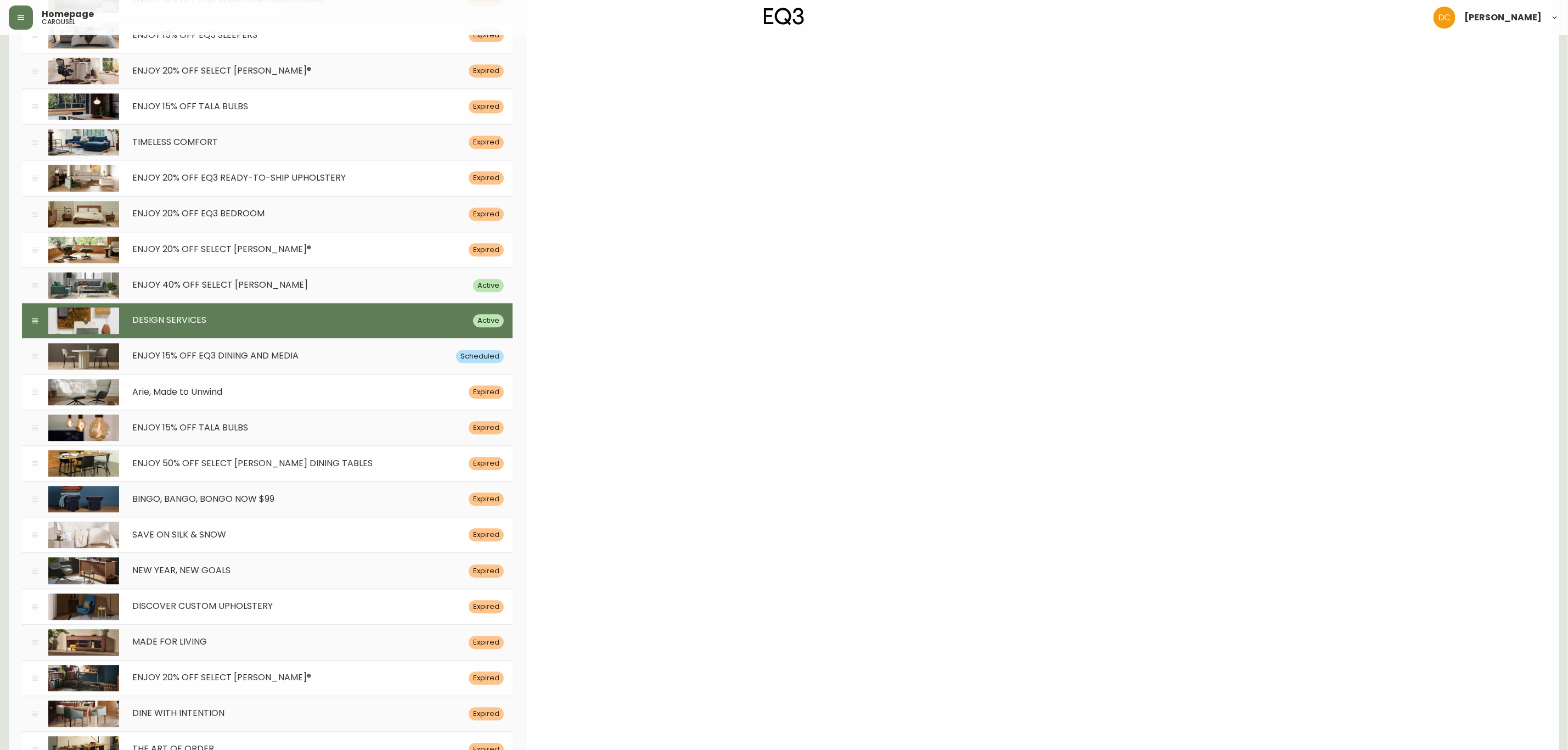
scroll to position [0, 0]
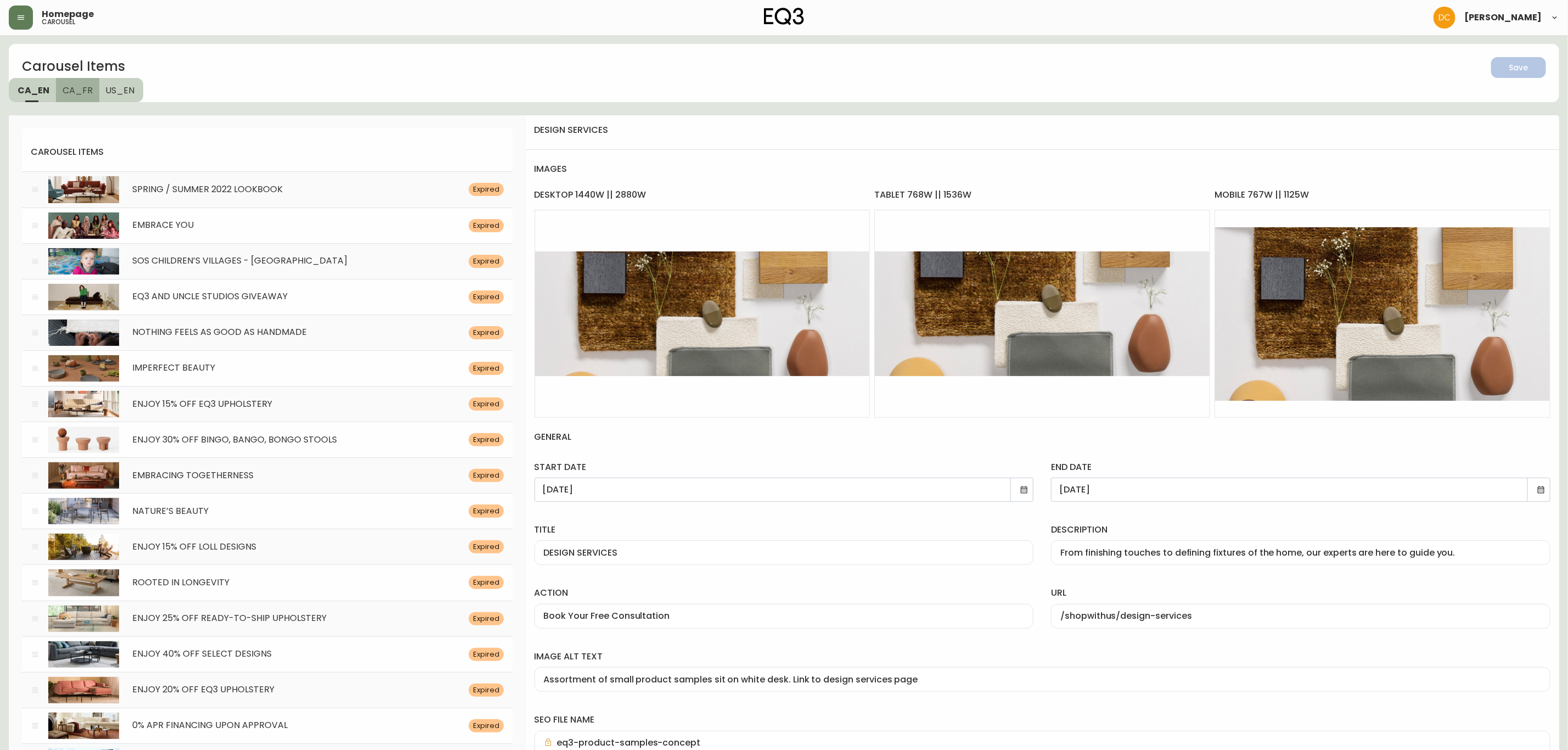
click at [81, 85] on span "CA_FR" at bounding box center [78, 90] width 31 height 11
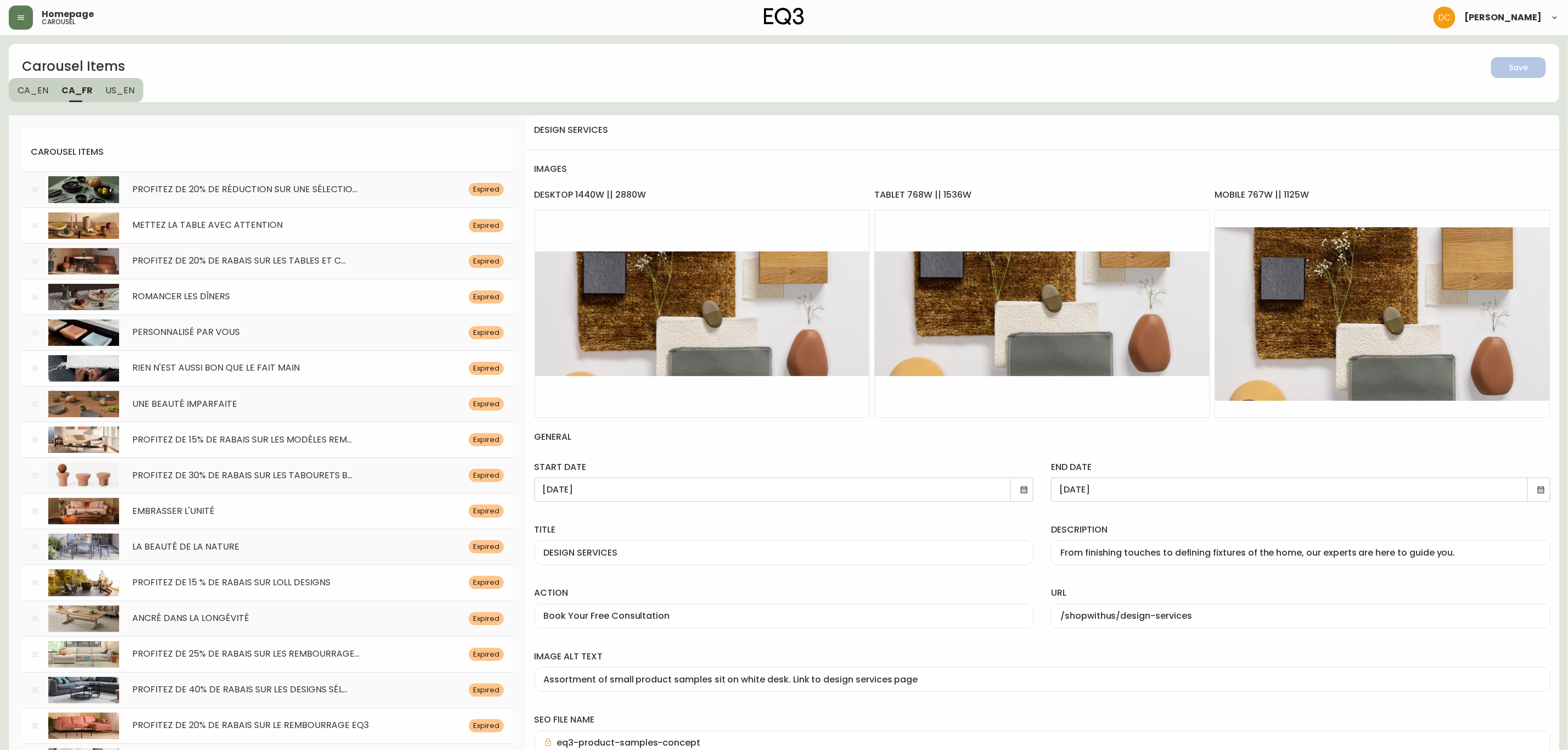
click at [237, 81] on div "Carousel Items Save CA_EN [GEOGRAPHIC_DATA] US_EN" at bounding box center [784, 73] width 1550 height 58
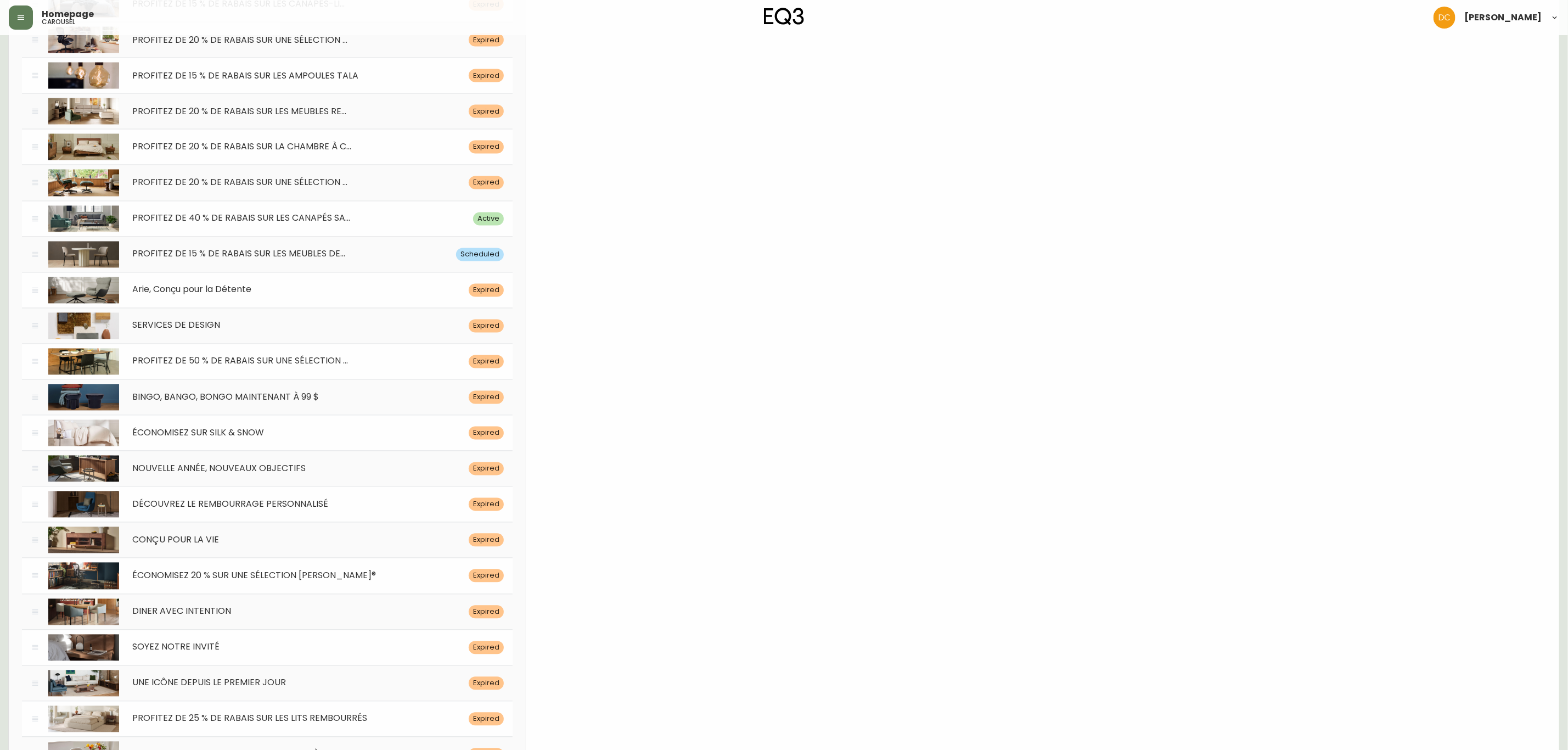
scroll to position [4553, 0]
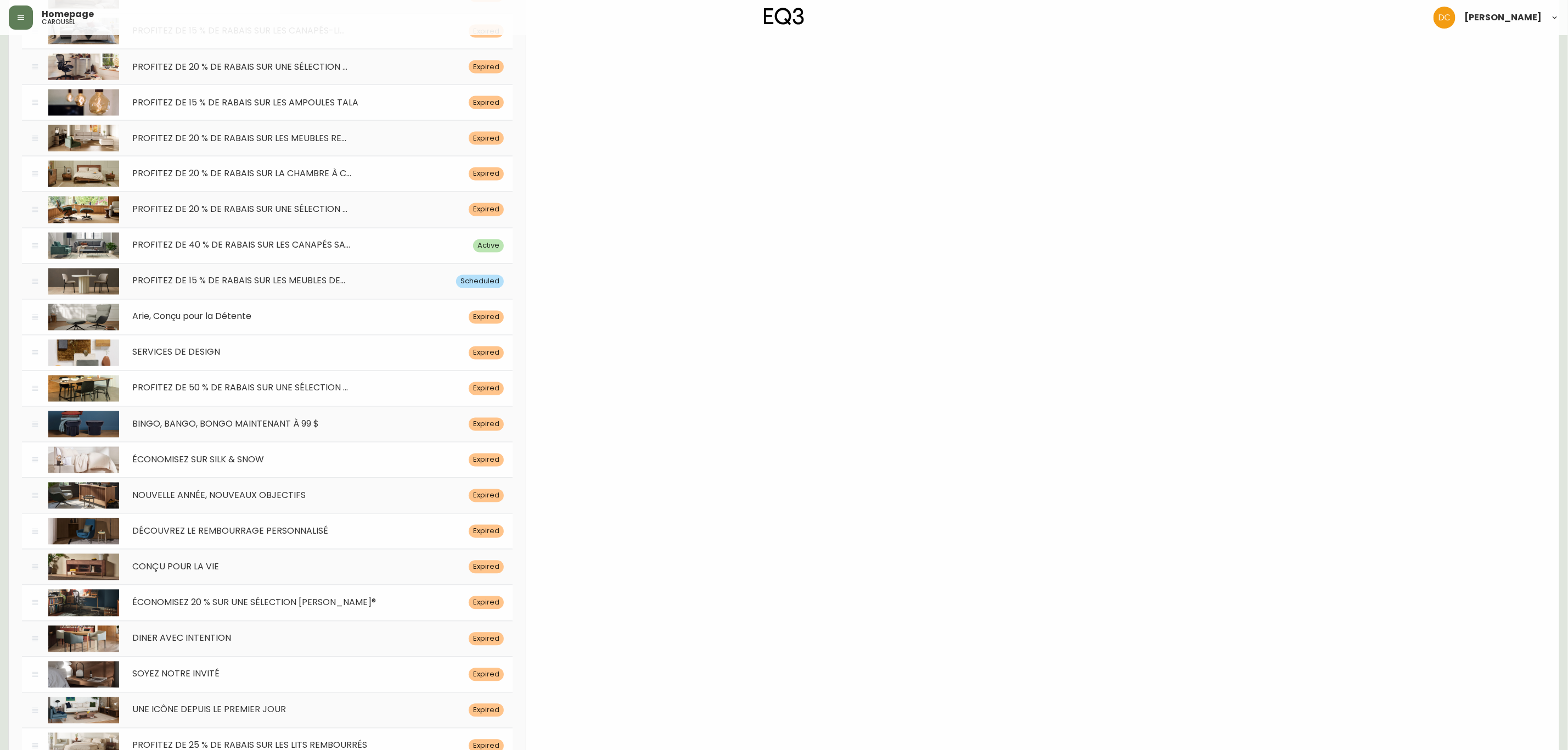
click at [231, 358] on div "SERVICES DE DESIGN" at bounding box center [294, 353] width 350 height 11
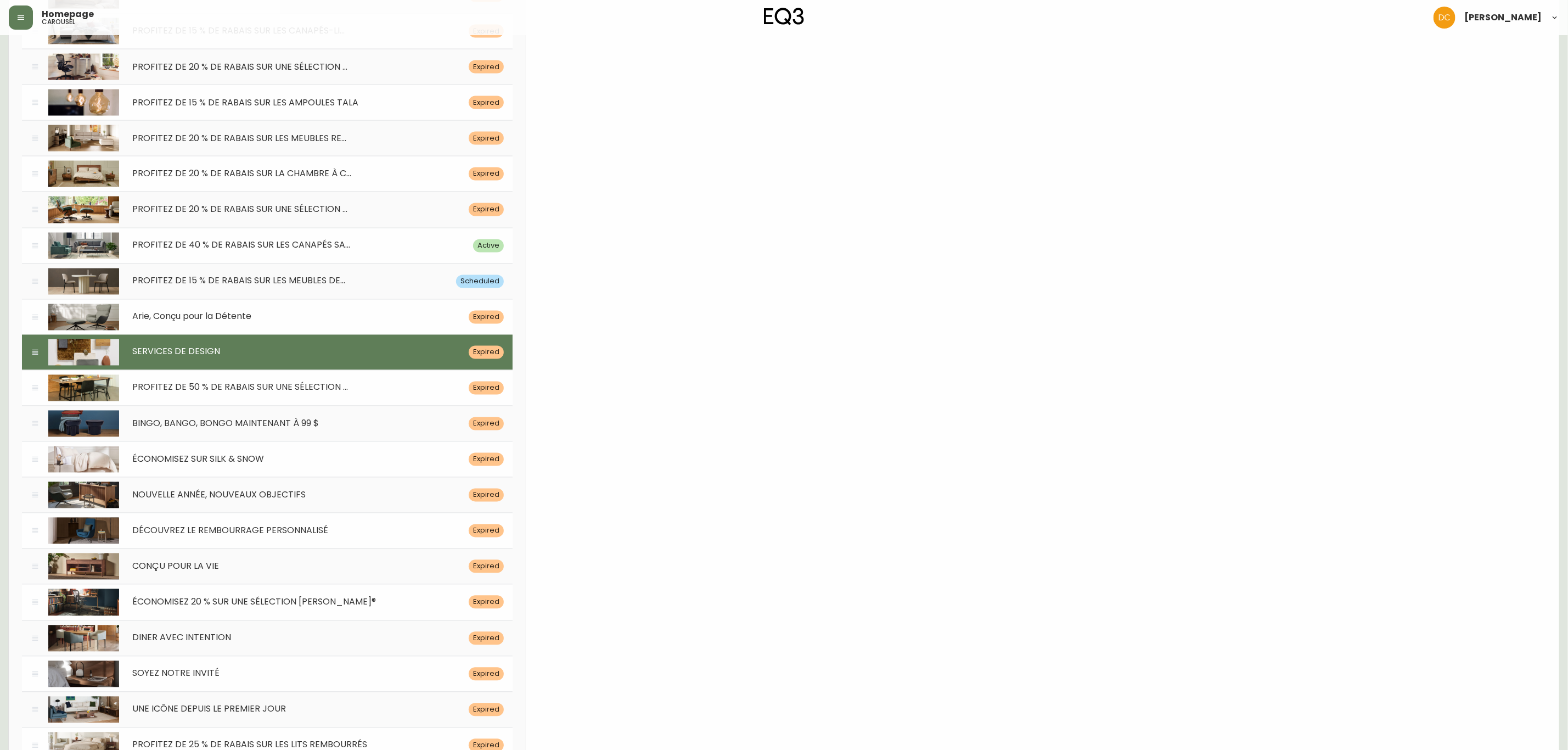
scroll to position [0, 0]
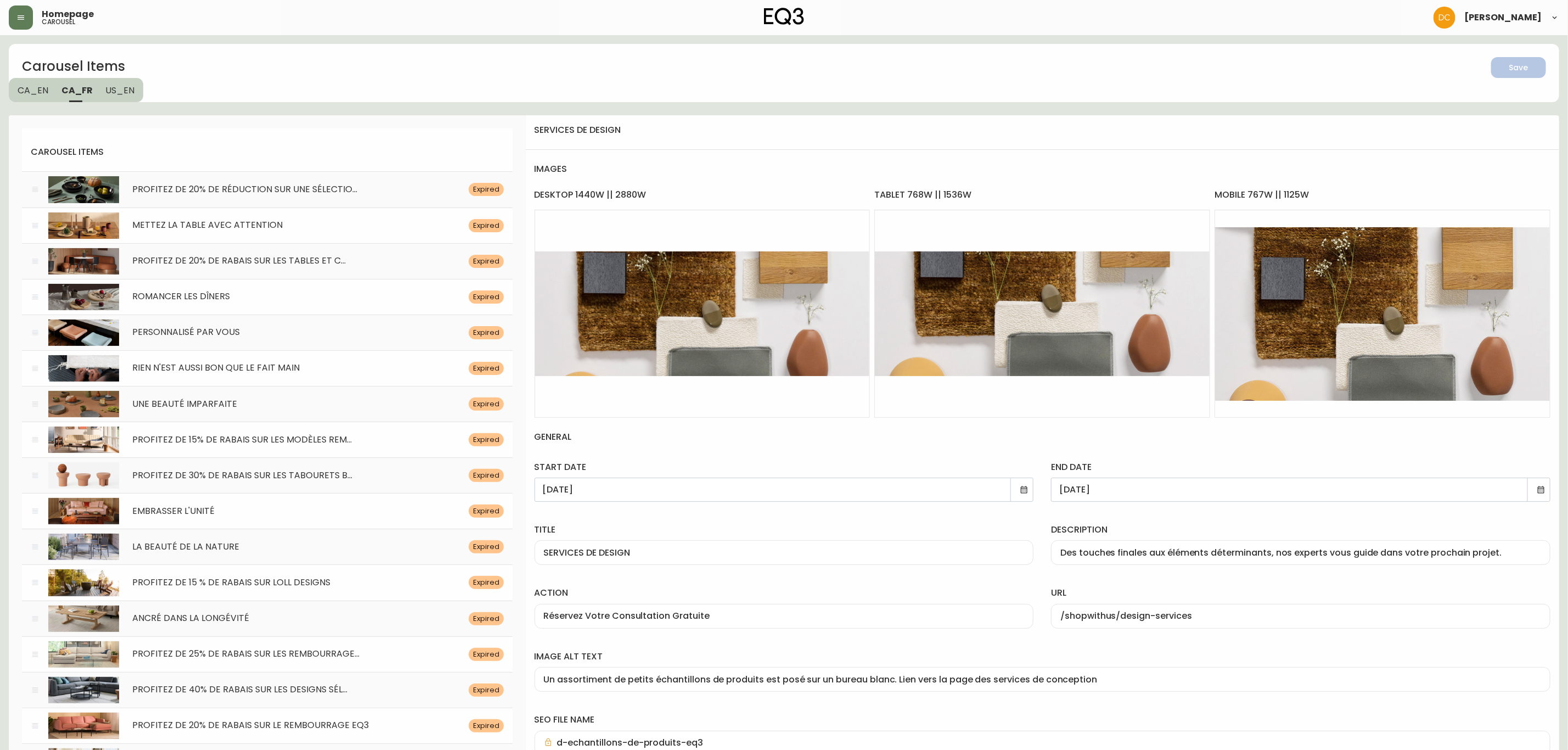
click at [1541, 487] on icon at bounding box center [1541, 489] width 7 height 7
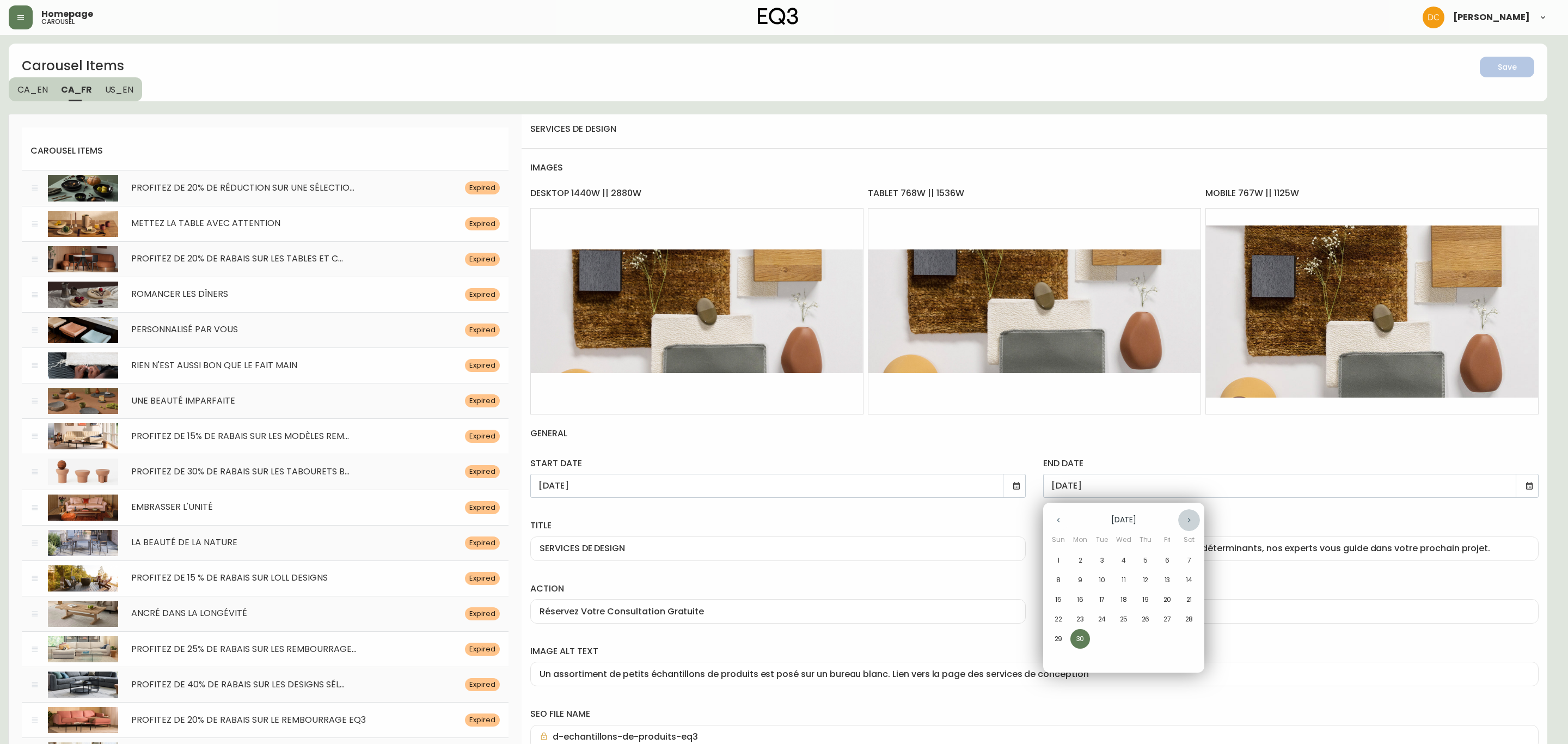
click at [1185, 523] on icon "button" at bounding box center [1188, 520] width 8 height 8
click at [1185, 521] on icon "button" at bounding box center [1188, 520] width 8 height 8
click at [1171, 641] on span "31" at bounding box center [1167, 639] width 20 height 10
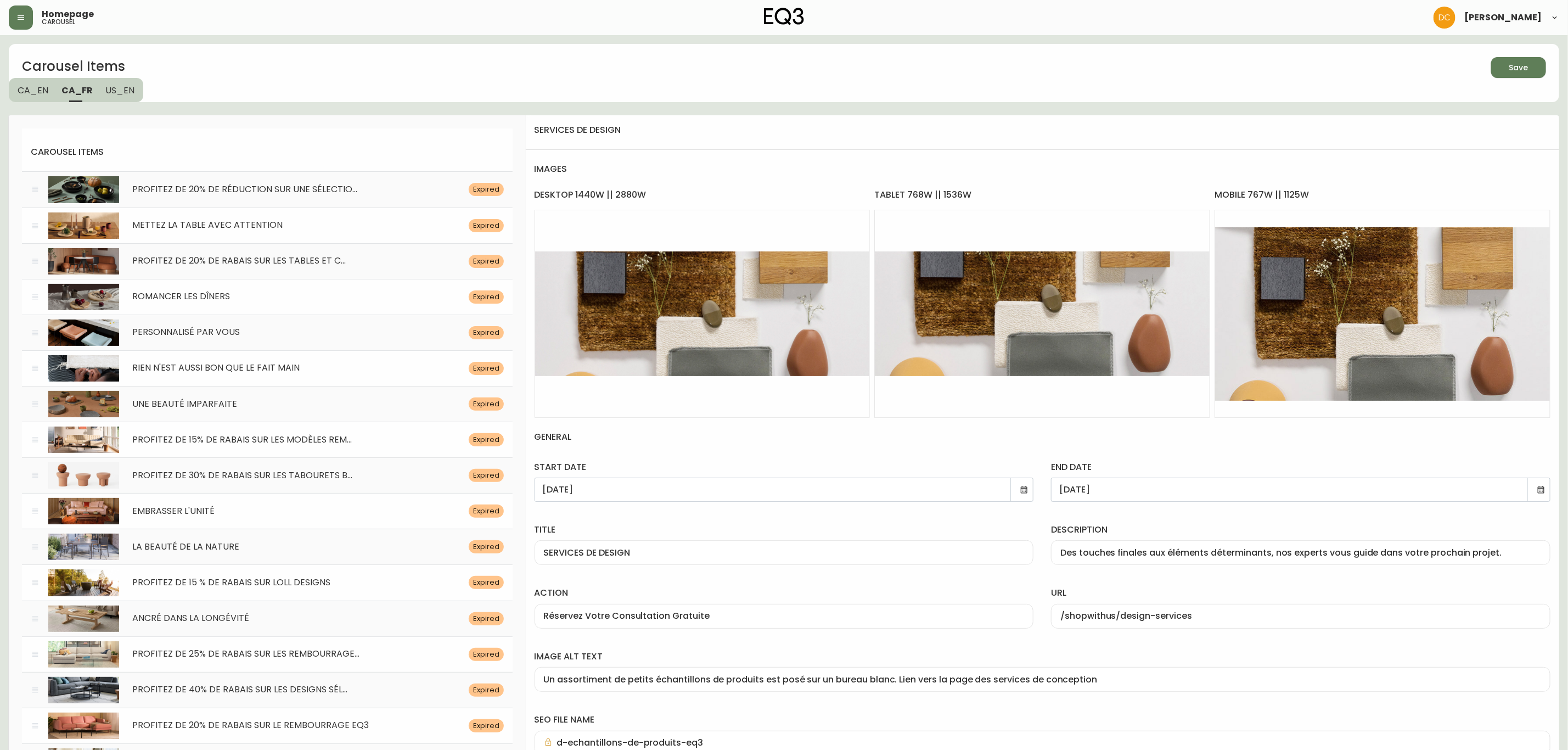
click at [1527, 70] on div "Save" at bounding box center [1518, 68] width 19 height 14
click at [1305, 89] on div "Carousel Items Save CA_EN [GEOGRAPHIC_DATA] US_EN" at bounding box center [784, 73] width 1550 height 58
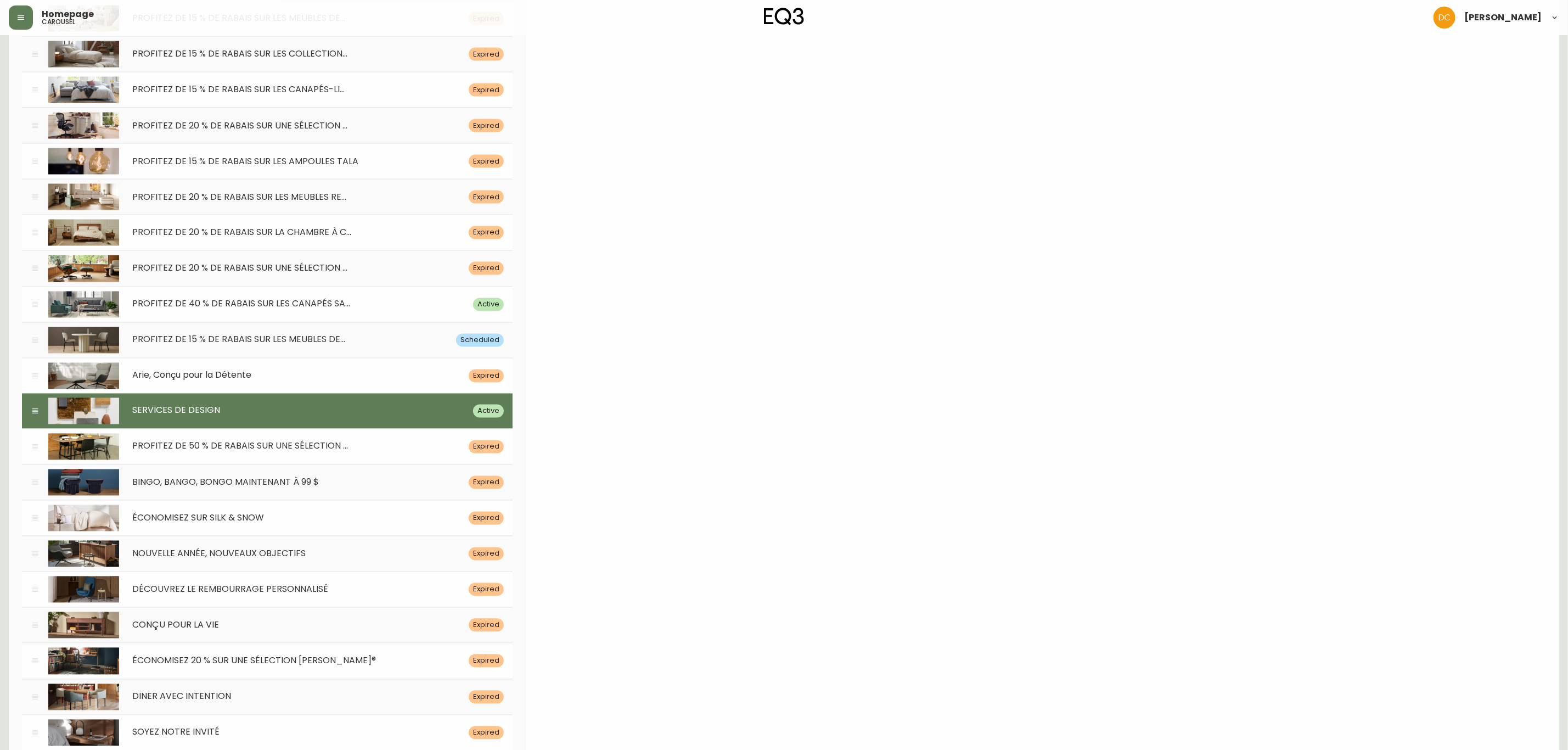
scroll to position [4469, 0]
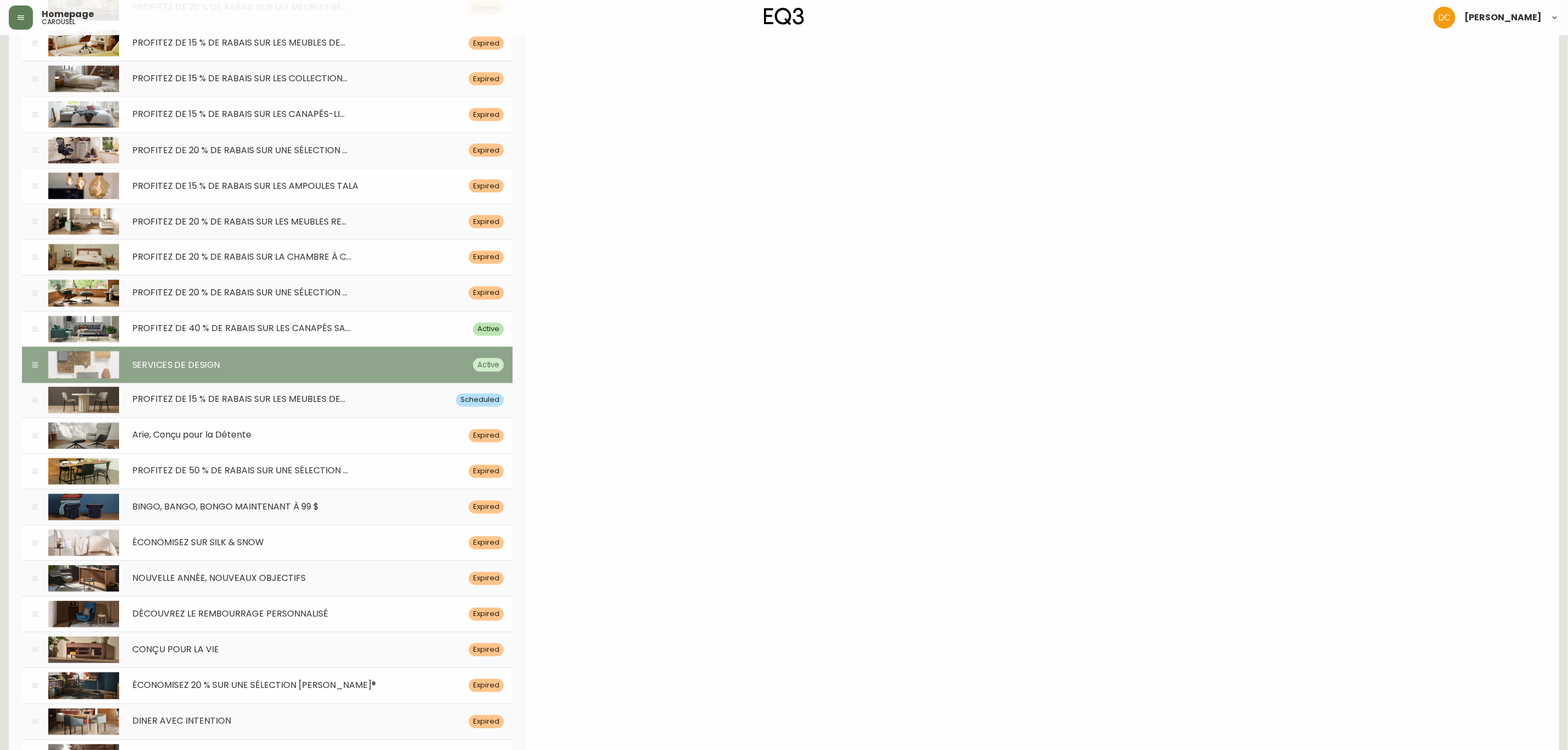
drag, startPoint x: 34, startPoint y: 466, endPoint x: 36, endPoint y: 395, distance: 71.0
click at [36, 370] on icon at bounding box center [34, 365] width 8 height 9
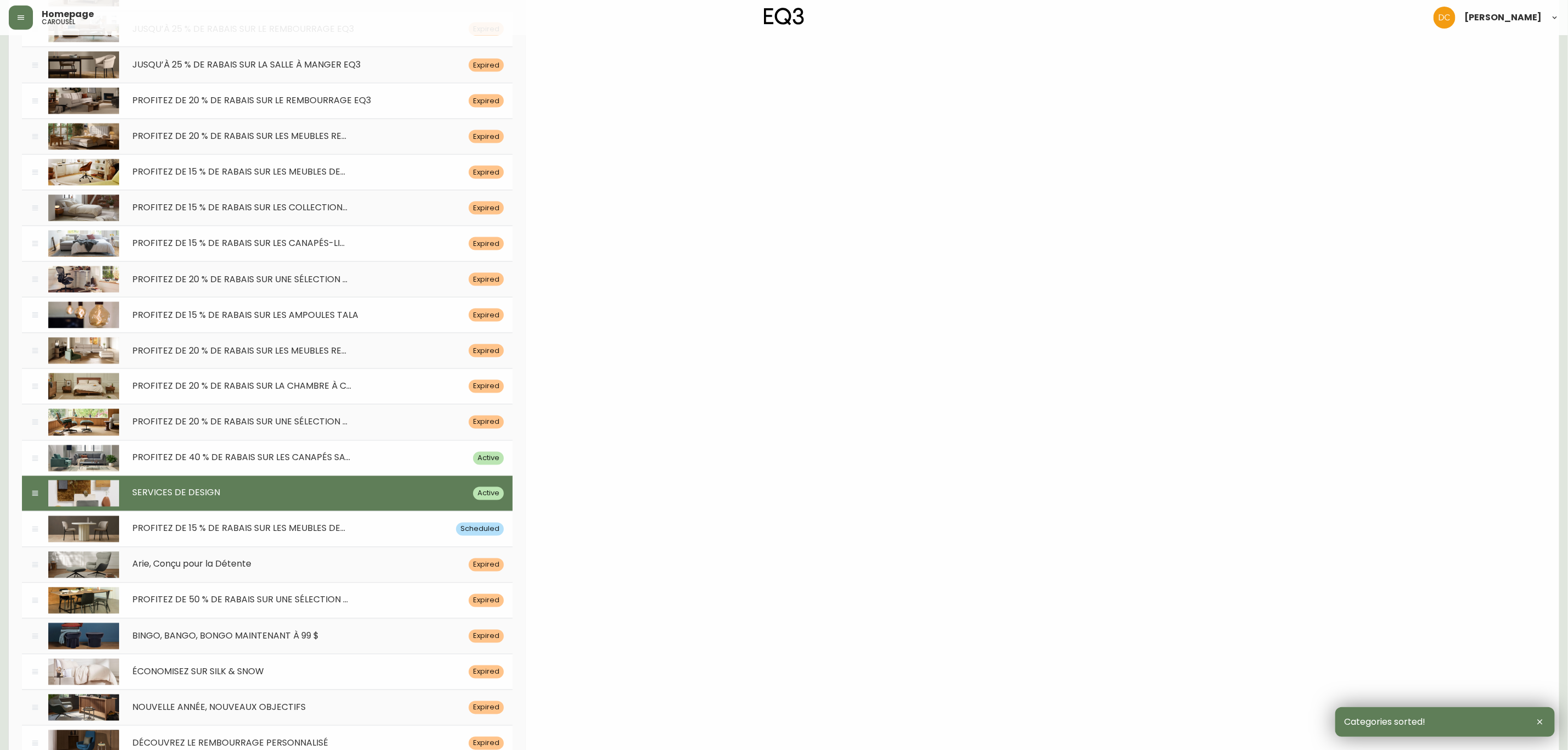
scroll to position [0, 0]
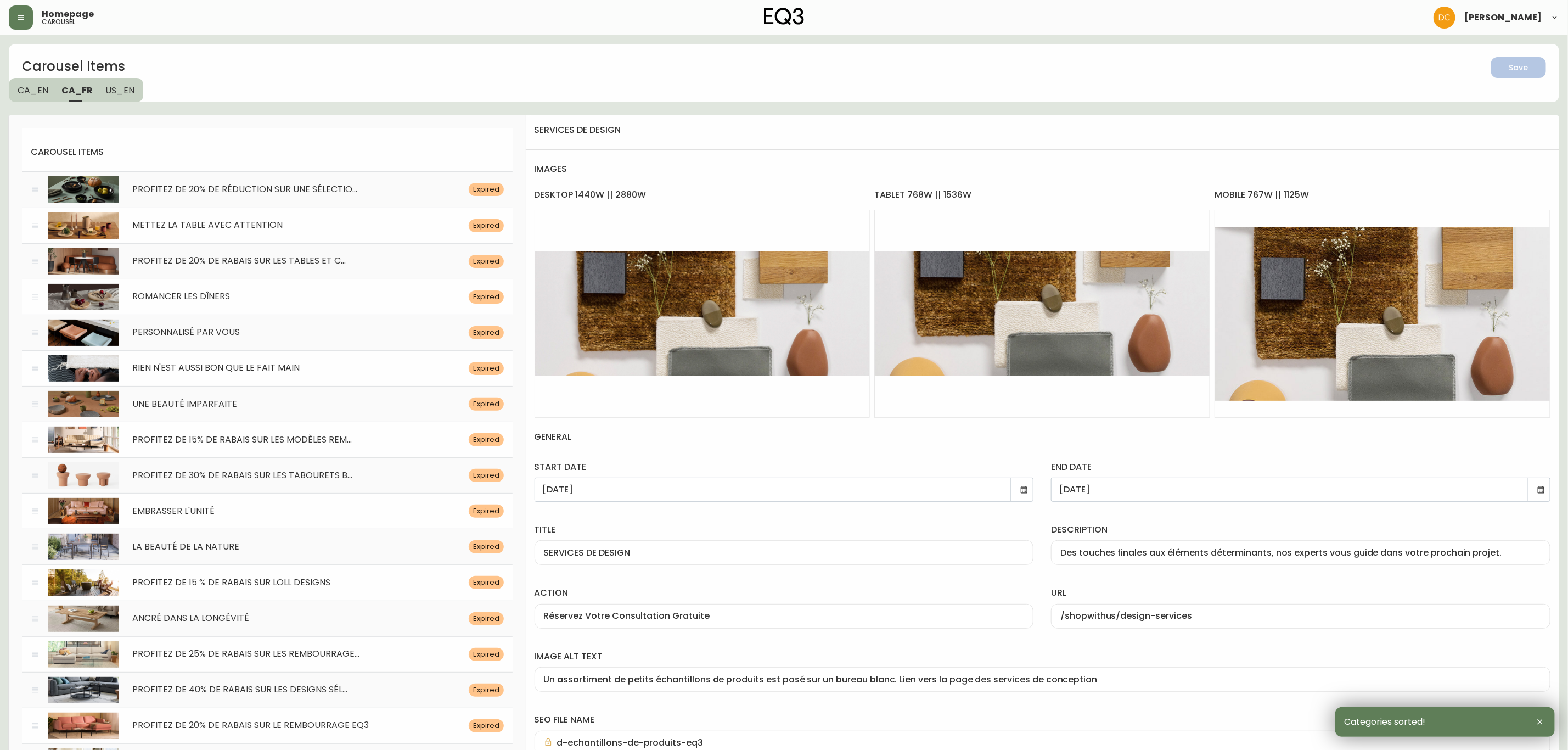
click at [109, 76] on h2 "Carousel Items" at bounding box center [82, 67] width 121 height 21
click at [134, 92] on button "US_EN" at bounding box center [121, 90] width 44 height 24
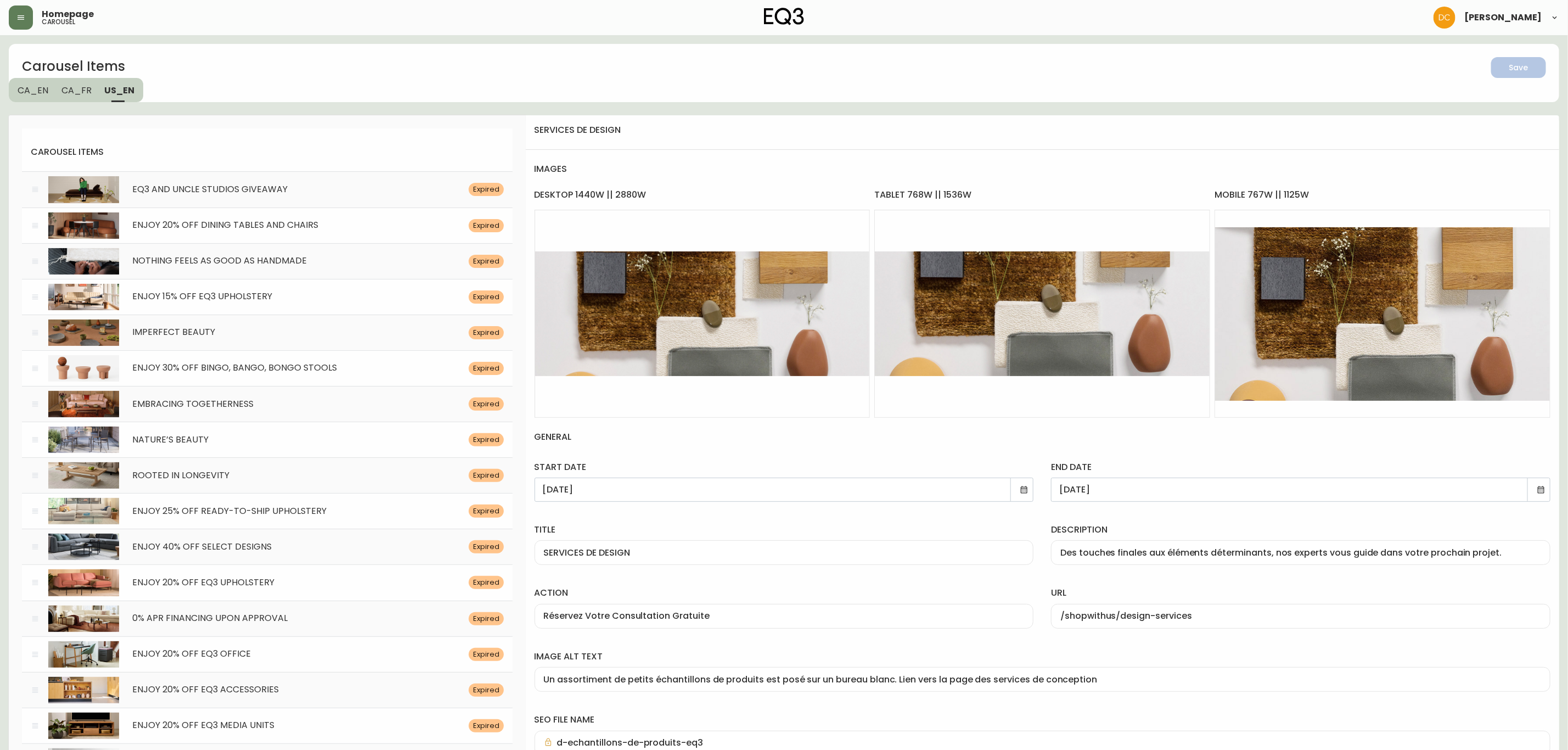
click at [282, 91] on div "Carousel Items Save CA_EN [GEOGRAPHIC_DATA] US_EN" at bounding box center [784, 73] width 1550 height 58
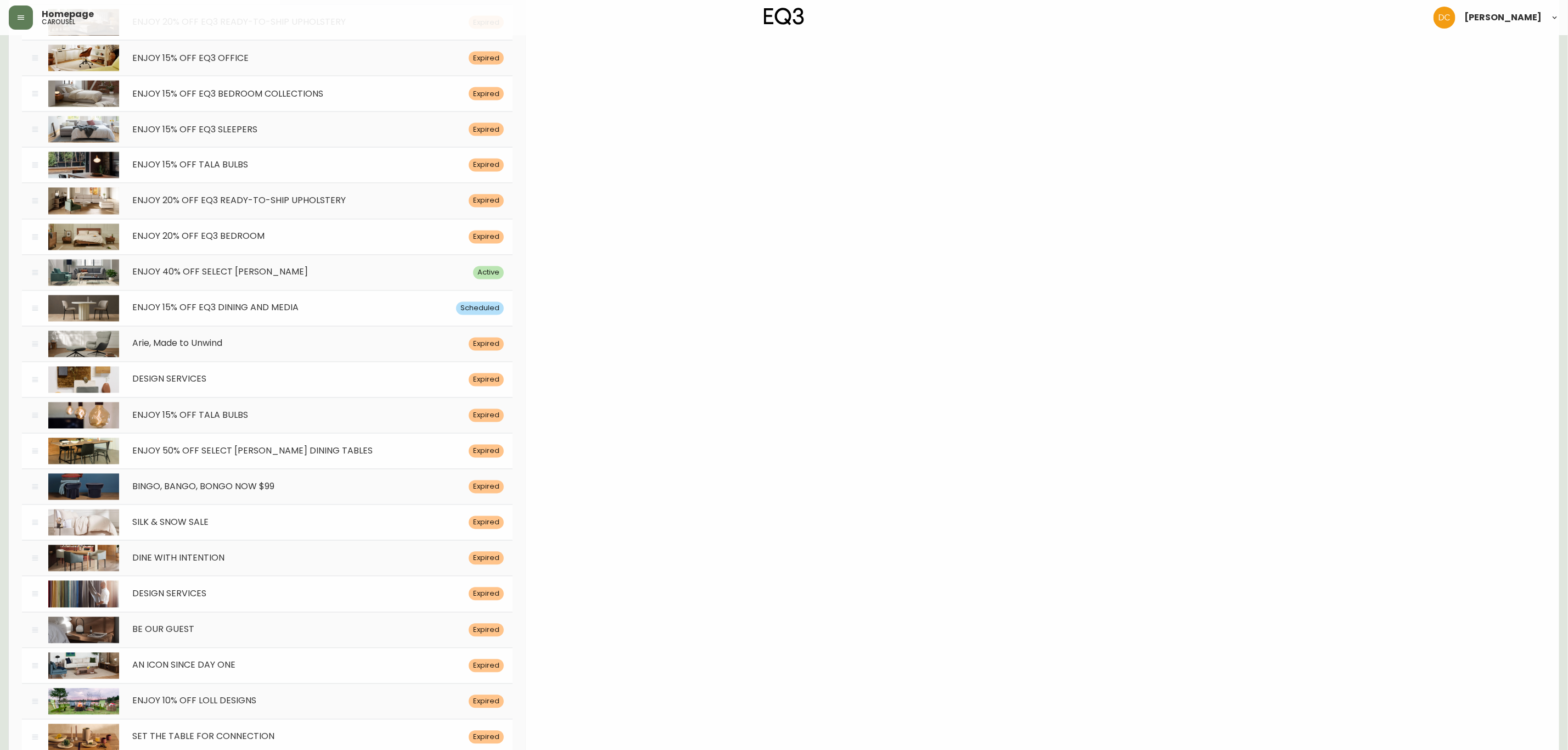
scroll to position [4543, 0]
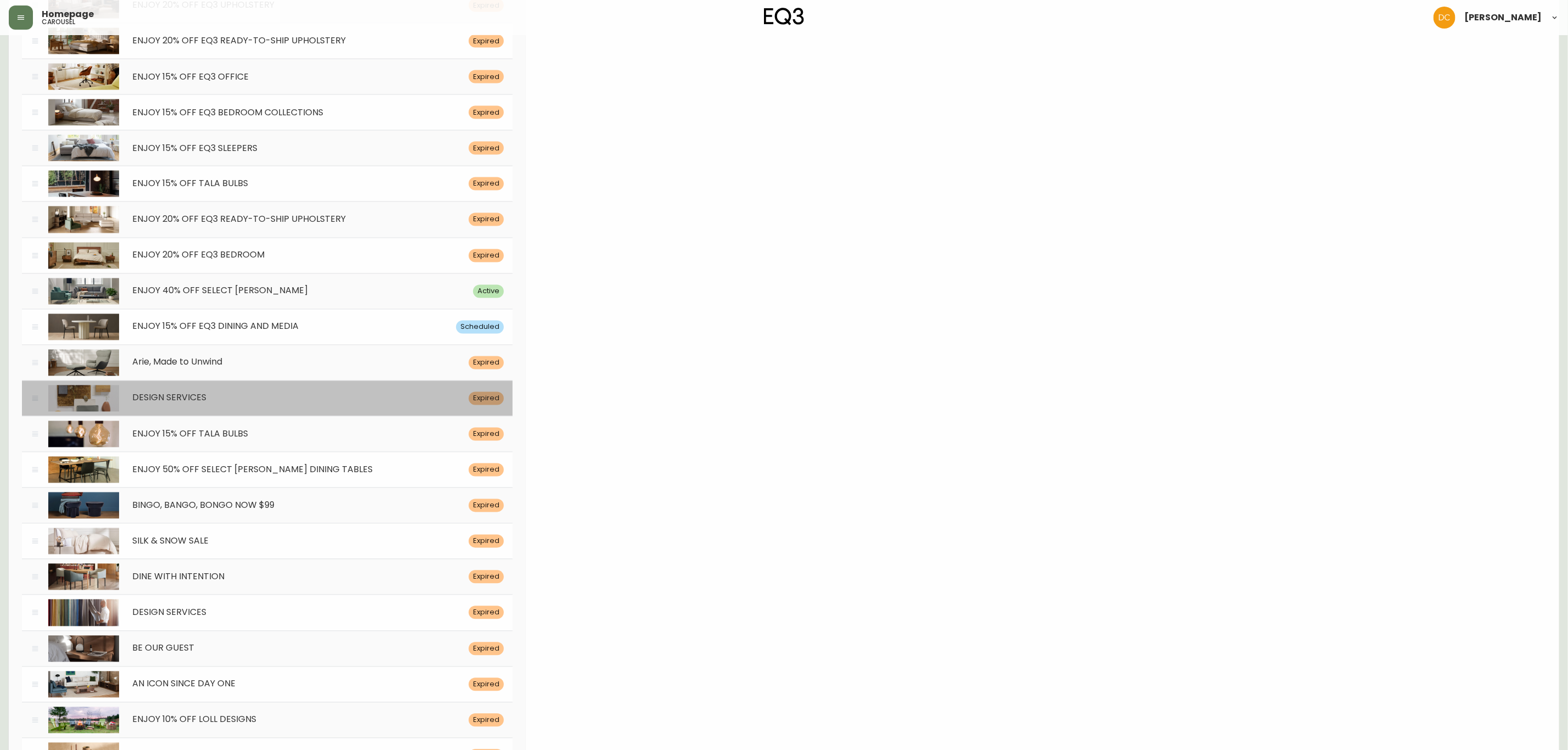
click at [244, 403] on div "DESIGN SERVICES" at bounding box center [294, 399] width 350 height 11
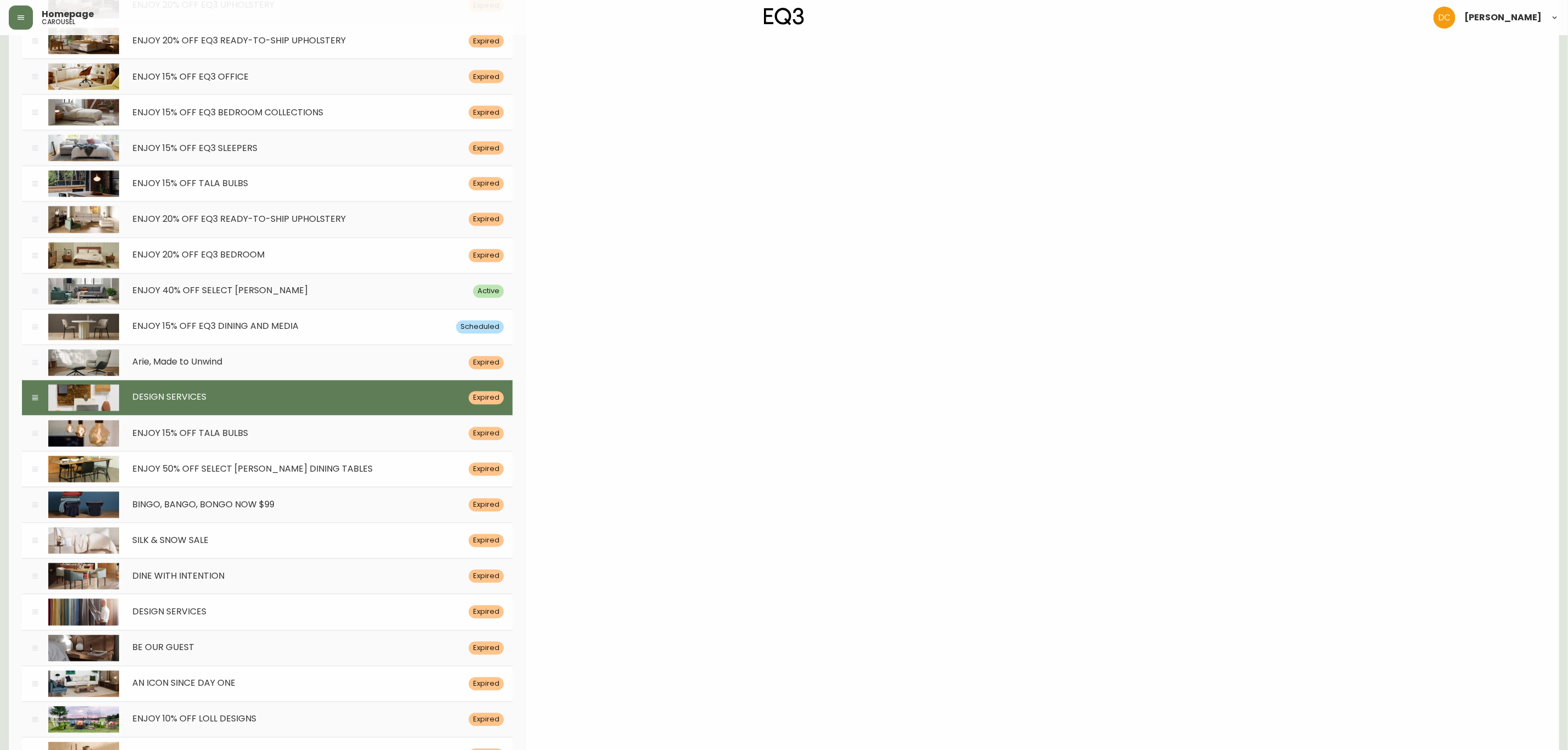
scroll to position [0, 0]
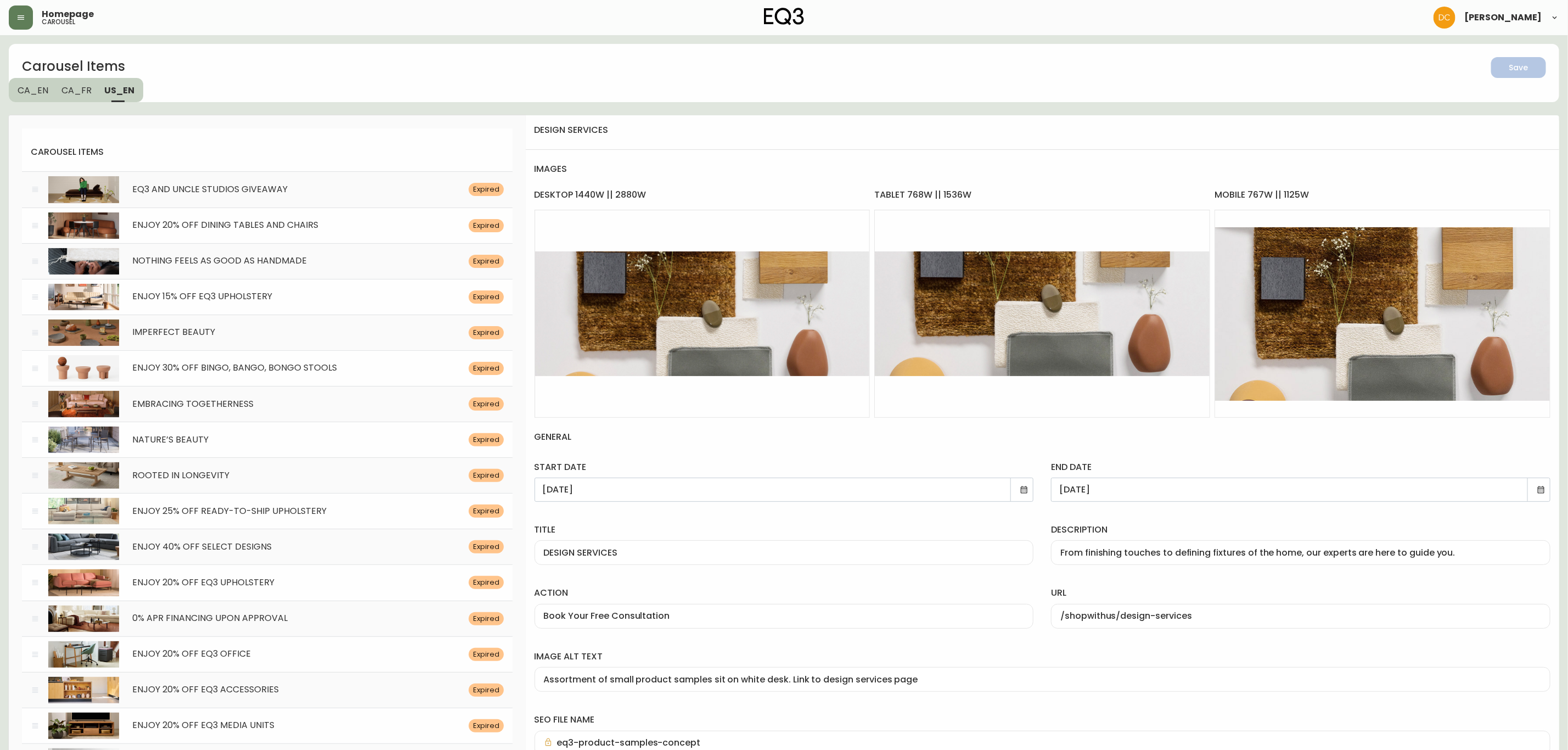
click at [1541, 490] on icon at bounding box center [1541, 489] width 8 height 8
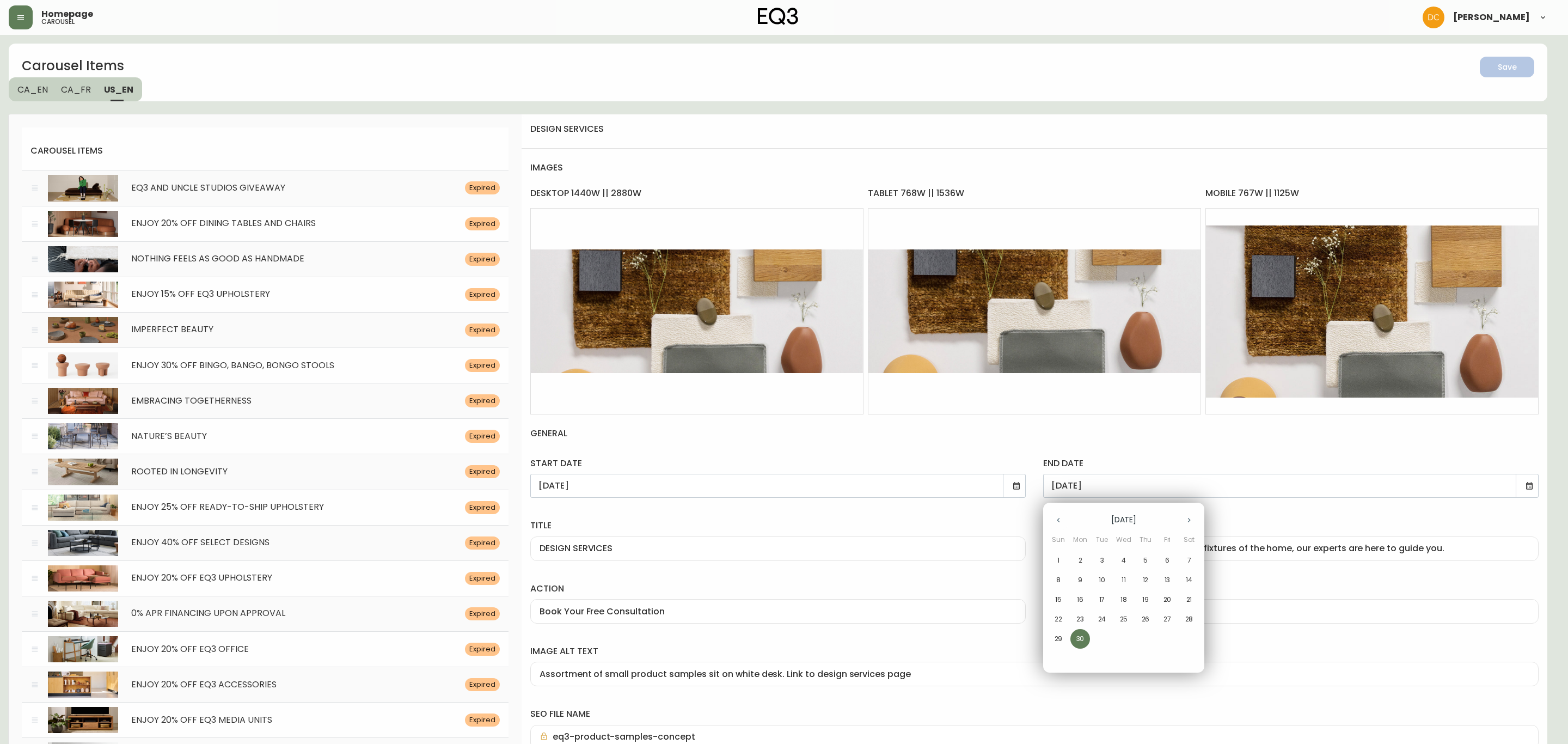
click at [1189, 521] on icon "button" at bounding box center [1188, 520] width 8 height 8
click at [1188, 521] on icon "button" at bounding box center [1188, 520] width 8 height 8
click at [1189, 523] on icon "button" at bounding box center [1188, 520] width 8 height 8
click at [1160, 637] on span "31" at bounding box center [1167, 639] width 20 height 10
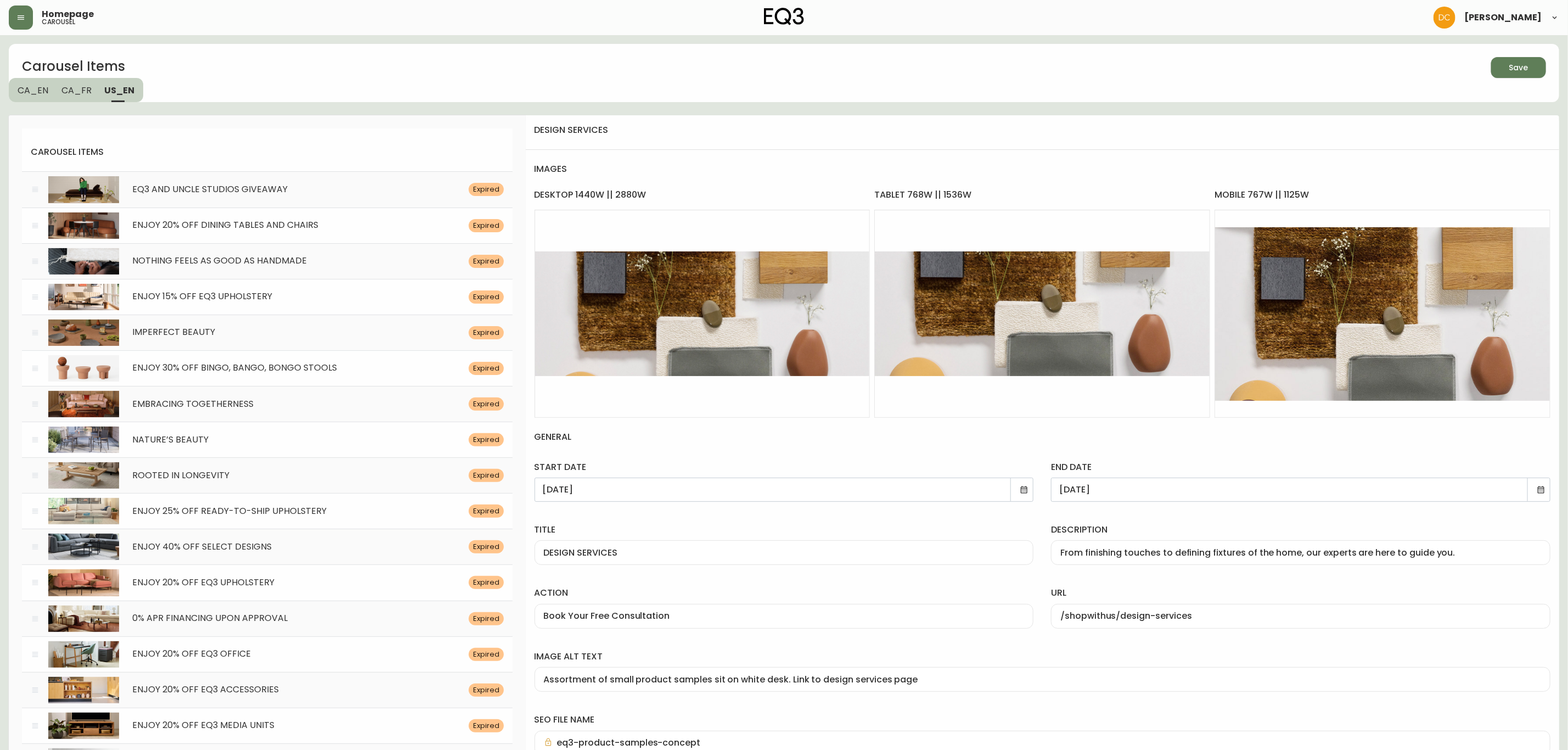
click at [1521, 60] on button "Save" at bounding box center [1519, 67] width 55 height 21
click at [1427, 81] on div "Carousel Items Save CA_EN [GEOGRAPHIC_DATA] US_EN" at bounding box center [784, 73] width 1550 height 58
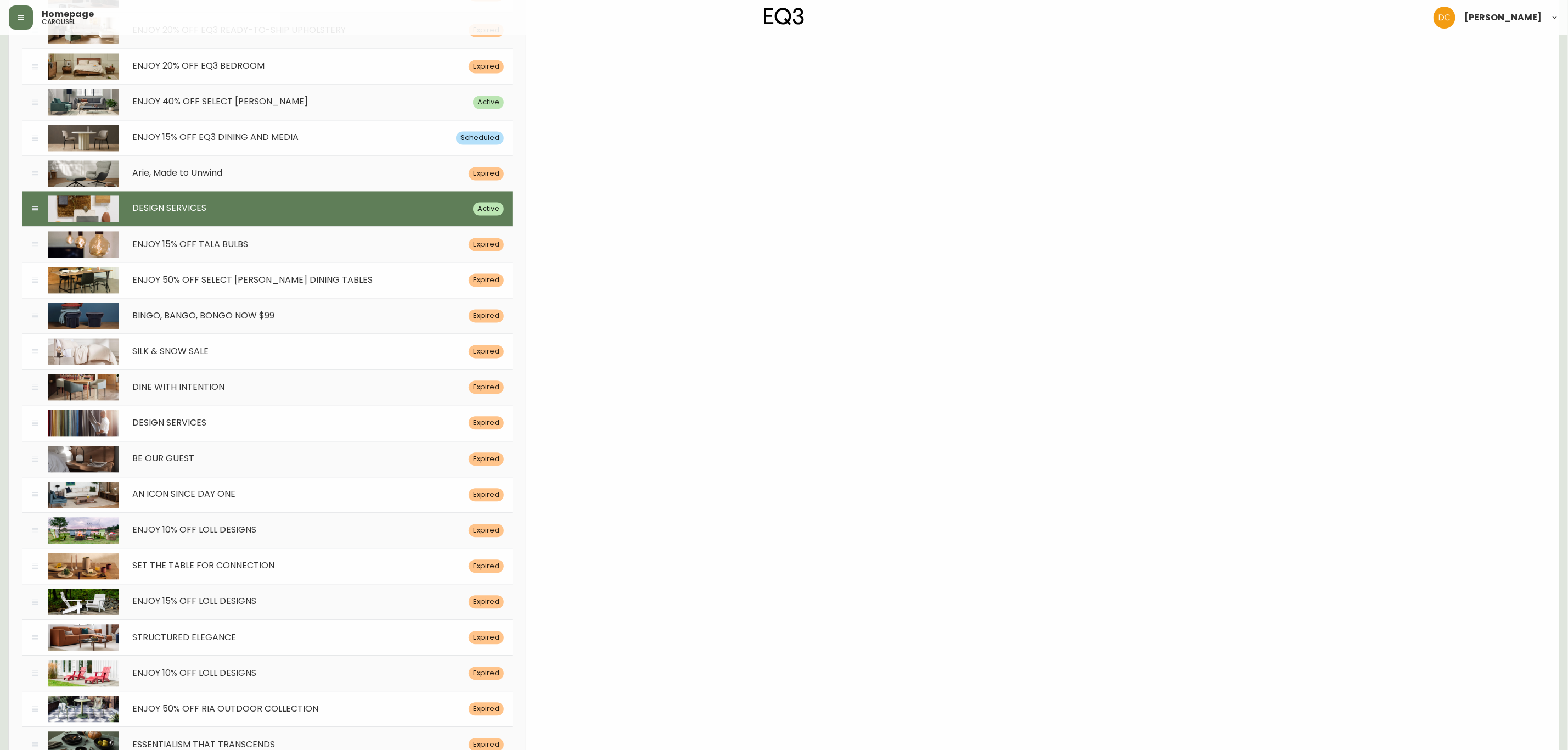
scroll to position [4553, 0]
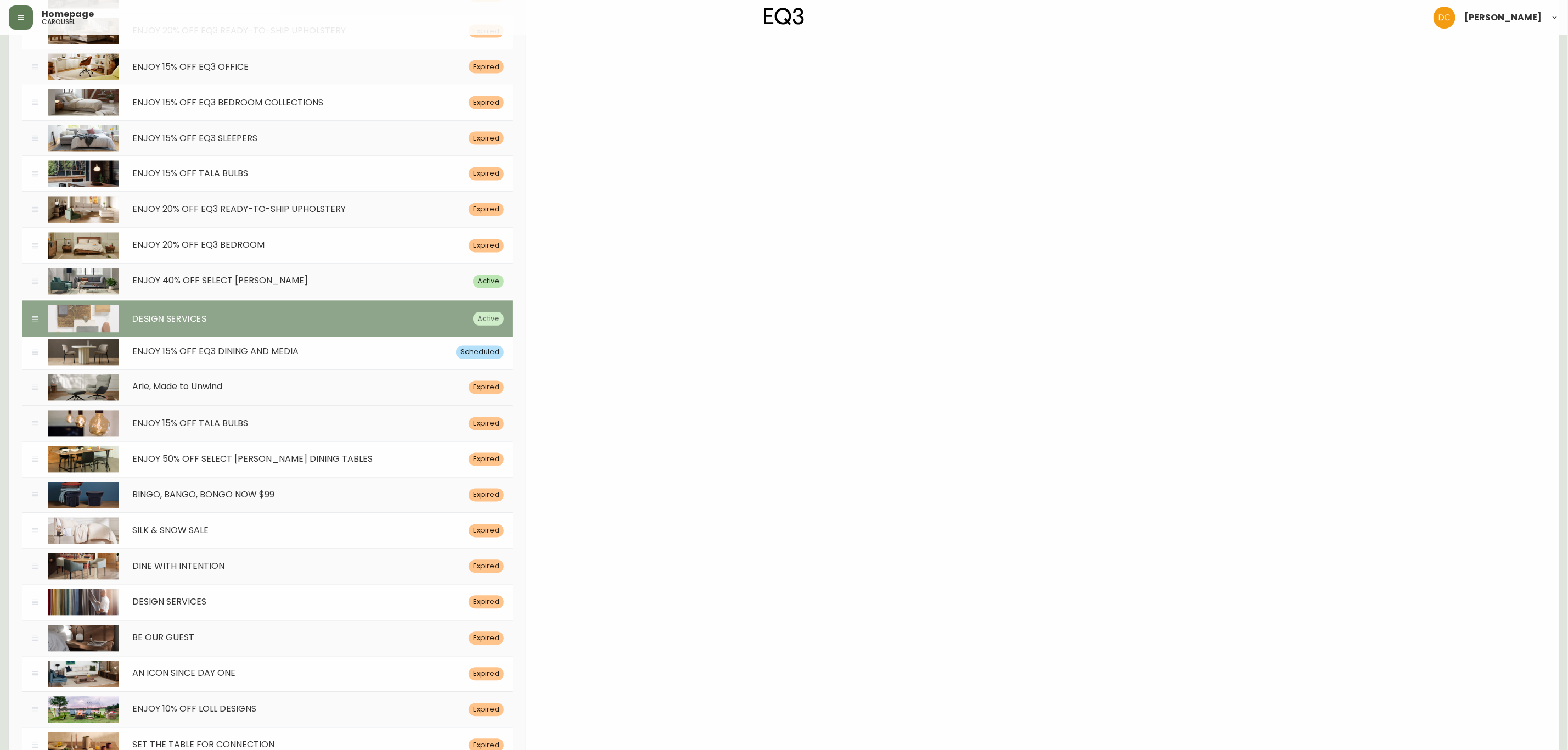
drag, startPoint x: 38, startPoint y: 416, endPoint x: 36, endPoint y: 348, distance: 68.0
click at [36, 324] on icon at bounding box center [34, 319] width 8 height 9
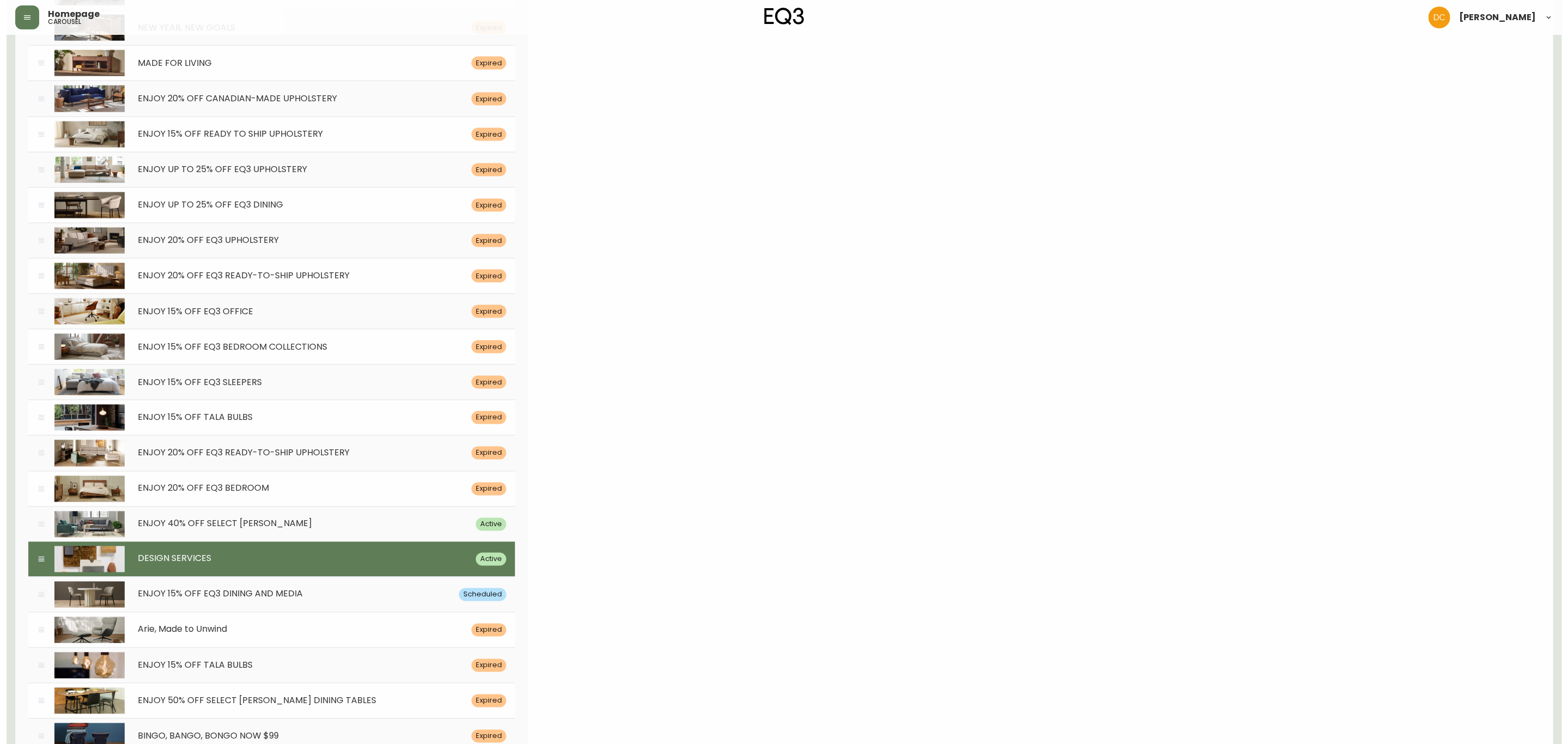
scroll to position [0, 0]
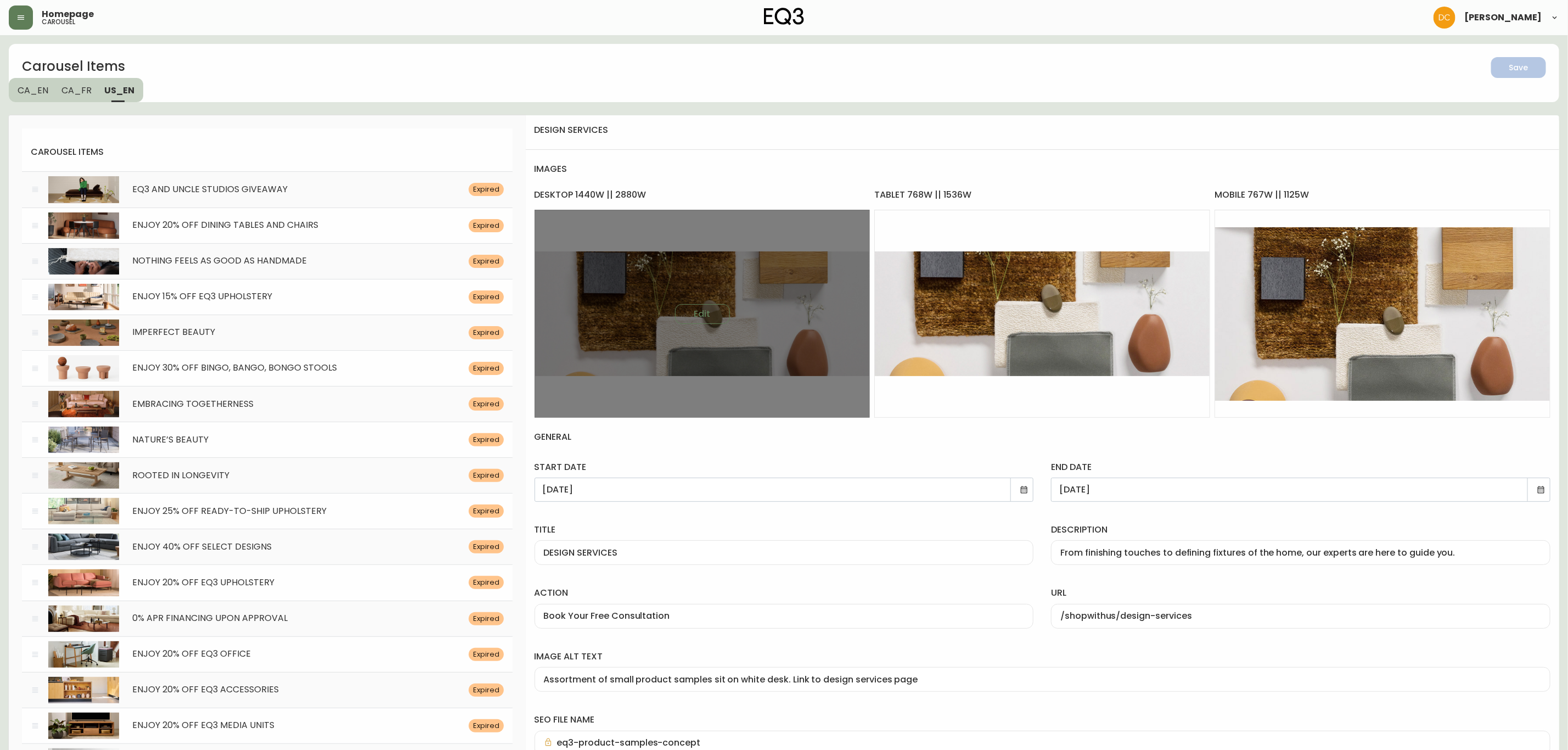
drag, startPoint x: 657, startPoint y: 478, endPoint x: 655, endPoint y: 245, distance: 233.0
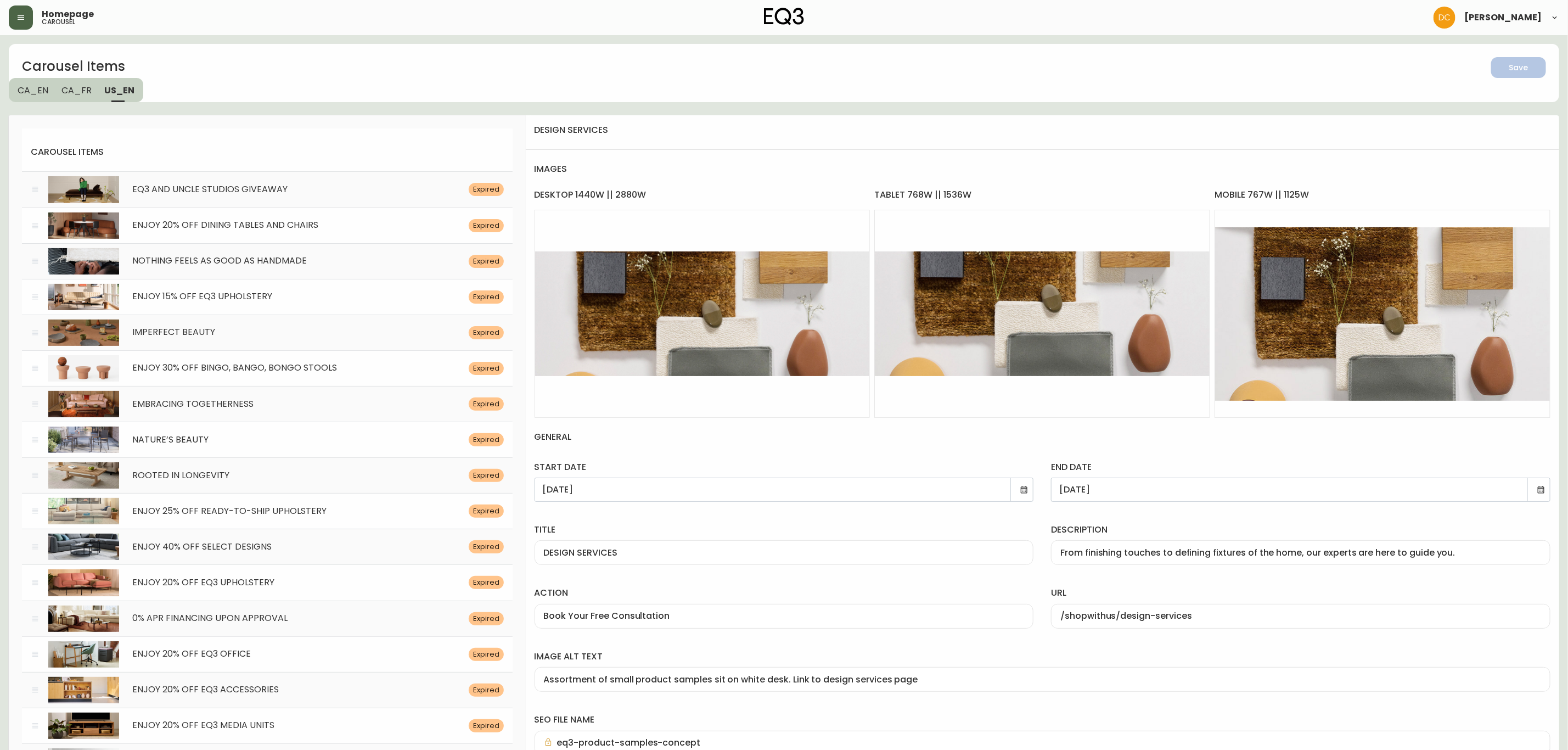
click at [17, 17] on icon "button" at bounding box center [21, 17] width 8 height 8
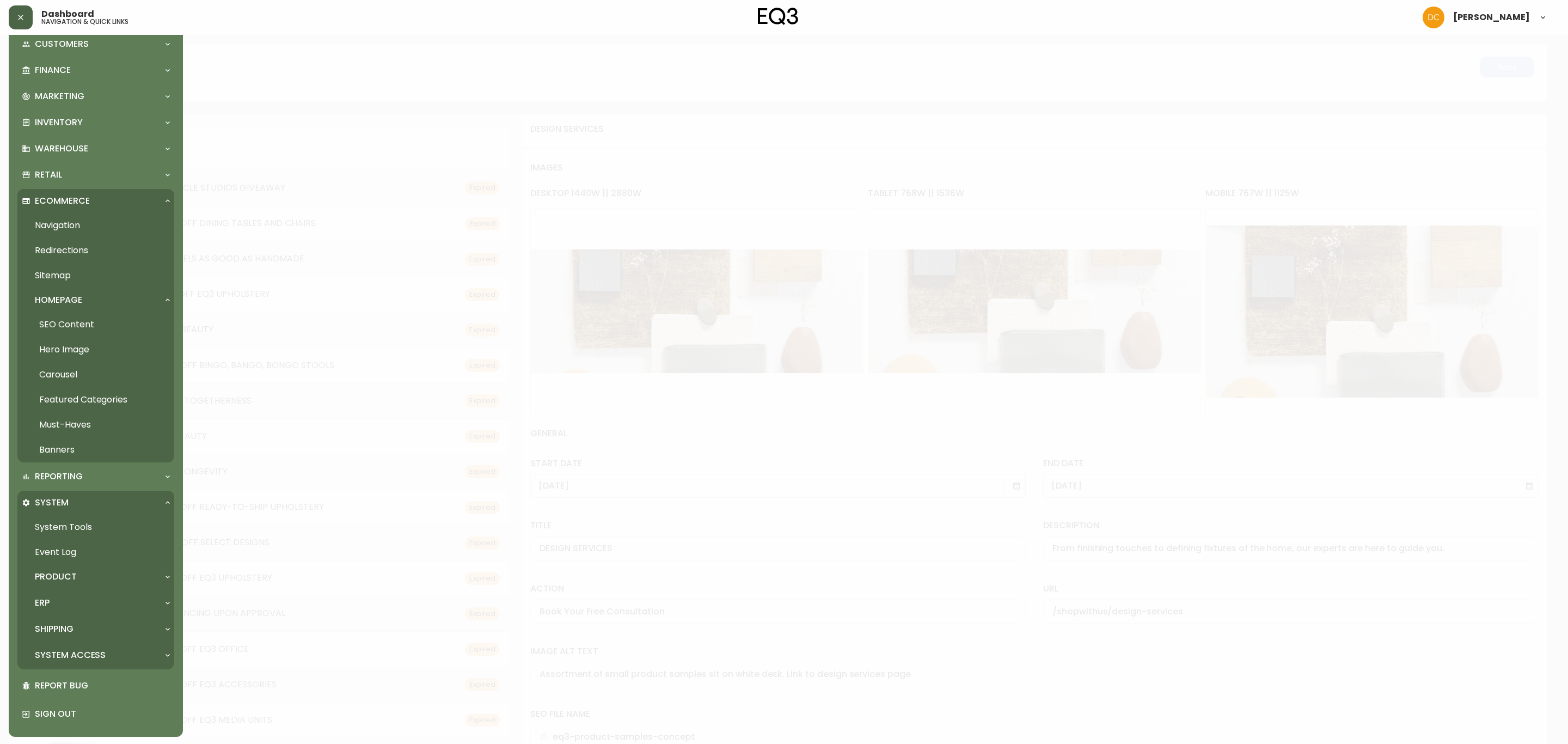
scroll to position [100, 0]
click at [86, 577] on div "Product" at bounding box center [90, 576] width 137 height 12
click at [103, 592] on link "Product Definitions" at bounding box center [95, 599] width 157 height 25
